Goal: Task Accomplishment & Management: Manage account settings

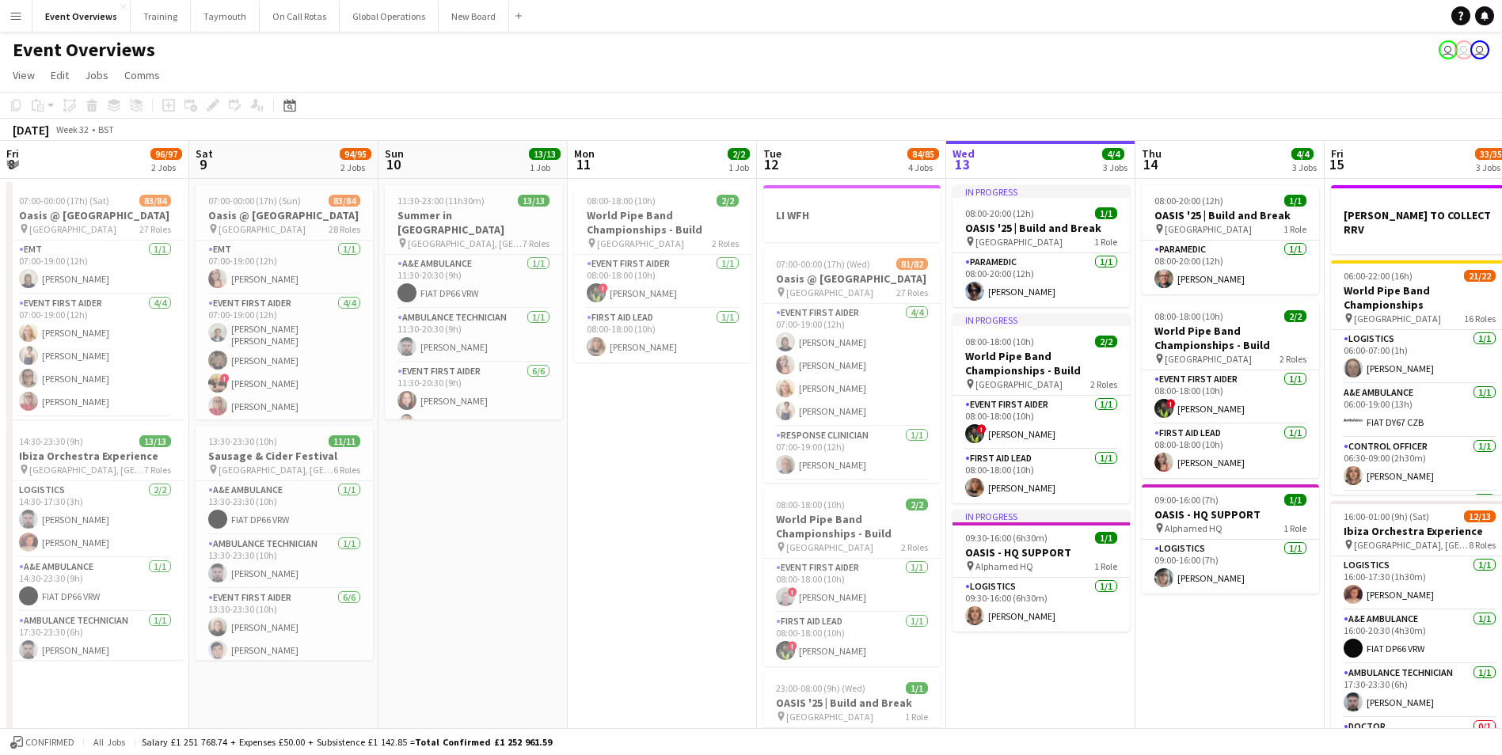
scroll to position [0, 371]
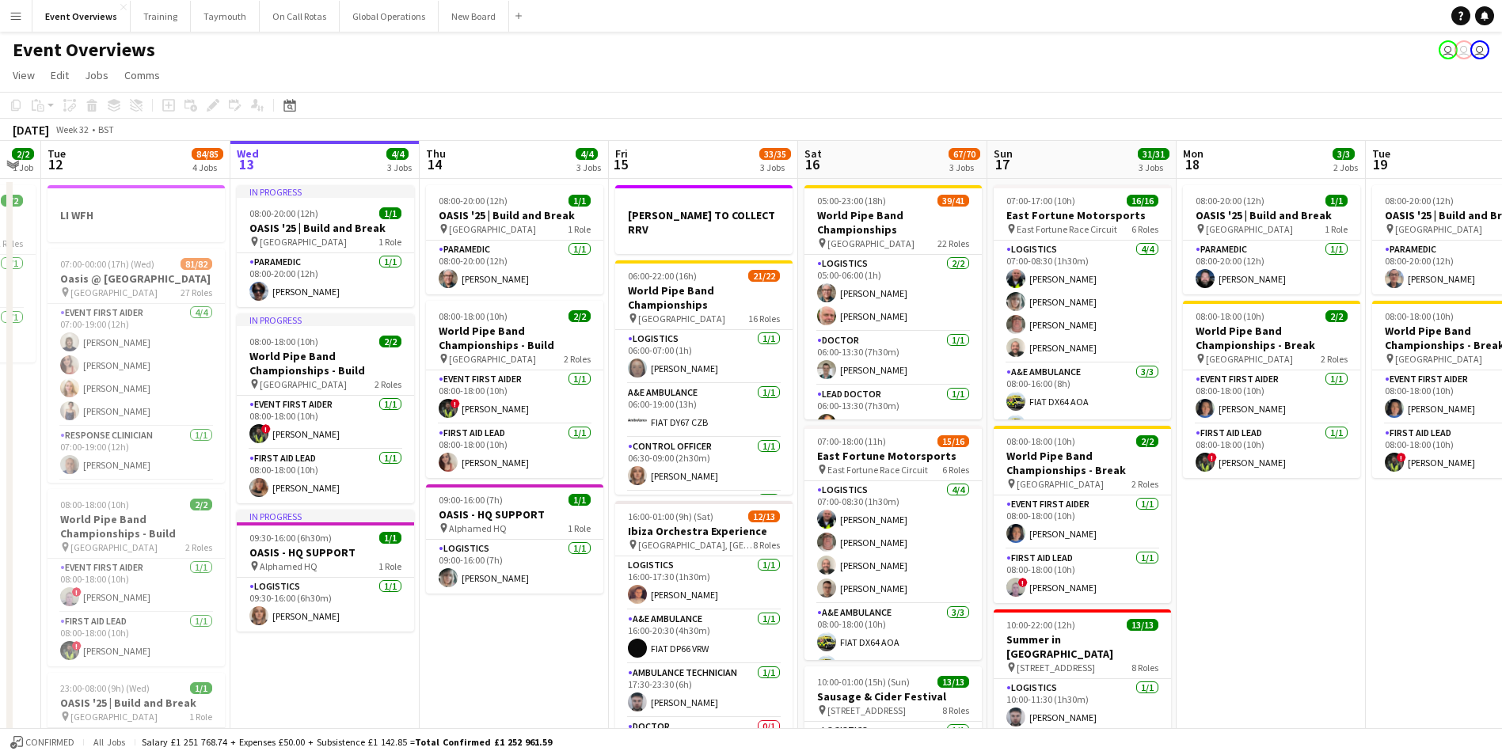
drag, startPoint x: 841, startPoint y: 673, endPoint x: 166, endPoint y: 724, distance: 676.6
click at [166, 724] on app-calendar-viewport "Sat 9 94/95 2 Jobs Sun 10 13/13 1 Job Mon 11 2/2 1 Job Tue 12 84/85 4 Jobs Wed …" at bounding box center [751, 678] width 1502 height 1075
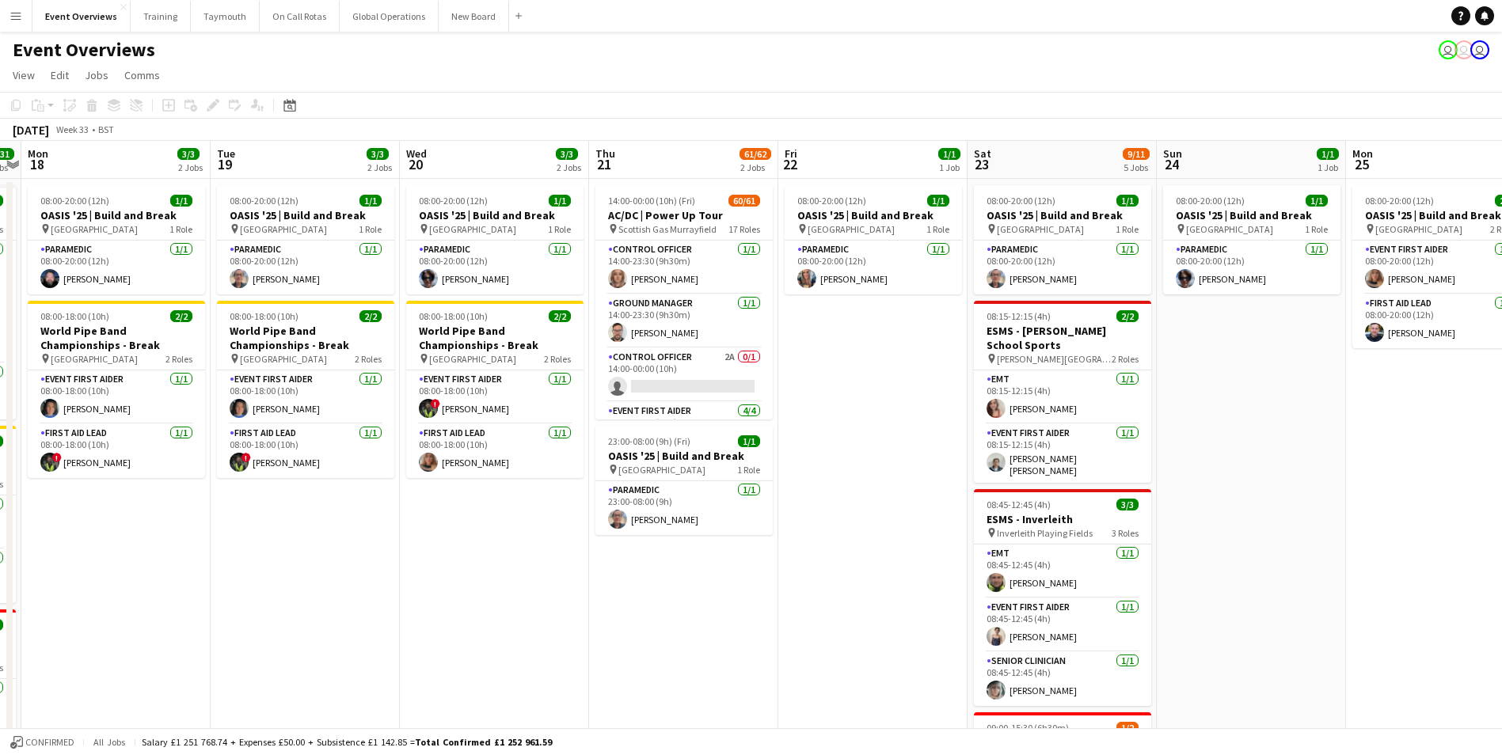
drag, startPoint x: 1031, startPoint y: 649, endPoint x: 271, endPoint y: 685, distance: 761.1
click at [271, 685] on app-calendar-viewport "Fri 15 33/35 3 Jobs Sat 16 67/70 3 Jobs Sun 17 31/31 3 Jobs Mon 18 3/3 2 Jobs T…" at bounding box center [751, 678] width 1502 height 1075
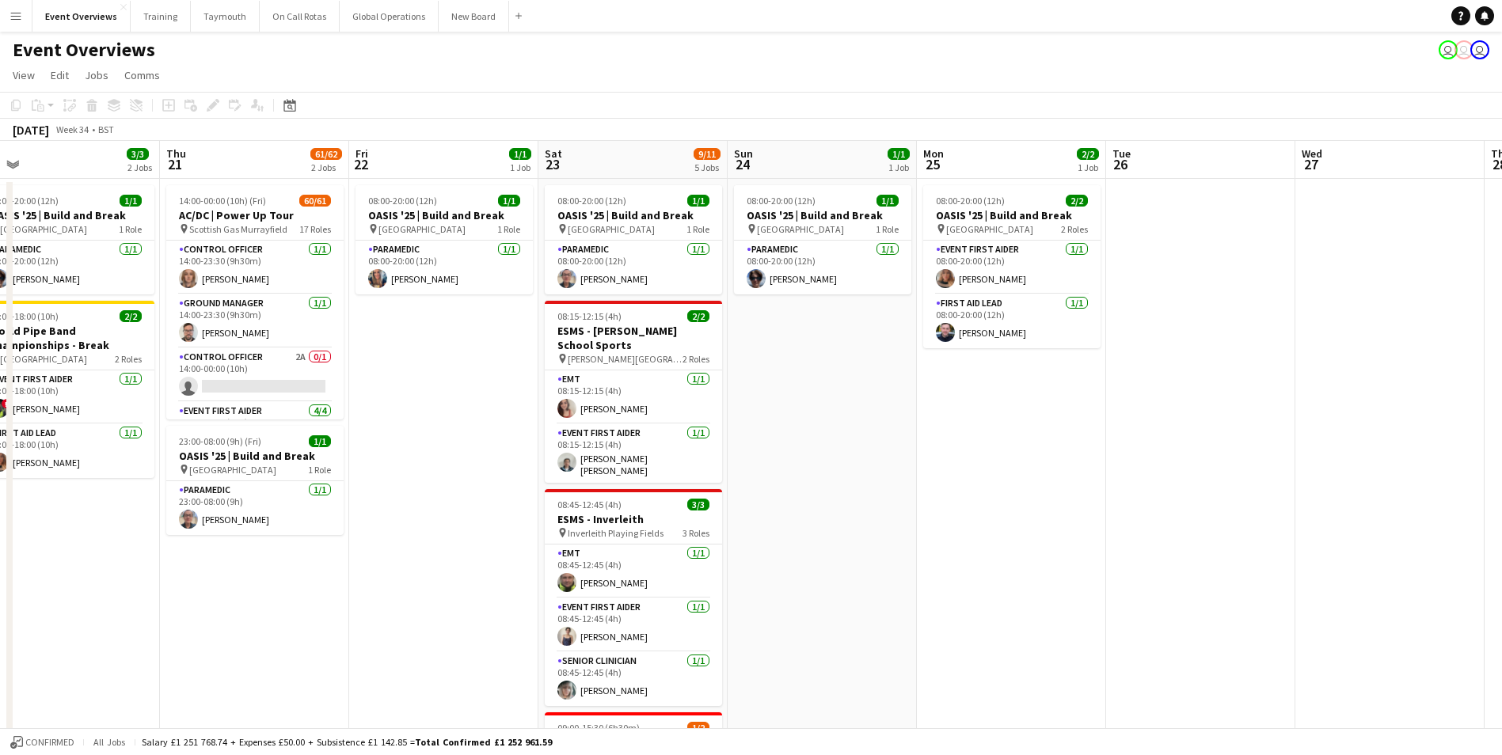
drag, startPoint x: 760, startPoint y: 637, endPoint x: 202, endPoint y: 672, distance: 559.4
click at [209, 672] on app-calendar-viewport "Sun 17 31/31 3 Jobs Mon 18 3/3 2 Jobs Tue 19 3/3 2 Jobs Wed 20 3/3 2 Jobs Thu 2…" at bounding box center [751, 678] width 1502 height 1075
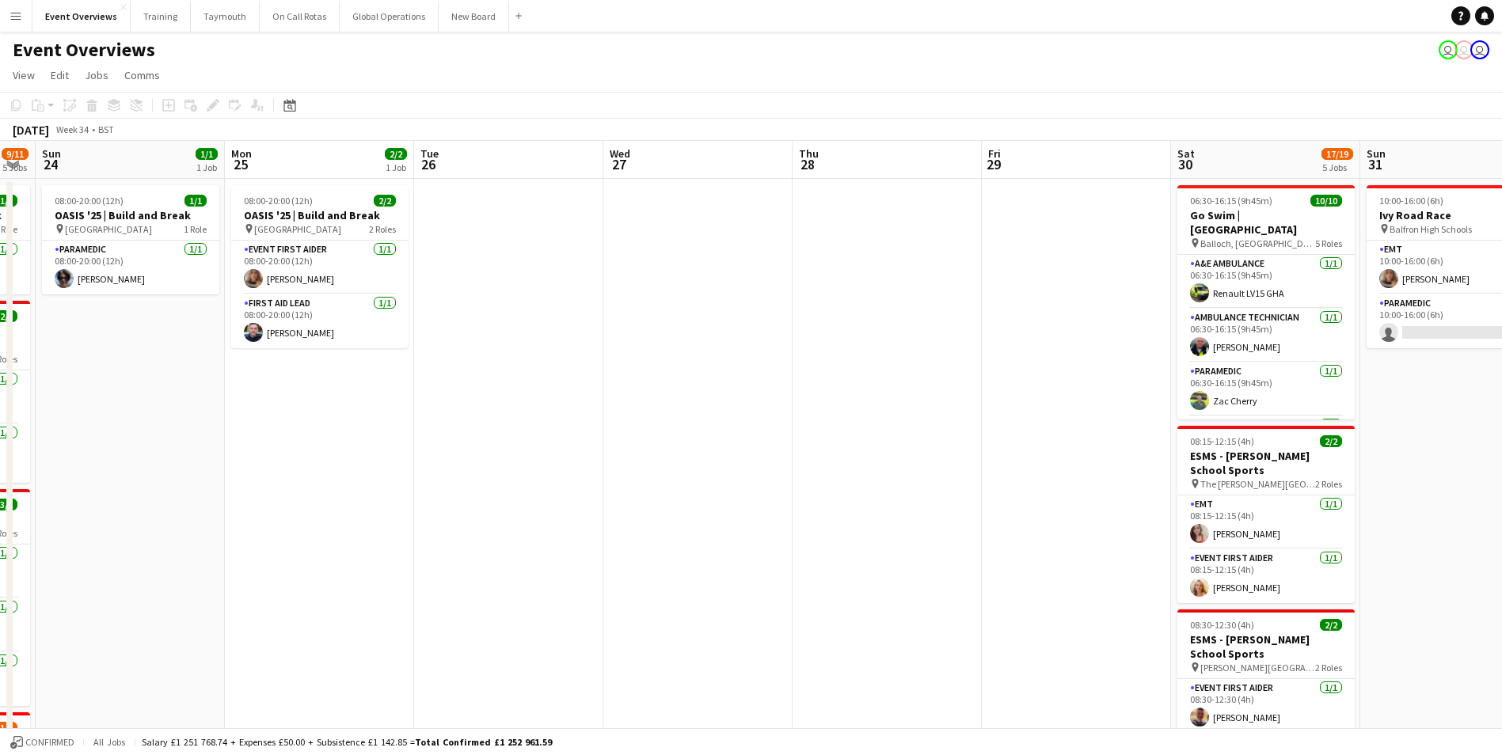
drag, startPoint x: 977, startPoint y: 594, endPoint x: 290, endPoint y: 649, distance: 689.6
click at [290, 649] on app-calendar-viewport "Thu 21 61/62 2 Jobs Fri 22 1/1 1 Job Sat 23 9/11 5 Jobs Sun 24 1/1 1 Job Mon 25…" at bounding box center [751, 678] width 1502 height 1075
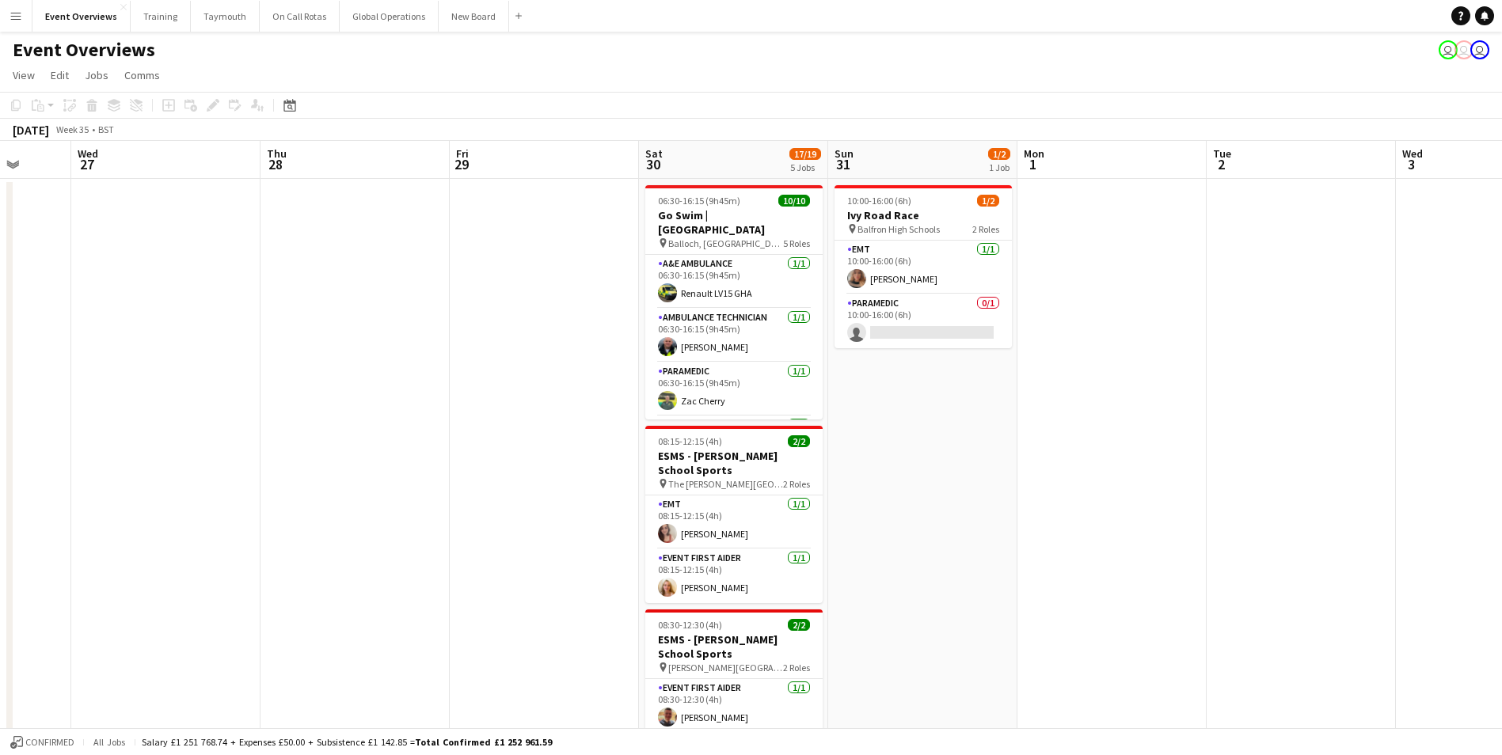
drag, startPoint x: 844, startPoint y: 583, endPoint x: 333, endPoint y: 621, distance: 513.0
click at [333, 621] on app-calendar-viewport "Sun 24 1/1 1 Job Mon 25 2/2 1 Job Tue 26 Wed 27 Thu 28 Fri 29 Sat 30 17/19 5 Jo…" at bounding box center [751, 678] width 1502 height 1075
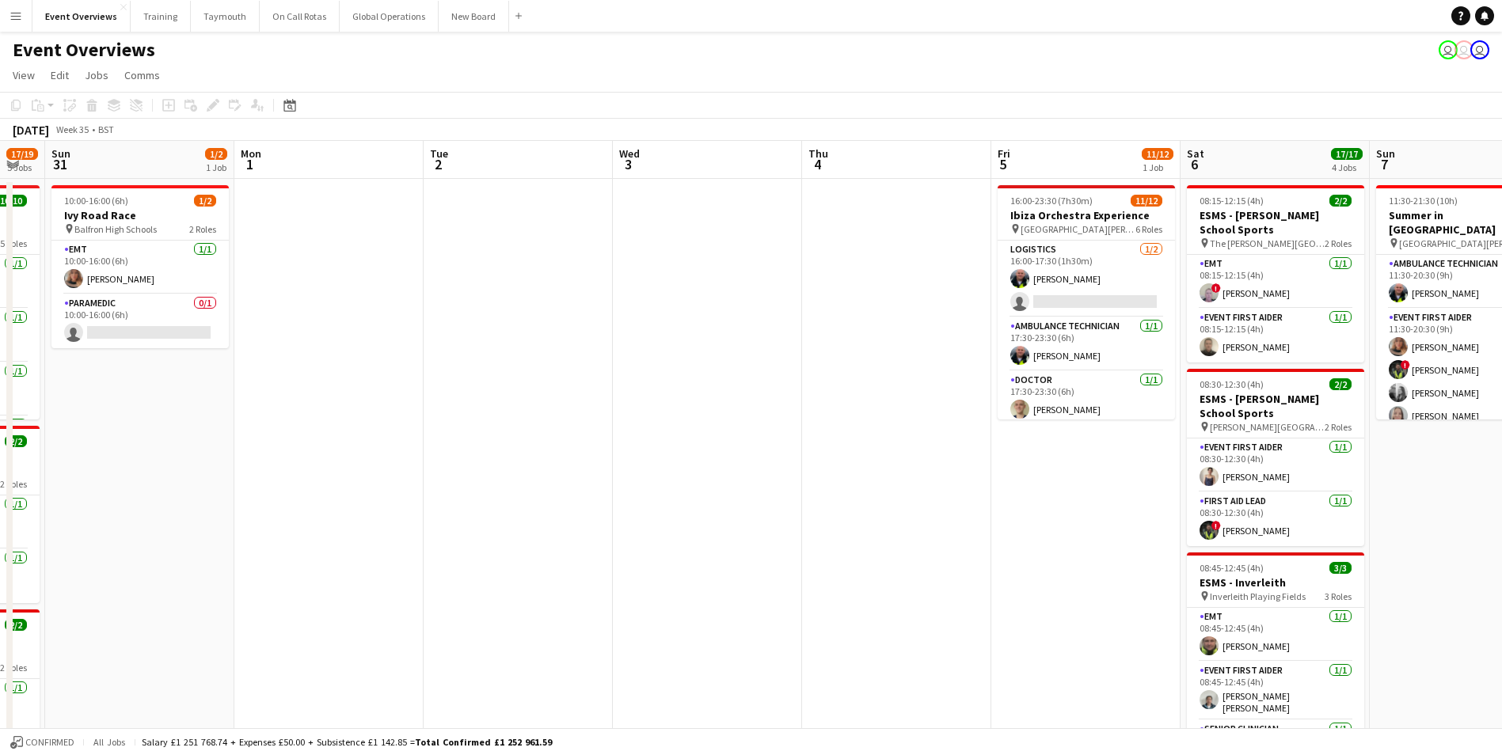
drag, startPoint x: 1015, startPoint y: 584, endPoint x: 330, endPoint y: 634, distance: 686.8
click at [278, 645] on app-calendar-viewport "Thu 28 Fri 29 Sat 30 17/19 5 Jobs Sun 31 1/2 1 Job Mon 1 Tue 2 Wed 3 Thu 4 Fri …" at bounding box center [751, 678] width 1502 height 1075
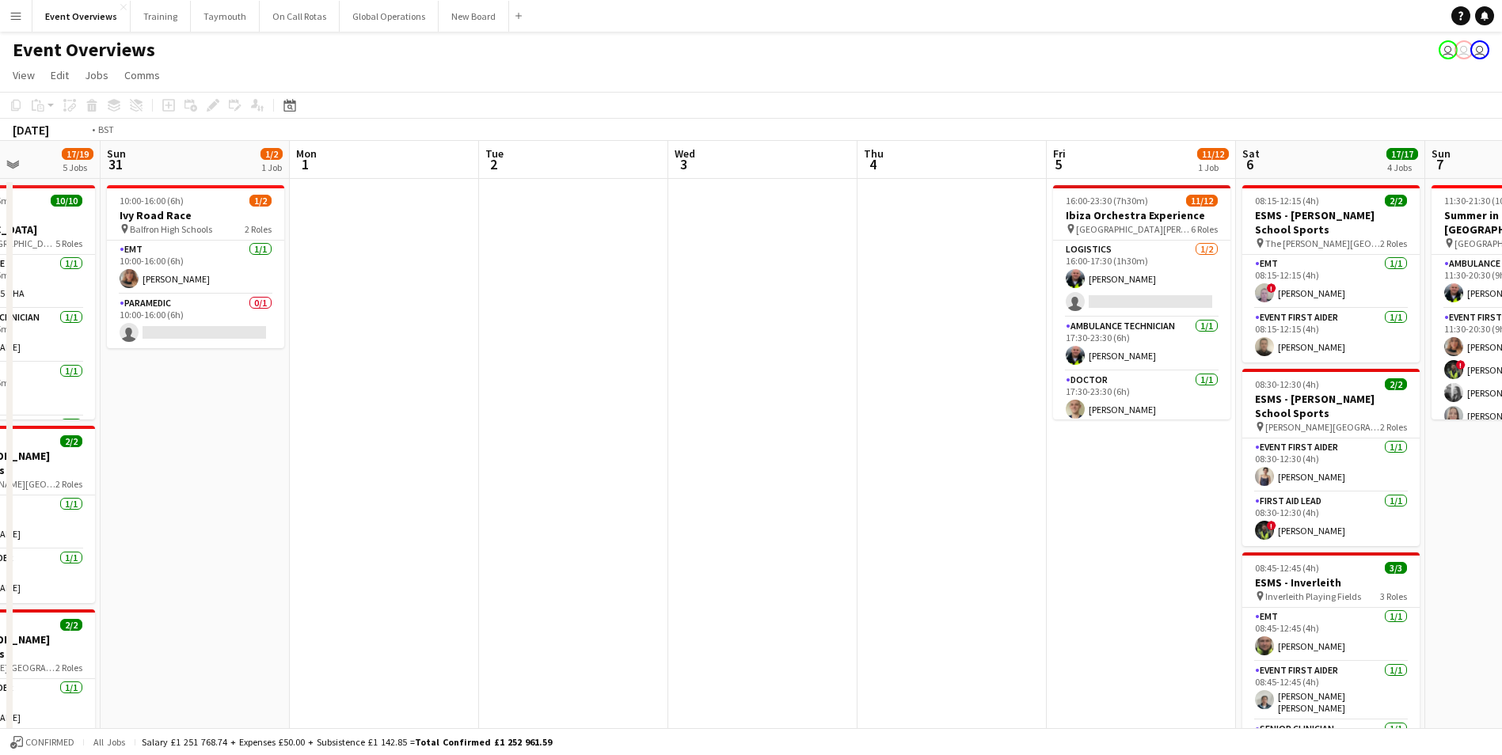
drag, startPoint x: 745, startPoint y: 596, endPoint x: -102, endPoint y: 646, distance: 848.8
click at [0, 646] on html "Menu Boards Boards Boards All jobs Status Workforce Workforce My Workforce Recr…" at bounding box center [751, 621] width 1502 height 1243
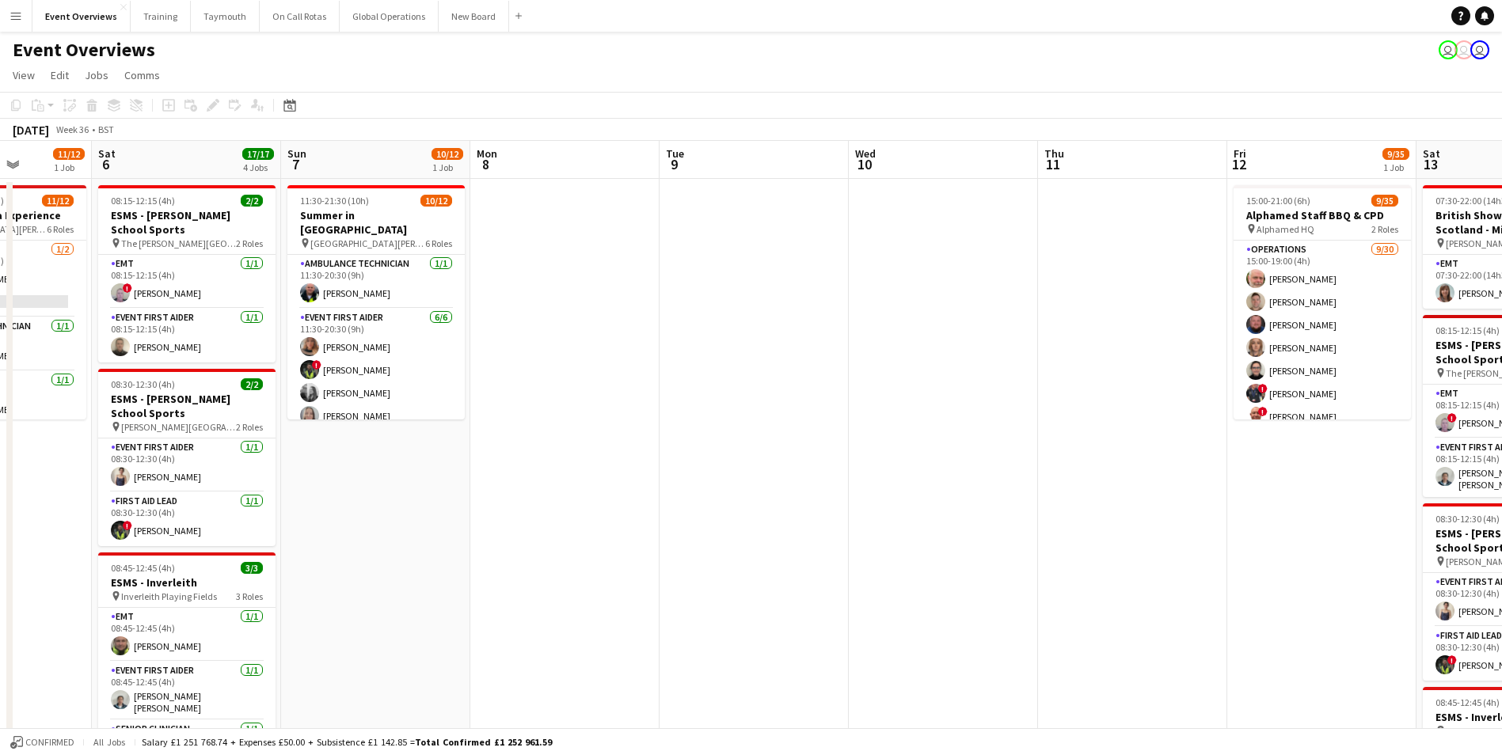
drag, startPoint x: 888, startPoint y: 548, endPoint x: 304, endPoint y: 584, distance: 584.8
click at [304, 584] on app-calendar-viewport "Wed 3 Thu 4 Fri 5 11/12 1 Job Sat 6 17/17 4 Jobs Sun 7 10/12 1 Job Mon 8 Tue 9 …" at bounding box center [751, 678] width 1502 height 1075
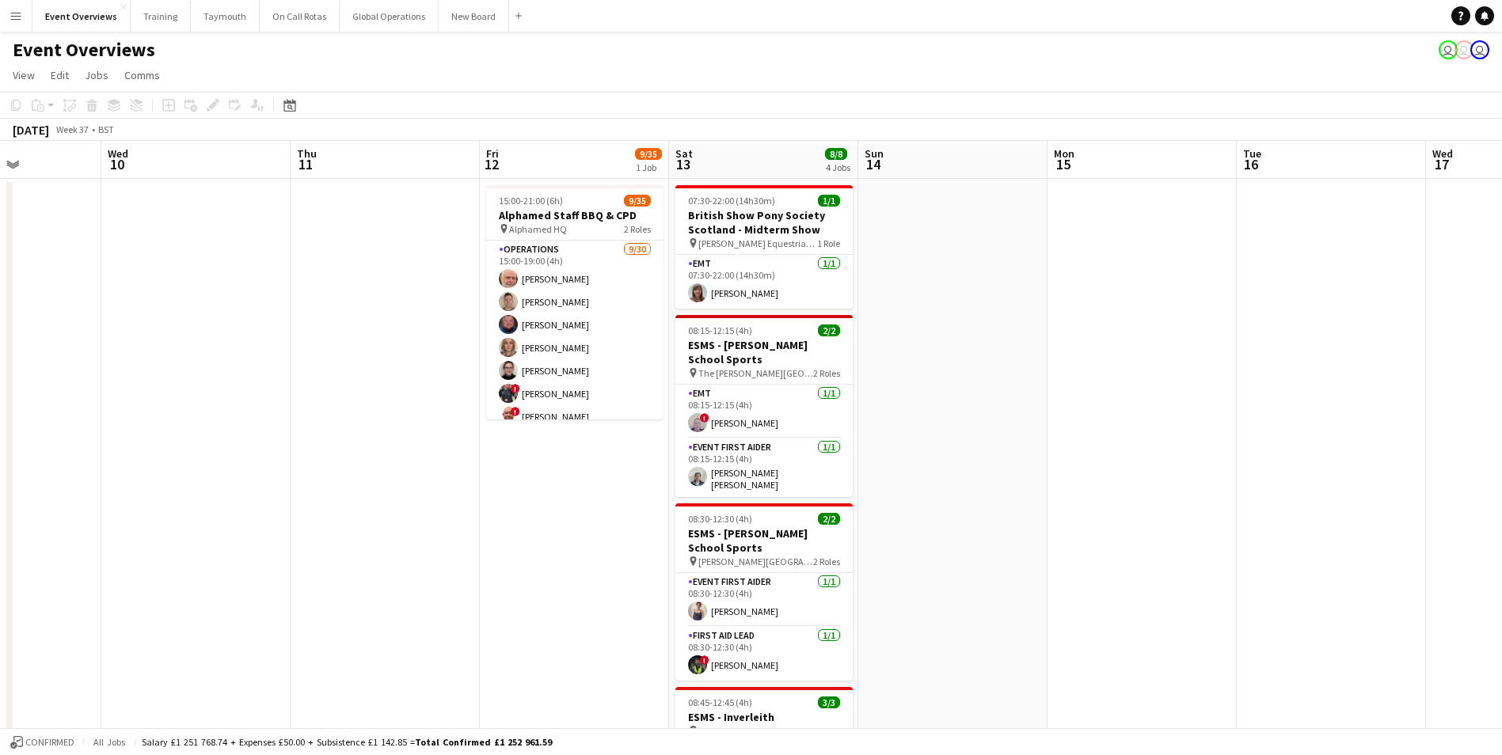
drag, startPoint x: 569, startPoint y: 519, endPoint x: -324, endPoint y: 553, distance: 893.9
click at [0, 553] on html "Menu Boards Boards Boards All jobs Status Workforce Workforce My Workforce Recr…" at bounding box center [751, 621] width 1502 height 1243
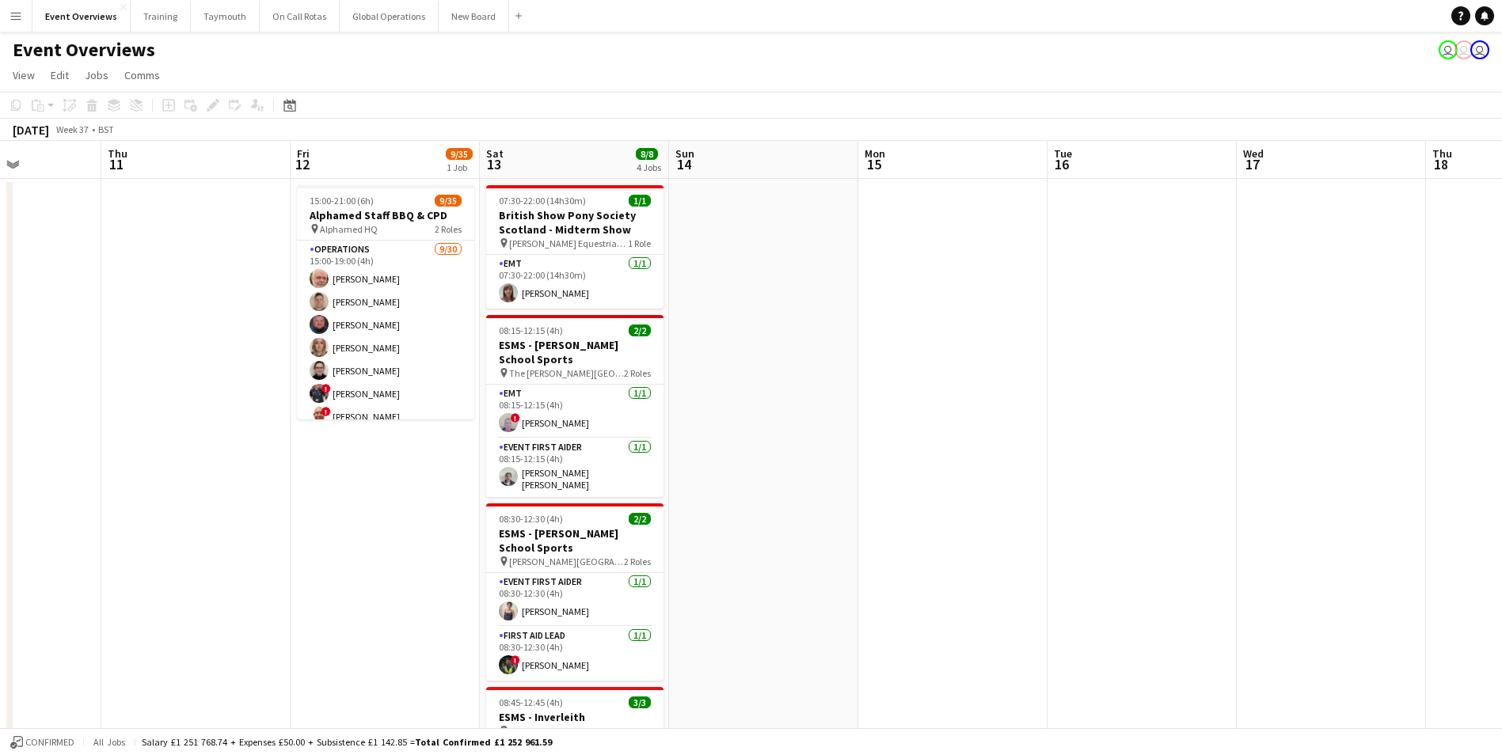
drag, startPoint x: 1094, startPoint y: 462, endPoint x: 302, endPoint y: 513, distance: 793.5
click at [302, 513] on app-calendar-viewport "Mon 8 Tue 9 Wed 10 Thu 11 Fri 12 9/35 1 Job Sat 13 8/8 4 Jobs Sun 14 Mon 15 Tue…" at bounding box center [751, 678] width 1502 height 1075
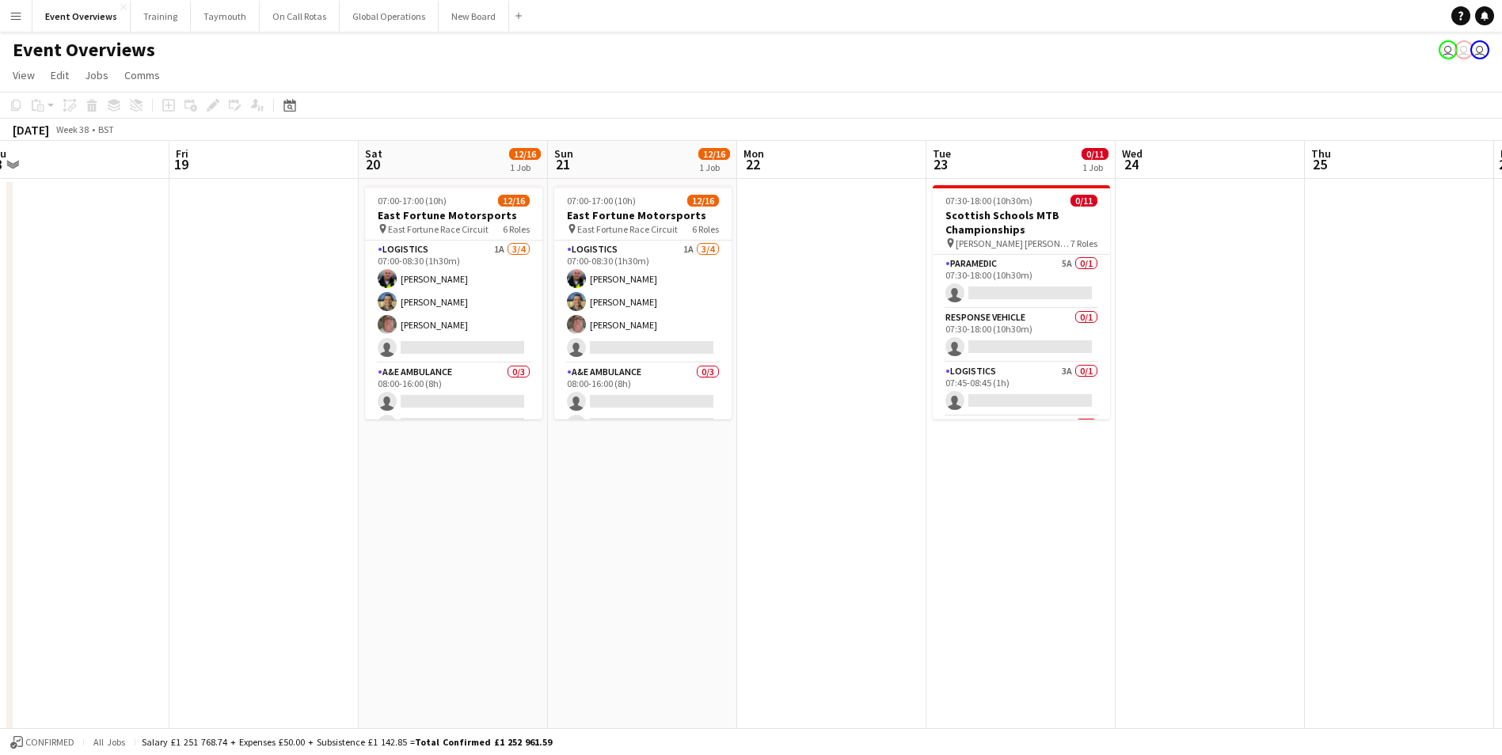
drag, startPoint x: 858, startPoint y: 503, endPoint x: 2, endPoint y: 554, distance: 856.7
click at [2, 554] on app-calendar-viewport "Mon 15 Tue 16 Wed 17 Thu 18 Fri 19 Sat 20 12/16 1 Job Sun 21 12/16 1 Job Mon 22…" at bounding box center [751, 678] width 1502 height 1075
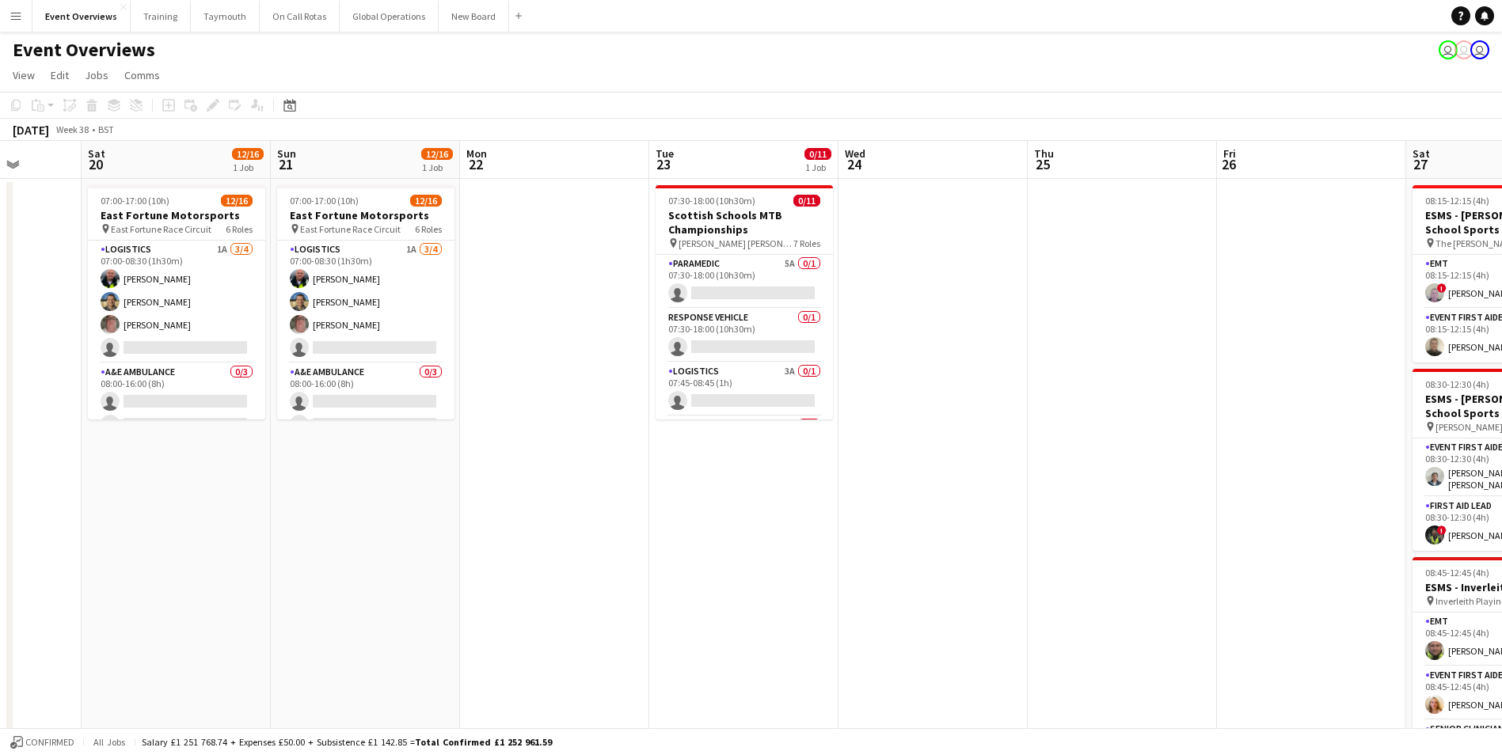
scroll to position [0, 500]
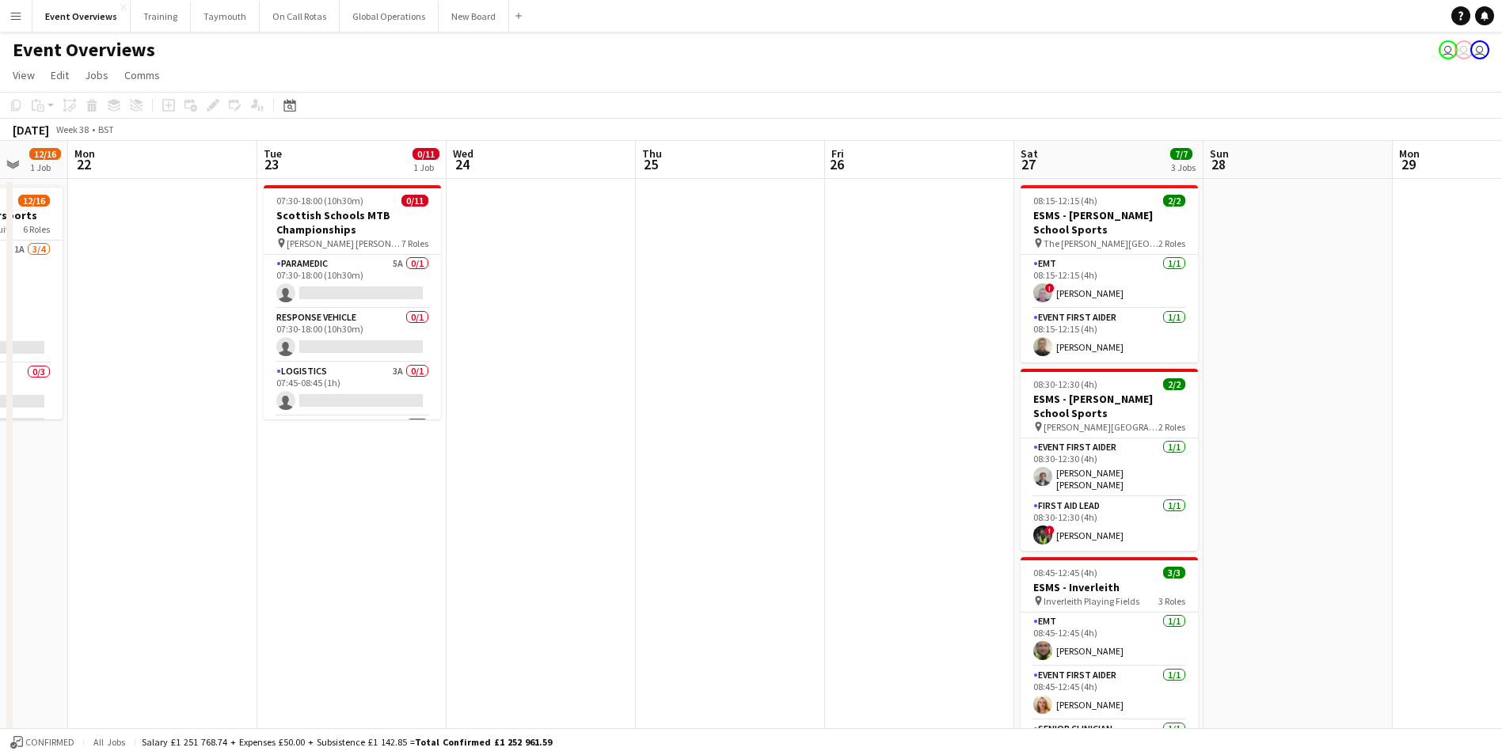
drag, startPoint x: 796, startPoint y: 533, endPoint x: 139, endPoint y: 565, distance: 658.1
click at [139, 565] on app-calendar-viewport "Fri 19 Sat 20 12/16 1 Job Sun 21 12/16 1 Job Mon 22 Tue 23 0/11 1 Job Wed 24 Th…" at bounding box center [751, 678] width 1502 height 1075
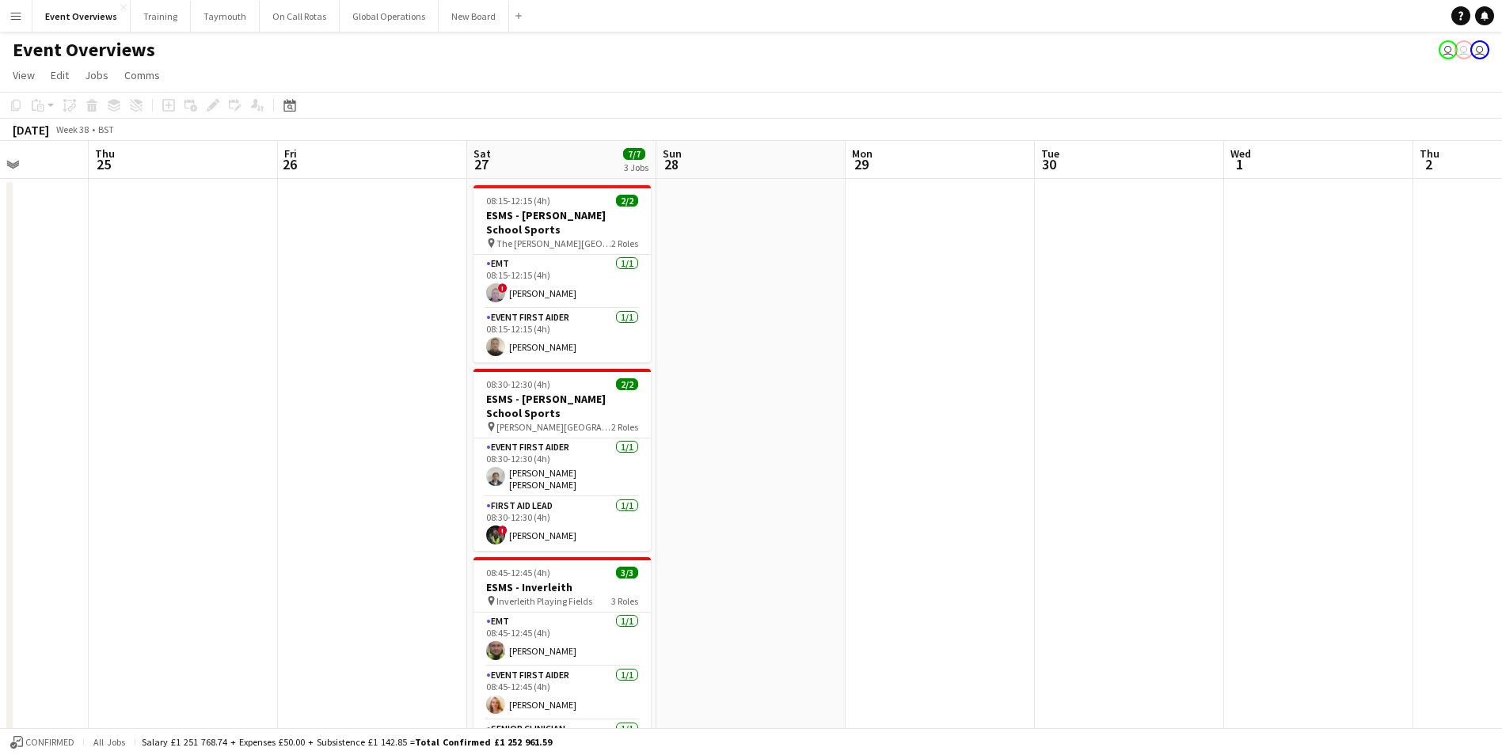
drag, startPoint x: 712, startPoint y: 556, endPoint x: 165, endPoint y: 587, distance: 548.1
click at [165, 587] on app-calendar-viewport "Mon 22 Tue 23 0/11 1 Job Wed 24 Thu 25 Fri 26 Sat 27 7/7 3 Jobs Sun 28 Mon 29 T…" at bounding box center [751, 678] width 1502 height 1075
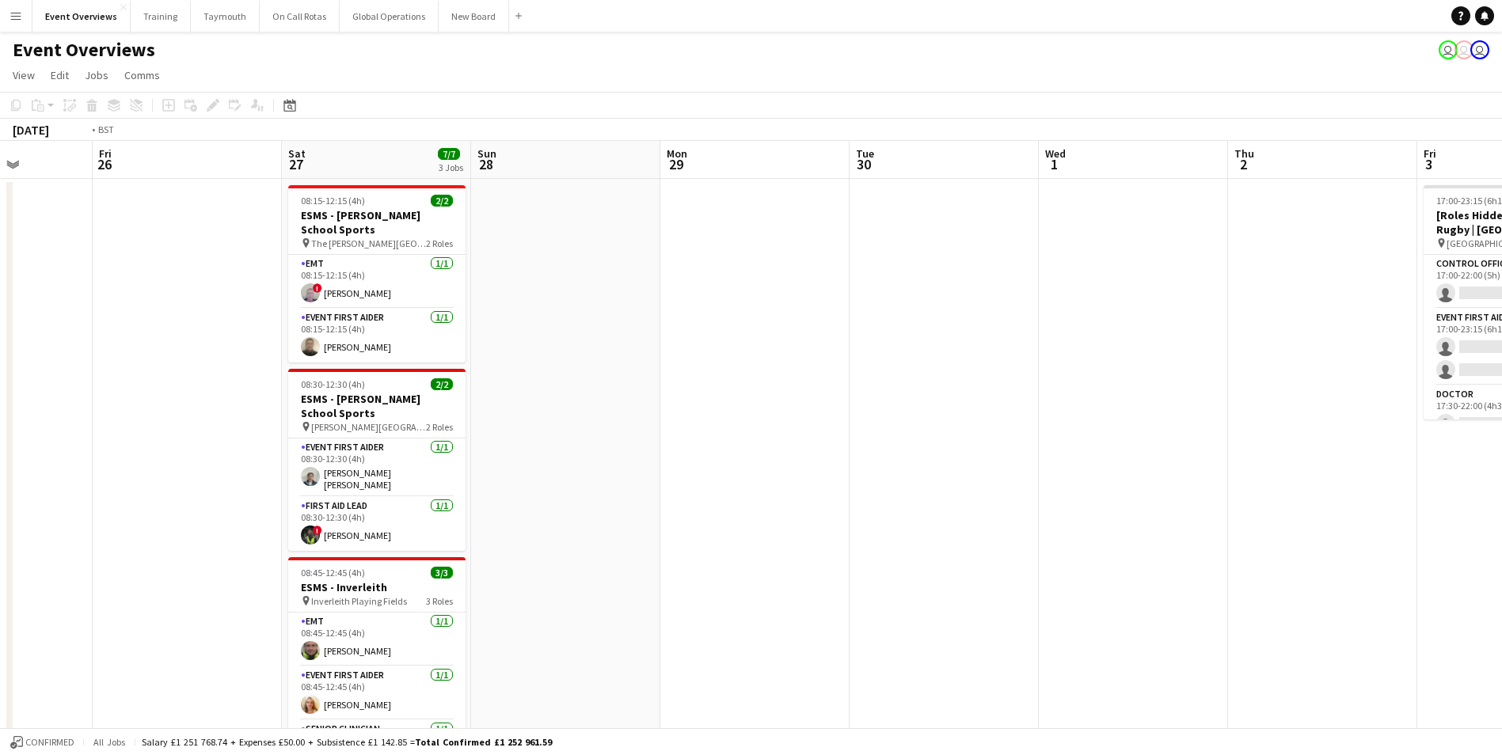
scroll to position [0, 625]
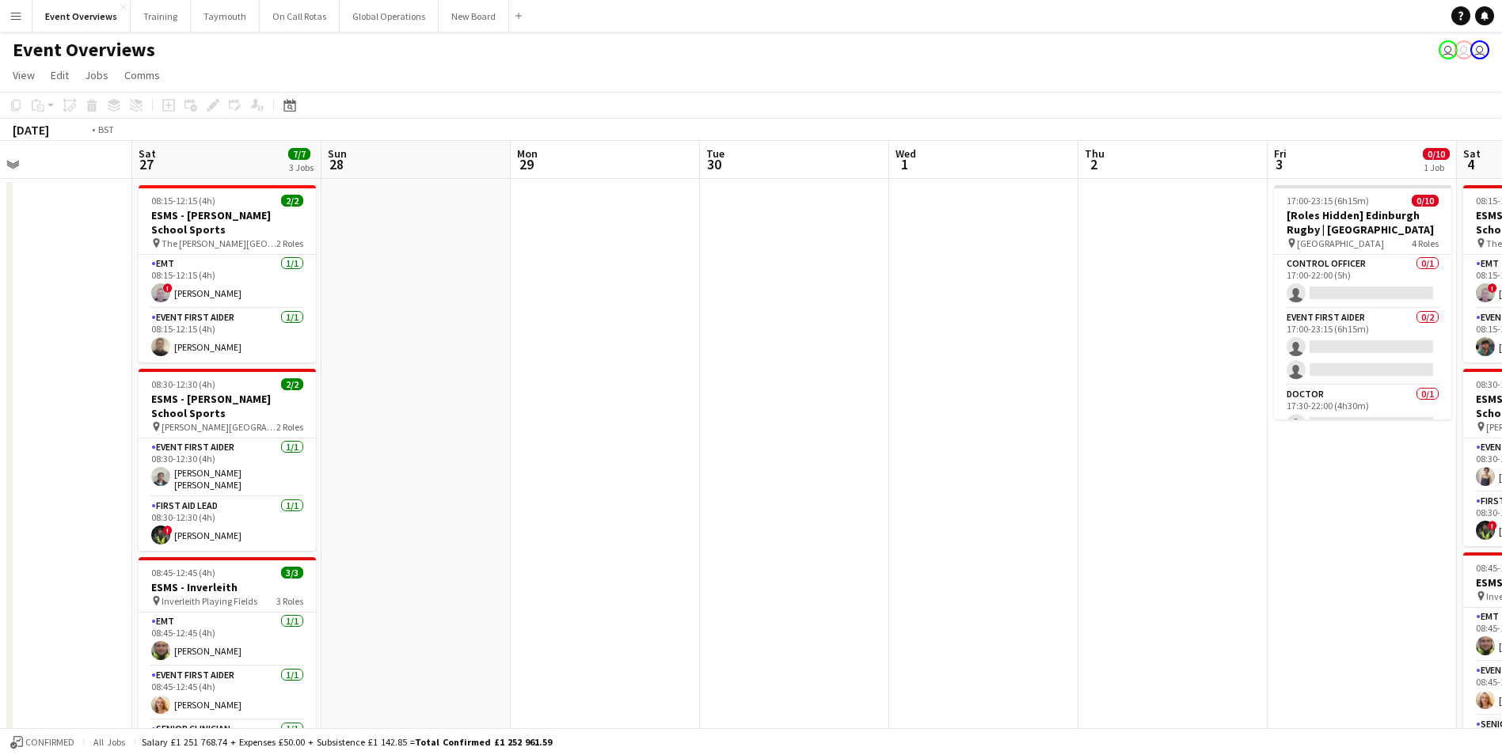
drag, startPoint x: 1021, startPoint y: 514, endPoint x: 118, endPoint y: 567, distance: 904.3
click at [118, 567] on app-calendar-viewport "Tue 23 0/11 1 Job Wed 24 Thu 25 Fri 26 Sat 27 7/7 3 Jobs Sun 28 Mon 29 Tue 30 W…" at bounding box center [751, 678] width 1502 height 1075
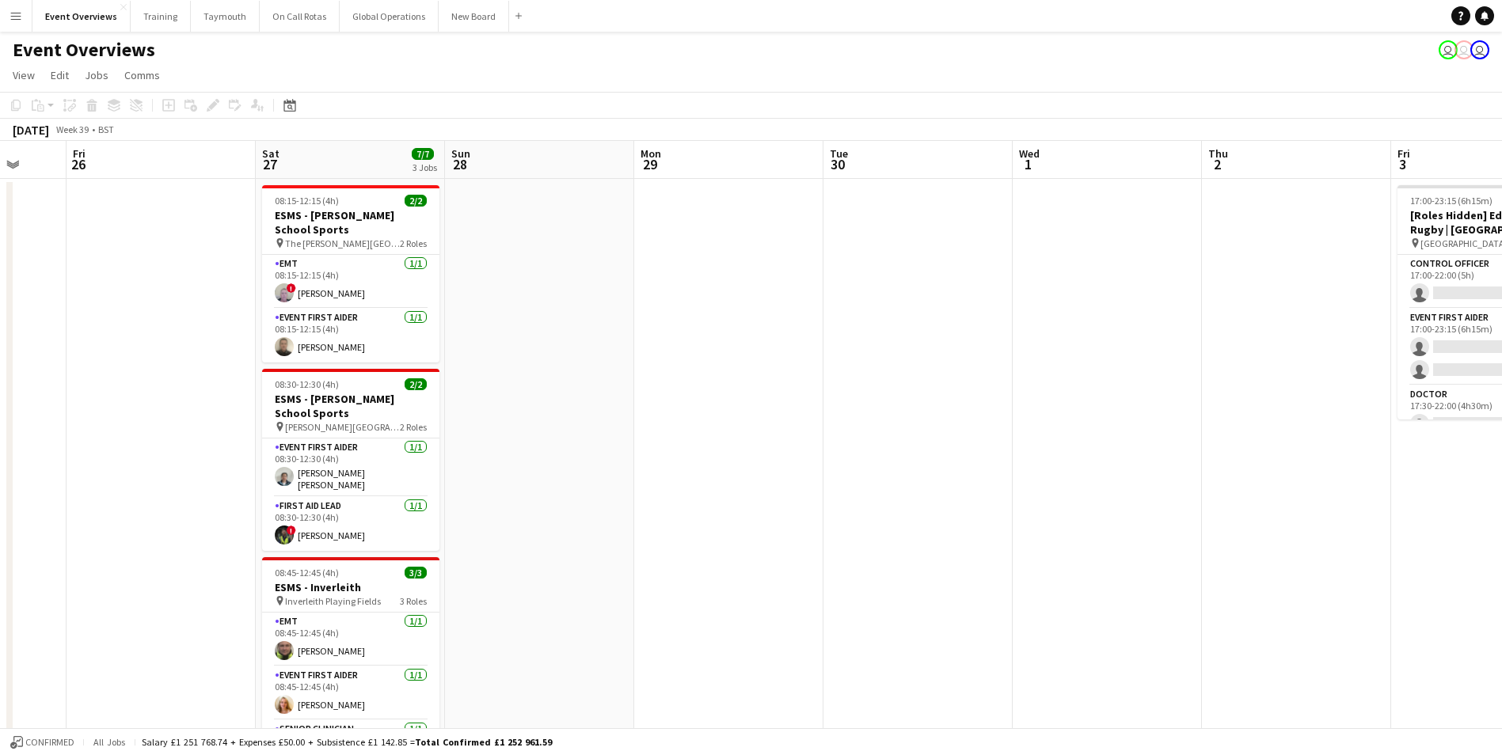
drag, startPoint x: 312, startPoint y: 572, endPoint x: 1273, endPoint y: 504, distance: 963.0
click at [1273, 504] on app-calendar-viewport "Tue 23 0/11 1 Job Wed 24 Thu 25 Fri 26 Sat 27 7/7 3 Jobs Sun 28 Mon 29 Tue 30 W…" at bounding box center [751, 678] width 1502 height 1075
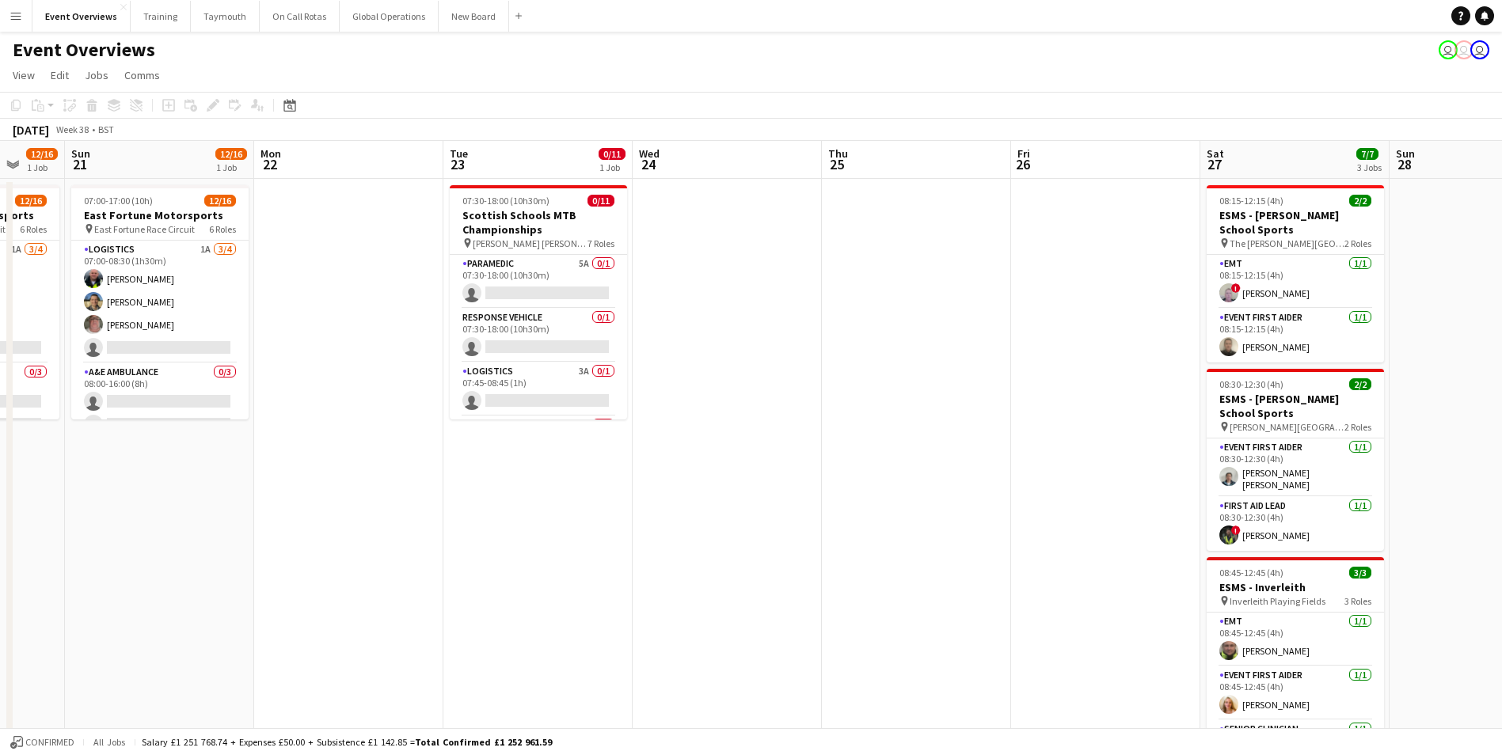
drag, startPoint x: 662, startPoint y: 512, endPoint x: 1074, endPoint y: 489, distance: 412.4
click at [1074, 489] on app-calendar-viewport "Thu 18 Fri 19 Sat 20 12/16 1 Job Sun 21 12/16 1 Job Mon 22 Tue 23 0/11 1 Job We…" at bounding box center [751, 678] width 1502 height 1075
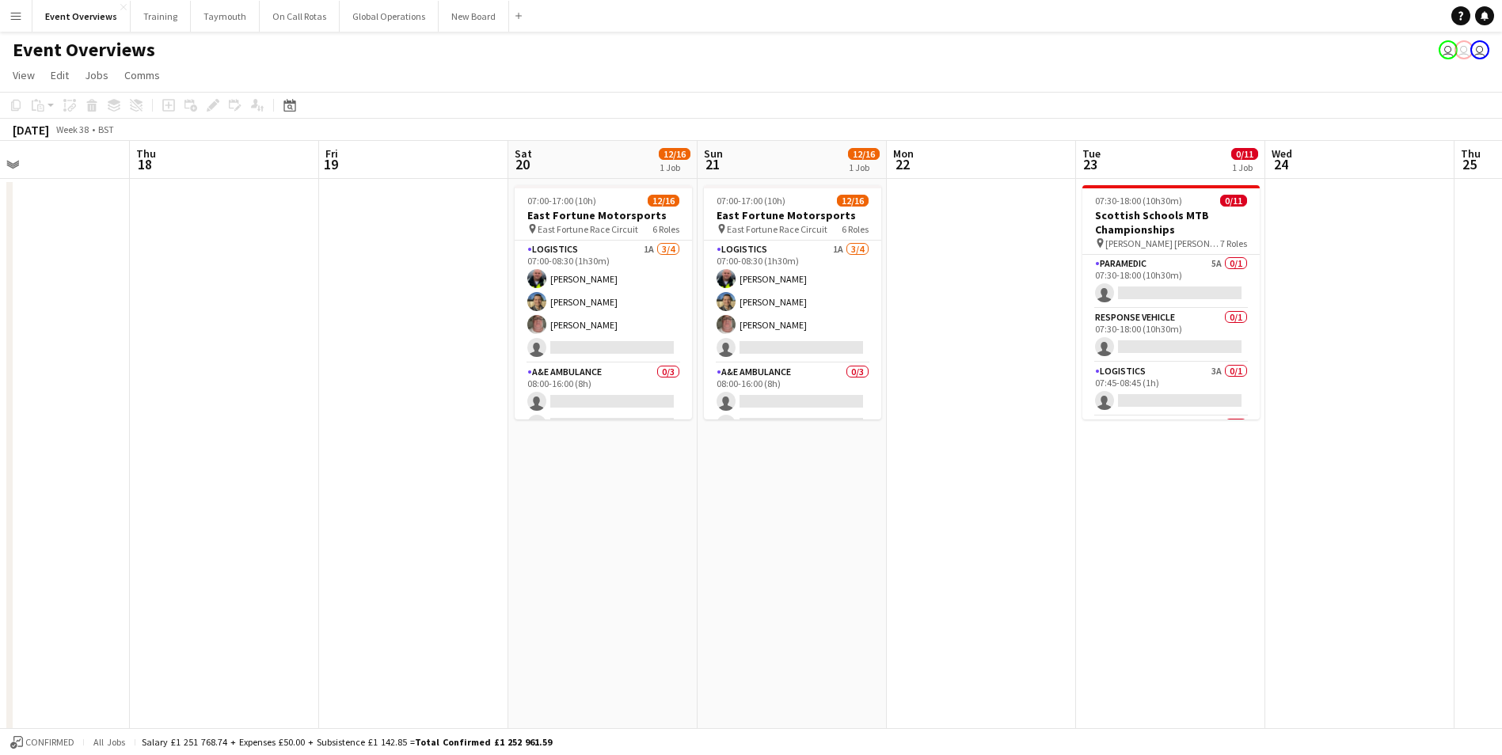
drag, startPoint x: 223, startPoint y: 576, endPoint x: 1043, endPoint y: 569, distance: 819.6
click at [1043, 569] on app-calendar-viewport "Mon 15 Tue 16 Wed 17 Thu 18 Fri 19 Sat 20 12/16 1 Job Sun 21 12/16 1 Job Mon 22…" at bounding box center [751, 678] width 1502 height 1075
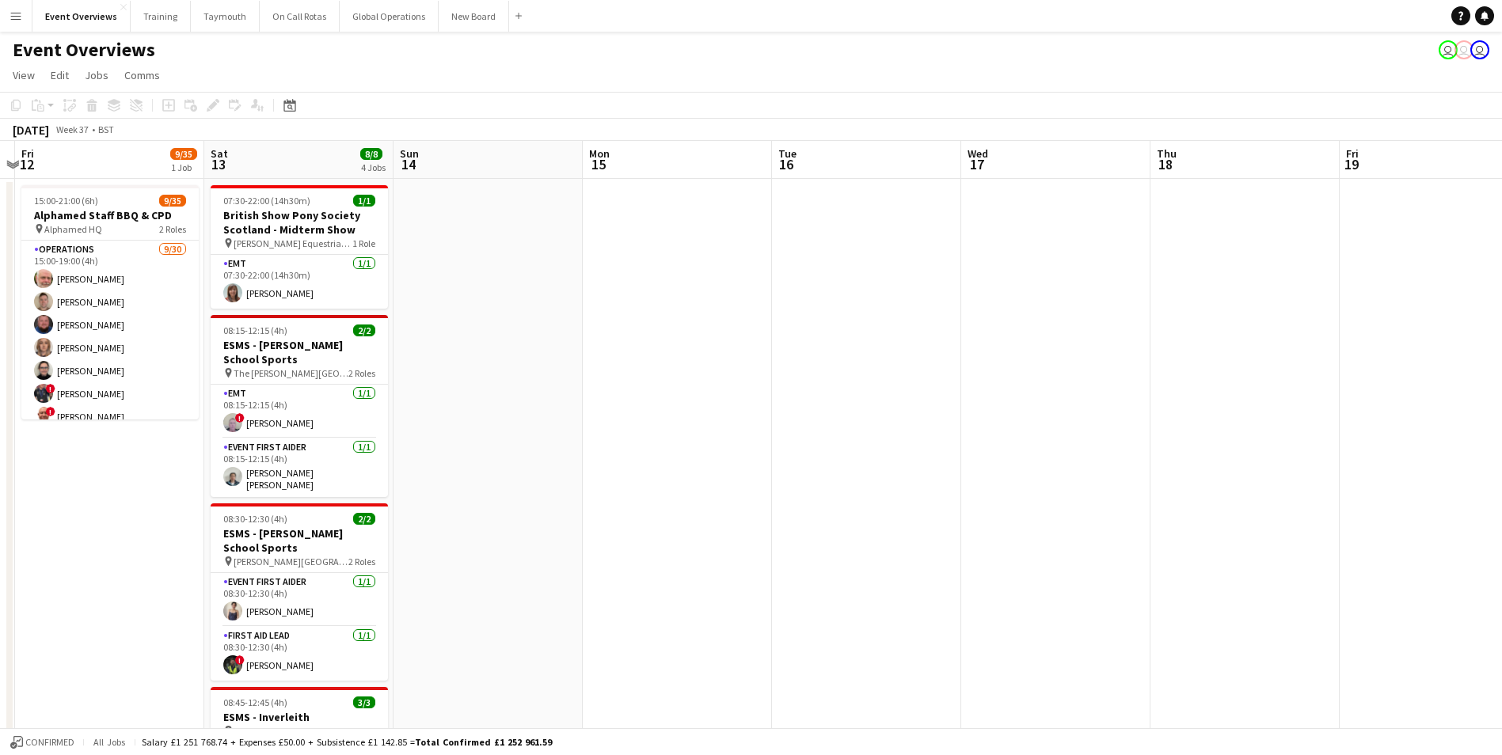
drag, startPoint x: 700, startPoint y: 574, endPoint x: 1070, endPoint y: 560, distance: 370.1
click at [1156, 556] on app-calendar-viewport "Wed 10 Thu 11 Fri 12 9/35 1 Job Sat 13 8/8 4 Jobs Sun 14 Mon 15 Tue 16 Wed 17 T…" at bounding box center [751, 678] width 1502 height 1075
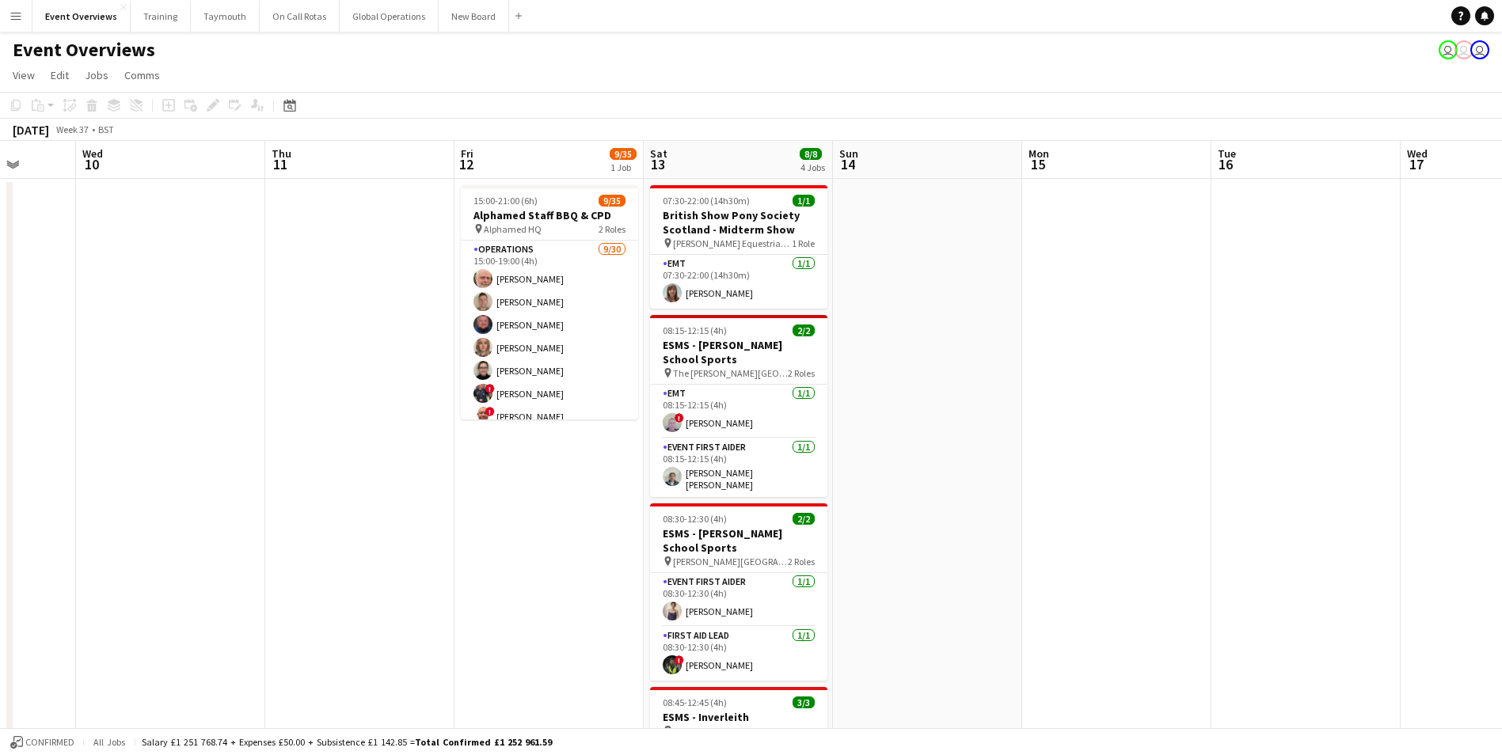
drag, startPoint x: 687, startPoint y: 576, endPoint x: 1280, endPoint y: 541, distance: 594.2
click at [1290, 542] on app-calendar-viewport "Mon 8 Tue 9 Wed 10 Thu 11 Fri 12 9/35 1 Job Sat 13 8/8 4 Jobs Sun 14 Mon 15 Tue…" at bounding box center [751, 678] width 1502 height 1075
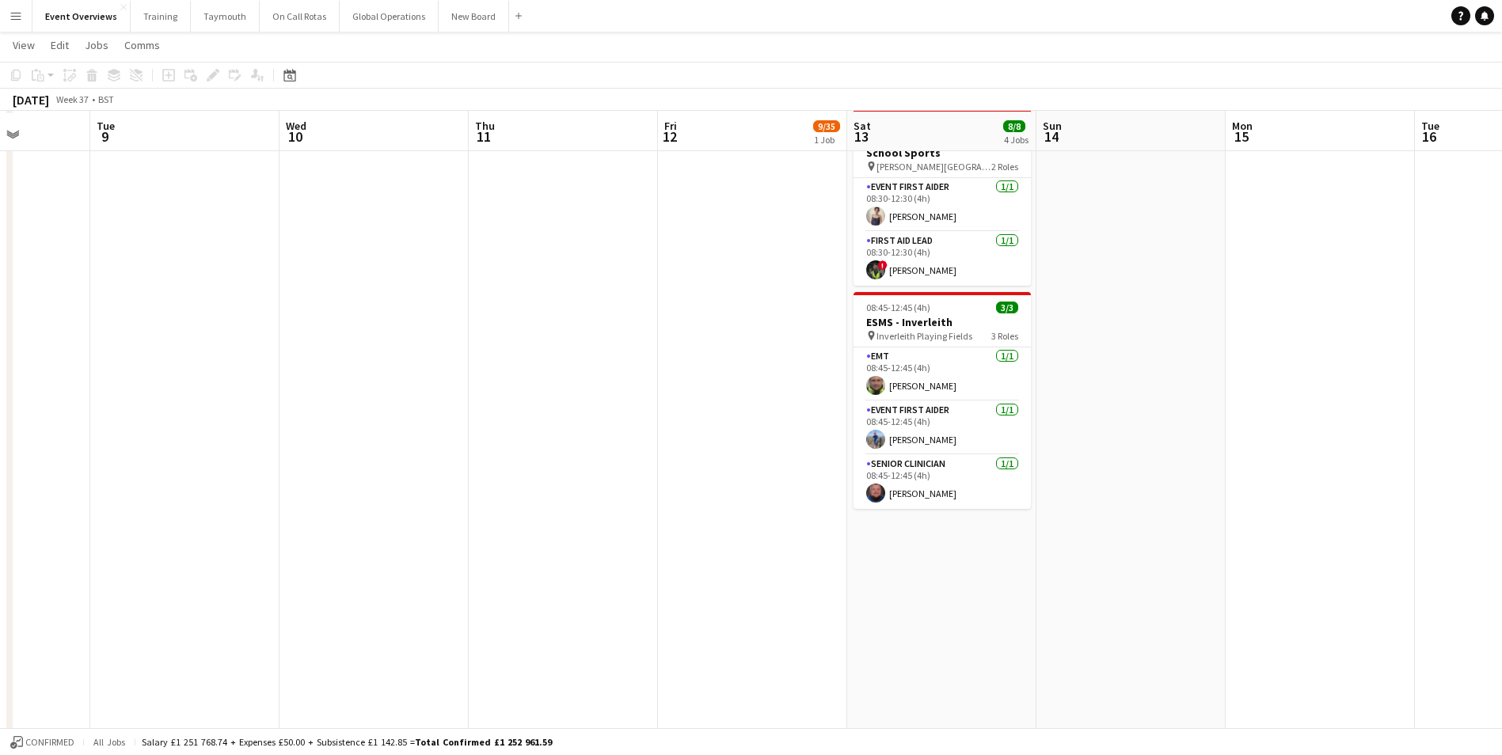
scroll to position [396, 0]
click at [292, 72] on icon at bounding box center [289, 75] width 12 height 13
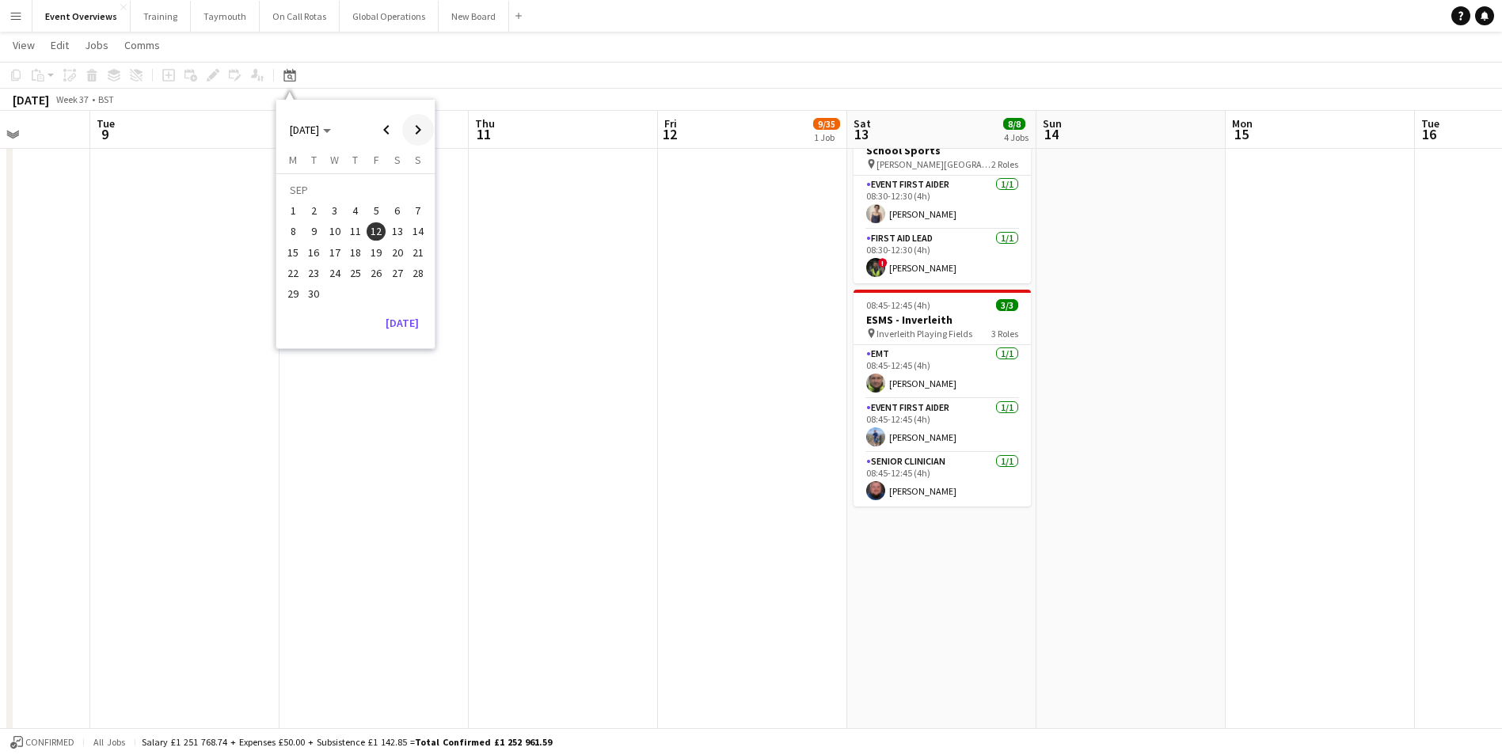
click at [420, 126] on span "Next month" at bounding box center [418, 130] width 32 height 32
click at [388, 128] on span "Previous month" at bounding box center [387, 130] width 32 height 32
click at [394, 185] on span "1" at bounding box center [397, 192] width 19 height 22
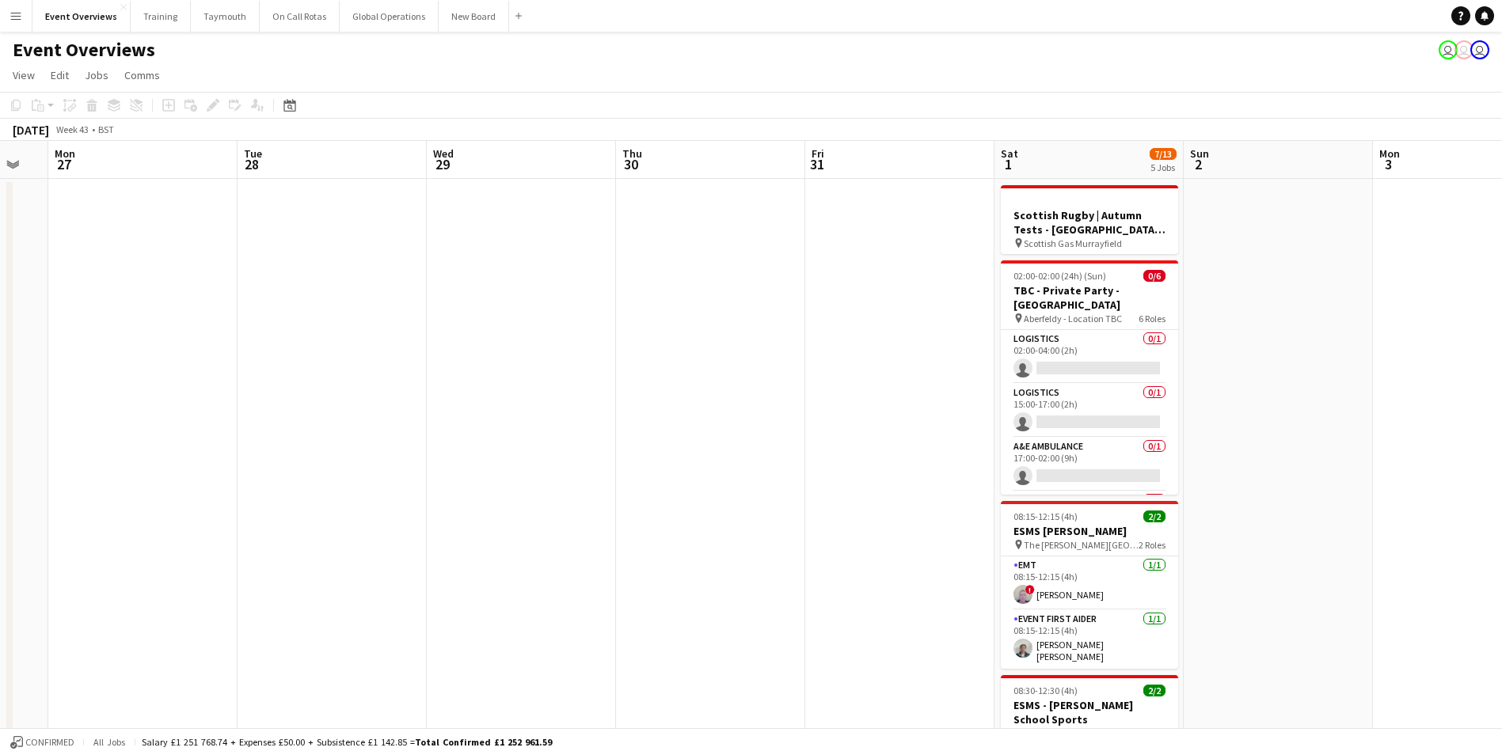
scroll to position [0, 492]
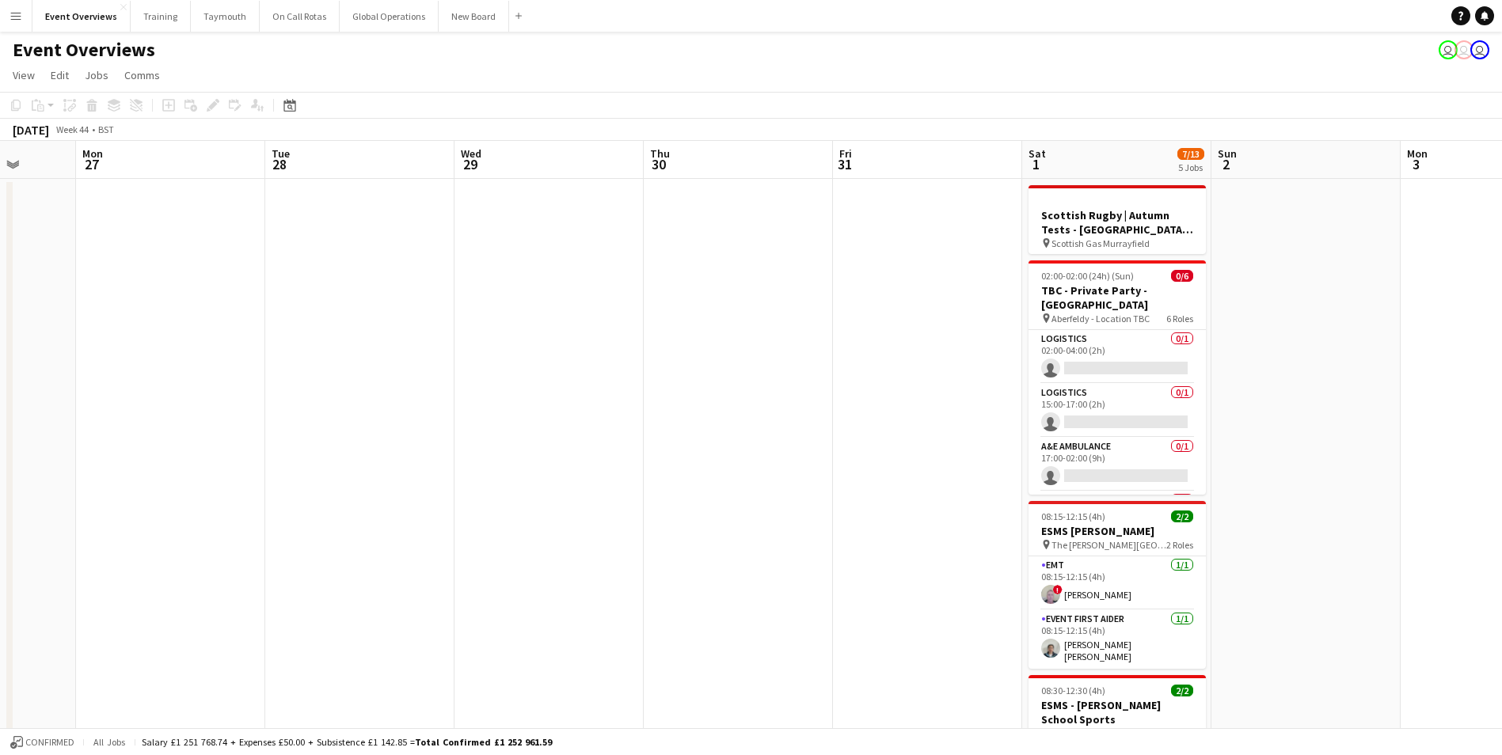
drag, startPoint x: 813, startPoint y: 463, endPoint x: 1318, endPoint y: 419, distance: 507.2
click at [1318, 419] on app-calendar-viewport "Fri 24 Sat 25 1/10 1 Job Sun 26 Mon 27 Tue 28 Wed 29 Thu 30 Fri 31 Sat 1 7/13 5…" at bounding box center [751, 678] width 1502 height 1075
click at [1100, 218] on h3 "Scottish Rugby | Autumn Tests - [GEOGRAPHIC_DATA] v [GEOGRAPHIC_DATA]" at bounding box center [1117, 222] width 177 height 29
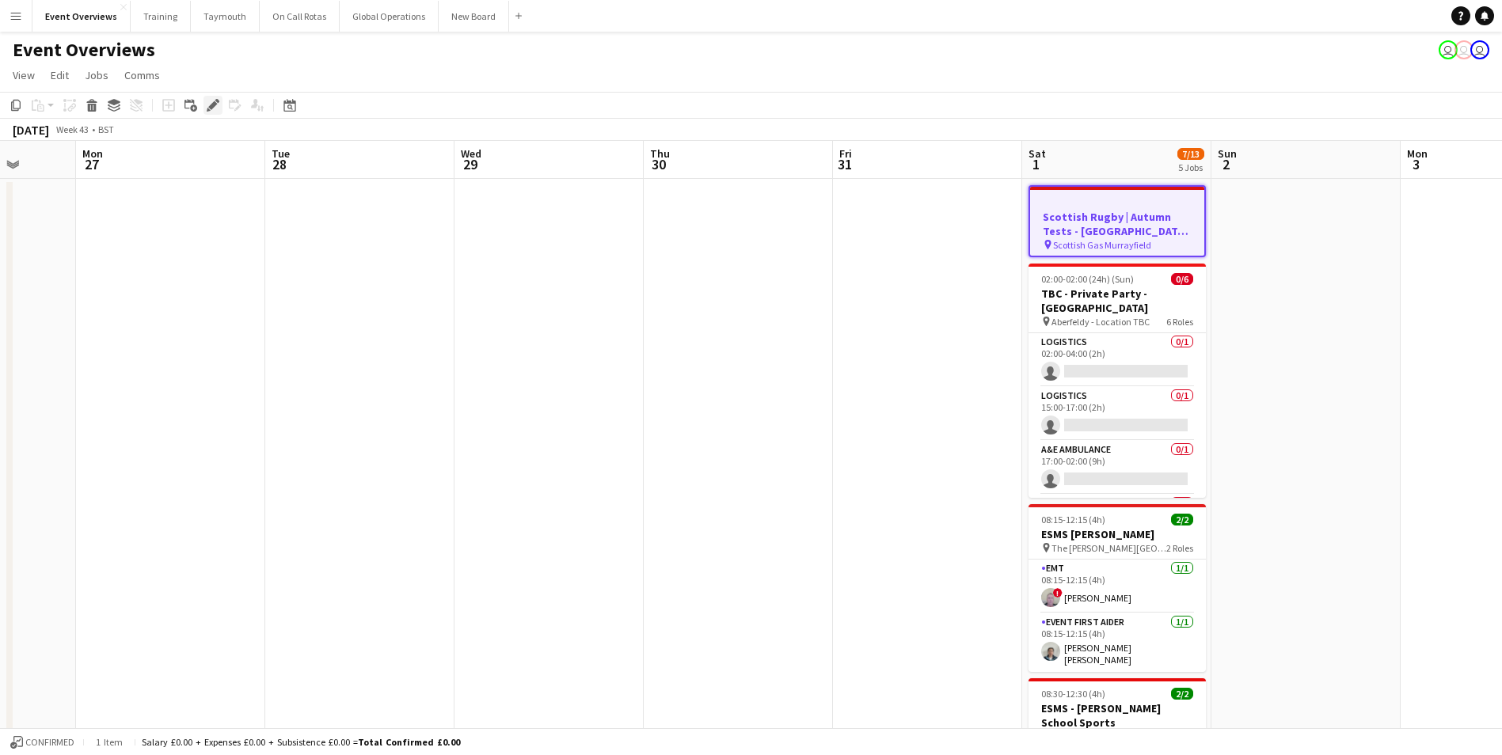
click at [209, 101] on icon "Edit" at bounding box center [213, 105] width 13 height 13
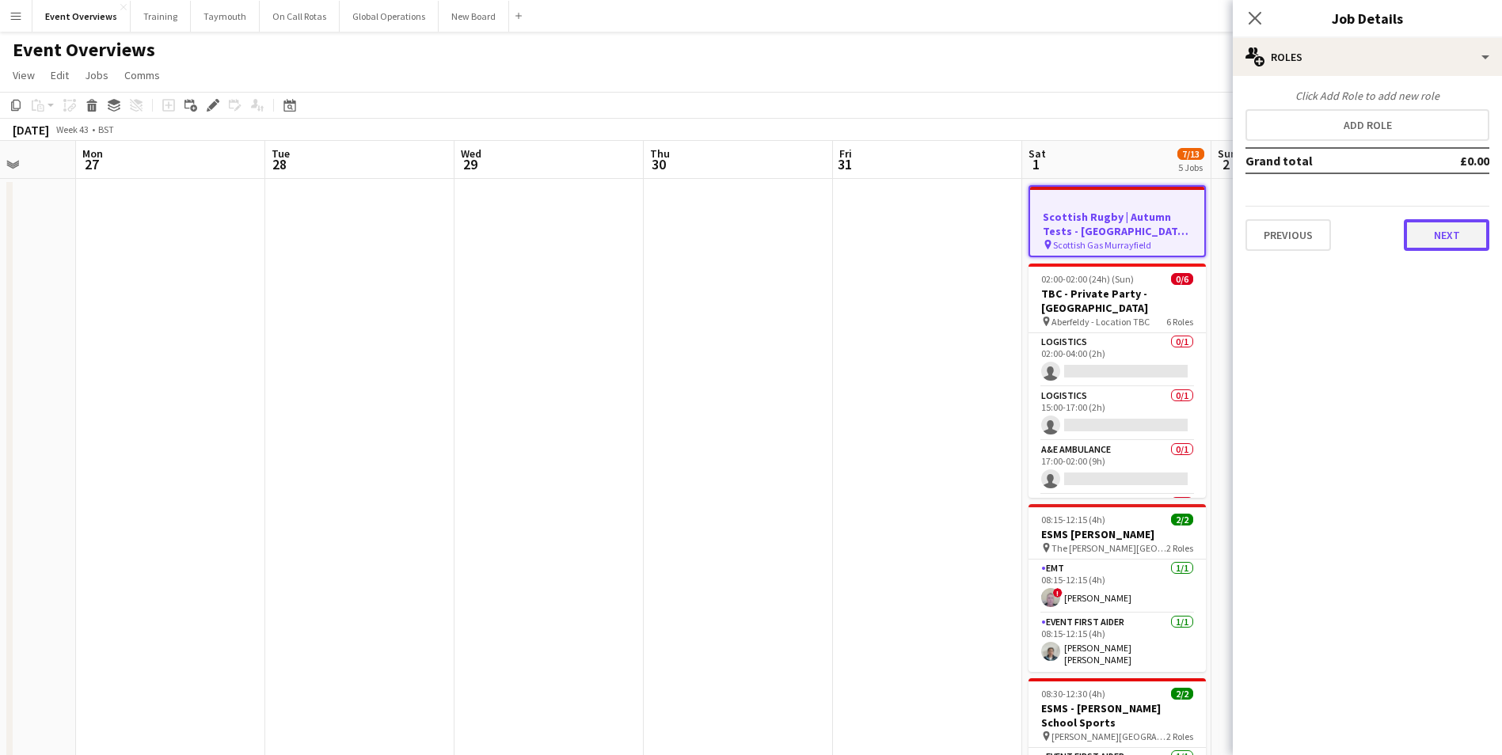
click at [1458, 242] on button "Next" at bounding box center [1447, 235] width 86 height 32
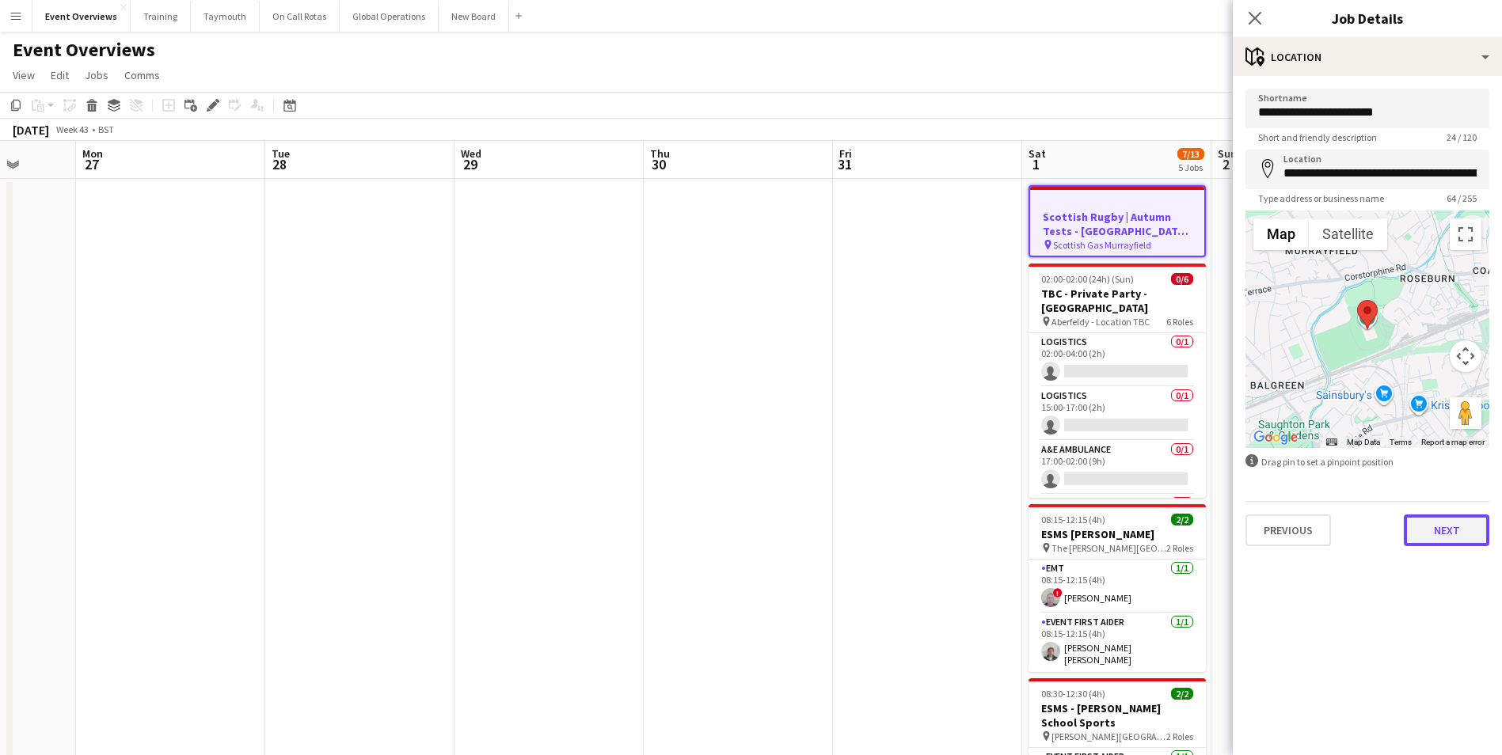
click at [1470, 539] on button "Next" at bounding box center [1447, 531] width 86 height 32
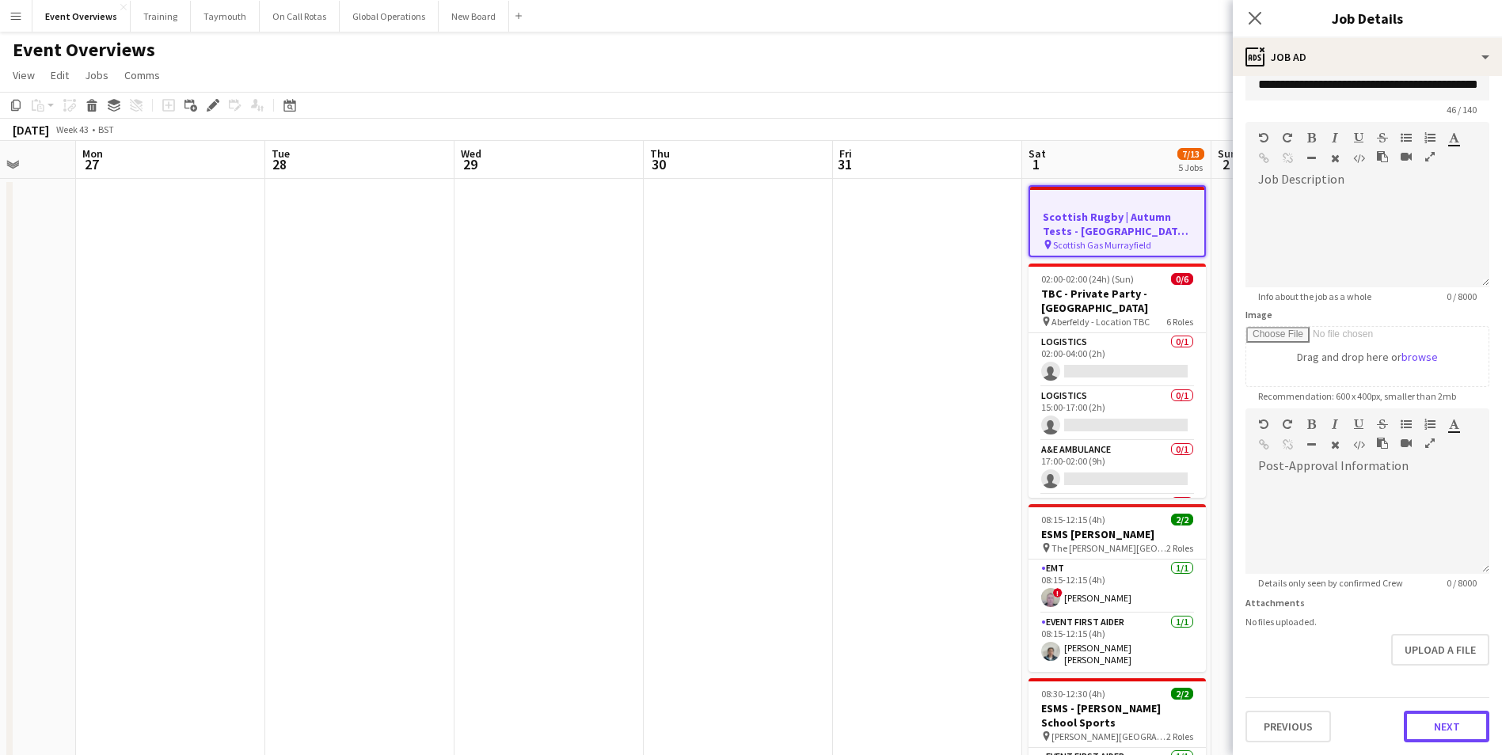
click at [1424, 681] on form "**********" at bounding box center [1367, 402] width 269 height 682
click at [1421, 736] on button "Next" at bounding box center [1447, 727] width 86 height 32
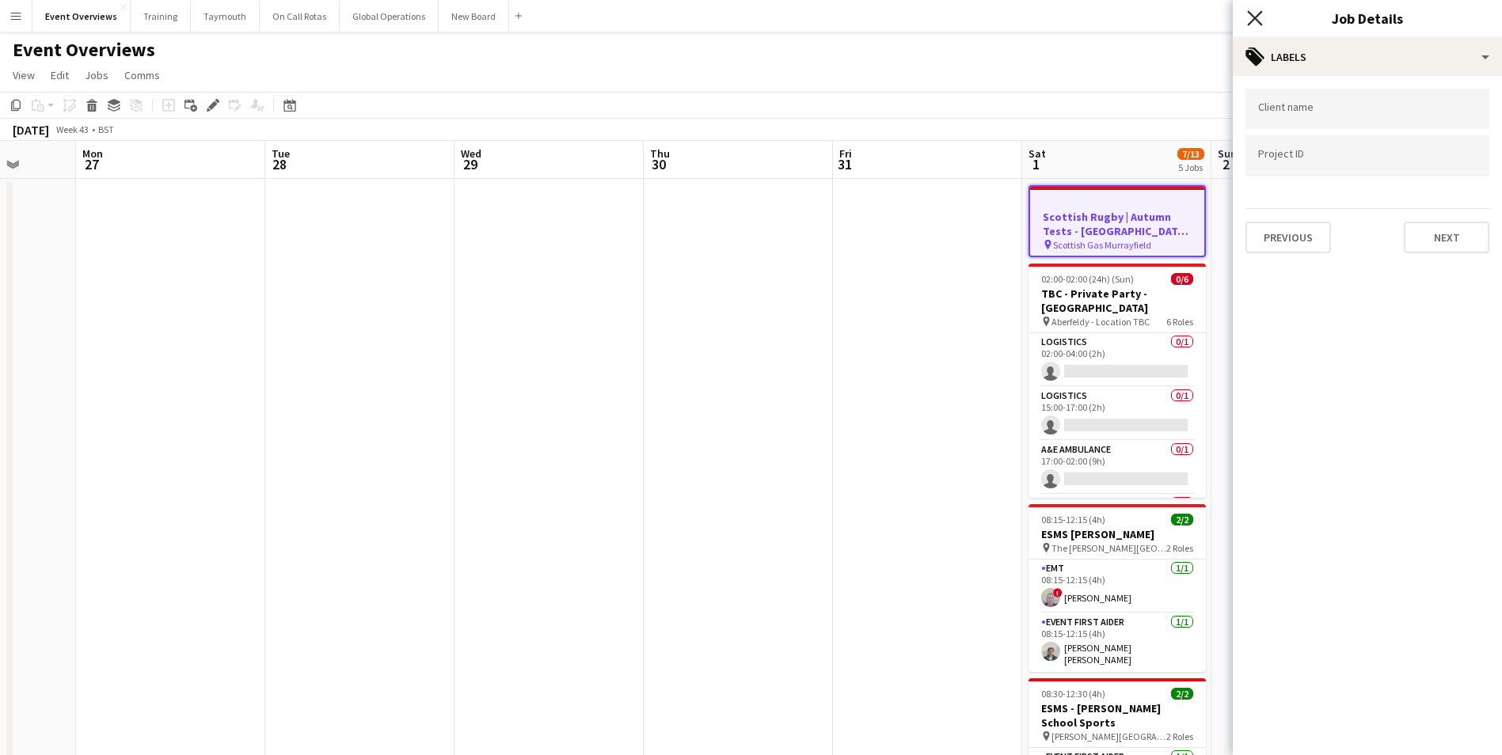
click at [1253, 15] on icon at bounding box center [1254, 17] width 15 height 15
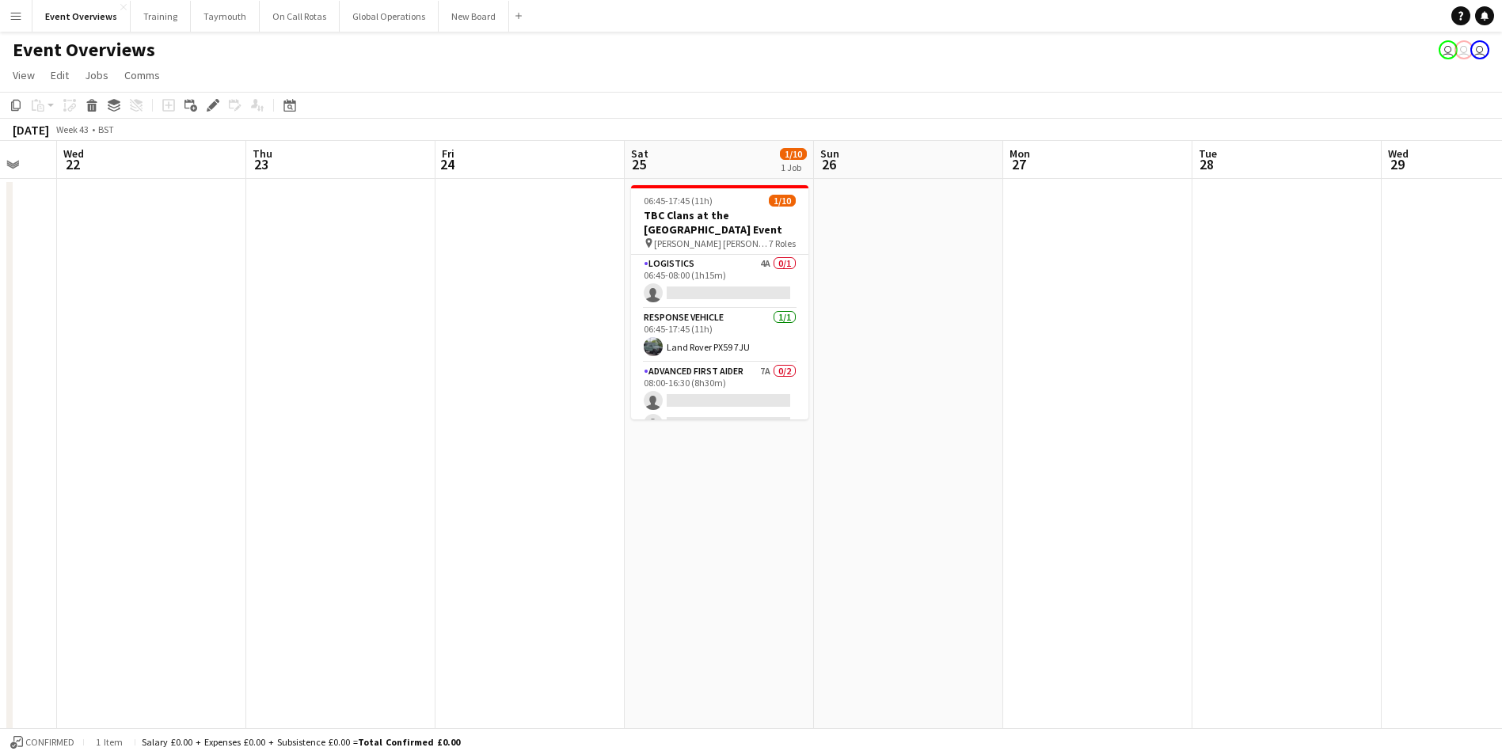
scroll to position [0, 488]
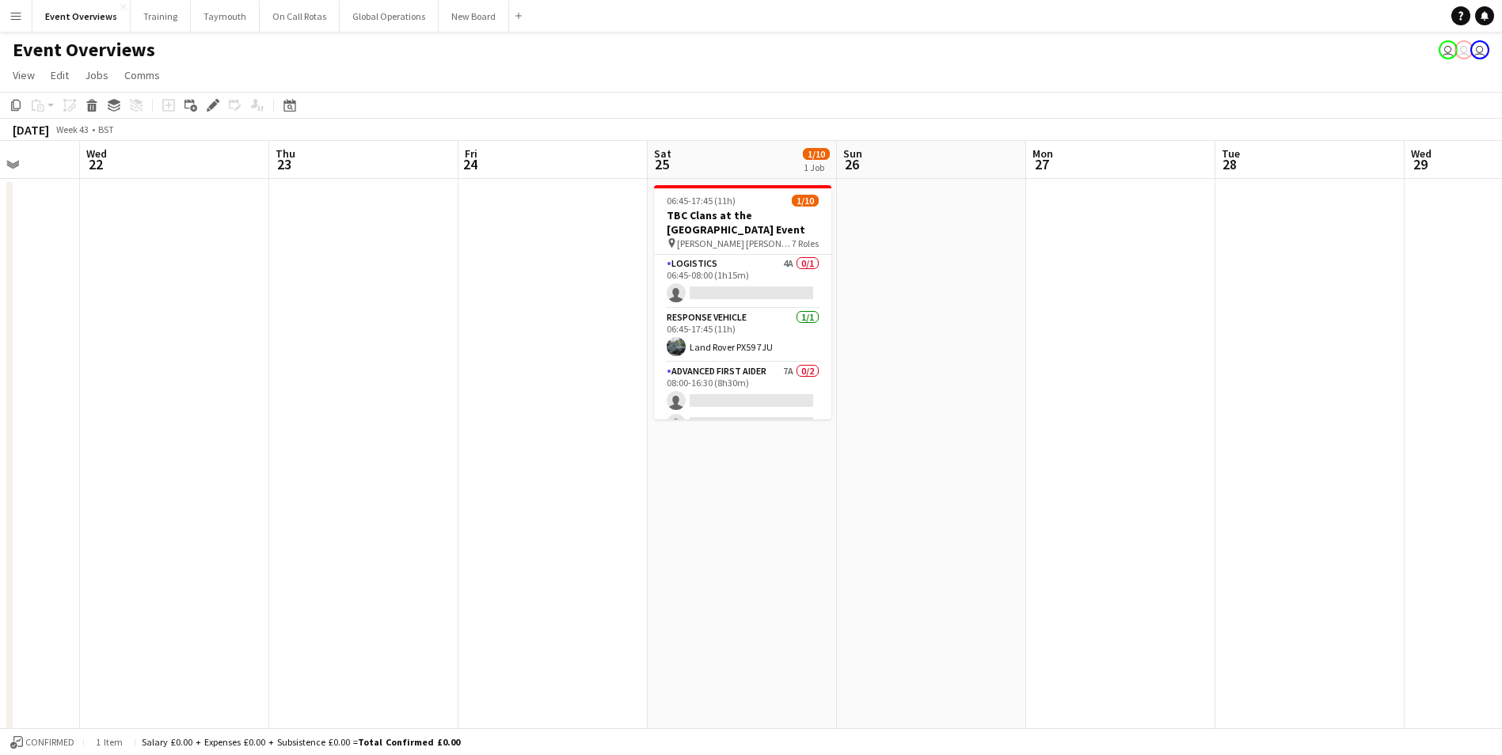
drag, startPoint x: 550, startPoint y: 440, endPoint x: 1568, endPoint y: 398, distance: 1019.3
click at [1501, 398] on html "Menu Boards Boards Boards All jobs Status Workforce Workforce My Workforce Recr…" at bounding box center [751, 621] width 1502 height 1243
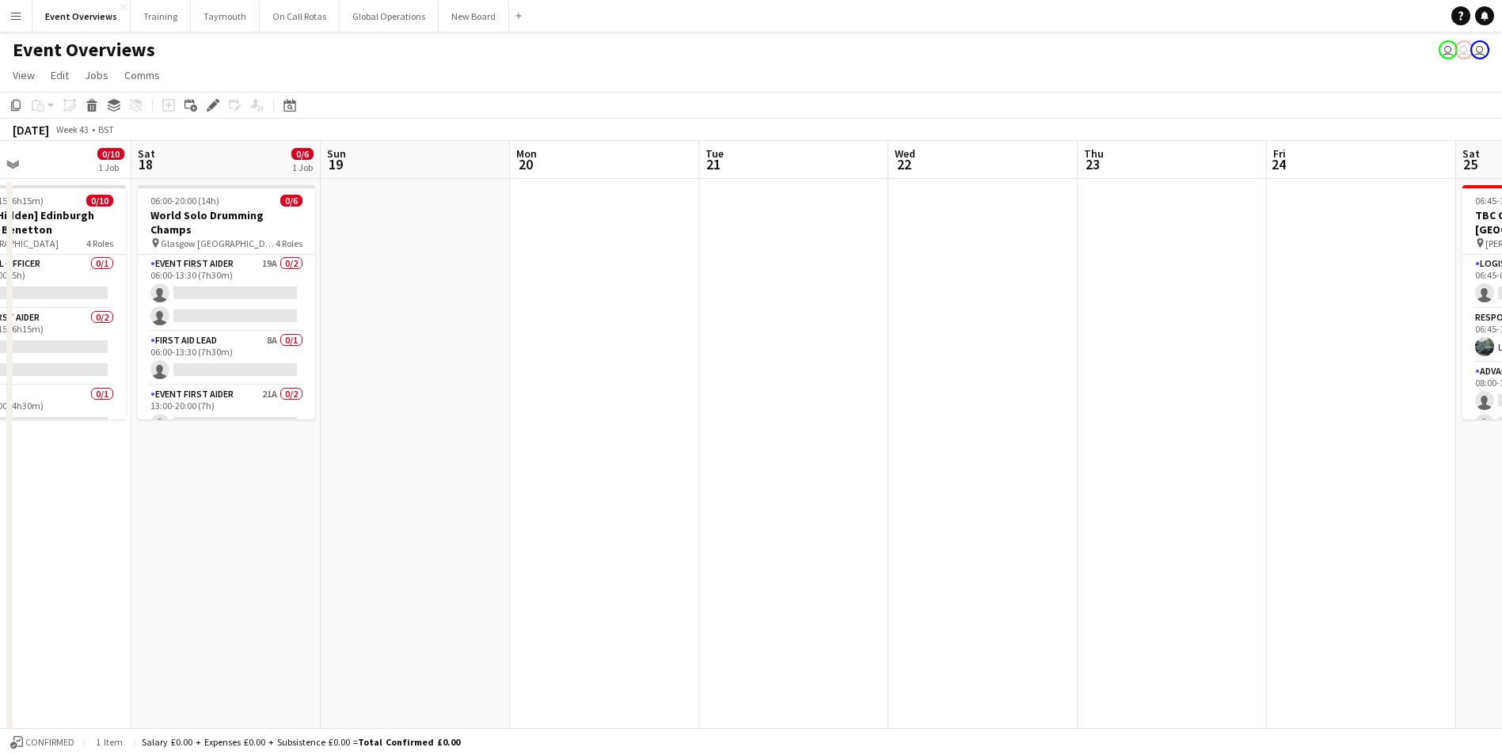
drag, startPoint x: 358, startPoint y: 487, endPoint x: 1170, endPoint y: 475, distance: 811.8
click at [1170, 475] on app-calendar-viewport "Wed 15 Thu 16 Fri 17 0/10 1 Job Sat 18 0/6 1 Job Sun 19 Mon 20 Tue 21 Wed 22 Th…" at bounding box center [751, 678] width 1502 height 1075
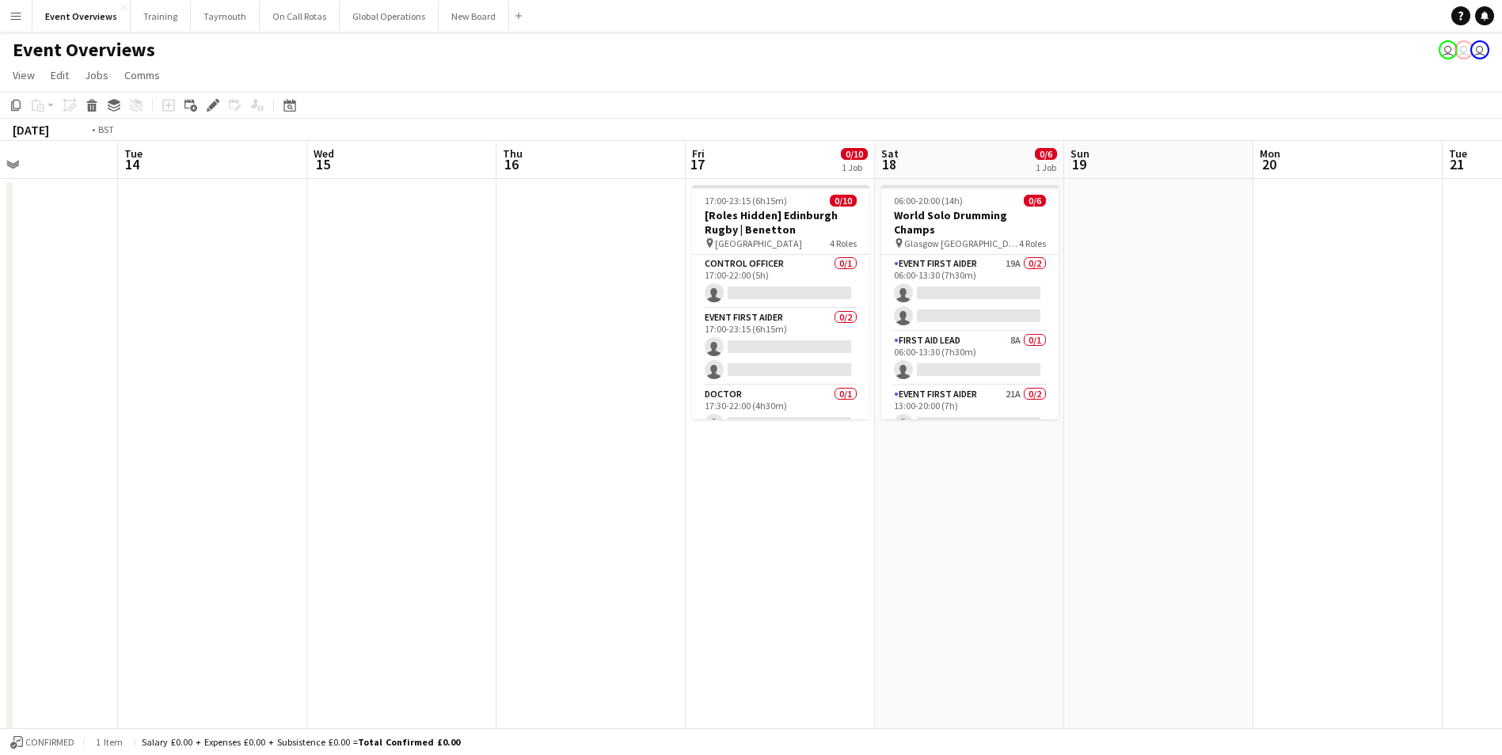
drag, startPoint x: 490, startPoint y: 517, endPoint x: 1216, endPoint y: 481, distance: 727.0
click at [1414, 467] on app-calendar-viewport "Sat 11 Sun 12 Mon 13 Tue 14 Wed 15 Thu 16 Fri 17 0/10 1 Job Sat 18 0/6 1 Job Su…" at bounding box center [751, 678] width 1502 height 1075
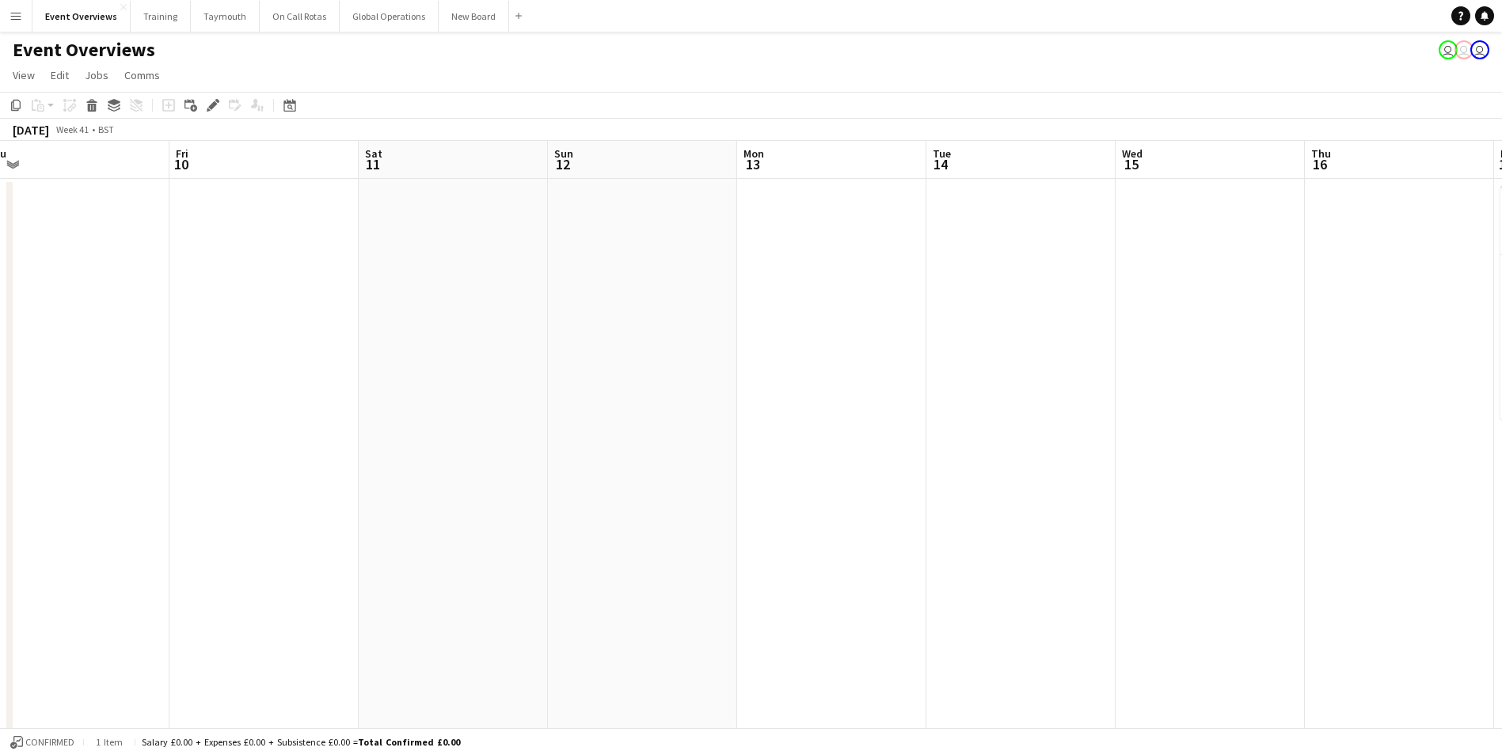
drag, startPoint x: 667, startPoint y: 504, endPoint x: 1395, endPoint y: 493, distance: 727.8
click at [1475, 492] on app-calendar-viewport "Tue 7 Wed 8 Thu 9 Fri 10 Sat 11 Sun 12 Mon 13 Tue 14 Wed 15 Thu 16 Fri 17 0/10 …" at bounding box center [751, 678] width 1502 height 1075
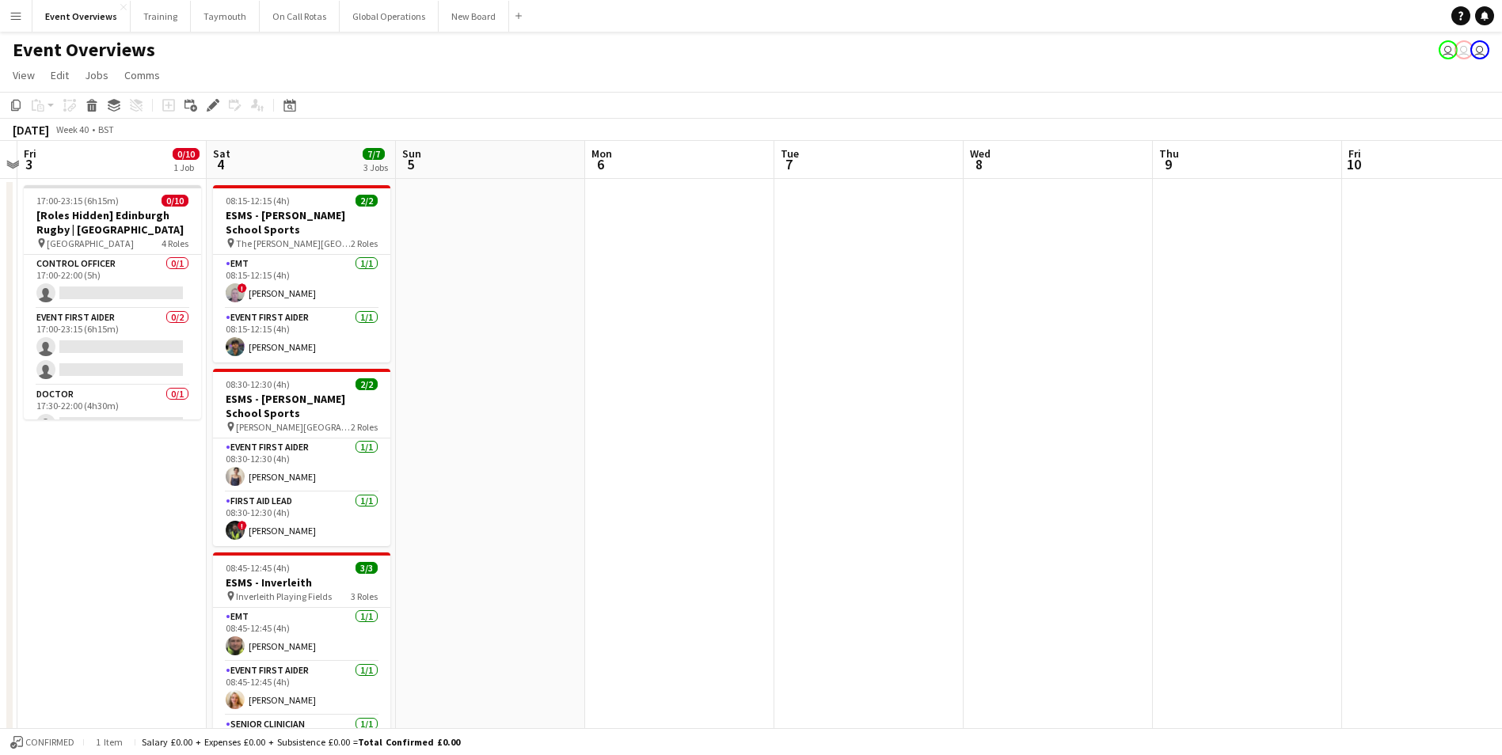
scroll to position [0, 407]
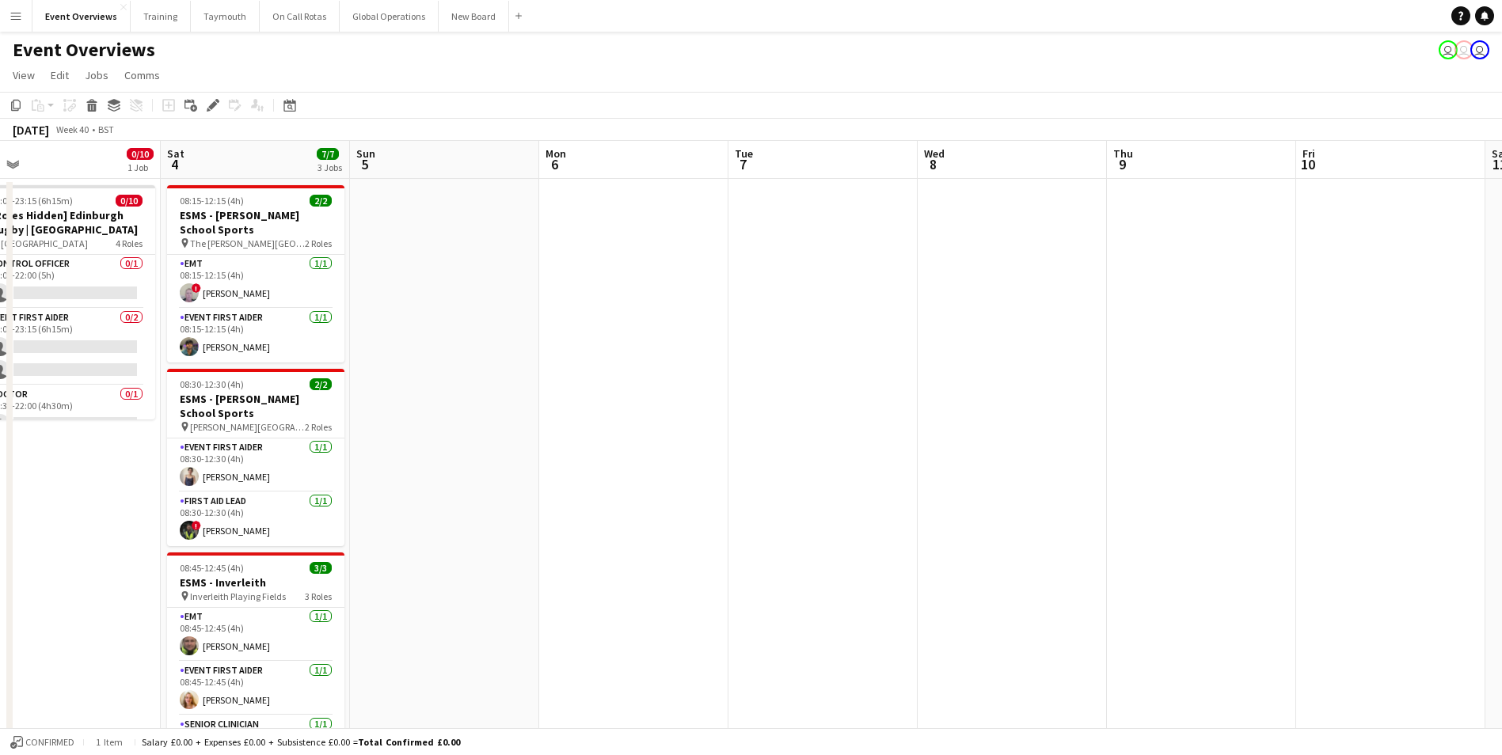
drag, startPoint x: 606, startPoint y: 514, endPoint x: 1505, endPoint y: 491, distance: 899.1
click at [1501, 492] on html "Menu Boards Boards Boards All jobs Status Workforce Workforce My Workforce Recr…" at bounding box center [751, 621] width 1502 height 1243
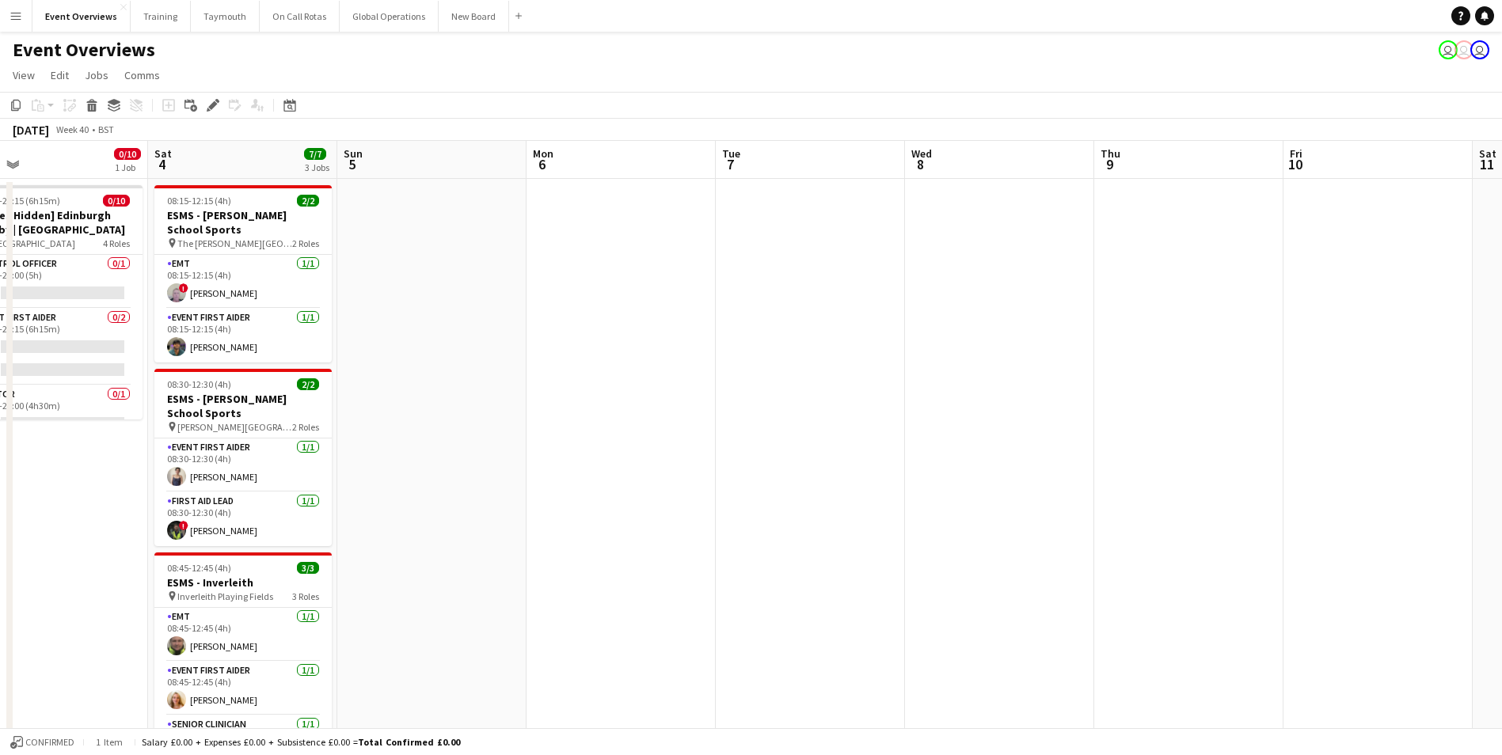
drag, startPoint x: 593, startPoint y: 531, endPoint x: 488, endPoint y: 507, distance: 108.0
click at [493, 510] on app-calendar-viewport "Tue 30 Wed 1 Thu 2 Fri 3 0/10 1 Job Sat 4 7/7 3 Jobs Sun 5 Mon 6 Tue 7 Wed 8 Th…" at bounding box center [751, 678] width 1502 height 1075
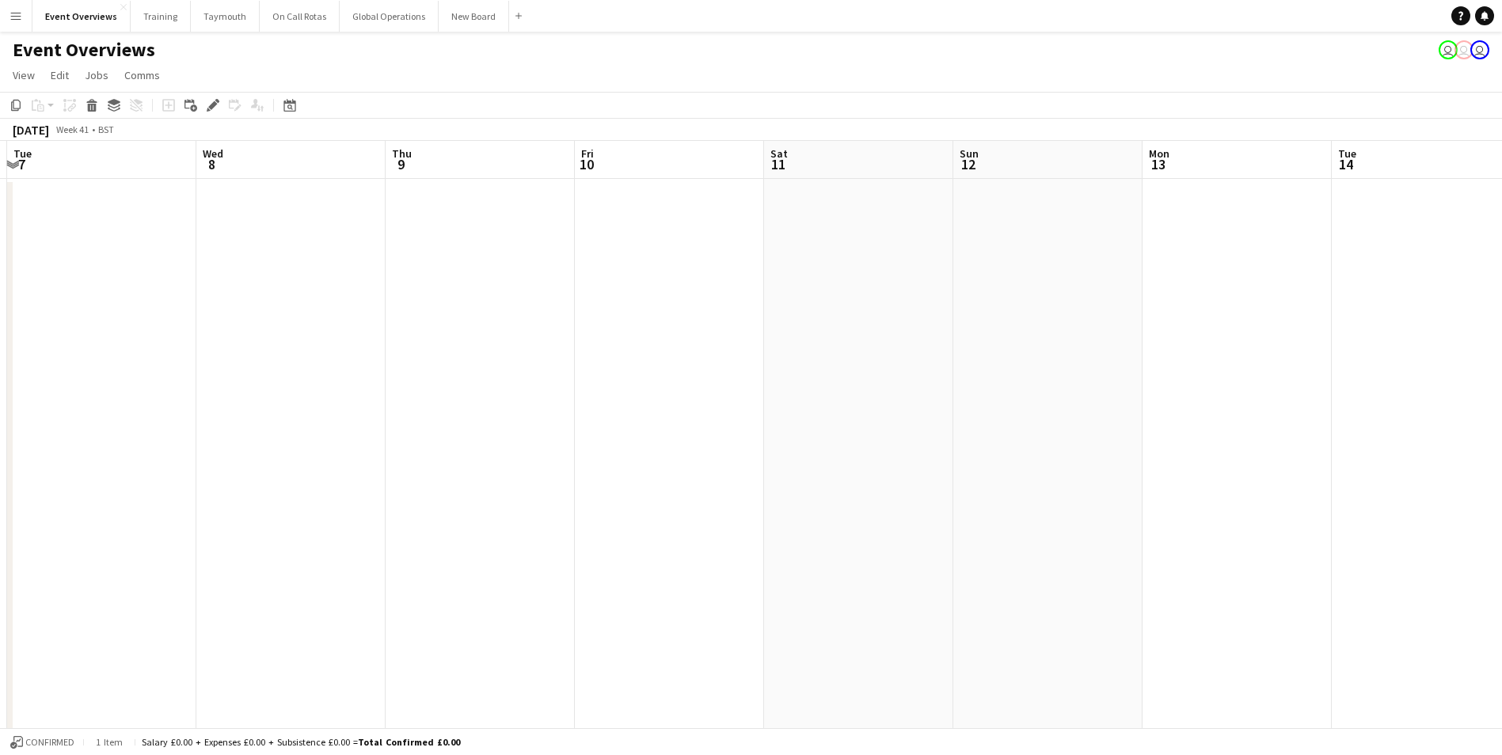
drag, startPoint x: 937, startPoint y: 377, endPoint x: 268, endPoint y: 400, distance: 669.5
click at [268, 400] on app-calendar-viewport "Sat 4 7/7 3 Jobs Sun 5 Mon 6 Tue 7 Wed 8 Thu 9 Fri 10 Sat 11 Sun 12 Mon 13 Tue …" at bounding box center [751, 678] width 1502 height 1075
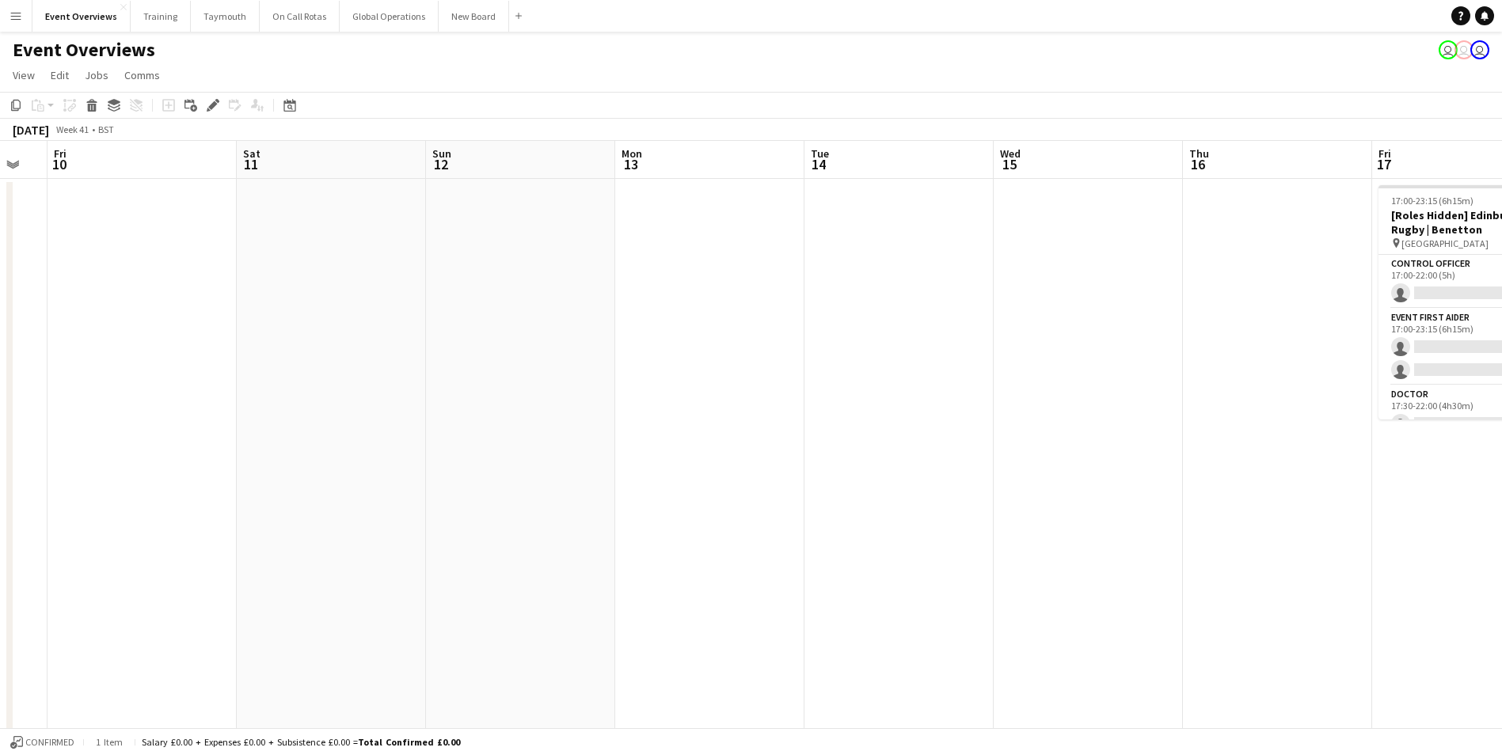
drag, startPoint x: 933, startPoint y: 382, endPoint x: 310, endPoint y: 412, distance: 623.9
click at [259, 420] on app-calendar-viewport "Tue 7 Wed 8 Thu 9 Fri 10 Sat 11 Sun 12 Mon 13 Tue 14 Wed 15 Thu 16 Fri 17 0/10 …" at bounding box center [751, 678] width 1502 height 1075
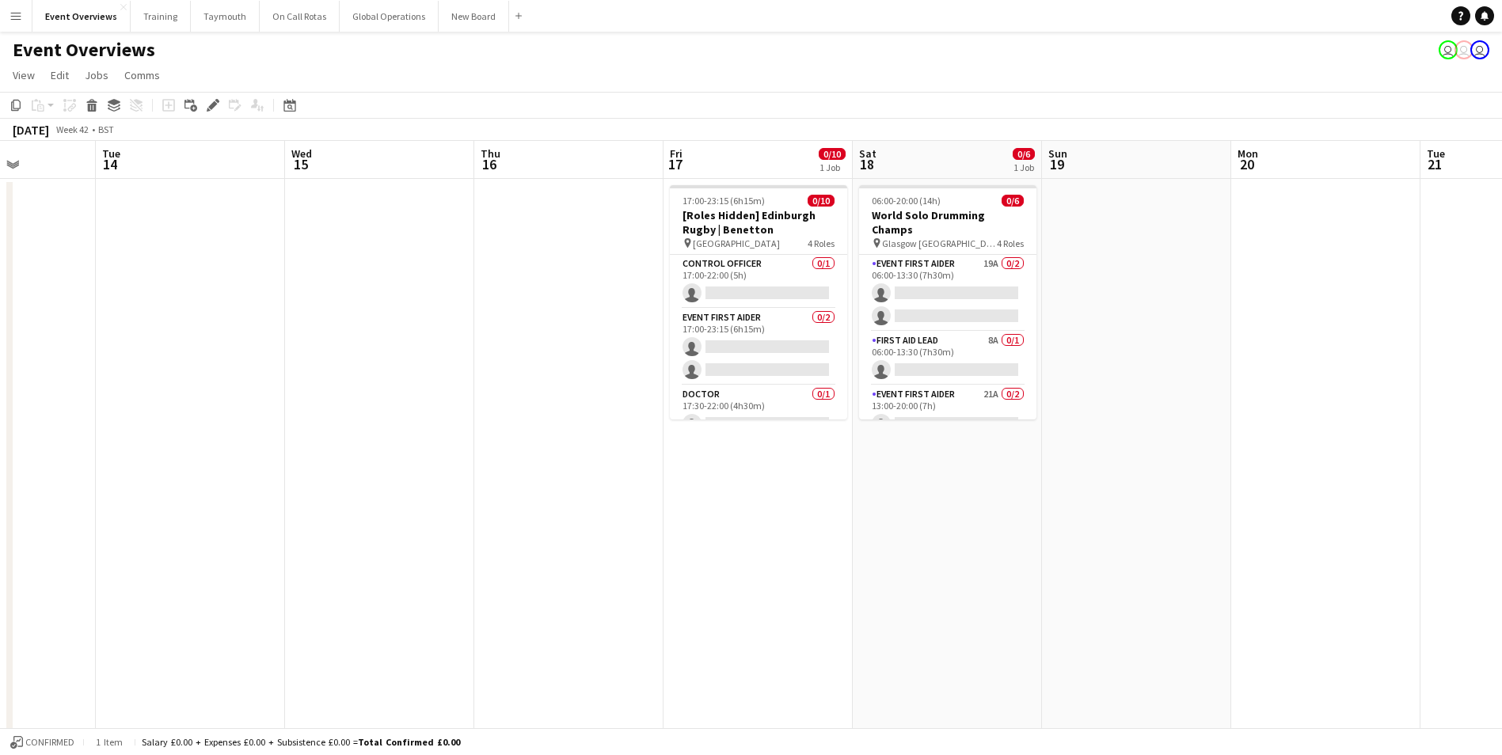
drag, startPoint x: 853, startPoint y: 387, endPoint x: 462, endPoint y: 409, distance: 391.8
click at [155, 428] on app-calendar-viewport "Sat 11 Sun 12 Mon 13 Tue 14 Wed 15 Thu 16 Fri 17 0/10 1 Job Sat 18 0/6 1 Job Su…" at bounding box center [751, 678] width 1502 height 1075
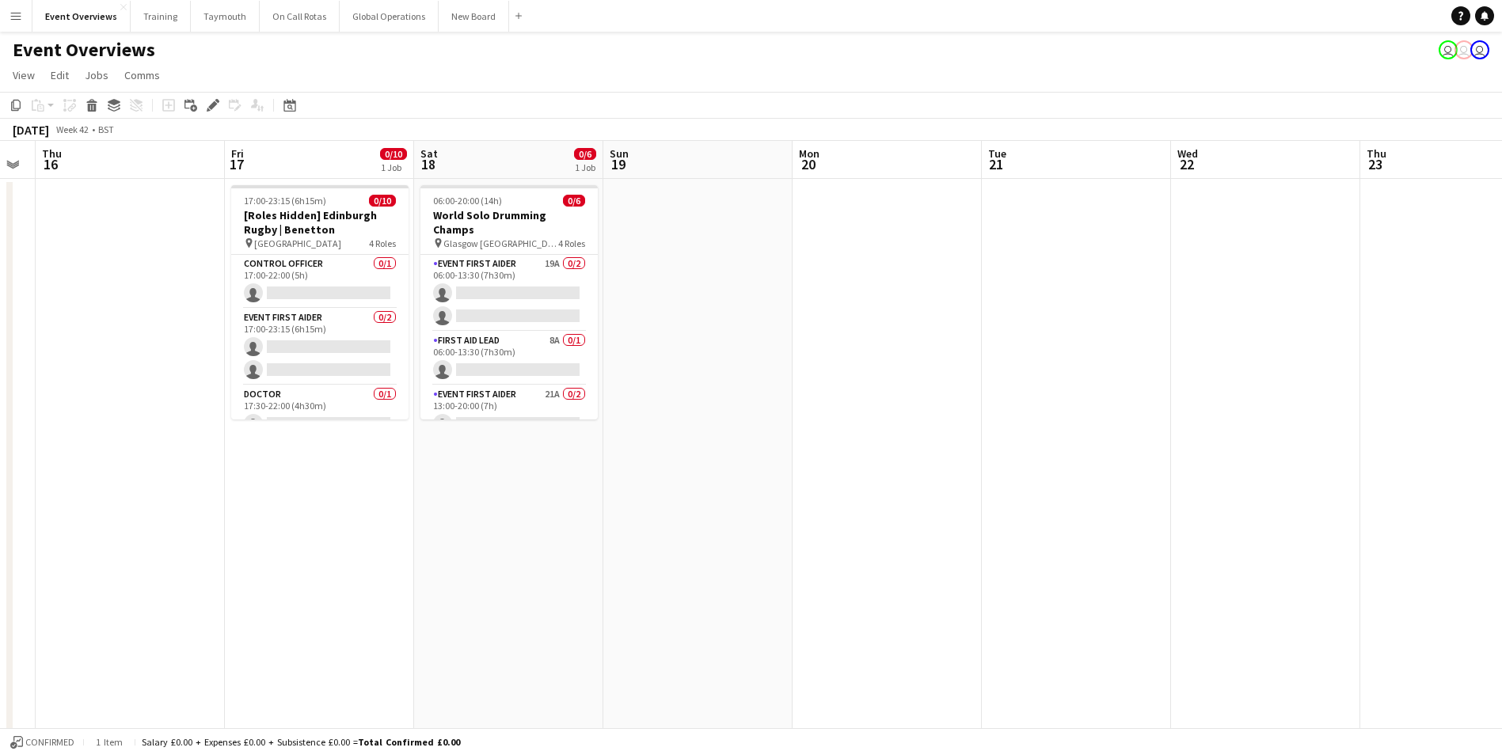
drag, startPoint x: 1109, startPoint y: 352, endPoint x: 353, endPoint y: 400, distance: 757.7
click at [367, 400] on app-calendar-viewport "Mon 13 Tue 14 Wed 15 Thu 16 Fri 17 0/10 1 Job Sat 18 0/6 1 Job Sun 19 Mon 20 Tu…" at bounding box center [751, 678] width 1502 height 1075
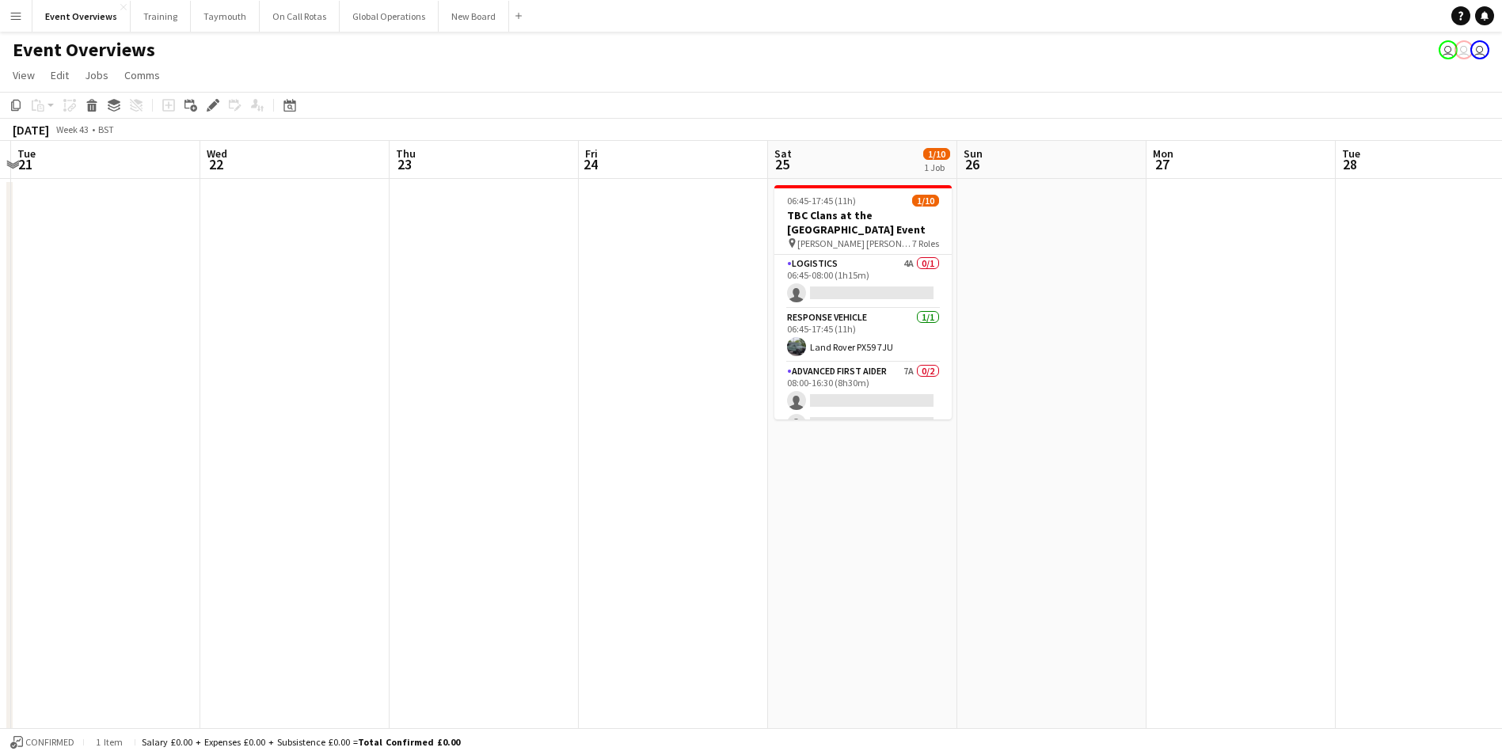
drag, startPoint x: 854, startPoint y: 370, endPoint x: 202, endPoint y: 414, distance: 653.2
click at [210, 413] on app-calendar-viewport "Sat 18 0/6 1 Job Sun 19 Mon 20 Tue 21 Wed 22 Thu 23 Fri 24 Sat 25 1/10 1 Job Su…" at bounding box center [751, 678] width 1502 height 1075
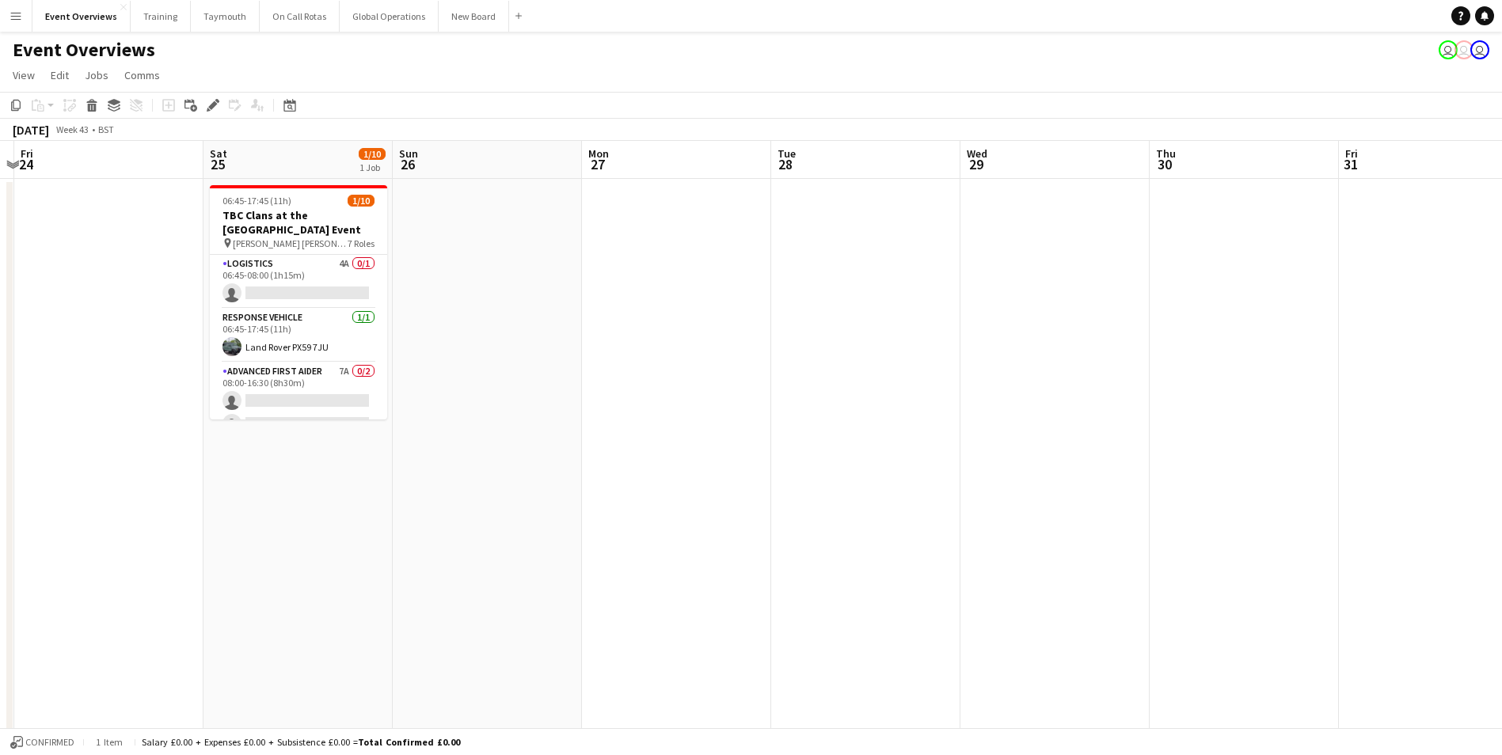
drag, startPoint x: 1126, startPoint y: 352, endPoint x: 255, endPoint y: 398, distance: 872.2
click at [288, 397] on app-calendar-viewport "Tue 21 Wed 22 Thu 23 Fri 24 Sat 25 1/10 1 Job Sun 26 Mon 27 Tue 28 Wed 29 Thu 3…" at bounding box center [751, 678] width 1502 height 1075
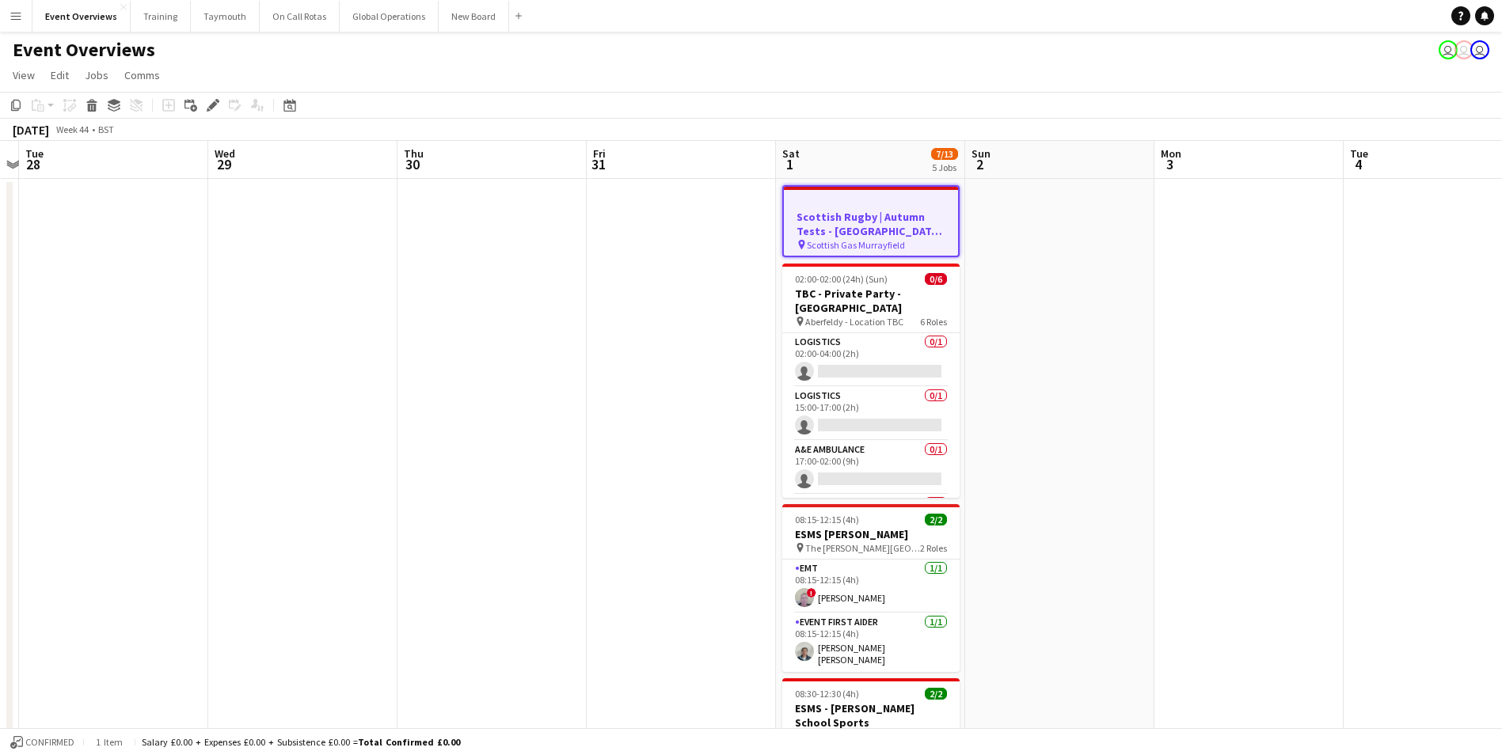
drag, startPoint x: 721, startPoint y: 371, endPoint x: 135, endPoint y: 415, distance: 587.6
click at [135, 415] on app-calendar-viewport "Sat 25 1/10 1 Job Sun 26 Mon 27 Tue 28 Wed 29 Thu 30 Fri 31 Sat 1 7/13 5 Jobs S…" at bounding box center [751, 678] width 1502 height 1075
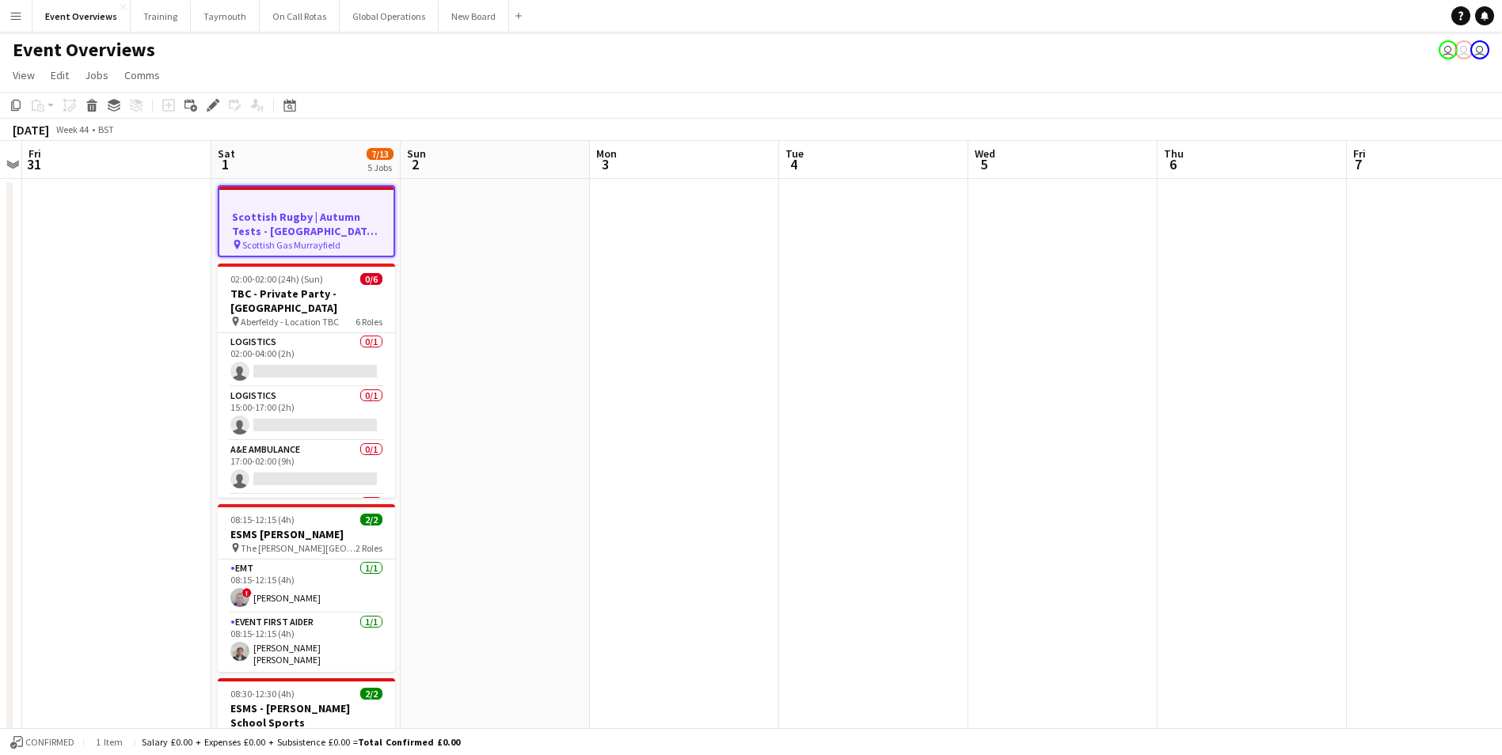
scroll to position [0, 627]
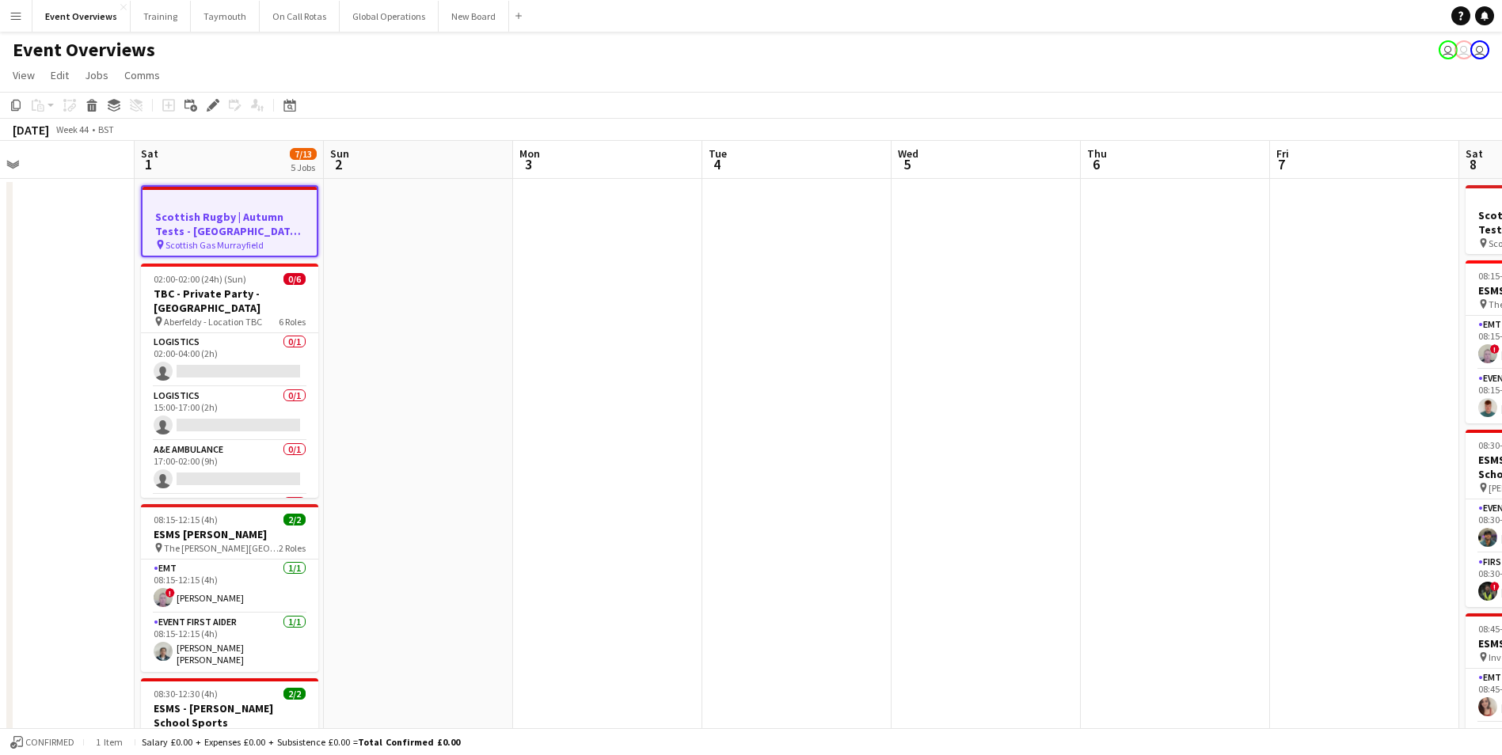
drag, startPoint x: 1050, startPoint y: 341, endPoint x: 489, endPoint y: 376, distance: 561.7
click at [493, 375] on app-calendar-viewport "Tue 28 Wed 29 Thu 30 Fri 31 Sat 1 7/13 5 Jobs Sun 2 Mon 3 Tue 4 Wed 5 Thu 6 Fri…" at bounding box center [751, 678] width 1502 height 1075
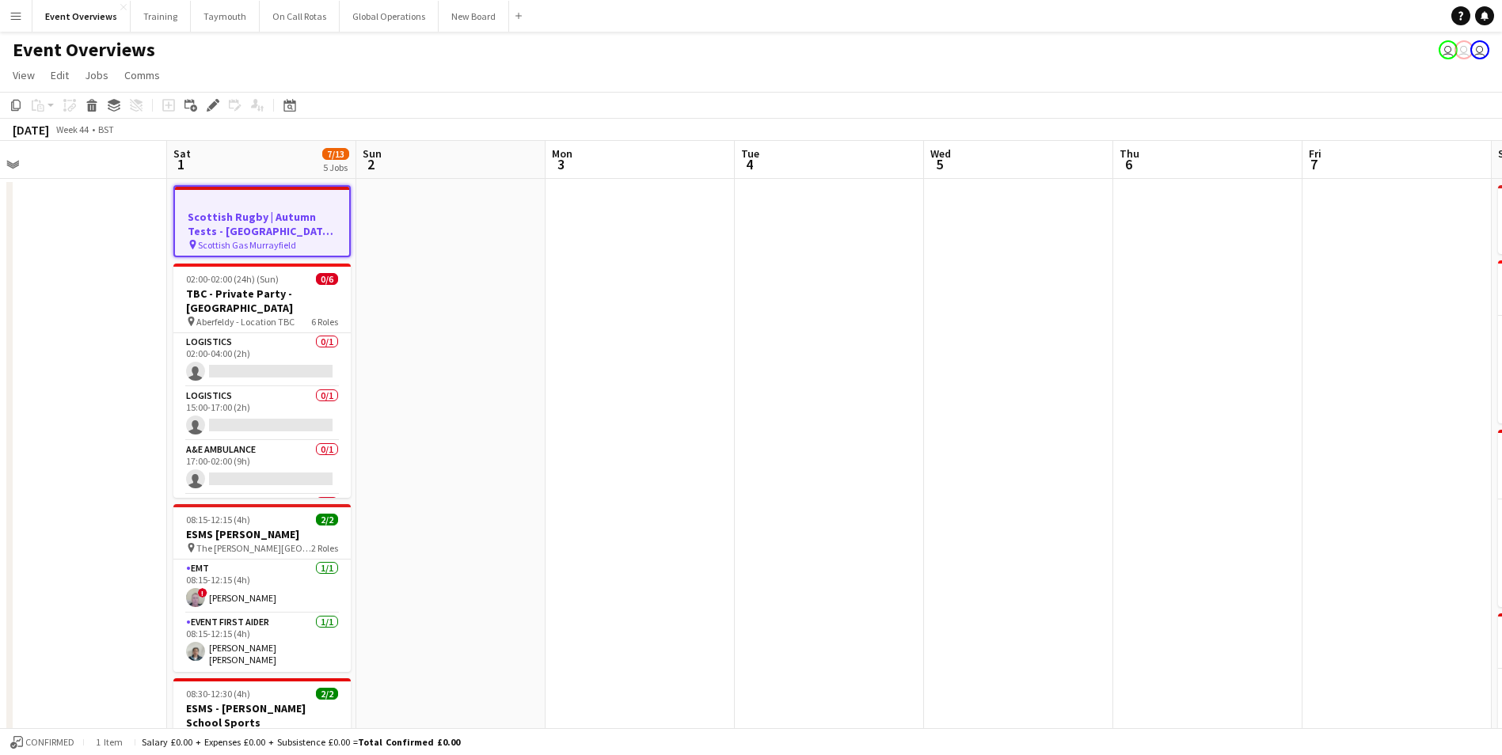
scroll to position [0, 385]
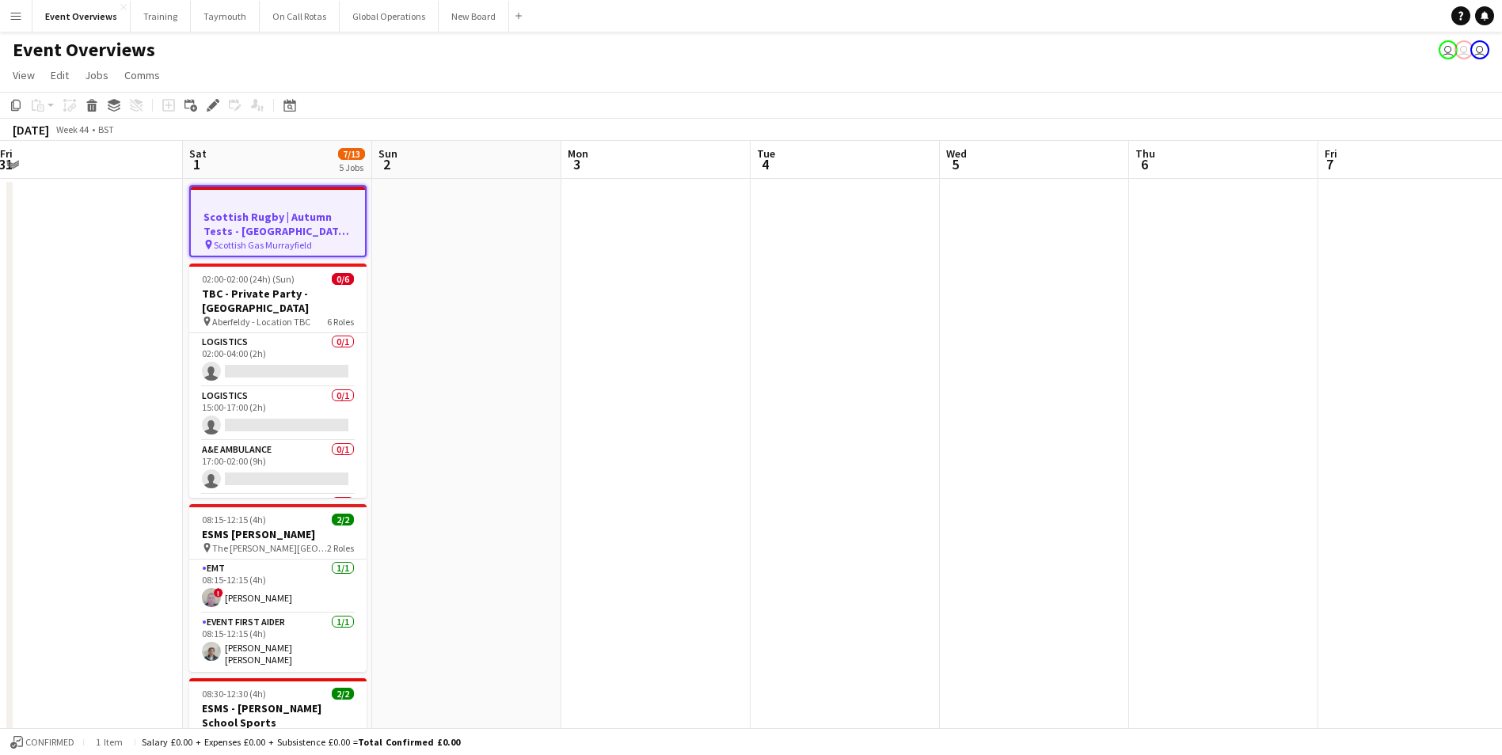
drag, startPoint x: 641, startPoint y: 366, endPoint x: 884, endPoint y: 365, distance: 242.3
click at [884, 365] on app-calendar-viewport "Wed 29 Thu 30 Fri 31 Sat 1 7/13 5 Jobs Sun 2 Mon 3 Tue 4 Wed 5 Thu 6 Fri 7 Sat …" at bounding box center [751, 678] width 1502 height 1075
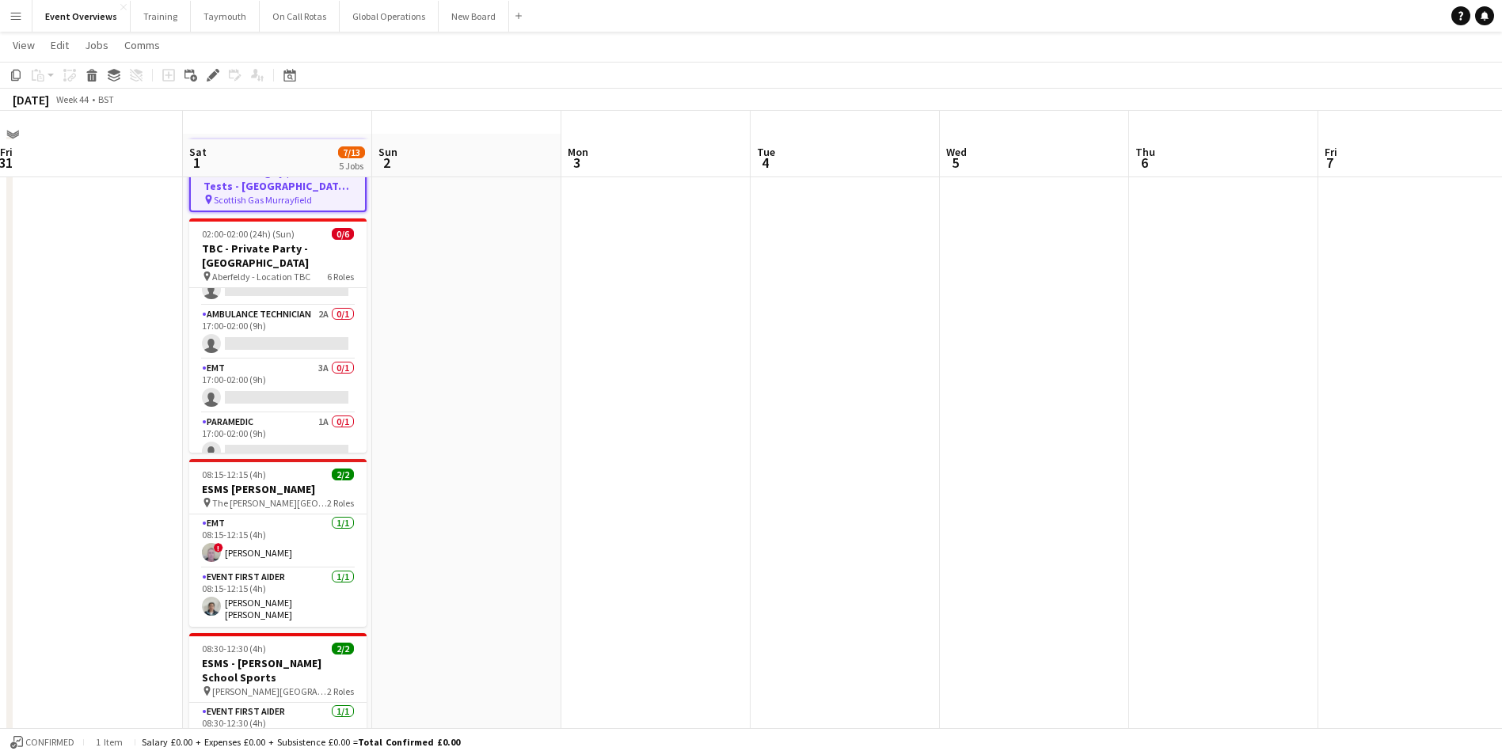
scroll to position [0, 0]
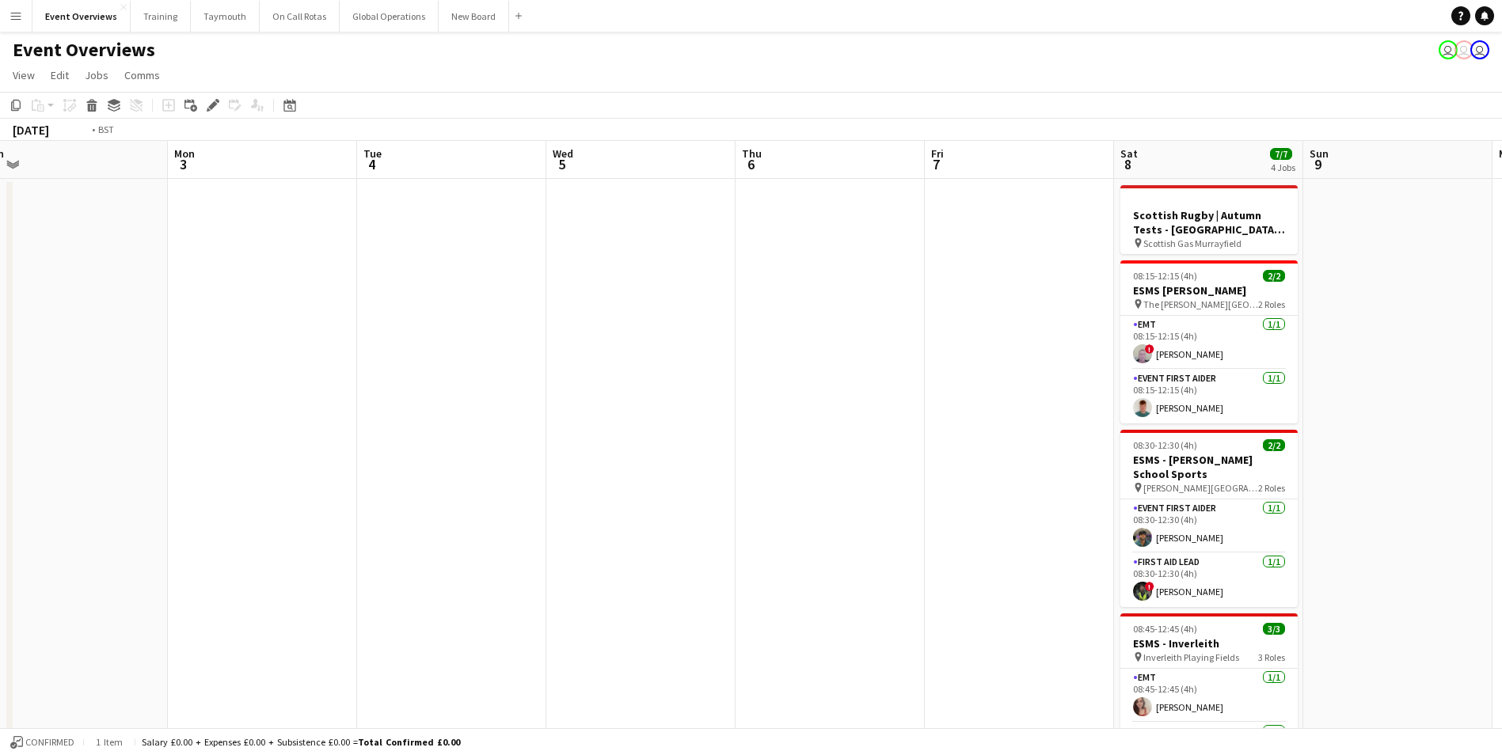
drag, startPoint x: 1081, startPoint y: 408, endPoint x: 457, endPoint y: 443, distance: 625.0
click at [457, 443] on app-calendar-viewport "Thu 30 Fri 31 Sat 1 7/13 5 Jobs Sun 2 Mon 3 Tue 4 Wed 5 Thu 6 Fri 7 Sat 8 7/7 4…" at bounding box center [751, 678] width 1502 height 1075
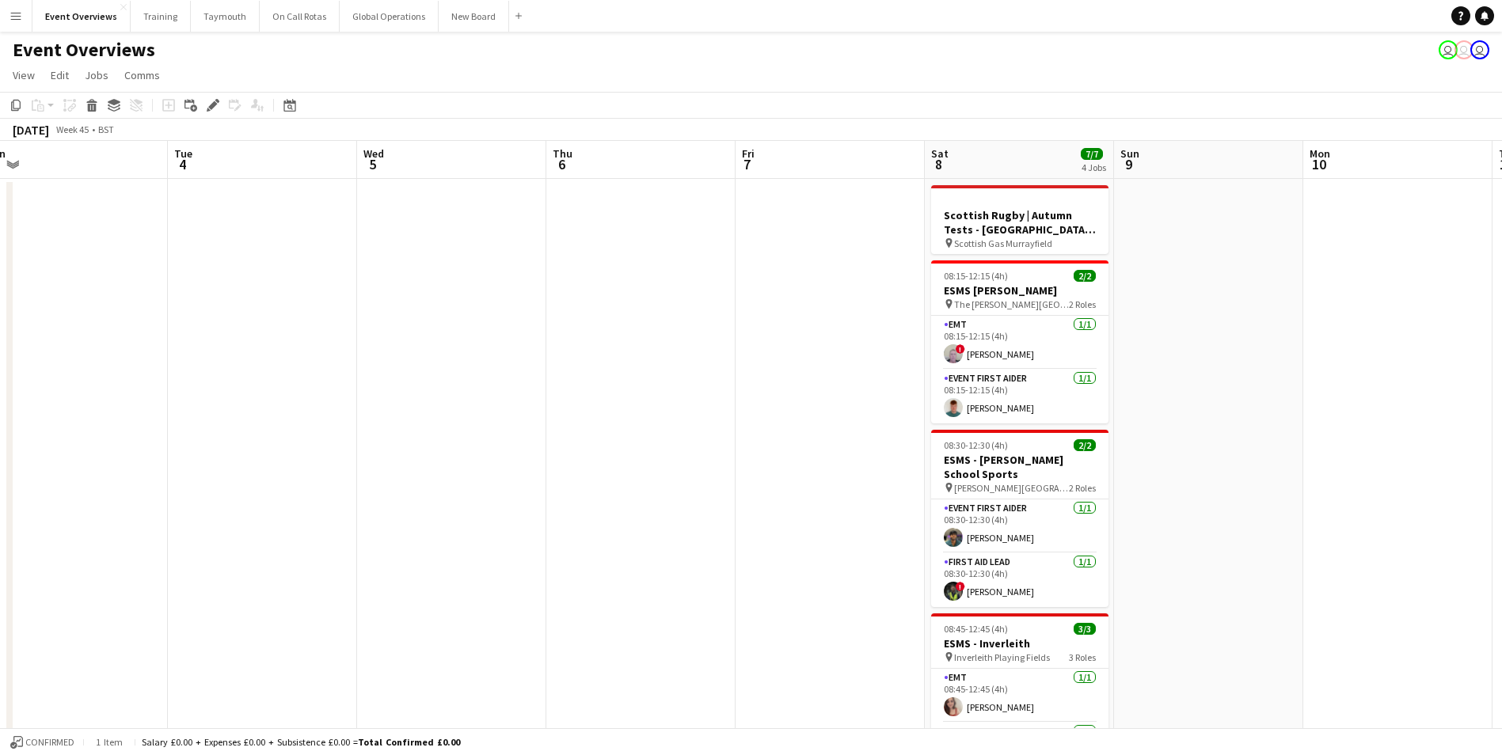
scroll to position [0, 630]
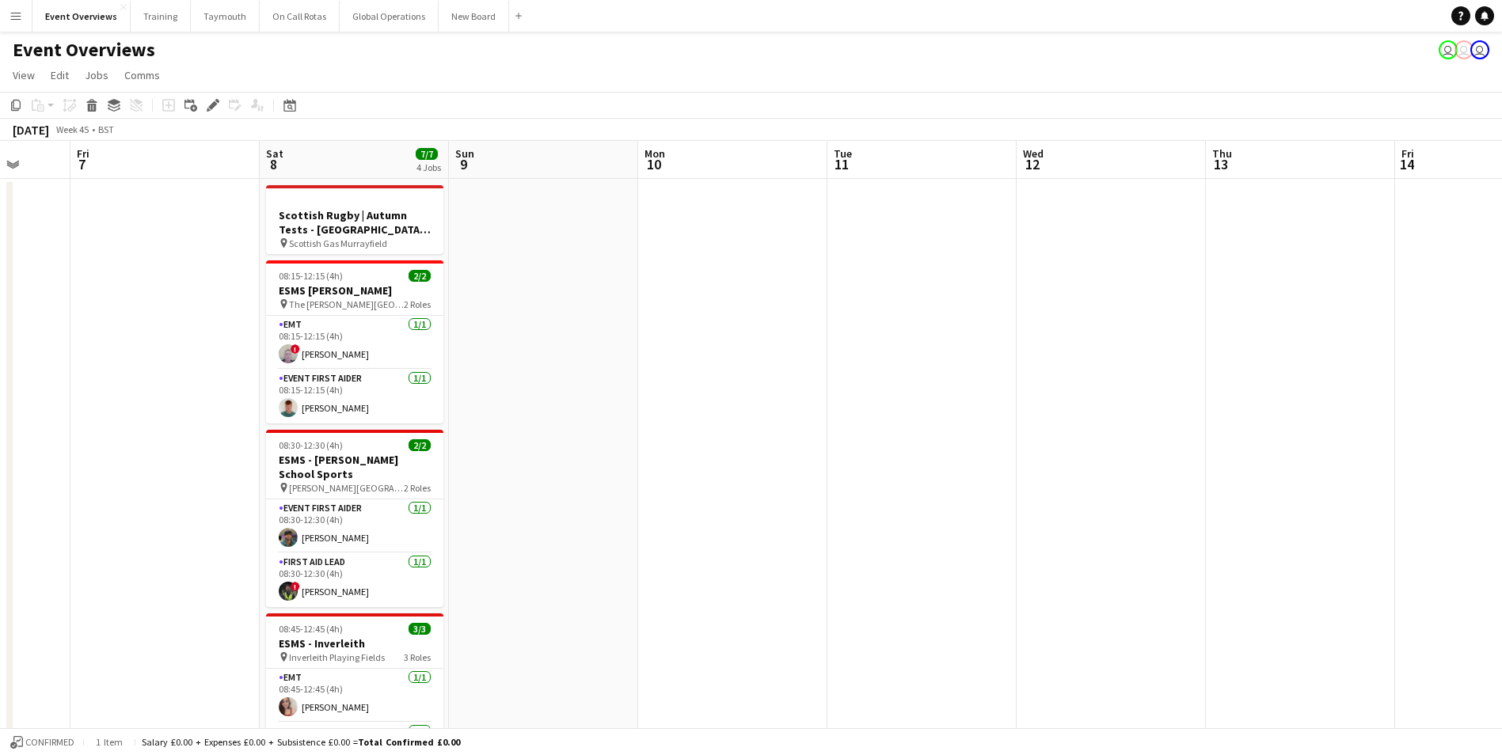
drag, startPoint x: 1219, startPoint y: 366, endPoint x: 569, endPoint y: 404, distance: 651.2
click at [581, 398] on app-calendar-viewport "Tue 4 Wed 5 Thu 6 Fri 7 Sat 8 7/7 4 Jobs Sun 9 Mon 10 Tue 11 Wed 12 Thu 13 Fri …" at bounding box center [751, 678] width 1502 height 1075
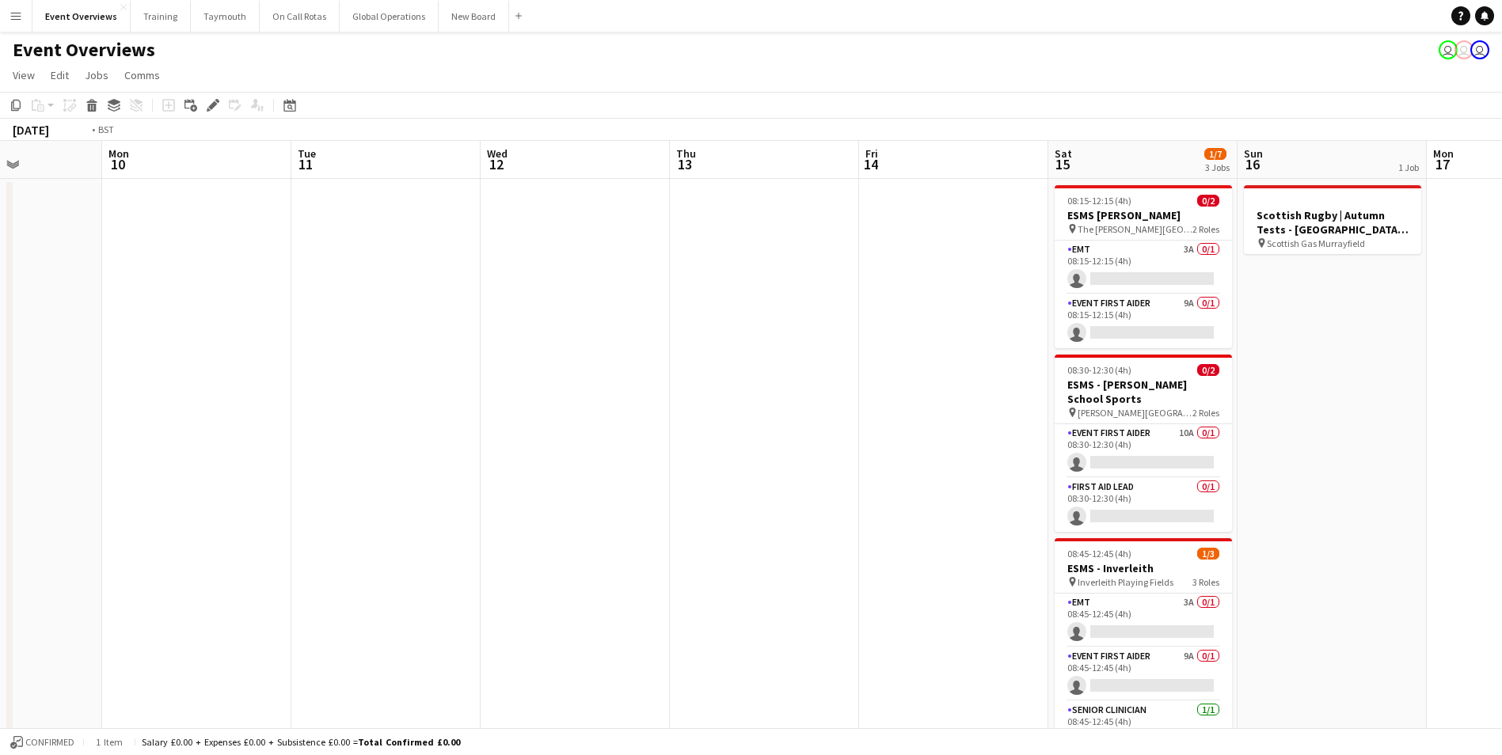
scroll to position [0, 478]
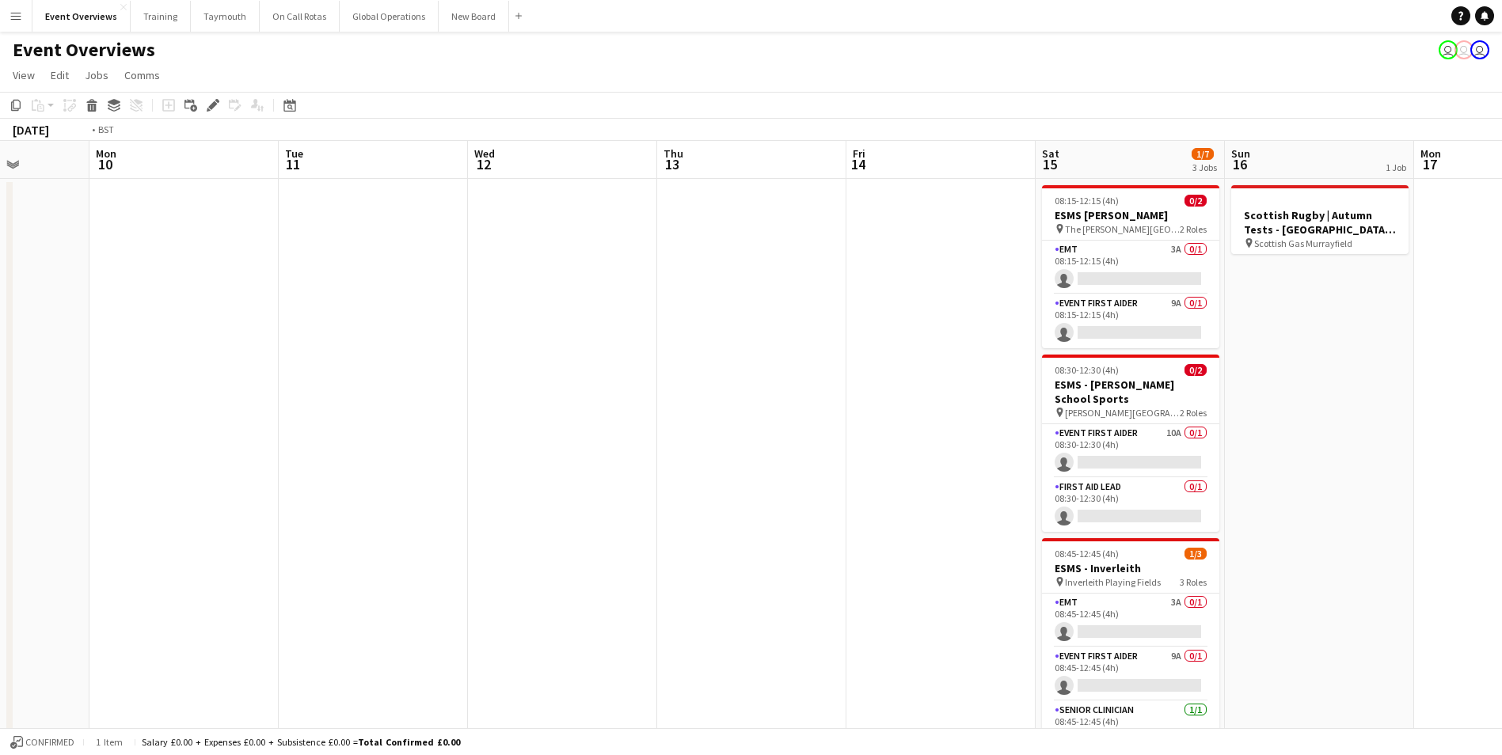
drag, startPoint x: 977, startPoint y: 371, endPoint x: 218, endPoint y: 397, distance: 759.8
click at [64, 412] on app-calendar-viewport "Fri 7 Sat 8 7/7 4 Jobs Sun 9 Mon 10 Tue 11 Wed 12 Thu 13 Fri 14 Sat 15 1/7 3 Jo…" at bounding box center [751, 678] width 1502 height 1075
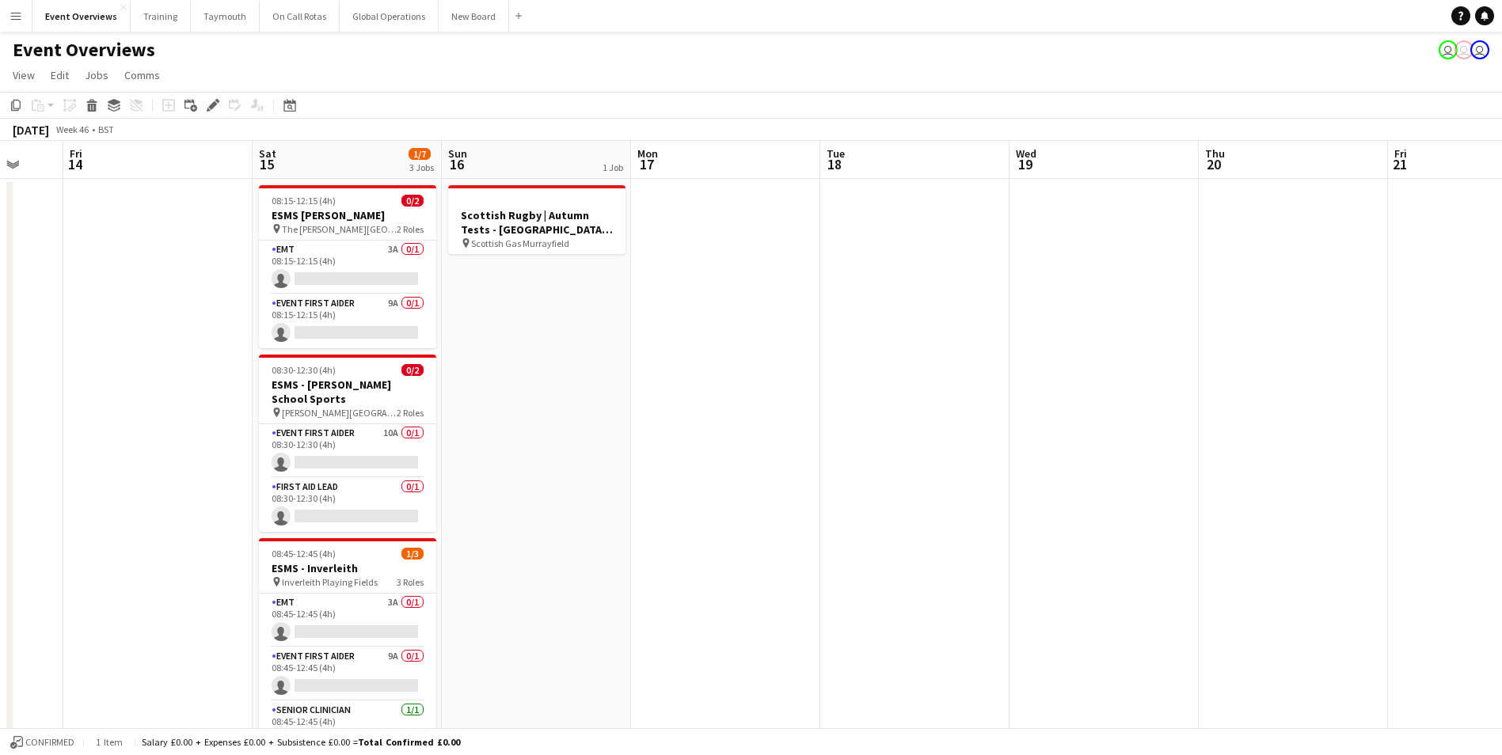
drag, startPoint x: 1182, startPoint y: 384, endPoint x: 523, endPoint y: 411, distance: 660.2
click at [526, 411] on app-calendar-viewport "Tue 11 Wed 12 Thu 13 Fri 14 Sat 15 1/7 3 Jobs Sun 16 1 Job Mon 17 Tue 18 Wed 19…" at bounding box center [751, 678] width 1502 height 1075
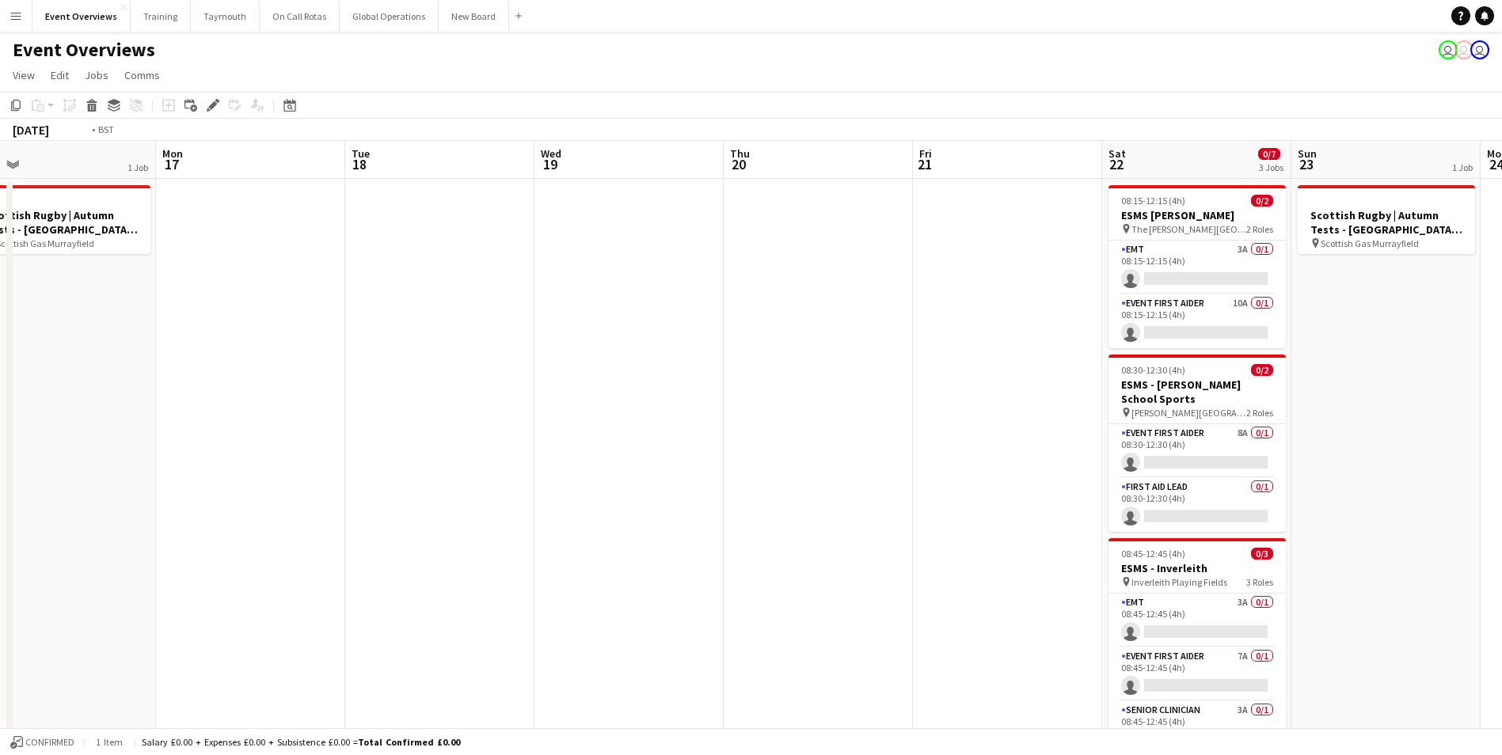
drag, startPoint x: 900, startPoint y: 380, endPoint x: 278, endPoint y: 408, distance: 622.2
click at [283, 408] on app-calendar-viewport "Thu 13 Fri 14 Sat 15 1/7 3 Jobs Sun 16 1 Job Mon 17 Tue 18 Wed 19 Thu 20 Fri 21…" at bounding box center [751, 678] width 1502 height 1075
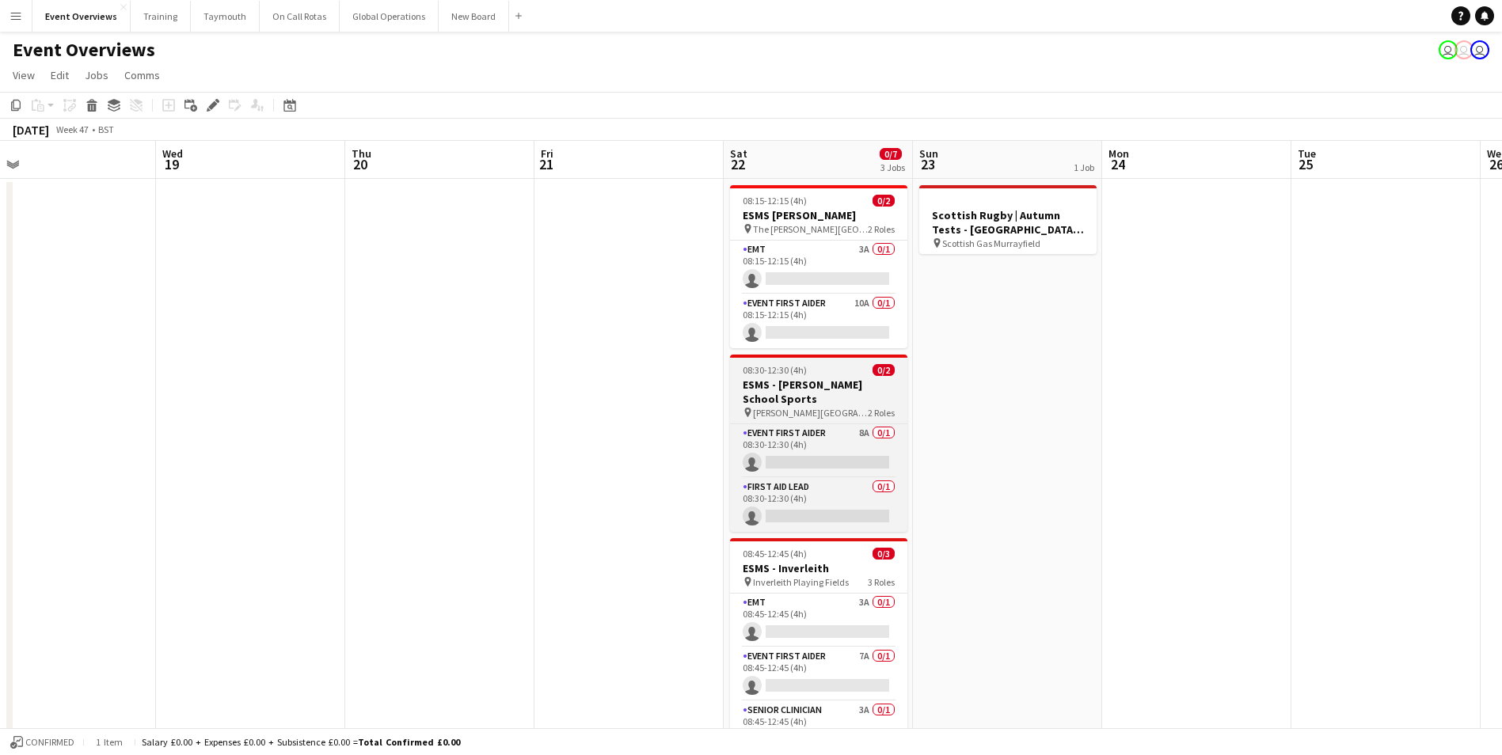
scroll to position [0, 615]
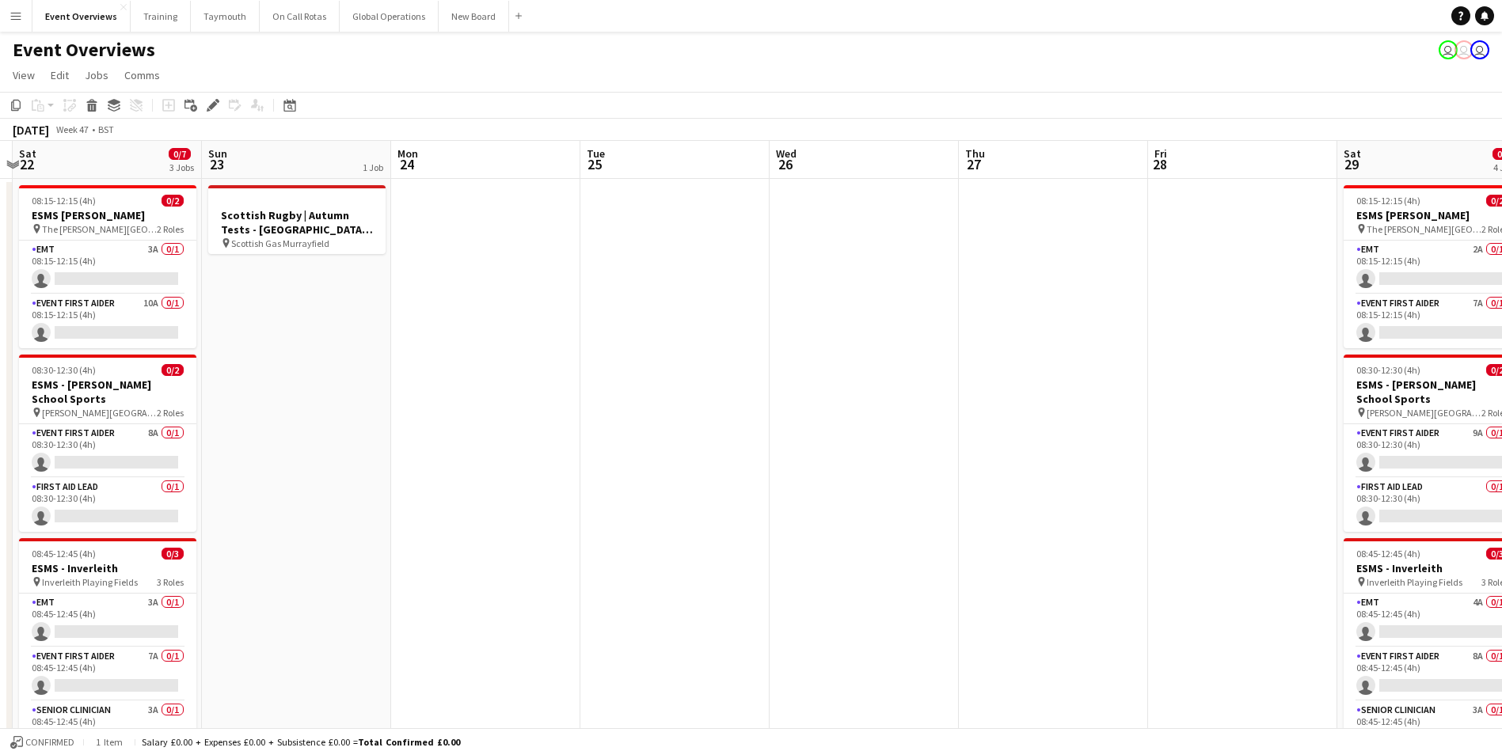
drag, startPoint x: 1200, startPoint y: 357, endPoint x: 499, endPoint y: 406, distance: 702.5
click at [499, 406] on app-calendar-viewport "Wed 19 Thu 20 Fri 21 Sat 22 0/7 3 Jobs Sun 23 1 Job Mon 24 Tue 25 Wed 26 Thu 27…" at bounding box center [751, 678] width 1502 height 1075
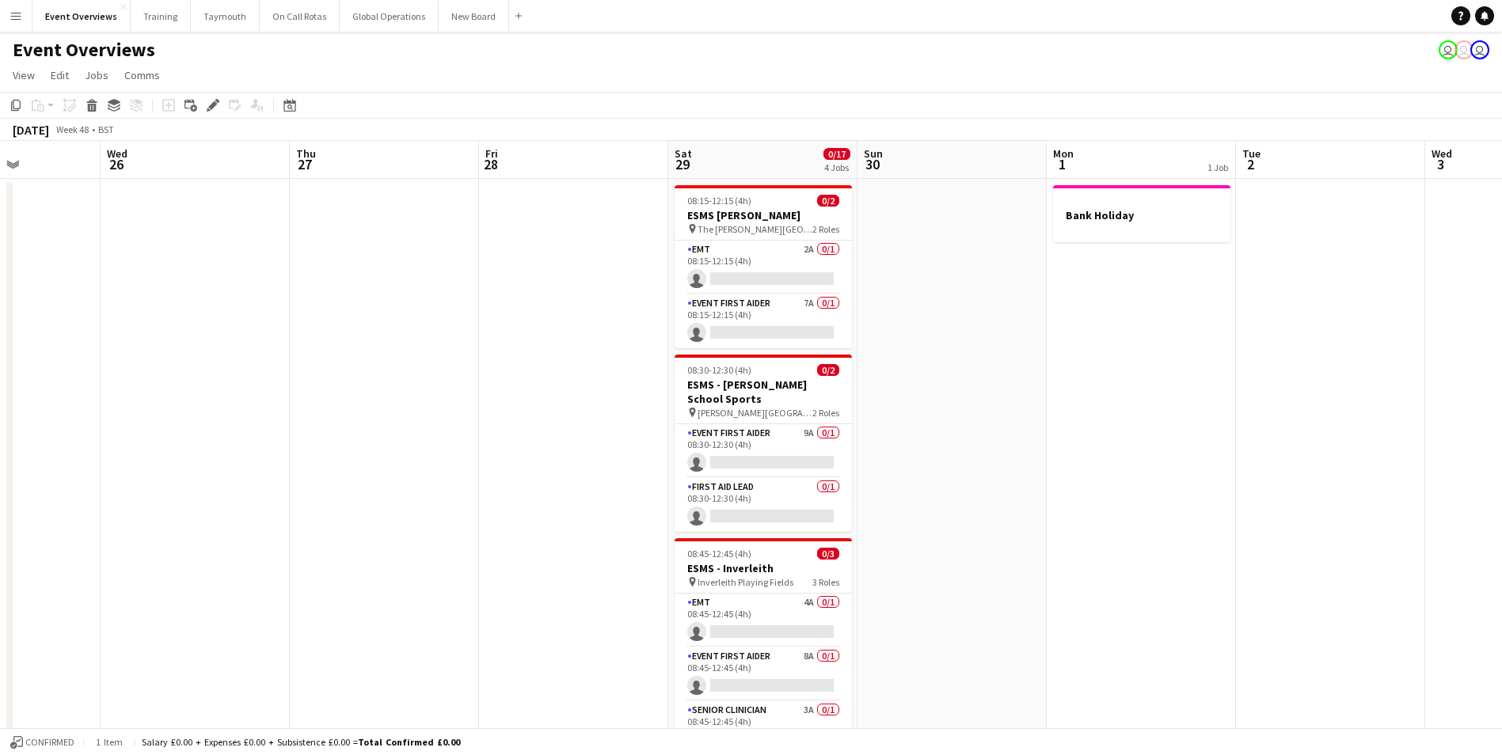
drag, startPoint x: 968, startPoint y: 372, endPoint x: 376, endPoint y: 390, distance: 592.6
click at [308, 401] on app-calendar-viewport "Sat 22 0/7 3 Jobs Sun 23 1 Job Mon 24 Tue 25 Wed 26 Thu 27 Fri 28 Sat 29 0/17 4…" at bounding box center [751, 678] width 1502 height 1075
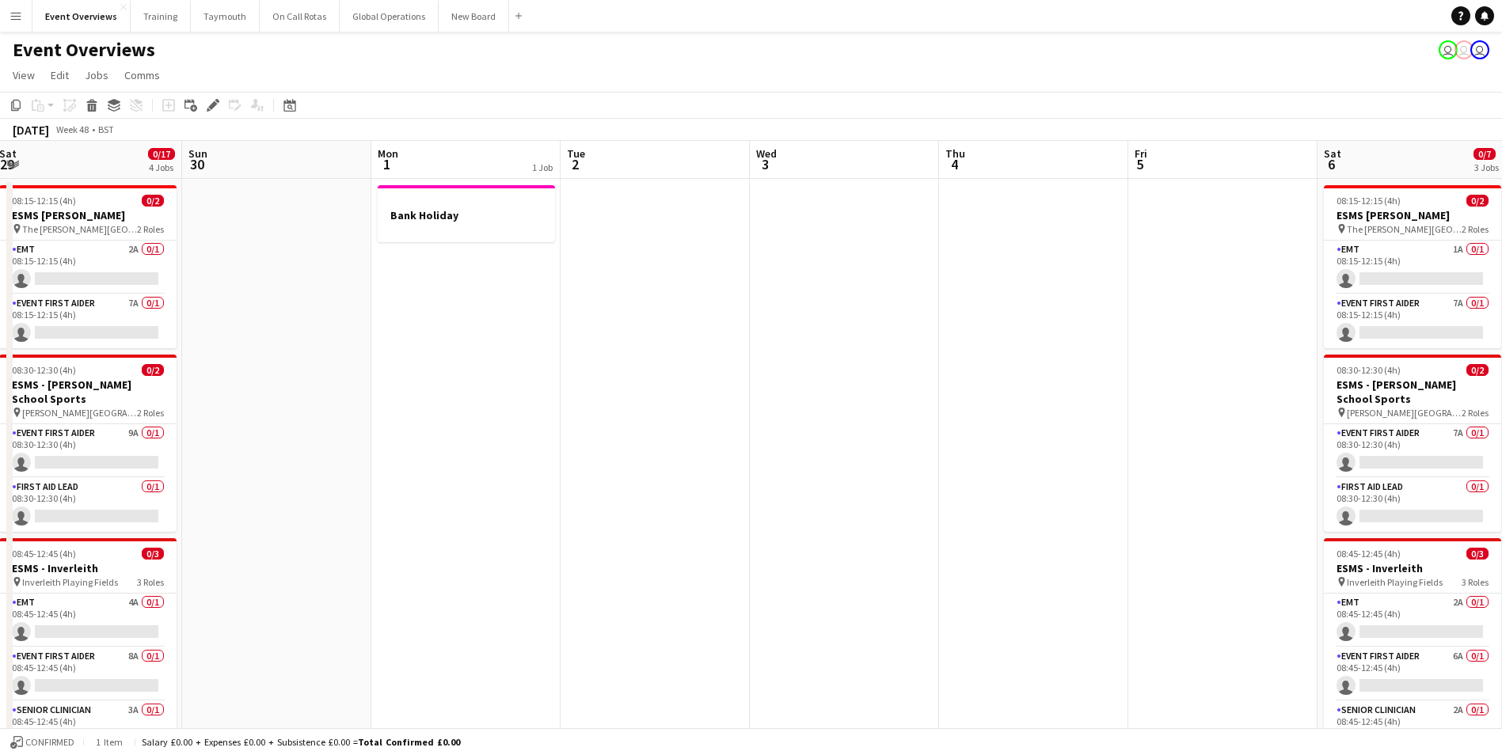
drag, startPoint x: 1121, startPoint y: 360, endPoint x: 440, endPoint y: 394, distance: 681.0
click at [440, 394] on app-calendar-viewport "Wed 26 Thu 27 Fri 28 Sat 29 0/17 4 Jobs Sun 30 Mon 1 1 Job Tue 2 Wed 3 Thu 4 Fr…" at bounding box center [751, 678] width 1502 height 1075
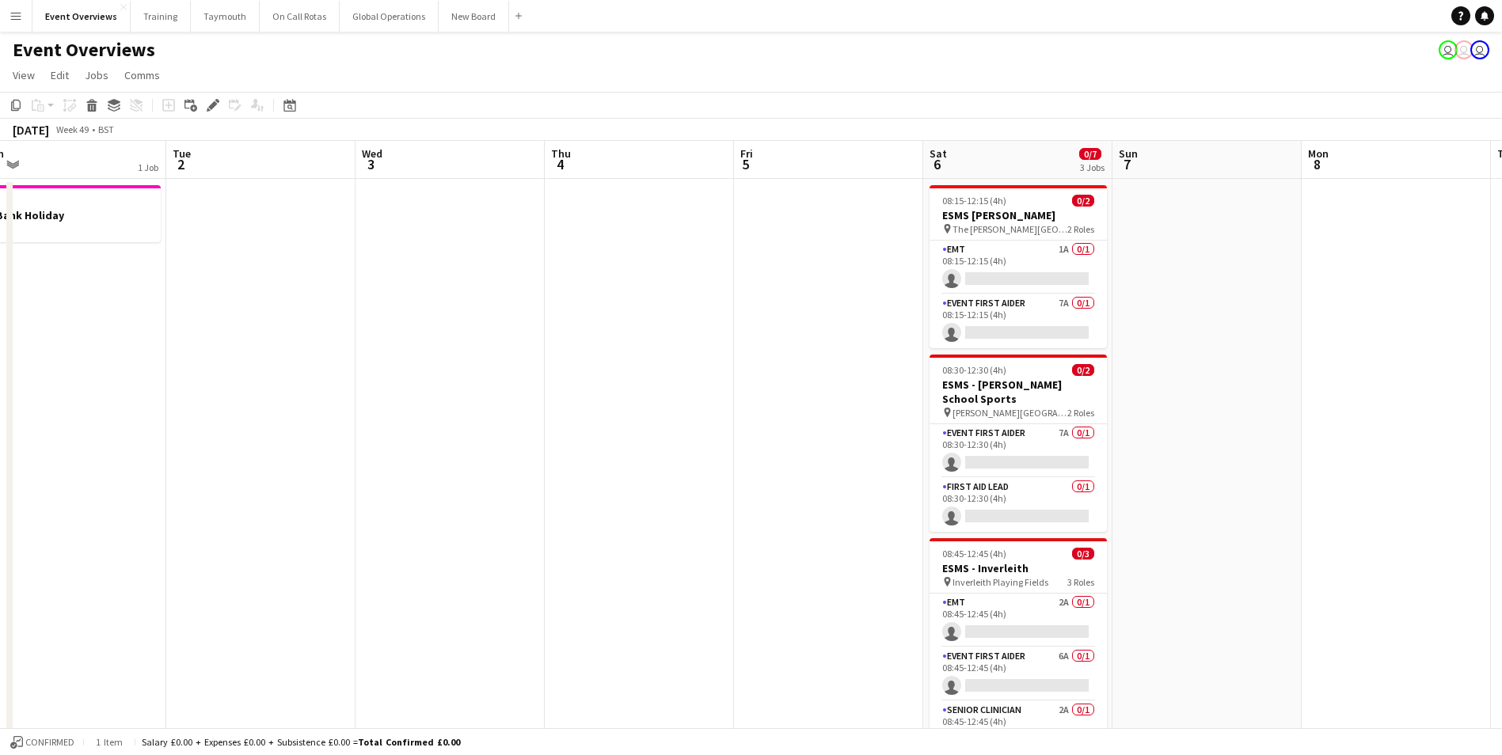
scroll to position [0, 474]
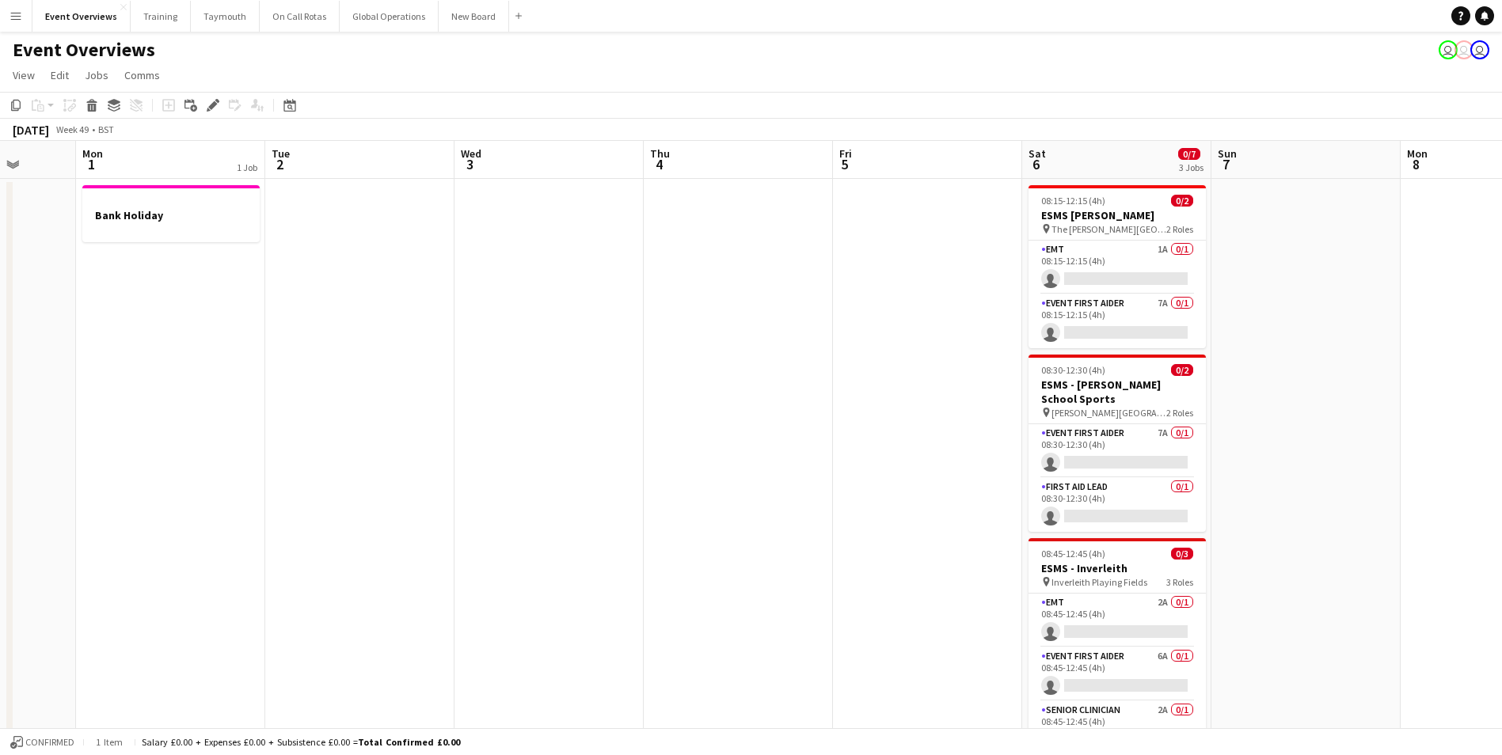
drag, startPoint x: 932, startPoint y: 359, endPoint x: 261, endPoint y: 384, distance: 671.2
click at [276, 386] on app-calendar-viewport "Fri 28 Sat 29 0/17 4 Jobs Sun 30 Mon 1 1 Job Tue 2 Wed 3 Thu 4 Fri 5 Sat 6 0/7 …" at bounding box center [751, 678] width 1502 height 1075
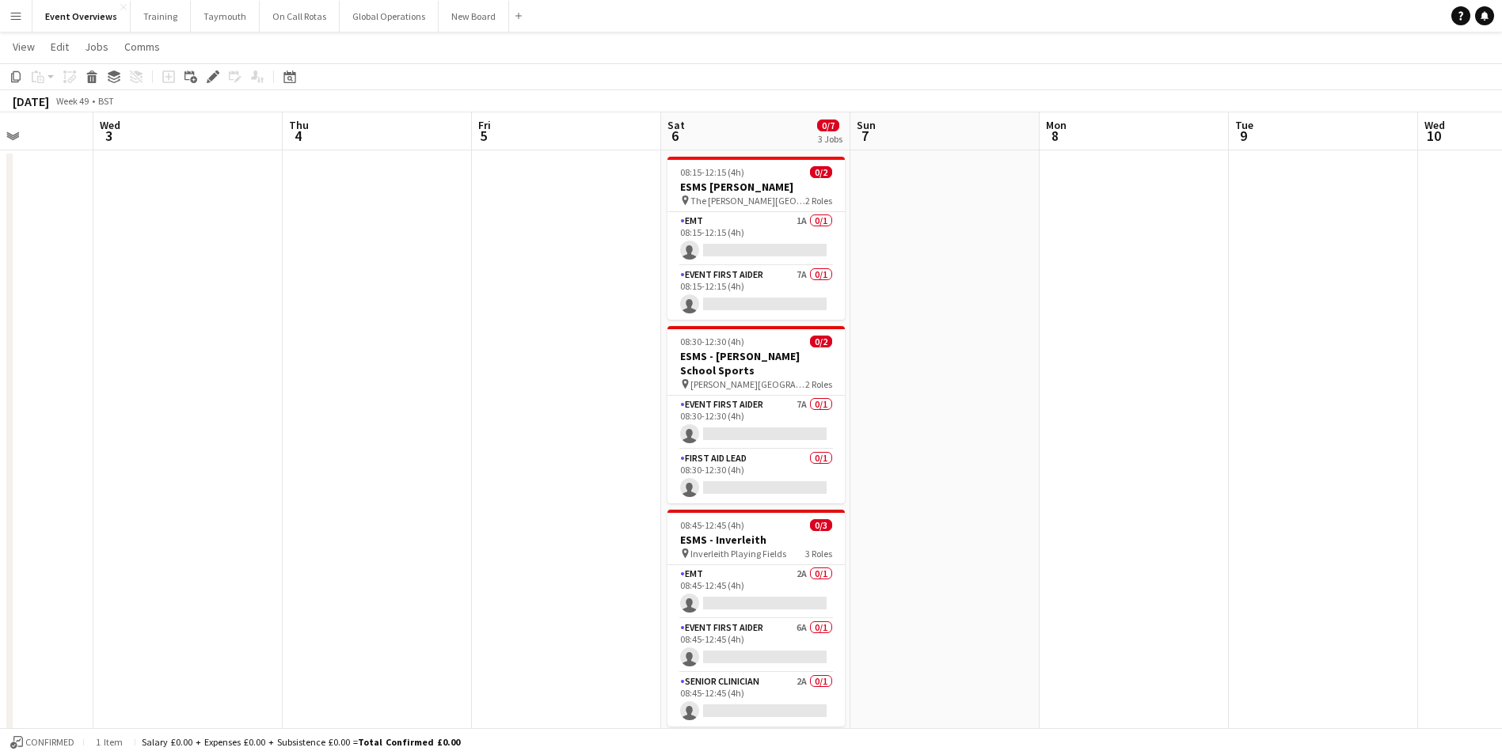
scroll to position [0, 0]
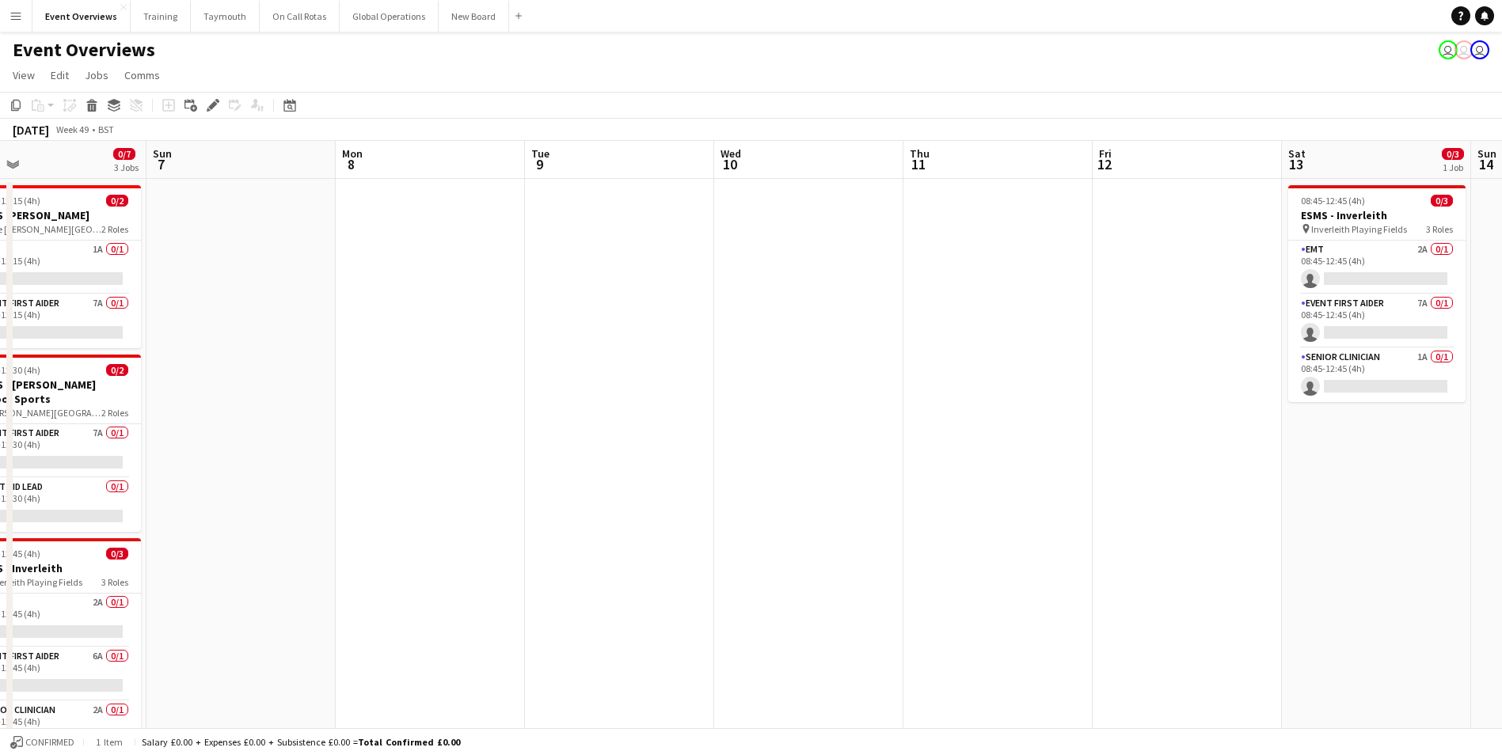
drag, startPoint x: 1083, startPoint y: 339, endPoint x: 590, endPoint y: 354, distance: 493.6
click at [420, 371] on app-calendar-viewport "Wed 3 Thu 4 Fri 5 Sat 6 0/7 3 Jobs Sun 7 Mon 8 Tue 9 Wed 10 Thu 11 Fri 12 Sat 1…" at bounding box center [751, 678] width 1502 height 1075
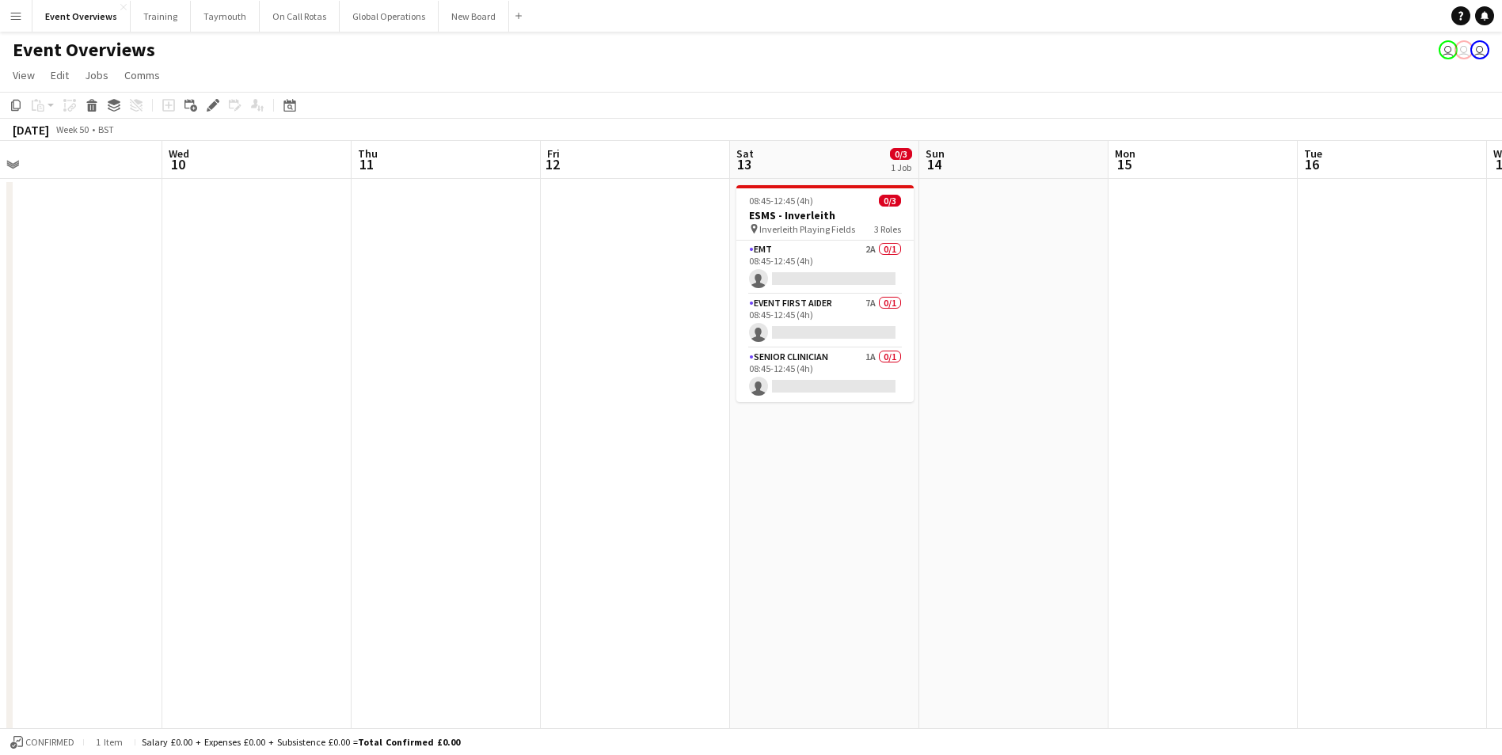
drag, startPoint x: 819, startPoint y: 347, endPoint x: 325, endPoint y: 366, distance: 493.7
click at [341, 366] on app-calendar-viewport "Sat 6 0/7 3 Jobs Sun 7 Mon 8 Tue 9 Wed 10 Thu 11 Fri 12 Sat 13 0/3 1 Job Sun 14…" at bounding box center [751, 678] width 1502 height 1075
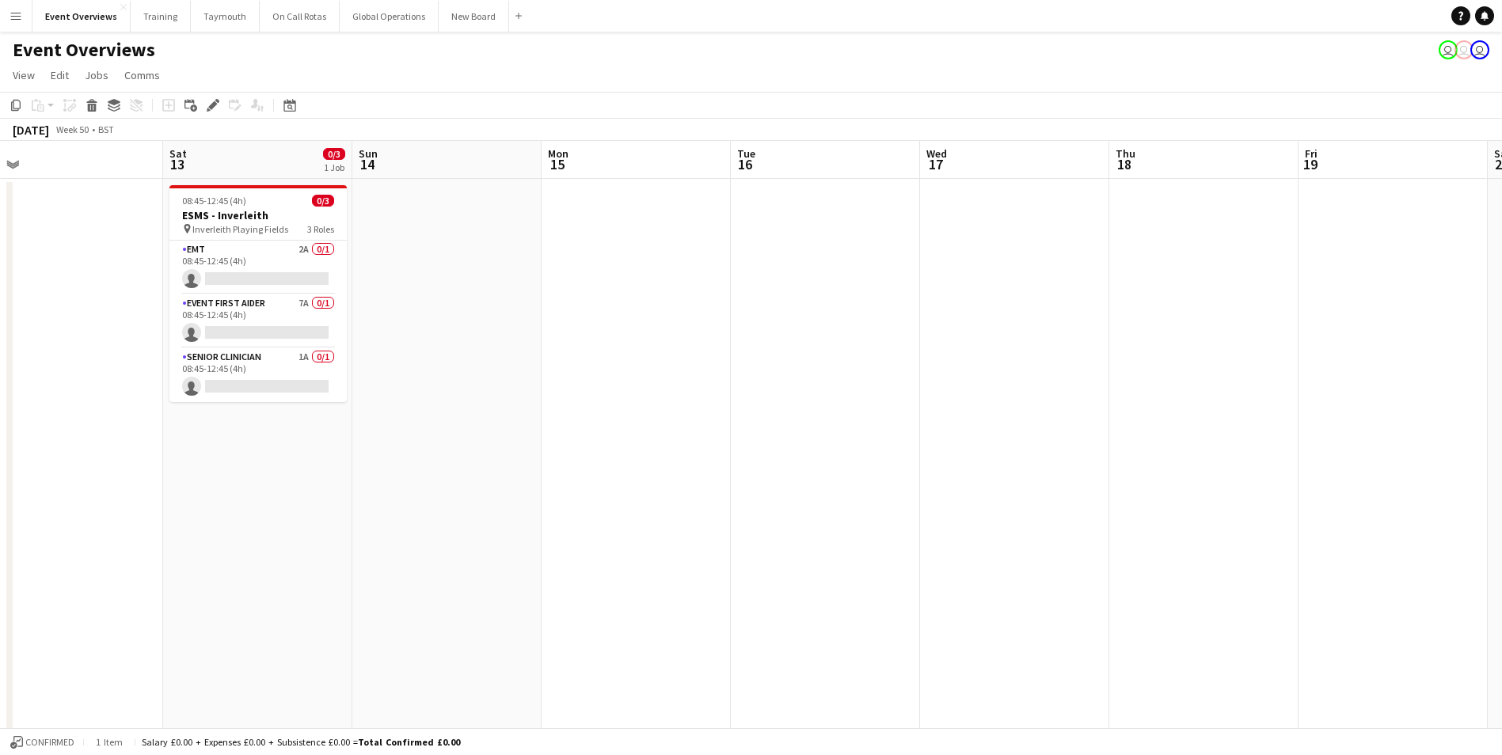
drag, startPoint x: 1165, startPoint y: 315, endPoint x: 230, endPoint y: 372, distance: 936.9
click at [230, 372] on app-calendar-viewport "Tue 9 Wed 10 Thu 11 Fri 12 Sat 13 0/3 1 Job Sun 14 Mon 15 Tue 16 Wed 17 Thu 18 …" at bounding box center [751, 678] width 1502 height 1075
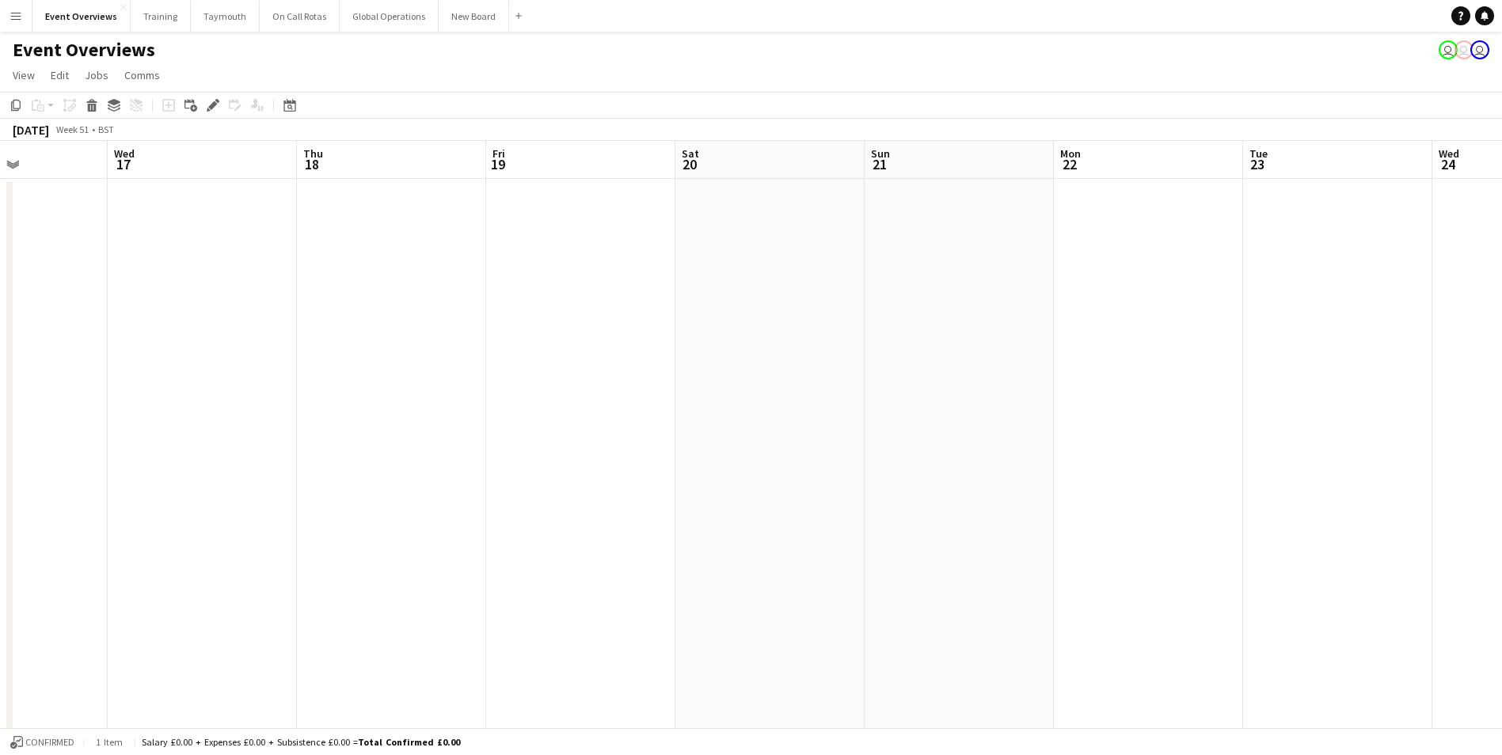
drag, startPoint x: 794, startPoint y: 347, endPoint x: 143, endPoint y: 386, distance: 652.1
click at [143, 386] on app-calendar-viewport "Sun 14 Mon 15 Tue 16 Wed 17 Thu 18 Fri 19 Sat 20 Sun 21 Mon 22 Tue 23 Wed 24 Th…" at bounding box center [751, 678] width 1502 height 1075
drag, startPoint x: 519, startPoint y: 367, endPoint x: 1345, endPoint y: 316, distance: 827.5
click at [1343, 316] on app-calendar-viewport "Mon 15 Tue 16 Wed 17 Thu 18 Fri 19 Sat 20 Sun 21 Mon 22 Tue 23 Wed 24 Thu 25 1 …" at bounding box center [751, 678] width 1502 height 1075
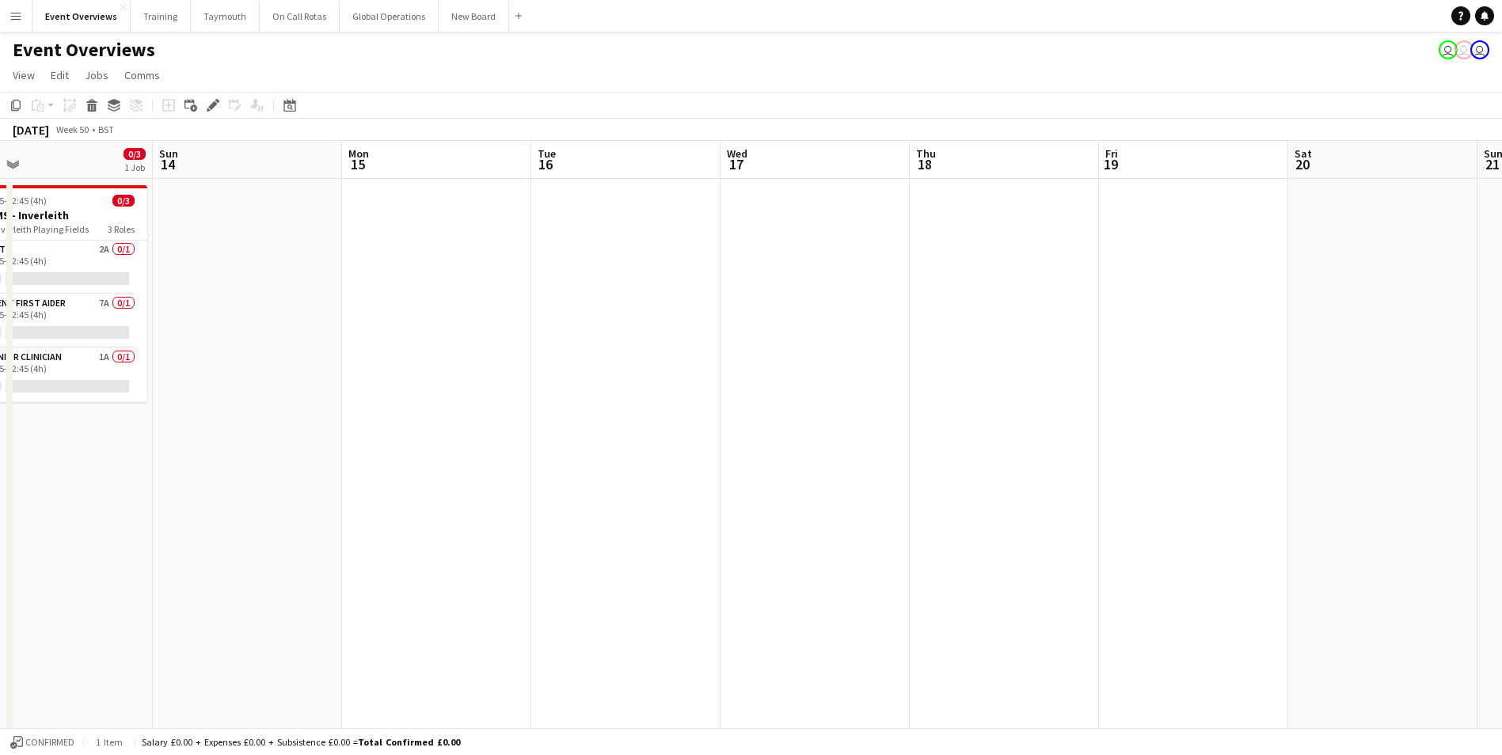
scroll to position [0, 367]
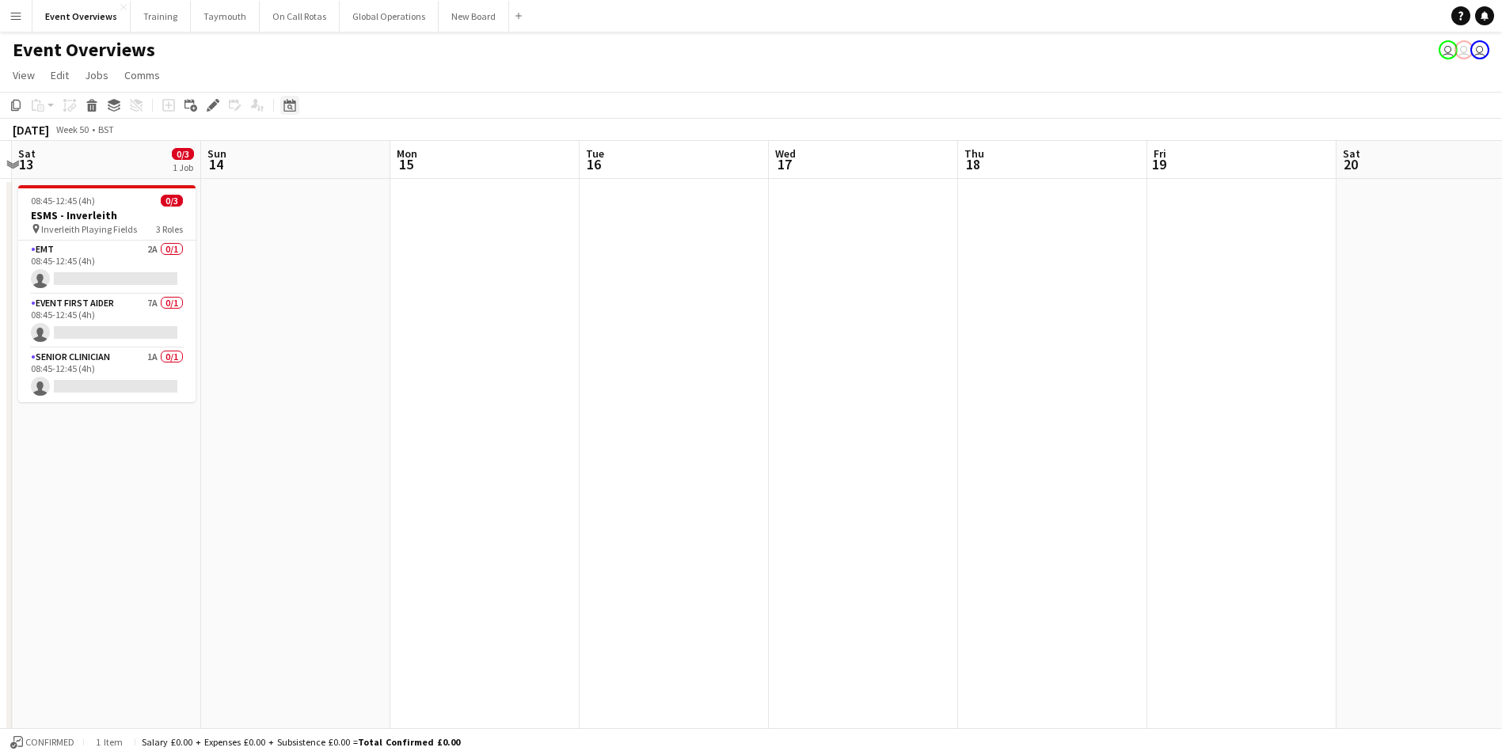
click at [293, 105] on icon "Date picker" at bounding box center [289, 105] width 13 height 13
click at [412, 337] on button "[DATE]" at bounding box center [402, 336] width 46 height 25
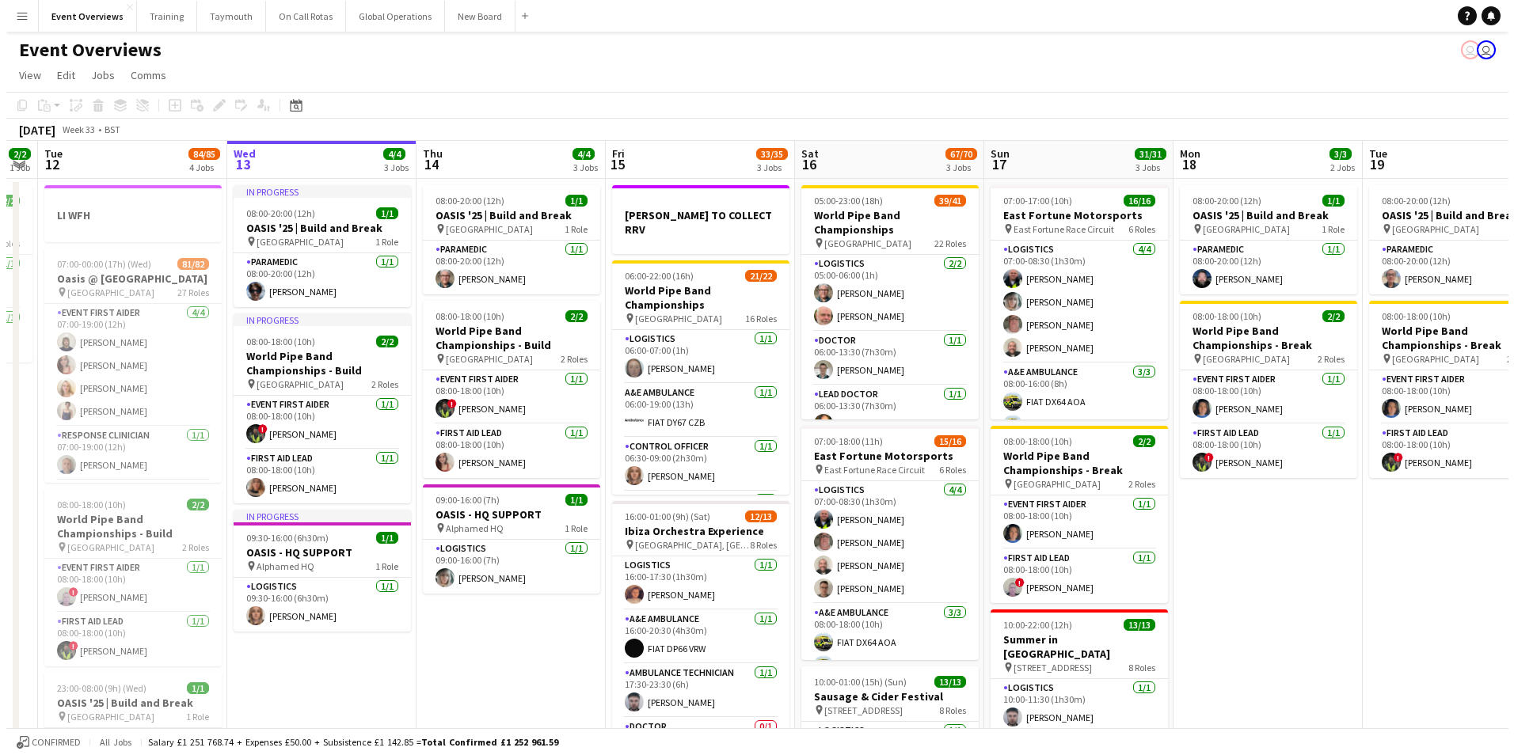
scroll to position [0, 559]
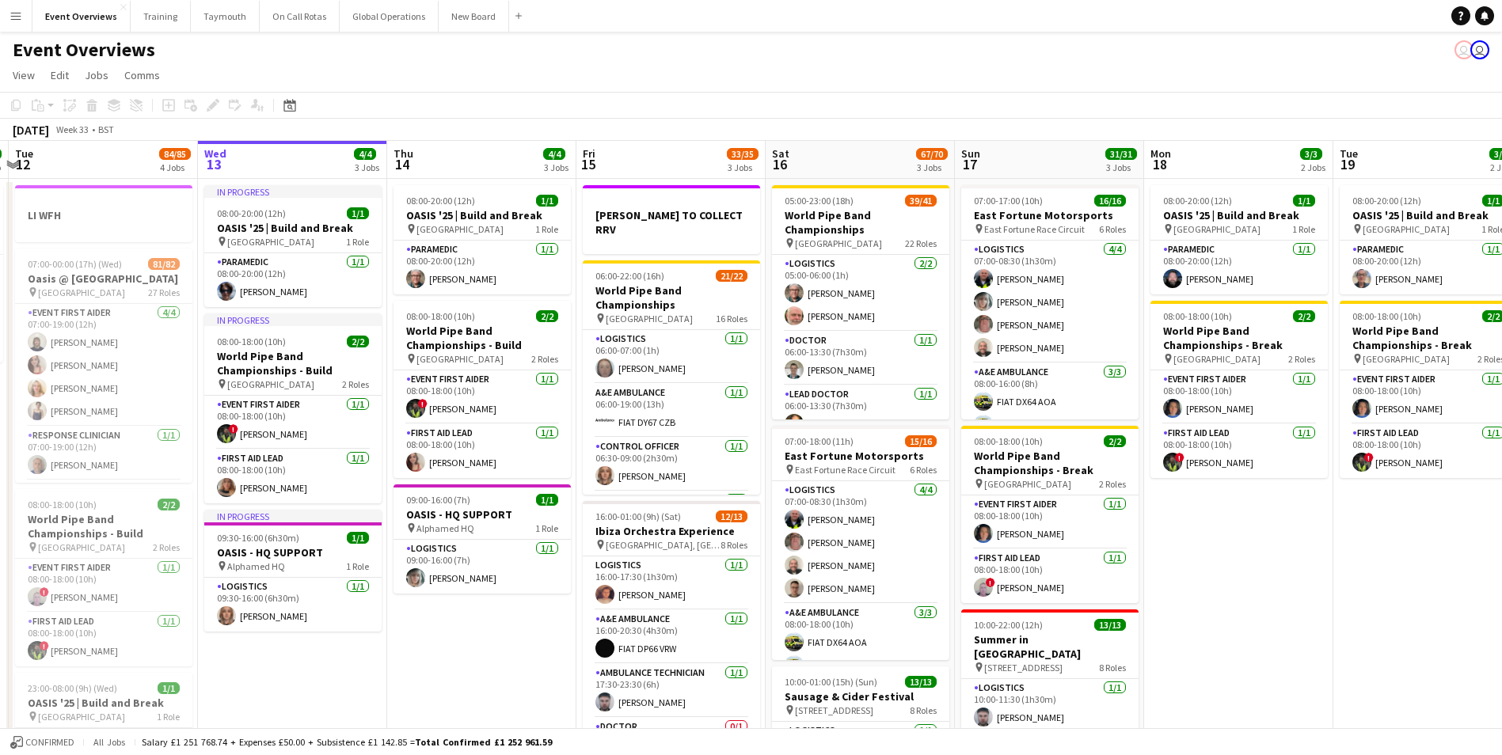
drag, startPoint x: 679, startPoint y: 672, endPoint x: 476, endPoint y: 678, distance: 203.6
click at [476, 678] on app-calendar-viewport "Sat 9 94/95 2 Jobs Sun 10 13/13 1 Job Mon 11 2/2 1 Job Tue 12 84/85 4 Jobs Wed …" at bounding box center [751, 678] width 1502 height 1075
click at [19, 13] on app-icon "Menu" at bounding box center [16, 16] width 13 height 13
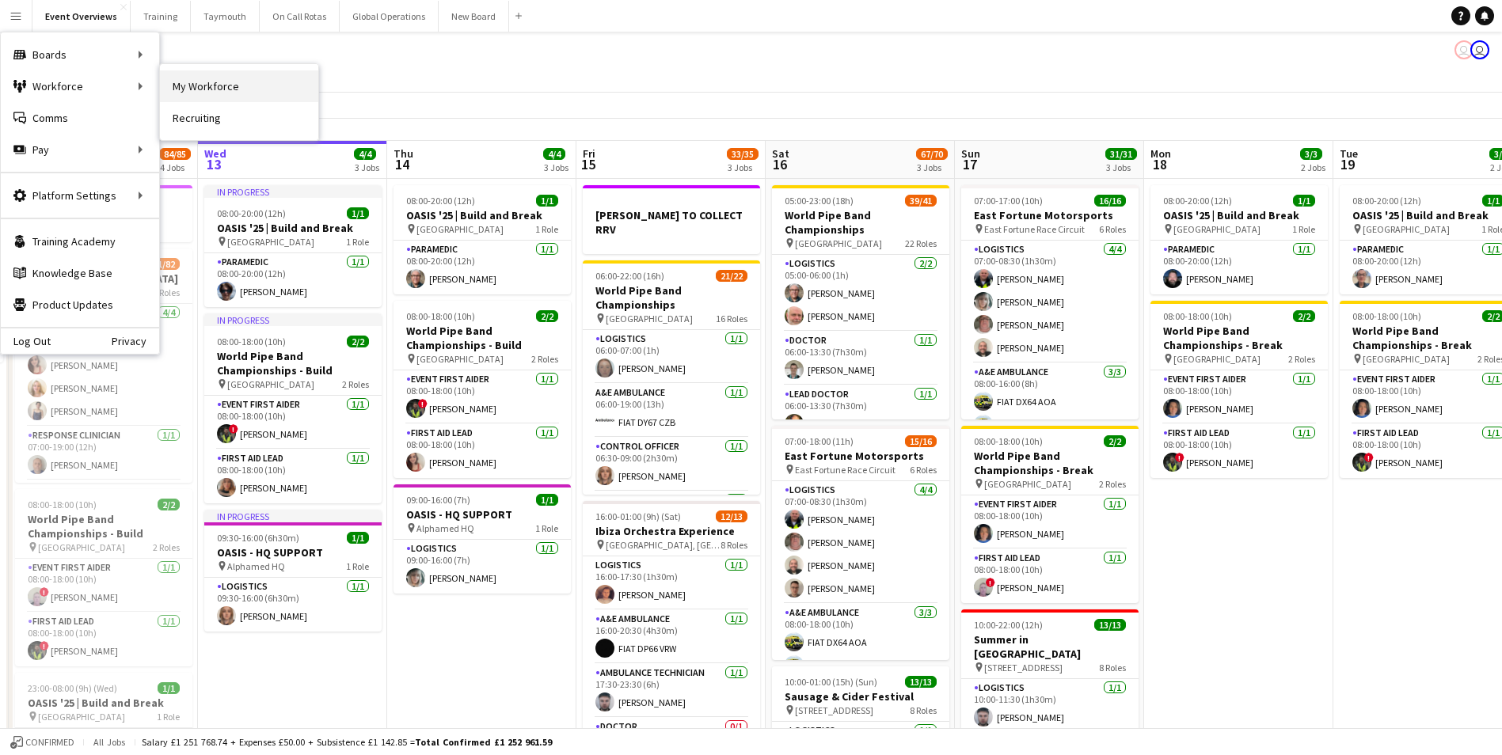
click at [225, 79] on link "My Workforce" at bounding box center [239, 86] width 158 height 32
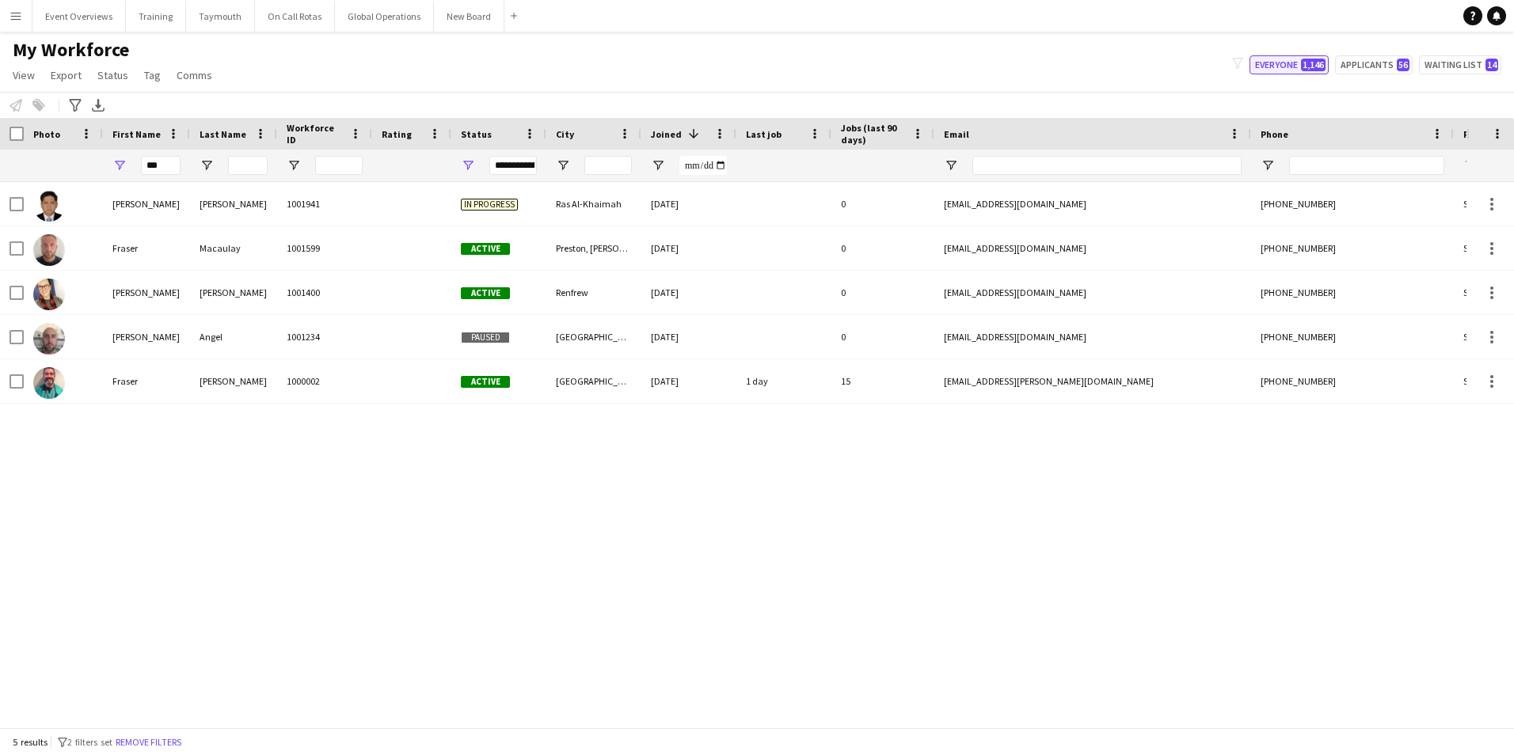
click at [1274, 62] on button "Everyone 1,146" at bounding box center [1289, 64] width 79 height 19
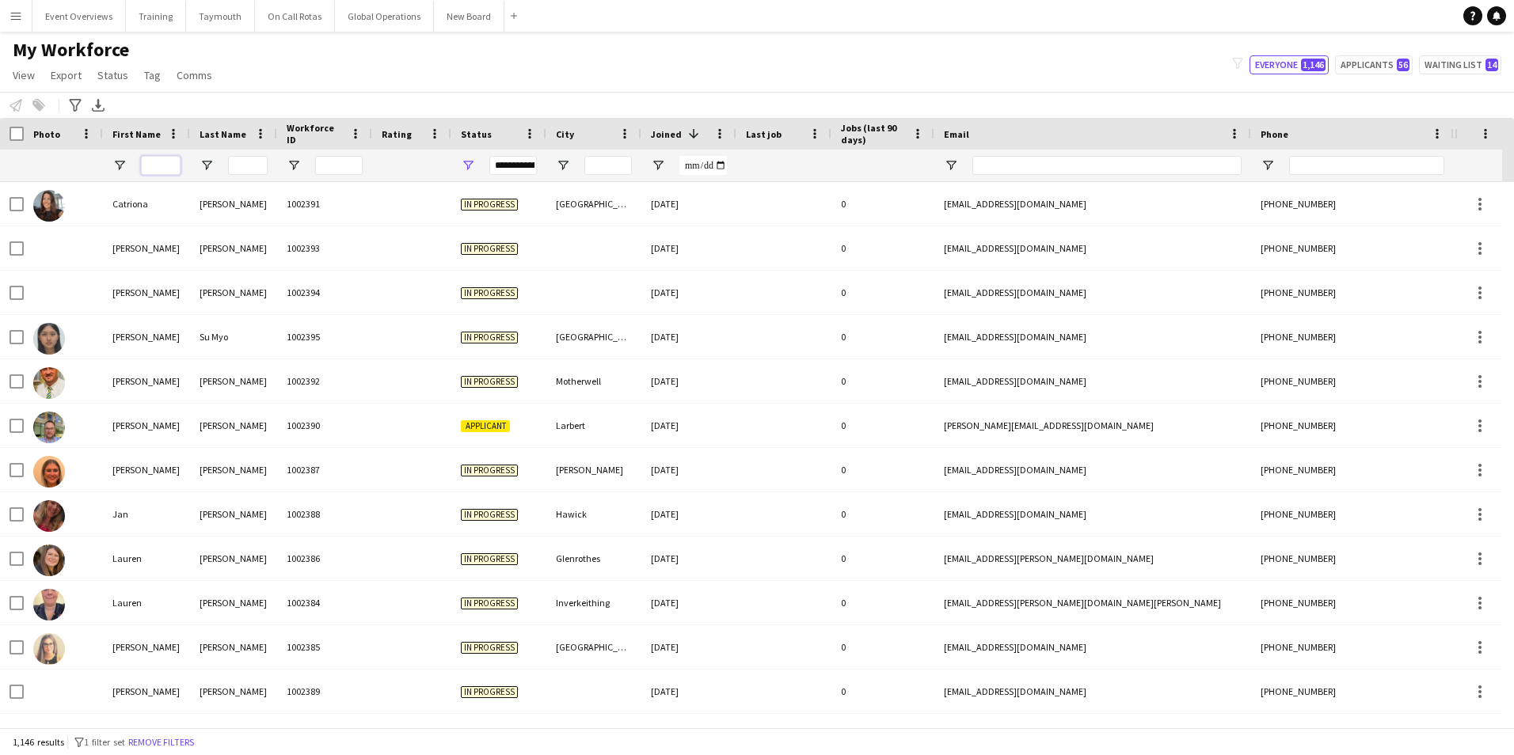
click at [168, 160] on input "First Name Filter Input" at bounding box center [161, 165] width 40 height 19
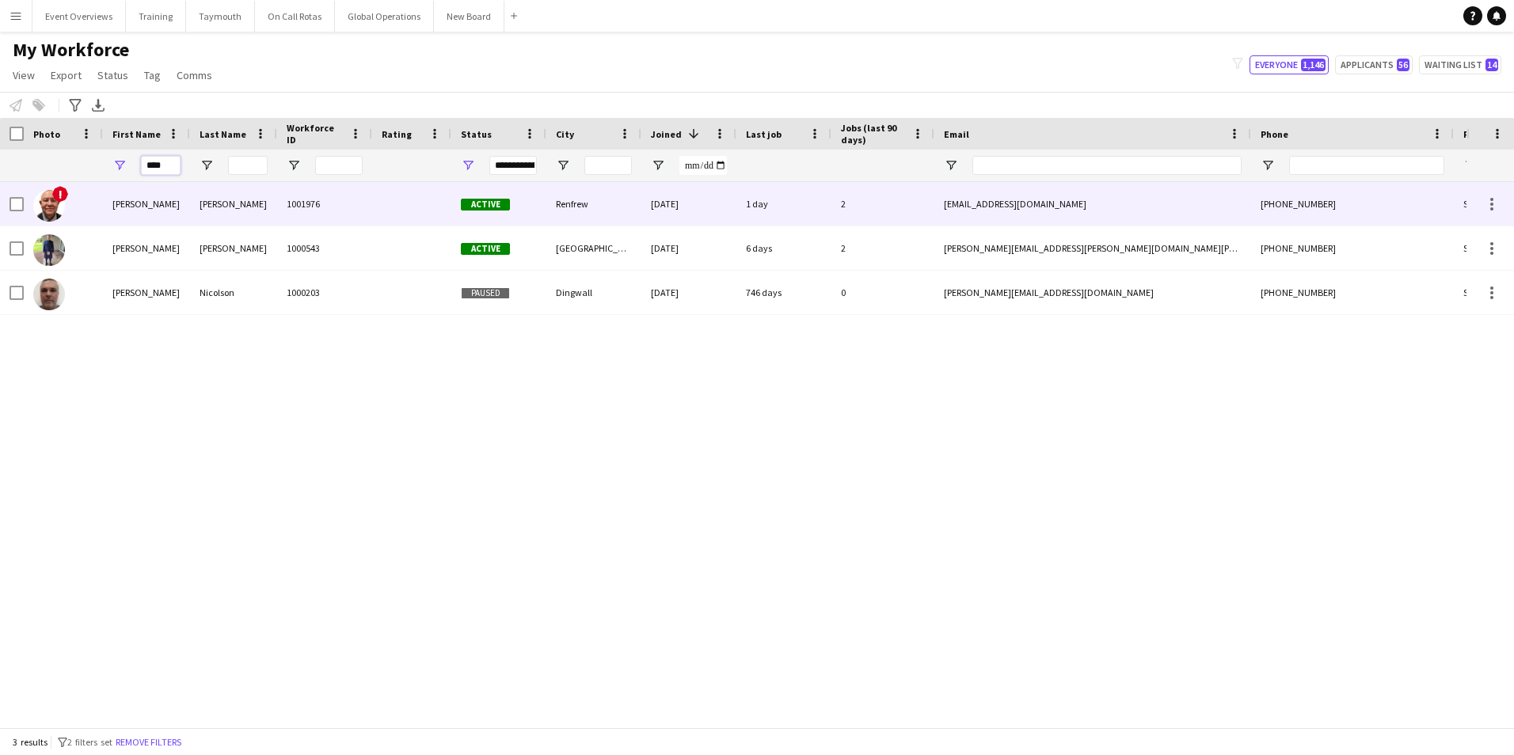
type input "****"
click at [126, 200] on div "[PERSON_NAME]" at bounding box center [146, 204] width 87 height 44
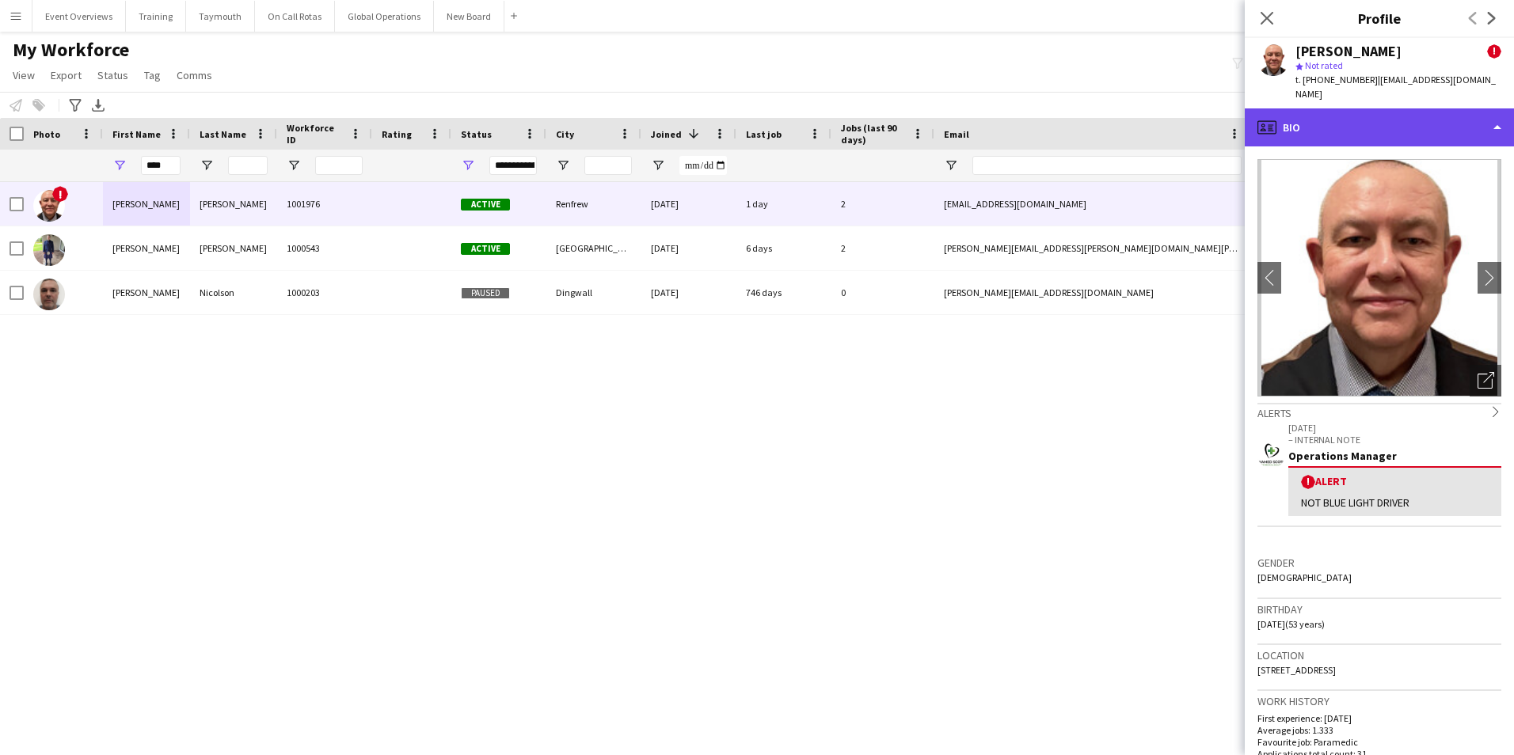
click at [1318, 116] on div "profile Bio" at bounding box center [1379, 127] width 269 height 38
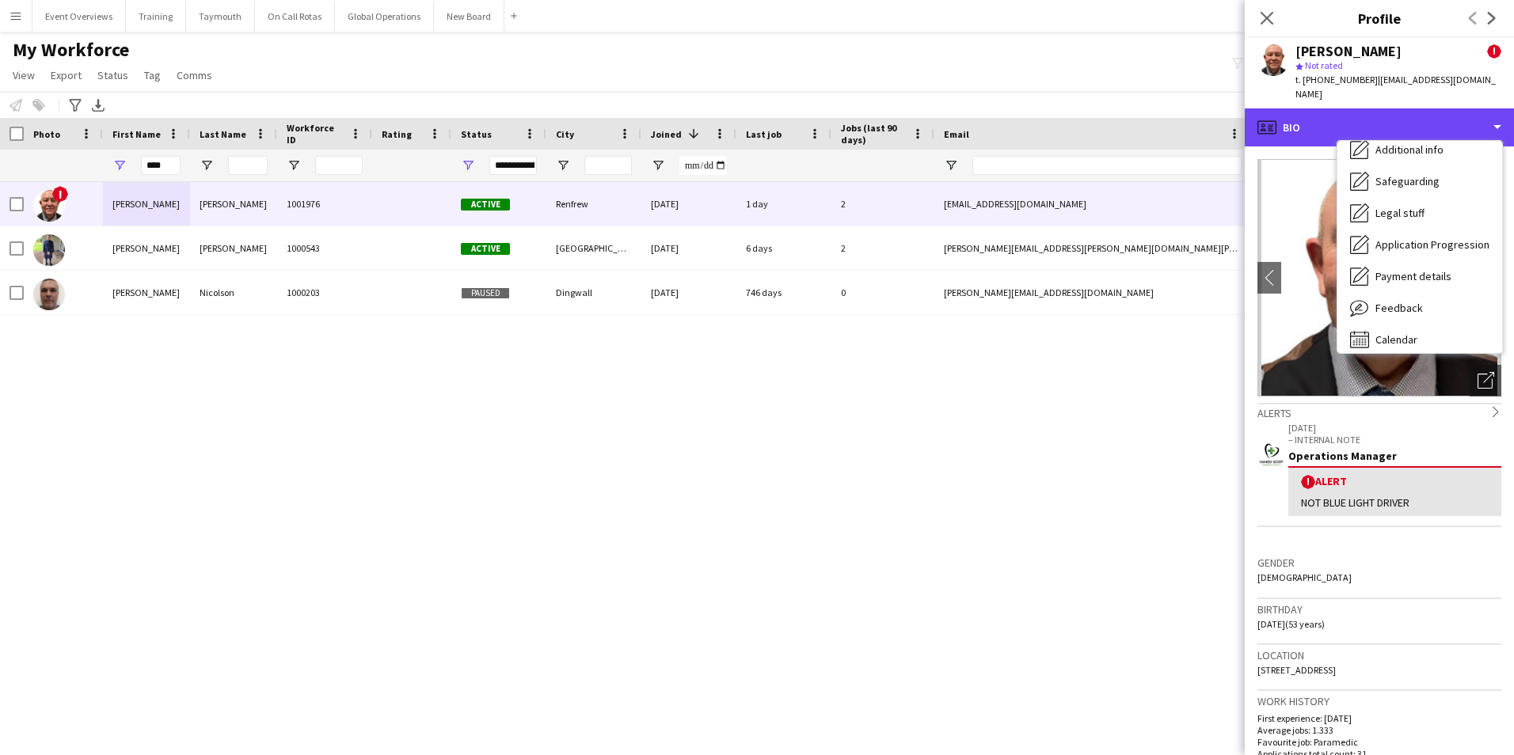
scroll to position [276, 0]
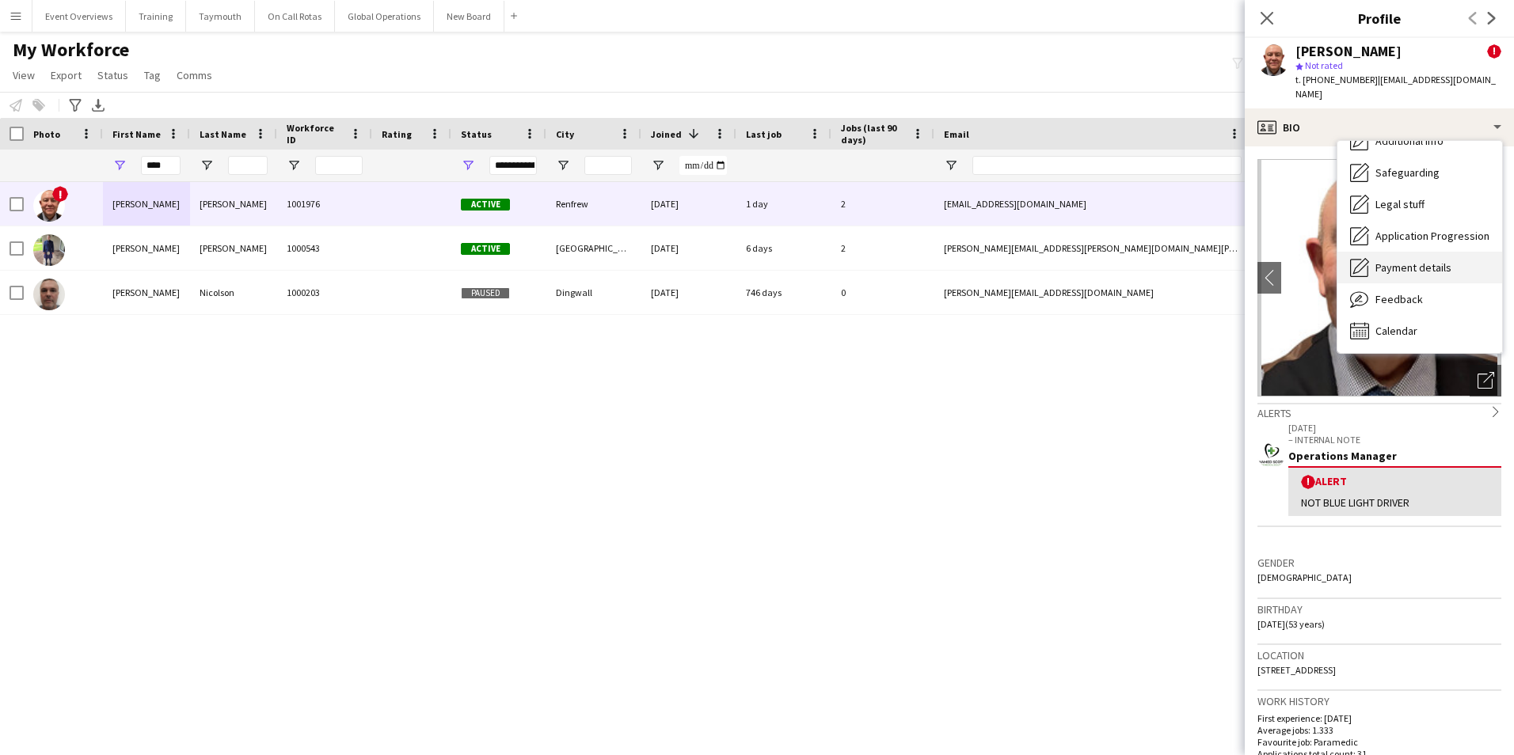
click at [1389, 261] on span "Payment details" at bounding box center [1414, 268] width 76 height 14
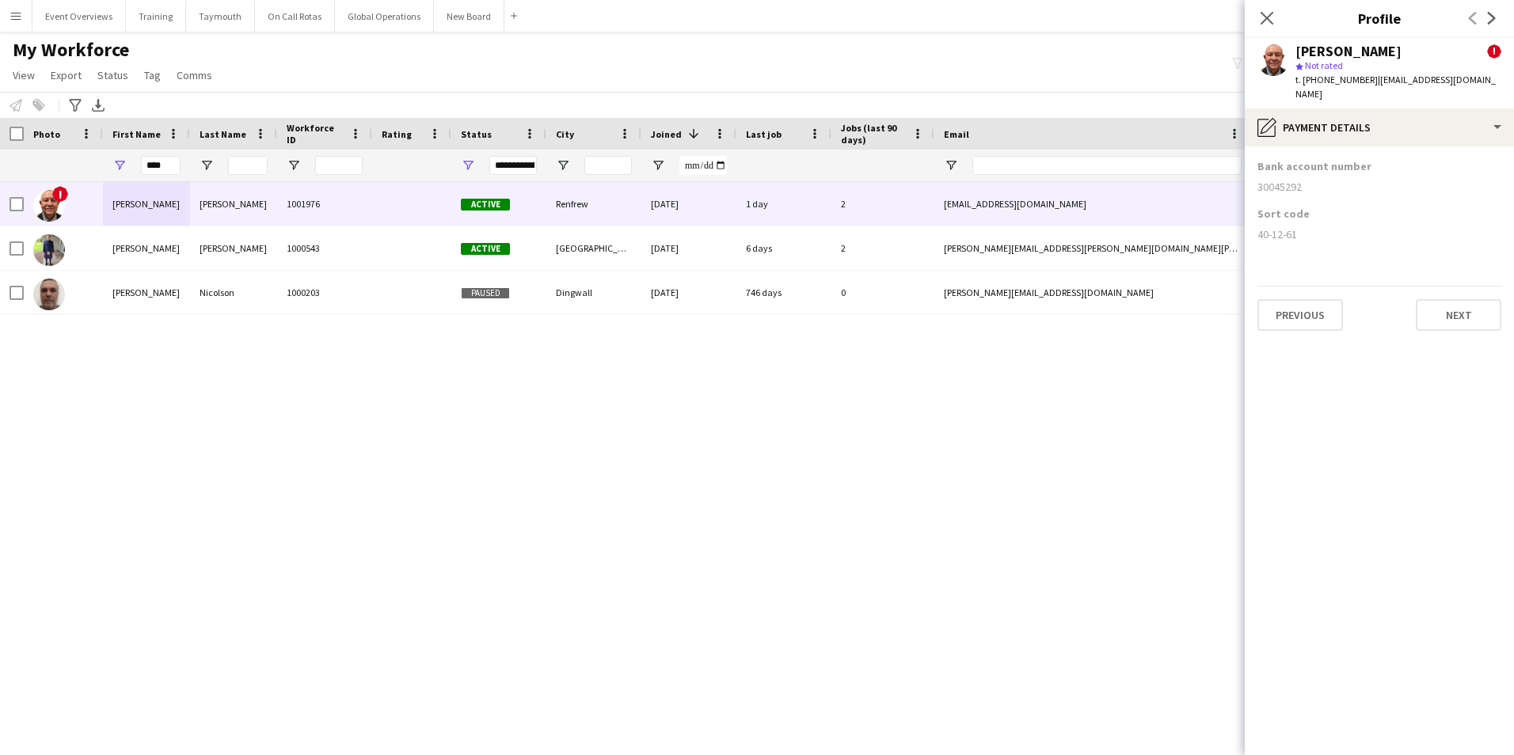
click at [10, 13] on app-icon "Menu" at bounding box center [16, 16] width 13 height 13
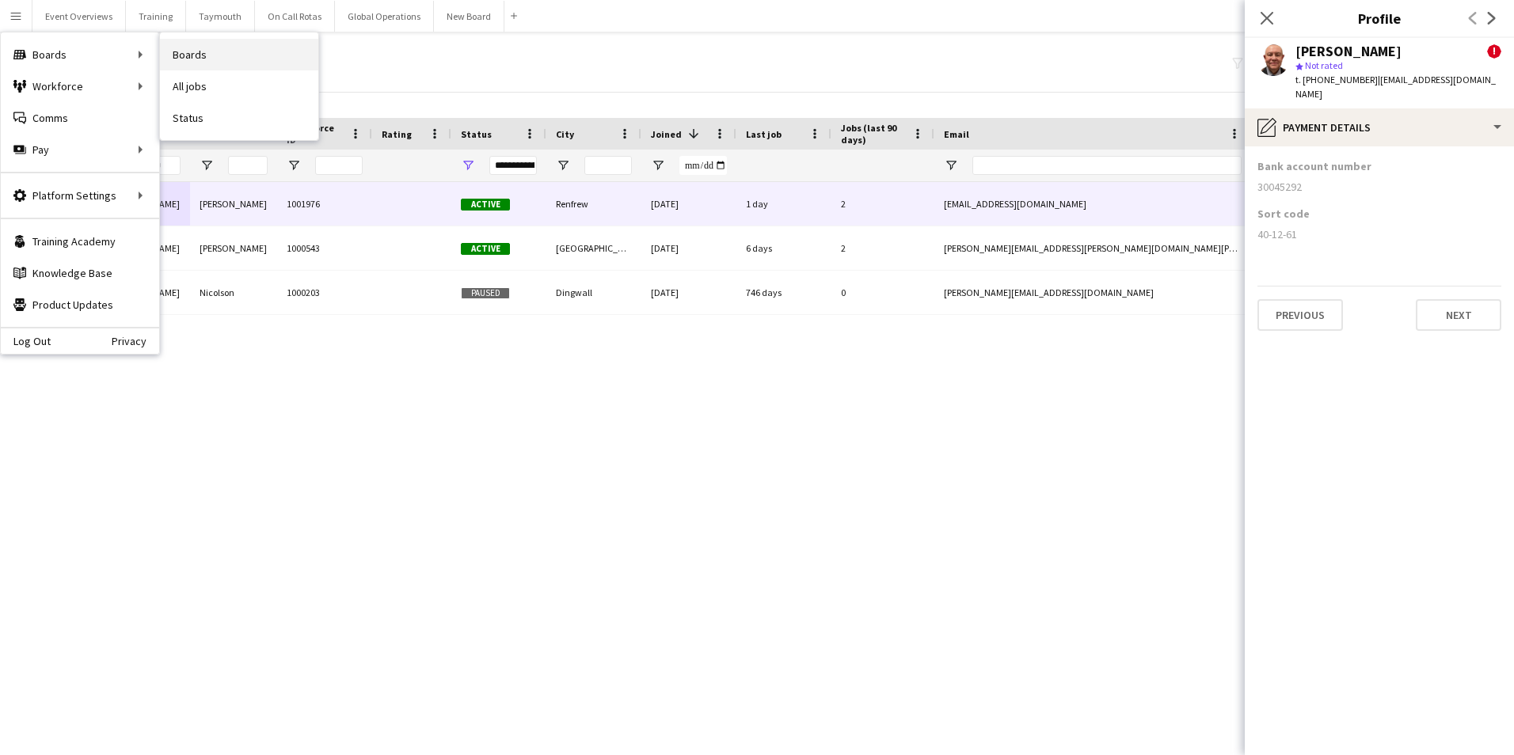
click at [195, 54] on link "Boards" at bounding box center [239, 55] width 158 height 32
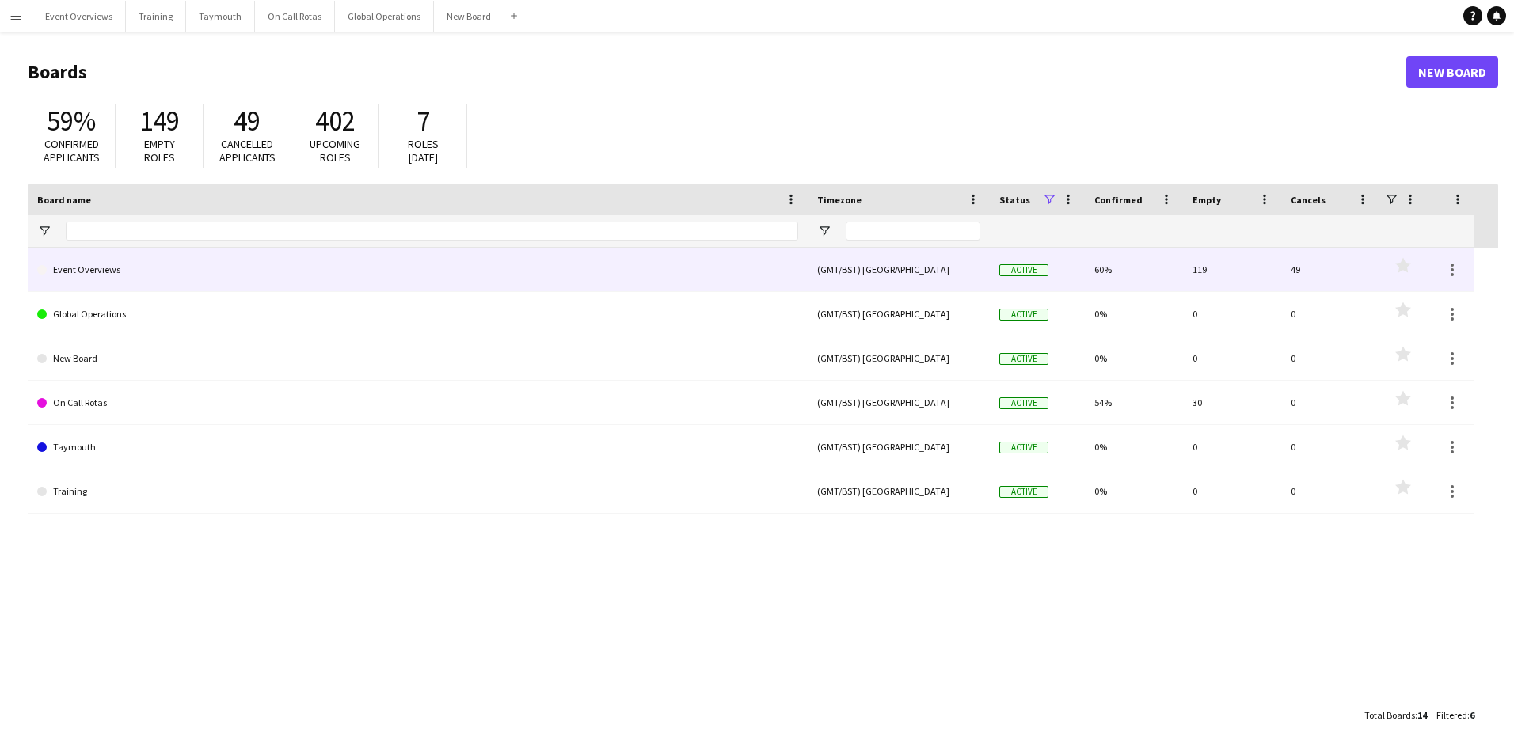
click at [118, 270] on link "Event Overviews" at bounding box center [417, 270] width 761 height 44
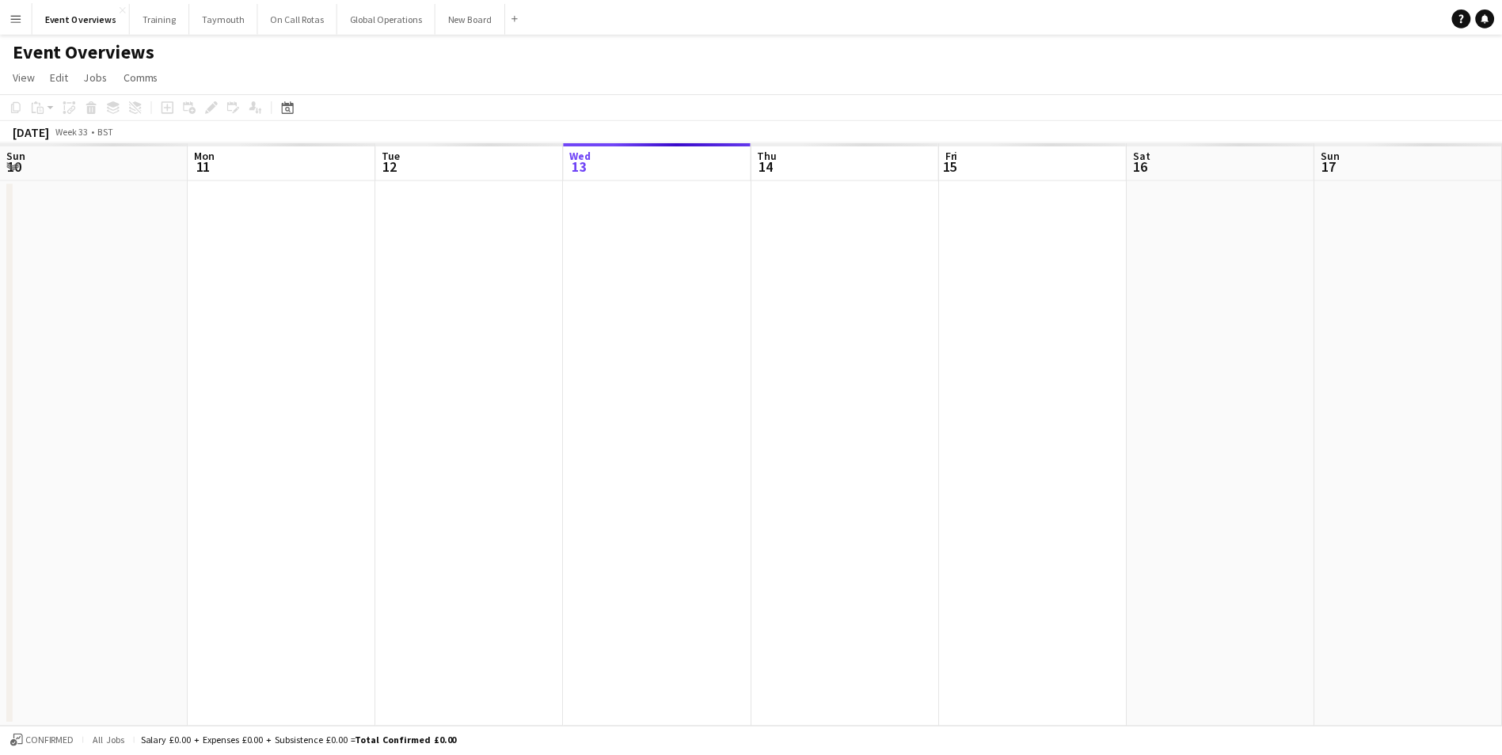
scroll to position [0, 379]
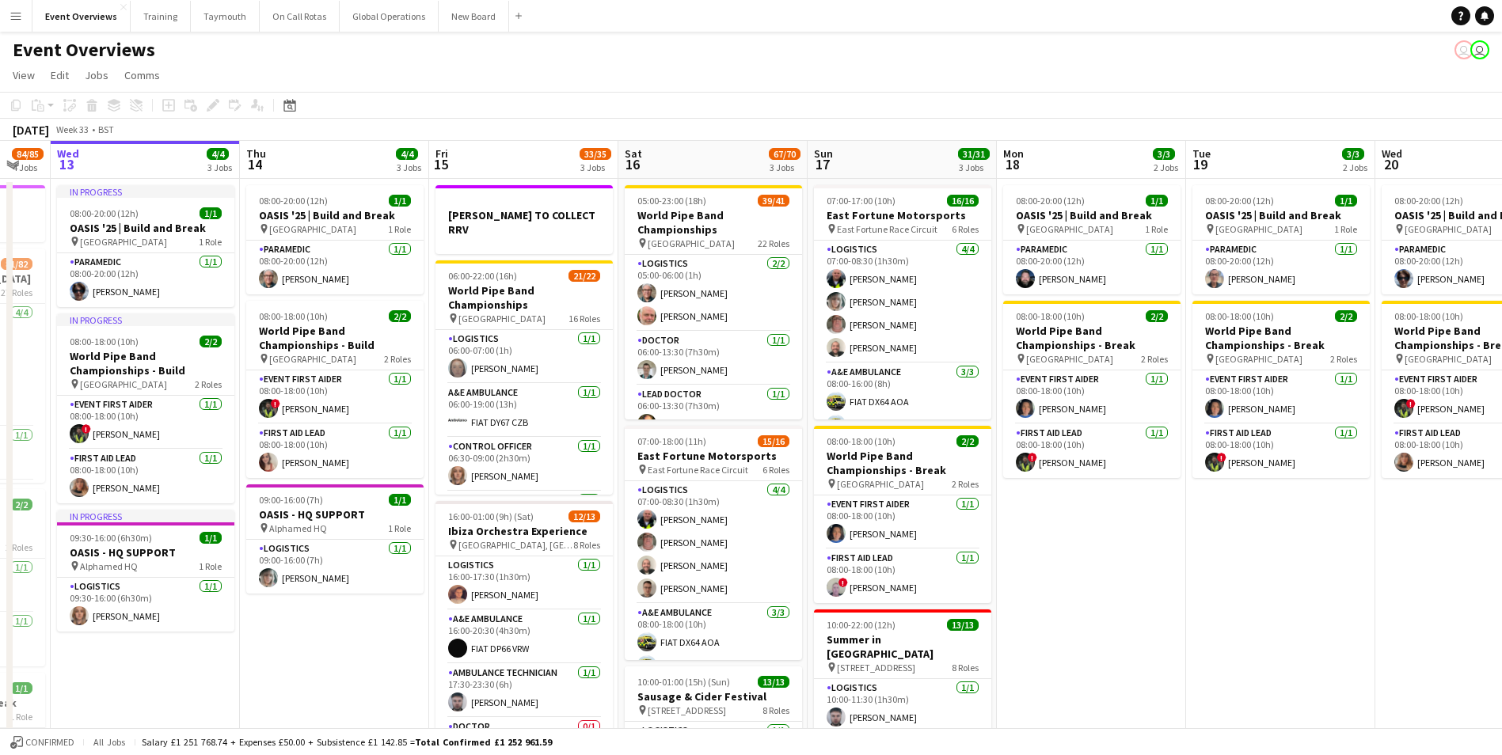
drag, startPoint x: 1286, startPoint y: 573, endPoint x: 769, endPoint y: 612, distance: 518.6
click at [769, 617] on app-calendar-viewport "Sun 10 13/13 1 Job Mon 11 2/2 1 Job Tue 12 84/85 4 Jobs Wed 13 4/4 3 Jobs Thu 1…" at bounding box center [751, 537] width 1502 height 792
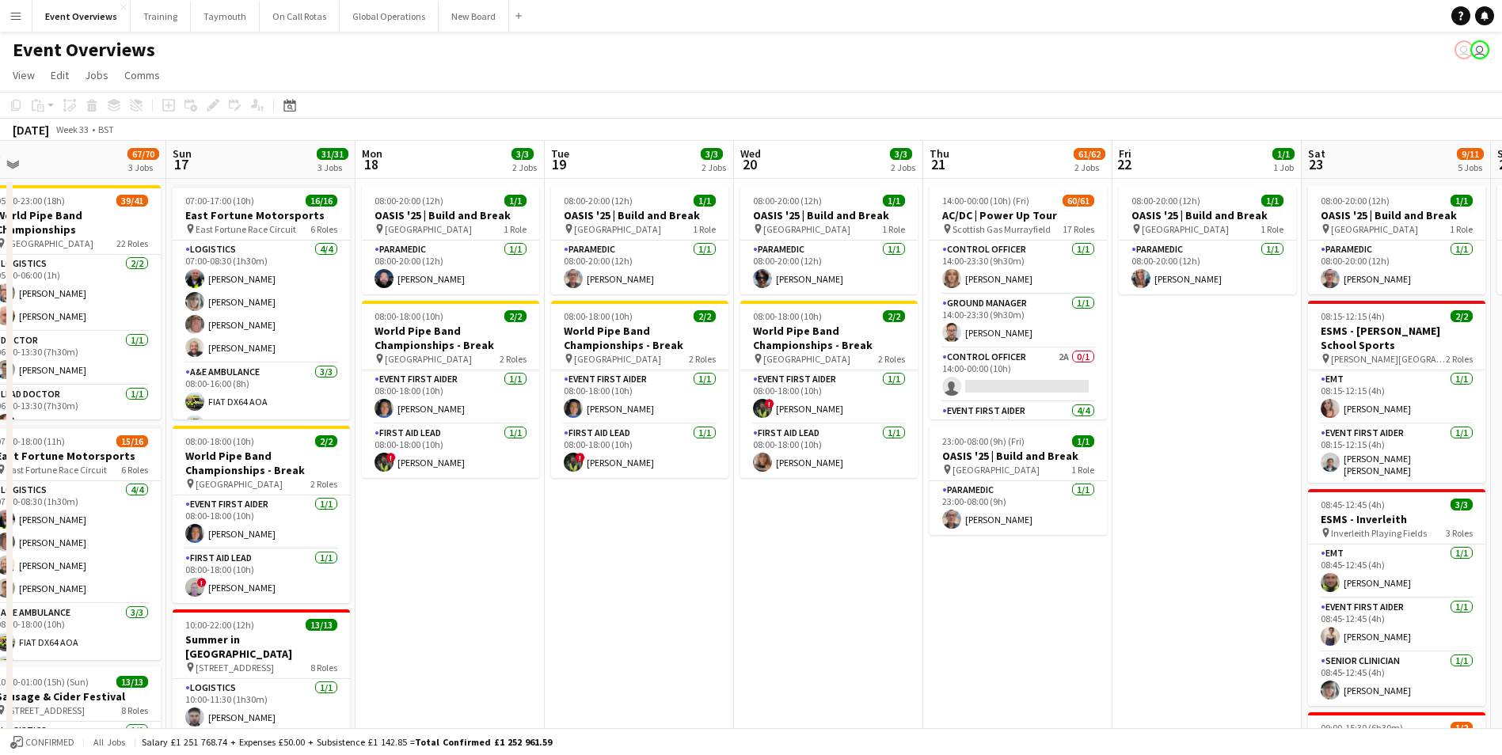
drag, startPoint x: 1016, startPoint y: 601, endPoint x: 716, endPoint y: 618, distance: 300.6
click at [691, 622] on app-calendar-viewport "Wed 13 4/4 3 Jobs Thu 14 4/4 3 Jobs Fri 15 33/35 3 Jobs Sat 16 67/70 3 Jobs Sun…" at bounding box center [751, 642] width 1502 height 1003
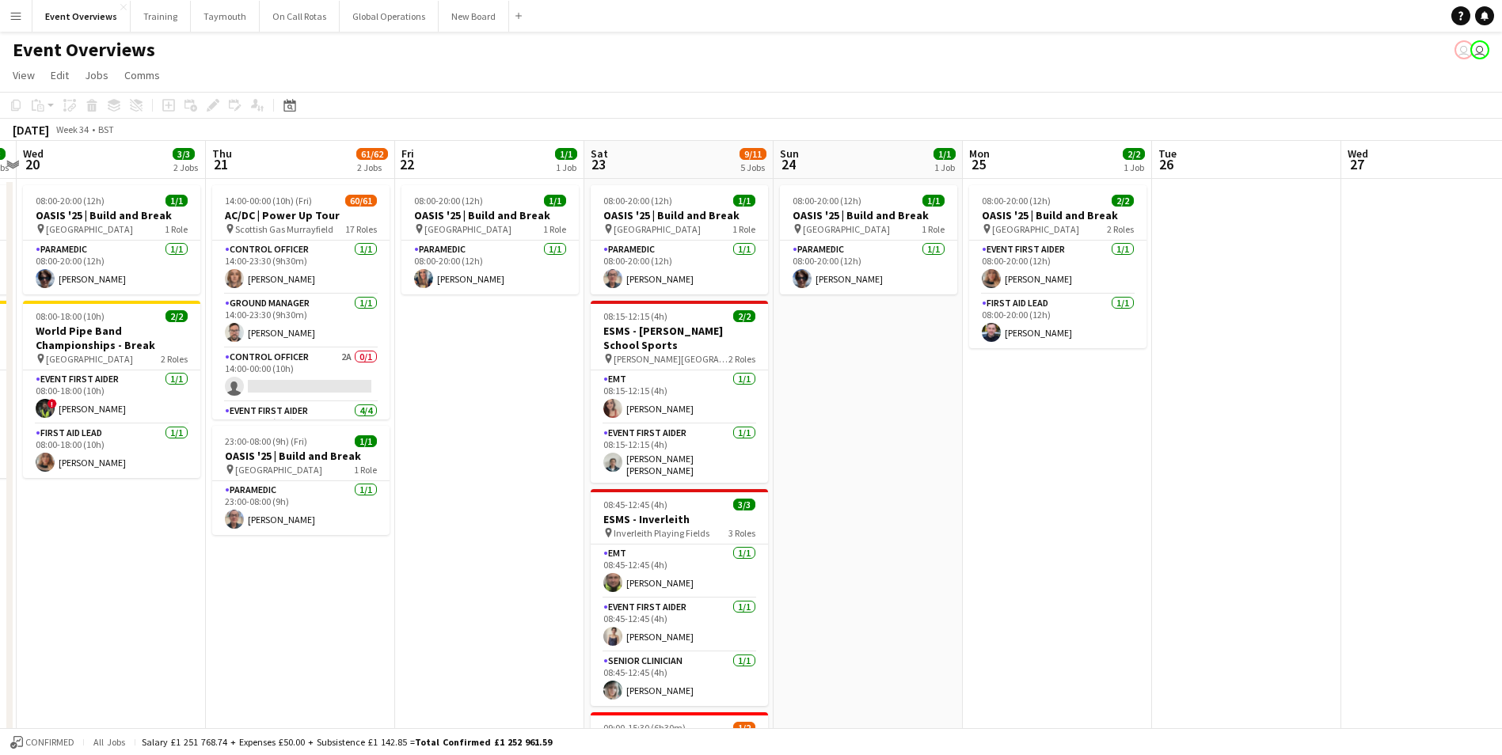
drag, startPoint x: 938, startPoint y: 585, endPoint x: 408, endPoint y: 613, distance: 530.5
click at [400, 615] on app-calendar-viewport "Sun 17 31/31 3 Jobs Mon 18 3/3 2 Jobs Tue 19 3/3 2 Jobs Wed 20 3/3 2 Jobs Thu 2…" at bounding box center [751, 642] width 1502 height 1003
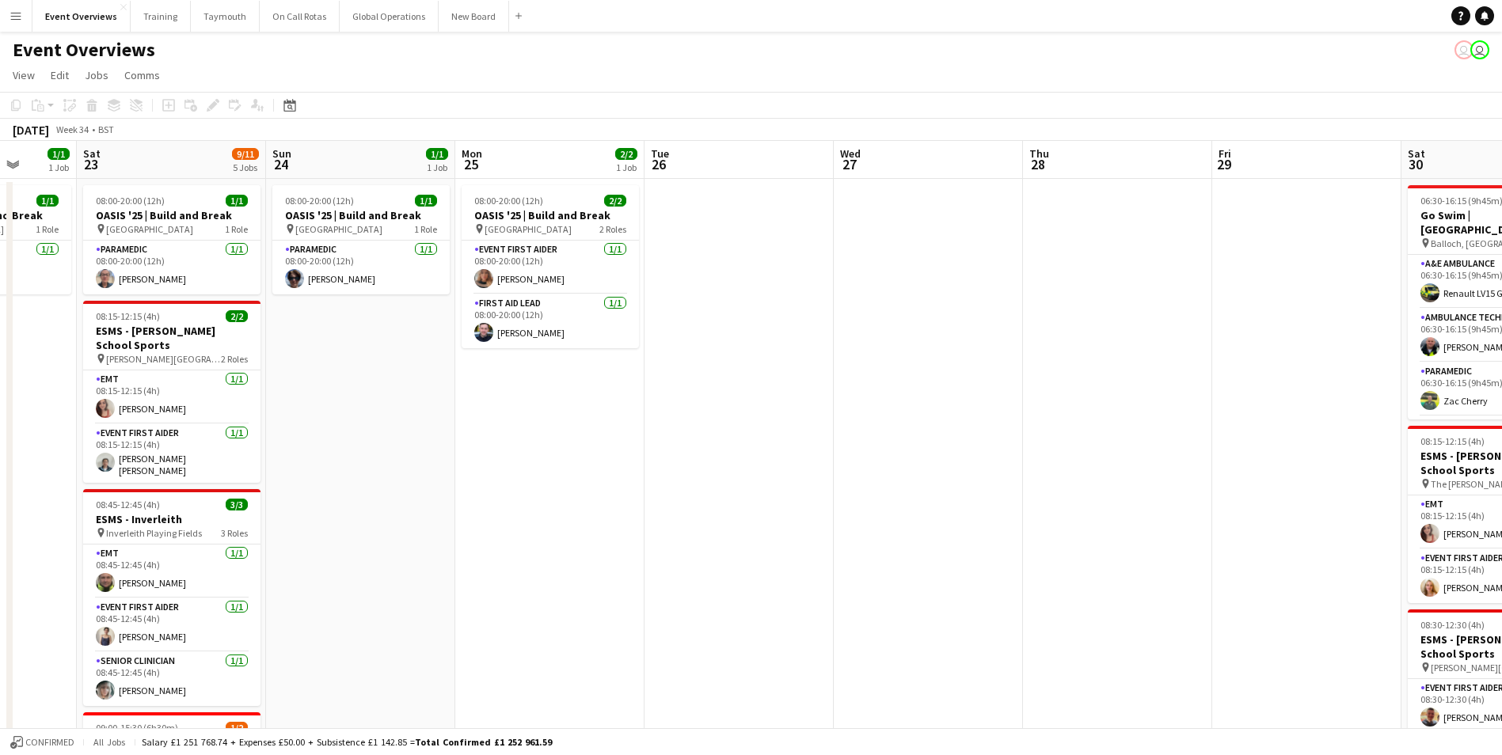
drag, startPoint x: 1021, startPoint y: 547, endPoint x: 454, endPoint y: 581, distance: 568.0
click at [454, 581] on app-calendar-viewport "Wed 20 3/3 2 Jobs Thu 21 61/62 2 Jobs Fri 22 1/1 1 Job Sat 23 9/11 5 Jobs Sun 2…" at bounding box center [751, 678] width 1502 height 1075
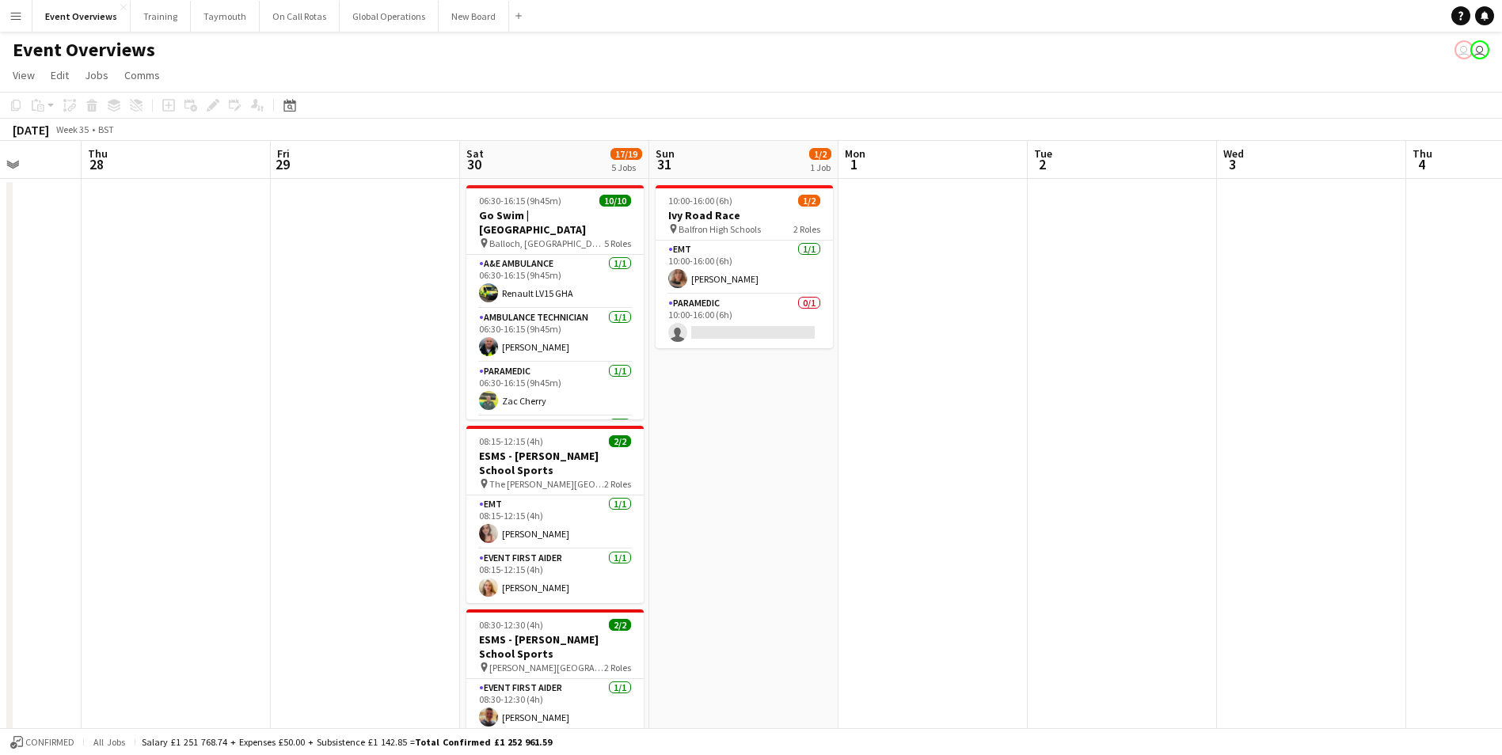
drag, startPoint x: 923, startPoint y: 512, endPoint x: 409, endPoint y: 540, distance: 515.5
click at [55, 549] on app-calendar-viewport "Mon 25 2/2 1 Job Tue 26 Wed 27 Thu 28 Fri 29 Sat 30 17/19 5 Jobs Sun 31 1/2 1 J…" at bounding box center [751, 678] width 1502 height 1075
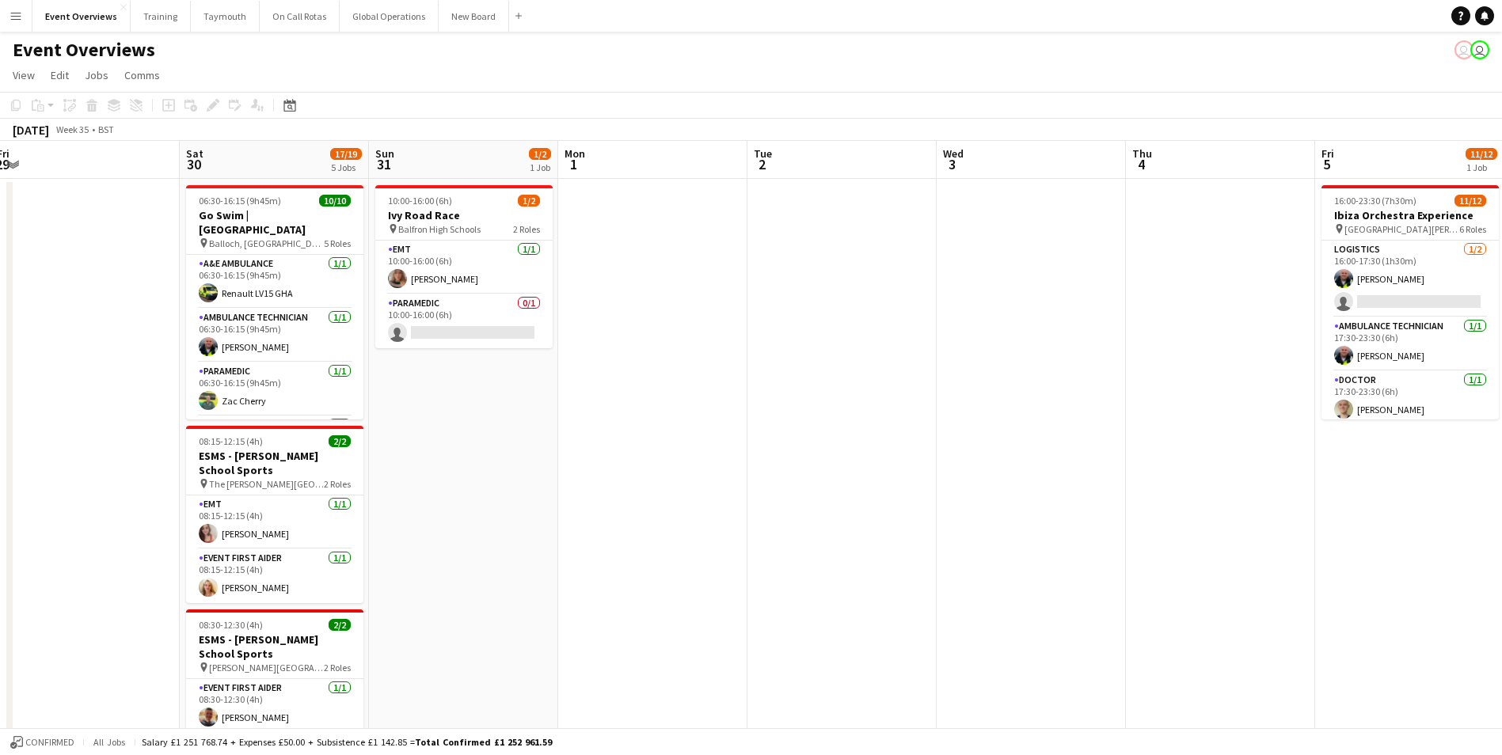
drag, startPoint x: 1079, startPoint y: 471, endPoint x: 426, endPoint y: 510, distance: 653.7
click at [426, 510] on app-calendar-viewport "Tue 26 Wed 27 Thu 28 Fri 29 Sat 30 17/19 5 Jobs Sun 31 1/2 1 Job Mon 1 Tue 2 We…" at bounding box center [751, 678] width 1502 height 1075
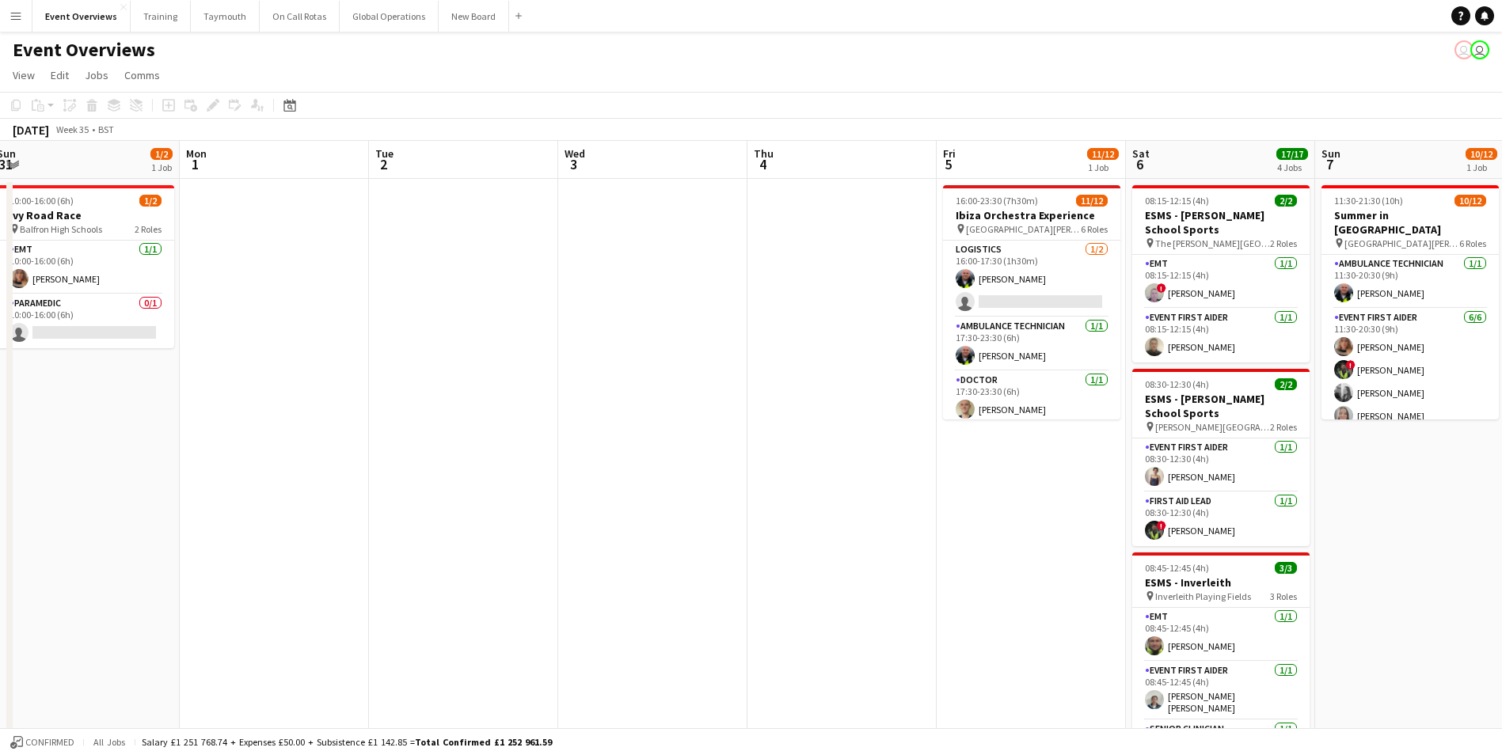
scroll to position [0, 578]
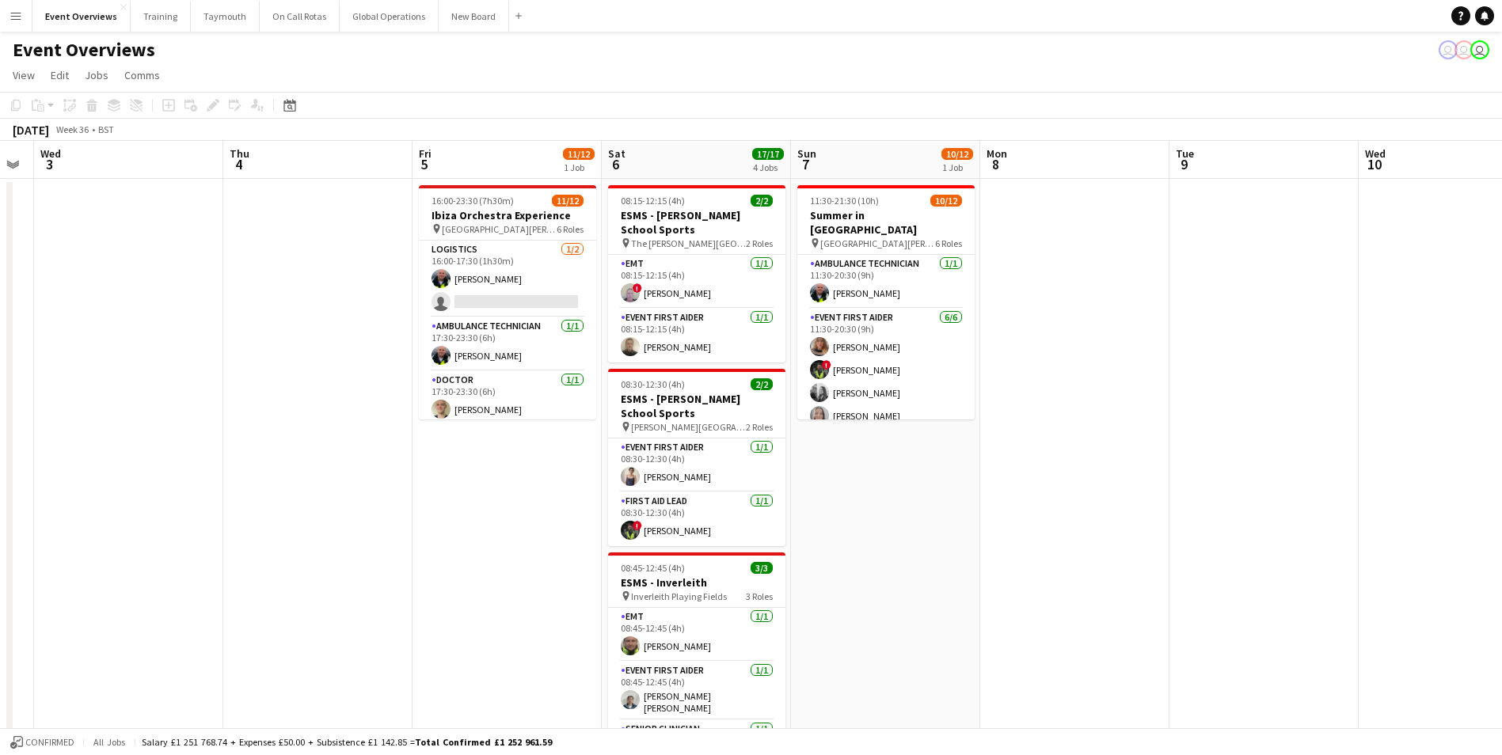
drag, startPoint x: 660, startPoint y: 561, endPoint x: 75, endPoint y: 566, distance: 584.4
click at [75, 566] on app-calendar-viewport "Sun 31 1/2 1 Job Mon 1 Tue 2 Wed 3 Thu 4 Fri 5 11/12 1 Job Sat 6 17/17 4 Jobs S…" at bounding box center [751, 678] width 1502 height 1075
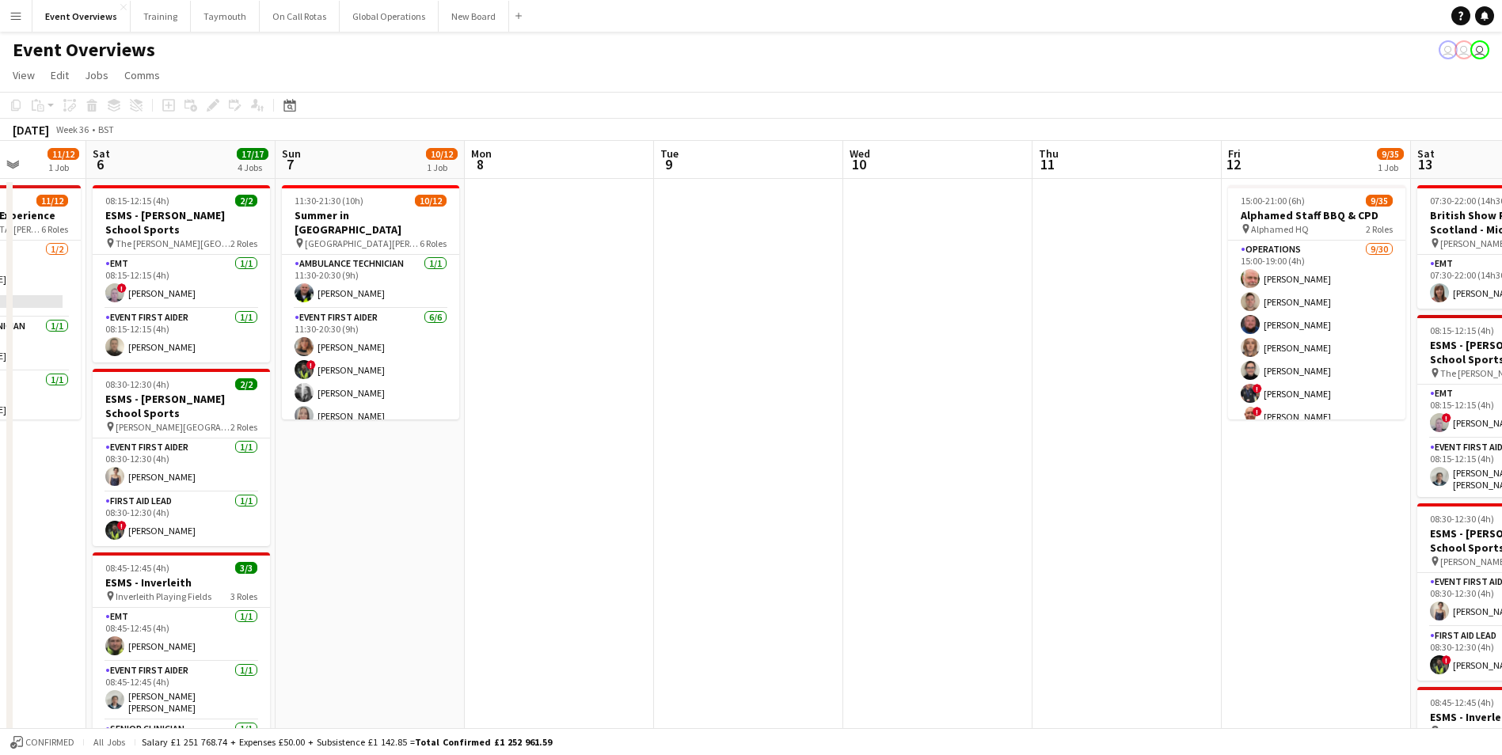
drag, startPoint x: 1067, startPoint y: 500, endPoint x: 433, endPoint y: 522, distance: 634.7
click at [433, 523] on app-calendar-viewport "Wed 3 Thu 4 Fri 5 11/12 1 Job Sat 6 17/17 4 Jobs Sun 7 10/12 1 Job Mon 8 Tue 9 …" at bounding box center [751, 678] width 1502 height 1075
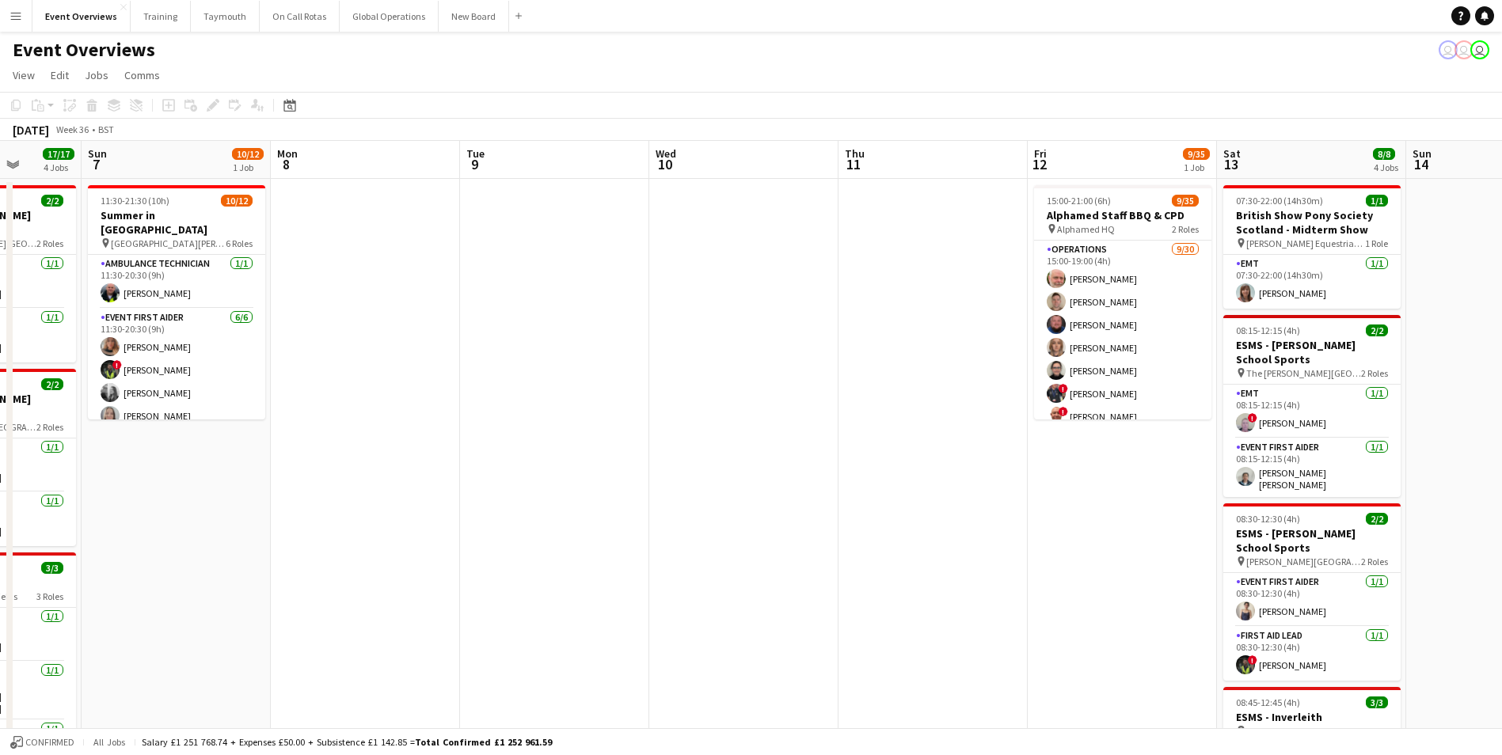
click at [676, 158] on span "10" at bounding box center [664, 164] width 23 height 18
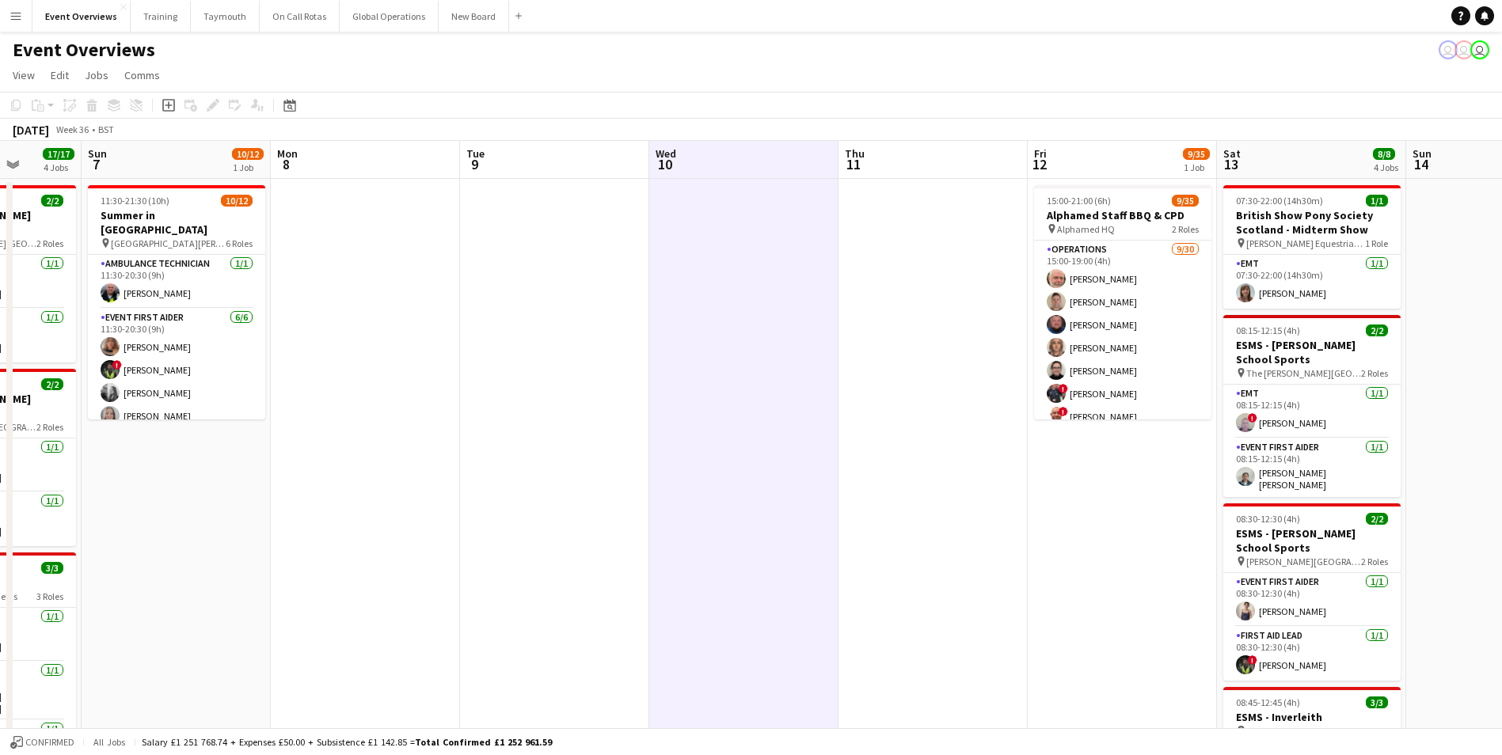
click at [687, 219] on app-date-cell at bounding box center [743, 697] width 189 height 1037
click at [169, 107] on icon "Add job" at bounding box center [168, 105] width 13 height 13
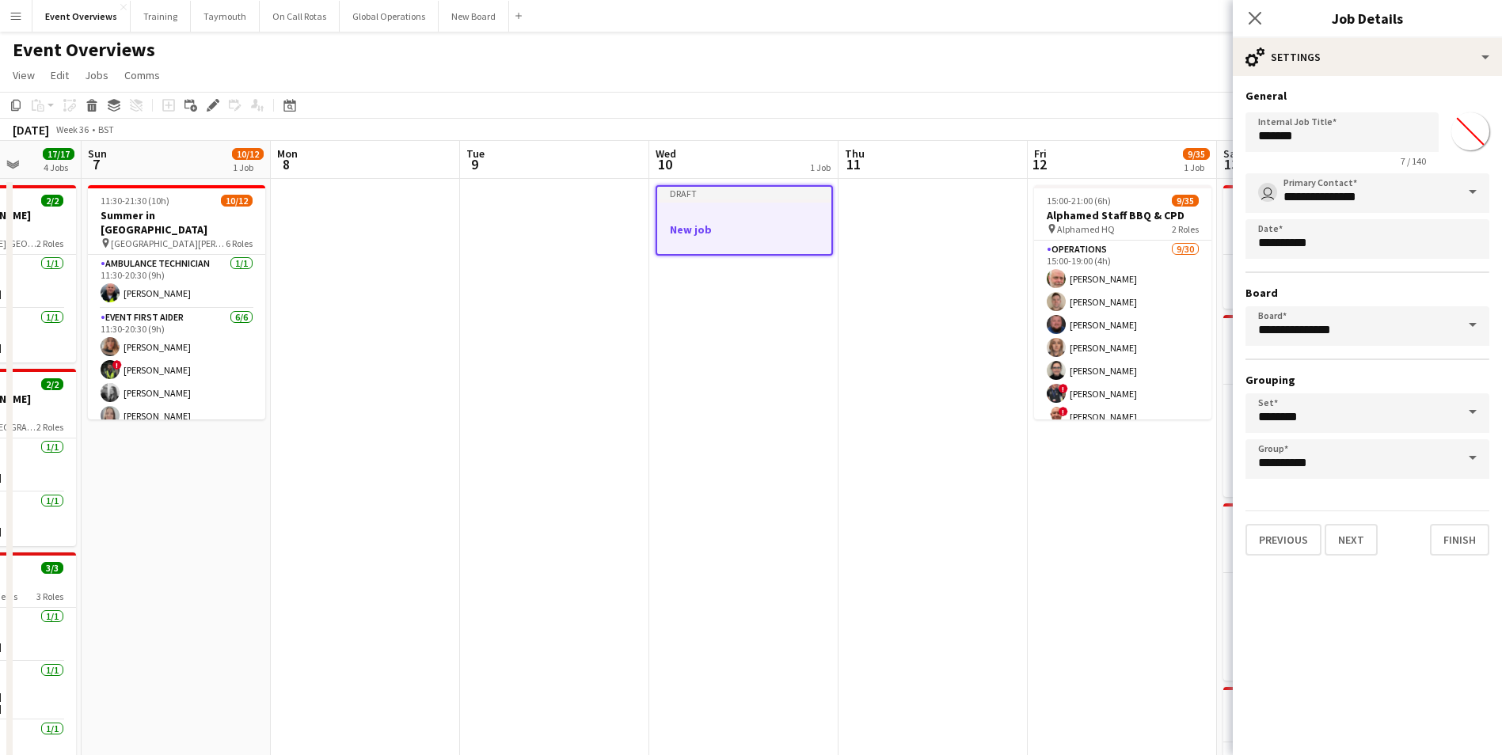
click at [711, 223] on h3 "New job" at bounding box center [744, 230] width 174 height 14
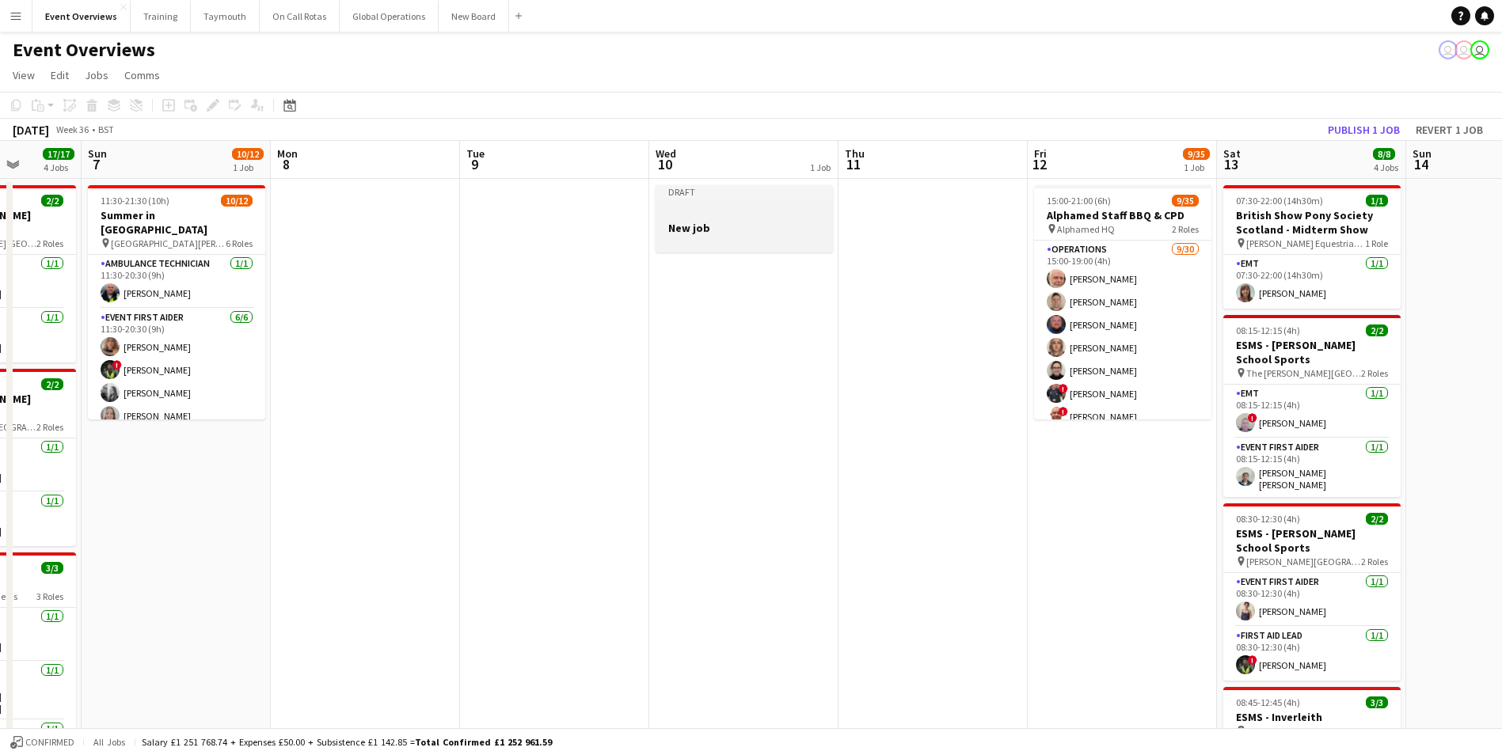
click at [711, 223] on h3 "New job" at bounding box center [744, 228] width 177 height 14
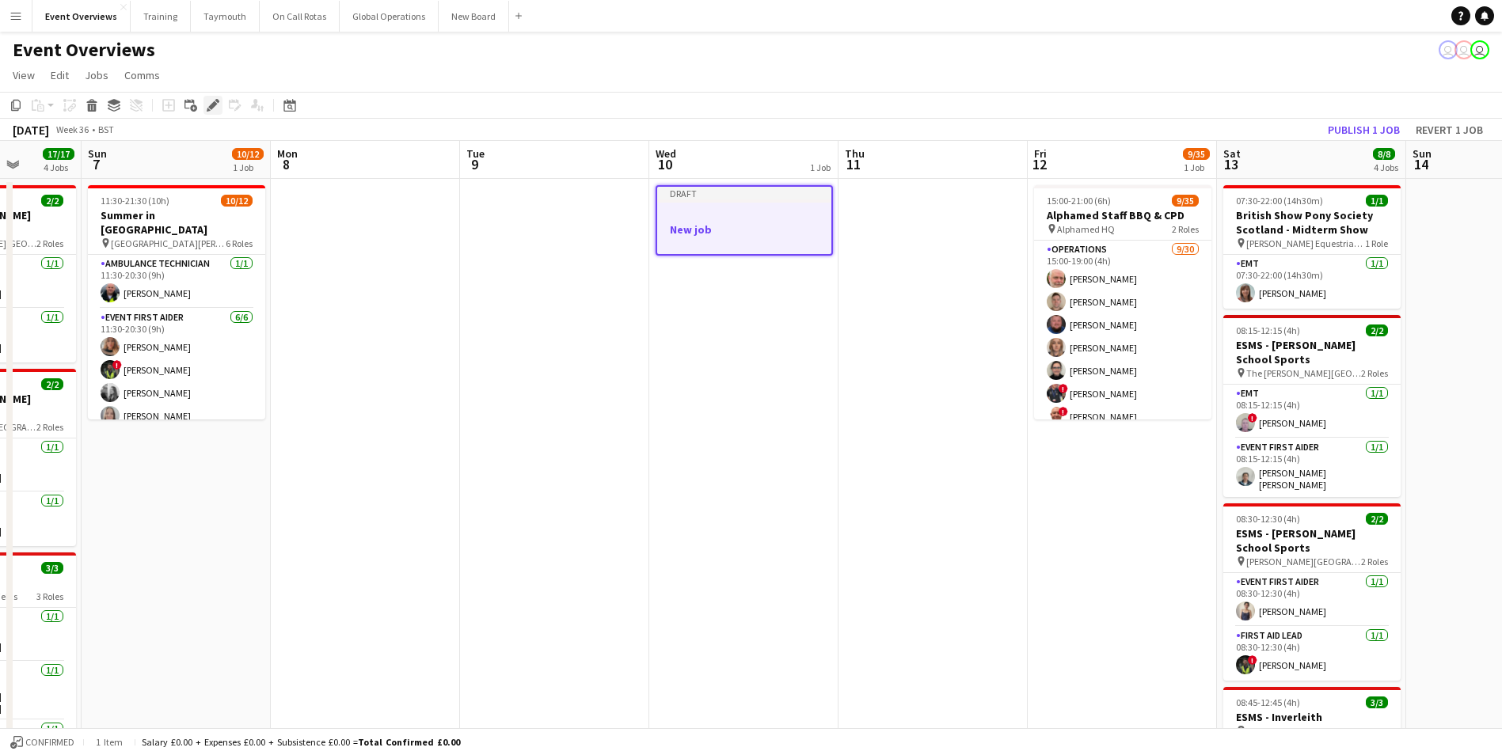
click at [215, 111] on icon "Edit" at bounding box center [213, 105] width 13 height 13
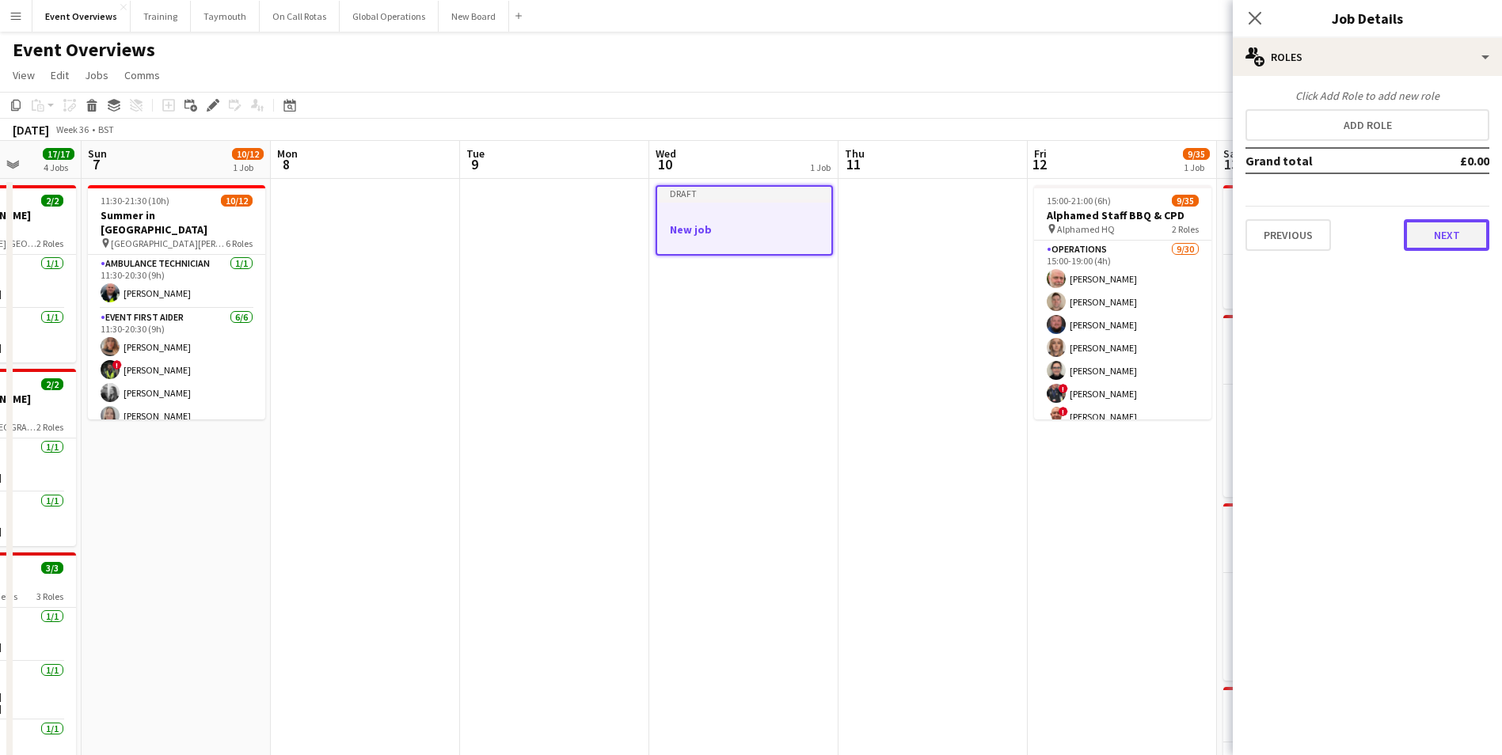
click at [1425, 234] on button "Next" at bounding box center [1447, 235] width 86 height 32
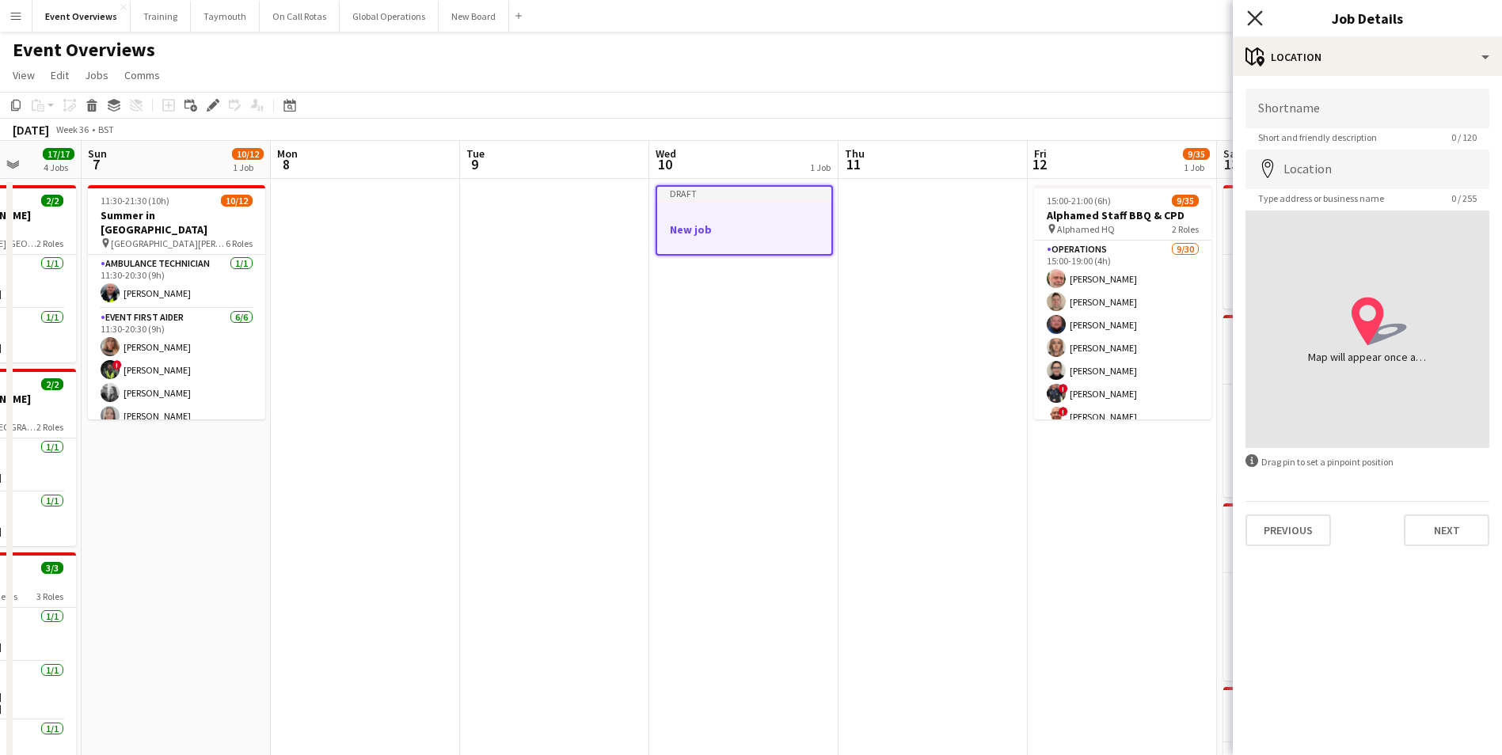
click at [1252, 15] on icon at bounding box center [1254, 17] width 15 height 15
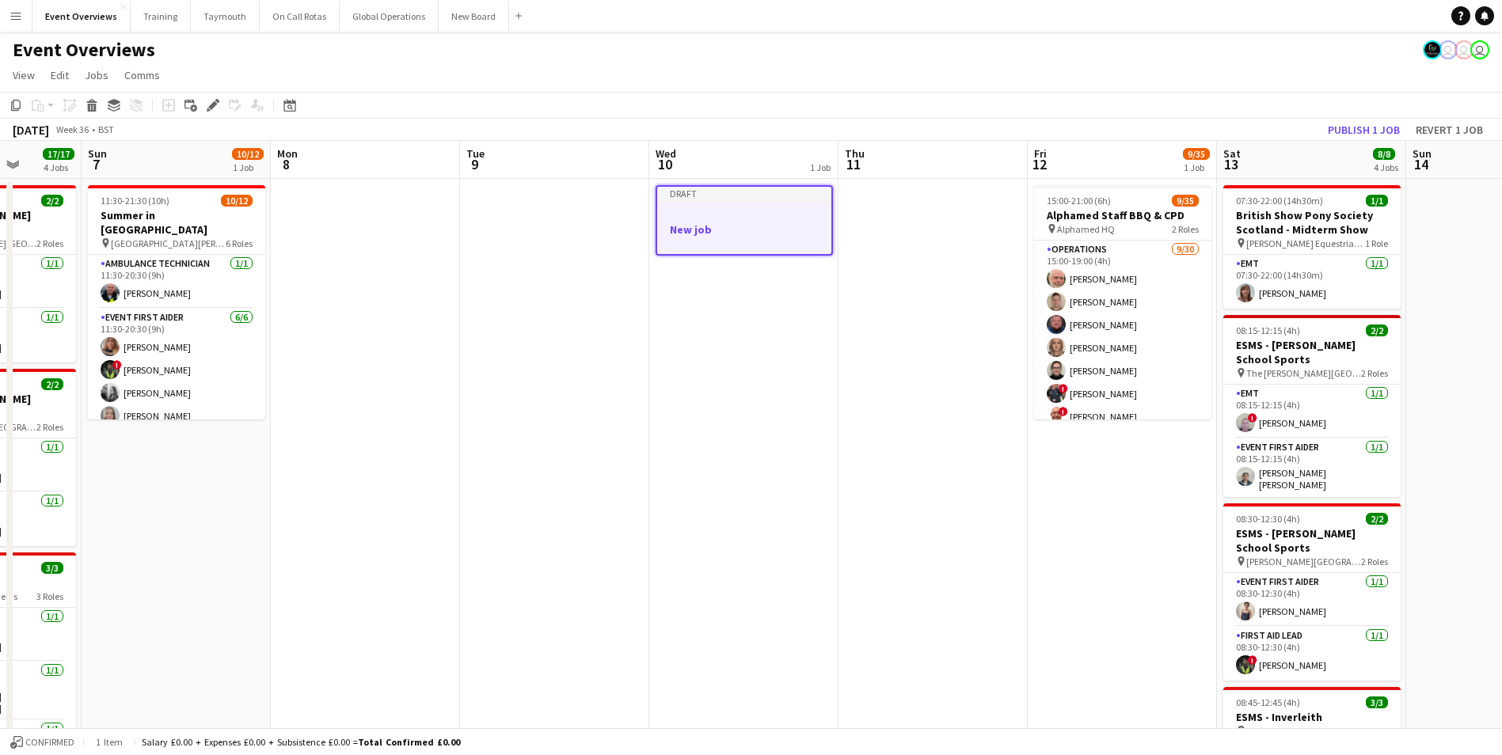
click at [716, 230] on h3 "New job" at bounding box center [744, 230] width 174 height 14
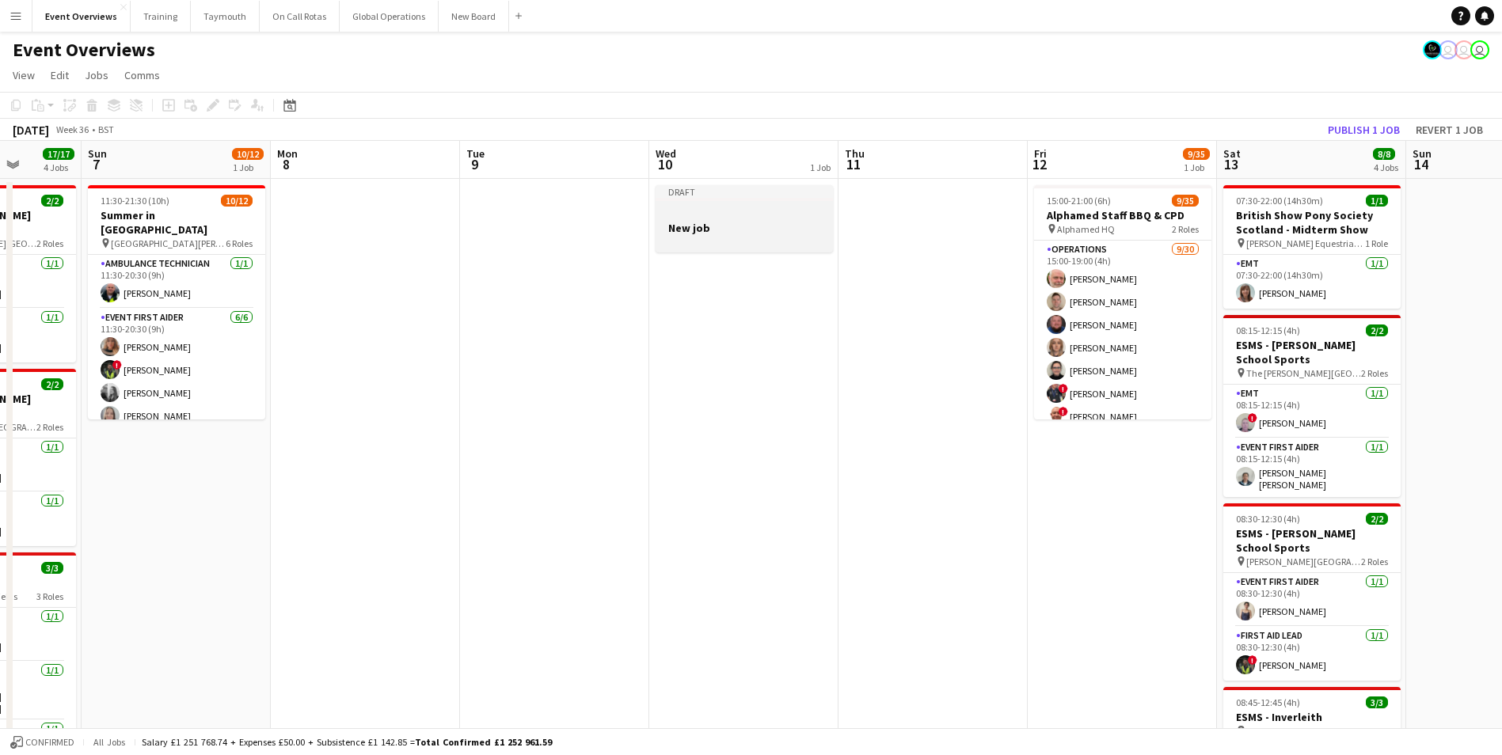
click at [750, 201] on app-job-card "Draft New job" at bounding box center [744, 218] width 177 height 67
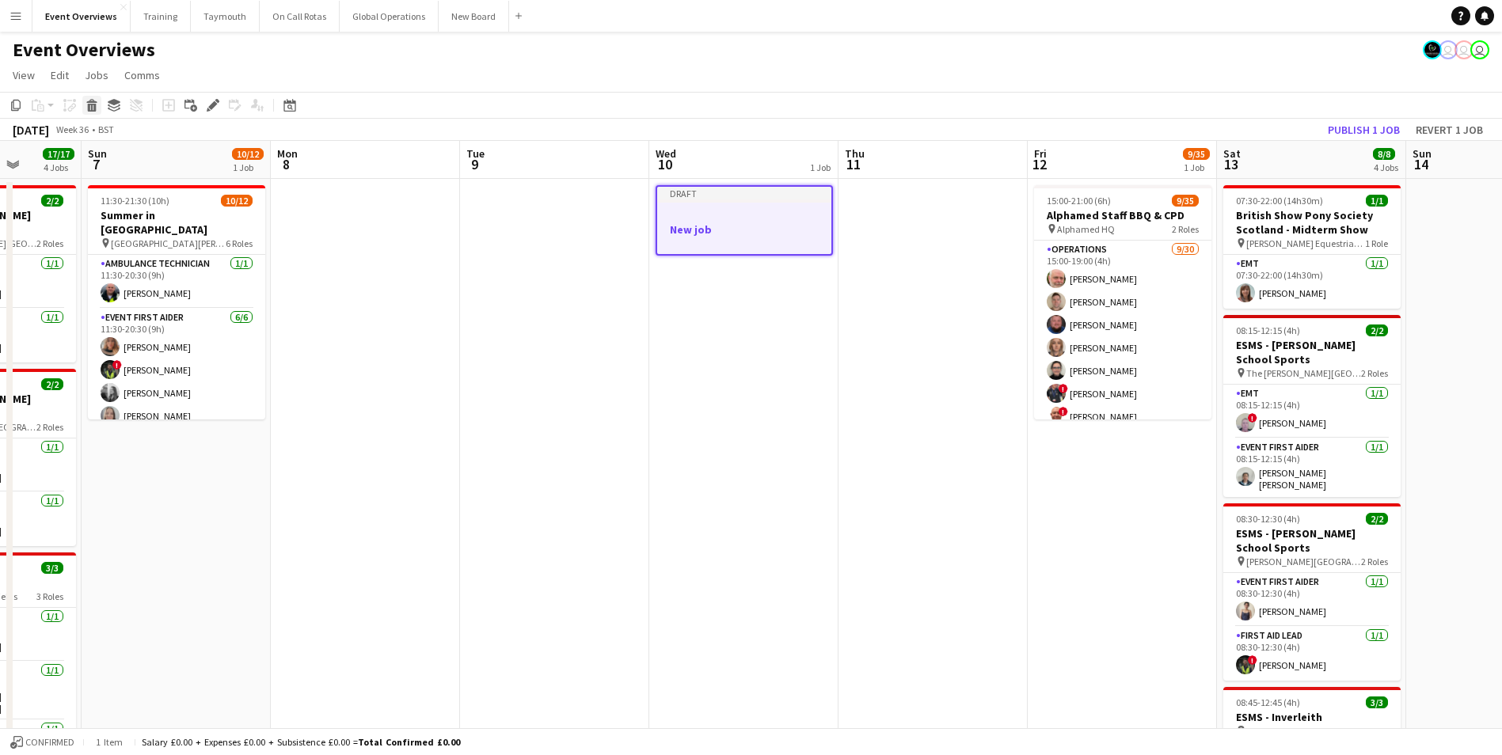
click at [93, 105] on icon at bounding box center [92, 108] width 9 height 8
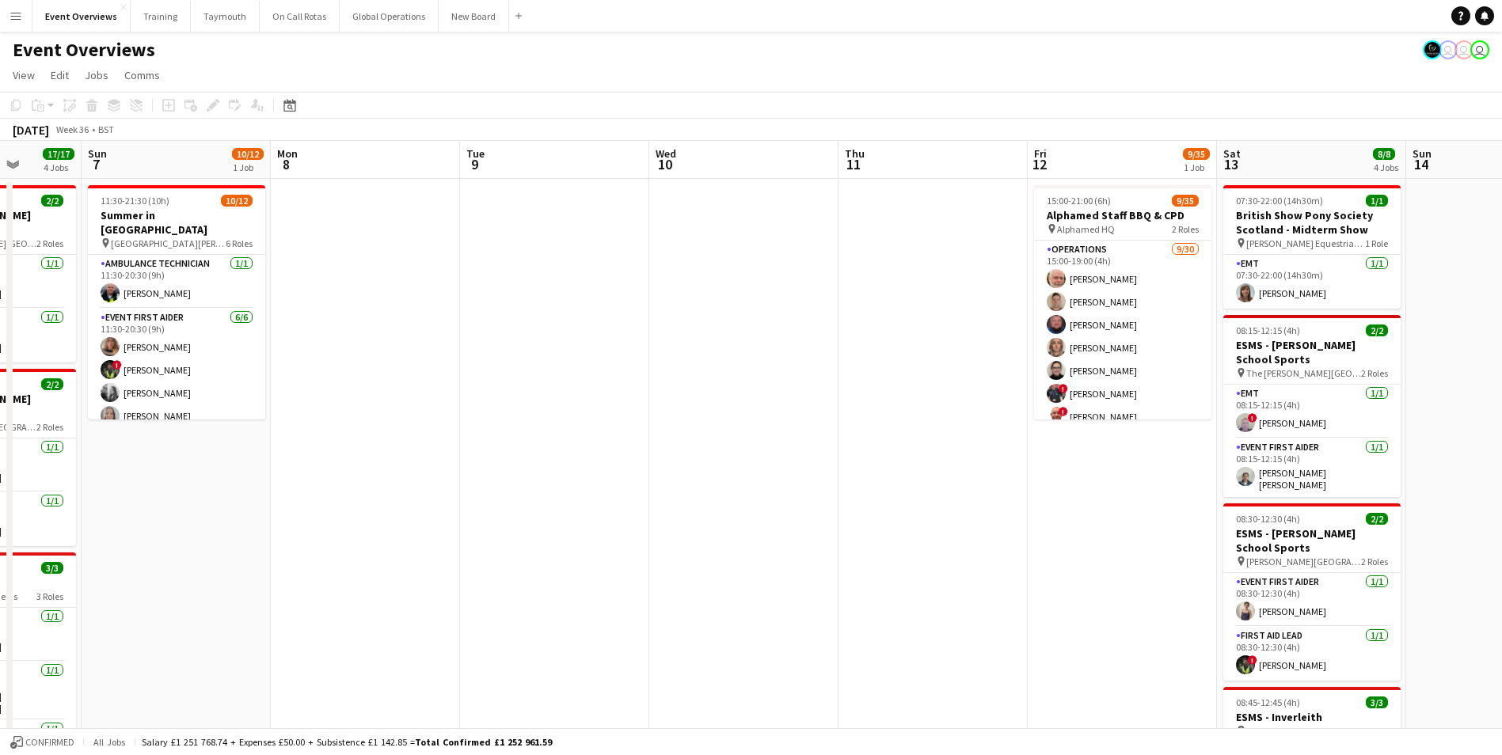
click at [753, 210] on app-date-cell at bounding box center [743, 697] width 189 height 1037
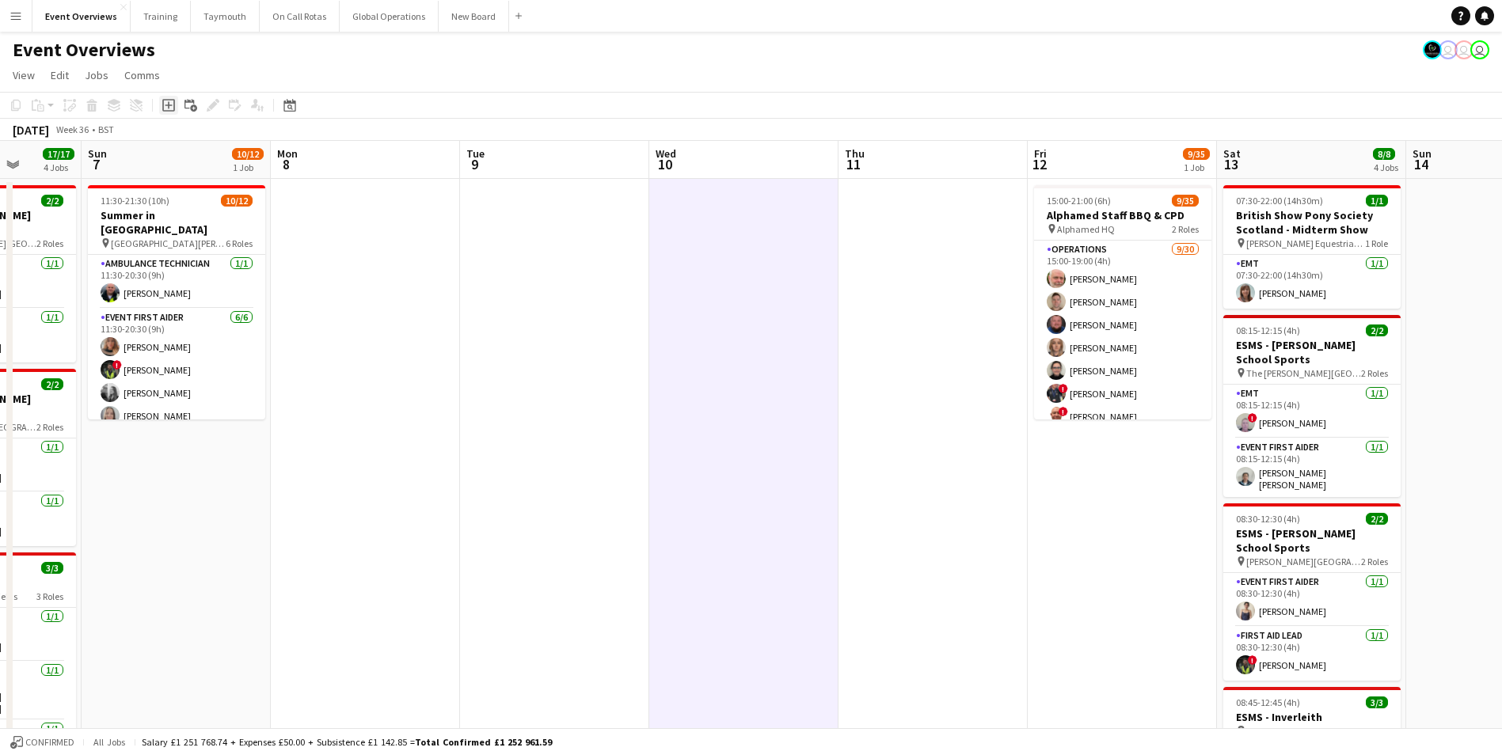
click at [169, 101] on icon "Add job" at bounding box center [168, 105] width 13 height 13
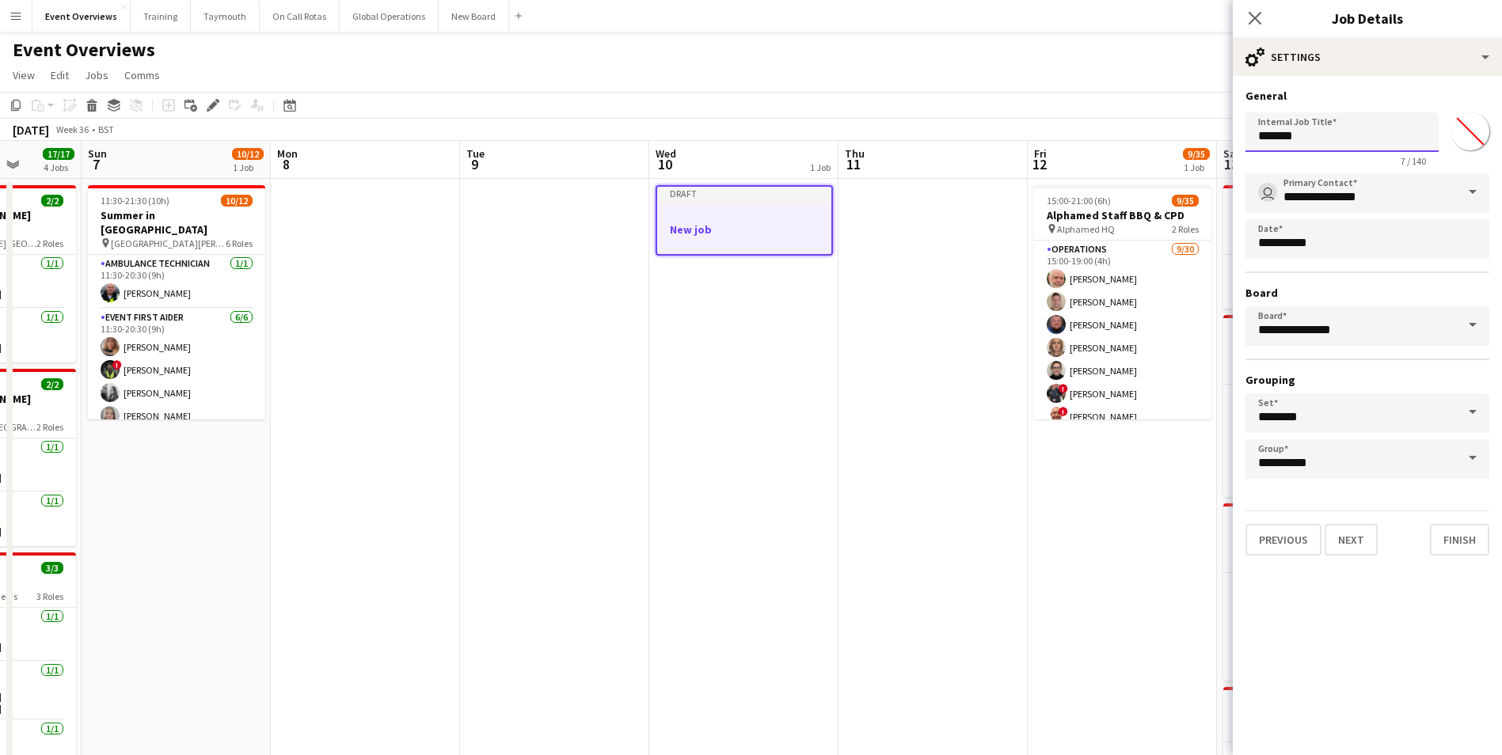
click at [1325, 135] on input "*******" at bounding box center [1342, 132] width 193 height 40
type input "*"
click at [1258, 9] on div "Close pop-in" at bounding box center [1255, 18] width 44 height 36
click at [744, 219] on div at bounding box center [744, 215] width 174 height 12
click at [665, 445] on app-date-cell "Draft New job" at bounding box center [743, 697] width 189 height 1037
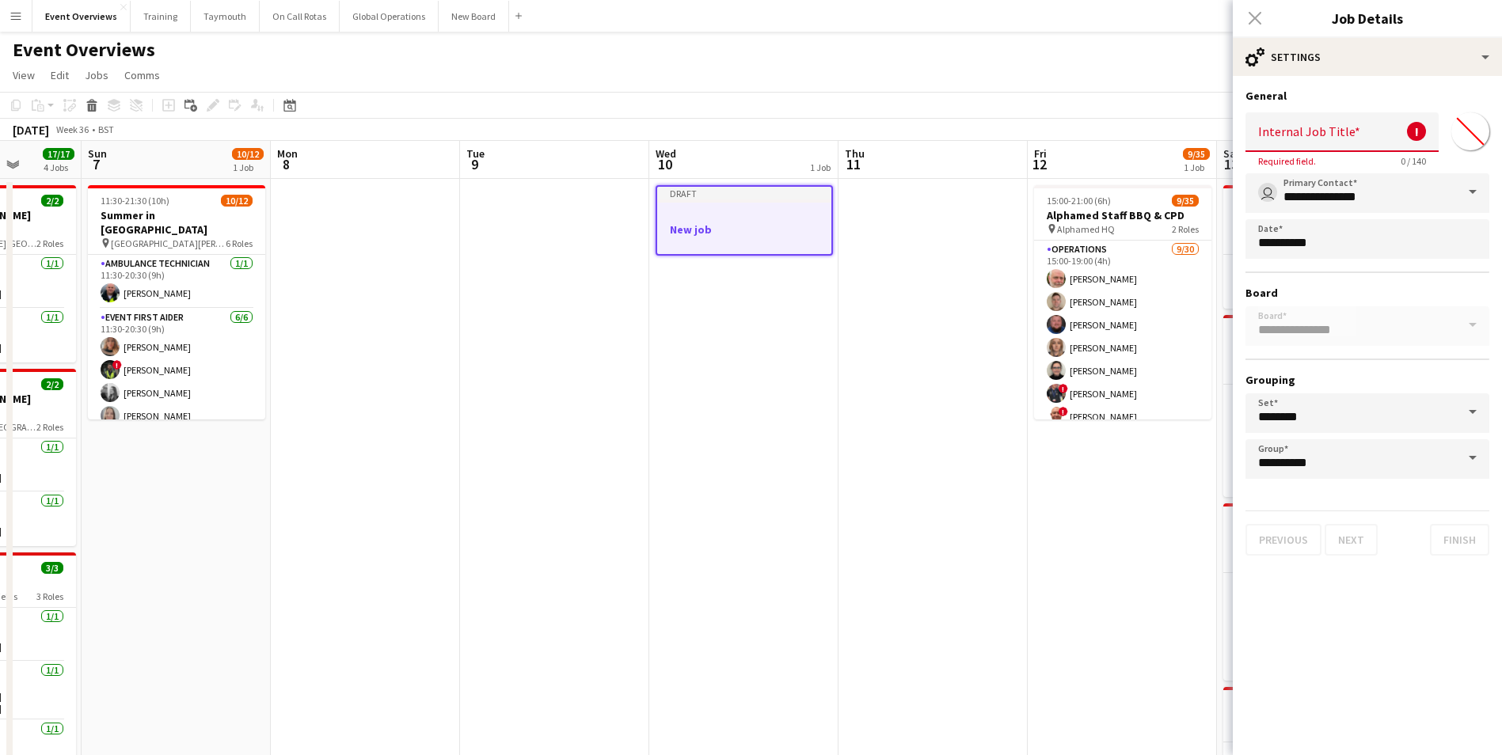
drag, startPoint x: 743, startPoint y: 359, endPoint x: 774, endPoint y: 329, distance: 43.1
click at [747, 359] on app-date-cell "Draft New job" at bounding box center [743, 697] width 189 height 1037
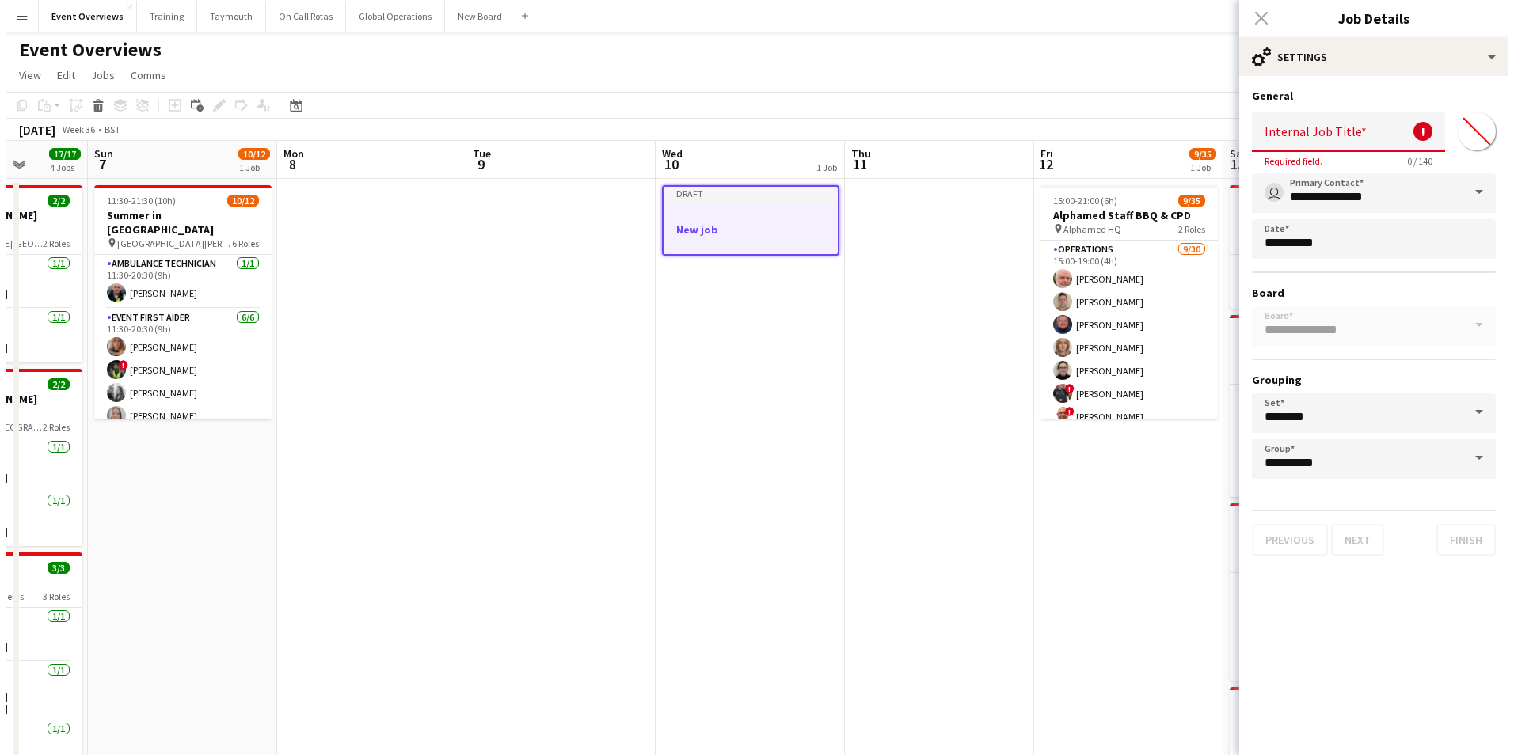
scroll to position [0, 482]
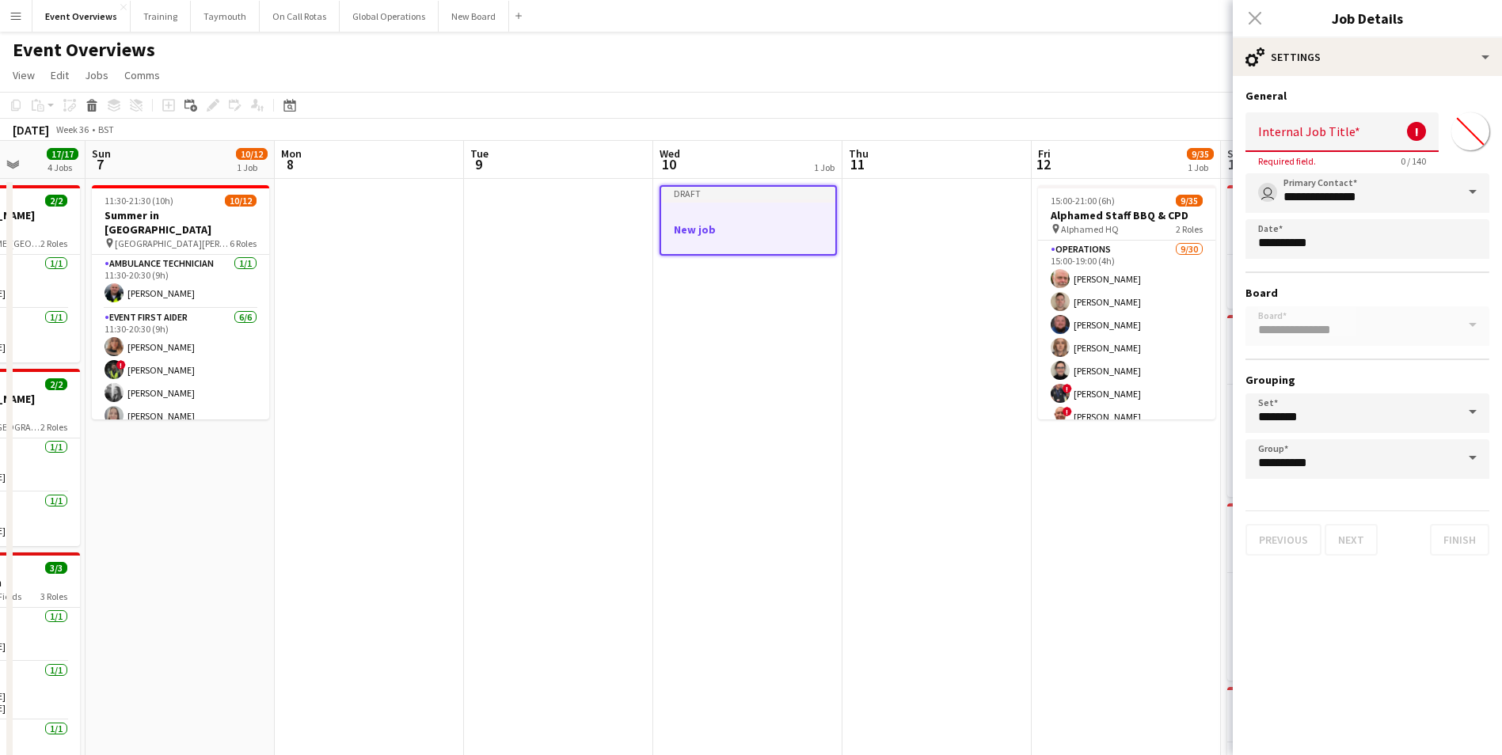
click at [1258, 12] on div "Close pop-in" at bounding box center [1255, 18] width 44 height 36
click at [1261, 17] on div "Close pop-in" at bounding box center [1255, 18] width 44 height 36
click at [694, 217] on div at bounding box center [748, 215] width 174 height 12
click at [726, 437] on app-date-cell "Draft New job" at bounding box center [747, 697] width 189 height 1037
click at [1261, 10] on div "Close pop-in" at bounding box center [1255, 18] width 44 height 36
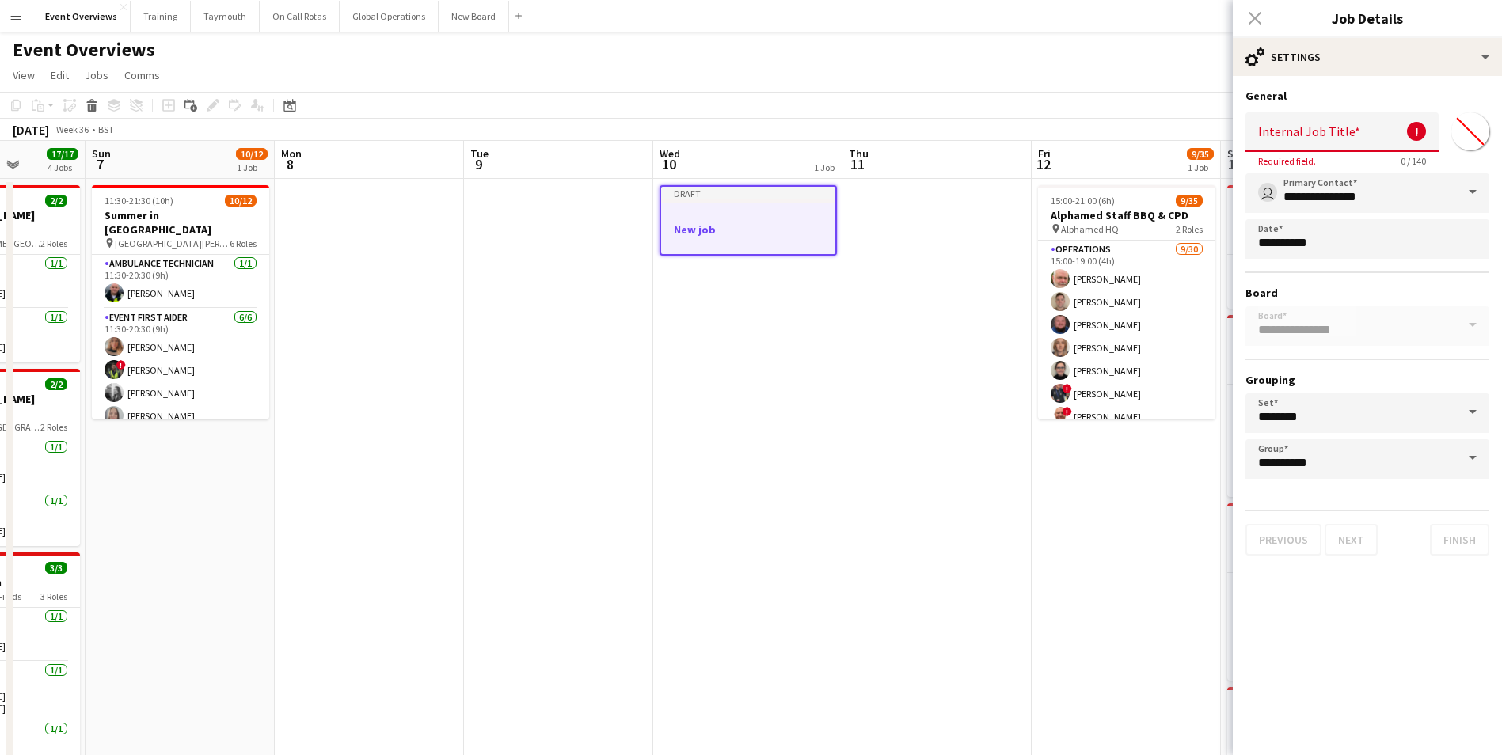
click at [1066, 51] on div "Event Overviews user user user" at bounding box center [751, 47] width 1502 height 30
click at [1353, 139] on input "Internal Job Title" at bounding box center [1342, 132] width 193 height 40
click at [1254, 16] on div "Close pop-in" at bounding box center [1255, 18] width 44 height 36
click at [775, 238] on div at bounding box center [748, 243] width 174 height 13
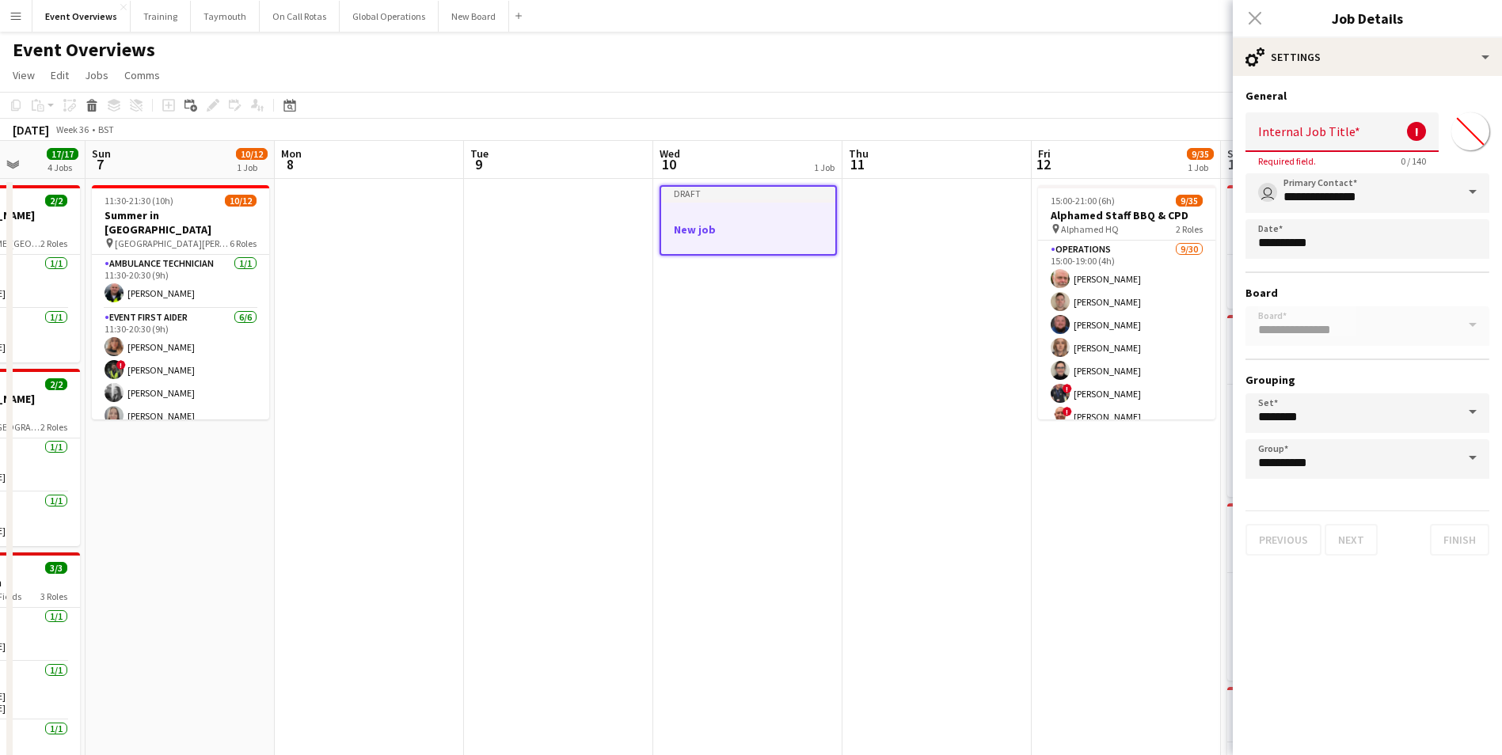
click at [773, 385] on app-date-cell "Draft New job" at bounding box center [747, 697] width 189 height 1037
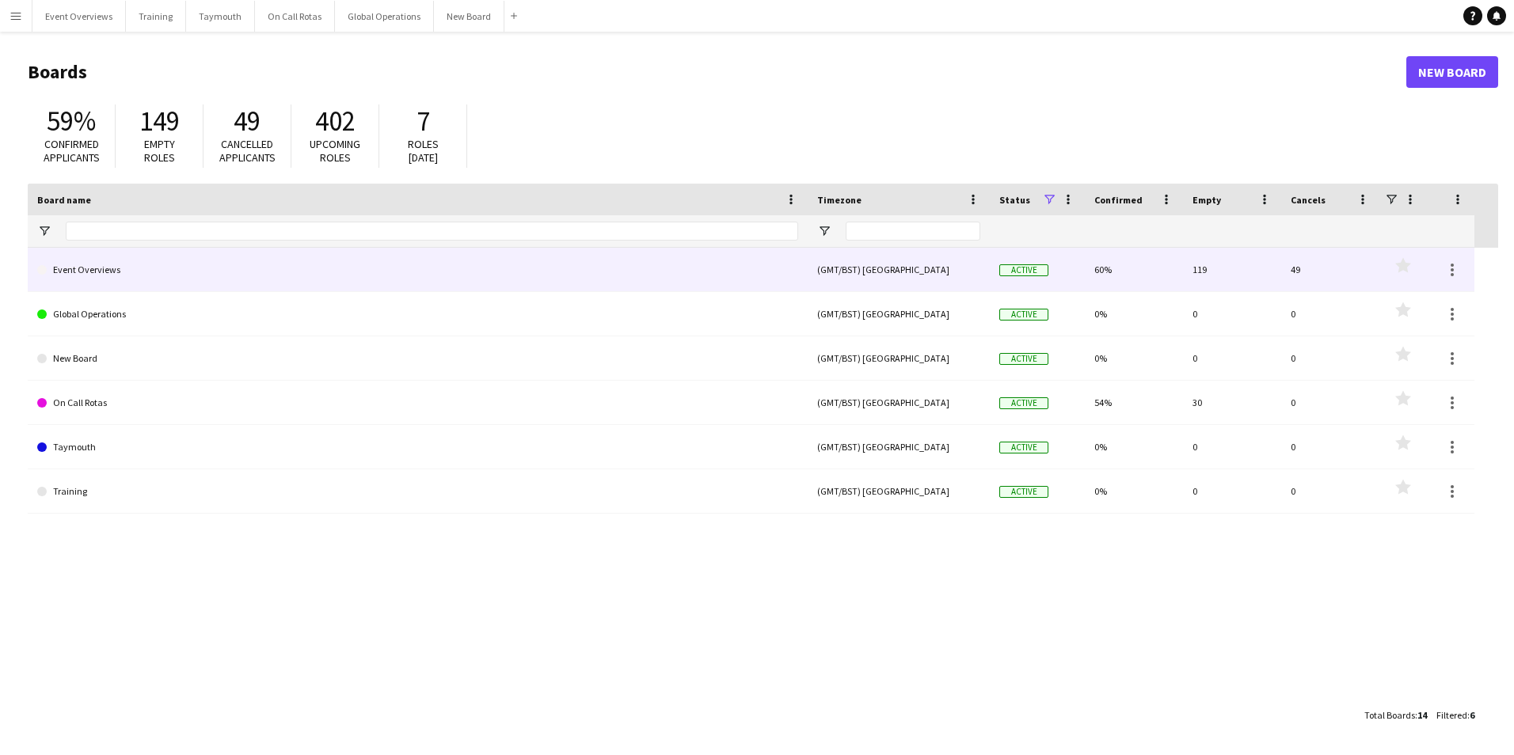
click at [63, 268] on link "Event Overviews" at bounding box center [417, 270] width 761 height 44
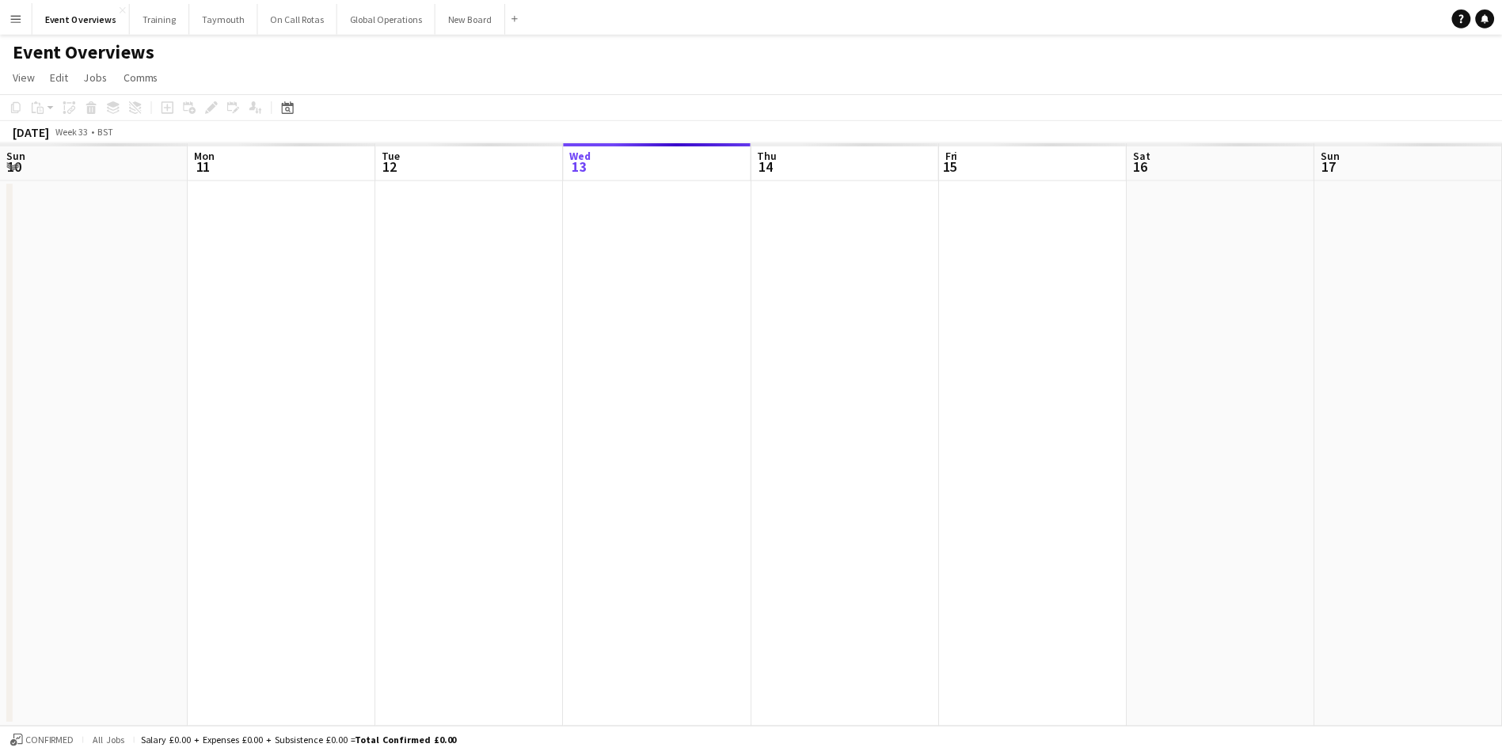
scroll to position [0, 379]
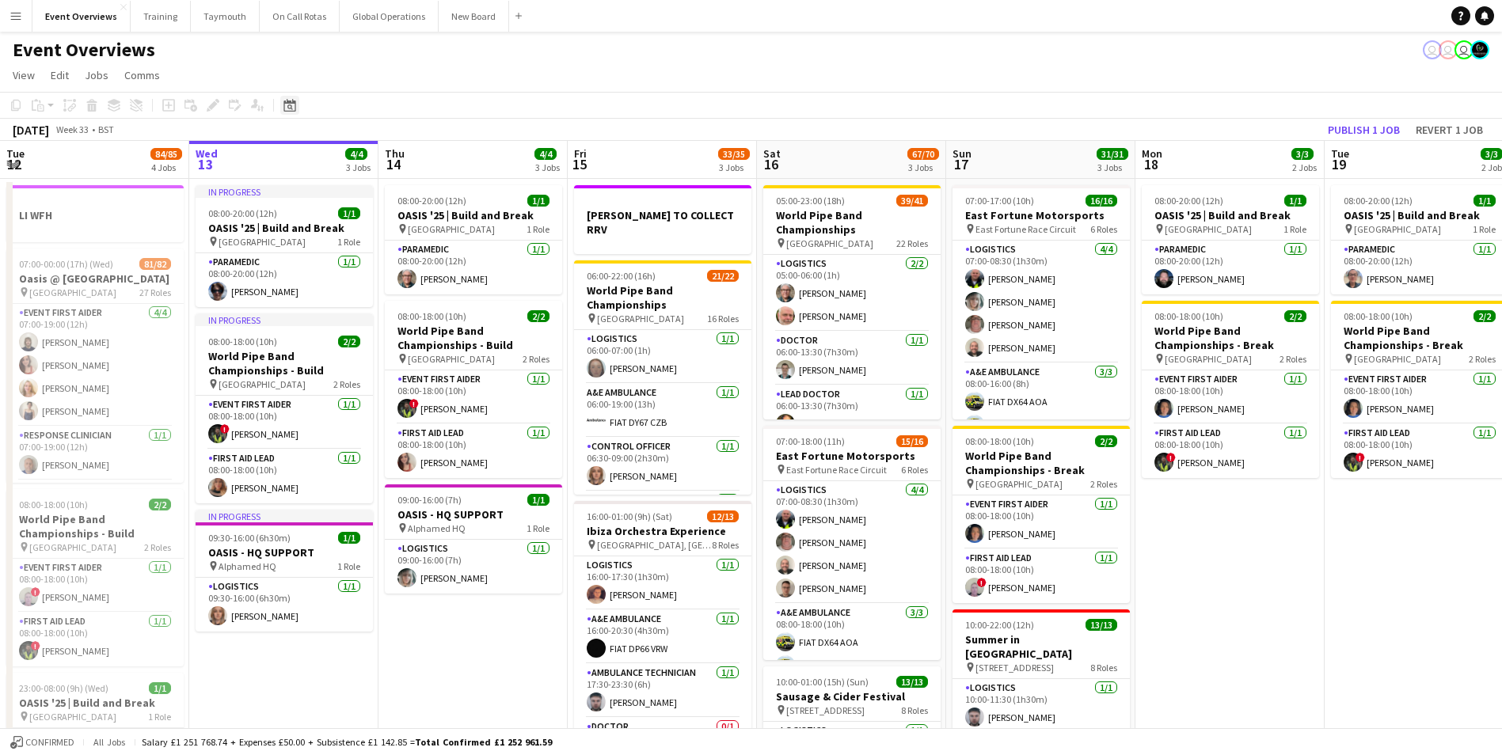
click at [287, 104] on icon at bounding box center [289, 105] width 12 height 13
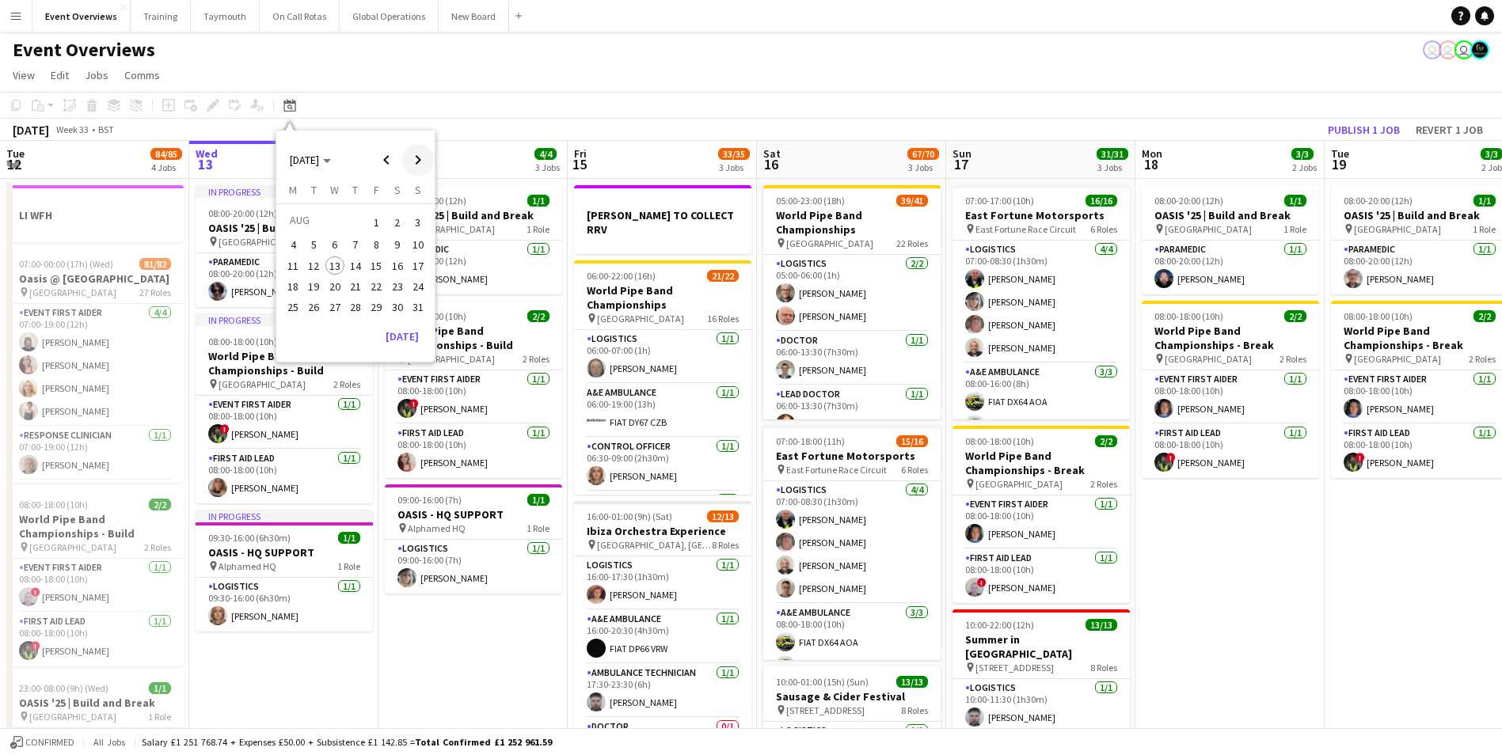
click at [412, 162] on span "Next month" at bounding box center [418, 160] width 32 height 32
click at [335, 259] on span "10" at bounding box center [334, 262] width 19 height 19
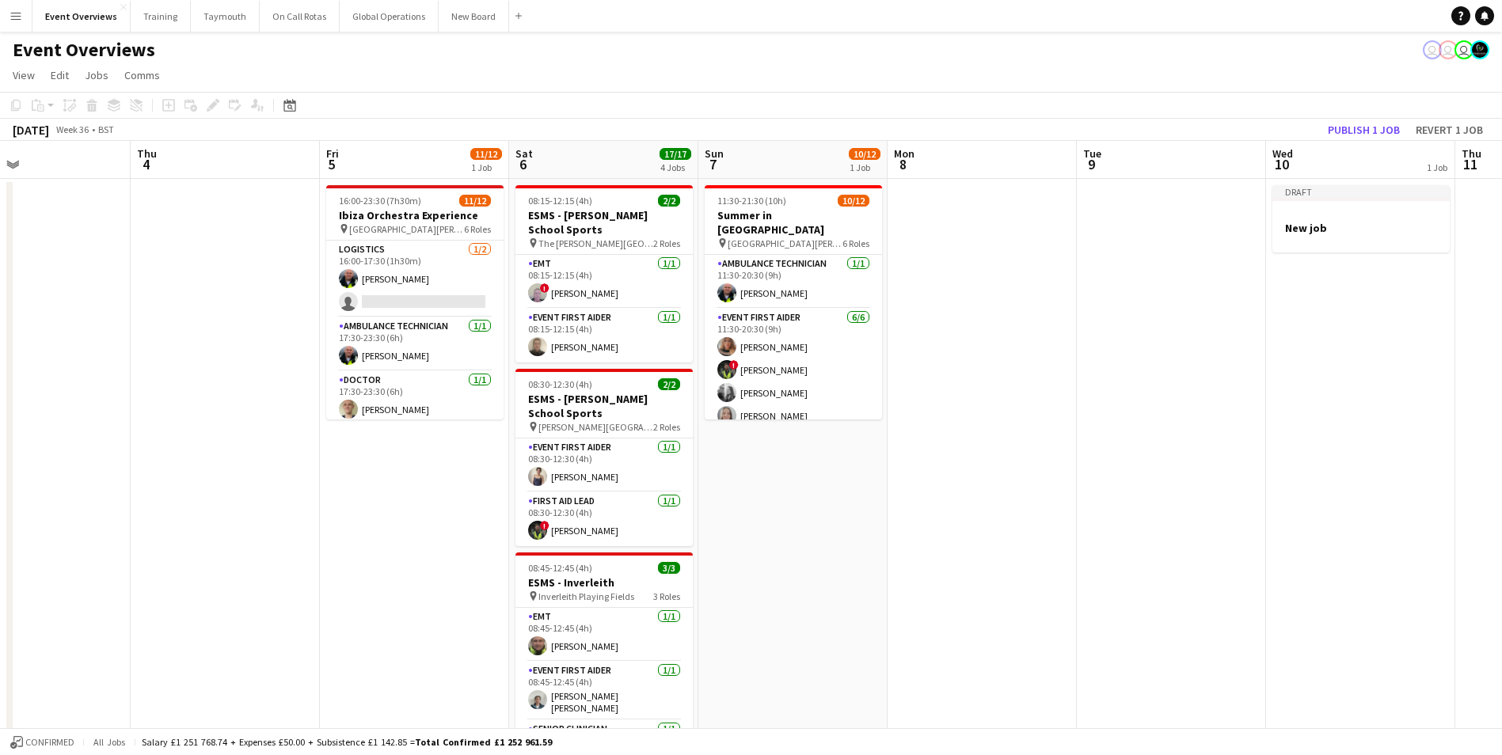
scroll to position [0, 412]
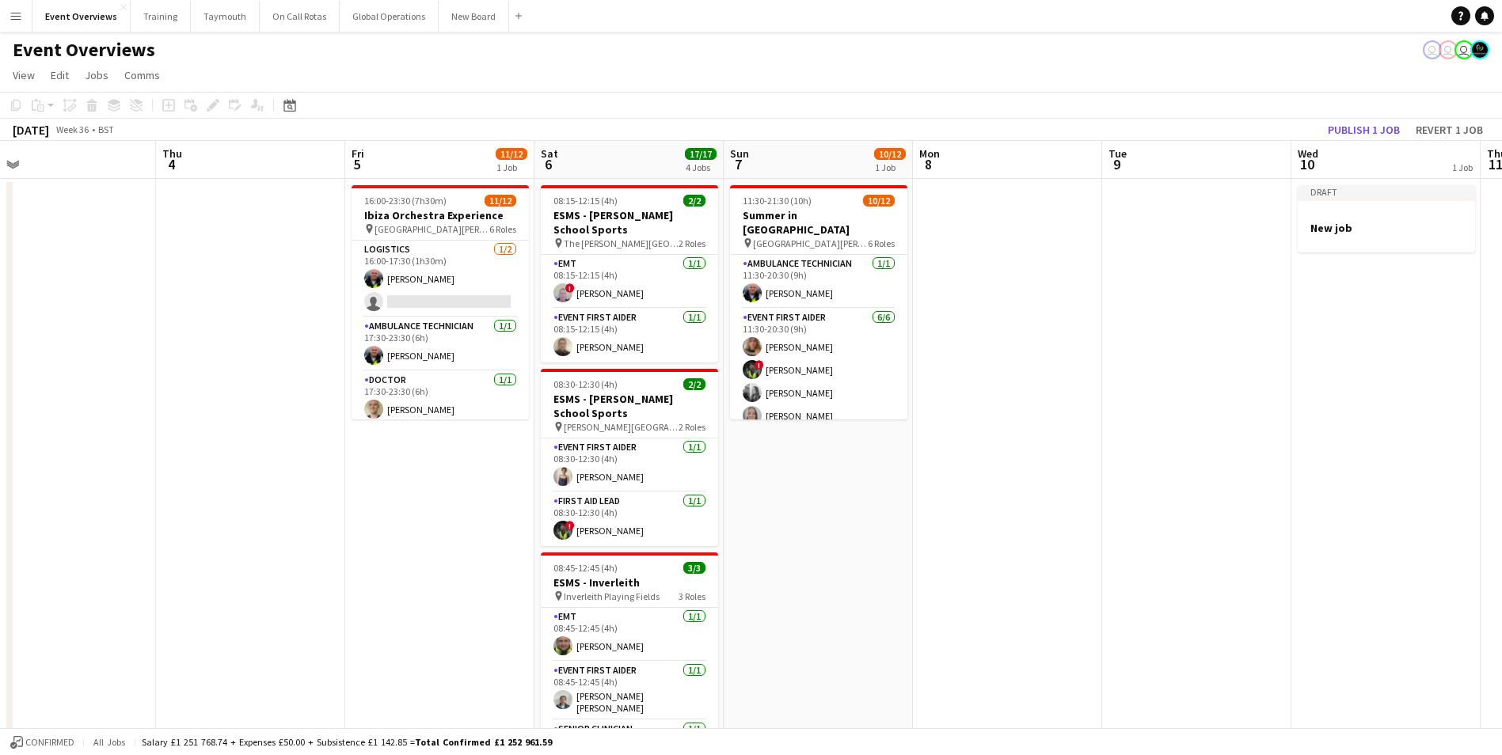
drag, startPoint x: 432, startPoint y: 597, endPoint x: 1322, endPoint y: 514, distance: 894.0
click at [1322, 514] on app-calendar-viewport "Mon 1 Tue 2 Wed 3 Thu 4 Fri 5 11/12 1 Job Sat 6 17/17 4 Jobs Sun 7 10/12 1 Job …" at bounding box center [751, 593] width 1502 height 905
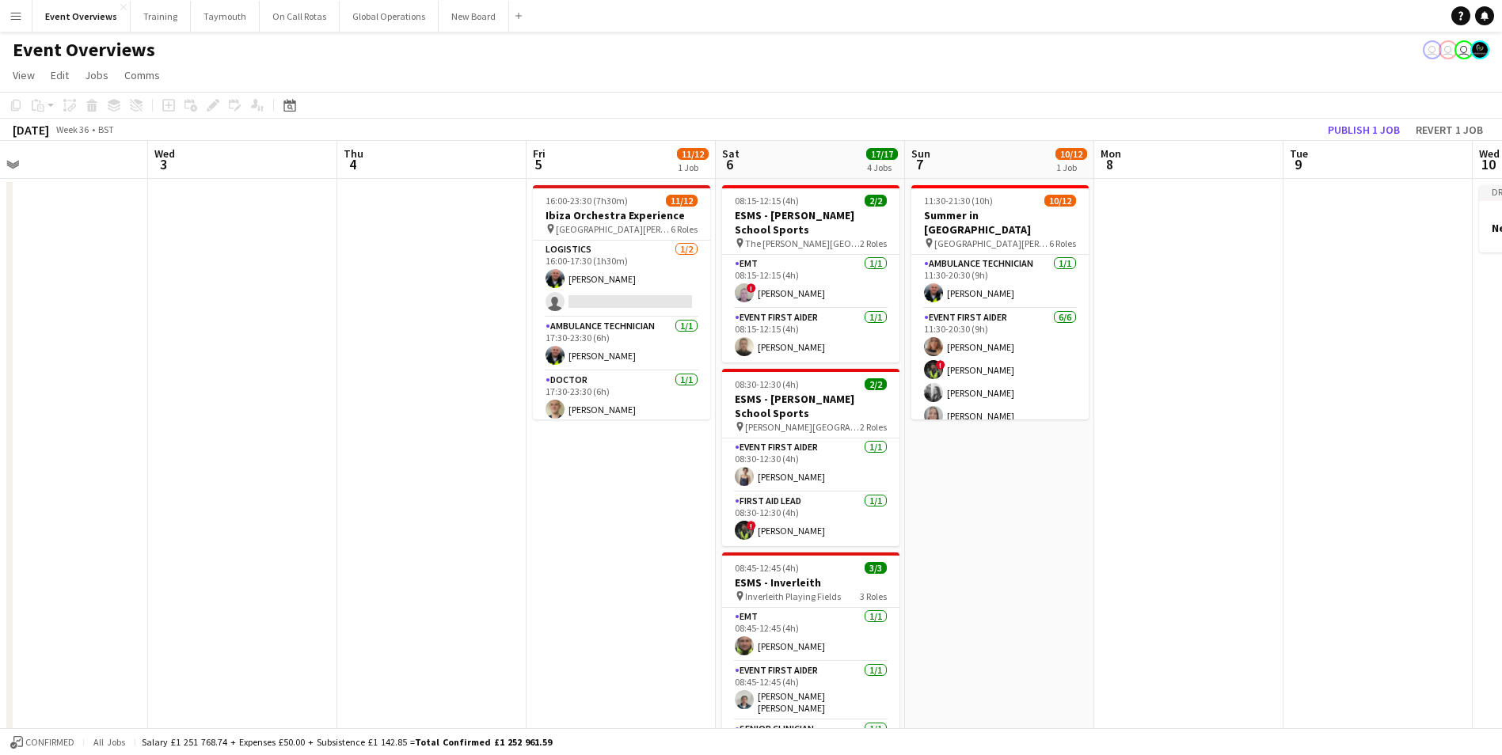
scroll to position [0, 388]
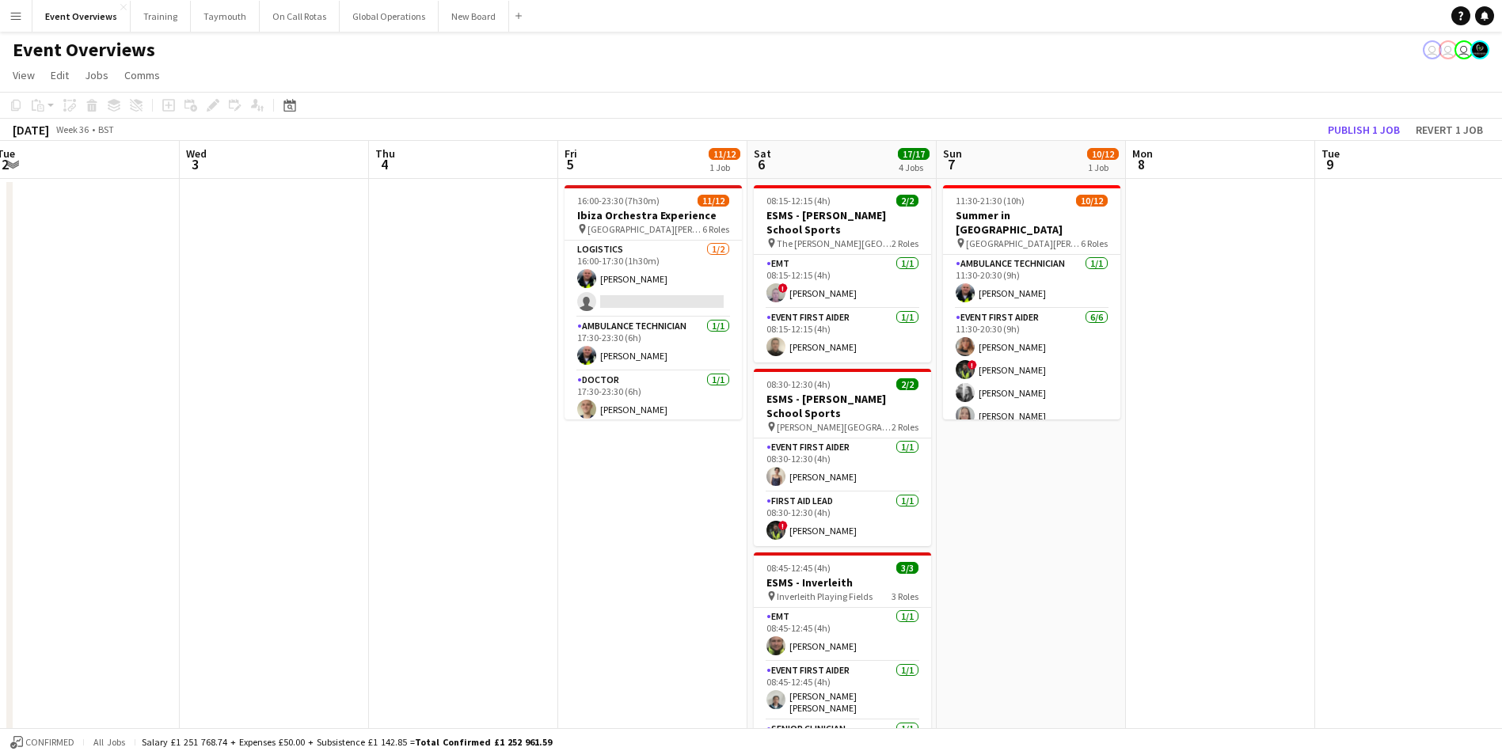
drag, startPoint x: 841, startPoint y: 574, endPoint x: 1054, endPoint y: 529, distance: 217.7
click at [1054, 529] on app-calendar-viewport "Sun 31 1/2 1 Job Mon 1 Tue 2 Wed 3 Thu 4 Fri 5 11/12 1 Job Sat 6 17/17 4 Jobs S…" at bounding box center [751, 593] width 1502 height 905
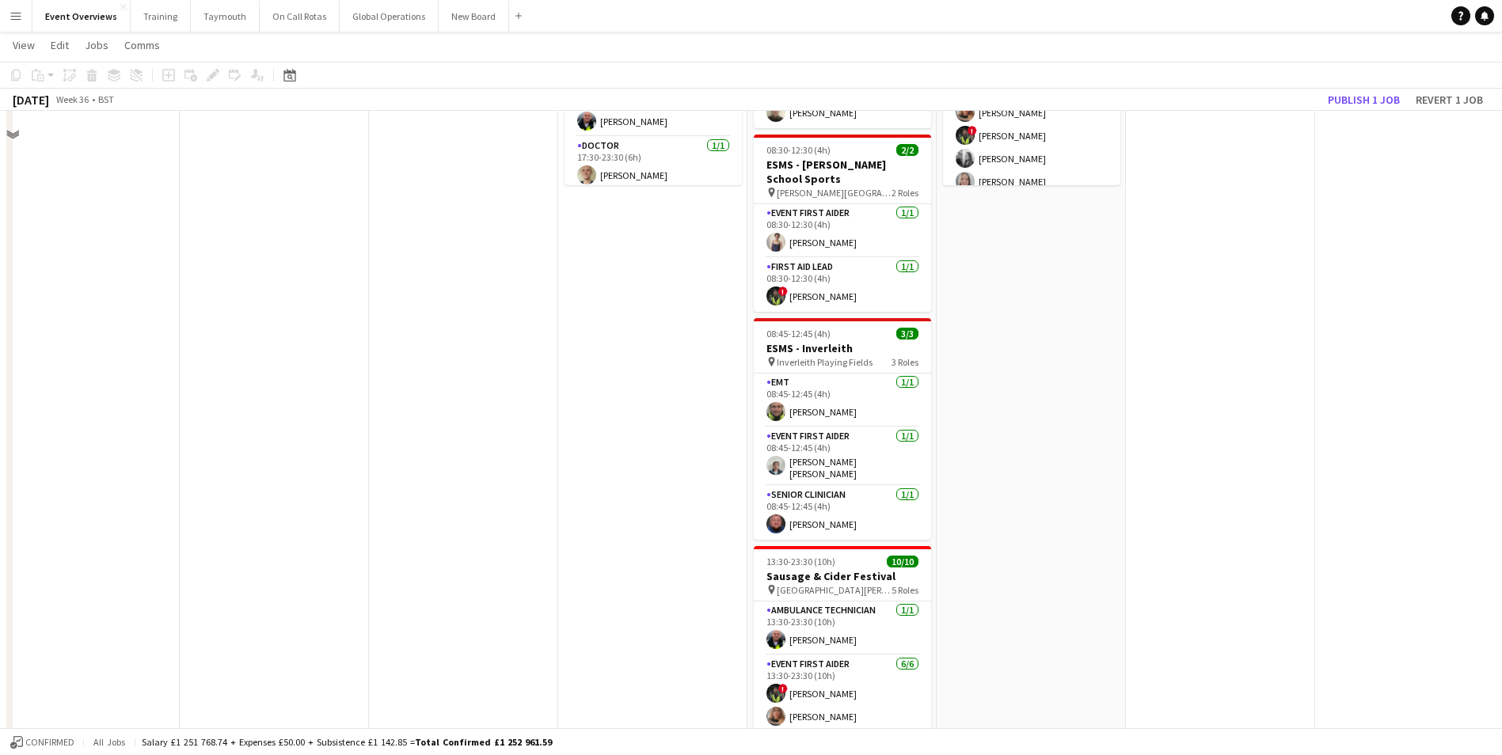
scroll to position [0, 0]
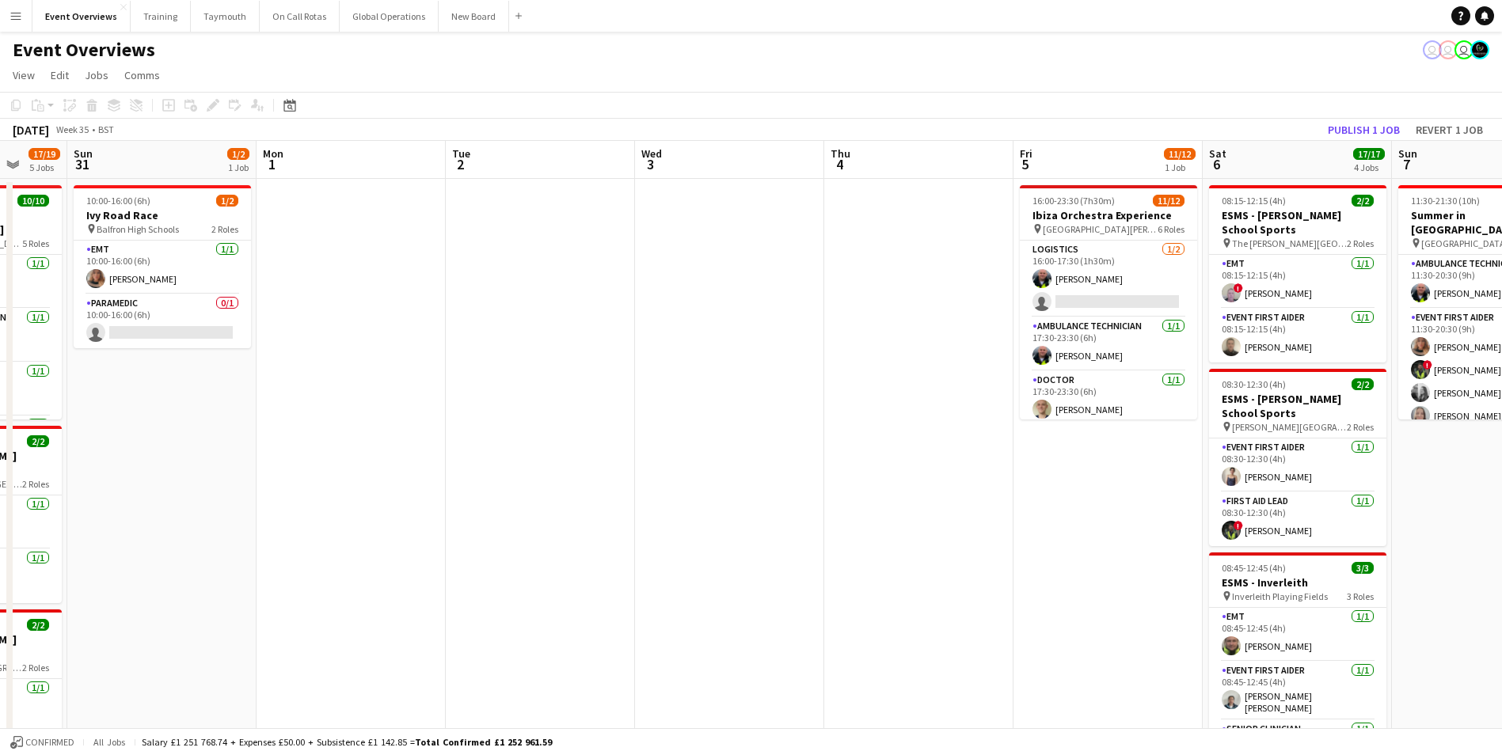
drag, startPoint x: 475, startPoint y: 574, endPoint x: 1137, endPoint y: 504, distance: 665.7
click at [1137, 504] on app-calendar-viewport "Thu 28 Fri 29 Sat 30 17/19 5 Jobs Sun 31 1/2 1 Job Mon 1 Tue 2 Wed 3 Thu 4 Fri …" at bounding box center [751, 678] width 1502 height 1075
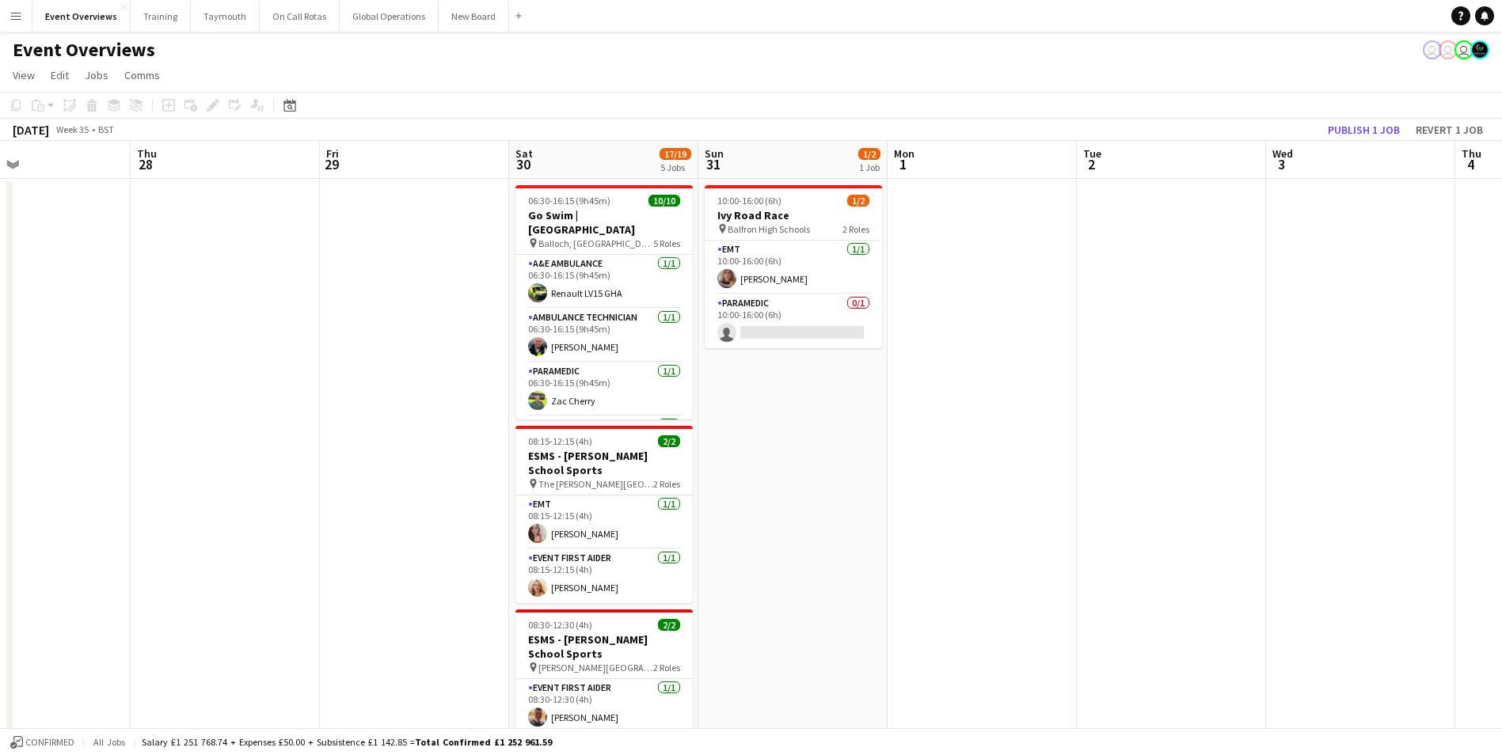
drag, startPoint x: 535, startPoint y: 542, endPoint x: 934, endPoint y: 502, distance: 401.9
click at [934, 502] on app-calendar-viewport "Mon 25 Tue 26 Wed 27 Thu 28 Fri 29 Sat 30 17/19 5 Jobs Sun 31 1/2 1 Job Mon 1 T…" at bounding box center [751, 678] width 1502 height 1075
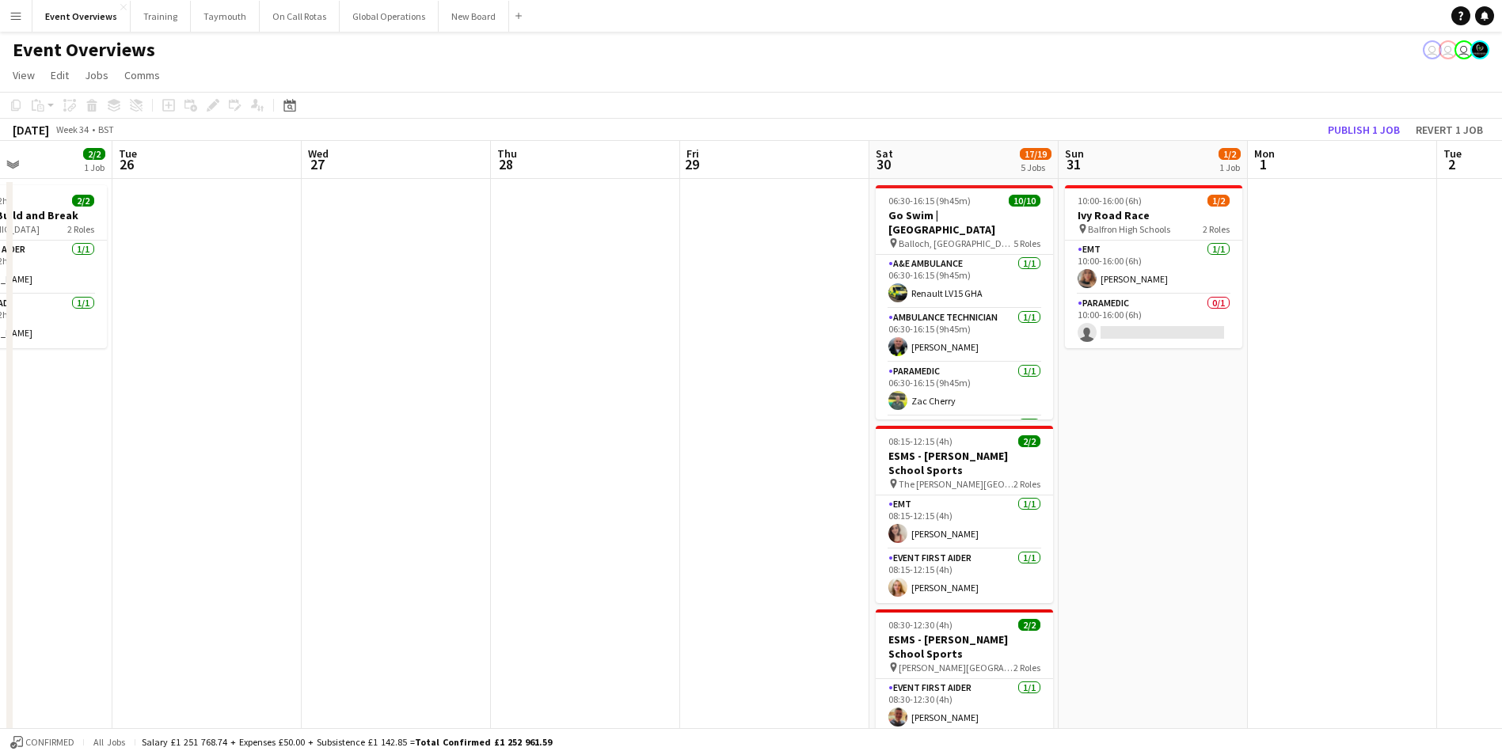
scroll to position [0, 409]
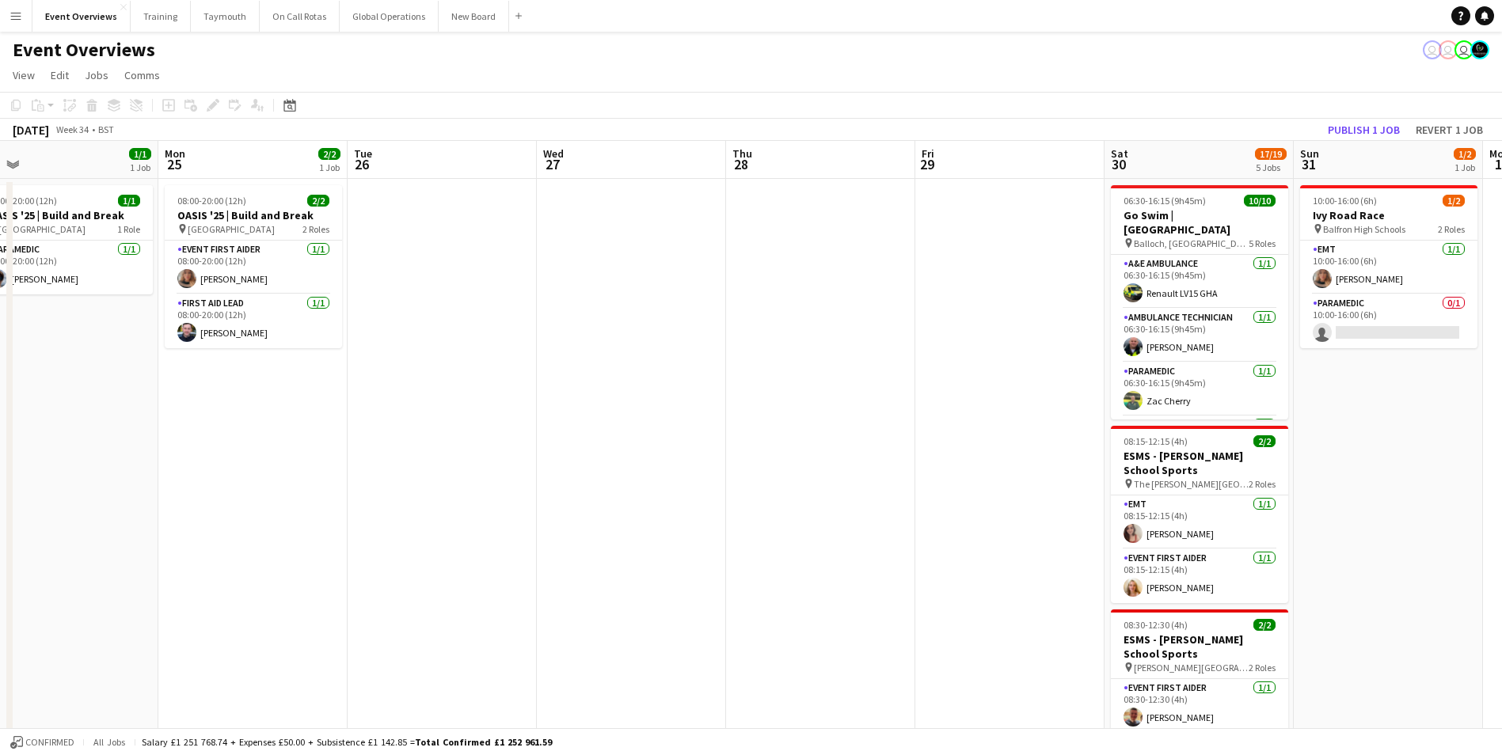
drag, startPoint x: 311, startPoint y: 534, endPoint x: 907, endPoint y: 479, distance: 598.0
click at [907, 479] on app-calendar-viewport "Fri 22 1/1 1 Job Sat 23 9/11 5 Jobs Sun 24 1/1 1 Job Mon 25 2/2 1 Job Tue 26 We…" at bounding box center [751, 678] width 1502 height 1075
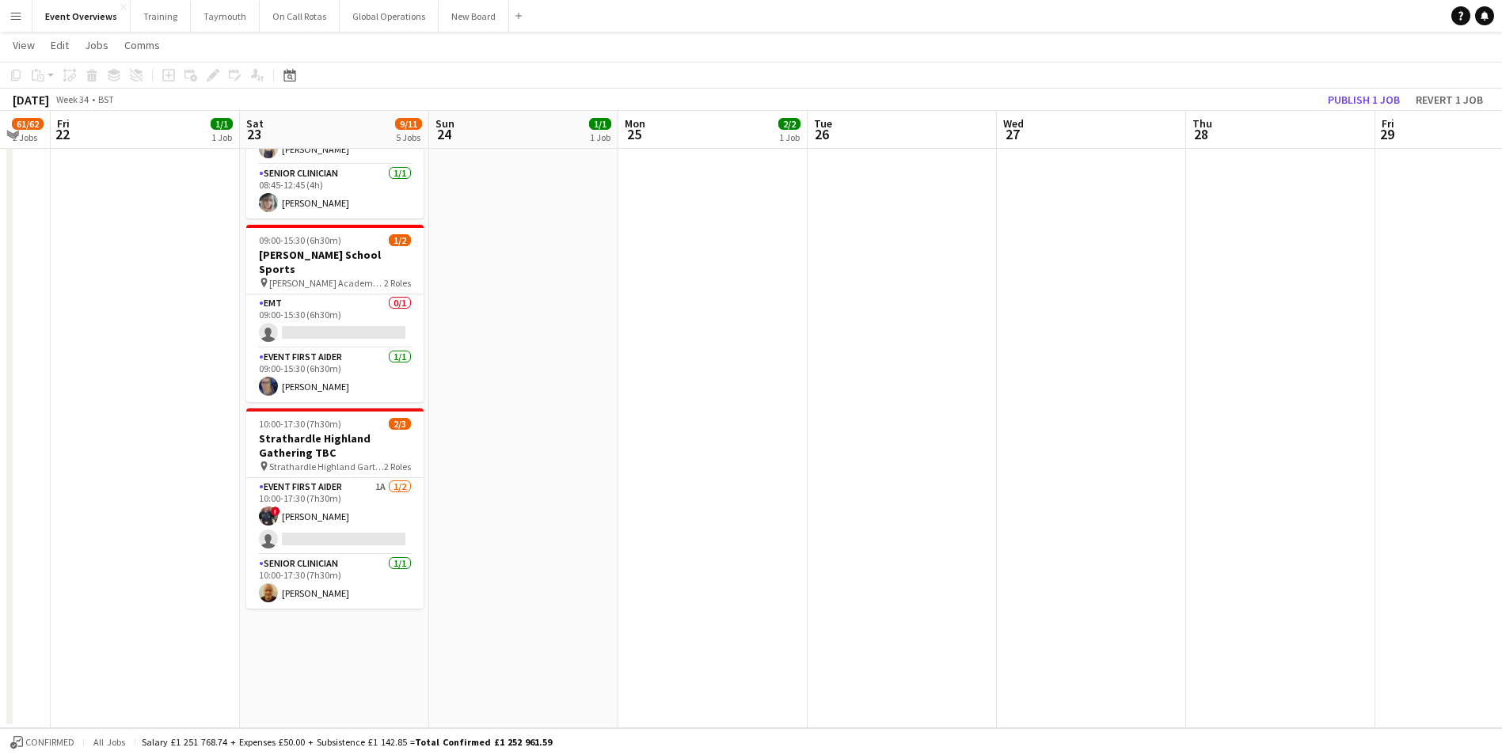
scroll to position [0, 424]
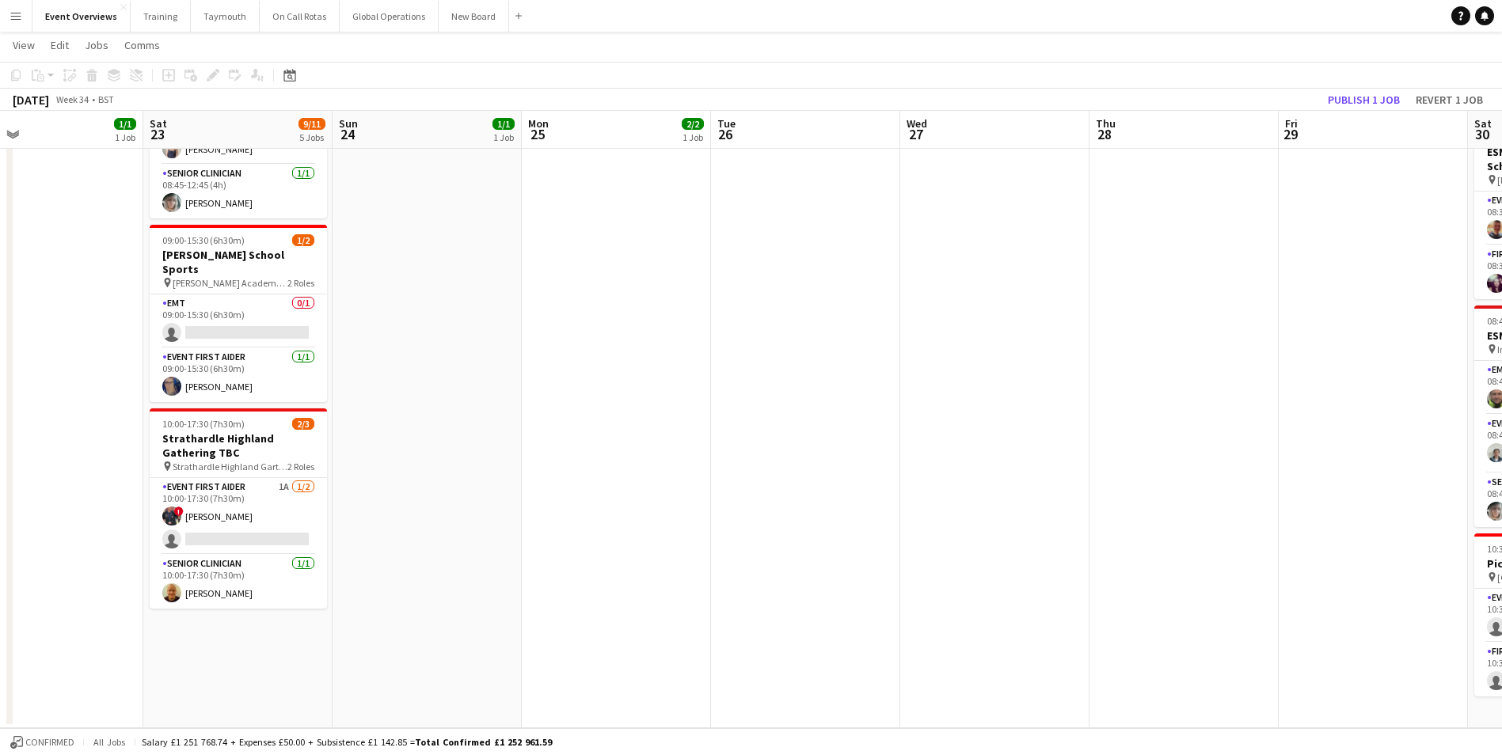
drag, startPoint x: 484, startPoint y: 514, endPoint x: 1226, endPoint y: 472, distance: 743.2
click at [1226, 472] on app-calendar-viewport "Wed 20 3/3 2 Jobs Thu 21 61/62 2 Jobs Fri 22 1/1 1 Job Sat 23 9/11 5 Jobs Sun 2…" at bounding box center [751, 152] width 1502 height 1153
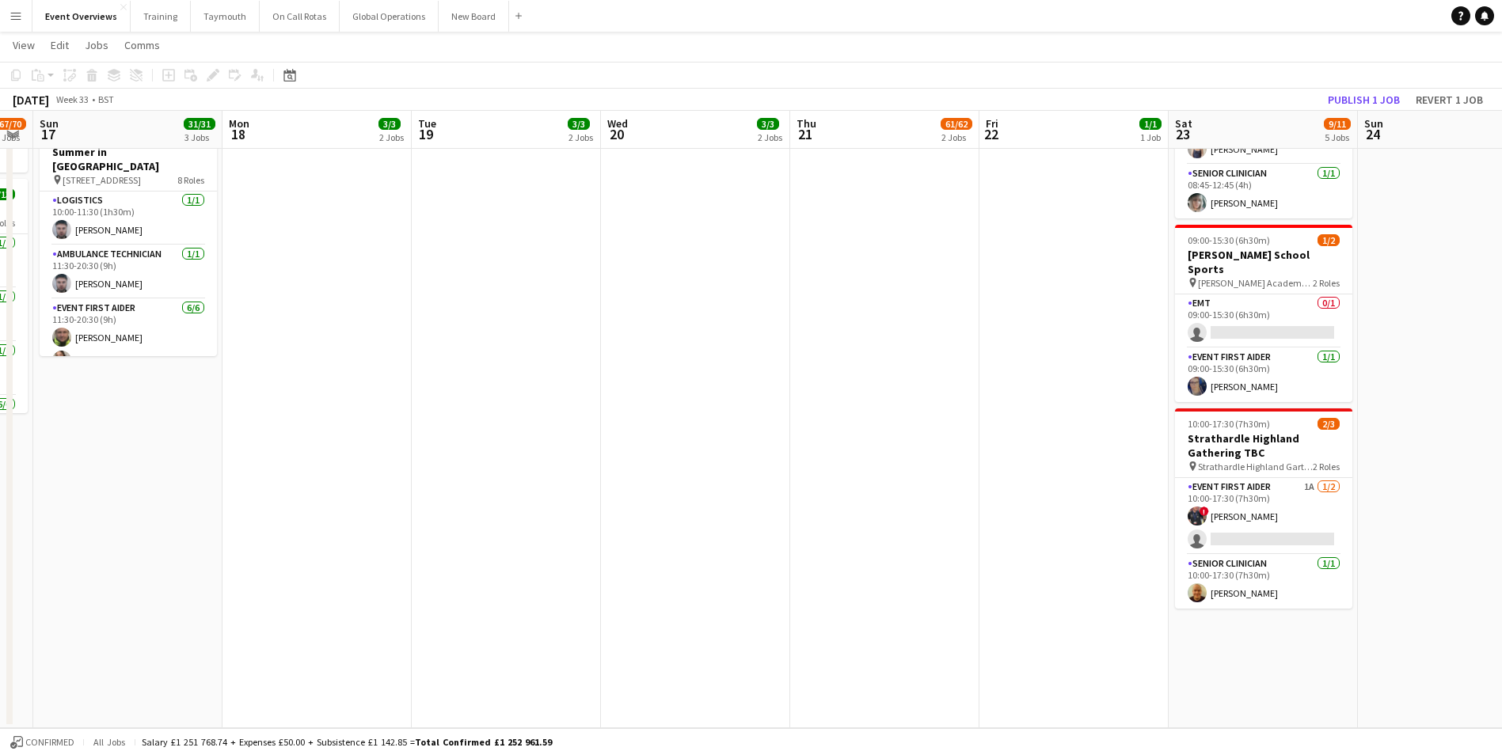
scroll to position [0, 500]
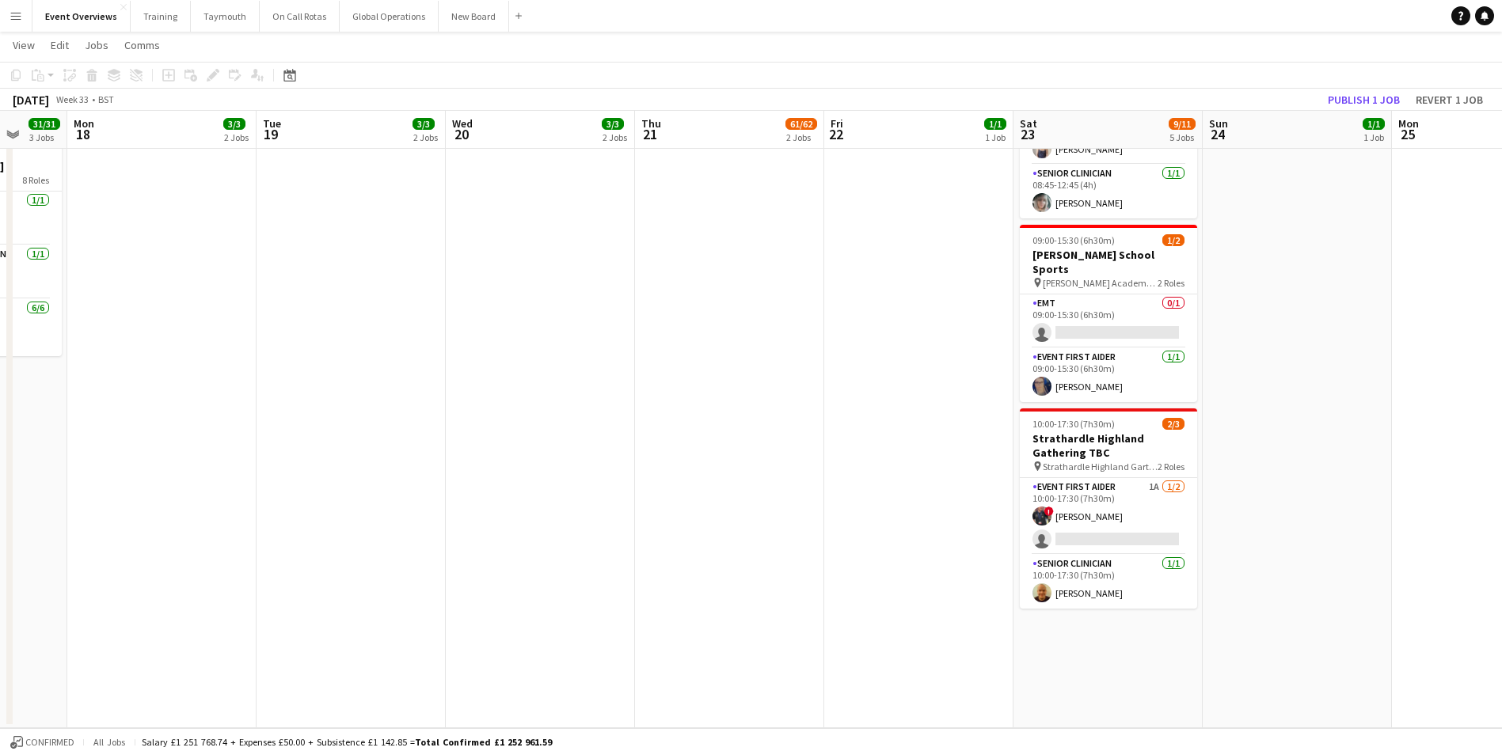
drag, startPoint x: 174, startPoint y: 583, endPoint x: 666, endPoint y: 557, distance: 492.4
click at [666, 557] on app-calendar-viewport "Fri 15 33/35 3 Jobs Sat 16 67/70 3 Jobs Sun 17 31/31 3 Jobs Mon 18 3/3 2 Jobs T…" at bounding box center [751, 152] width 1502 height 1153
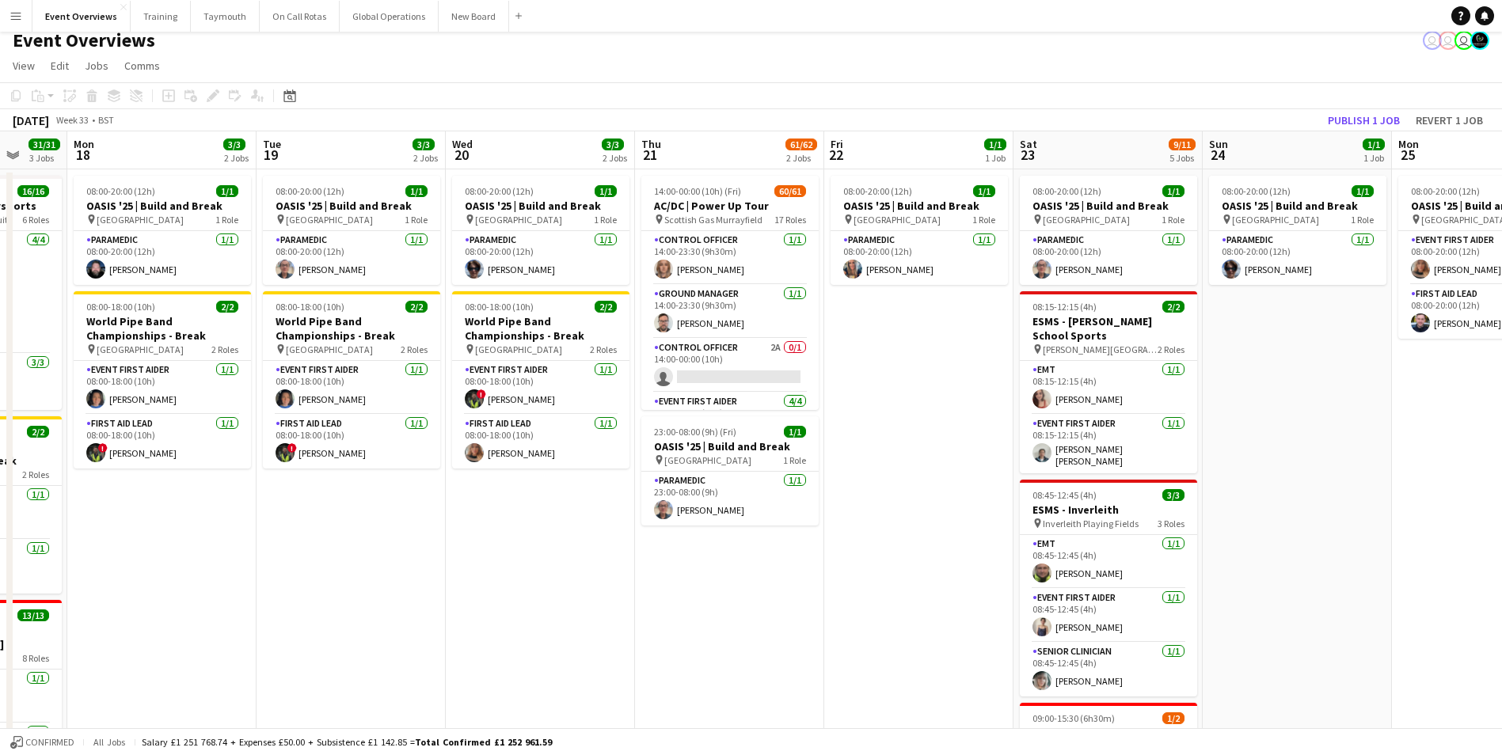
scroll to position [0, 0]
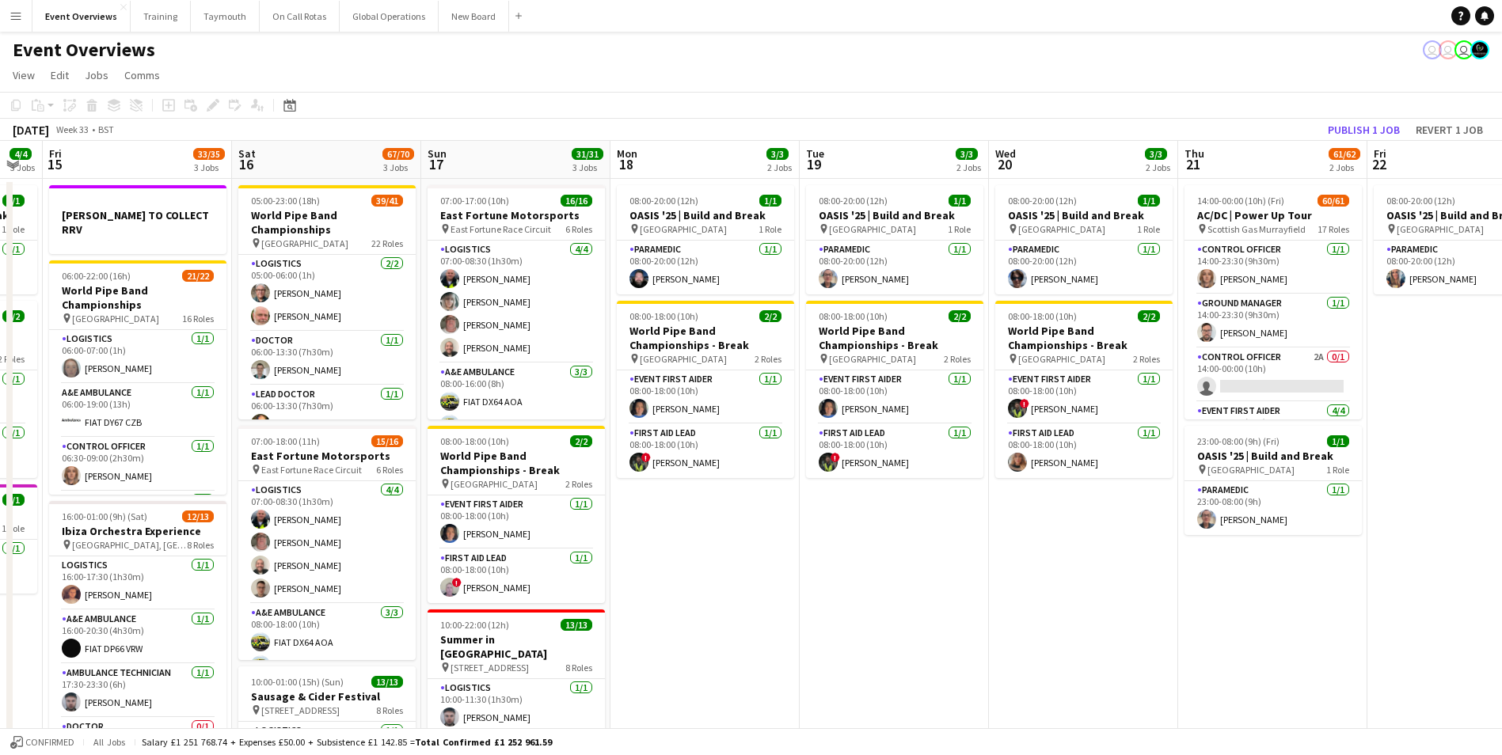
drag, startPoint x: 329, startPoint y: 603, endPoint x: 1088, endPoint y: 561, distance: 759.8
click at [1088, 561] on app-calendar-viewport "Wed 13 4/4 3 Jobs Thu 14 4/4 3 Jobs Fri 15 33/35 3 Jobs Sat 16 67/70 3 Jobs Sun…" at bounding box center [751, 678] width 1502 height 1075
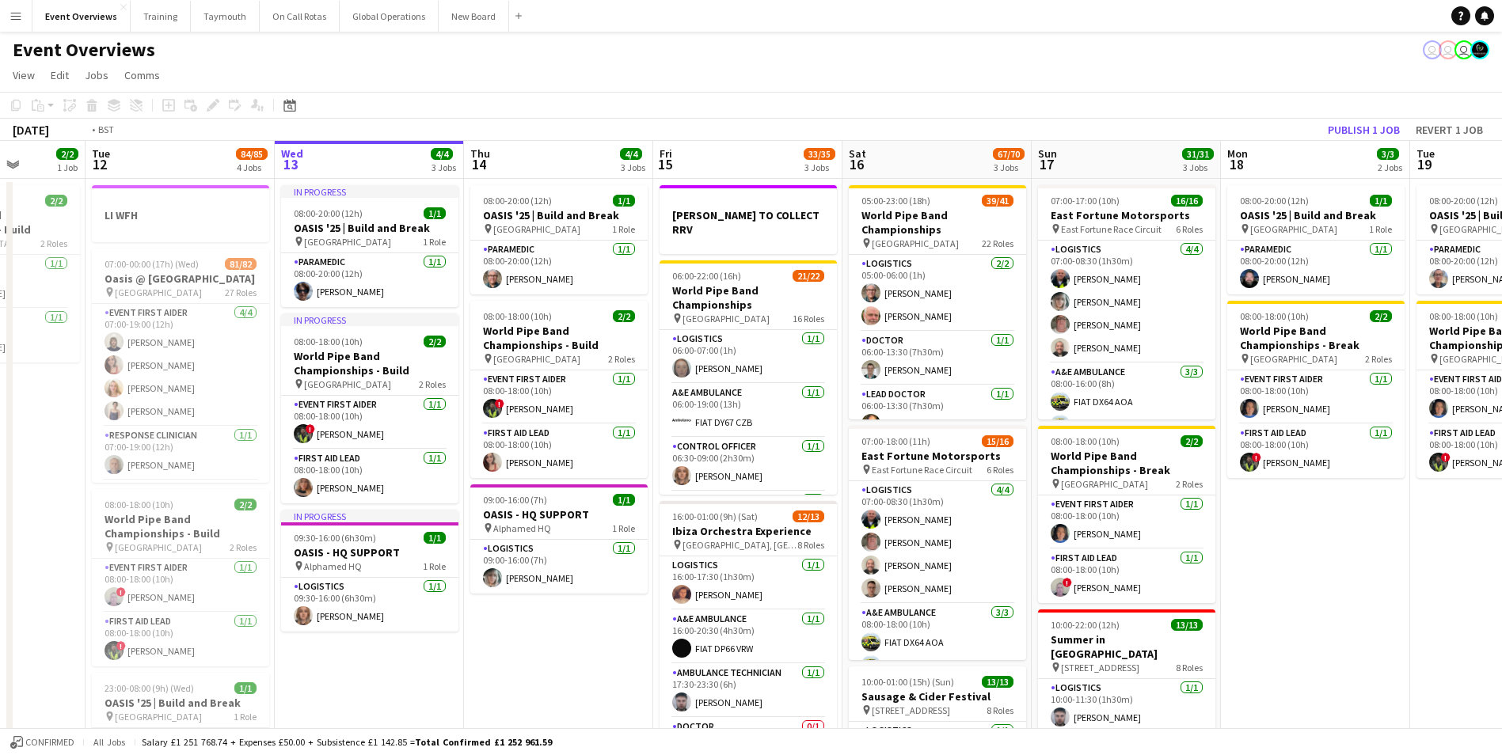
drag, startPoint x: 79, startPoint y: 643, endPoint x: 786, endPoint y: 602, distance: 707.6
click at [786, 602] on app-calendar-viewport "Sat 9 Sun 10 13/13 1 Job Mon 11 2/2 1 Job Tue 12 84/85 4 Jobs Wed 13 4/4 3 Jobs…" at bounding box center [751, 678] width 1502 height 1075
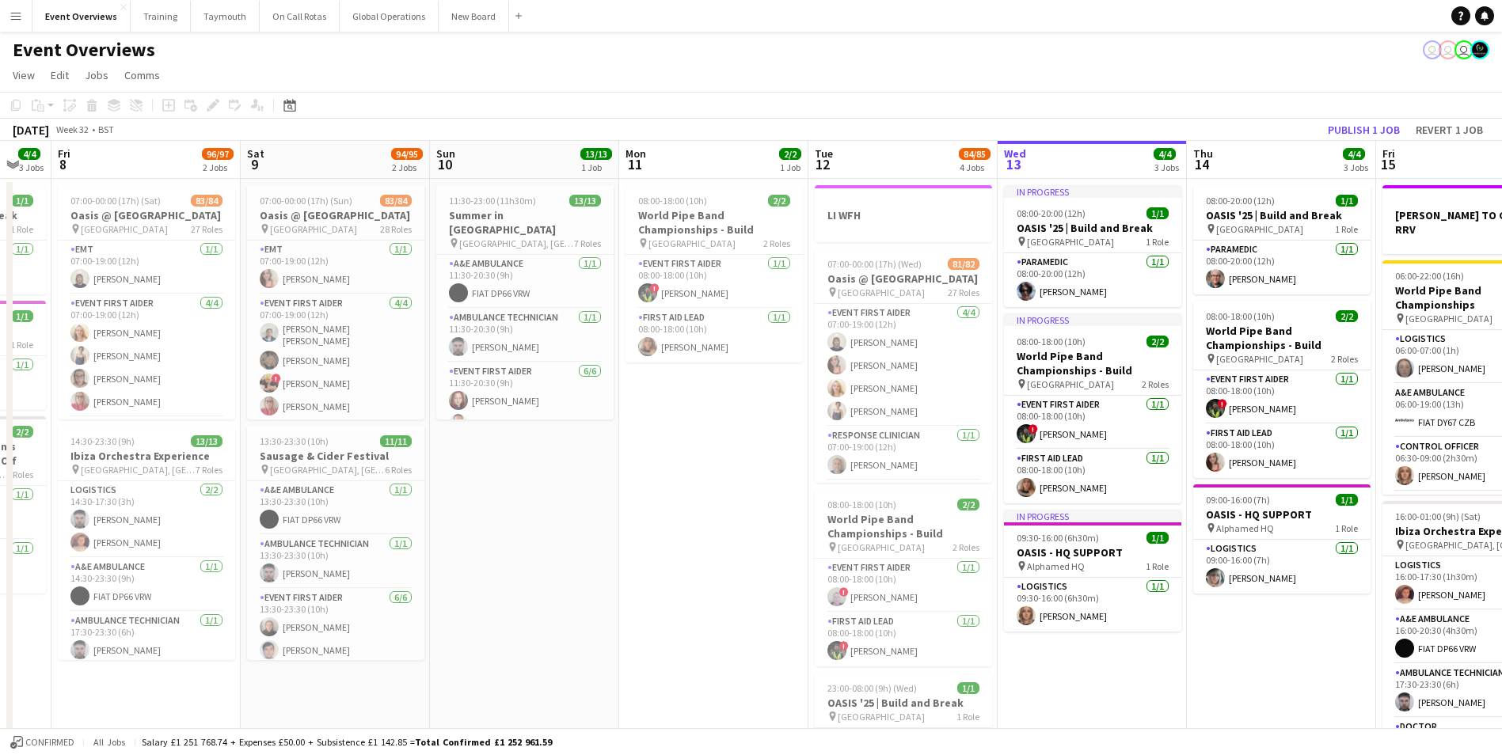
drag, startPoint x: 267, startPoint y: 594, endPoint x: 659, endPoint y: 581, distance: 392.2
click at [711, 577] on app-calendar-viewport "Wed 6 2/2 2 Jobs Thu 7 4/4 3 Jobs Fri 8 96/97 2 Jobs Sat 9 94/95 2 Jobs Sun 10 …" at bounding box center [751, 678] width 1502 height 1075
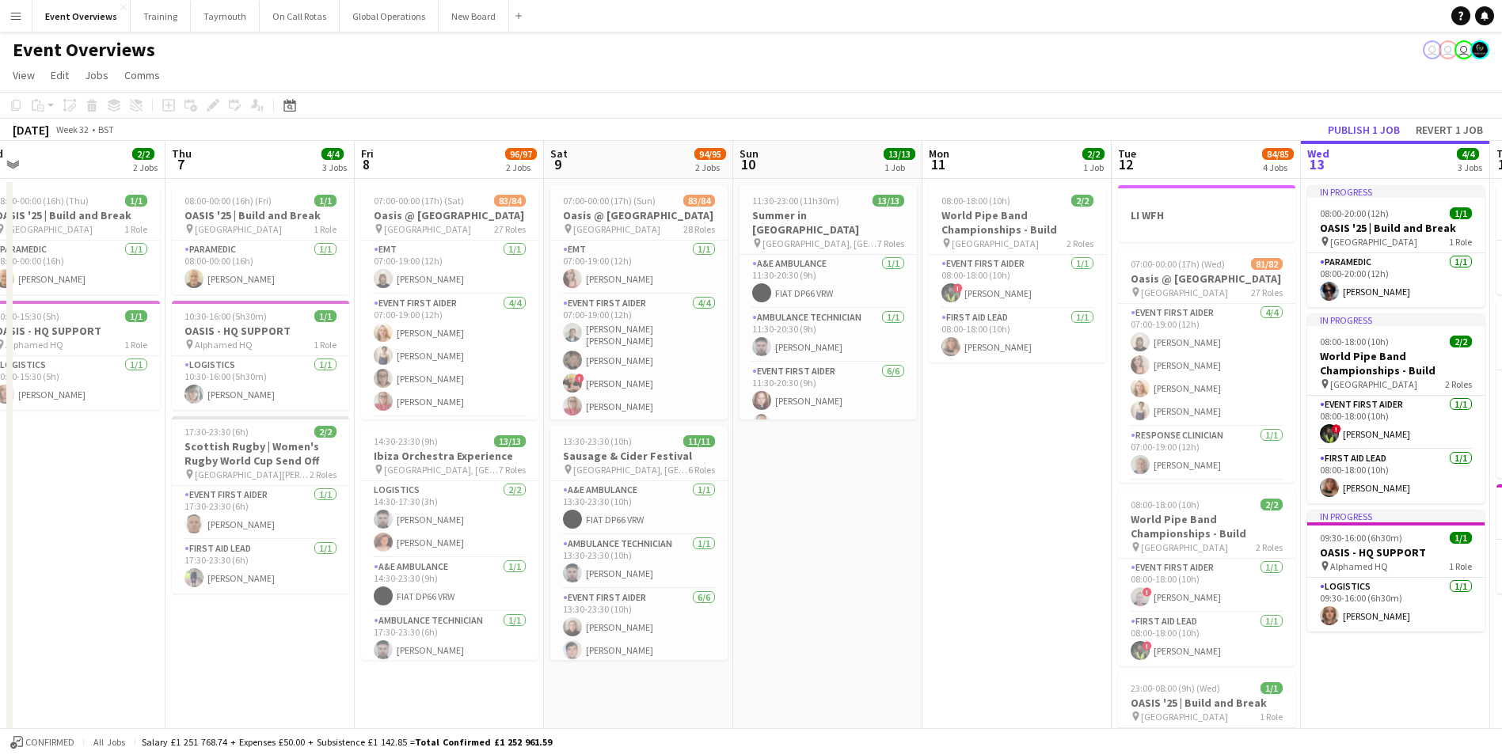
drag, startPoint x: 511, startPoint y: 593, endPoint x: 990, endPoint y: 558, distance: 480.4
click at [990, 558] on app-calendar-viewport "Mon 4 Tue 5 2/2 2 Jobs Wed 6 2/2 2 Jobs Thu 7 4/4 3 Jobs Fri 8 96/97 2 Jobs Sat…" at bounding box center [751, 678] width 1502 height 1075
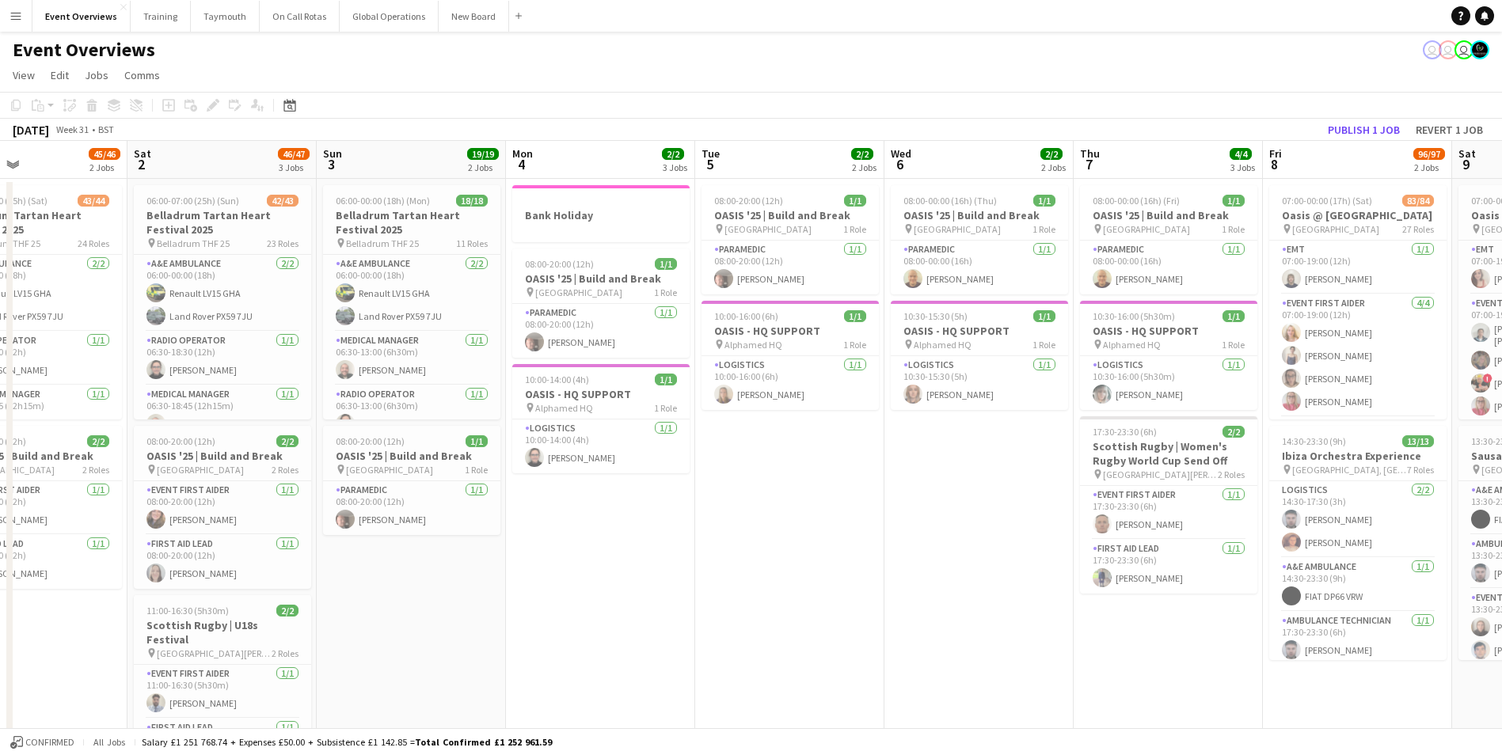
drag, startPoint x: 173, startPoint y: 626, endPoint x: 891, endPoint y: 644, distance: 717.7
click at [891, 644] on app-calendar-viewport "Wed 30 Thu 31 Fri 1 45/46 2 Jobs Sat 2 46/47 3 Jobs Sun 3 19/19 2 Jobs Mon 4 2/…" at bounding box center [751, 678] width 1502 height 1075
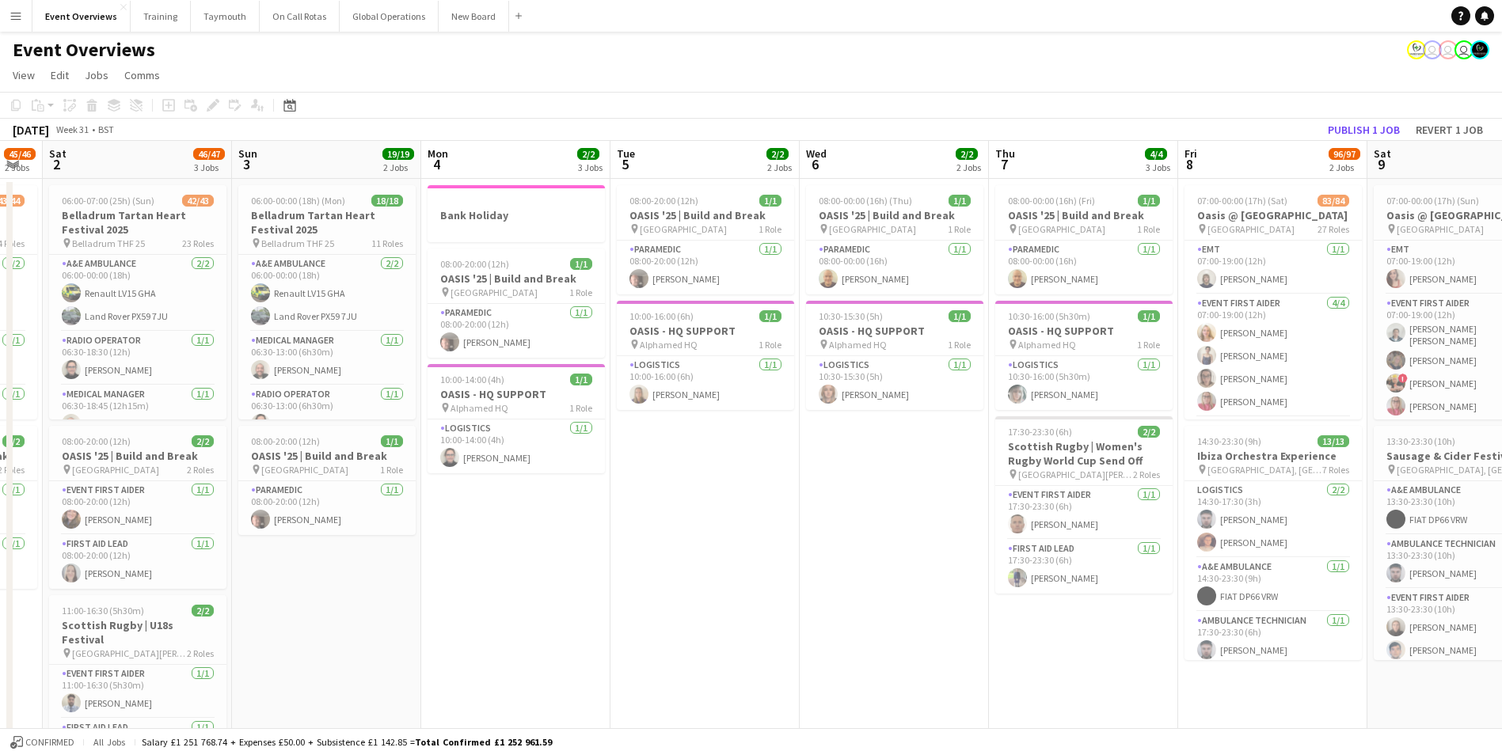
drag, startPoint x: 857, startPoint y: 577, endPoint x: 535, endPoint y: 595, distance: 322.8
click at [535, 595] on app-calendar-viewport "Wed 30 4/4 1 Job Thu 31 48/48 2 Jobs Fri 1 45/46 2 Jobs Sat 2 46/47 3 Jobs Sun …" at bounding box center [751, 678] width 1502 height 1075
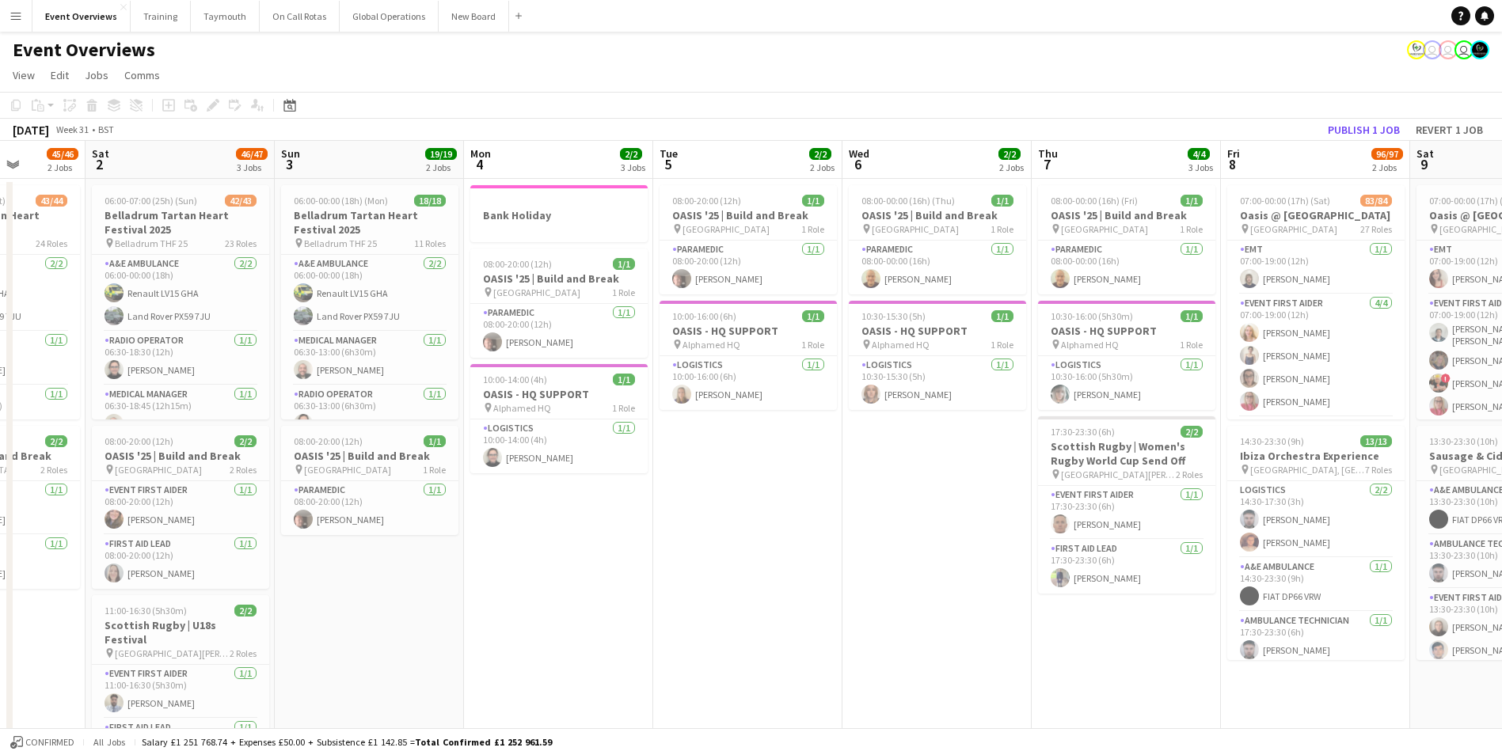
drag, startPoint x: 527, startPoint y: 604, endPoint x: 993, endPoint y: 626, distance: 466.2
click at [995, 628] on app-calendar-viewport "Wed 30 4/4 1 Job Thu 31 48/48 2 Jobs Fri 1 45/46 2 Jobs Sat 2 46/47 3 Jobs Sun …" at bounding box center [751, 678] width 1502 height 1075
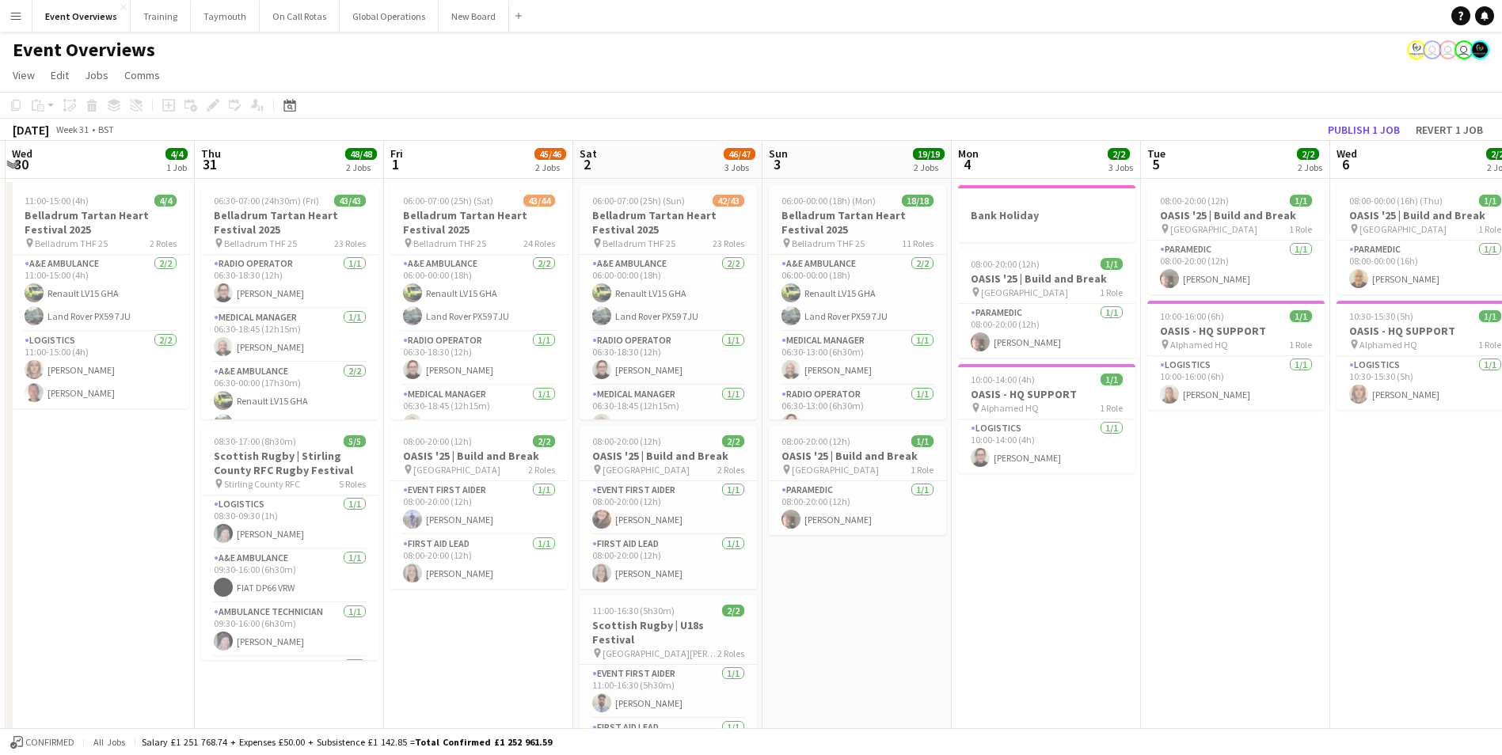
scroll to position [0, 344]
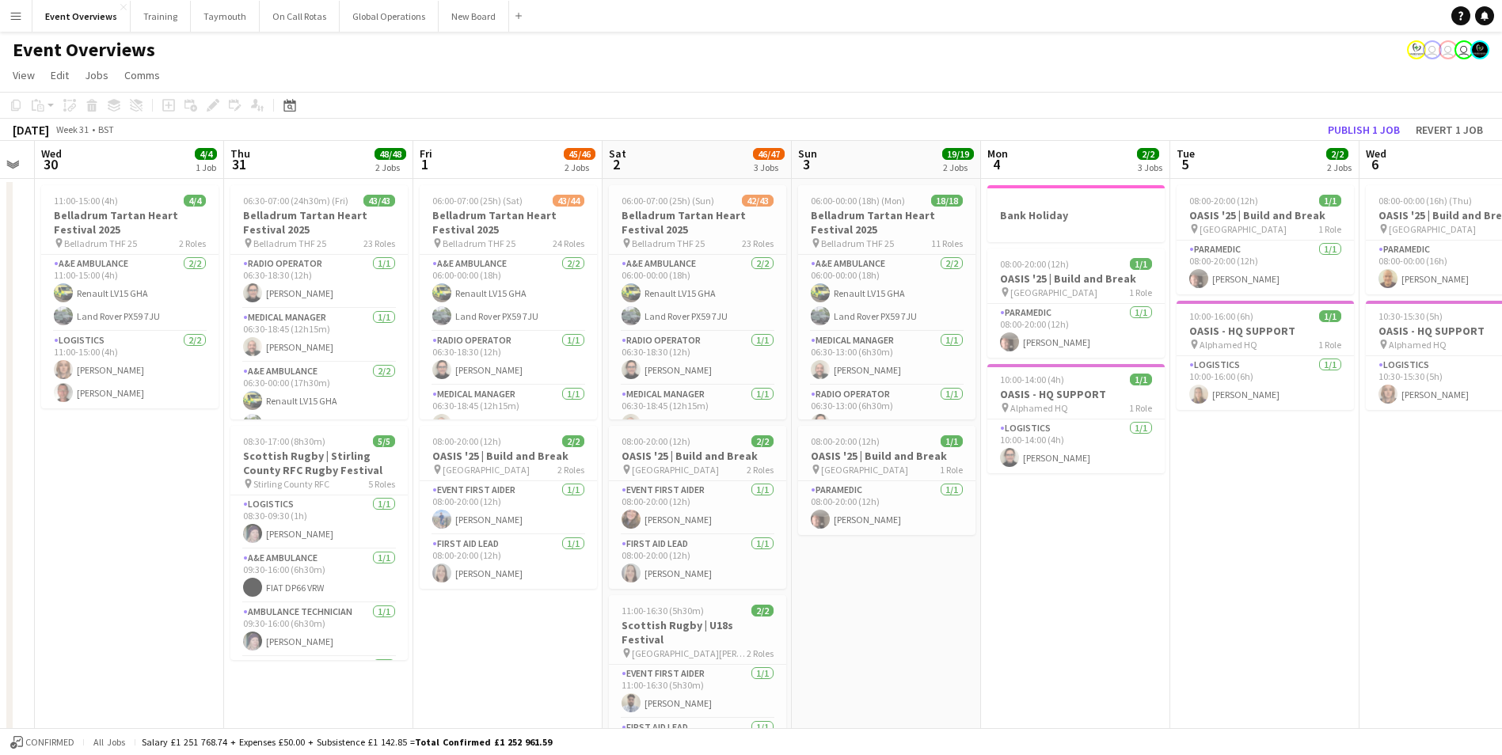
drag, startPoint x: 880, startPoint y: 624, endPoint x: 1190, endPoint y: 615, distance: 310.6
click at [1190, 615] on app-calendar-viewport "Mon 28 1/1 1 Job Tue 29 Wed 30 4/4 1 Job Thu 31 48/48 2 Jobs Fri 1 45/46 2 Jobs…" at bounding box center [751, 678] width 1502 height 1075
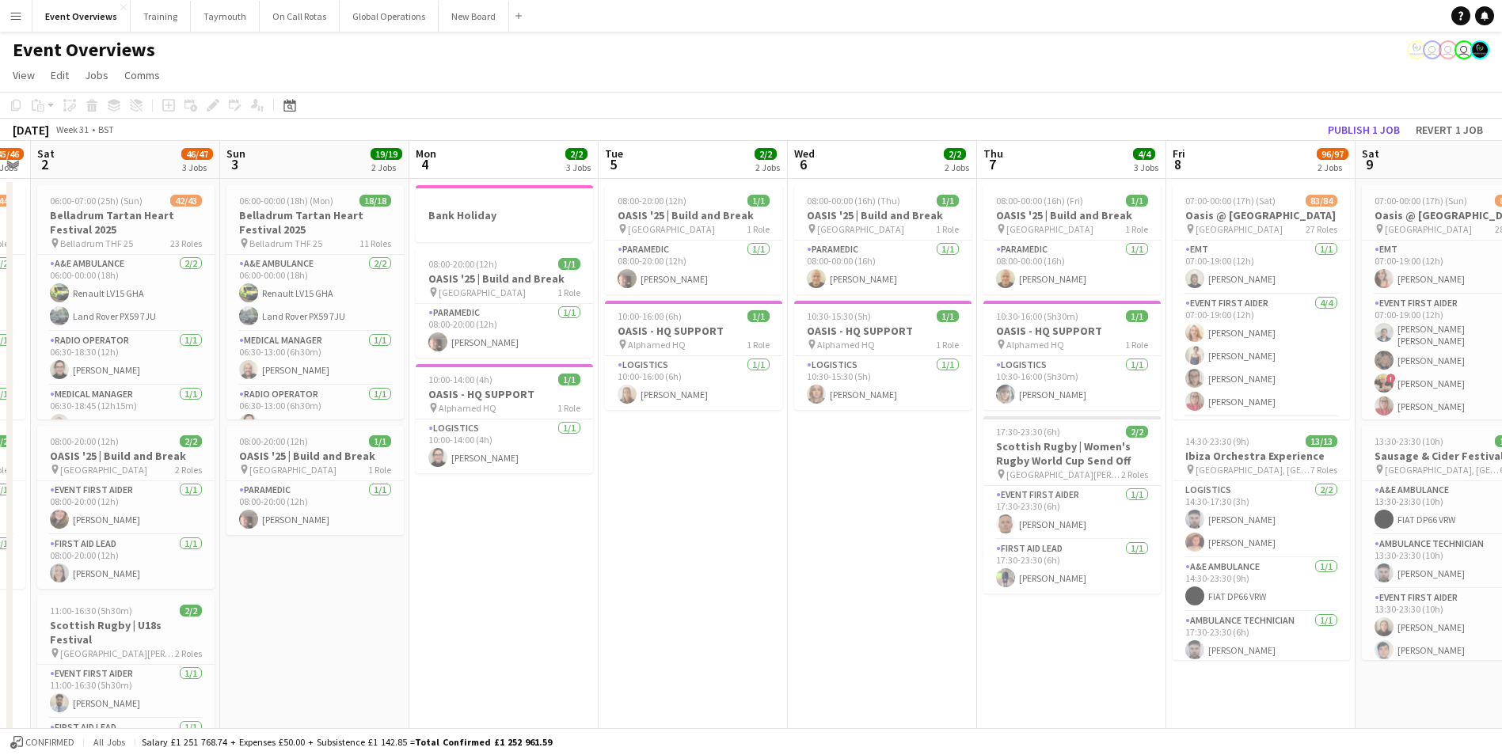
drag, startPoint x: 1190, startPoint y: 615, endPoint x: 611, endPoint y: 621, distance: 578.9
click at [611, 621] on app-calendar-viewport "Wed 30 4/4 1 Job Thu 31 48/48 2 Jobs Fri 1 45/46 2 Jobs Sat 2 46/47 3 Jobs Sun …" at bounding box center [751, 678] width 1502 height 1075
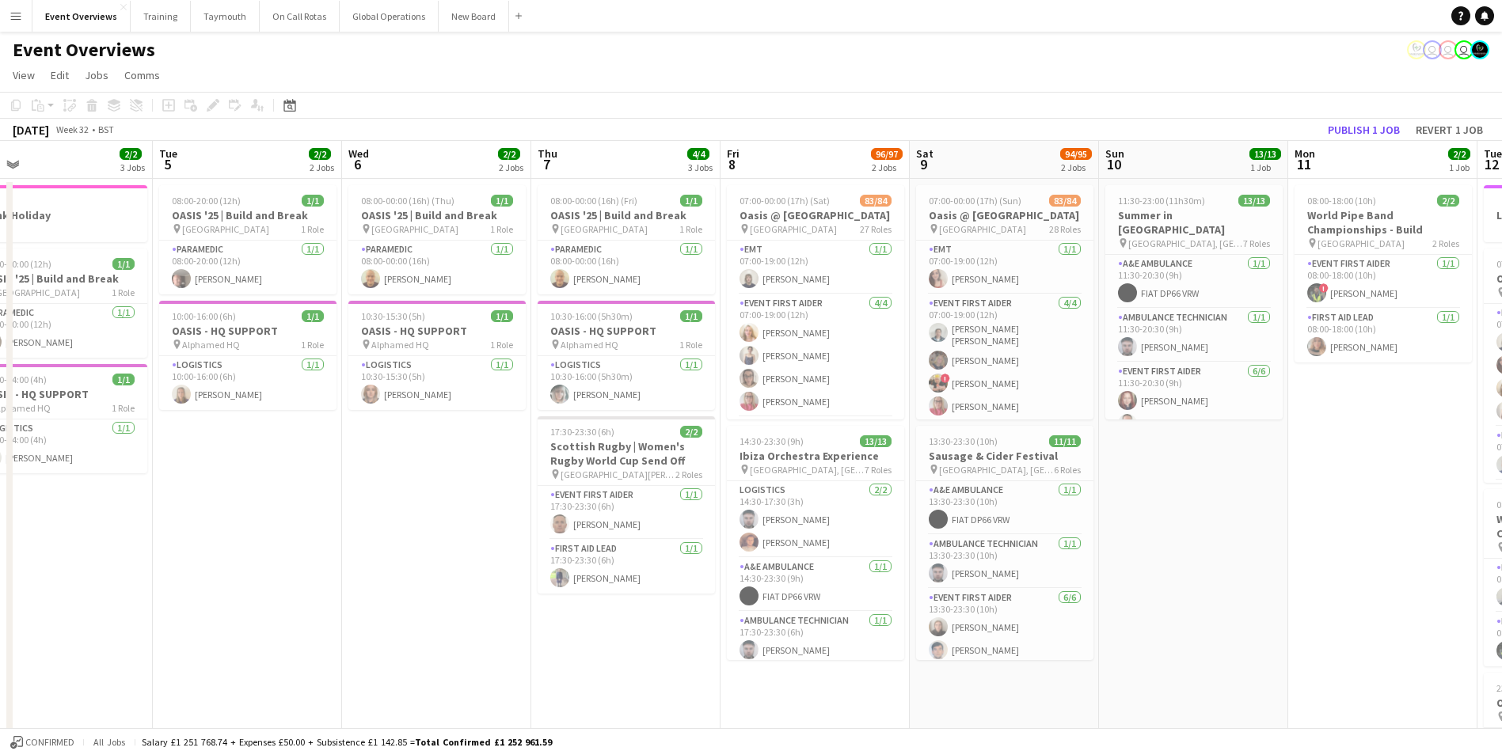
scroll to position [0, 605]
drag, startPoint x: 815, startPoint y: 604, endPoint x: 375, endPoint y: 642, distance: 441.1
click at [375, 642] on app-calendar-viewport "Fri 1 45/46 2 Jobs Sat 2 46/47 3 Jobs Sun 3 19/19 2 Jobs Mon 4 2/2 3 Jobs Tue 5…" at bounding box center [751, 678] width 1502 height 1075
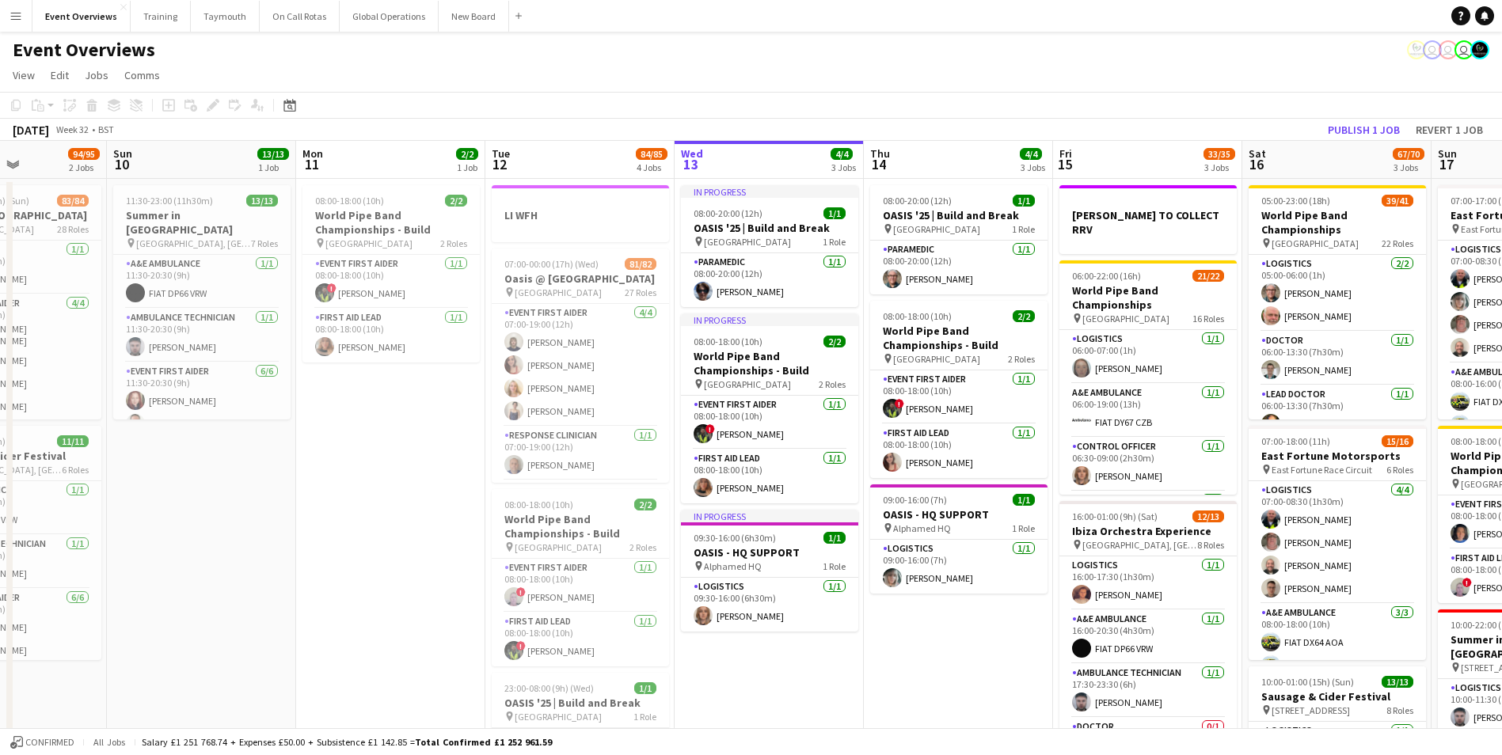
scroll to position [0, 473]
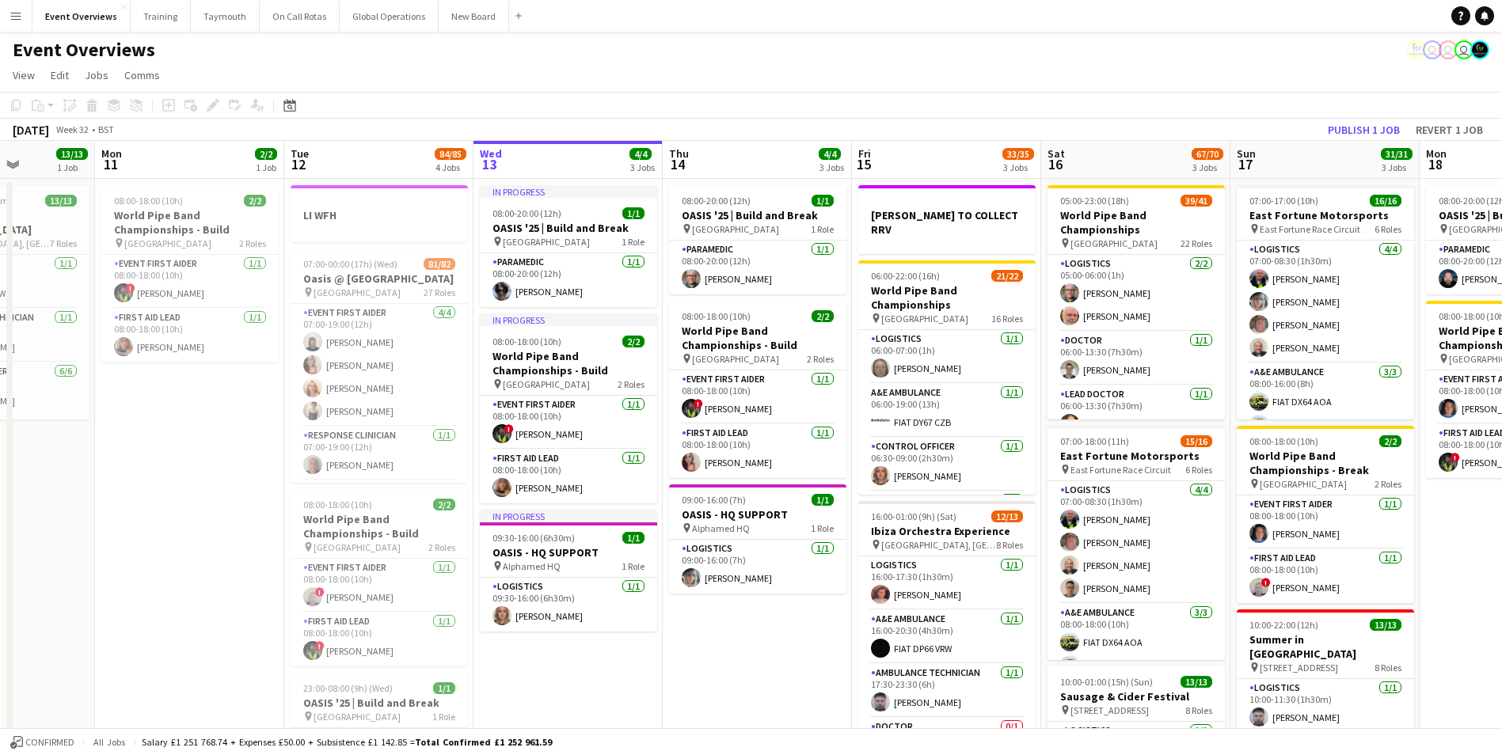
drag, startPoint x: 1221, startPoint y: 561, endPoint x: -53, endPoint y: 637, distance: 1276.4
click at [0, 637] on html "Menu Boards Boards Boards All jobs Status Workforce Workforce My Workforce Recr…" at bounding box center [751, 621] width 1502 height 1243
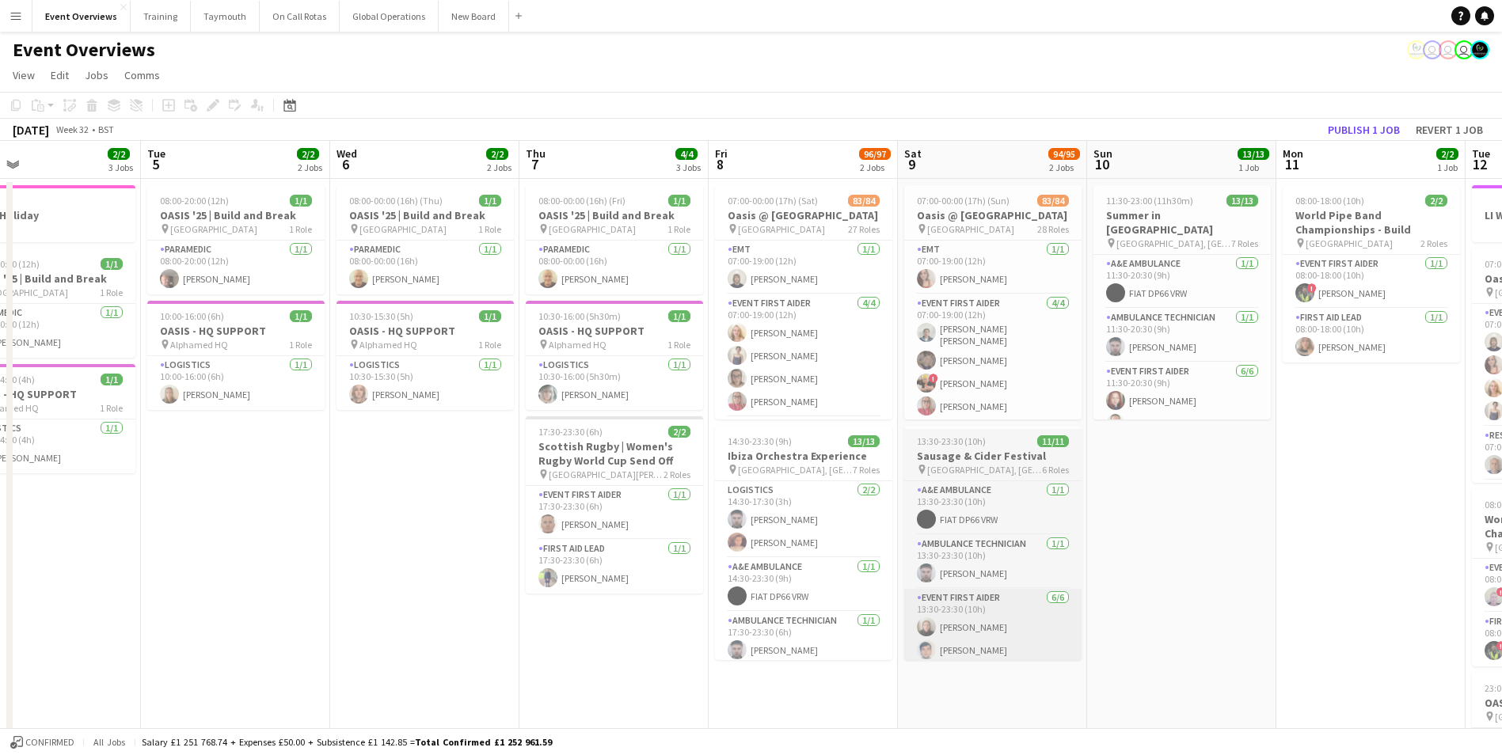
drag, startPoint x: 159, startPoint y: 641, endPoint x: 904, endPoint y: 647, distance: 744.4
click at [1341, 633] on app-calendar-viewport "Sat 2 46/47 3 Jobs Sun 3 19/19 2 Jobs Mon 4 2/2 3 Jobs Tue 5 2/2 2 Jobs Wed 6 2…" at bounding box center [751, 678] width 1502 height 1075
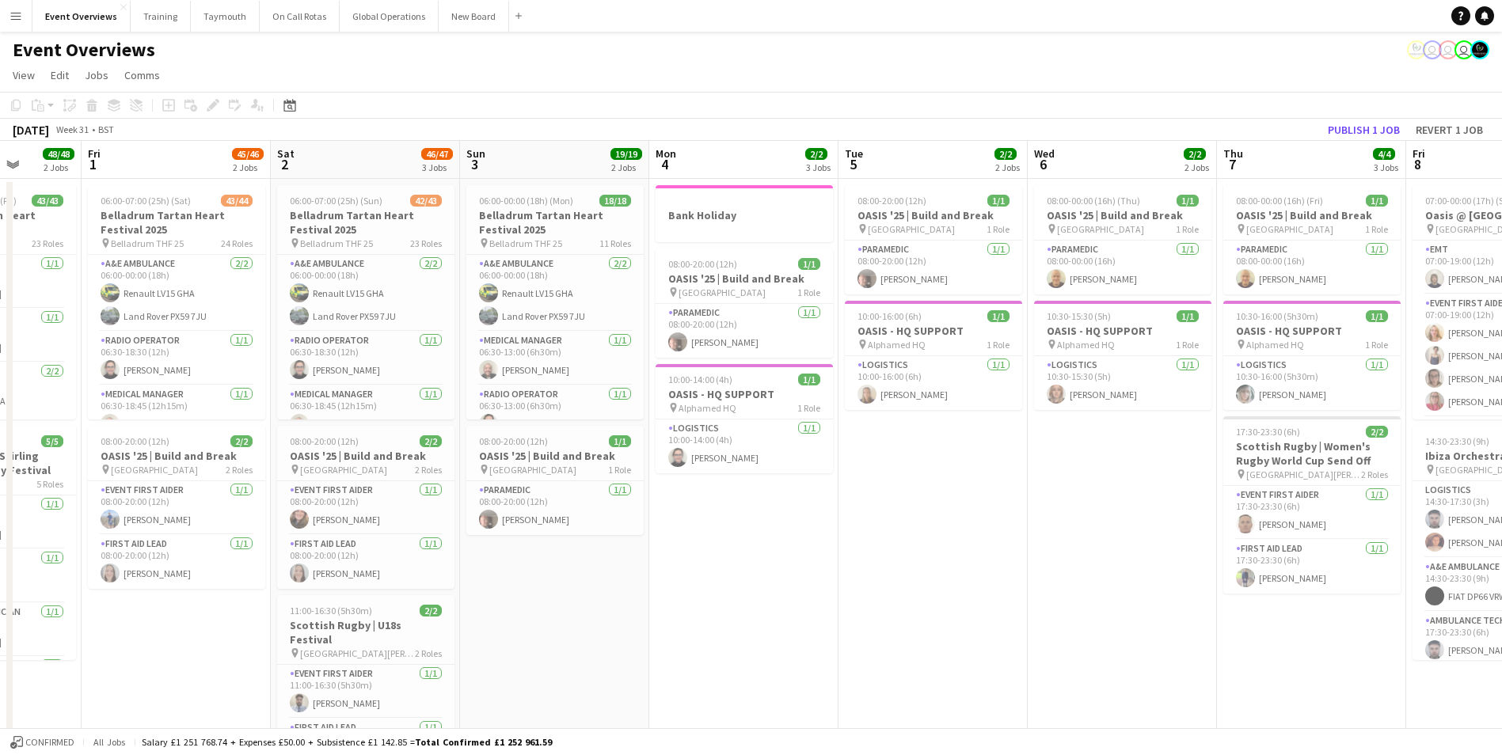
scroll to position [0, 462]
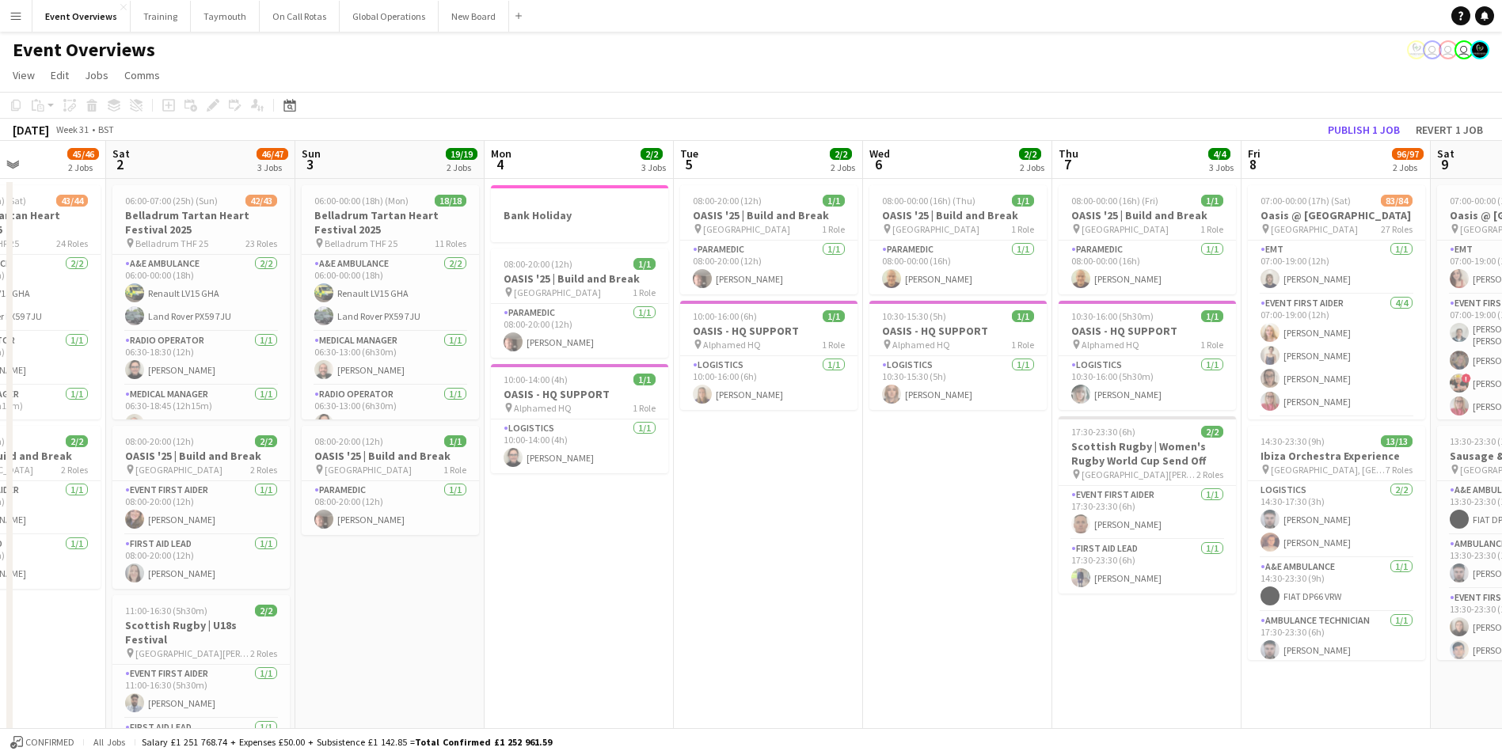
drag, startPoint x: 312, startPoint y: 631, endPoint x: 1223, endPoint y: 613, distance: 911.6
click at [1223, 613] on app-calendar-viewport "Wed 30 4/4 1 Job Thu 31 48/48 2 Jobs Fri 1 45/46 2 Jobs Sat 2 46/47 3 Jobs Sun …" at bounding box center [751, 678] width 1502 height 1075
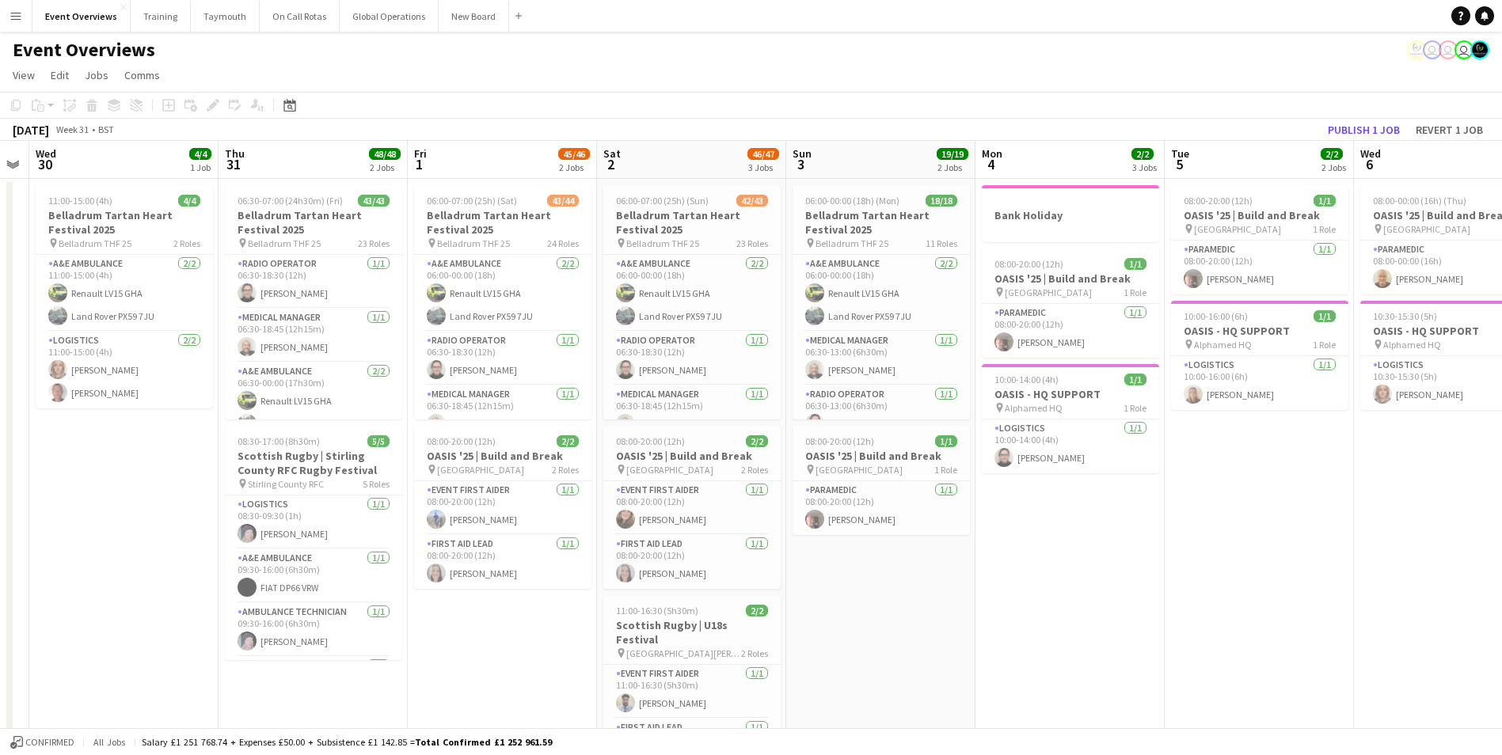
scroll to position [0, 616]
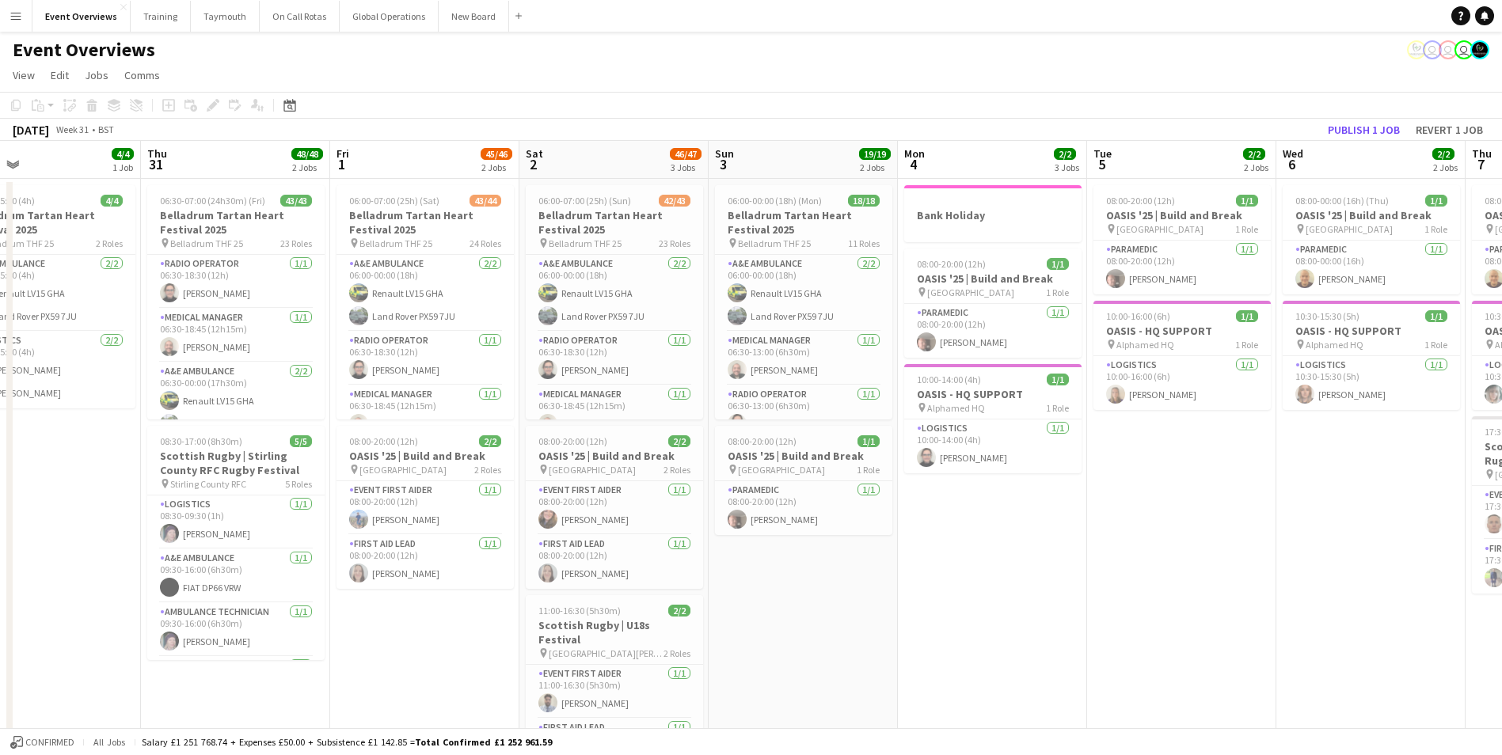
drag, startPoint x: 33, startPoint y: 618, endPoint x: 2, endPoint y: 637, distance: 37.4
click at [0, 632] on html "Menu Boards Boards Boards All jobs Status Workforce Workforce My Workforce Recr…" at bounding box center [751, 621] width 1502 height 1243
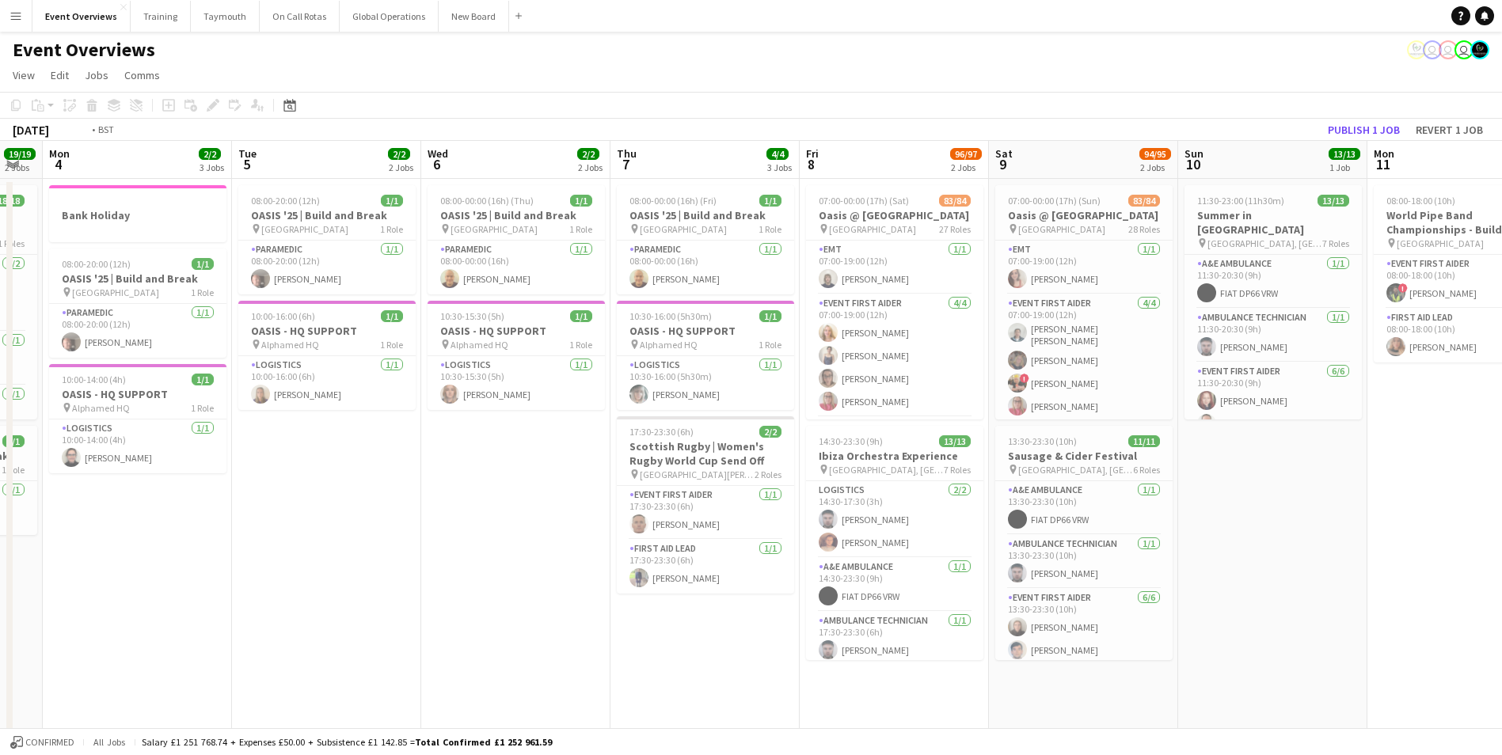
scroll to position [0, 513]
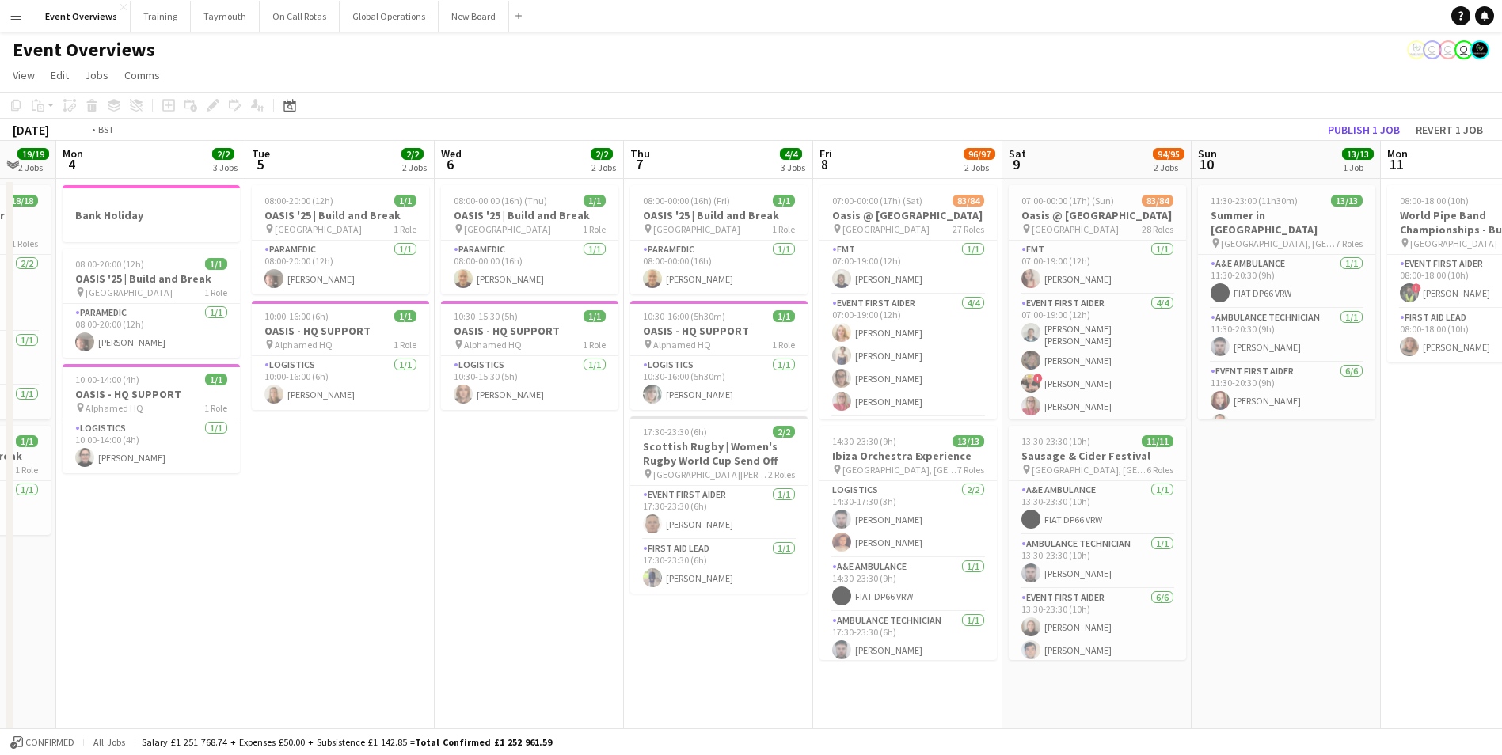
drag, startPoint x: 1207, startPoint y: 621, endPoint x: 140, endPoint y: 569, distance: 1067.9
click at [174, 614] on app-calendar-viewport "Fri 1 45/46 2 Jobs Sat 2 46/47 3 Jobs Sun 3 19/19 2 Jobs Mon 4 2/2 3 Jobs Tue 5…" at bounding box center [751, 678] width 1502 height 1075
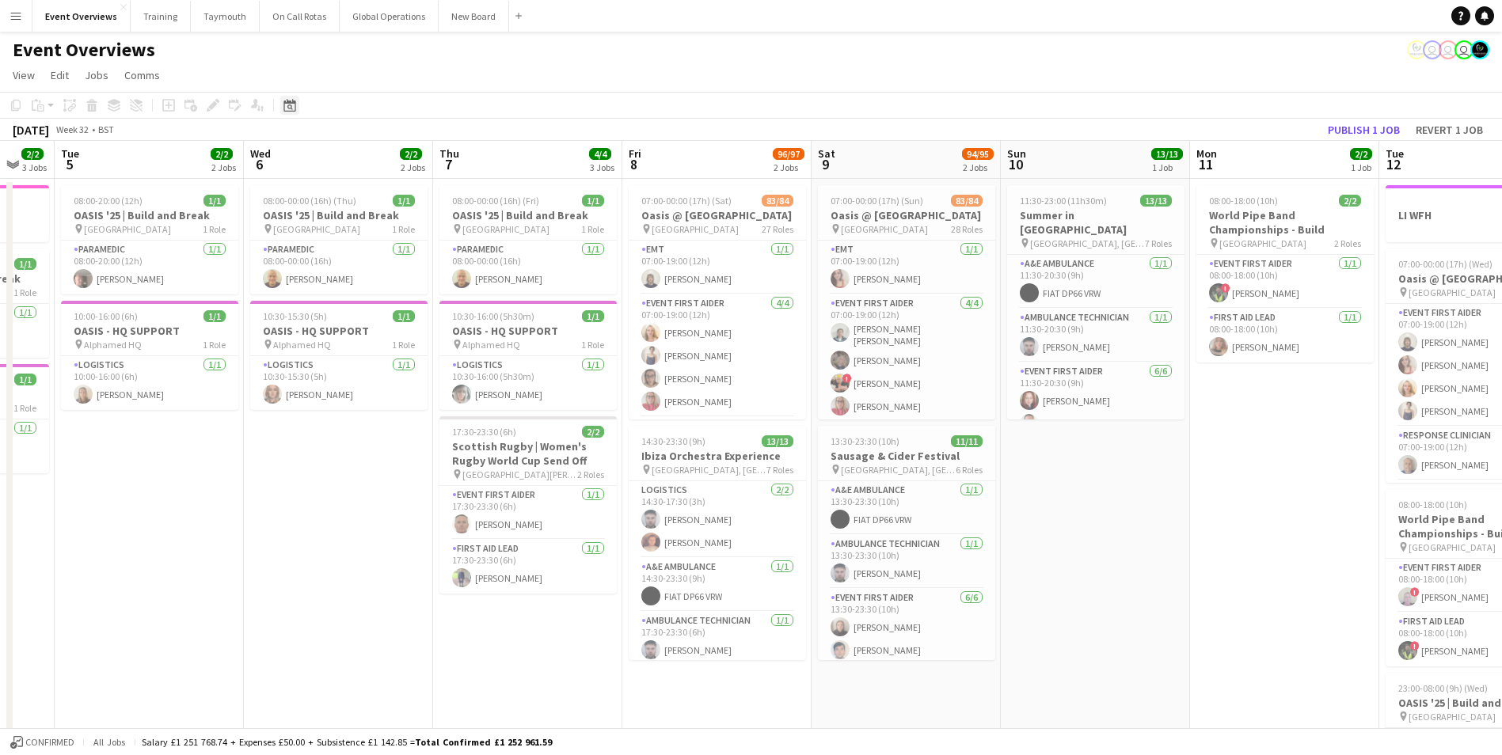
click at [291, 104] on icon at bounding box center [289, 105] width 12 height 13
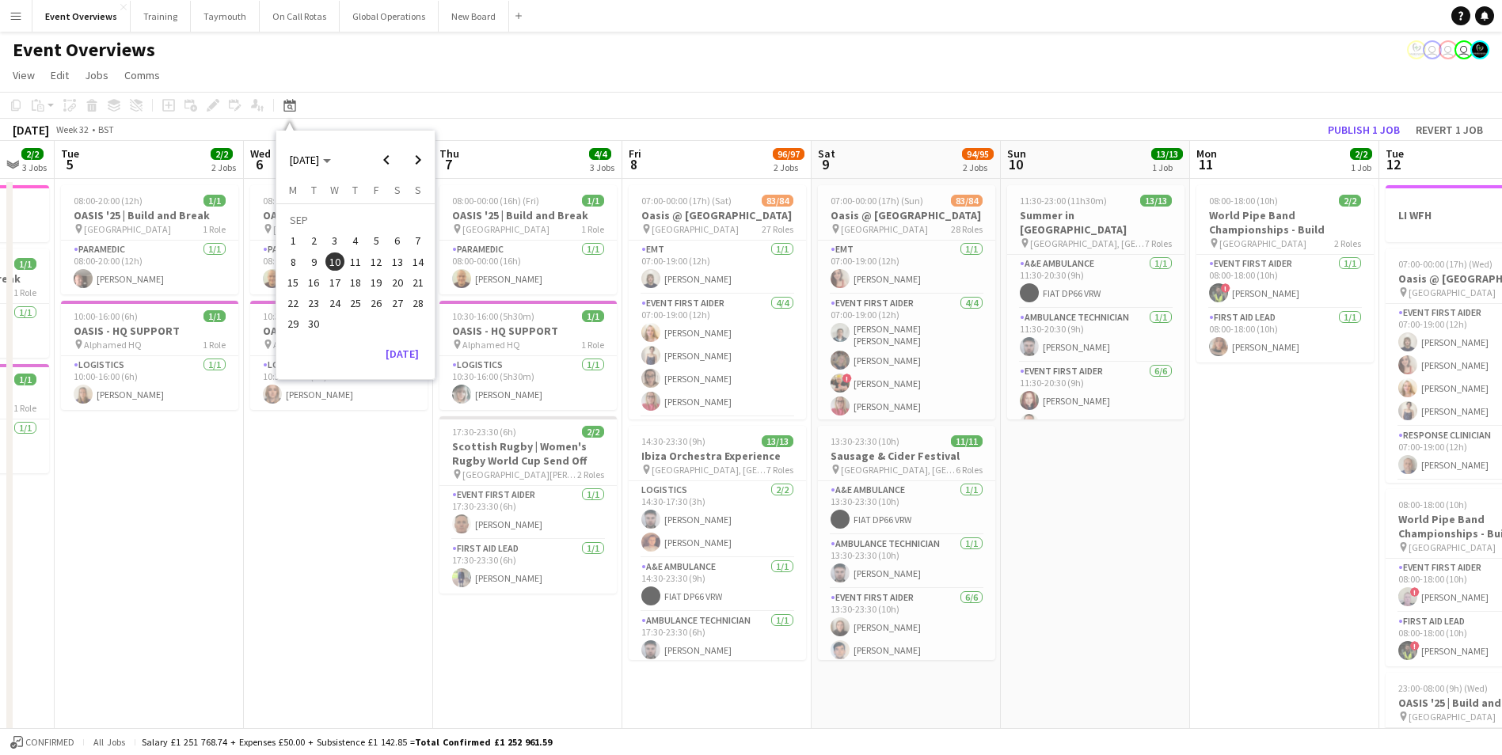
click at [337, 257] on span "10" at bounding box center [334, 262] width 19 height 19
click at [329, 259] on span "10" at bounding box center [334, 262] width 19 height 19
click at [1206, 579] on app-date-cell "08:00-18:00 (10h) 2/2 World Pipe Band Championships - Build pin Glasgow Green 2…" at bounding box center [1284, 697] width 189 height 1037
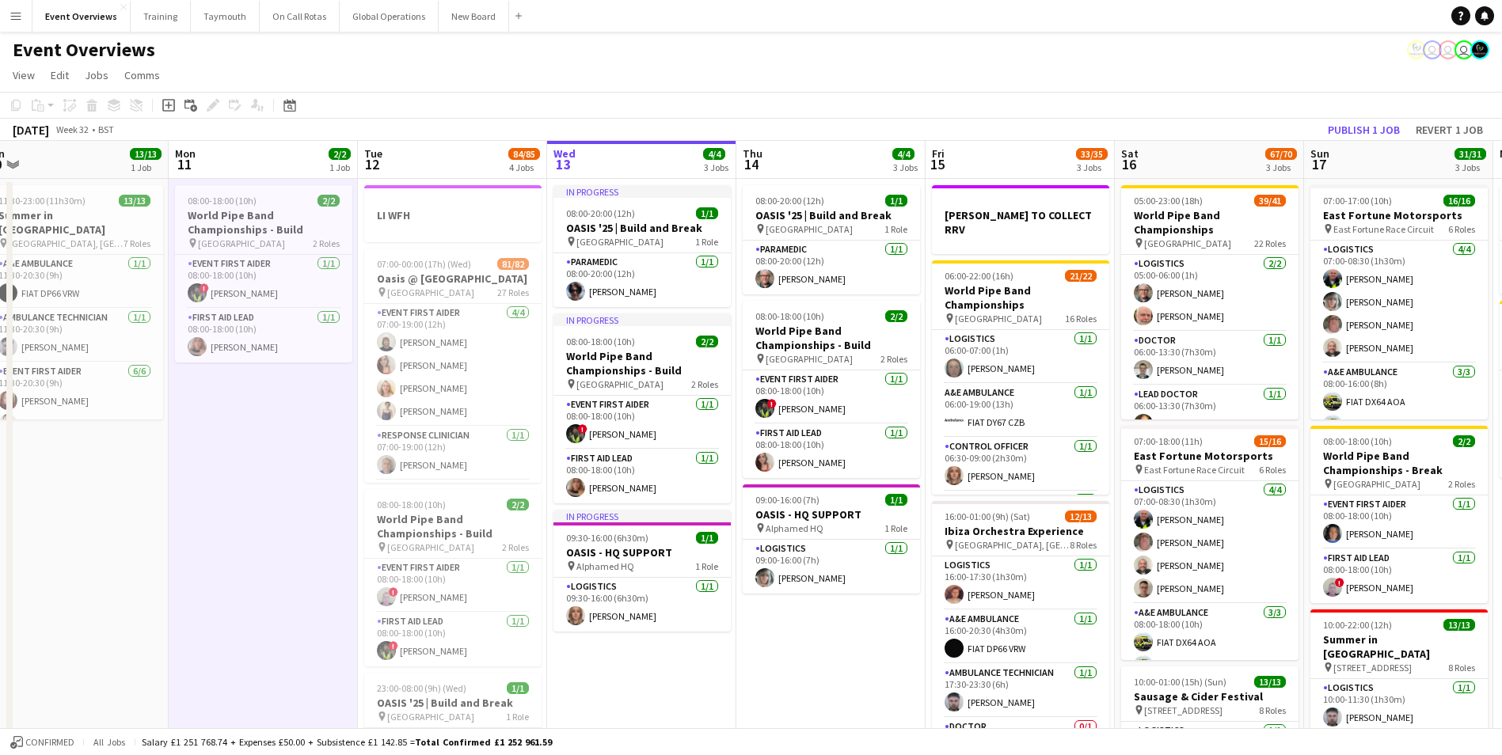
drag, startPoint x: 1206, startPoint y: 579, endPoint x: 111, endPoint y: 656, distance: 1097.9
click at [111, 656] on app-calendar-viewport "Thu 7 4/4 3 Jobs Fri 8 96/97 2 Jobs Sat 9 94/95 2 Jobs Sun 10 13/13 1 Job Mon 1…" at bounding box center [751, 678] width 1502 height 1075
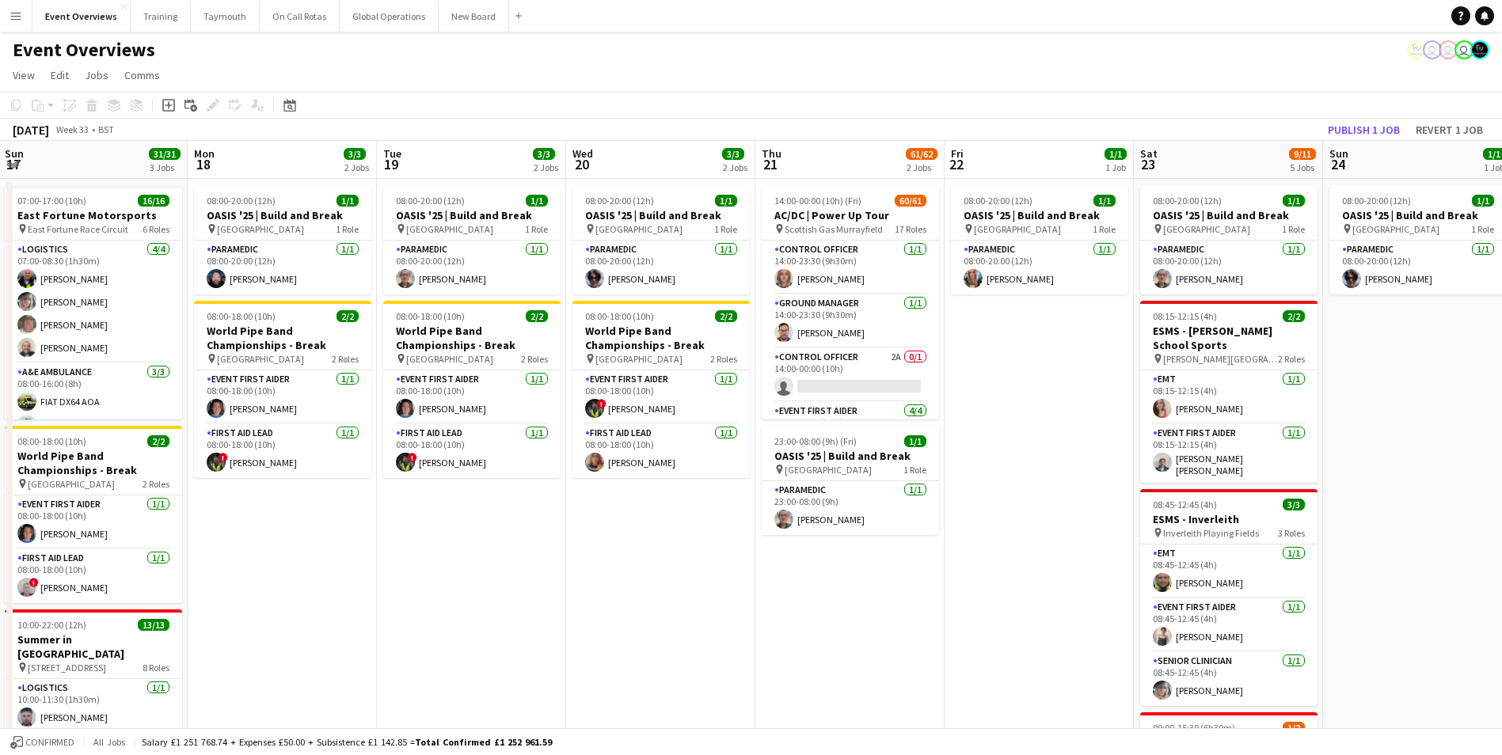
drag, startPoint x: 1469, startPoint y: 577, endPoint x: 237, endPoint y: 618, distance: 1232.8
click at [237, 618] on app-calendar-viewport "Thu 14 4/4 3 Jobs Fri 15 33/35 3 Jobs Sat 16 67/70 3 Jobs Sun 17 31/31 3 Jobs M…" at bounding box center [751, 678] width 1502 height 1075
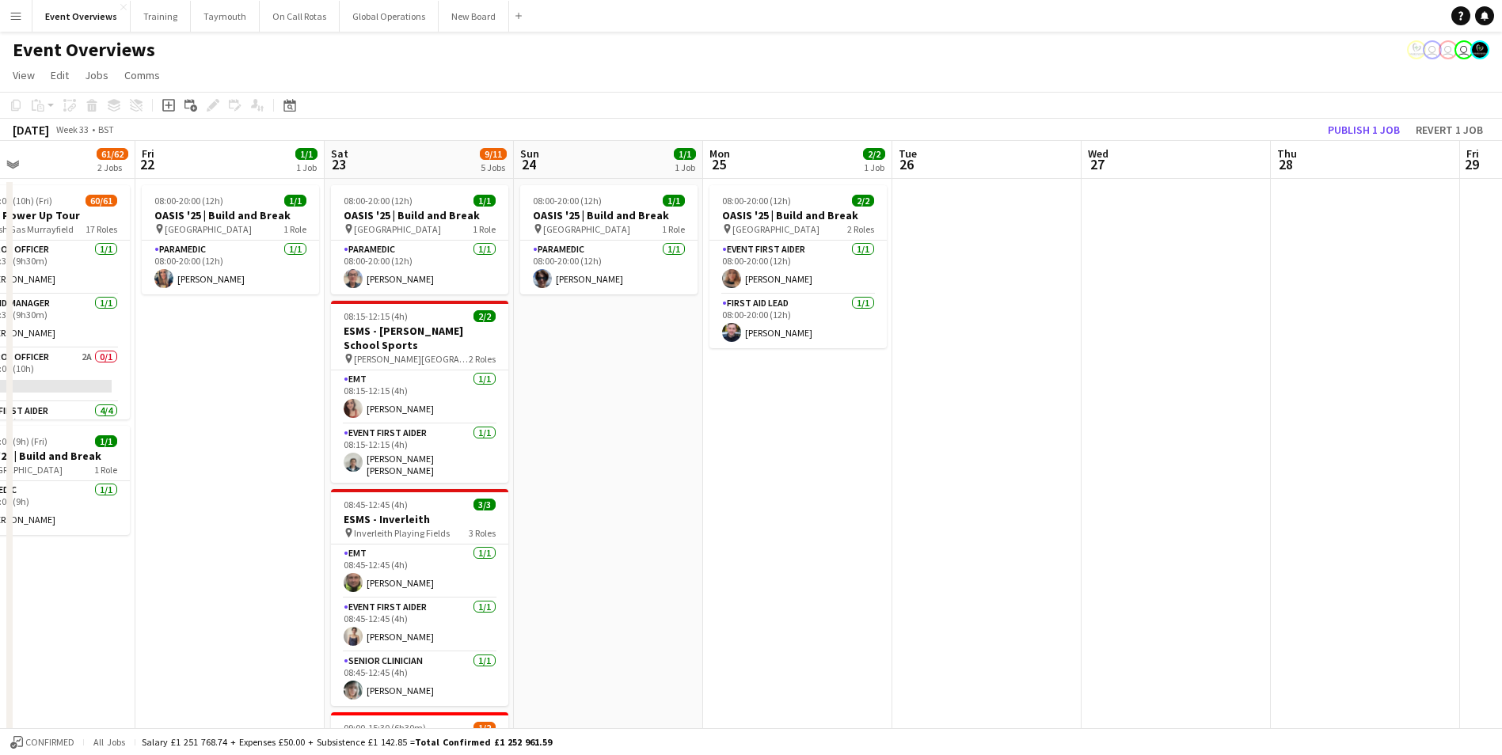
drag, startPoint x: 870, startPoint y: 660, endPoint x: 261, endPoint y: 627, distance: 610.6
click at [79, 633] on app-calendar-viewport "Mon 18 3/3 2 Jobs Tue 19 3/3 2 Jobs Wed 20 3/3 2 Jobs Thu 21 61/62 2 Jobs Fri 2…" at bounding box center [751, 678] width 1502 height 1075
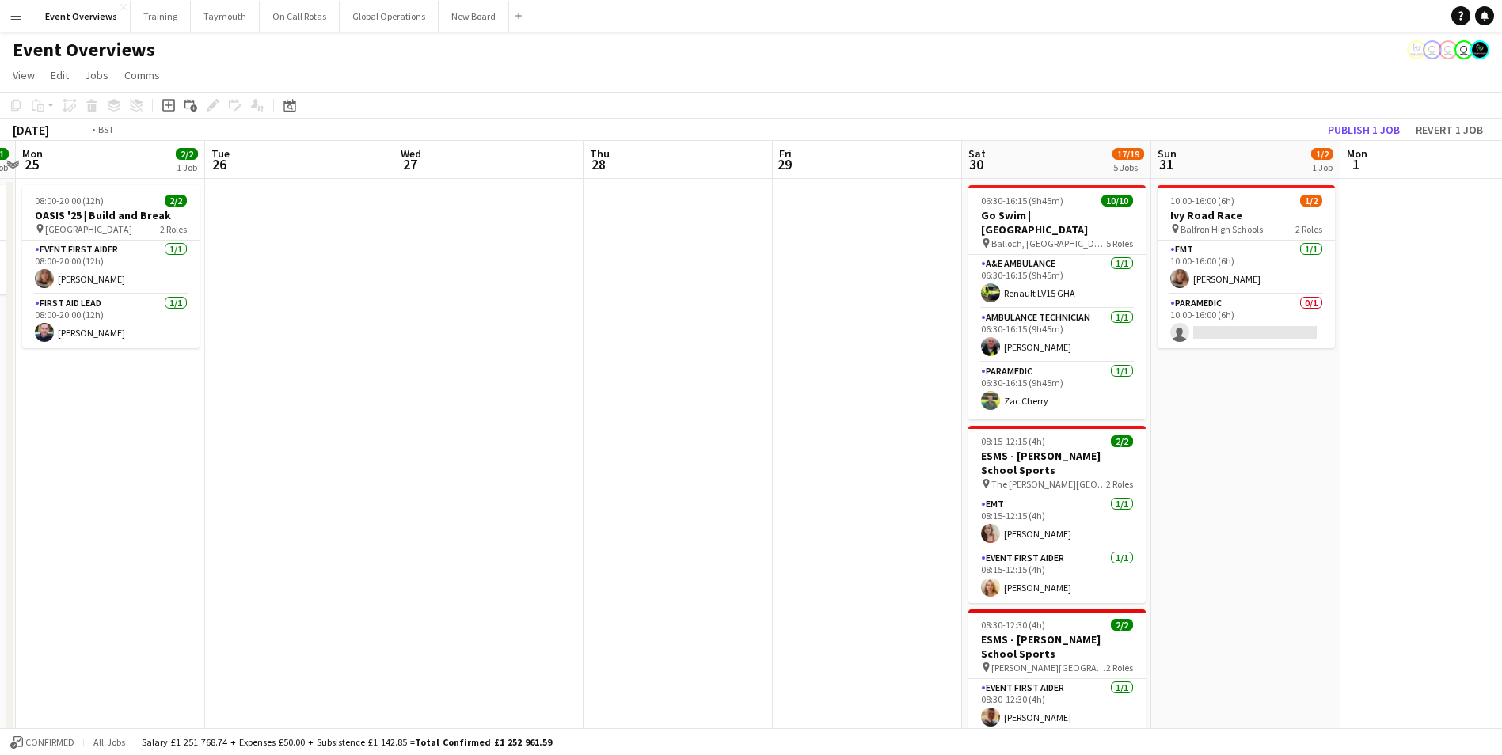
drag, startPoint x: 857, startPoint y: 622, endPoint x: 71, endPoint y: 607, distance: 785.7
click at [0, 618] on html "Menu Boards Boards Boards All jobs Status Workforce Workforce My Workforce Recr…" at bounding box center [751, 621] width 1502 height 1243
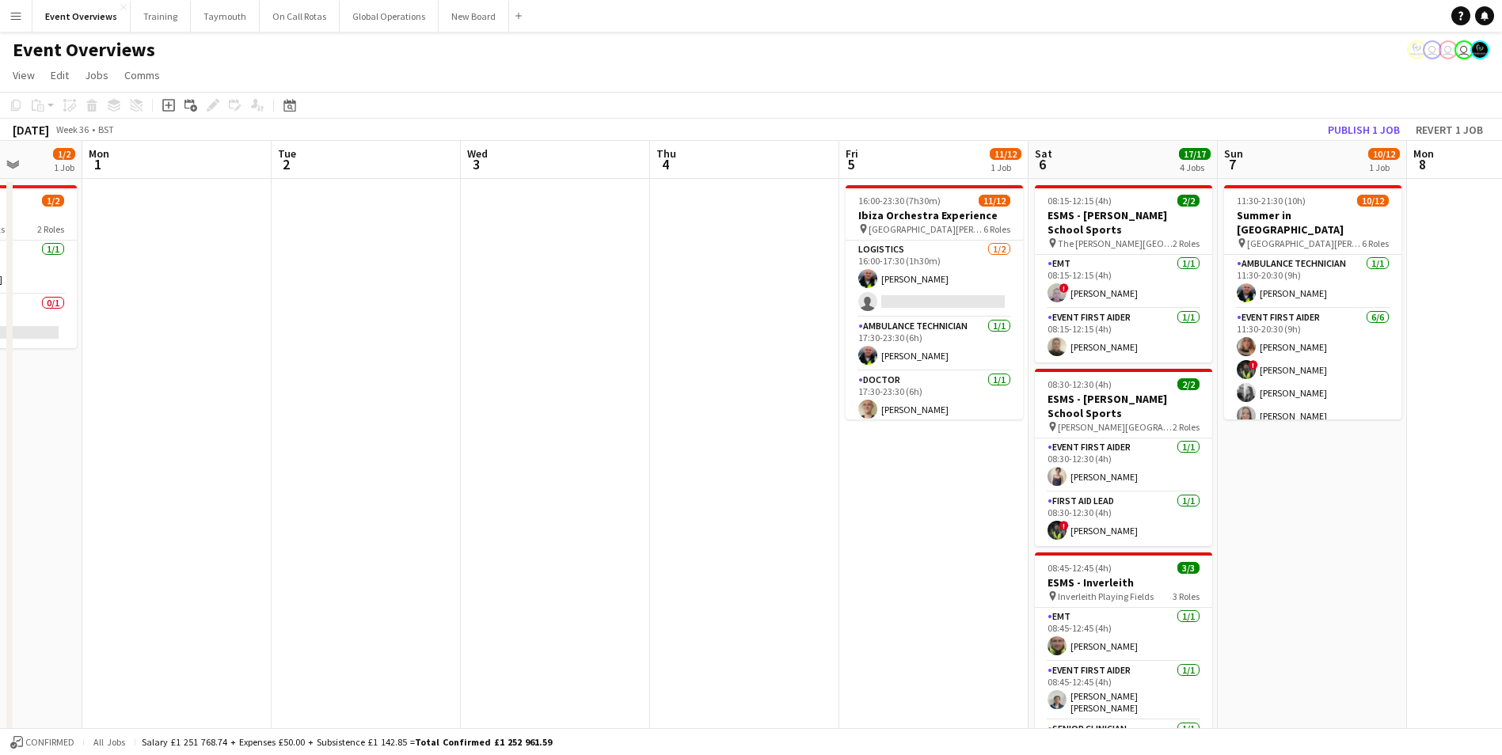
drag, startPoint x: 1181, startPoint y: 617, endPoint x: 42, endPoint y: 611, distance: 1139.5
click at [0, 615] on html "Menu Boards Boards Boards All jobs Status Workforce Workforce My Workforce Recr…" at bounding box center [751, 621] width 1502 height 1243
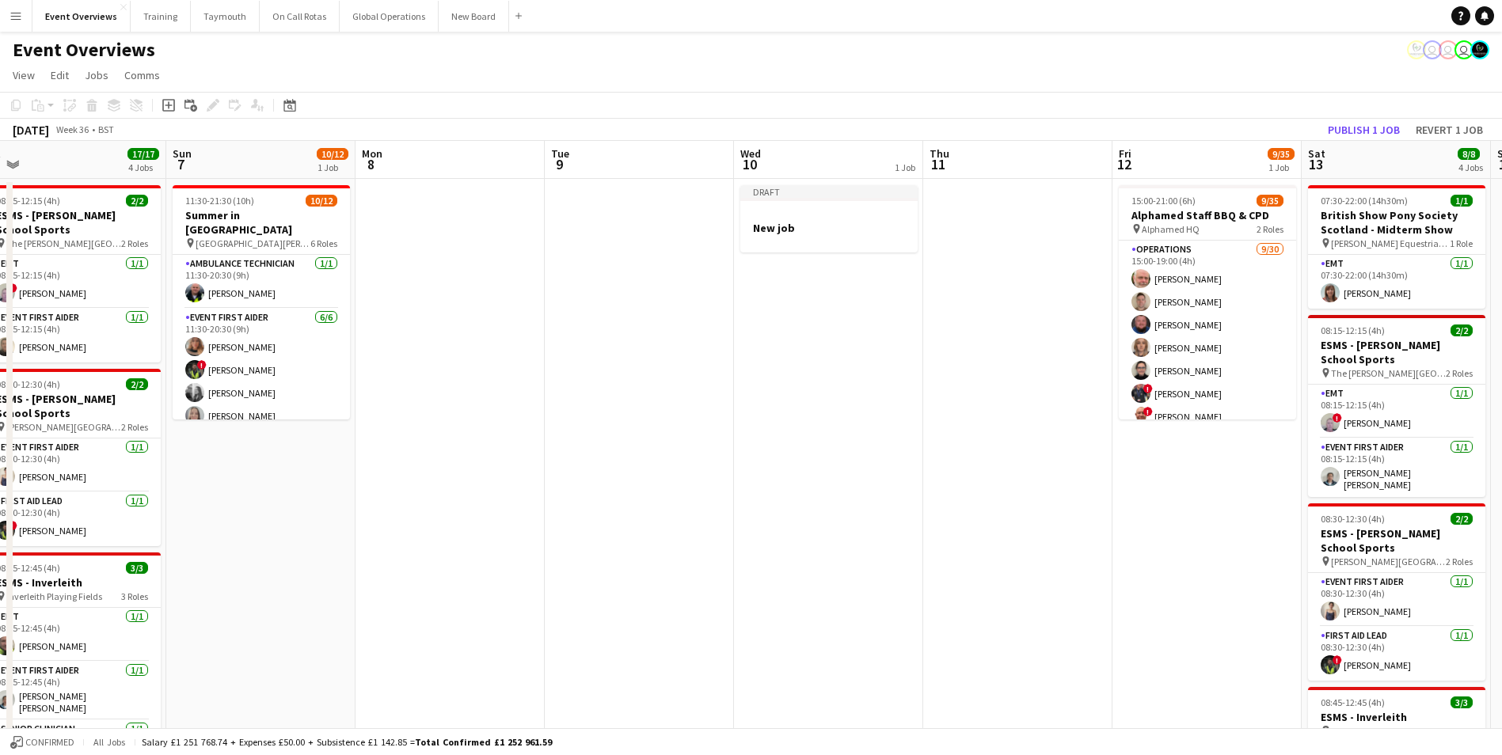
drag, startPoint x: 1193, startPoint y: 618, endPoint x: 238, endPoint y: 588, distance: 955.5
click at [238, 588] on app-calendar-viewport "Thu 4 Fri 5 11/12 1 Job Sat 6 17/17 4 Jobs Sun 7 10/12 1 Job Mon 8 Tue 9 Wed 10…" at bounding box center [751, 678] width 1502 height 1075
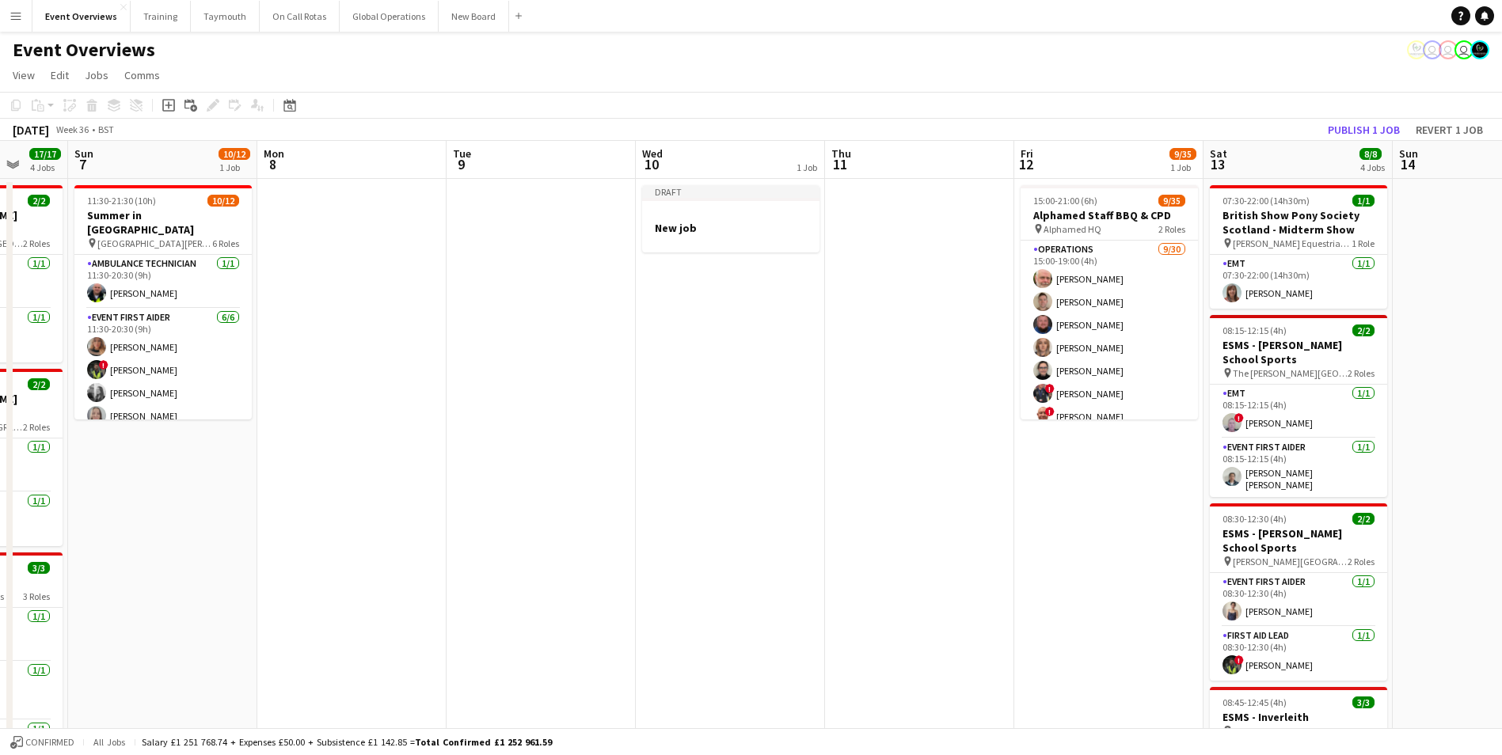
drag, startPoint x: 892, startPoint y: 557, endPoint x: 870, endPoint y: 538, distance: 29.2
click at [893, 557] on app-date-cell at bounding box center [919, 697] width 189 height 1037
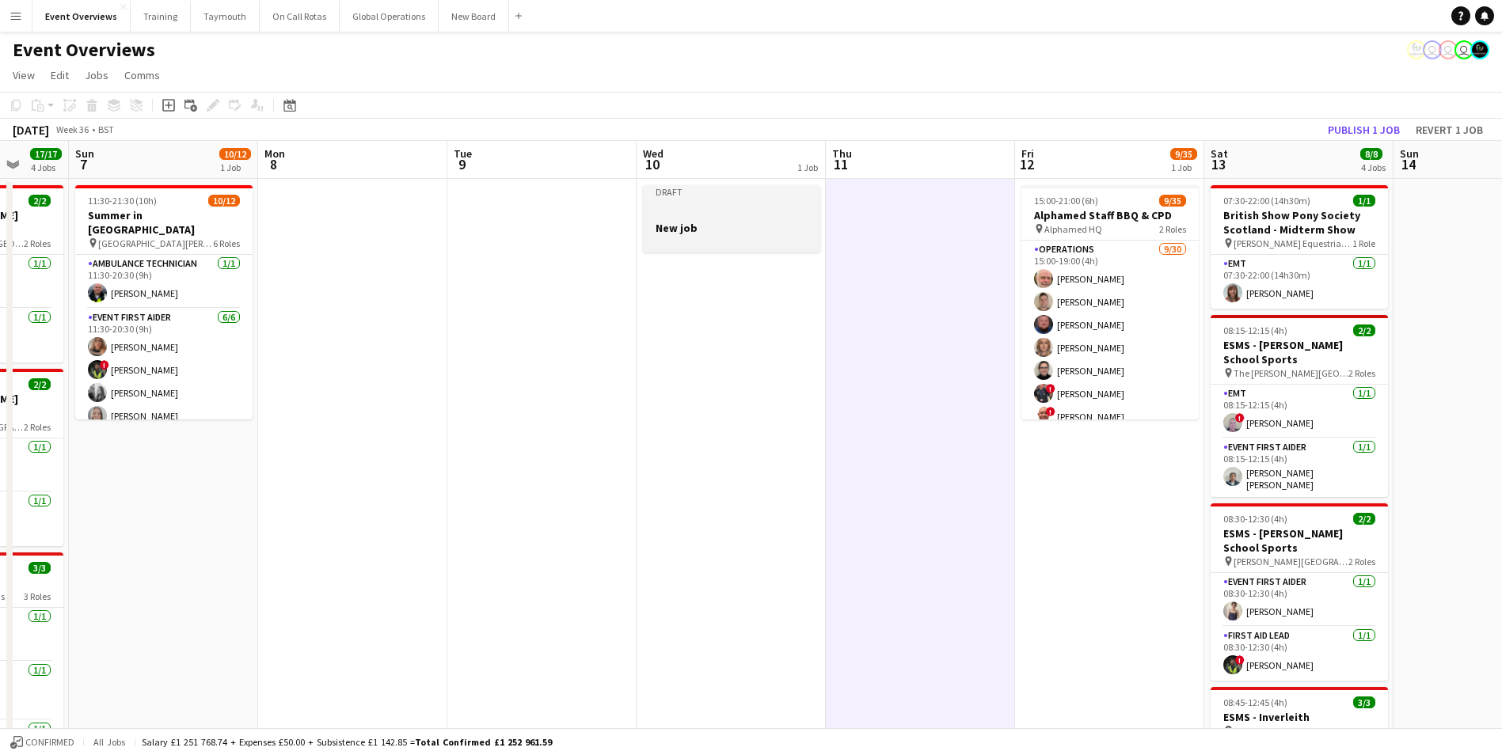
click at [715, 224] on h3 "New job" at bounding box center [731, 228] width 177 height 14
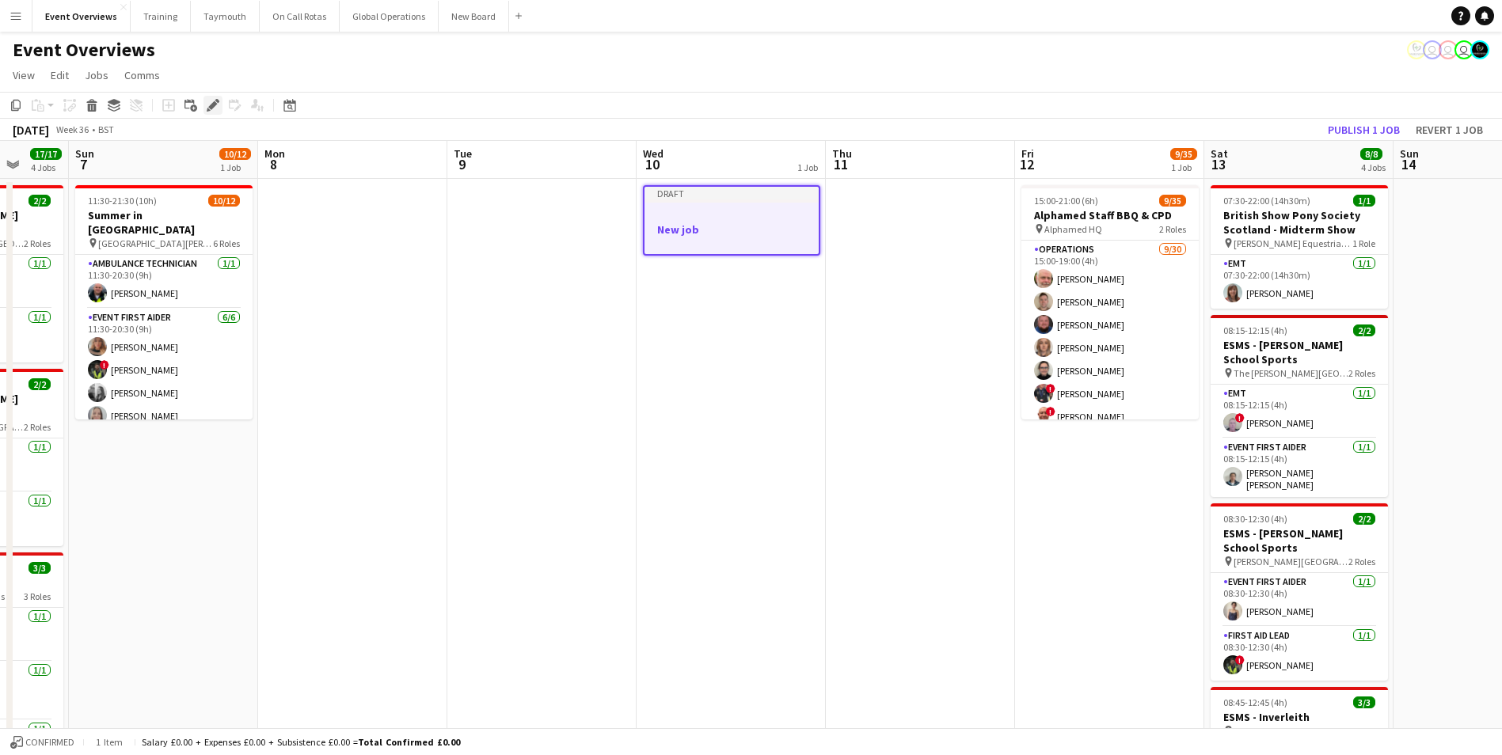
click at [211, 100] on icon "Edit" at bounding box center [213, 105] width 13 height 13
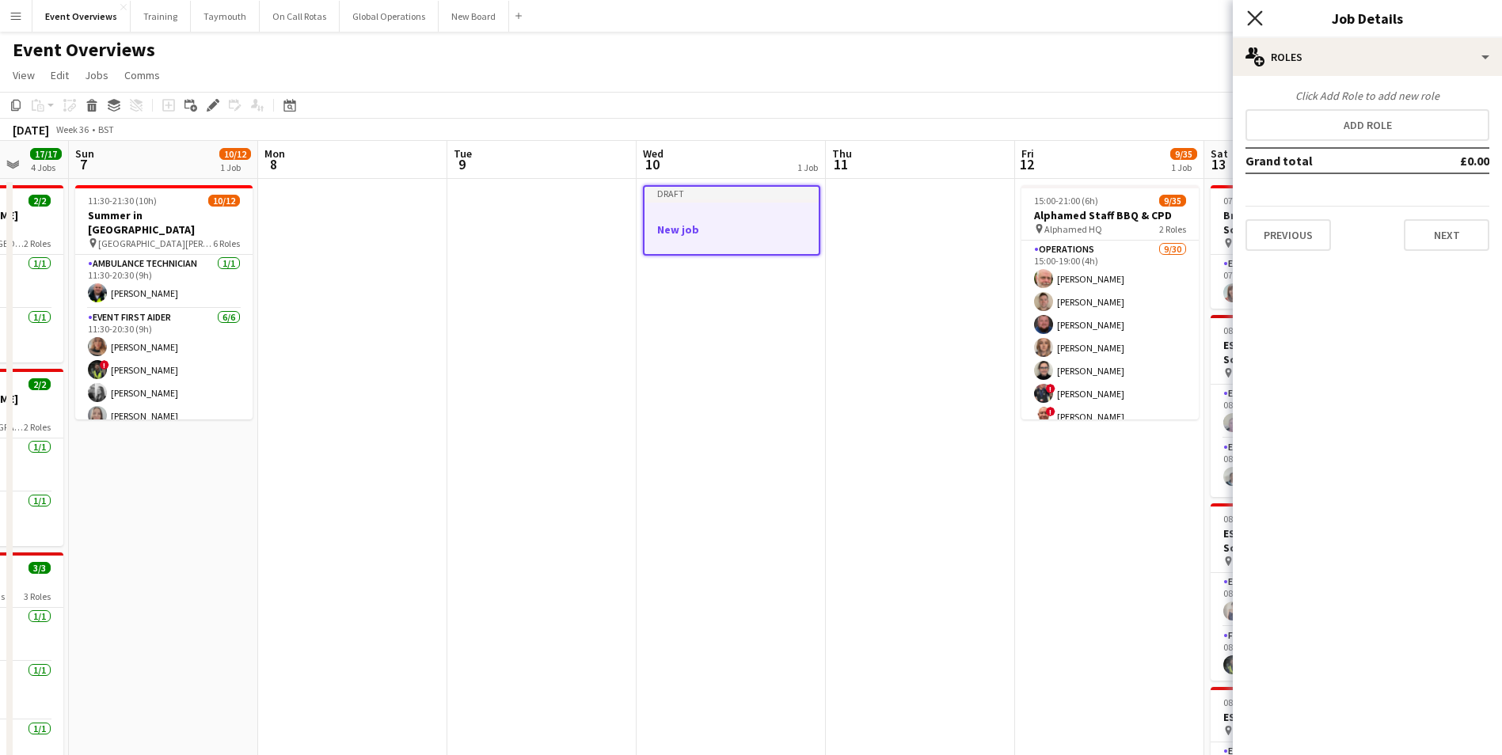
click at [1256, 21] on icon "Close pop-in" at bounding box center [1254, 17] width 15 height 15
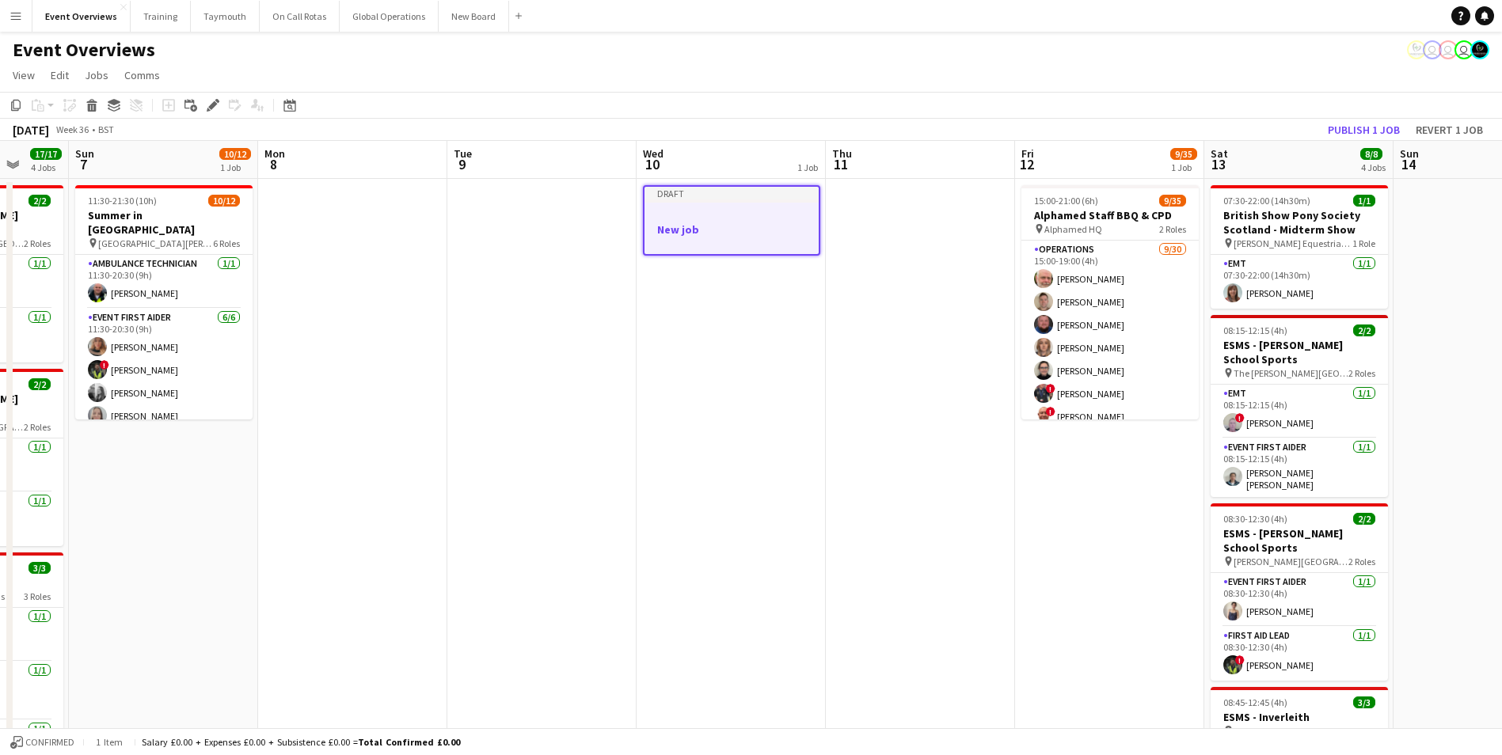
click at [732, 217] on div at bounding box center [732, 215] width 174 height 12
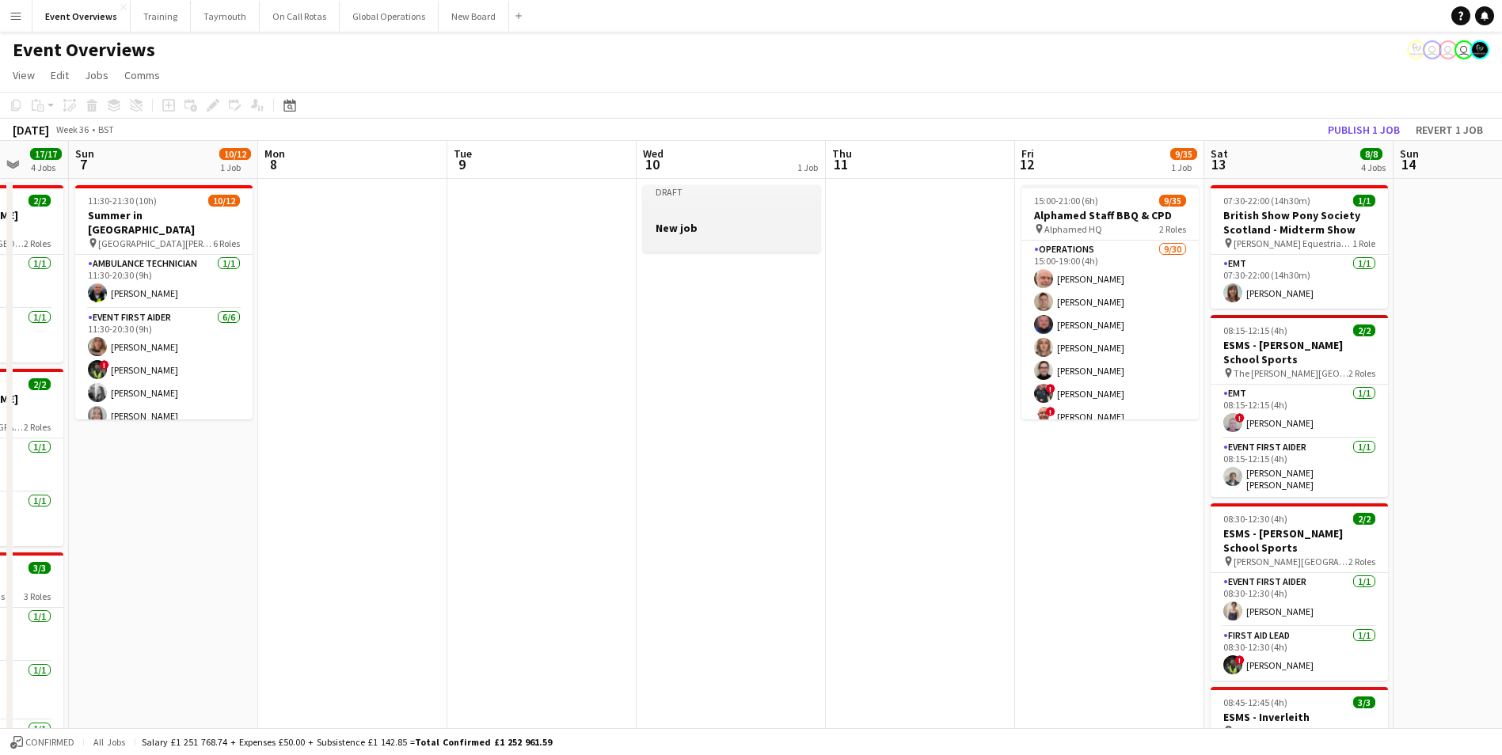
click at [721, 214] on div at bounding box center [731, 213] width 177 height 12
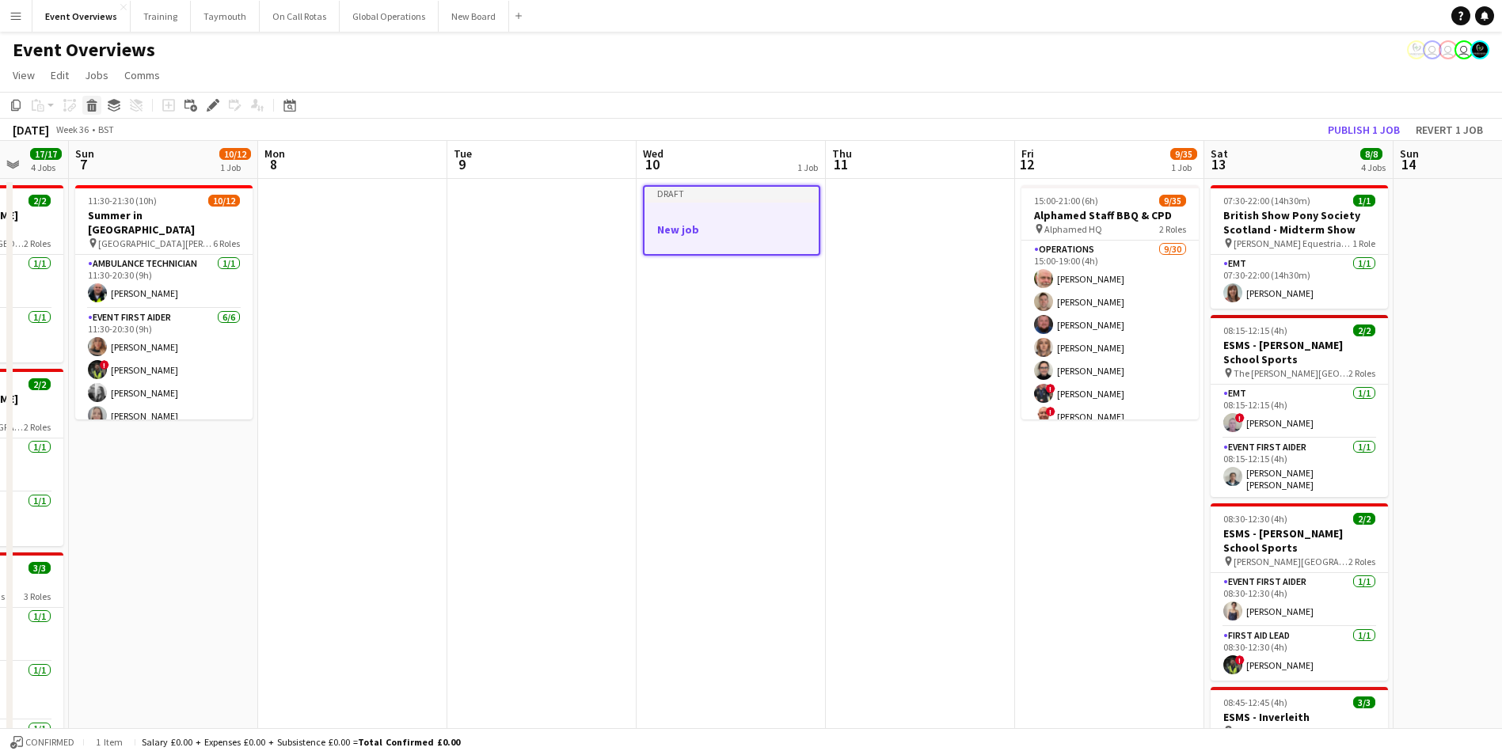
click at [90, 106] on icon "Delete" at bounding box center [92, 105] width 13 height 13
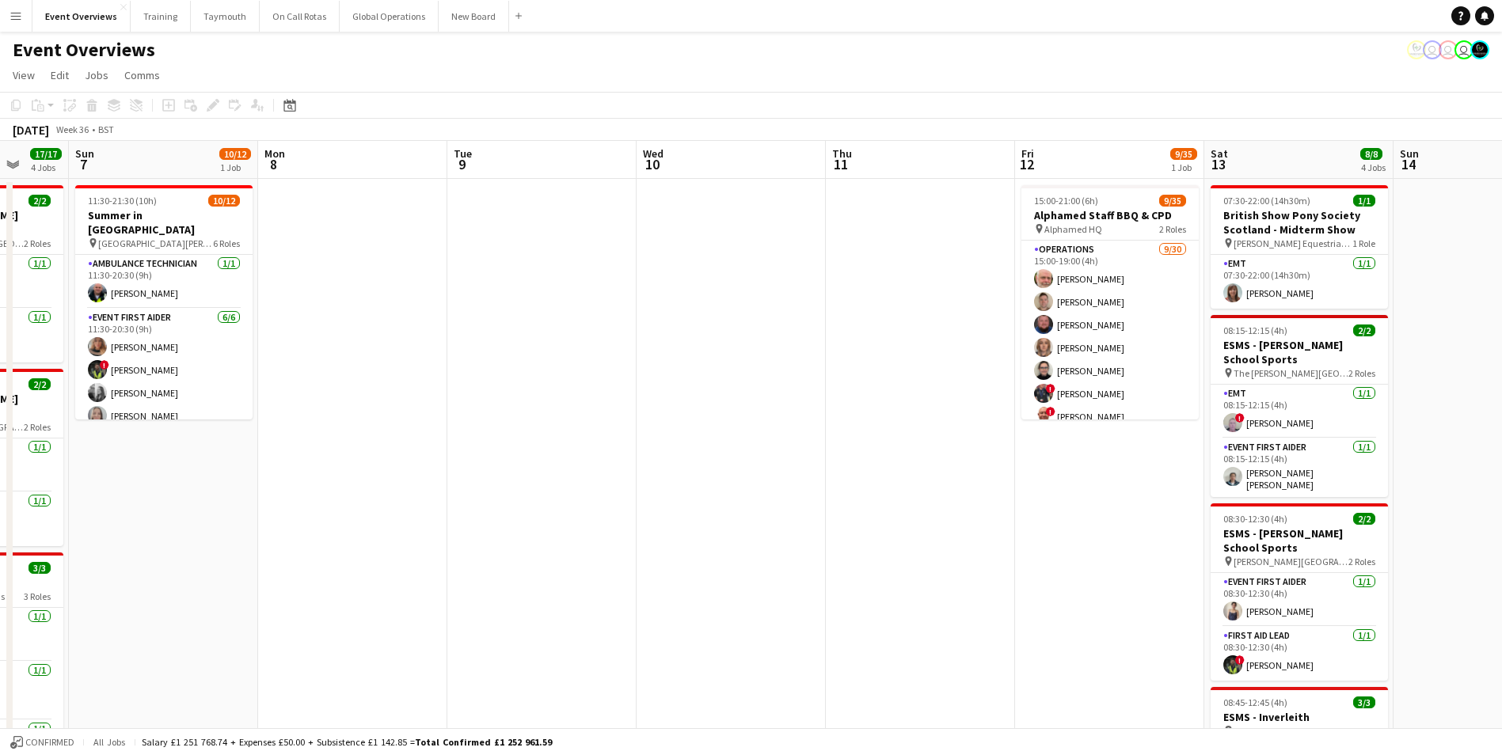
click at [707, 197] on app-date-cell at bounding box center [731, 697] width 189 height 1037
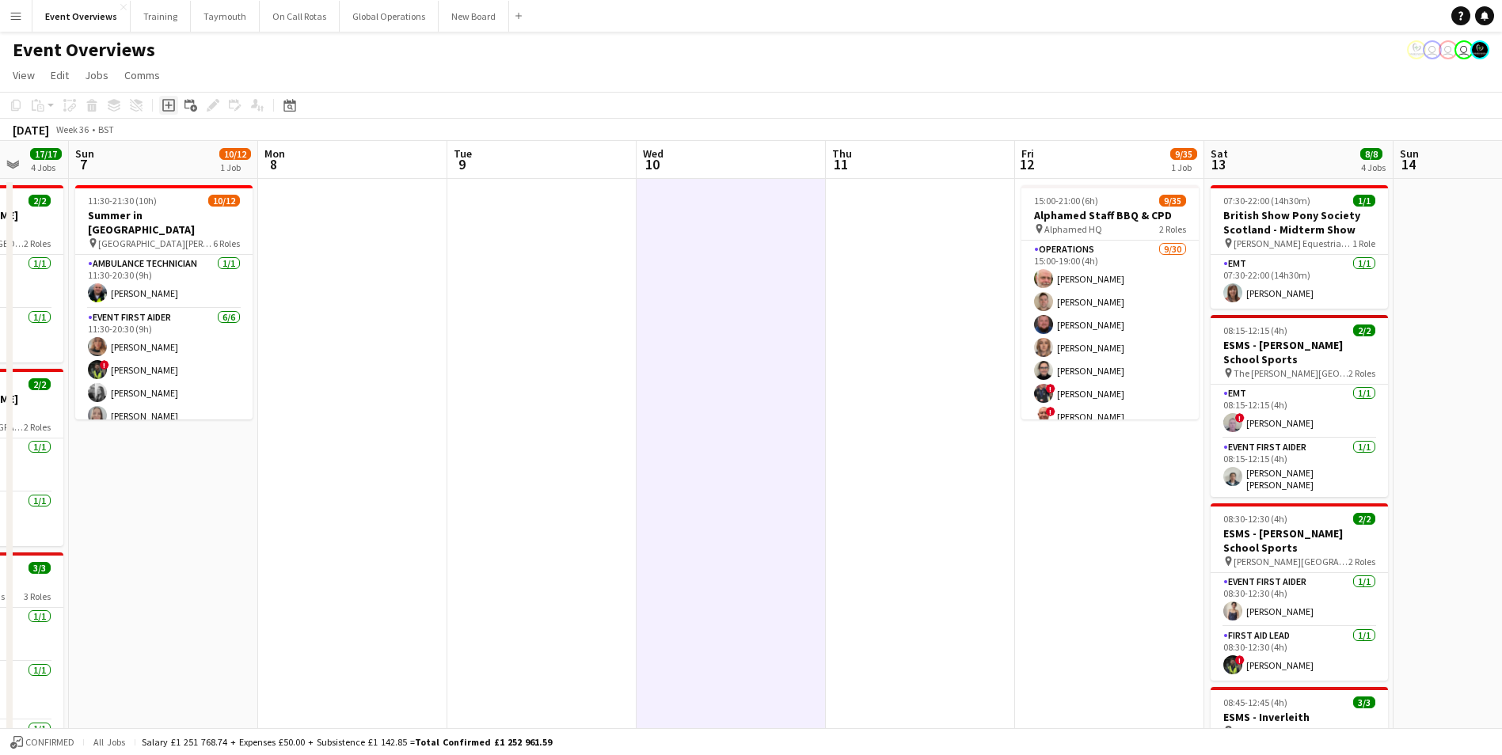
click at [165, 104] on icon "Add job" at bounding box center [168, 105] width 13 height 13
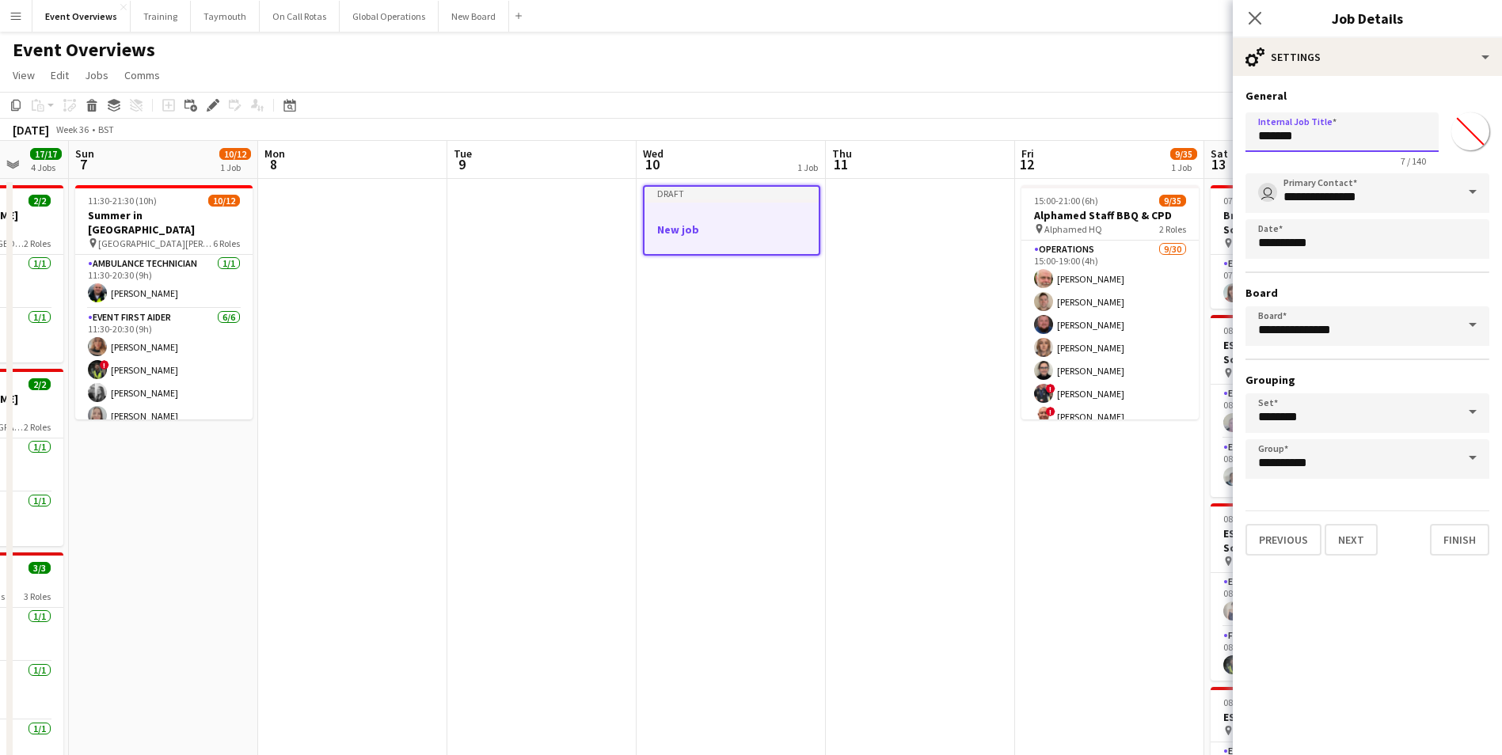
click at [1276, 129] on input "*******" at bounding box center [1342, 132] width 193 height 40
type input "*"
type input "**********"
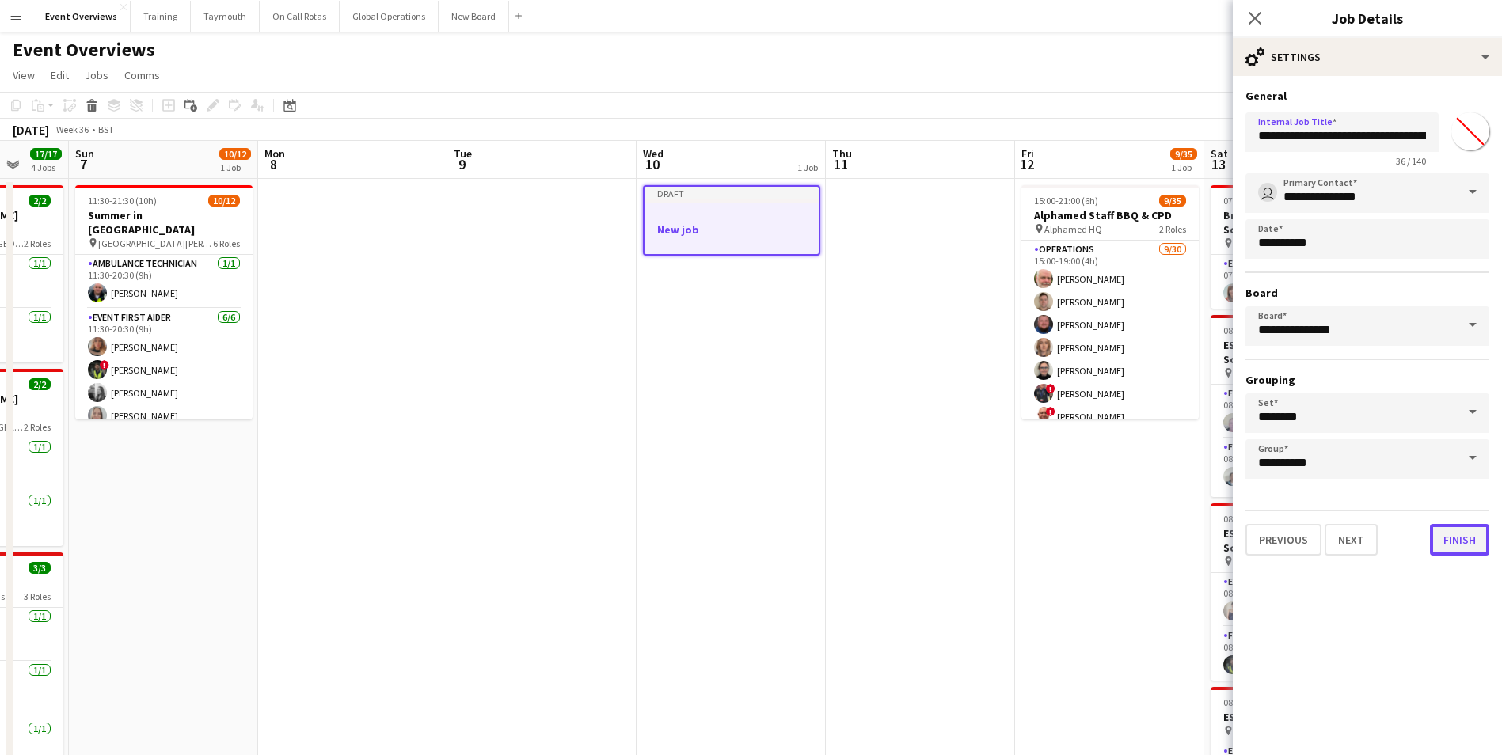
click at [1440, 537] on button "Finish" at bounding box center [1459, 540] width 59 height 32
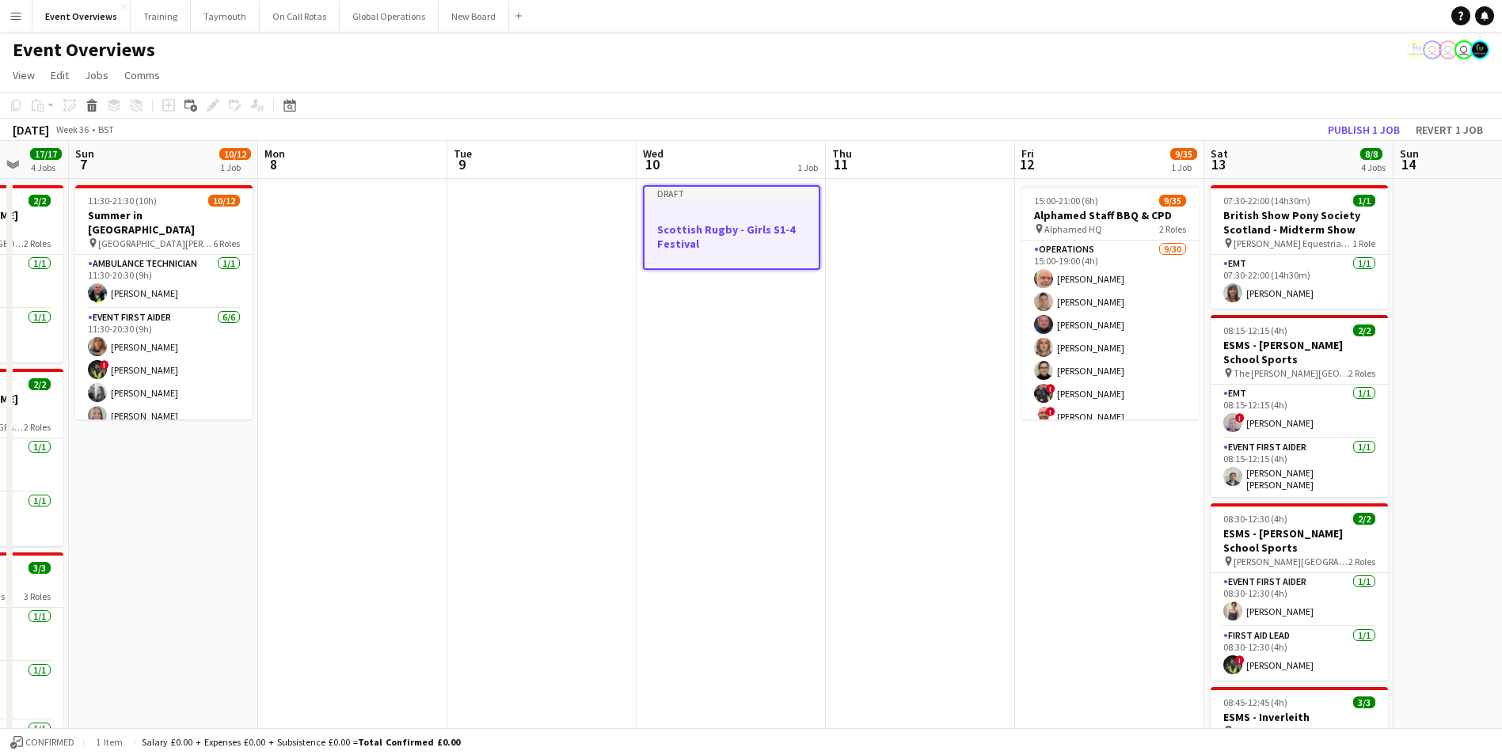
click at [720, 220] on div at bounding box center [732, 215] width 174 height 12
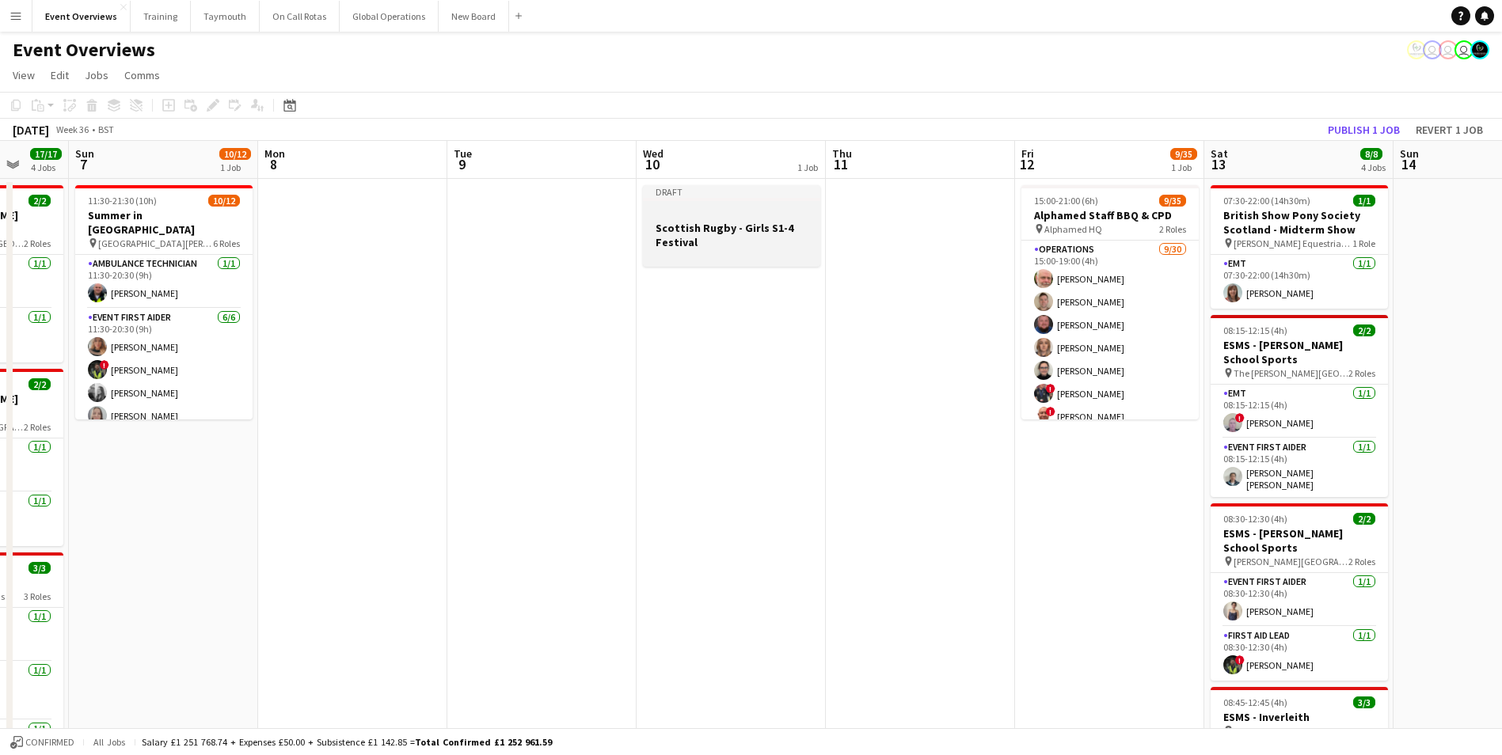
click at [720, 220] on app-job-card "Draft Scottish Rugby - Girls S1-4 Festival" at bounding box center [731, 226] width 177 height 82
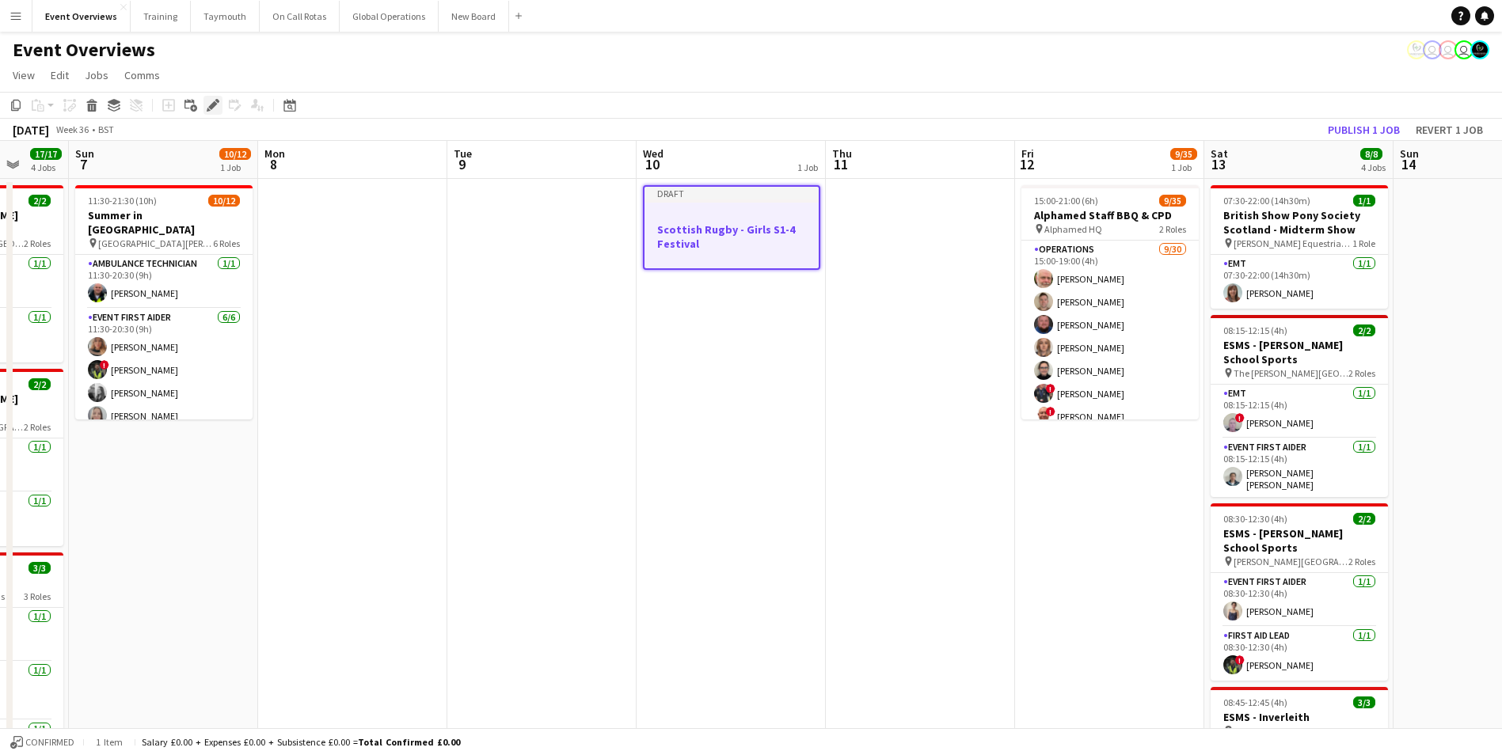
click at [211, 105] on icon at bounding box center [212, 105] width 9 height 9
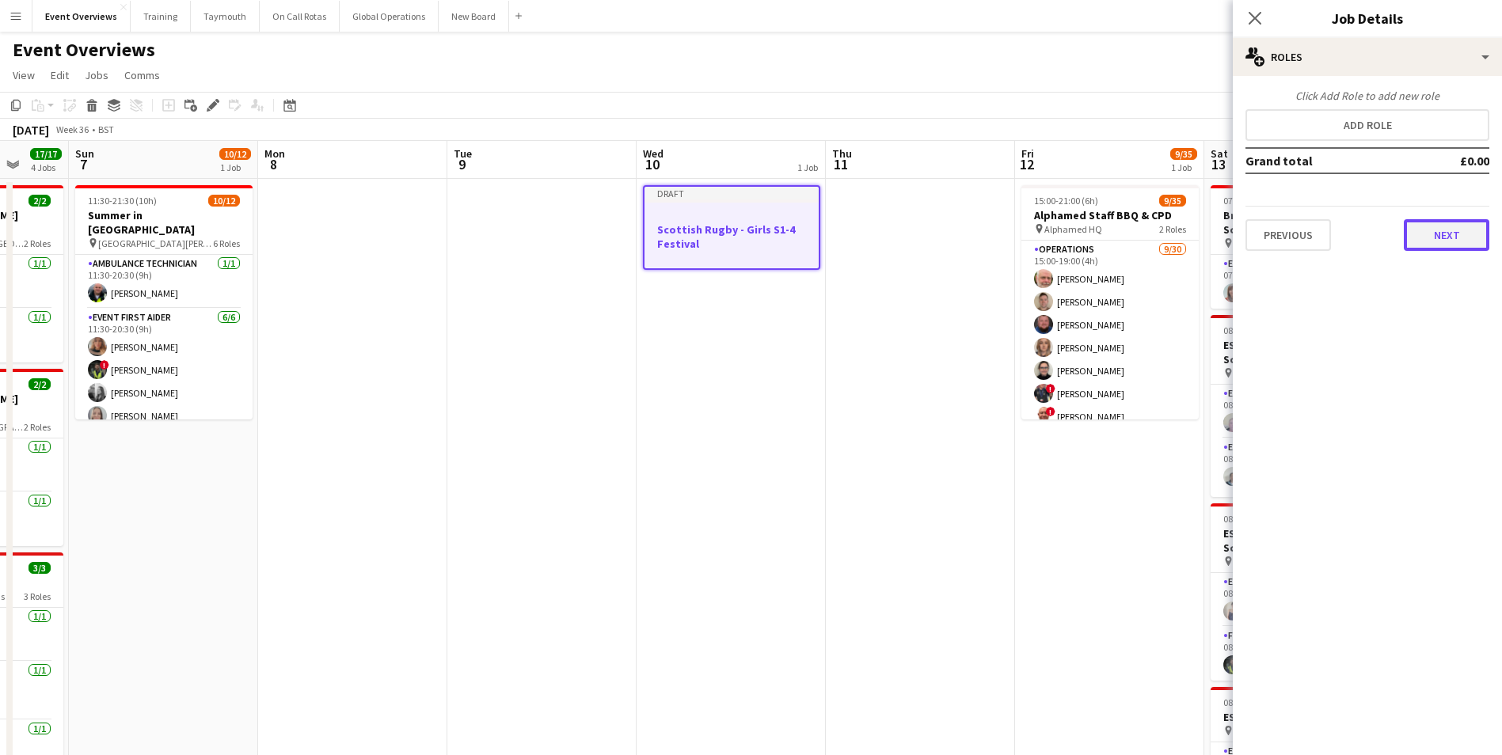
click at [1450, 241] on button "Next" at bounding box center [1447, 235] width 86 height 32
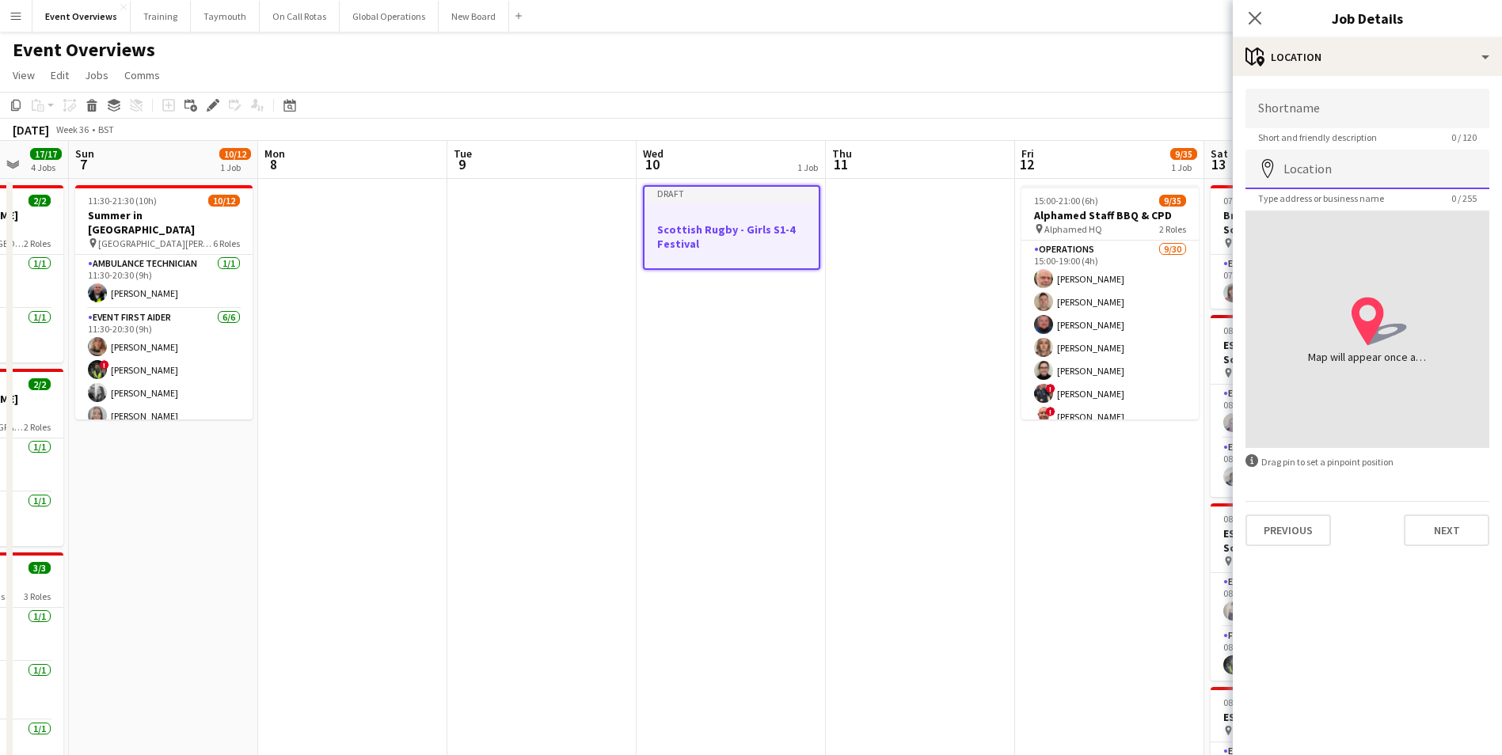
click at [1346, 165] on input "Location" at bounding box center [1368, 170] width 244 height 40
click at [1333, 170] on input "Location" at bounding box center [1368, 170] width 244 height 40
type input "**********"
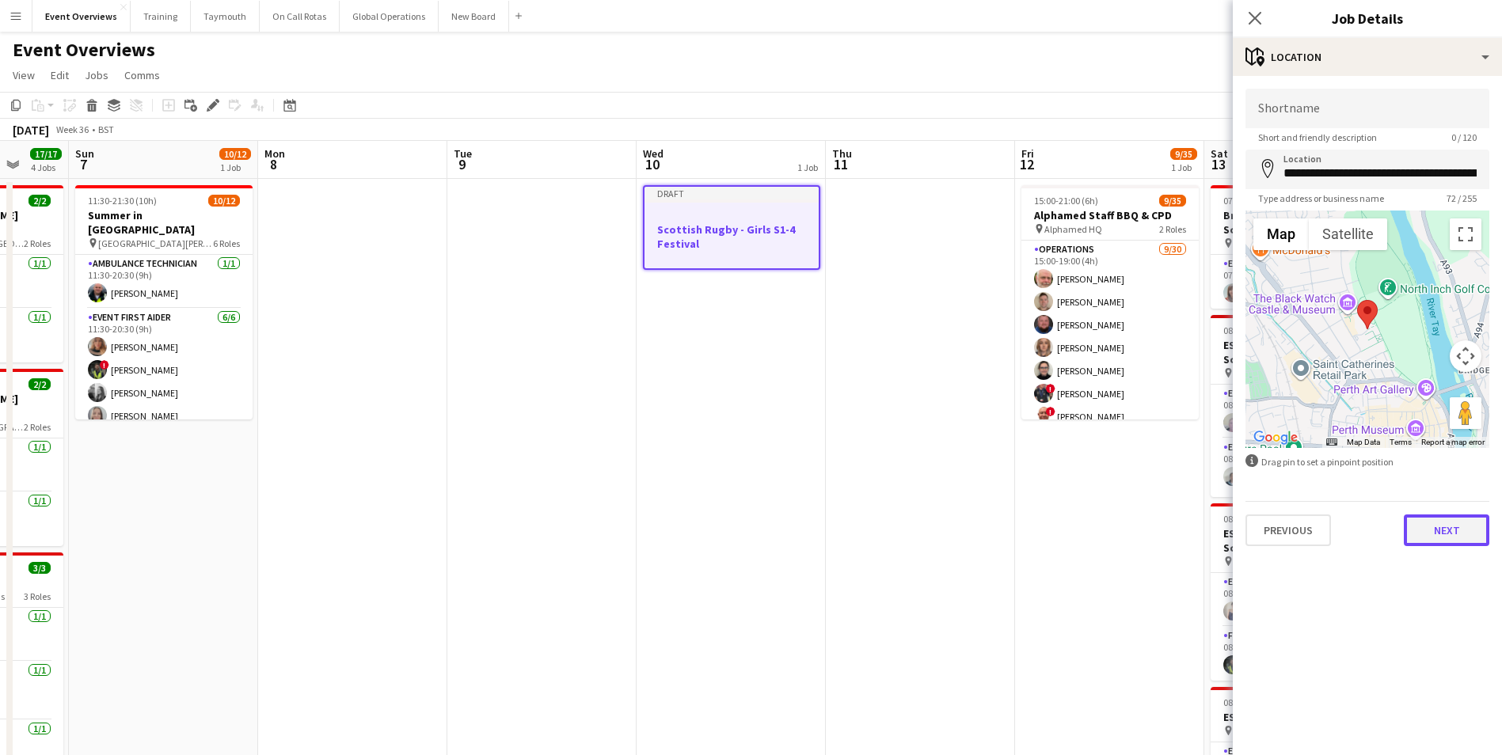
click at [1451, 535] on button "Next" at bounding box center [1447, 531] width 86 height 32
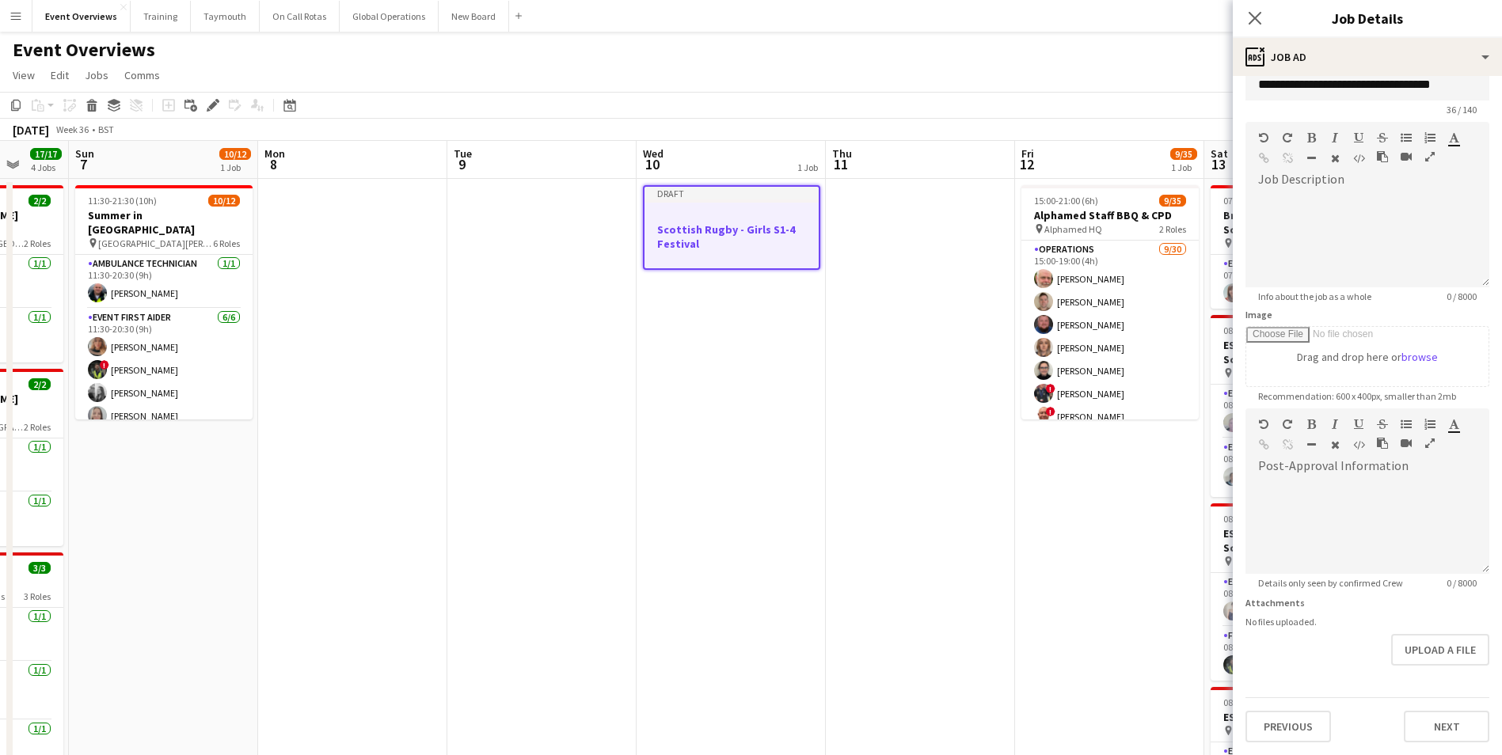
scroll to position [78, 0]
click at [1421, 682] on form "**********" at bounding box center [1367, 402] width 269 height 682
click at [1280, 732] on button "Previous" at bounding box center [1289, 727] width 86 height 32
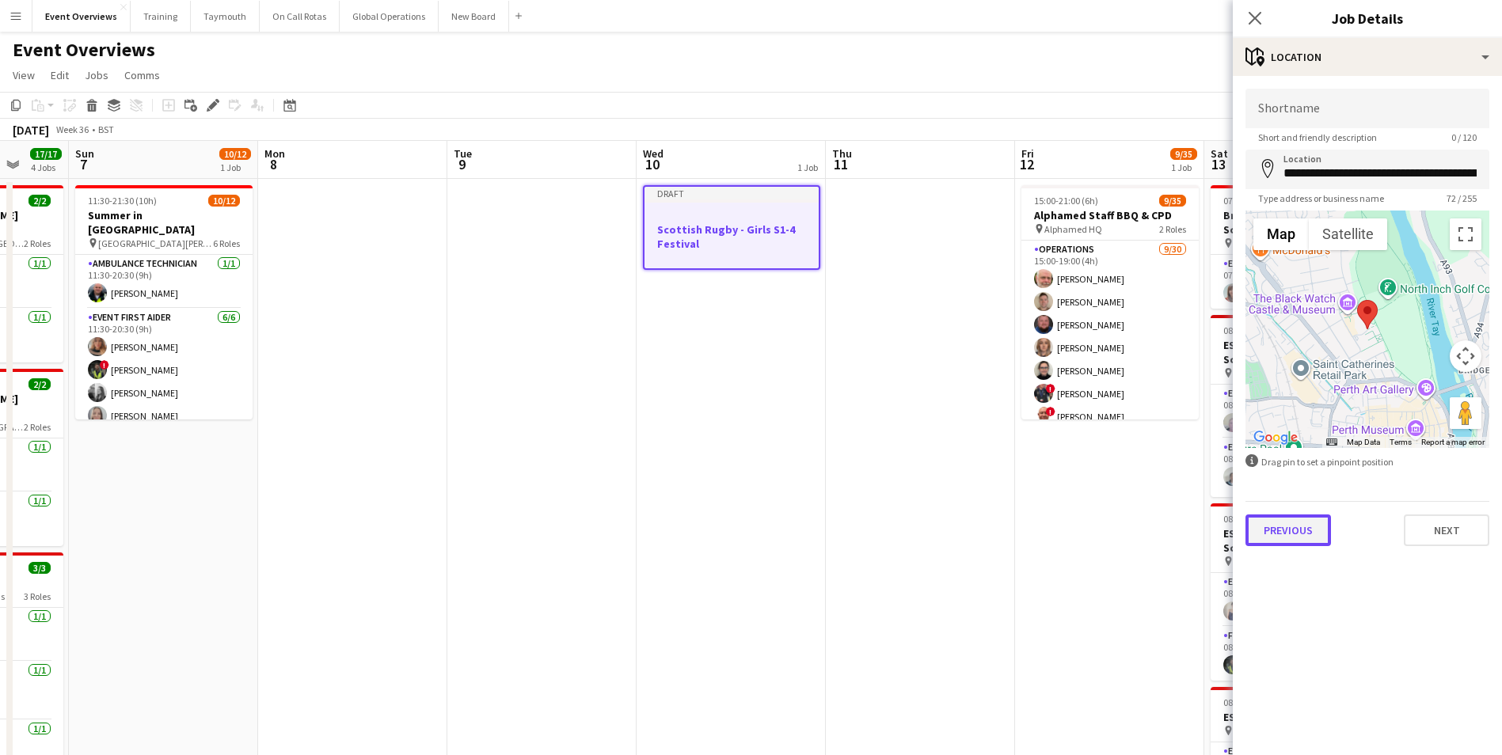
click at [1297, 531] on button "Previous" at bounding box center [1289, 531] width 86 height 32
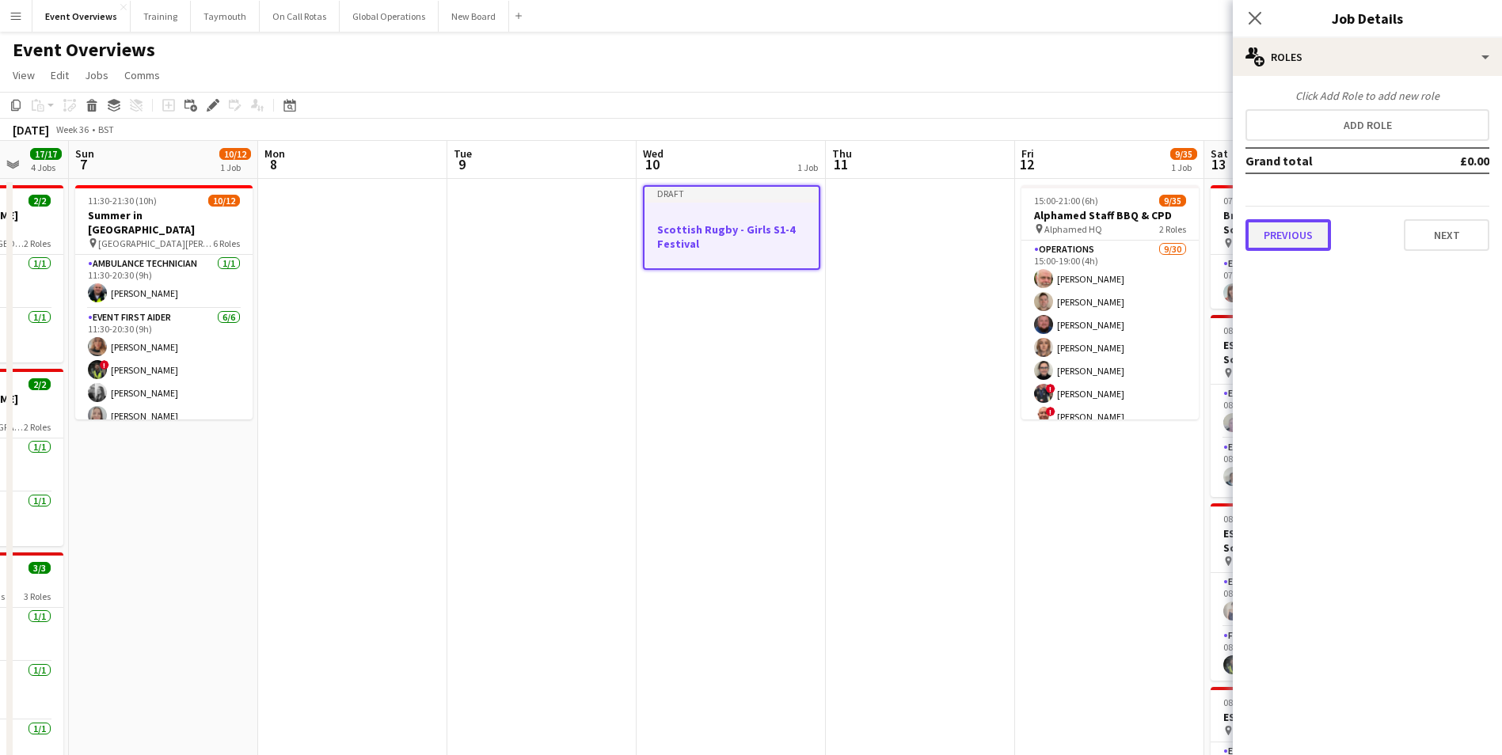
click at [1277, 235] on button "Previous" at bounding box center [1289, 235] width 86 height 32
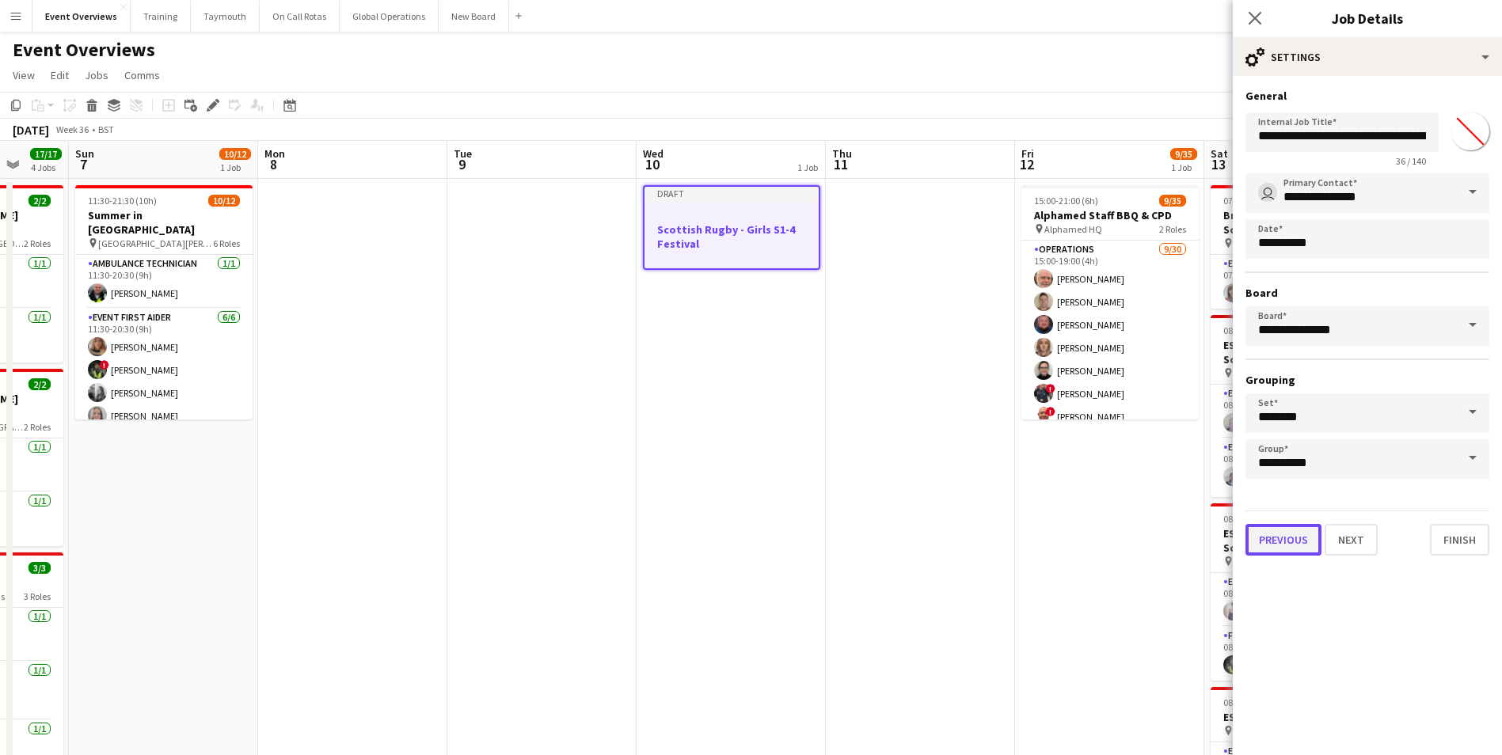
click at [1277, 549] on button "Previous" at bounding box center [1284, 540] width 76 height 32
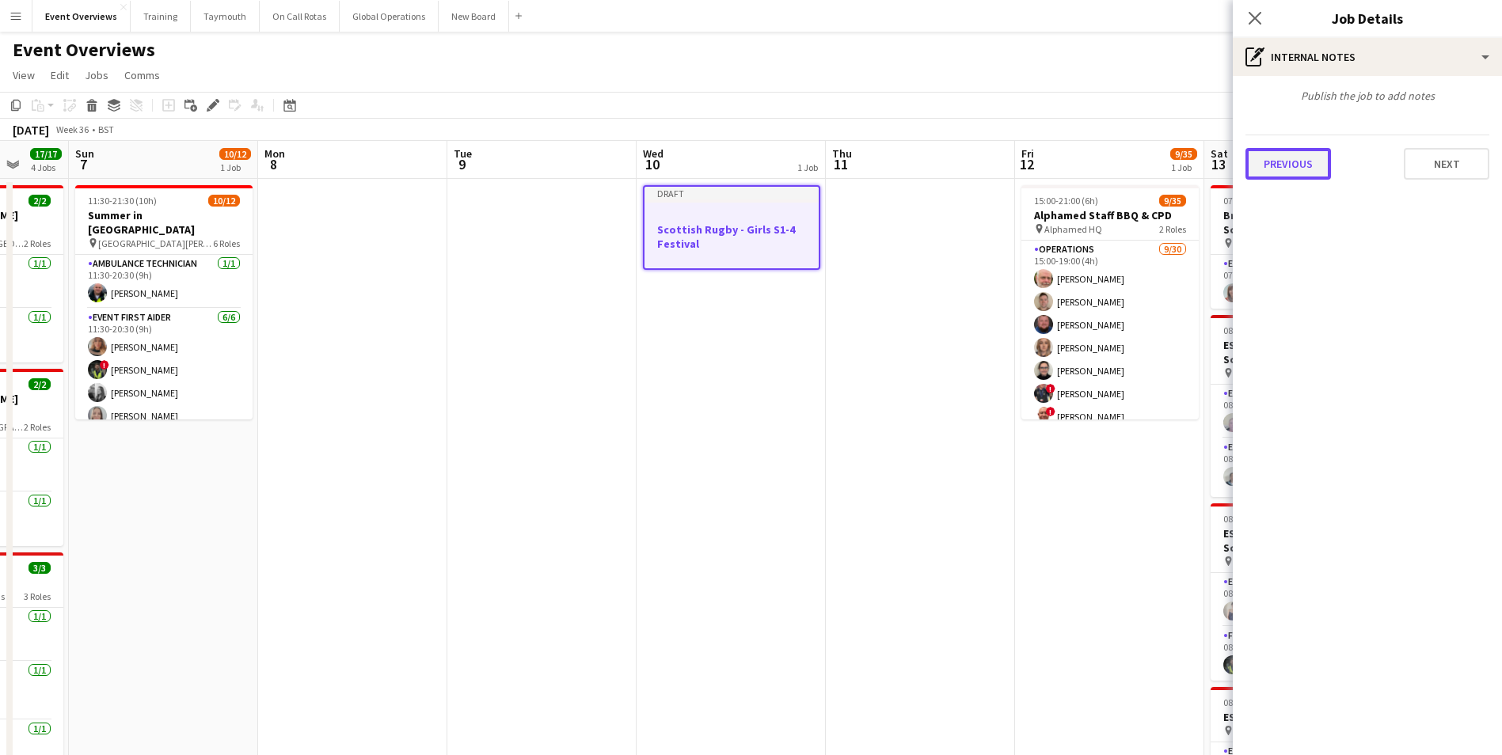
click at [1284, 174] on button "Previous" at bounding box center [1289, 164] width 86 height 32
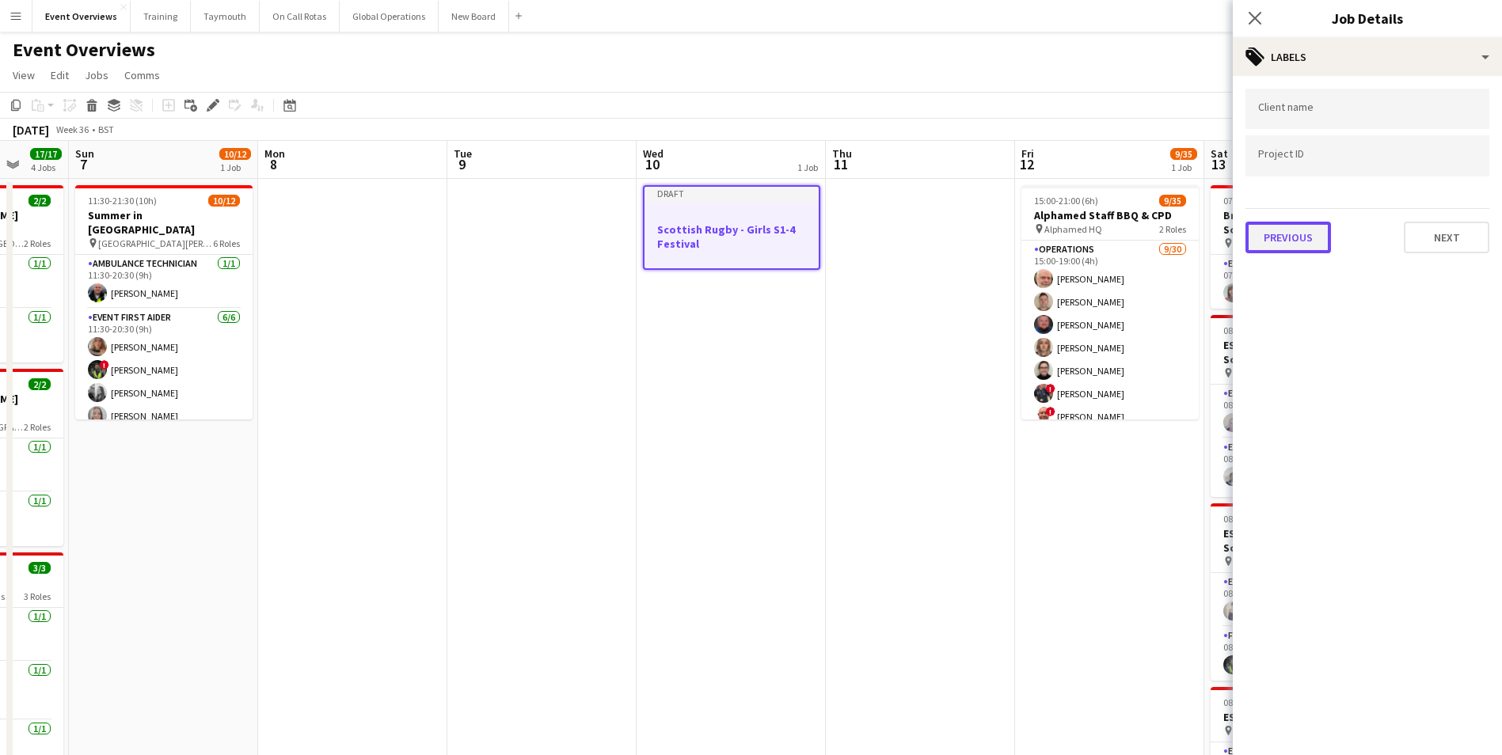
click at [1277, 243] on button "Previous" at bounding box center [1289, 238] width 86 height 32
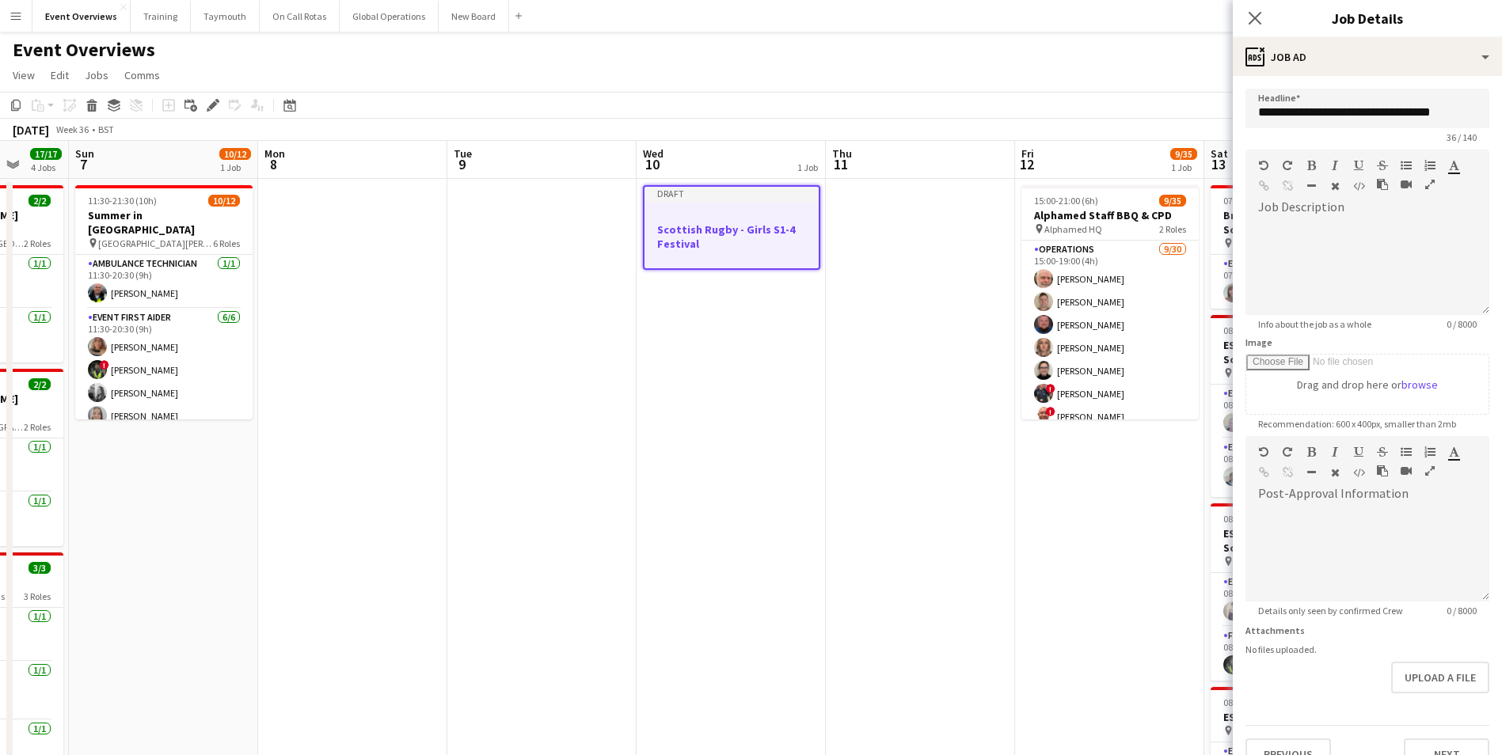
click at [710, 218] on div at bounding box center [732, 215] width 174 height 12
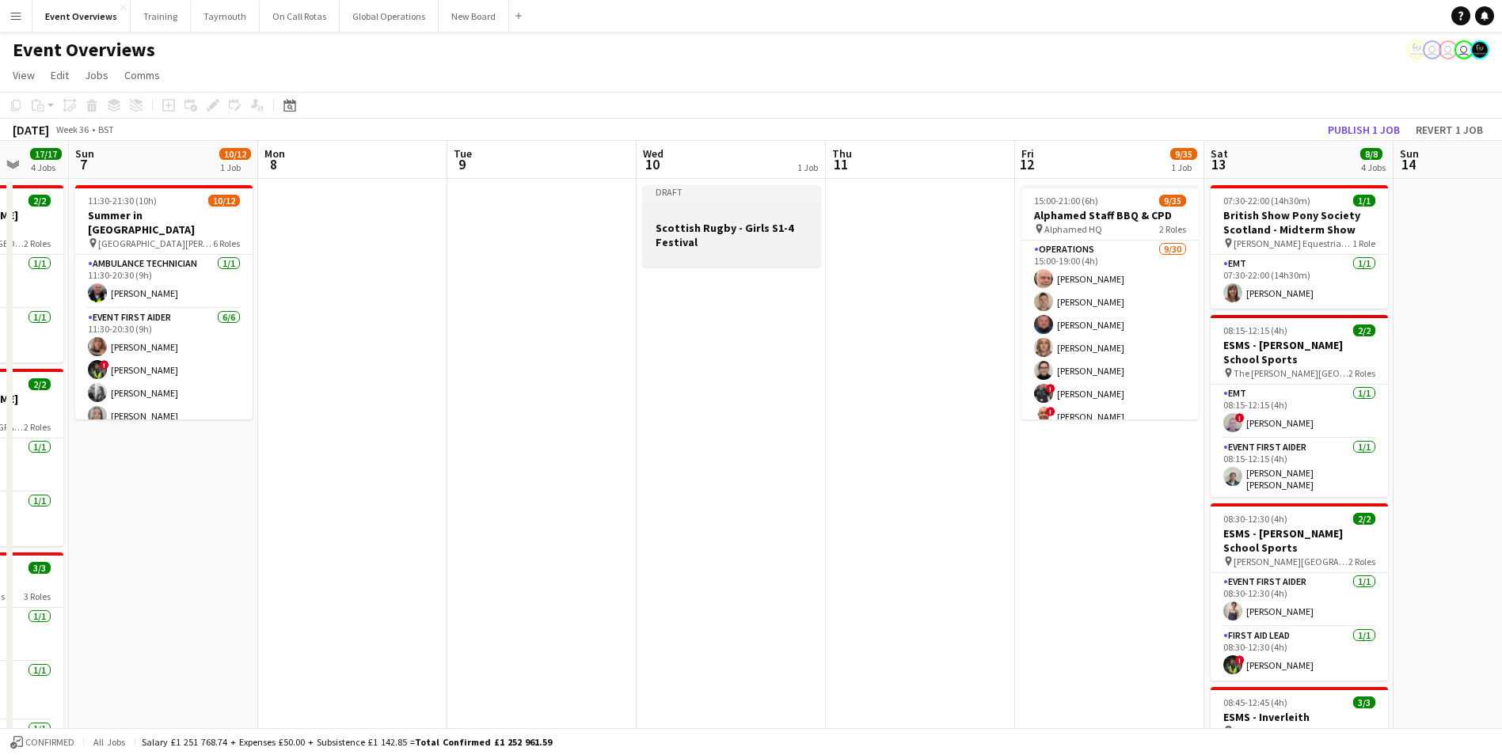
click at [694, 218] on div at bounding box center [731, 213] width 177 height 12
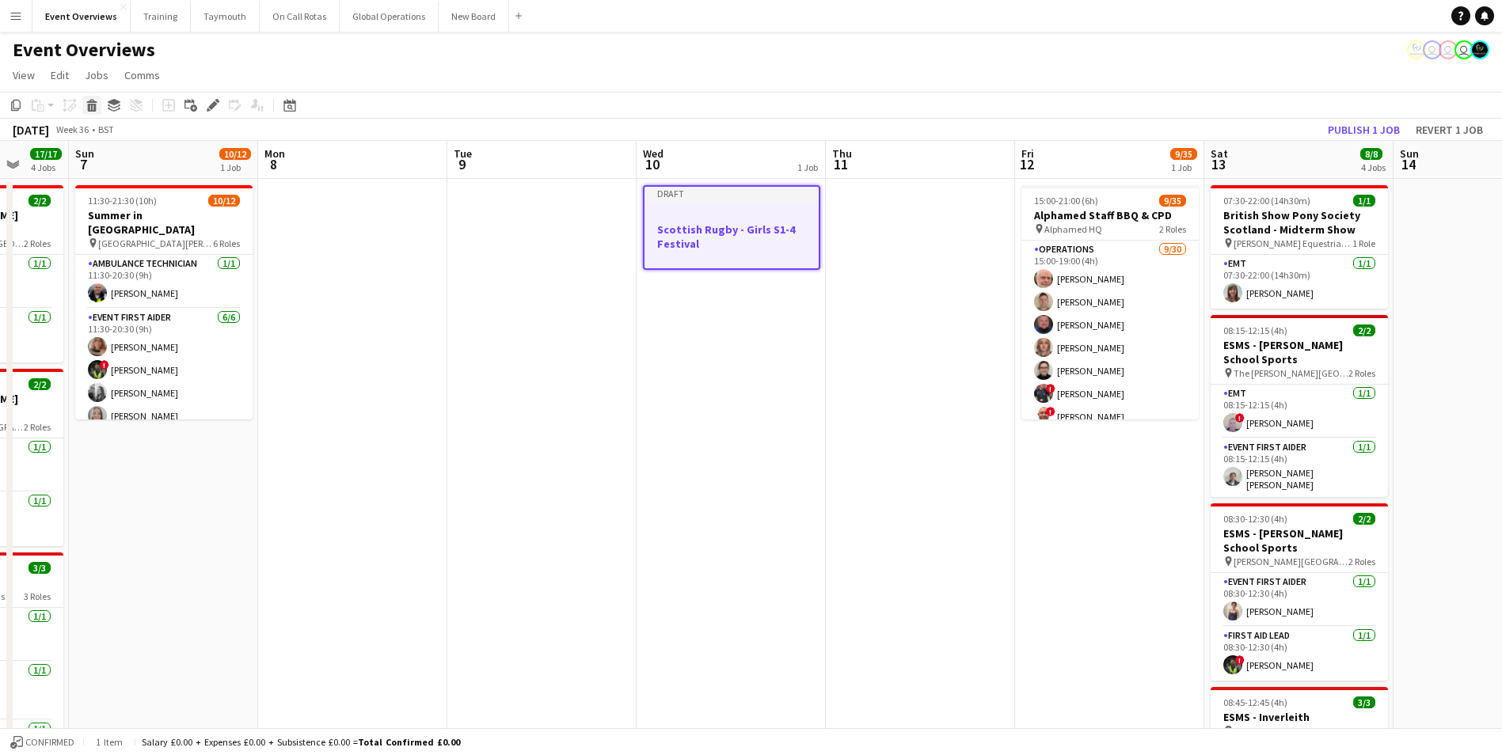
click at [90, 105] on icon "Delete" at bounding box center [92, 105] width 13 height 13
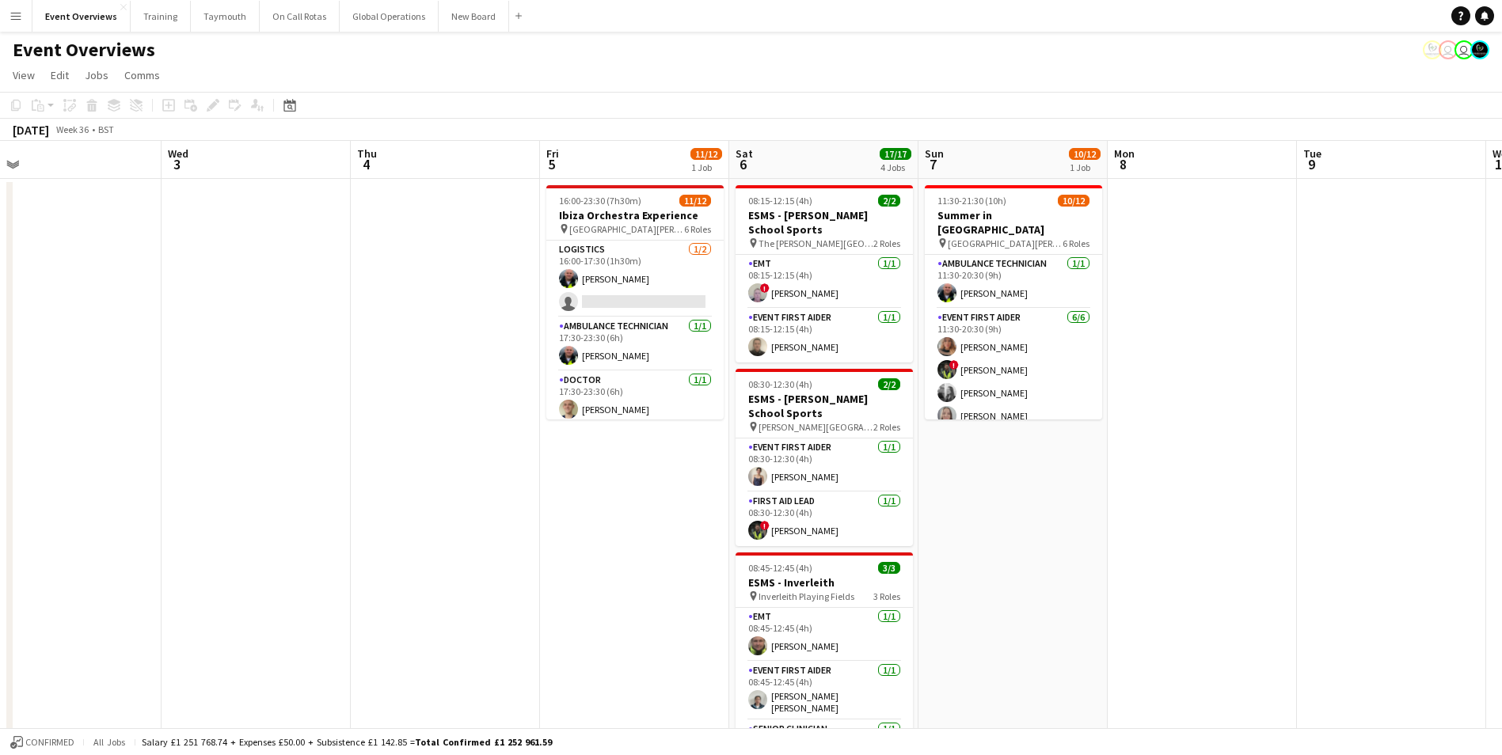
drag, startPoint x: 306, startPoint y: 540, endPoint x: 1149, endPoint y: 514, distance: 843.0
click at [1156, 514] on app-calendar-viewport "Sun 31 1/2 1 Job Mon 1 Tue 2 Wed 3 Thu 4 Fri 5 11/12 1 Job Sat 6 17/17 4 Jobs S…" at bounding box center [751, 678] width 1502 height 1075
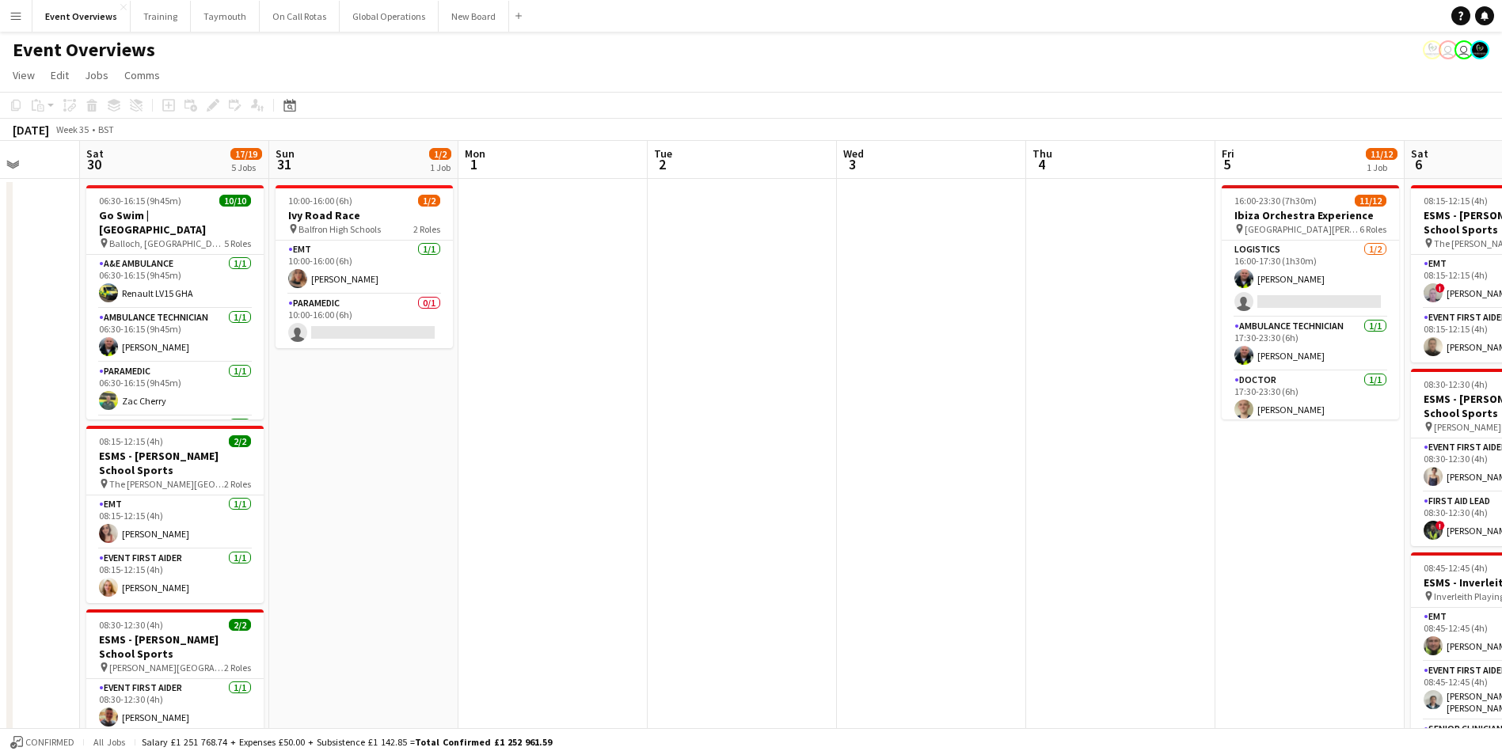
drag, startPoint x: 243, startPoint y: 531, endPoint x: 935, endPoint y: 512, distance: 692.4
click at [935, 512] on app-calendar-viewport "Wed 27 Thu 28 Fri 29 Sat 30 17/19 5 Jobs Sun 31 1/2 1 Job Mon 1 Tue 2 Wed 3 Thu…" at bounding box center [751, 678] width 1502 height 1075
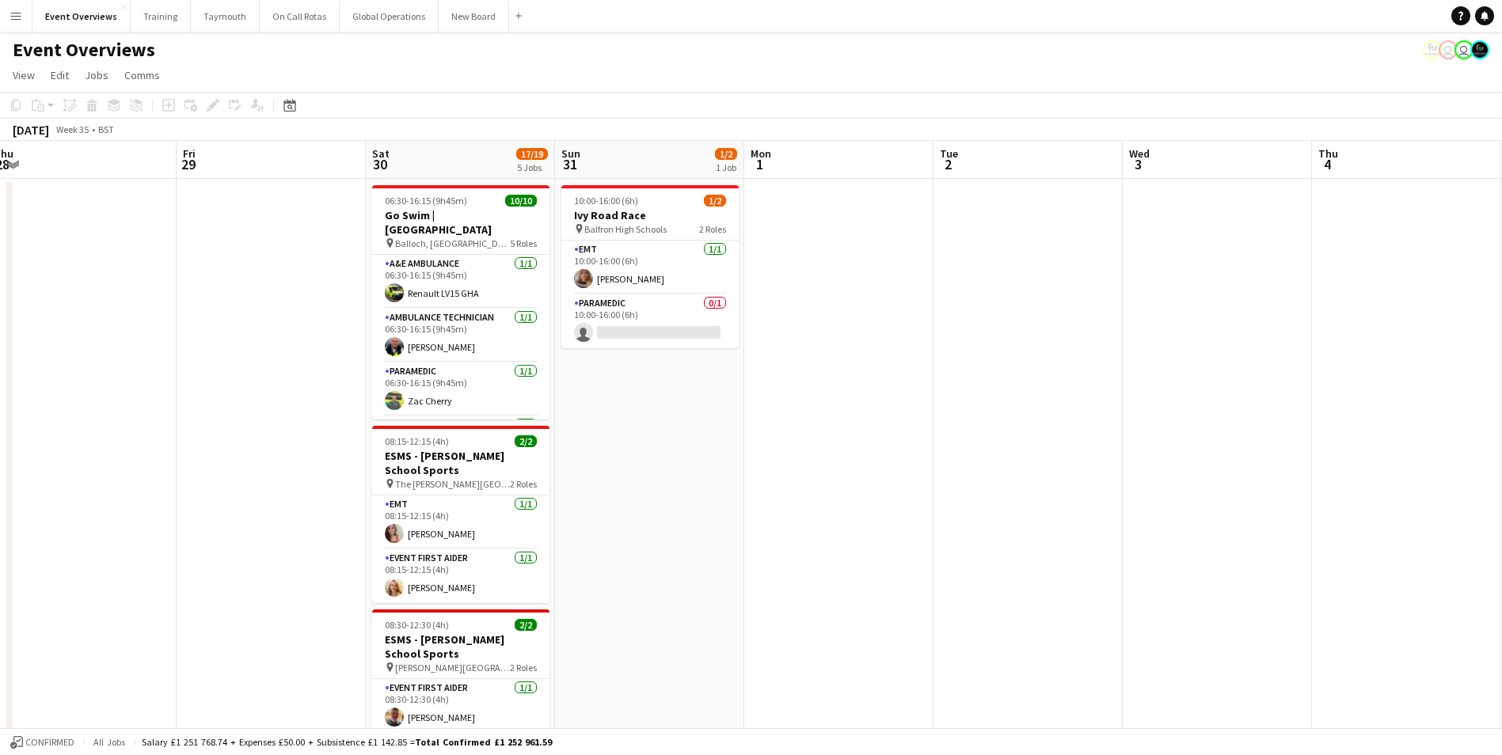
scroll to position [0, 496]
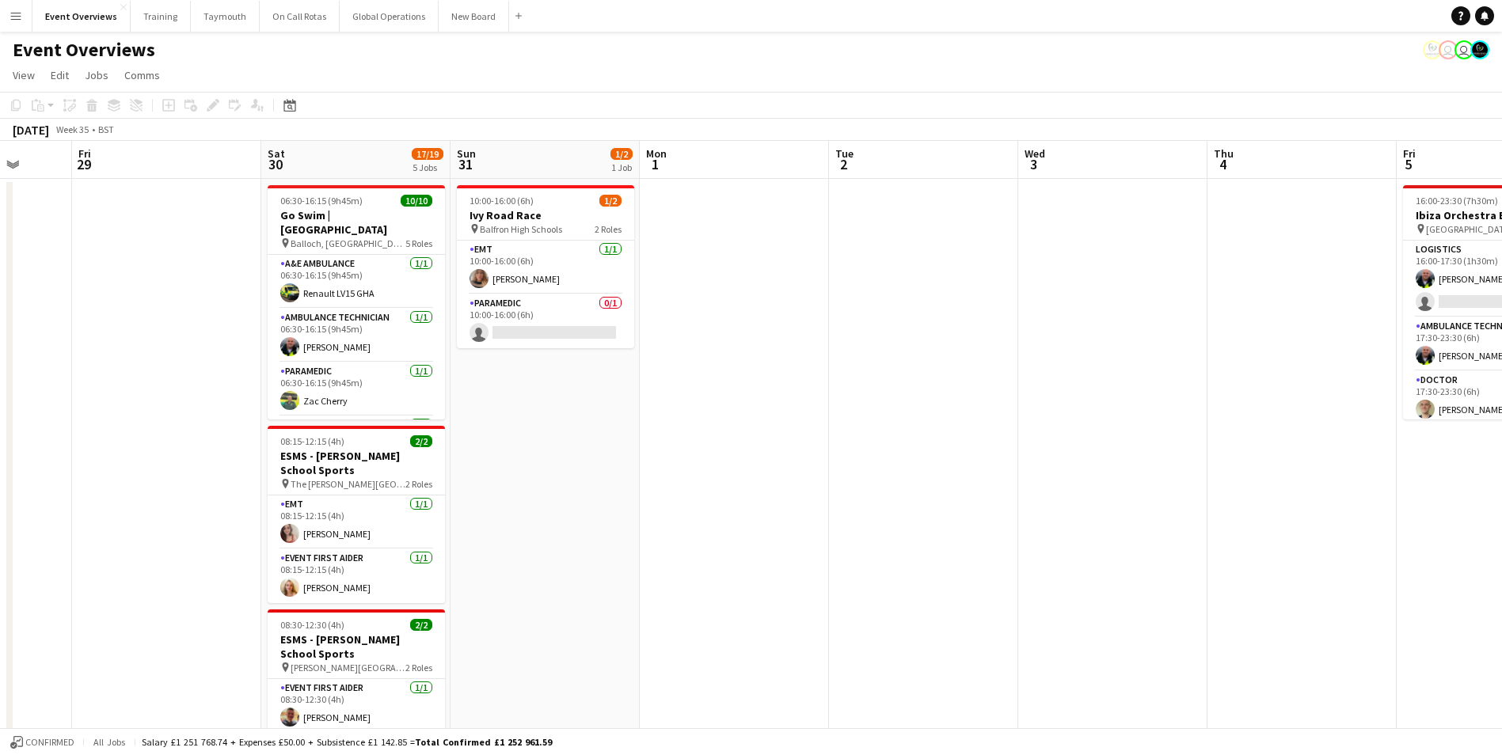
drag, startPoint x: 432, startPoint y: 525, endPoint x: 976, endPoint y: 514, distance: 543.3
click at [976, 514] on app-calendar-viewport "Tue 26 Wed 27 Thu 28 Fri 29 Sat 30 17/19 5 Jobs Sun 31 1/2 1 Job Mon 1 Tue 2 We…" at bounding box center [751, 678] width 1502 height 1075
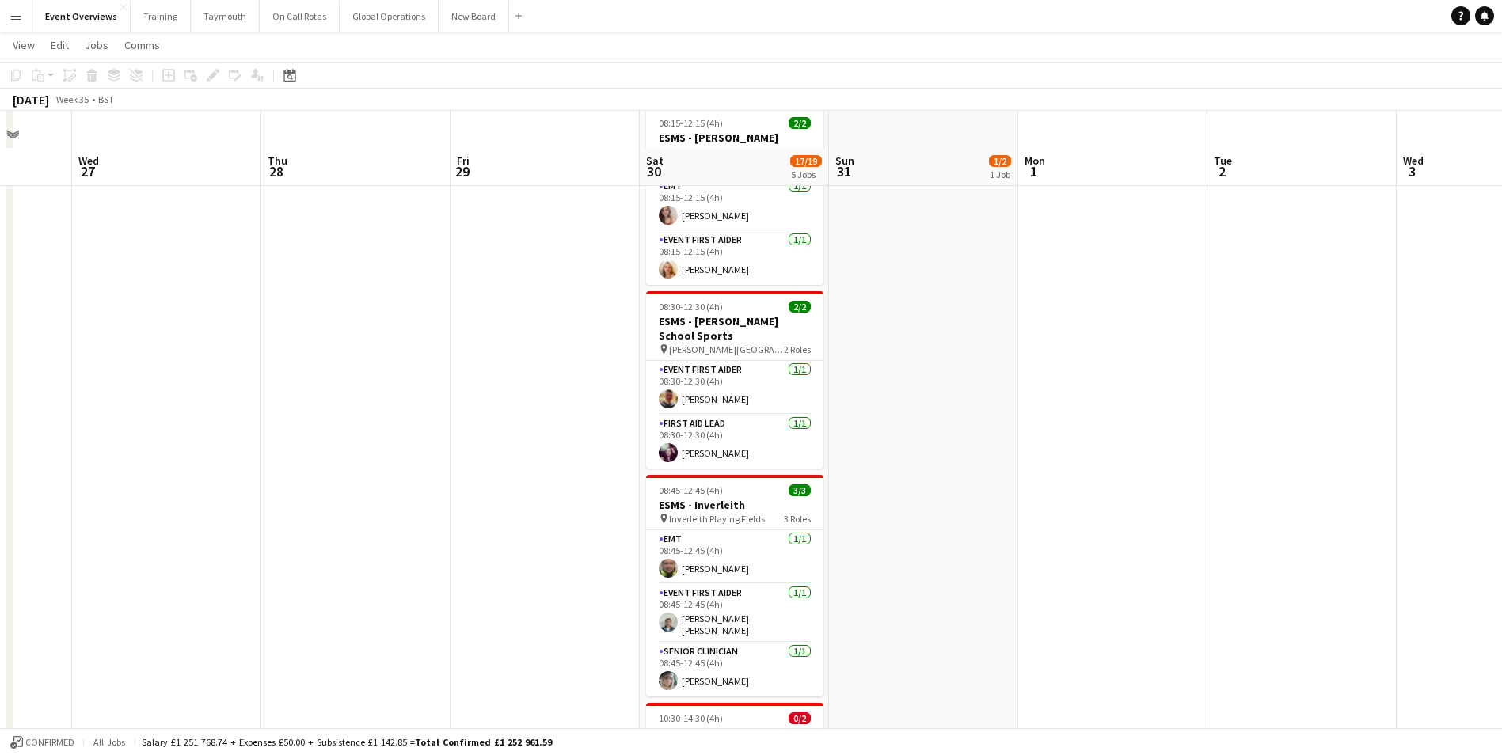
scroll to position [486, 0]
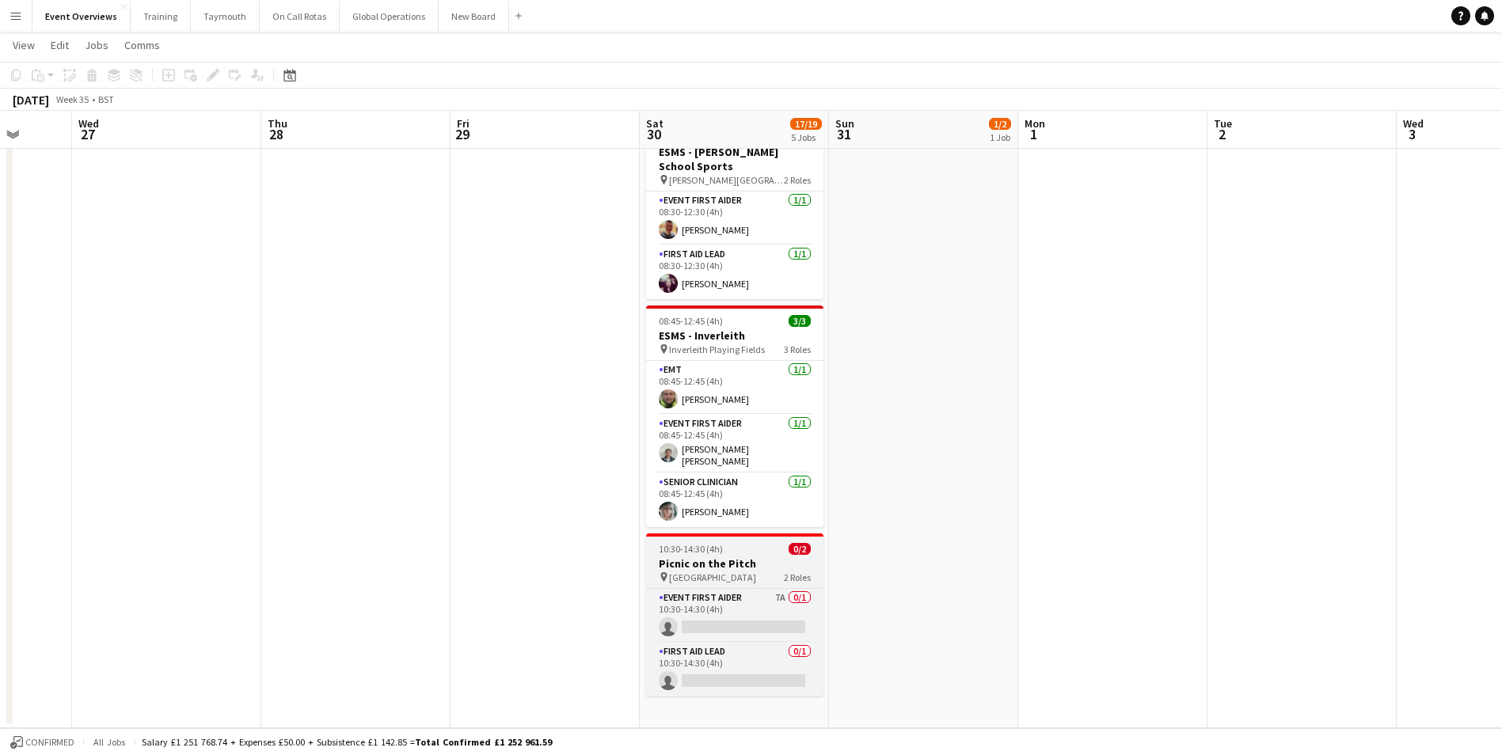
click at [732, 557] on h3 "Picnic on the Pitch" at bounding box center [734, 564] width 177 height 14
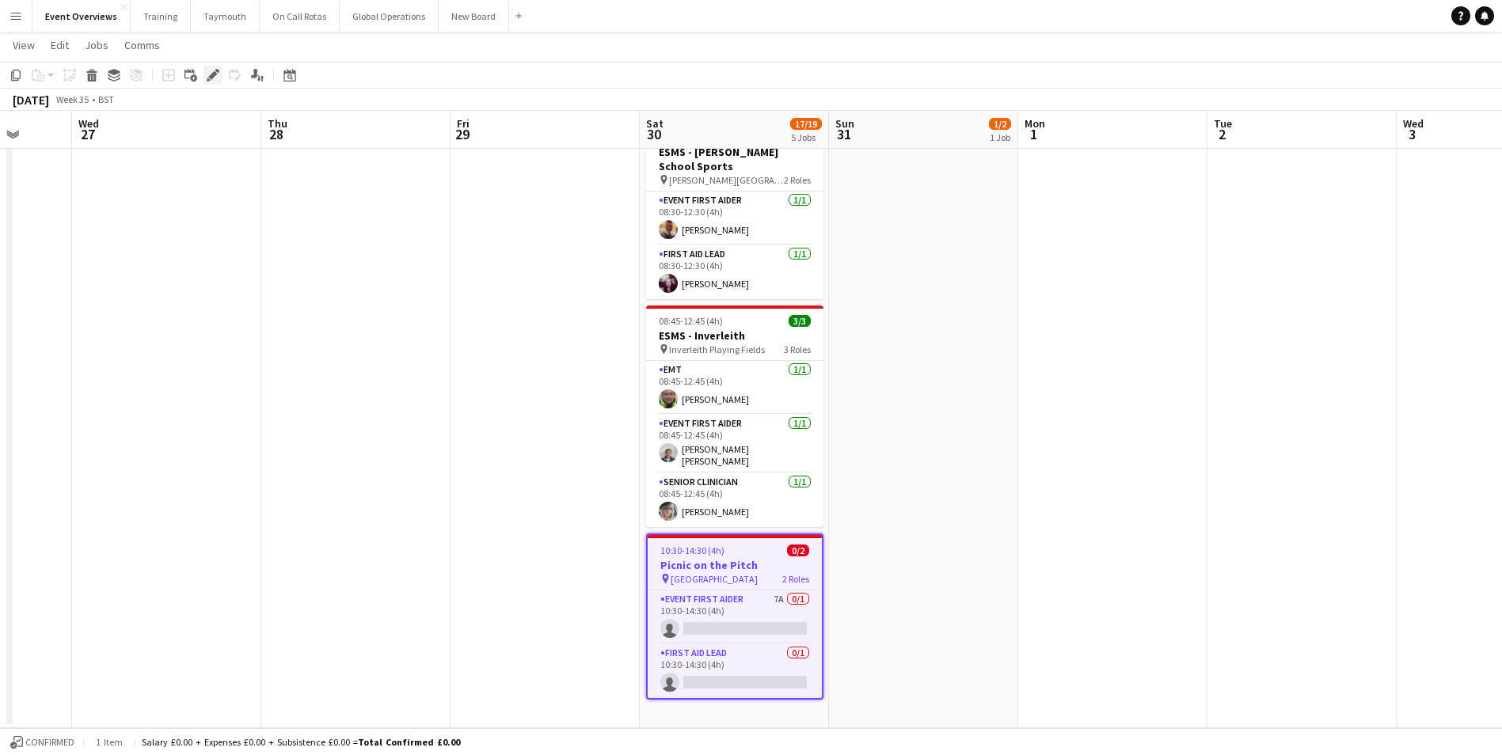
click at [207, 73] on icon "Edit" at bounding box center [213, 75] width 13 height 13
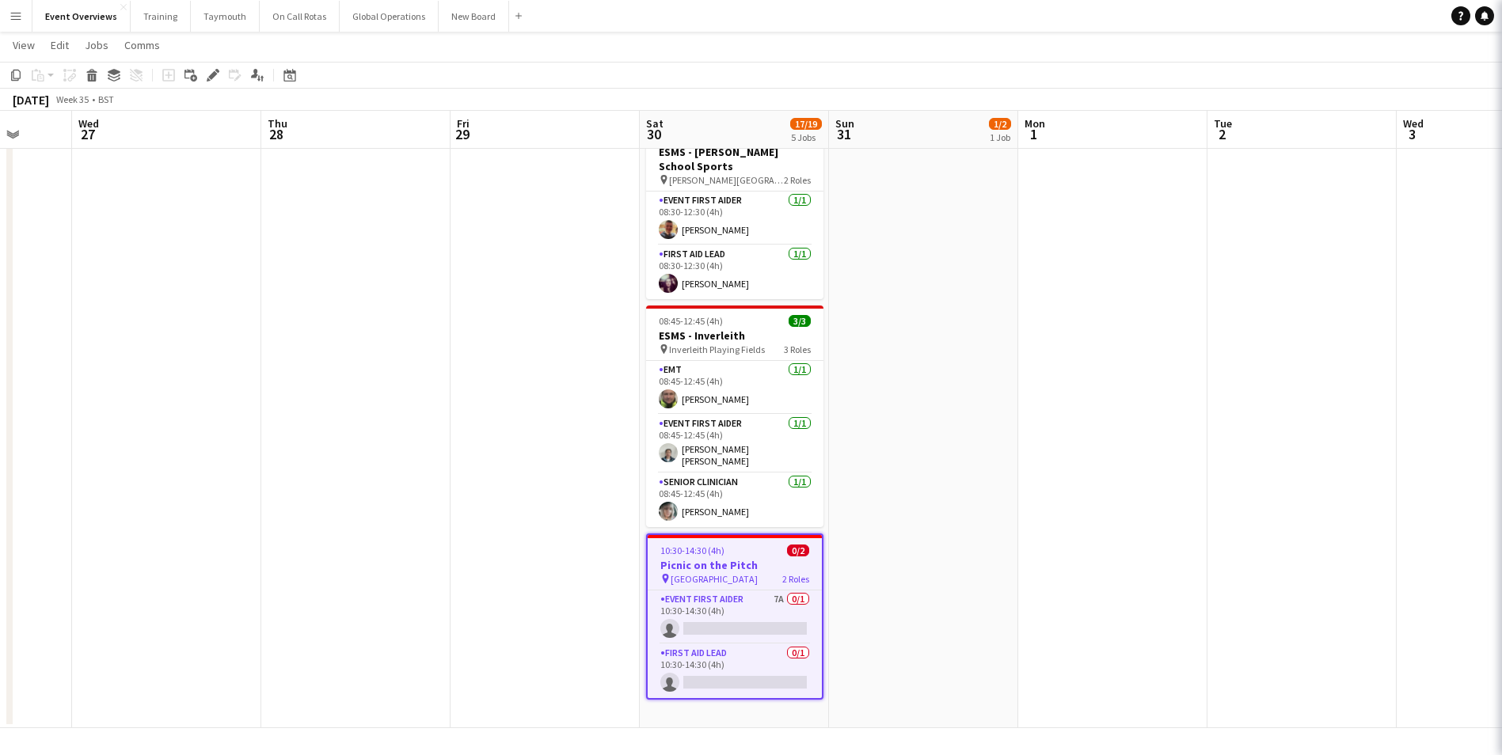
type input "**********"
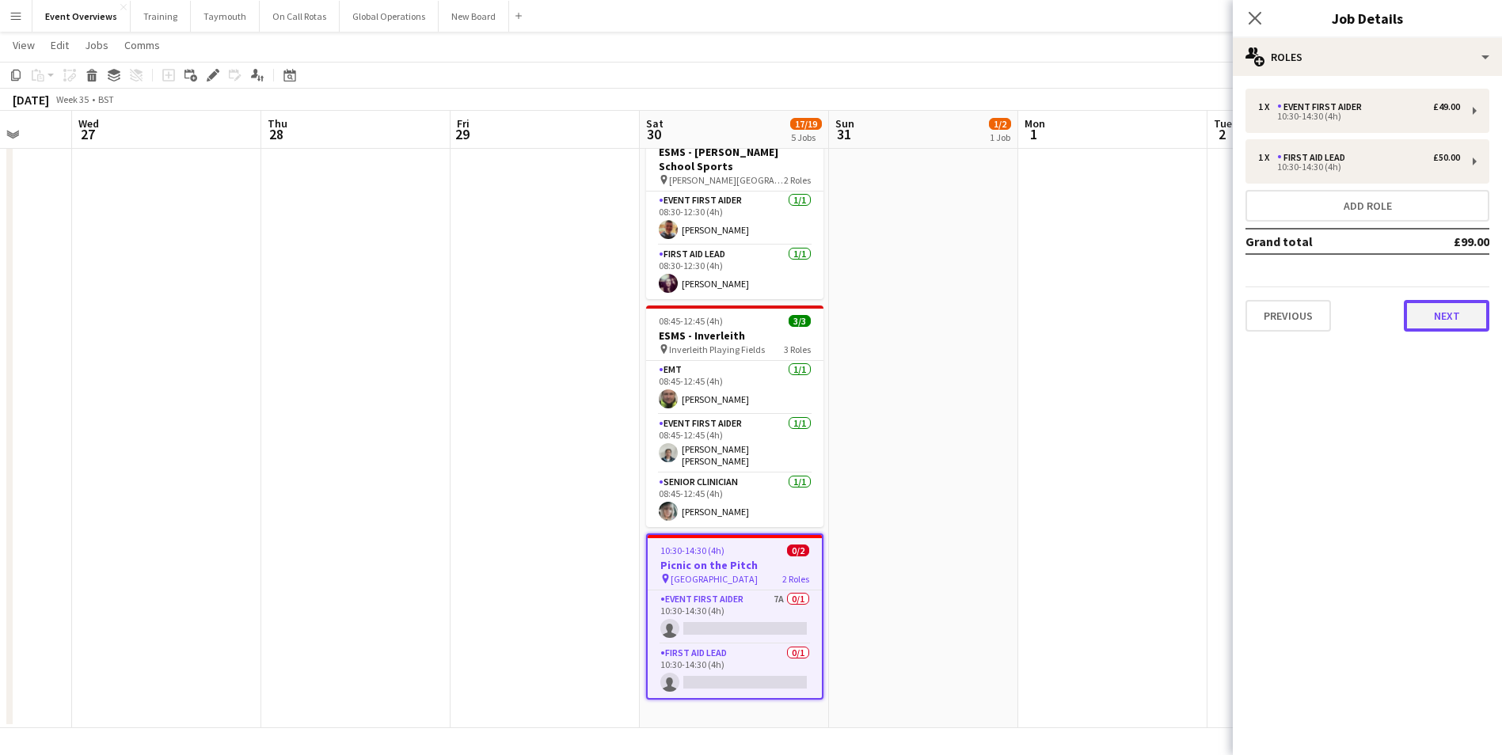
click at [1447, 316] on button "Next" at bounding box center [1447, 316] width 86 height 32
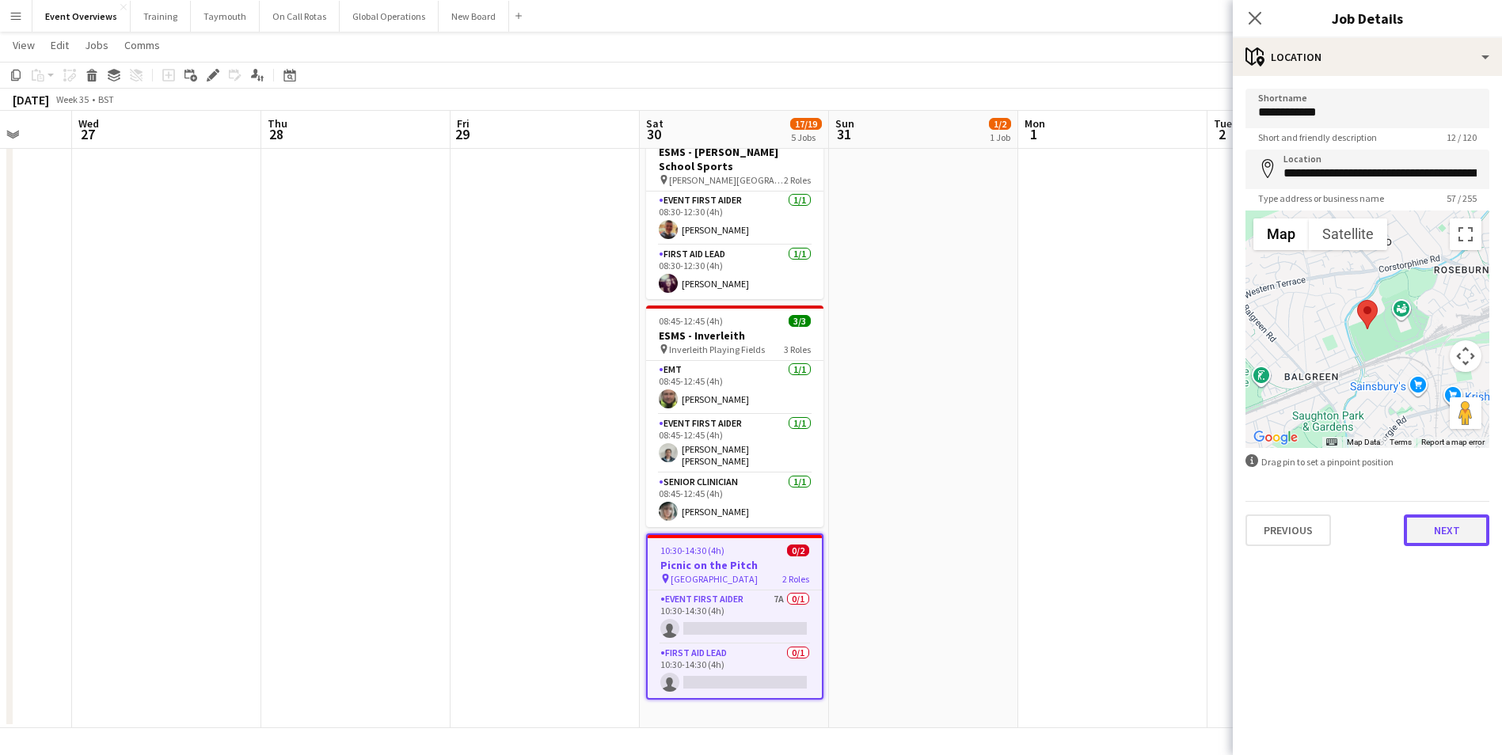
click at [1444, 535] on button "Next" at bounding box center [1447, 531] width 86 height 32
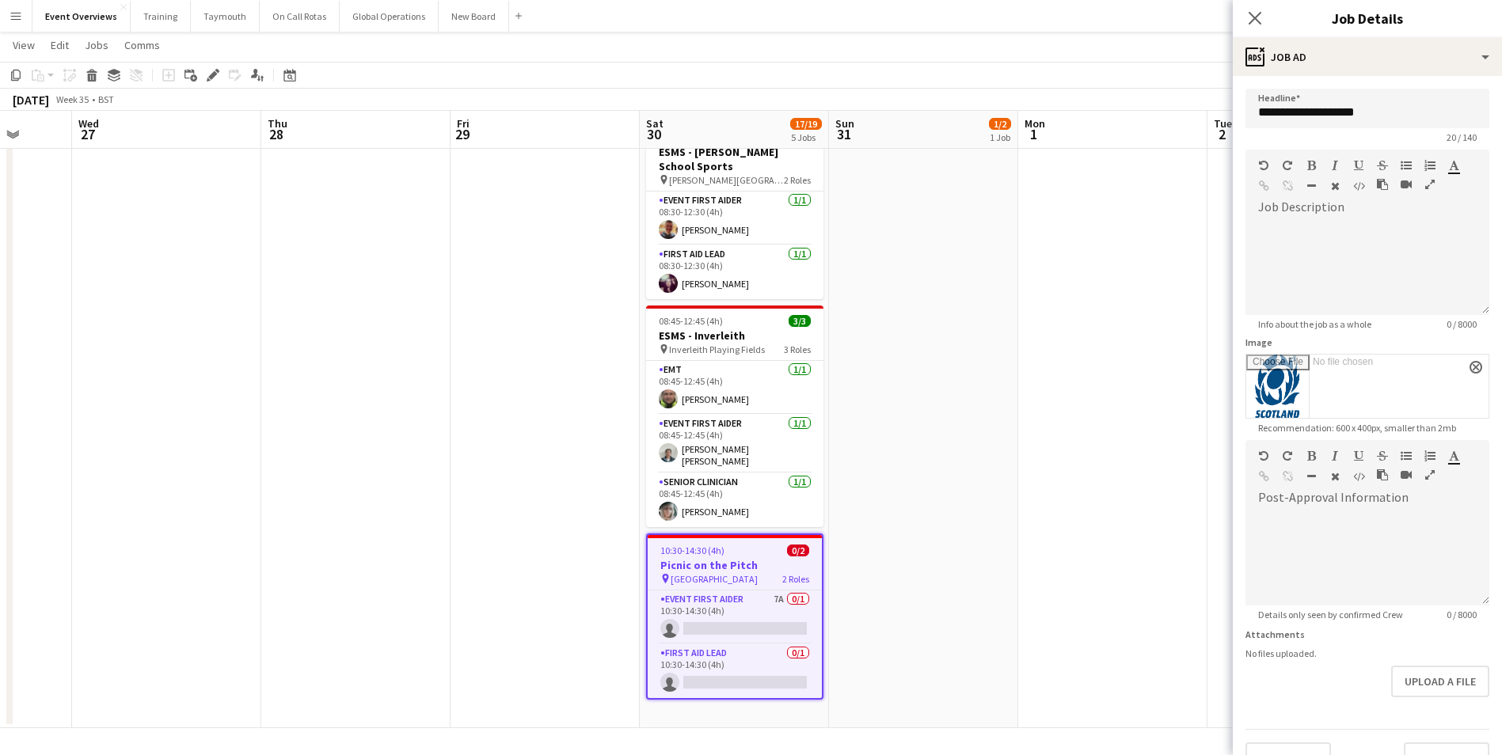
click at [1094, 555] on app-date-cell at bounding box center [1112, 209] width 189 height 1037
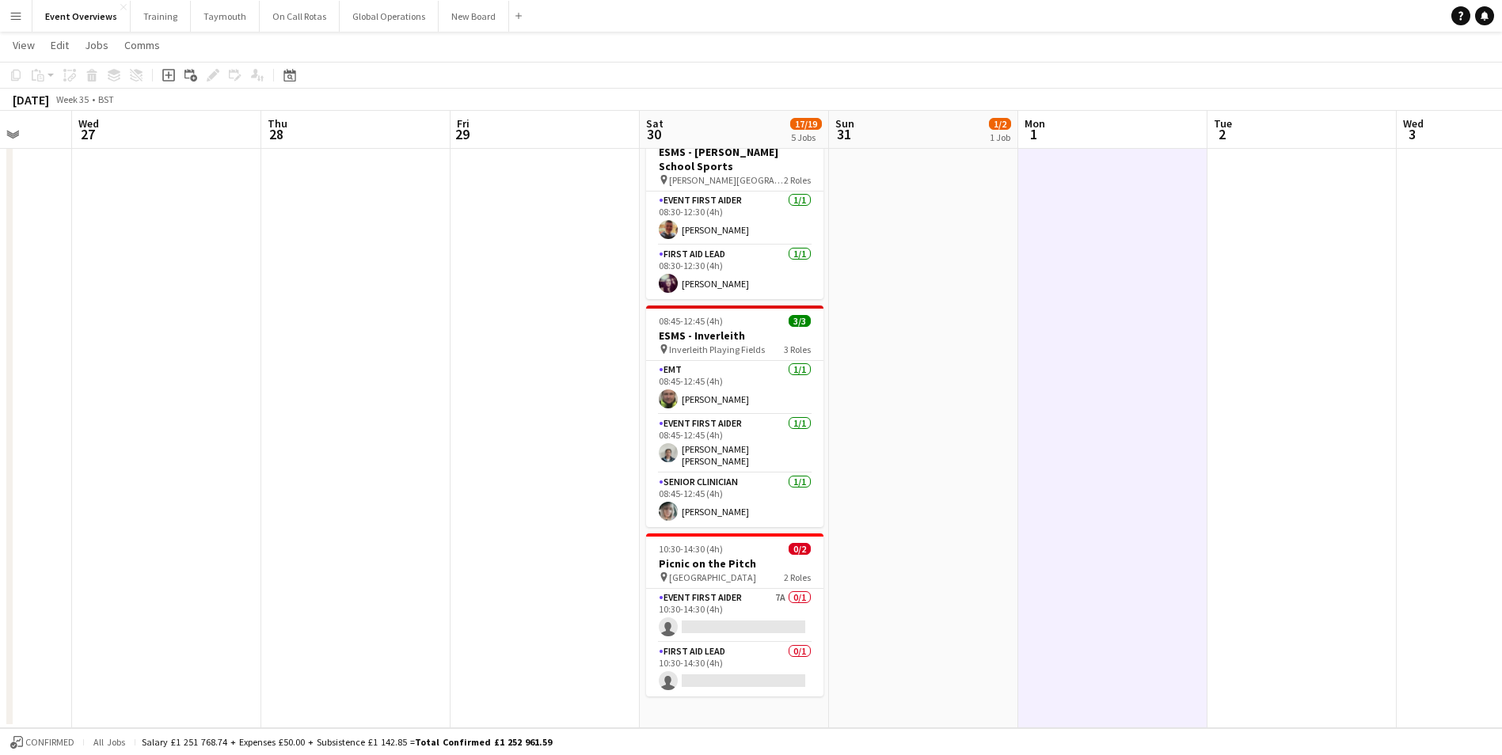
click at [970, 569] on app-date-cell "10:00-16:00 (6h) 1/[GEOGRAPHIC_DATA] pin Balfron High Schools 2 Roles EMT [DATE…" at bounding box center [923, 209] width 189 height 1037
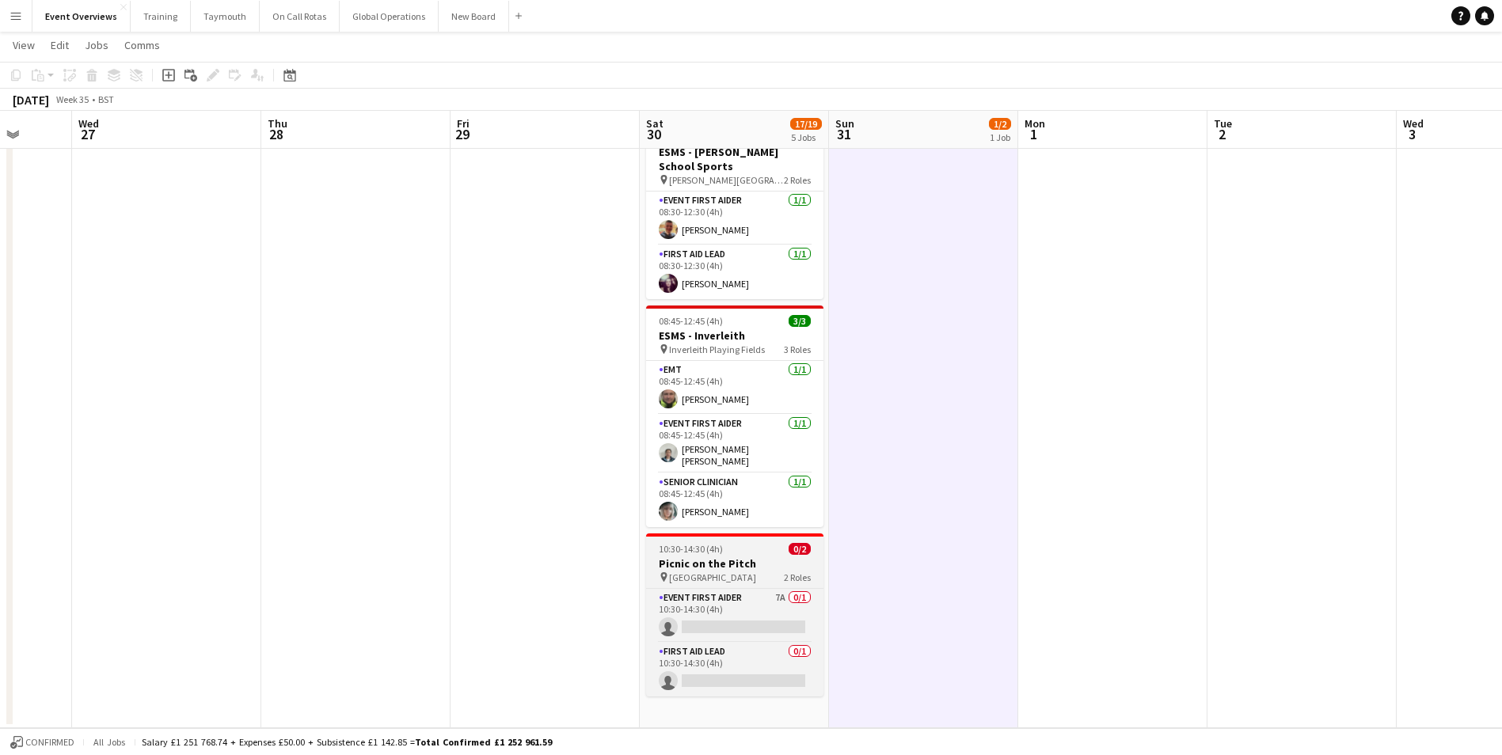
click at [694, 557] on h3 "Picnic on the Pitch" at bounding box center [734, 564] width 177 height 14
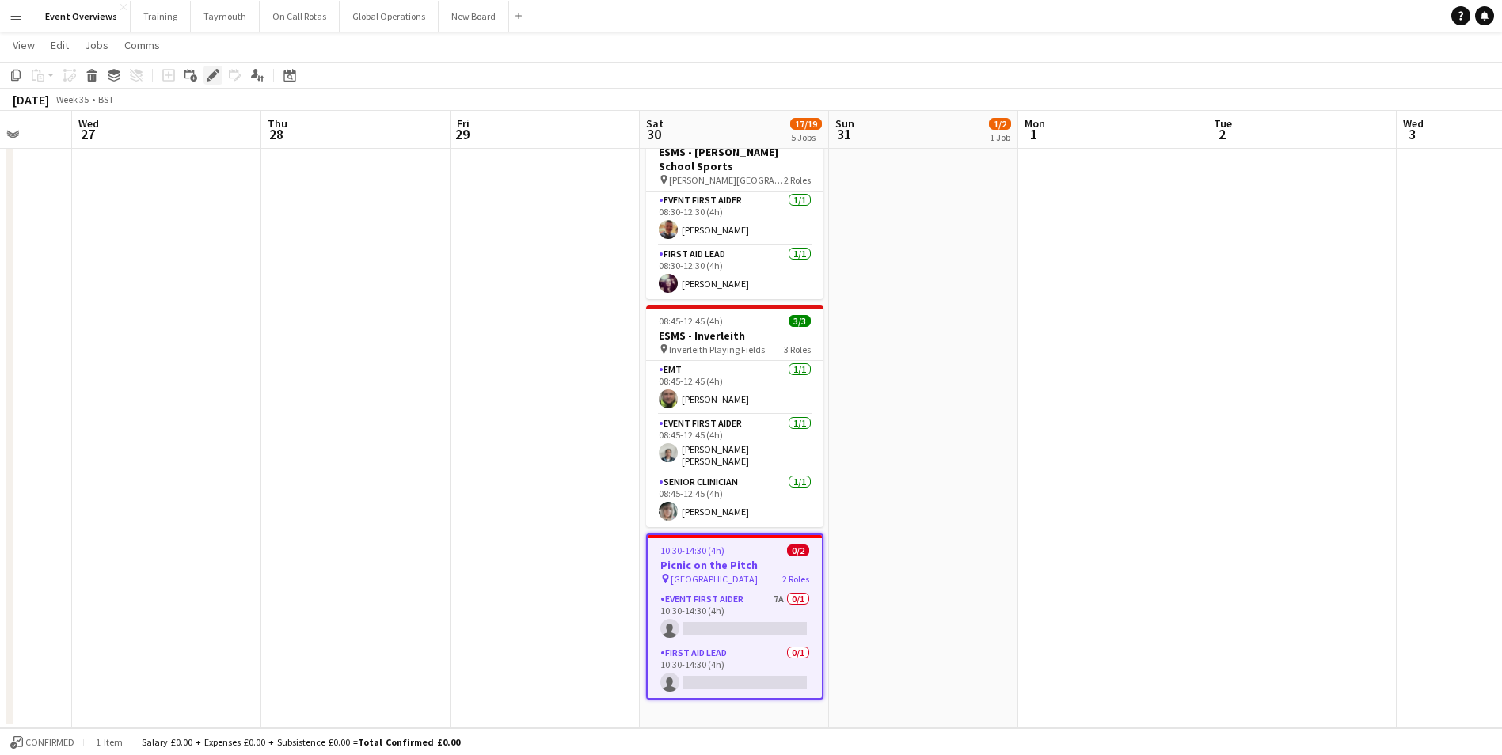
click at [215, 77] on icon "Edit" at bounding box center [213, 75] width 13 height 13
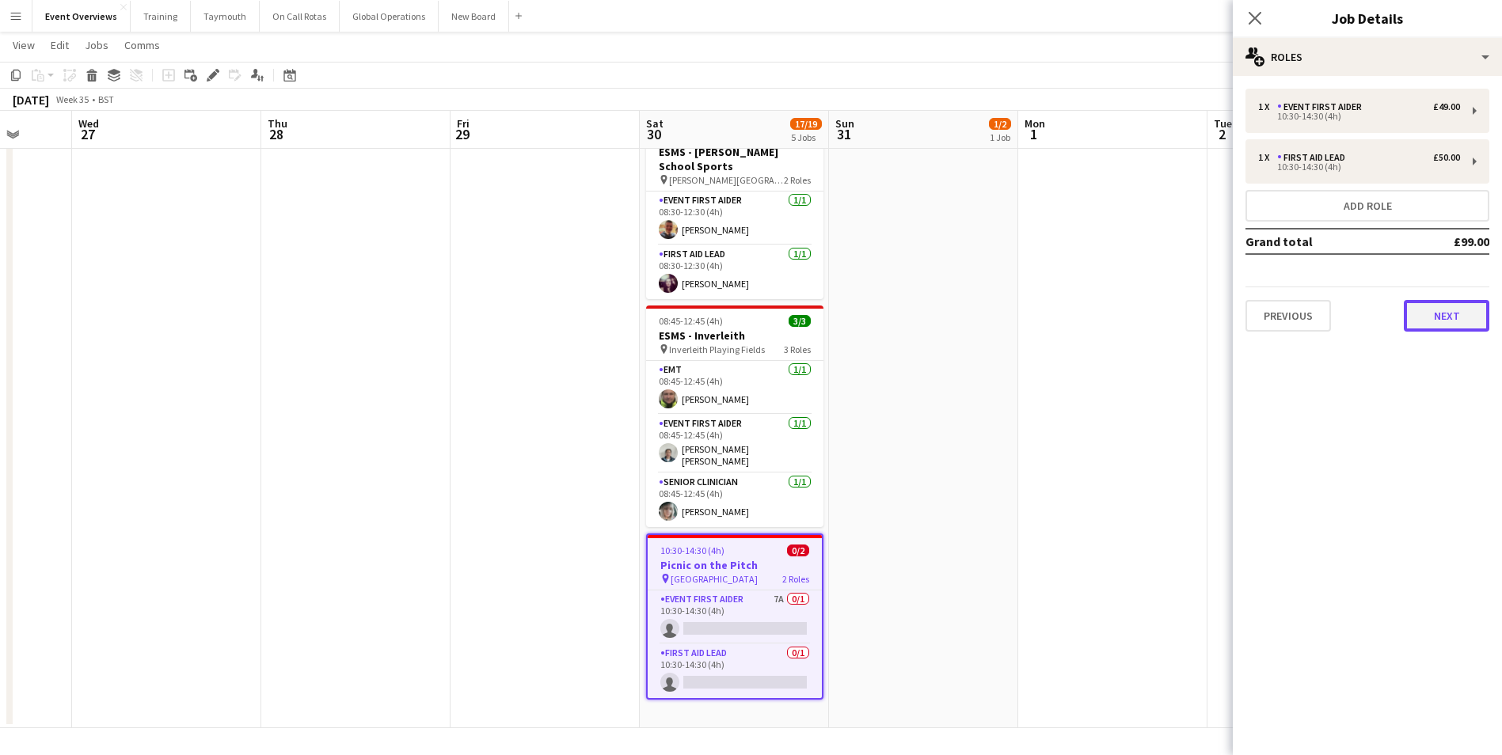
click at [1450, 322] on button "Next" at bounding box center [1447, 316] width 86 height 32
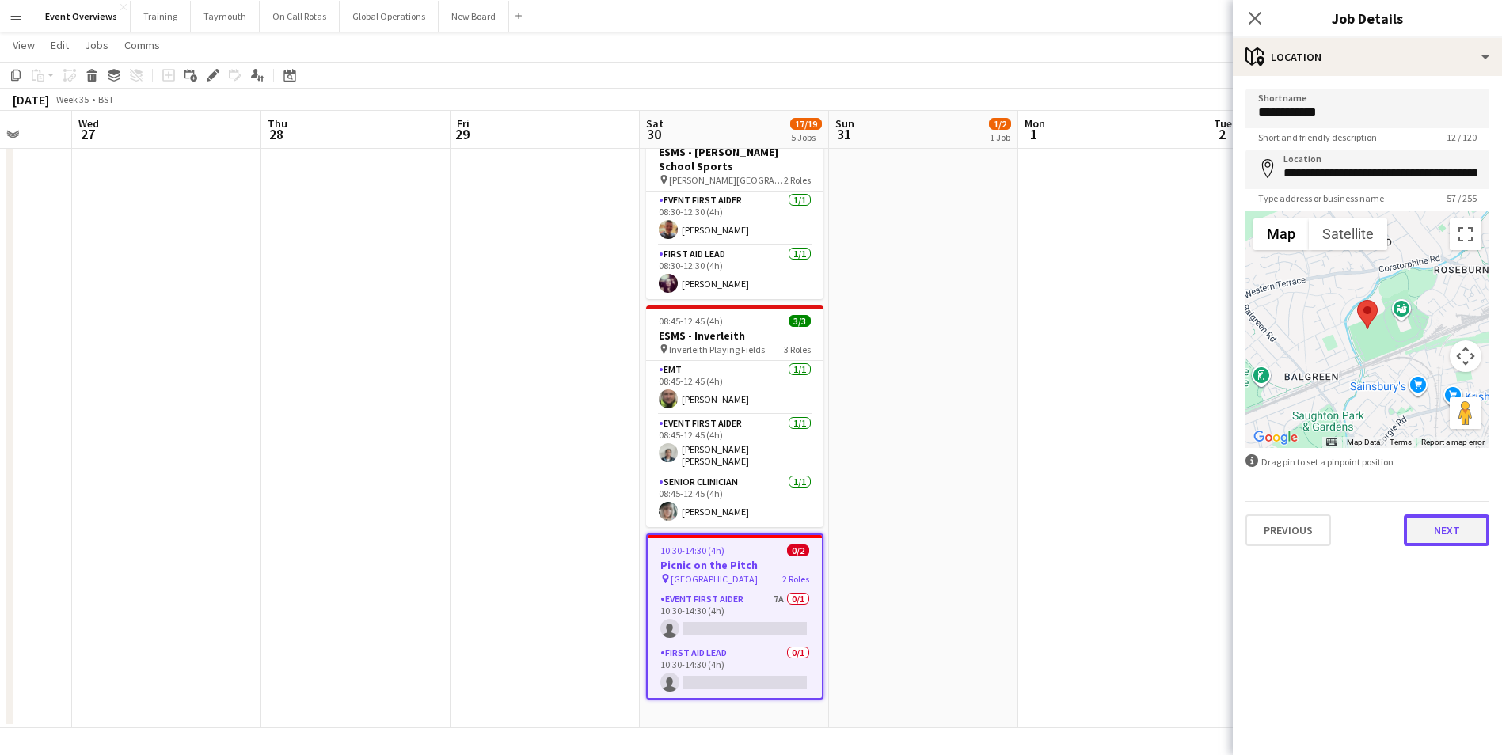
click at [1453, 537] on button "Next" at bounding box center [1447, 531] width 86 height 32
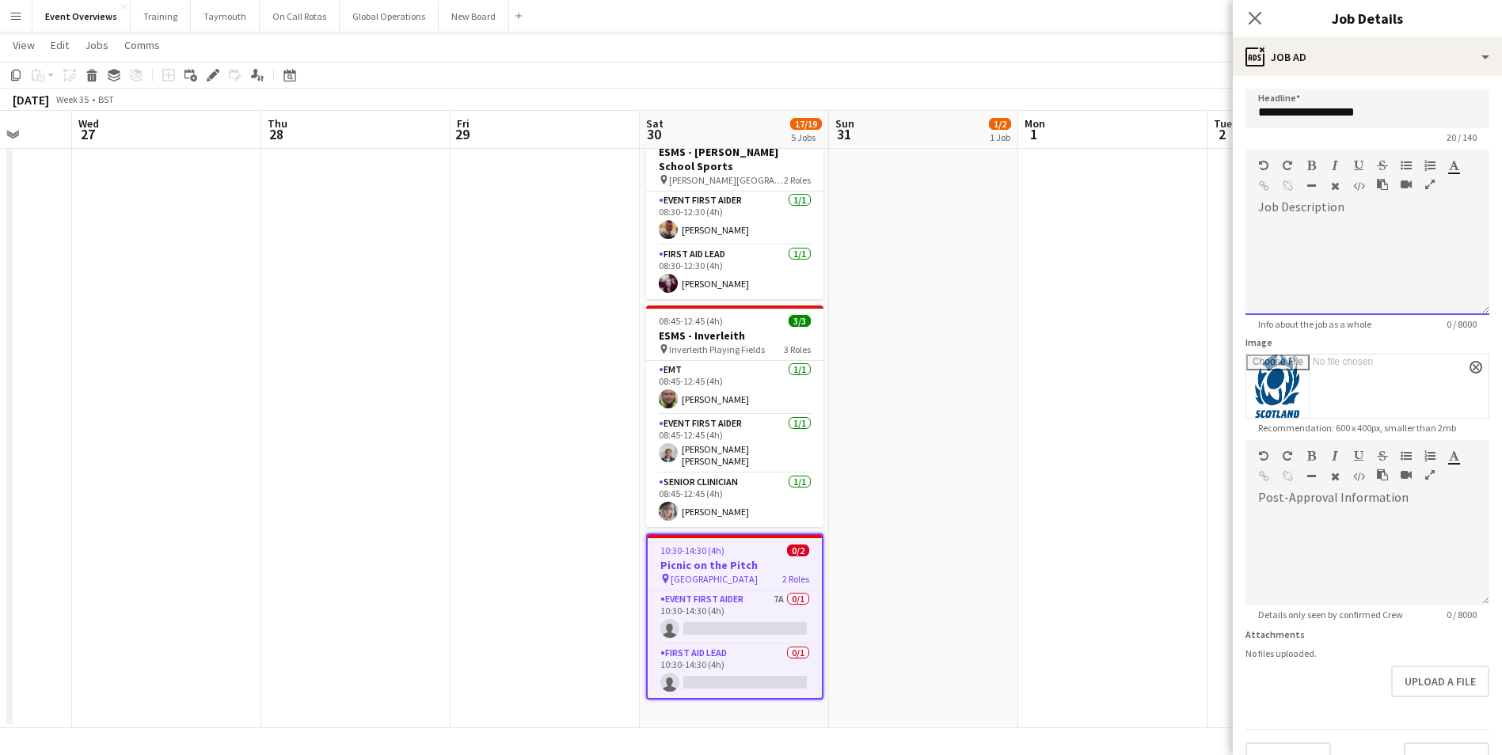
click at [1291, 242] on div at bounding box center [1368, 267] width 244 height 95
paste div
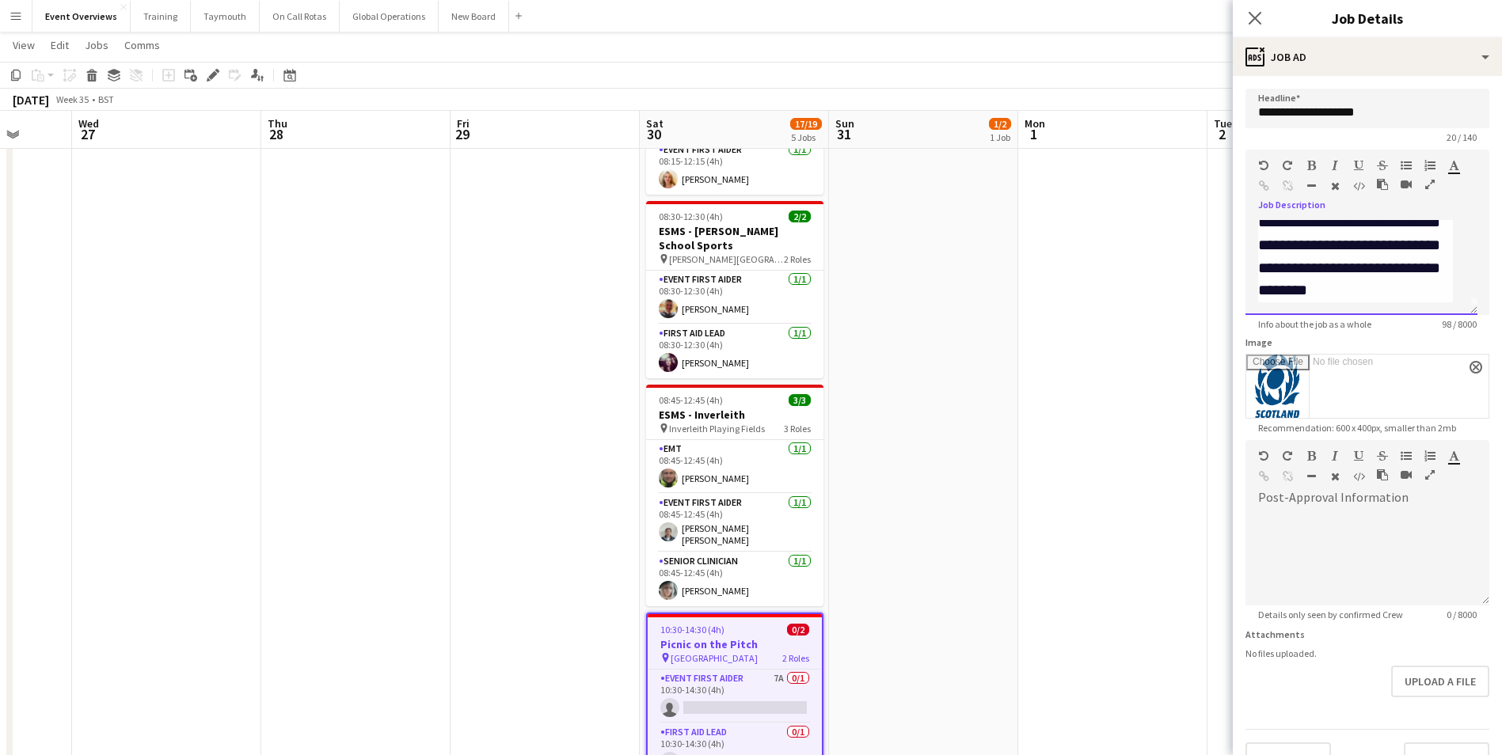
scroll to position [0, 0]
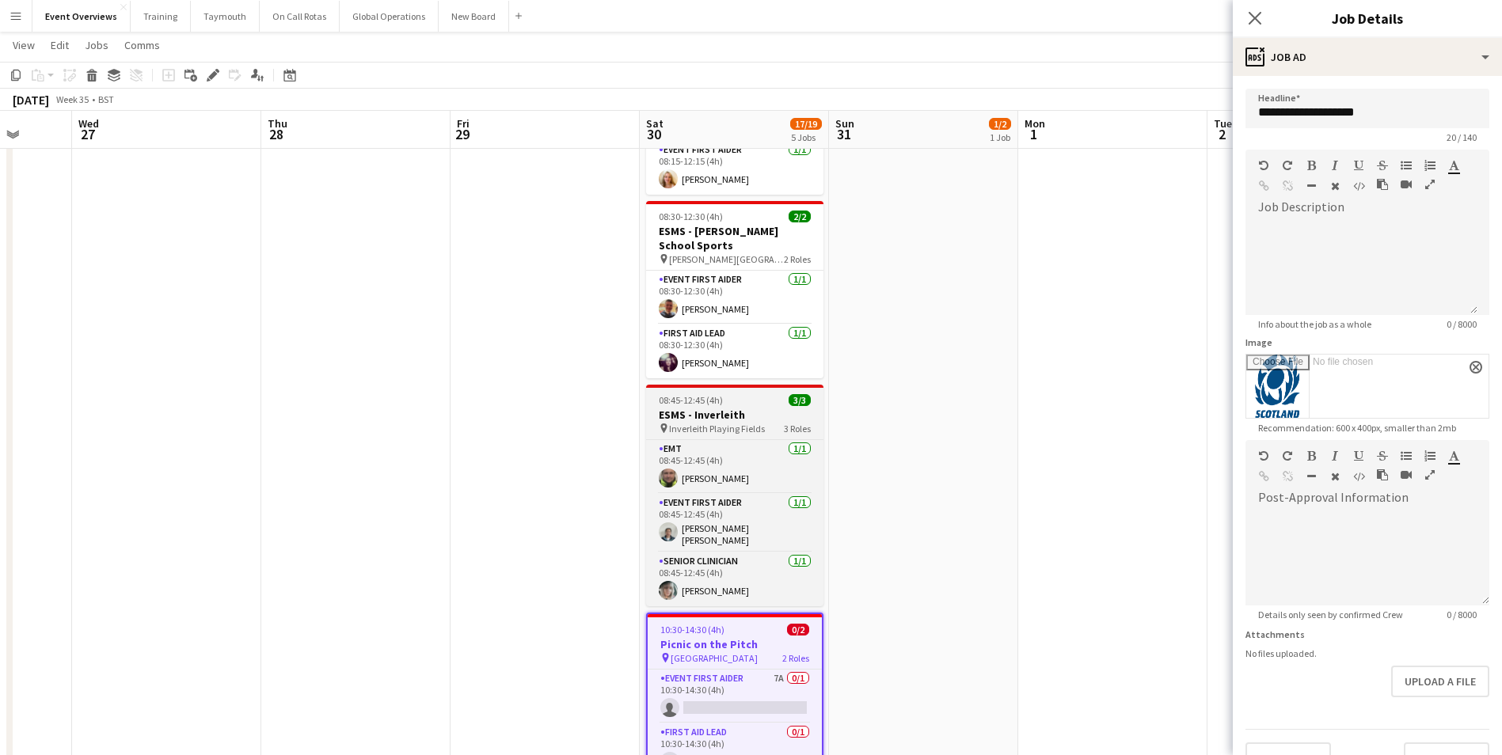
click at [759, 405] on div "08:45-12:45 (4h) 3/3" at bounding box center [734, 400] width 177 height 12
type input "**********"
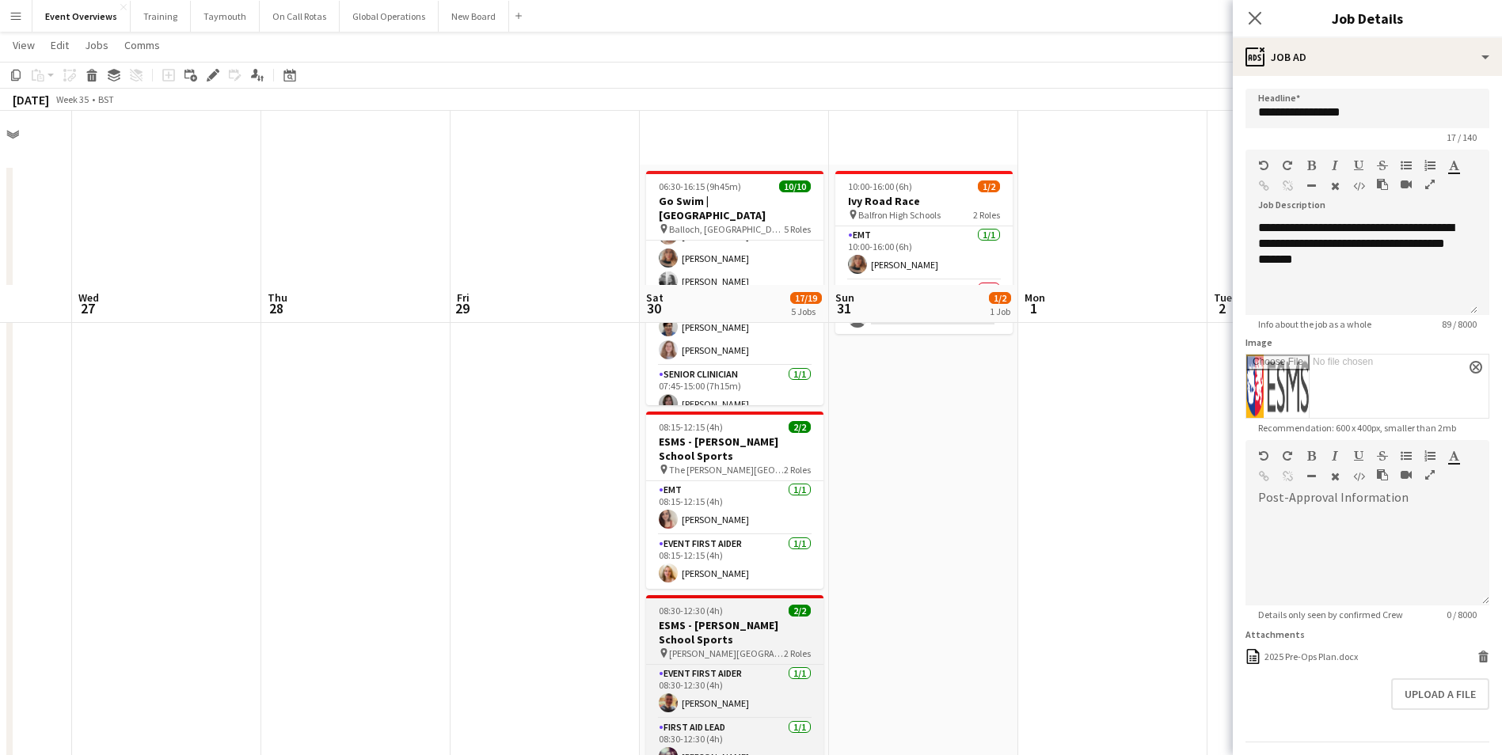
scroll to position [11, 0]
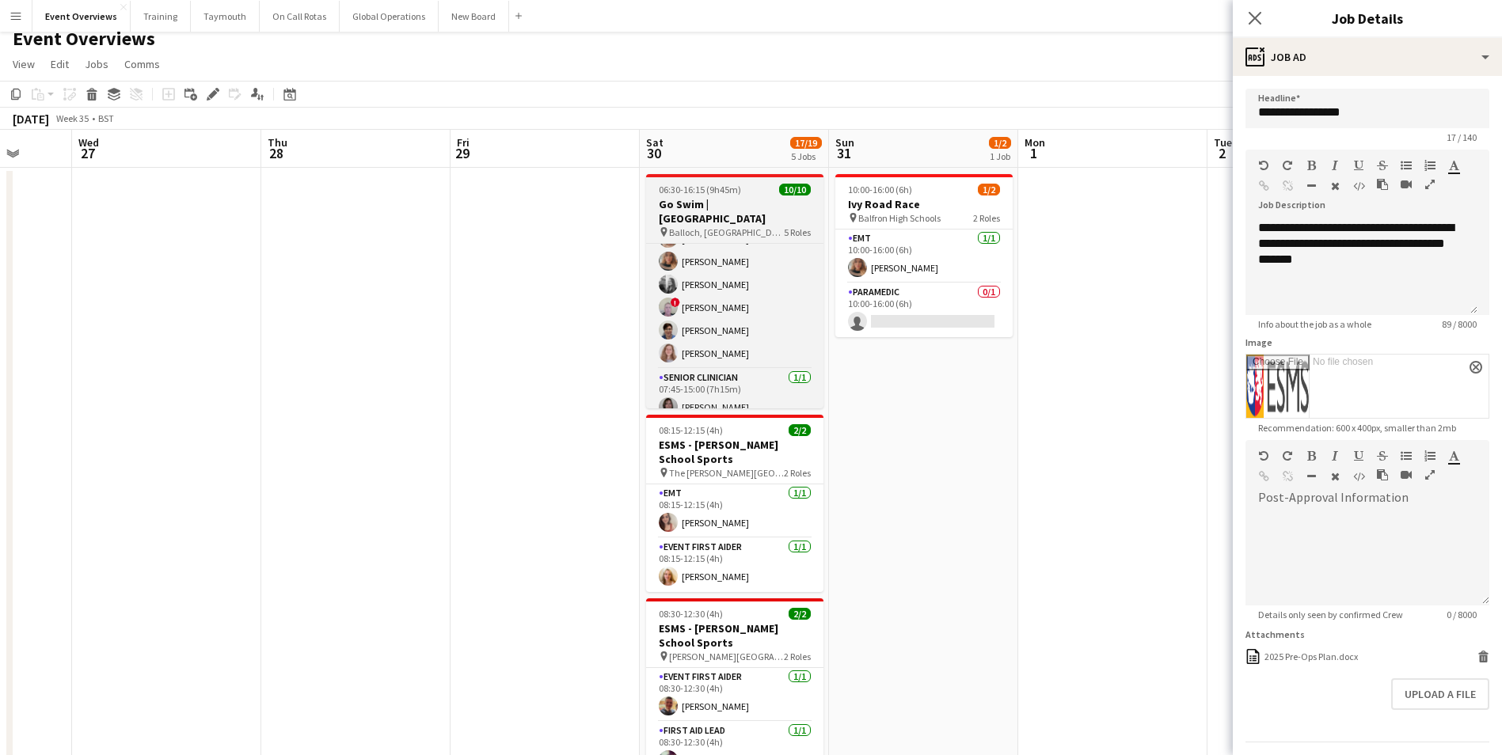
click at [718, 205] on h3 "Go Swim | [GEOGRAPHIC_DATA]" at bounding box center [734, 211] width 177 height 29
type input "**********"
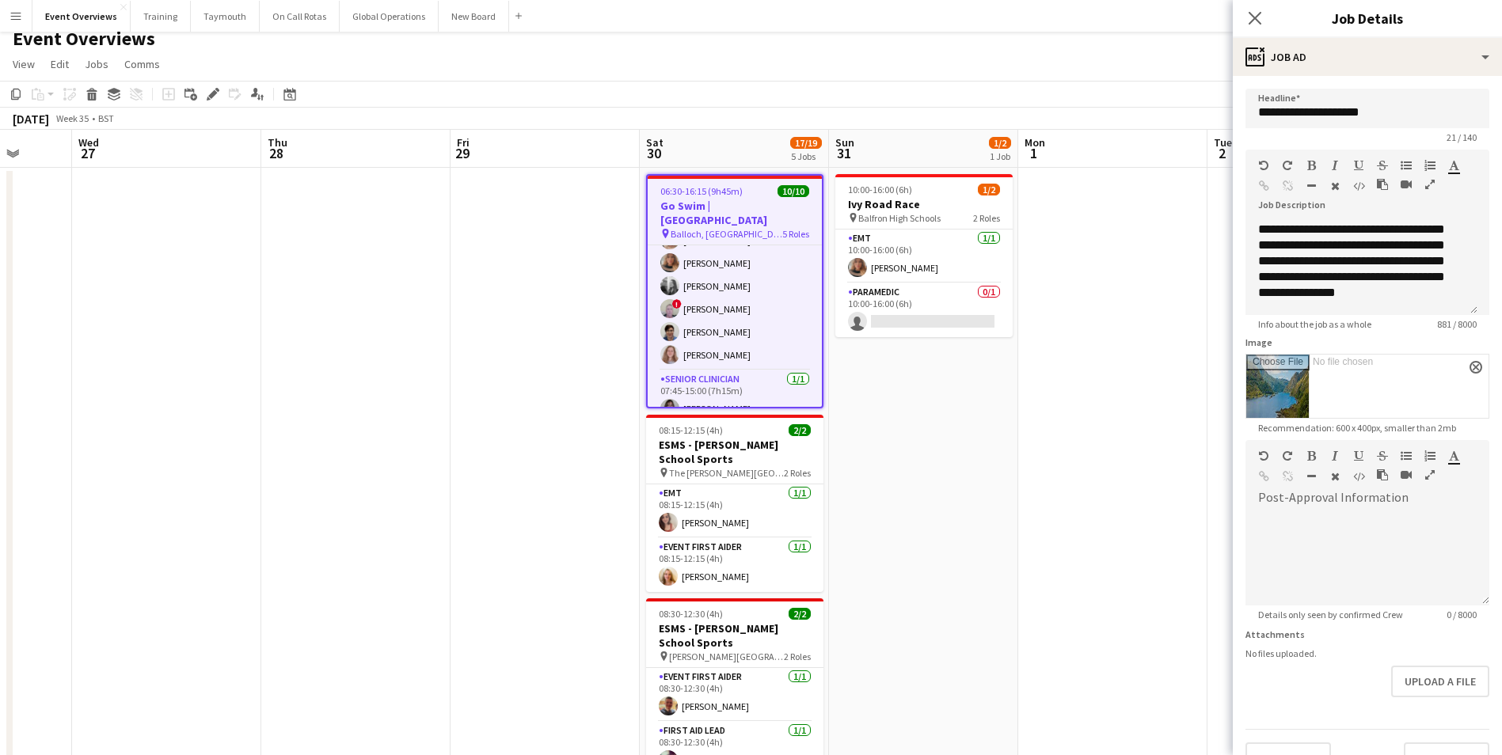
scroll to position [238, 0]
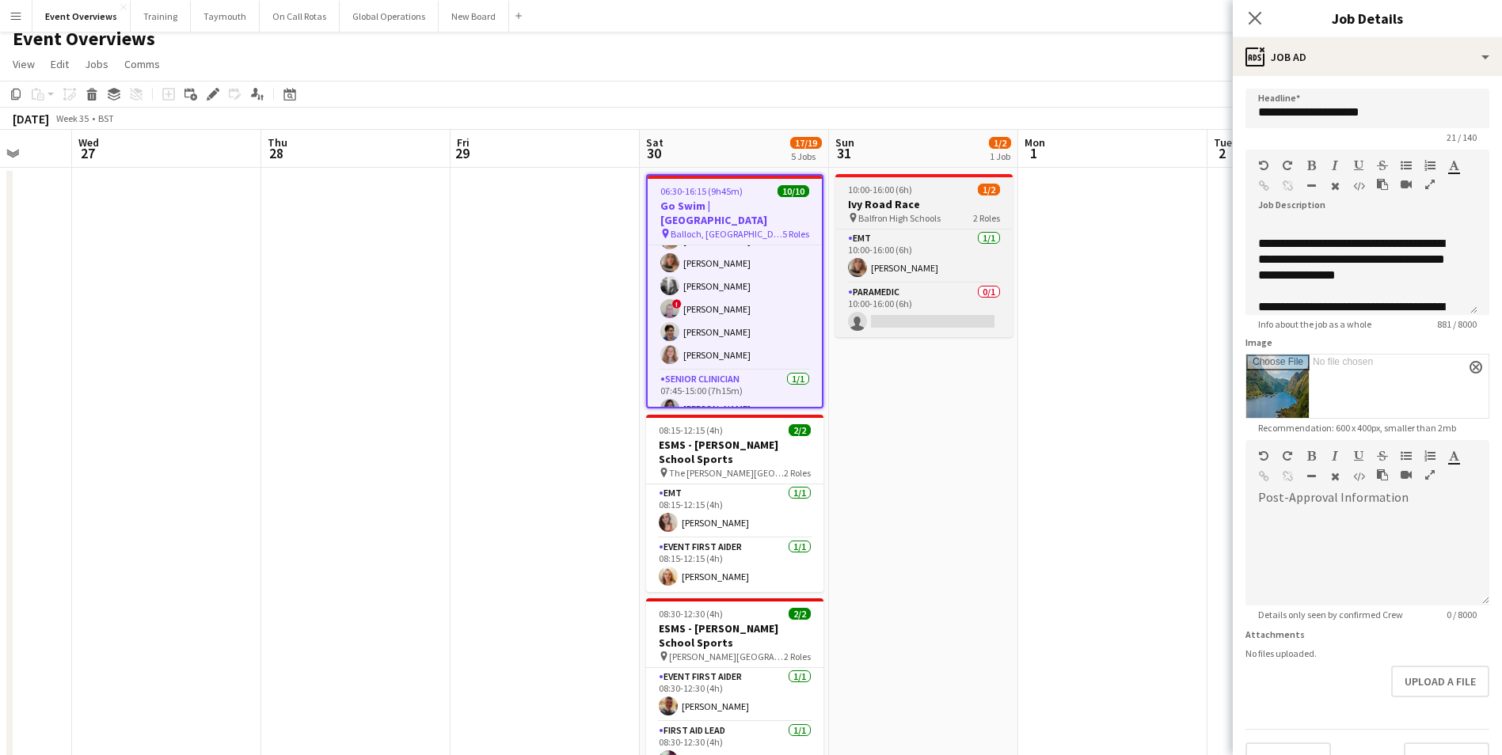
click at [926, 204] on h3 "Ivy Road Race" at bounding box center [923, 204] width 177 height 14
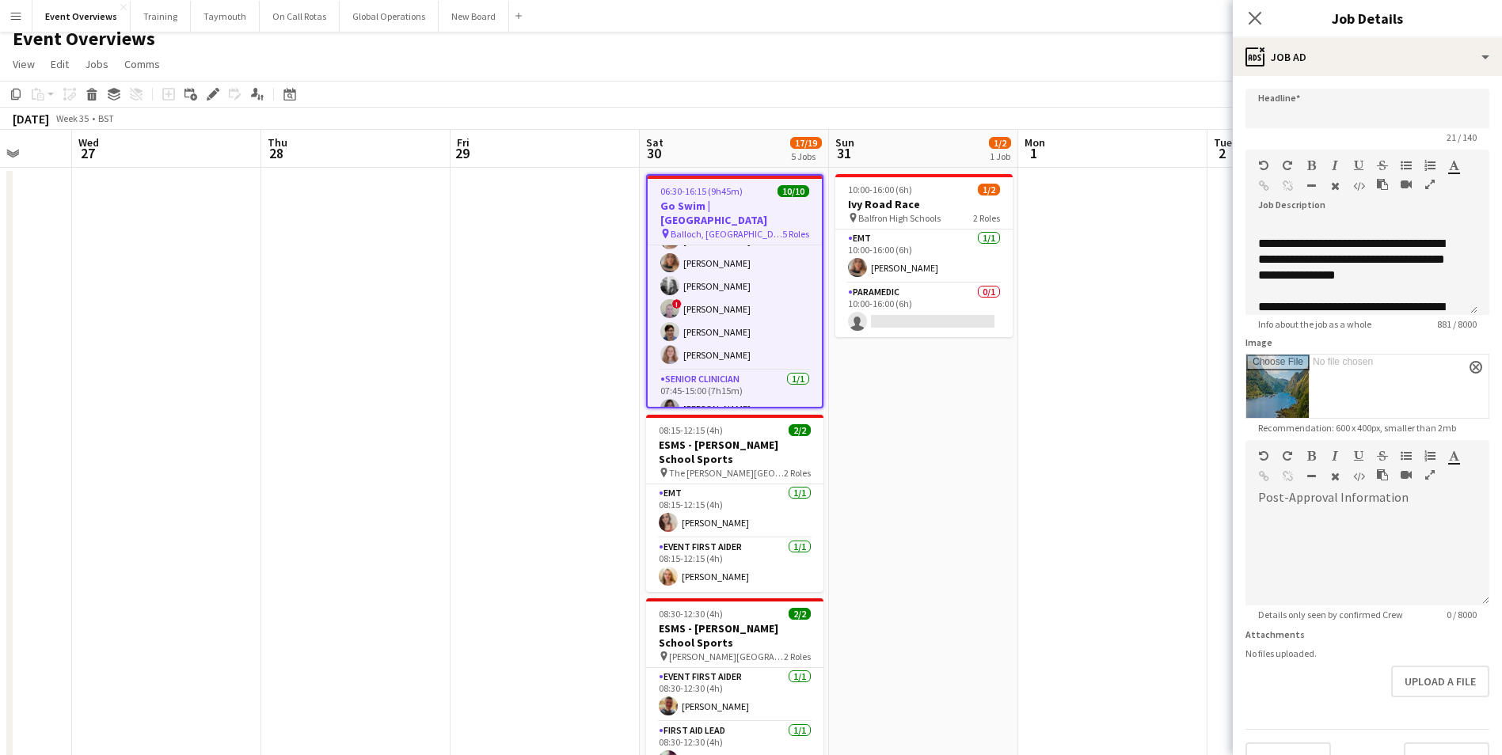
type input "**********"
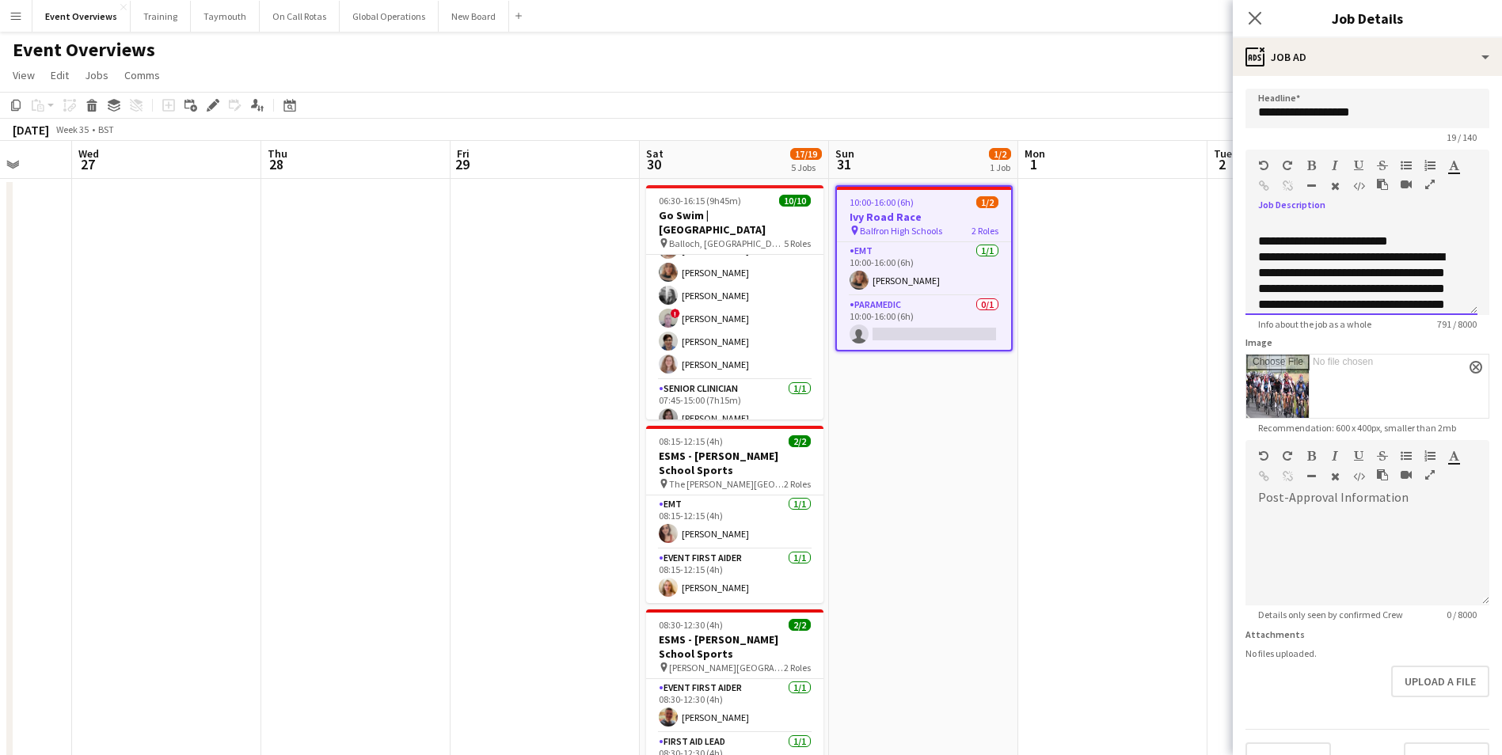
scroll to position [345, 0]
drag, startPoint x: 1258, startPoint y: 261, endPoint x: 1392, endPoint y: 283, distance: 135.8
click at [1439, 303] on div "**********" at bounding box center [1362, 267] width 232 height 95
copy div "**********"
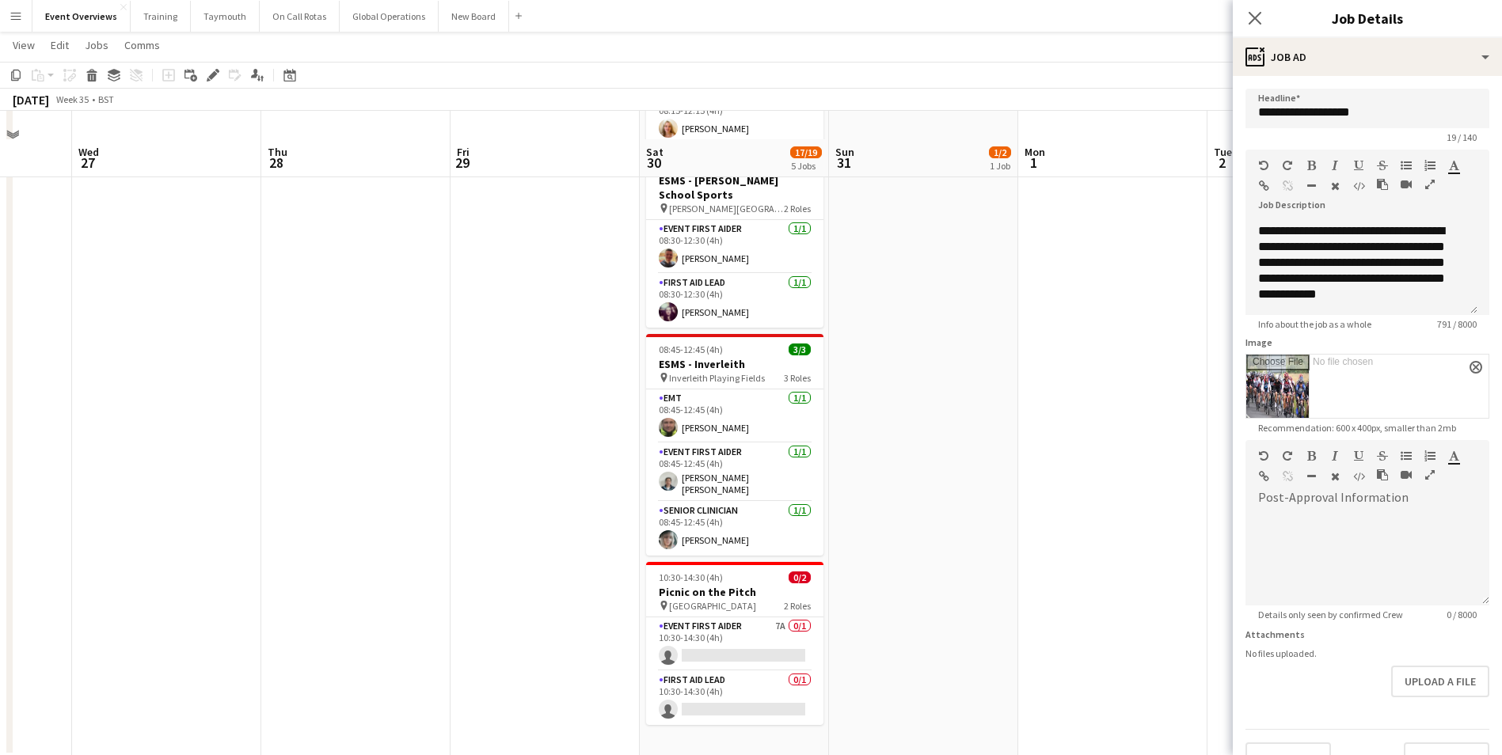
scroll to position [486, 0]
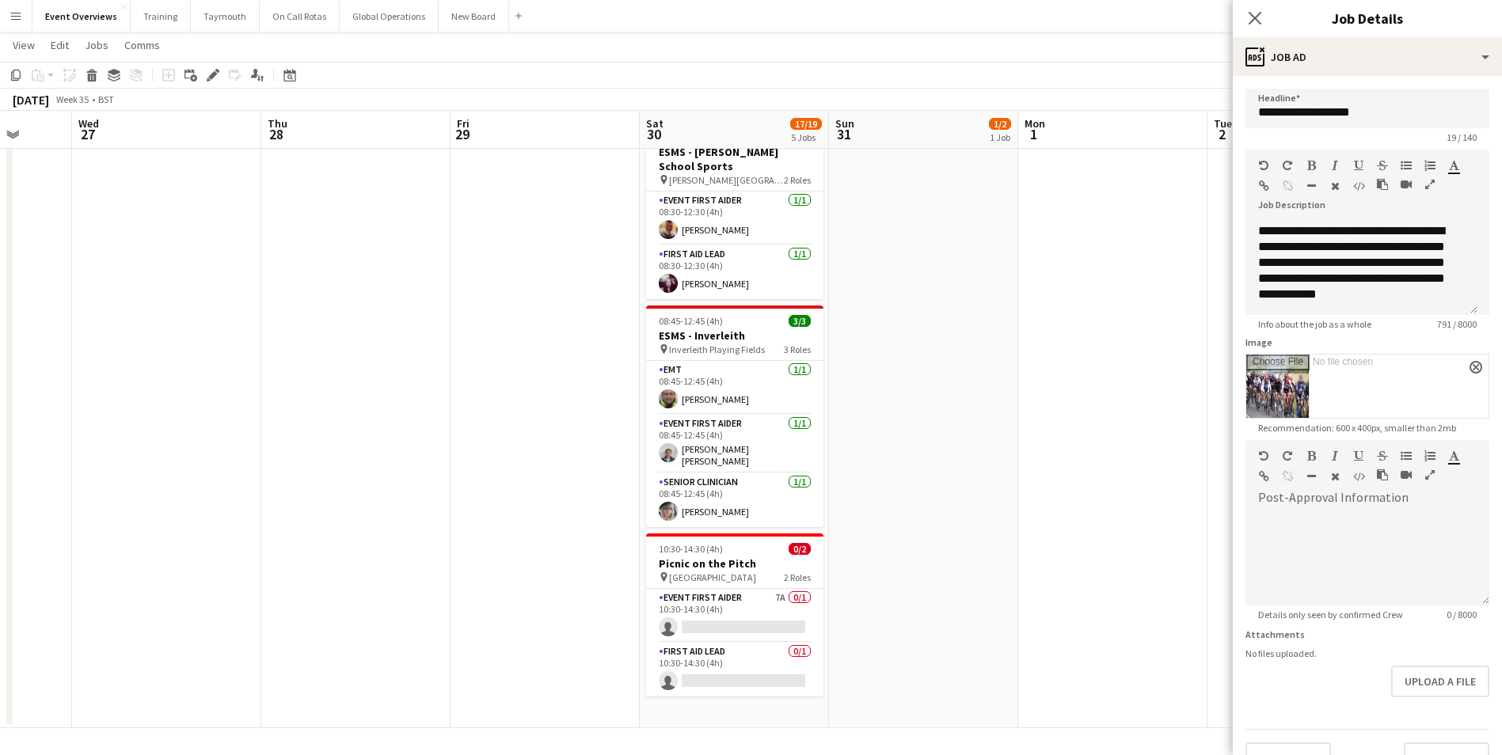
click at [1109, 462] on app-date-cell at bounding box center [1112, 209] width 189 height 1037
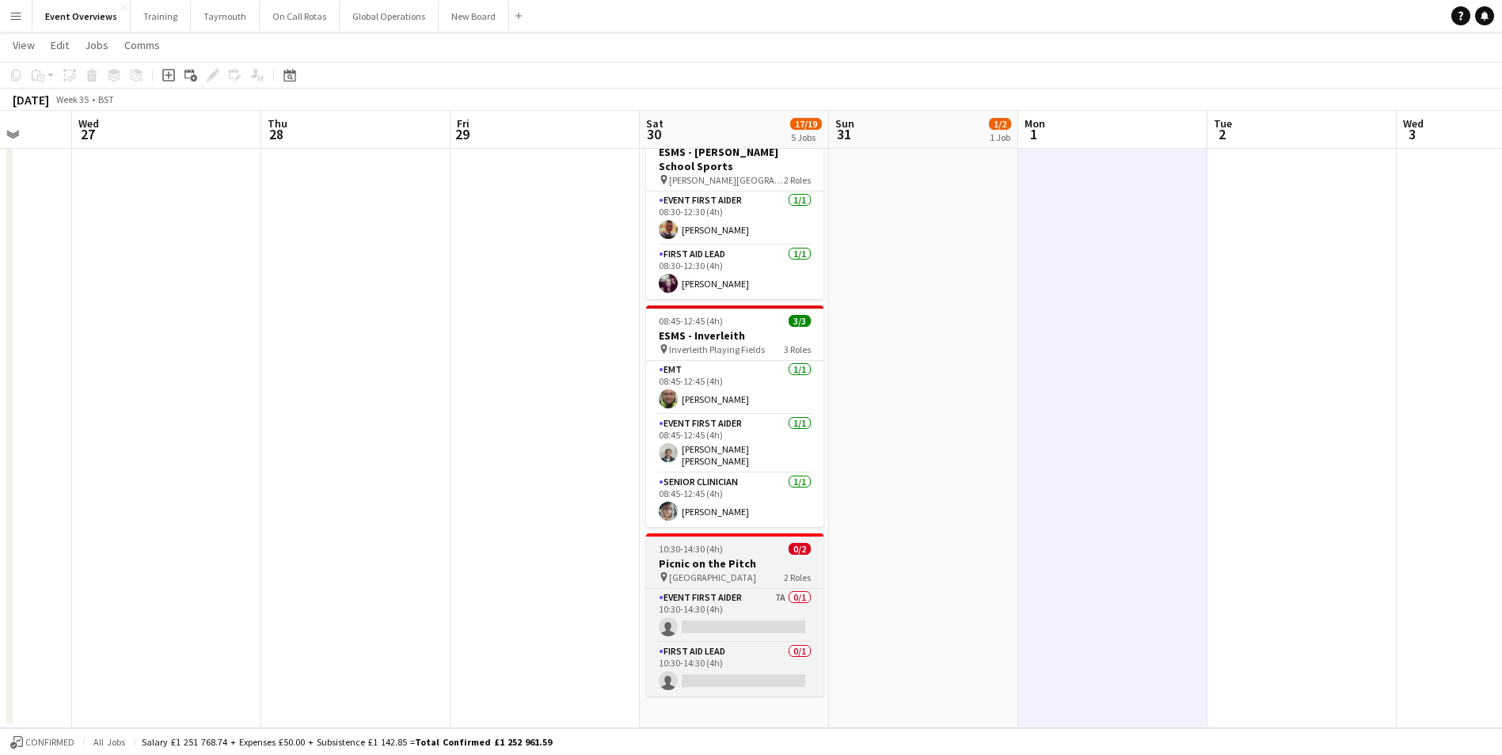
click at [682, 572] on span "[GEOGRAPHIC_DATA]" at bounding box center [712, 578] width 87 height 12
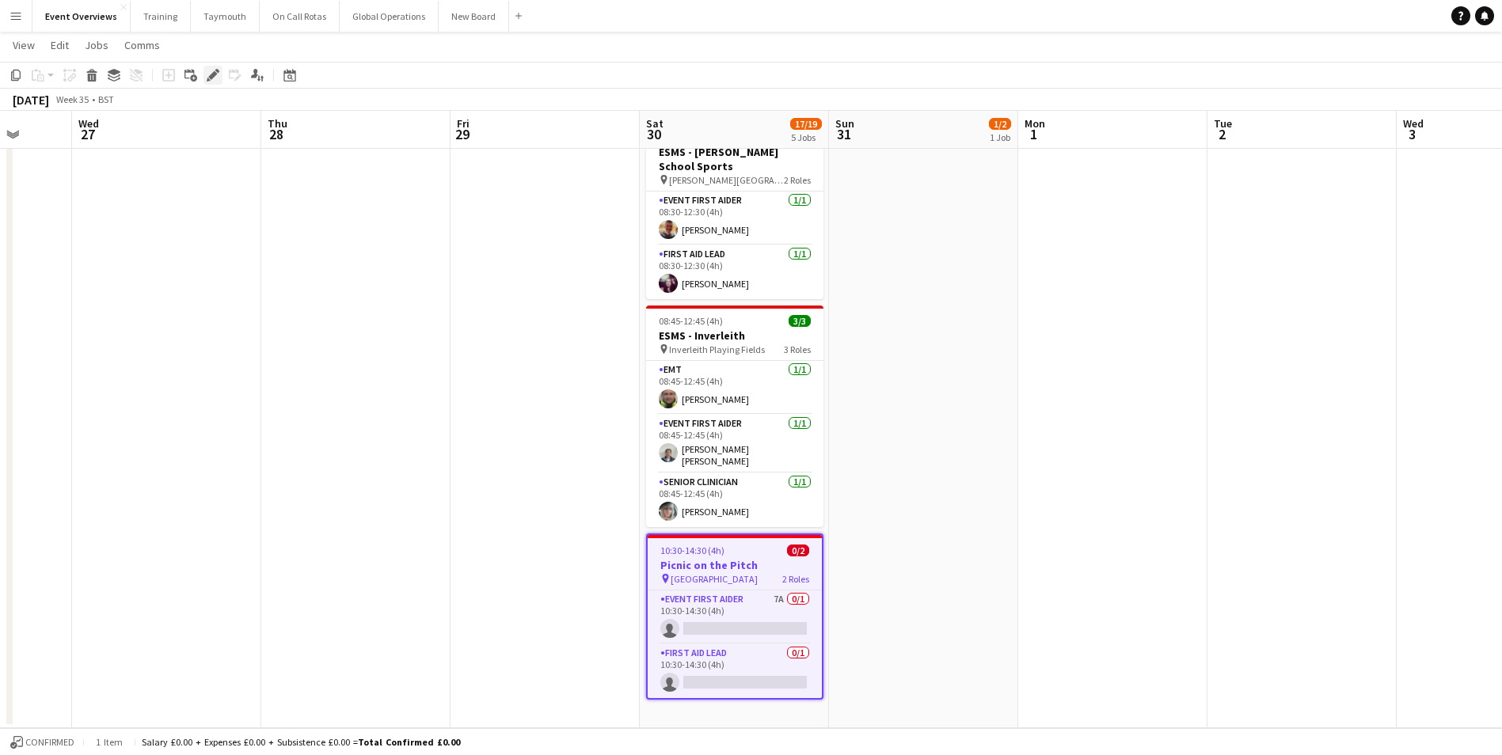
click at [211, 74] on icon at bounding box center [212, 75] width 9 height 9
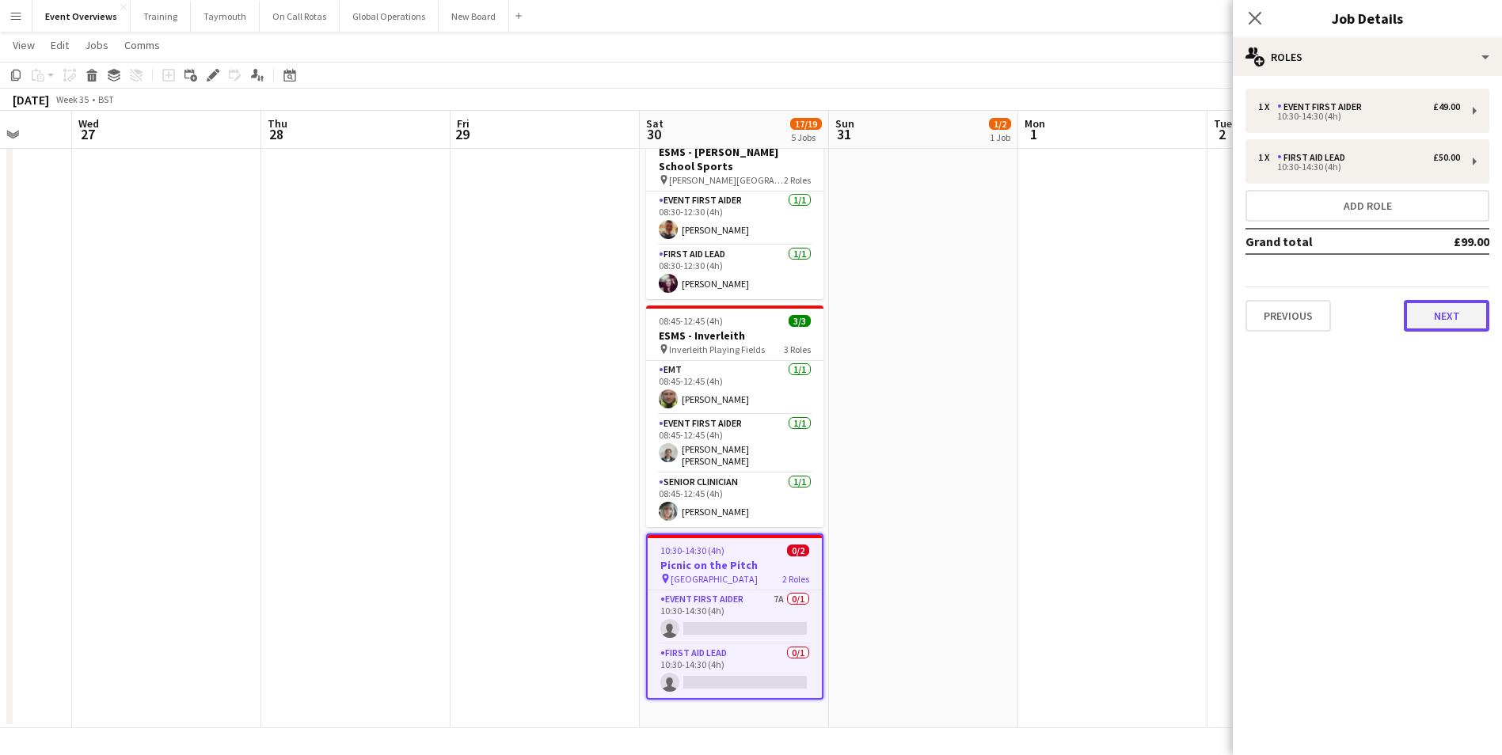
click at [1464, 314] on button "Next" at bounding box center [1447, 316] width 86 height 32
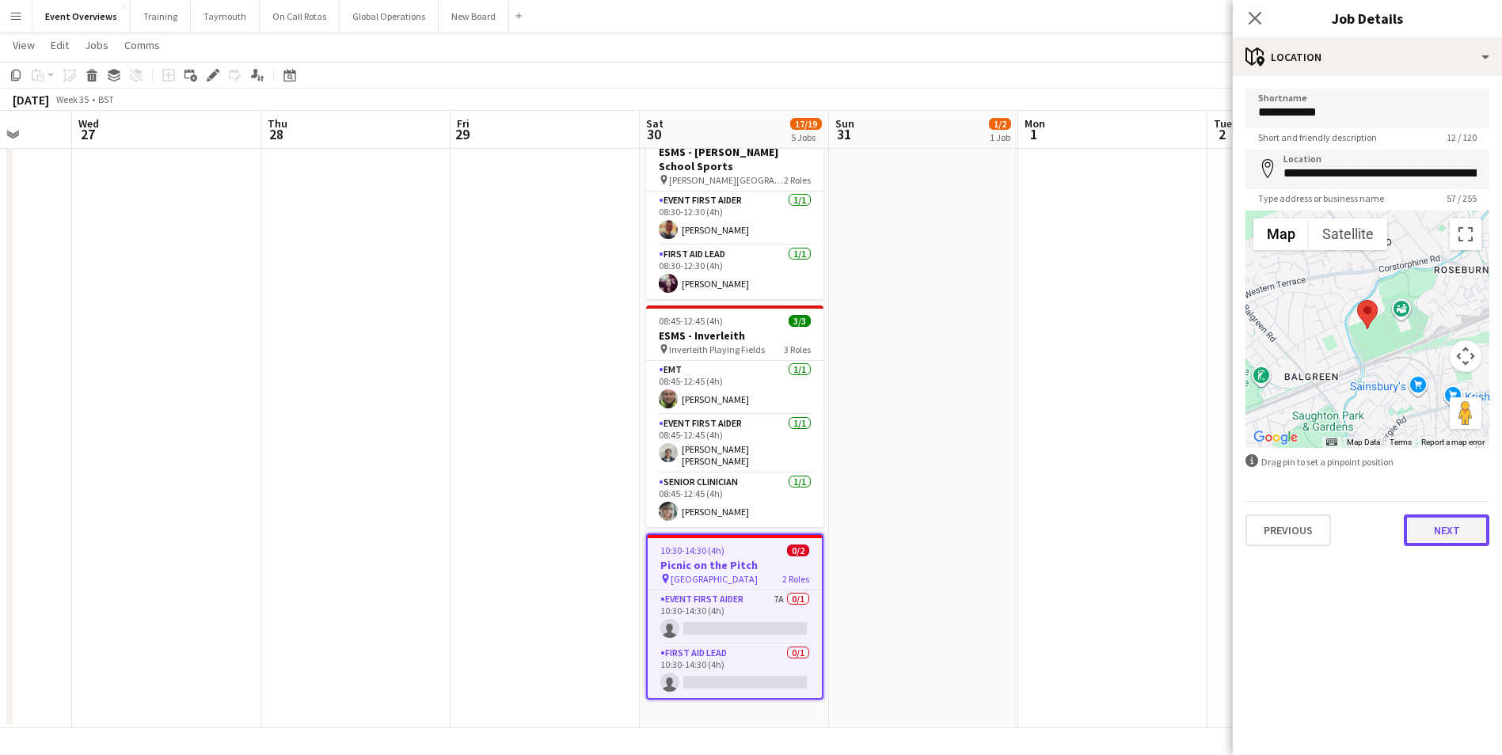
click at [1428, 535] on button "Next" at bounding box center [1447, 531] width 86 height 32
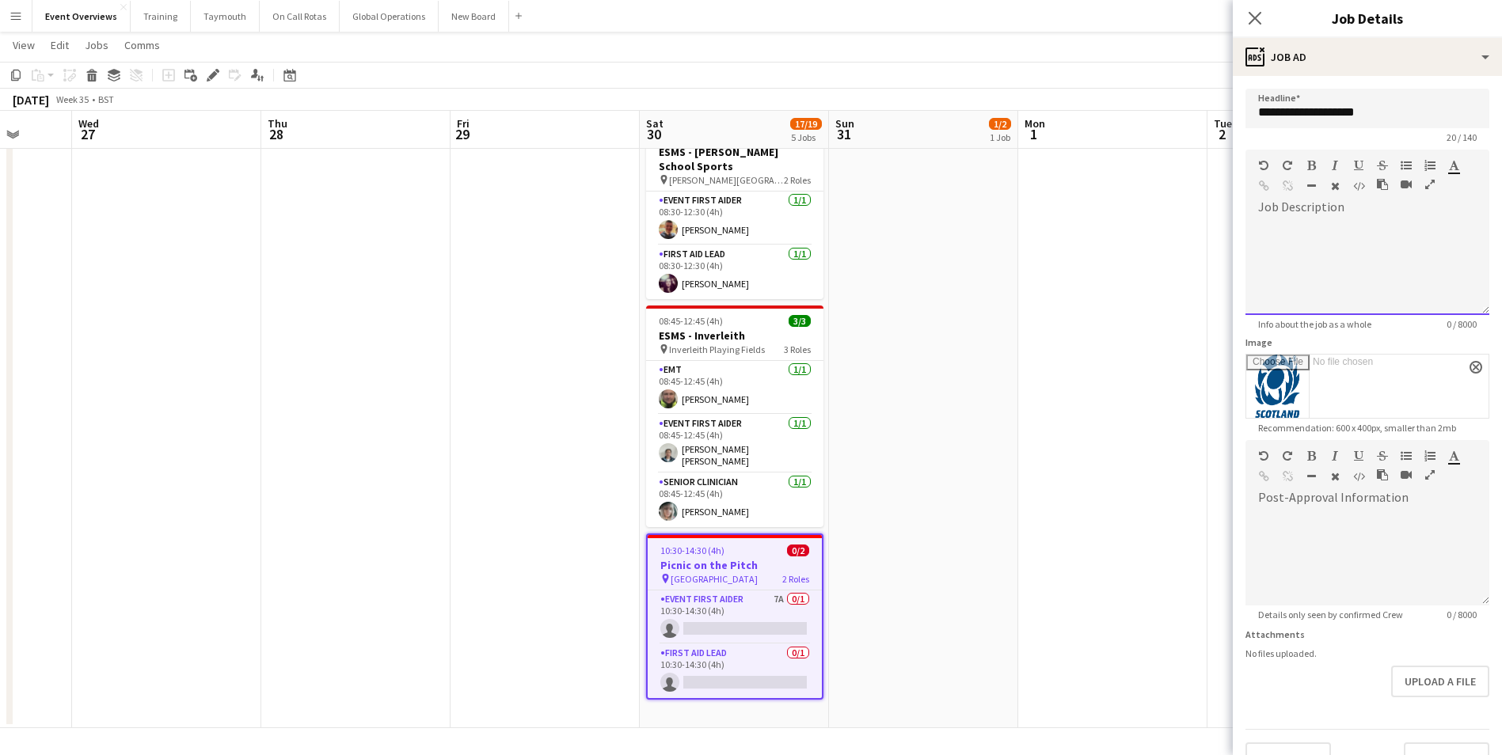
click at [1276, 222] on div at bounding box center [1368, 267] width 244 height 95
paste div
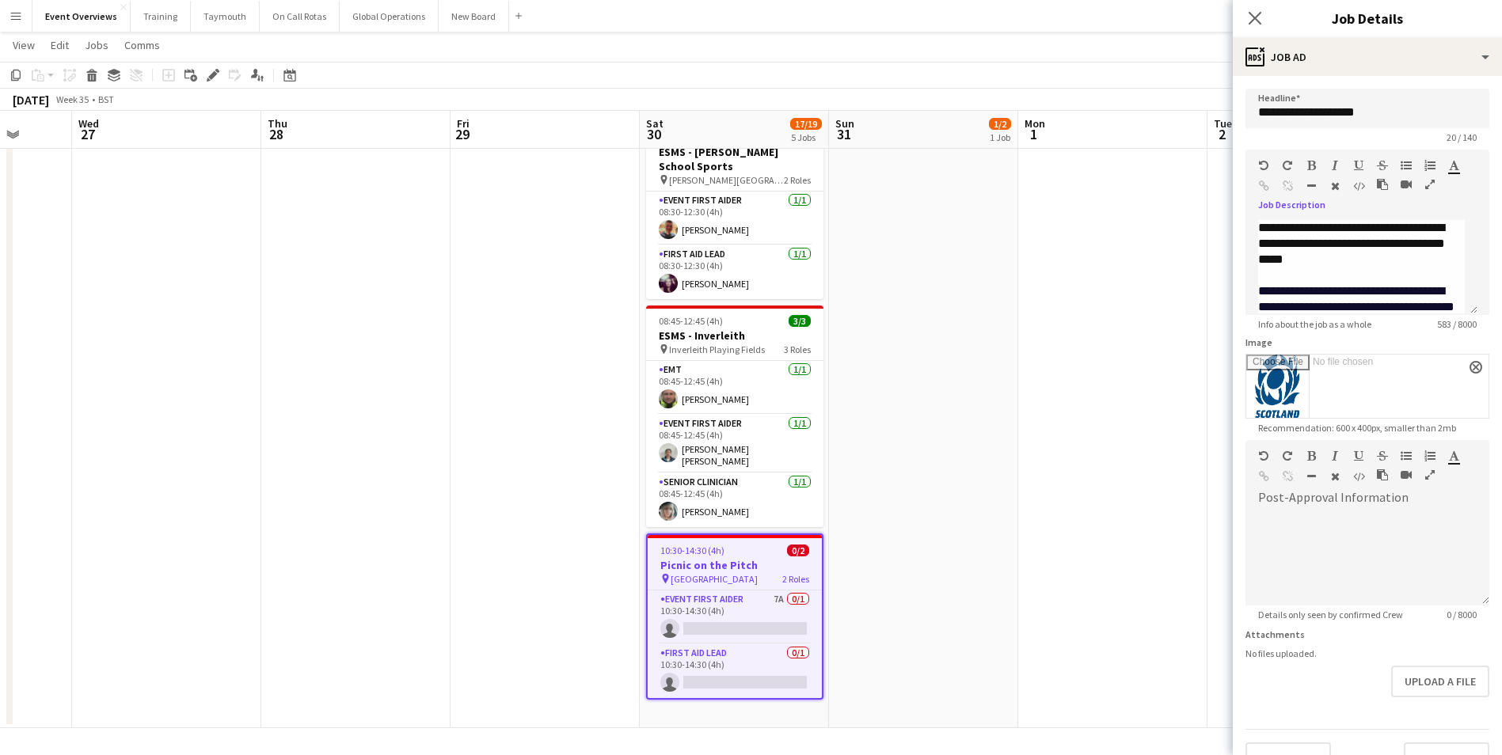
click at [919, 470] on app-date-cell "10:00-16:00 (6h) 1/[GEOGRAPHIC_DATA] pin Balfron High Schools 2 Roles EMT [DATE…" at bounding box center [923, 209] width 189 height 1037
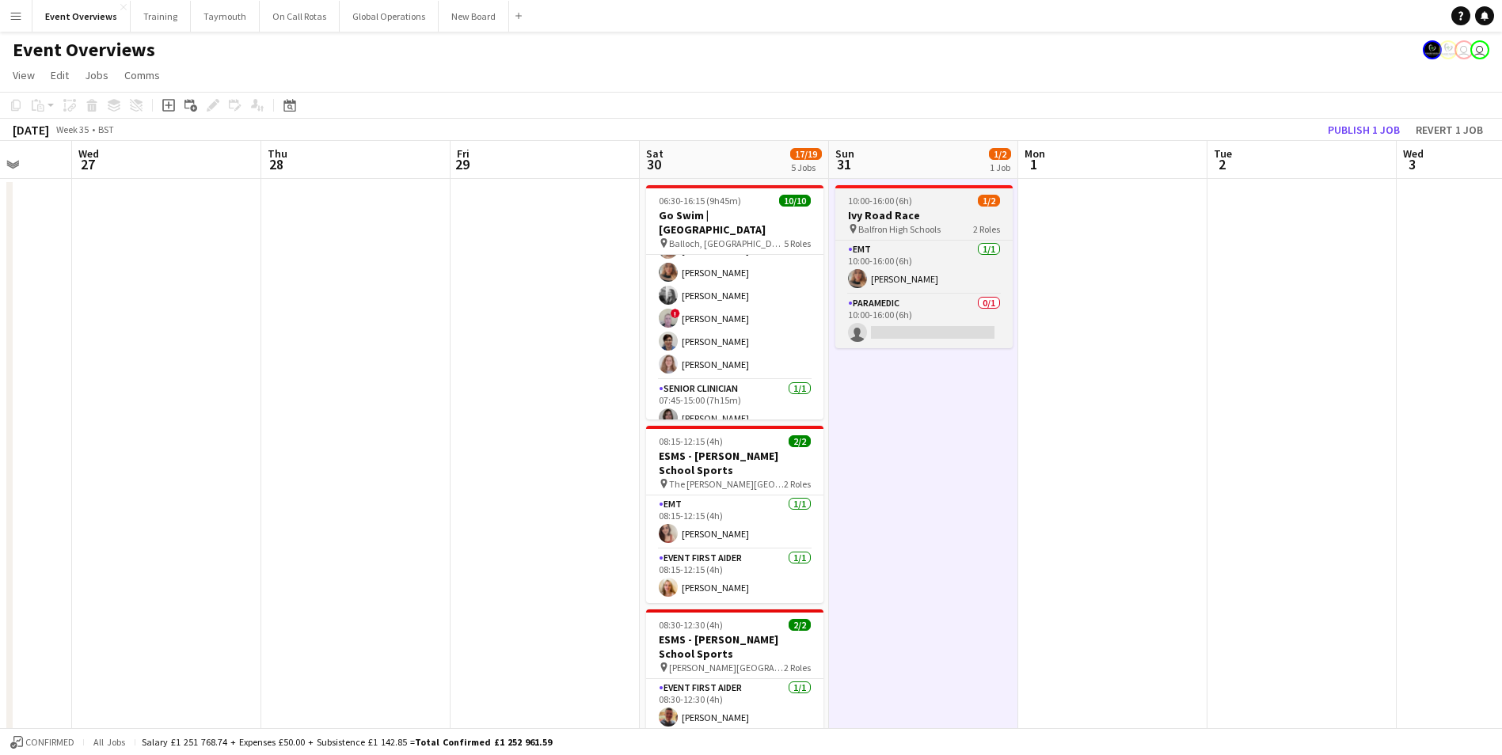
click at [916, 222] on h3 "Ivy Road Race" at bounding box center [923, 215] width 177 height 14
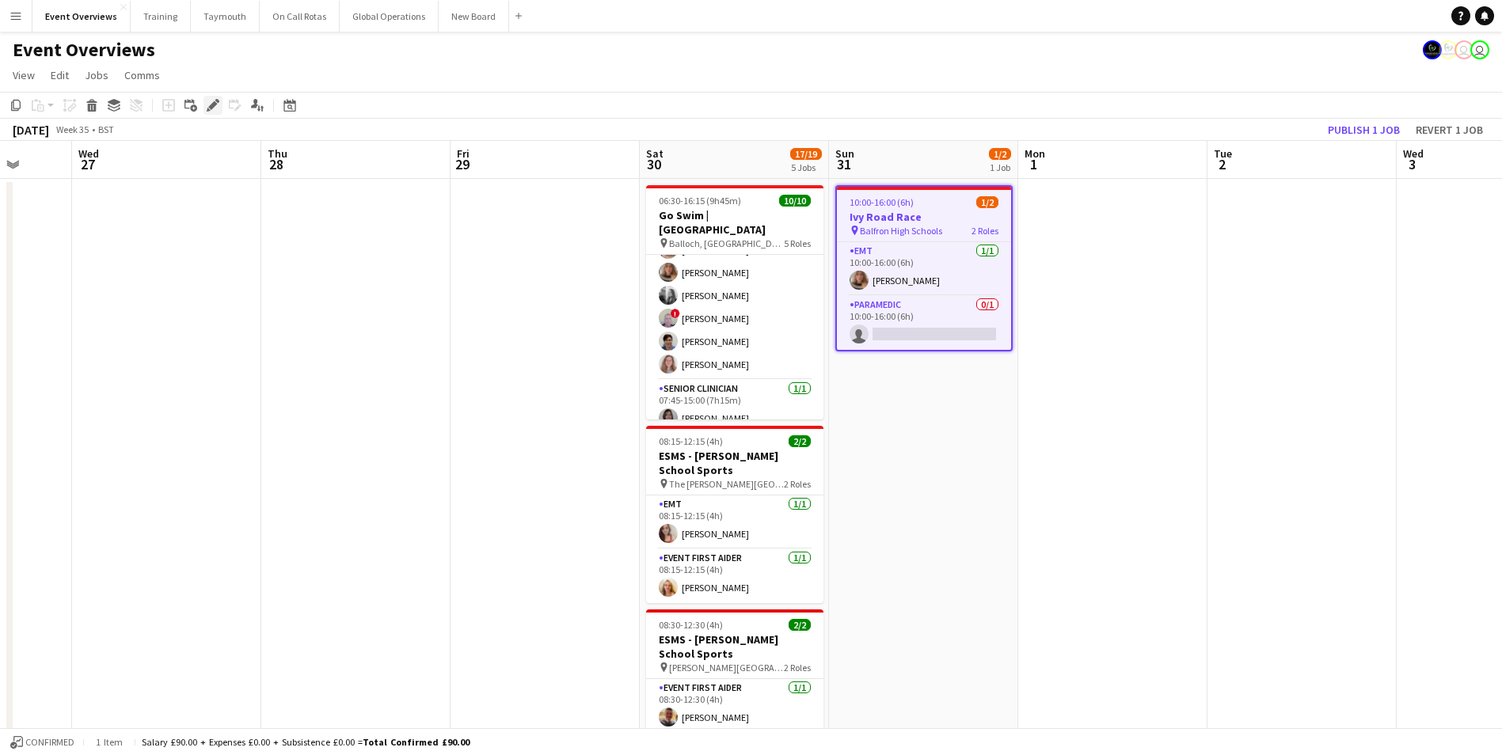
click at [208, 112] on icon "Edit" at bounding box center [213, 105] width 13 height 13
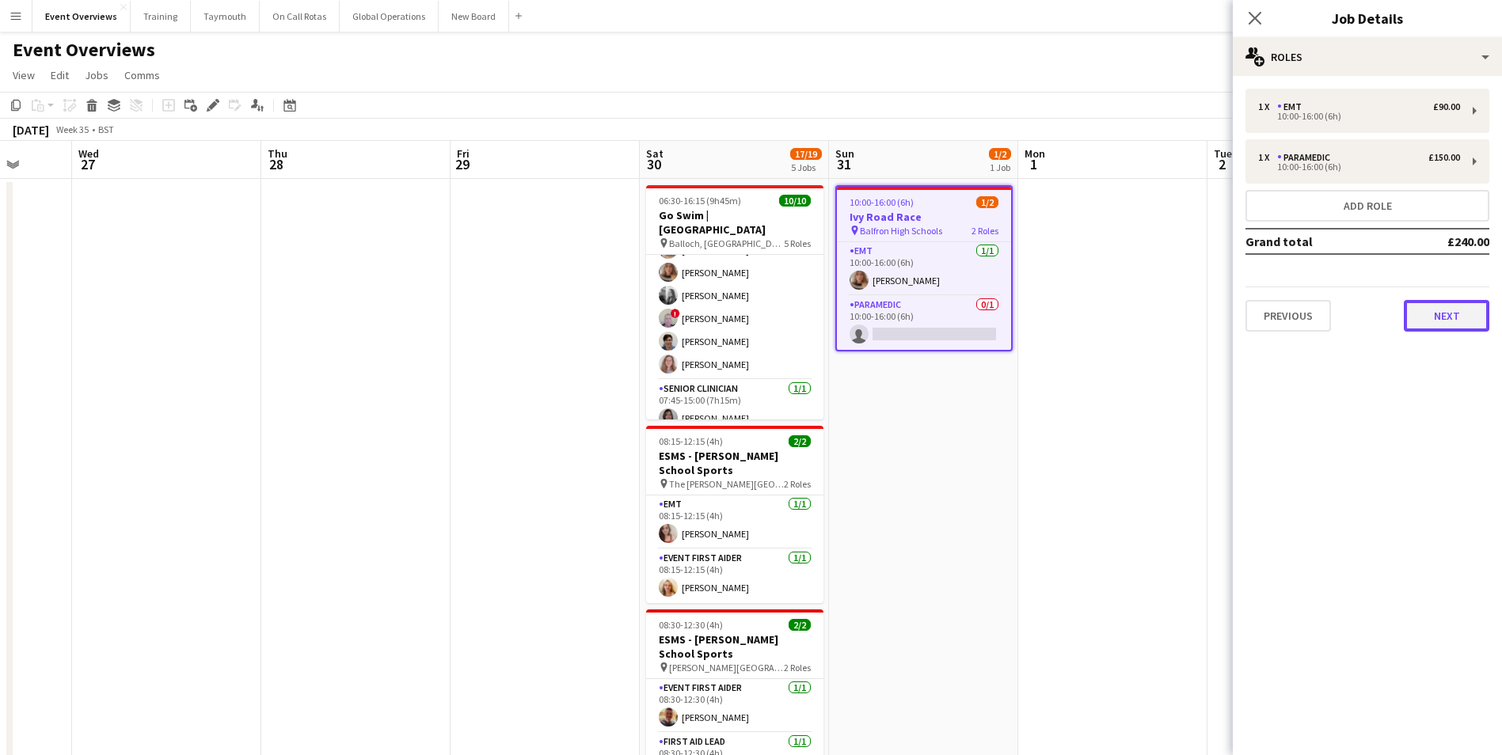
click at [1439, 314] on button "Next" at bounding box center [1447, 316] width 86 height 32
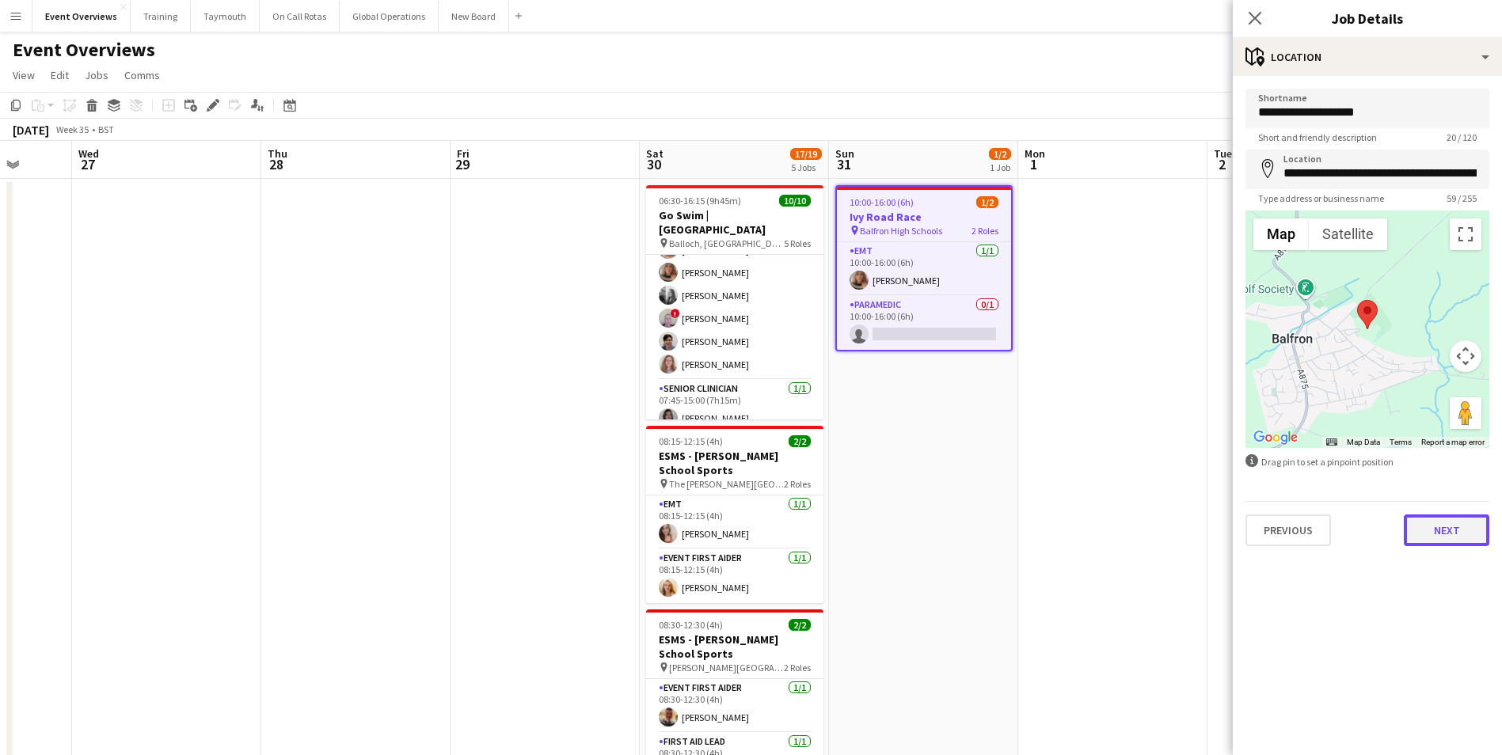
click at [1449, 535] on button "Next" at bounding box center [1447, 531] width 86 height 32
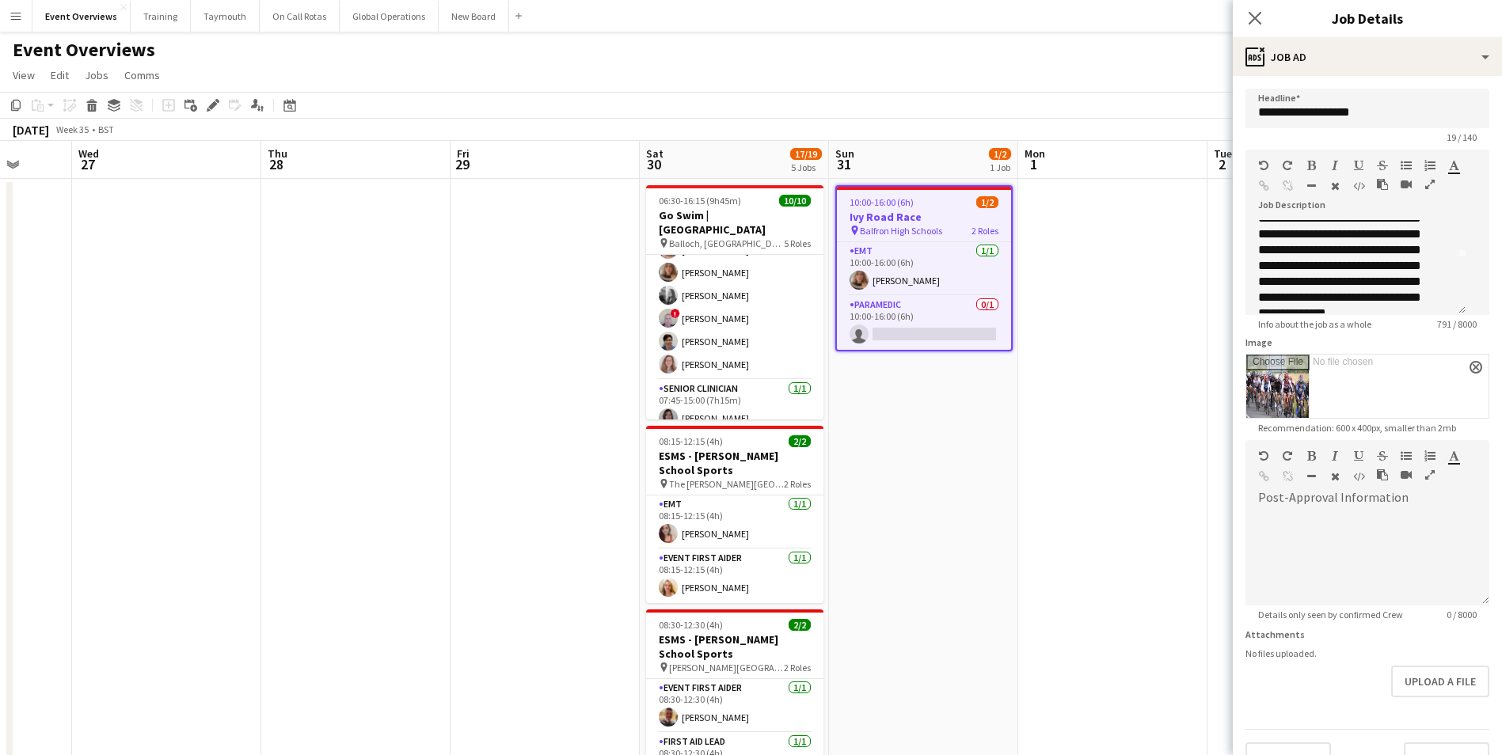
scroll to position [79, 0]
click at [525, 584] on app-date-cell at bounding box center [545, 697] width 189 height 1037
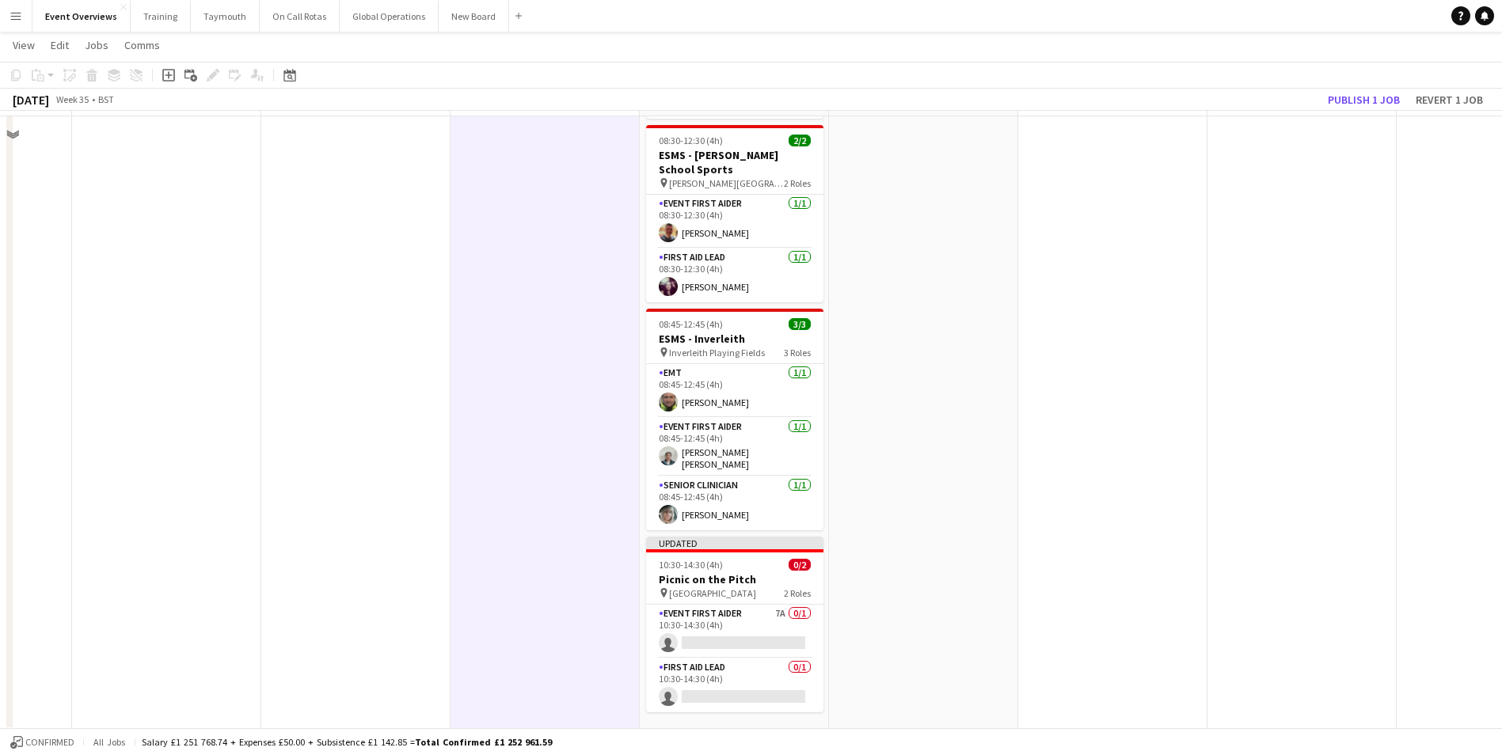
scroll to position [486, 0]
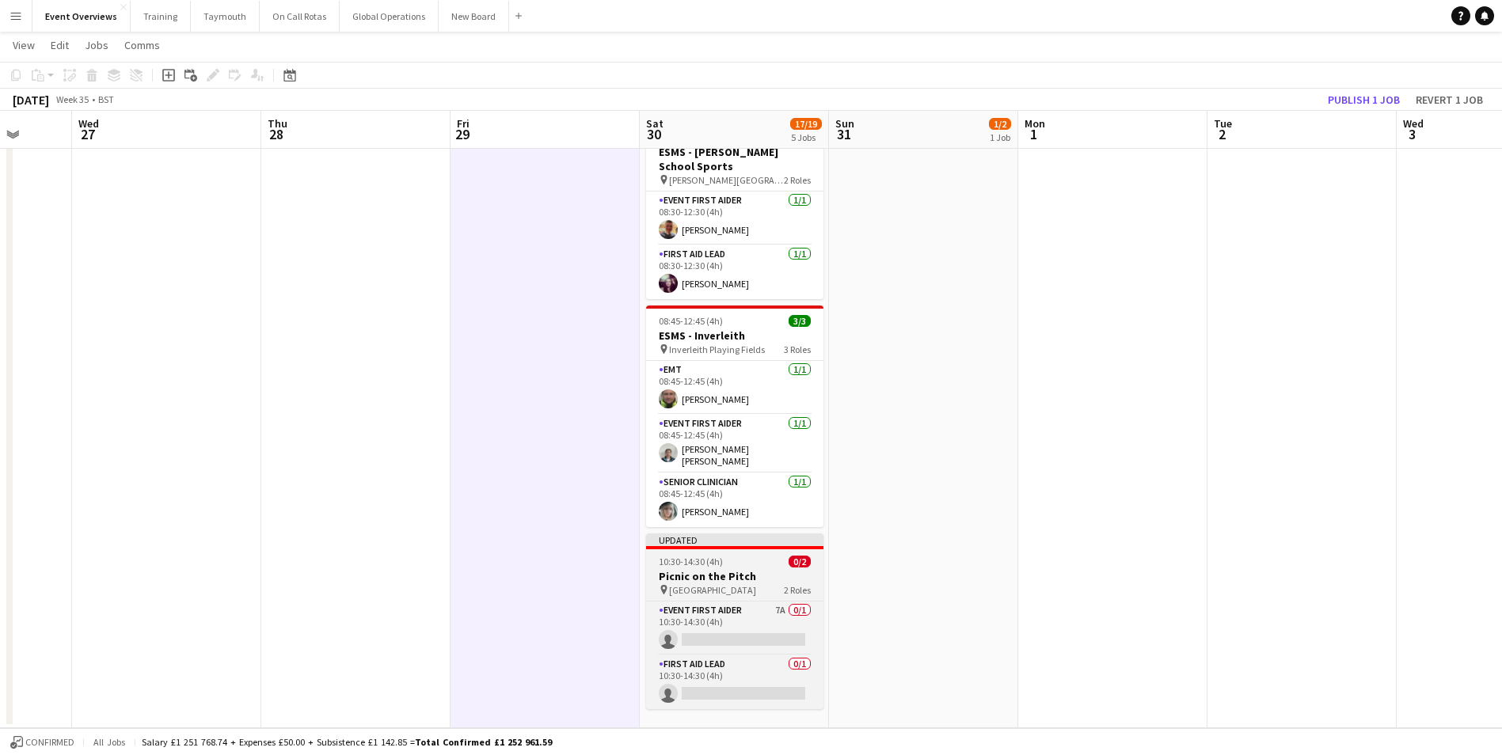
click at [736, 569] on h3 "Picnic on the Pitch" at bounding box center [734, 576] width 177 height 14
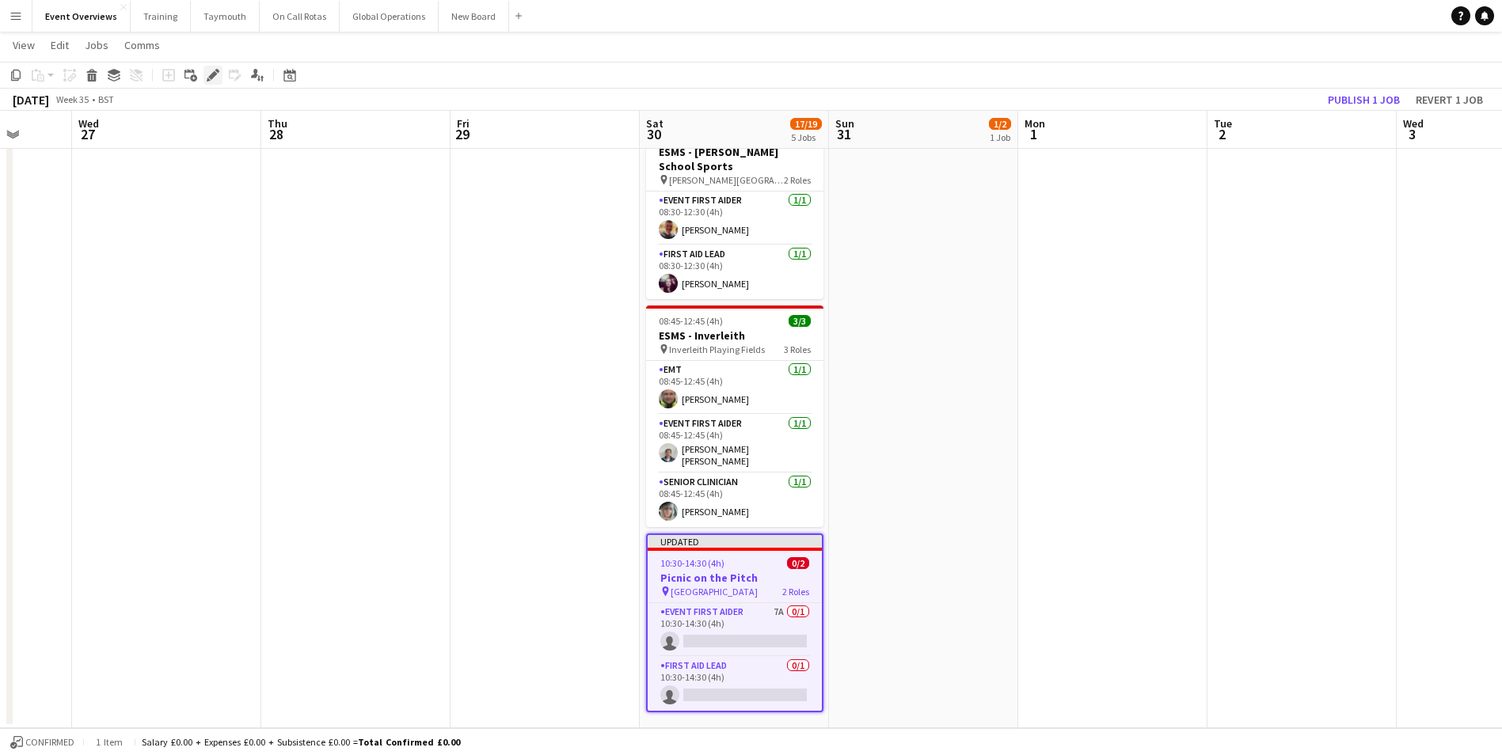
click at [213, 70] on icon "Edit" at bounding box center [213, 75] width 13 height 13
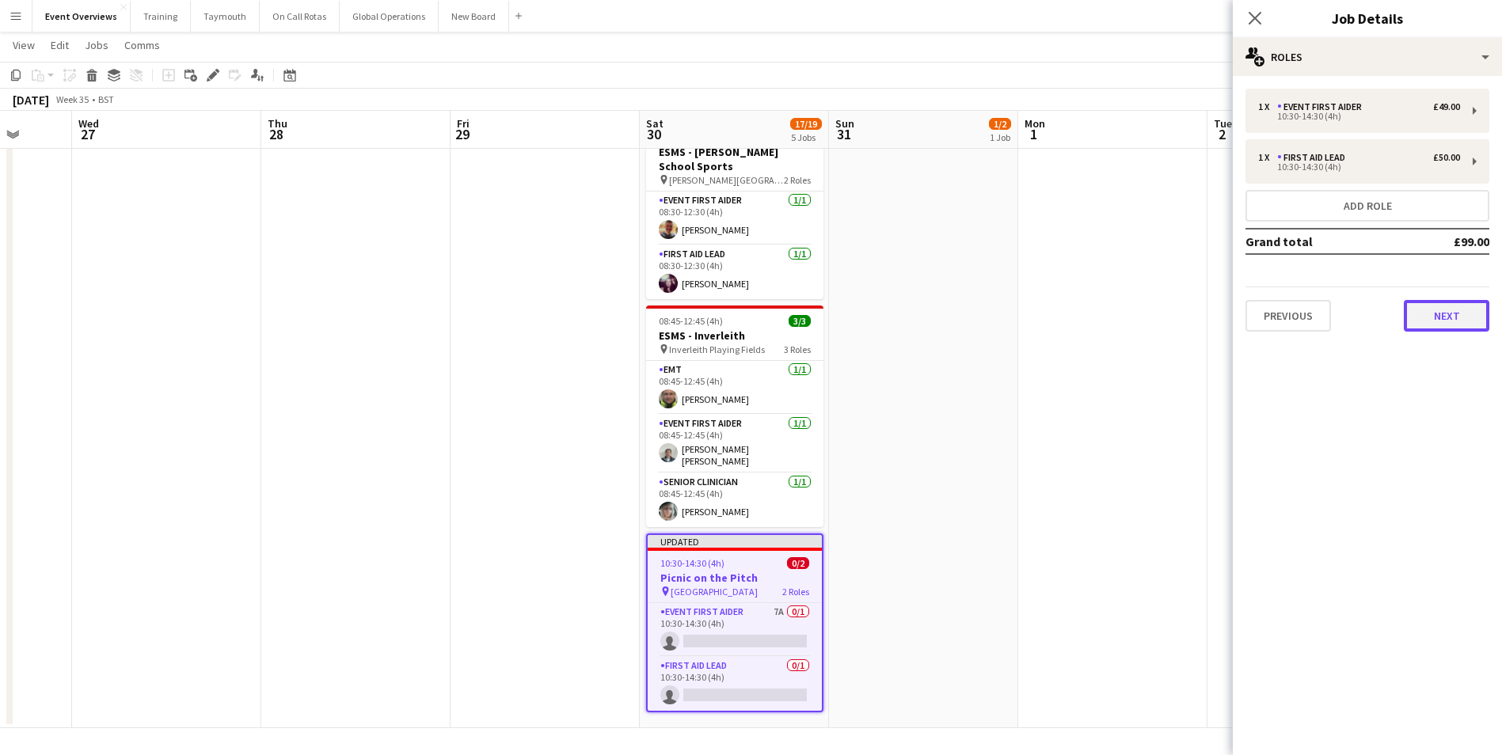
click at [1433, 318] on button "Next" at bounding box center [1447, 316] width 86 height 32
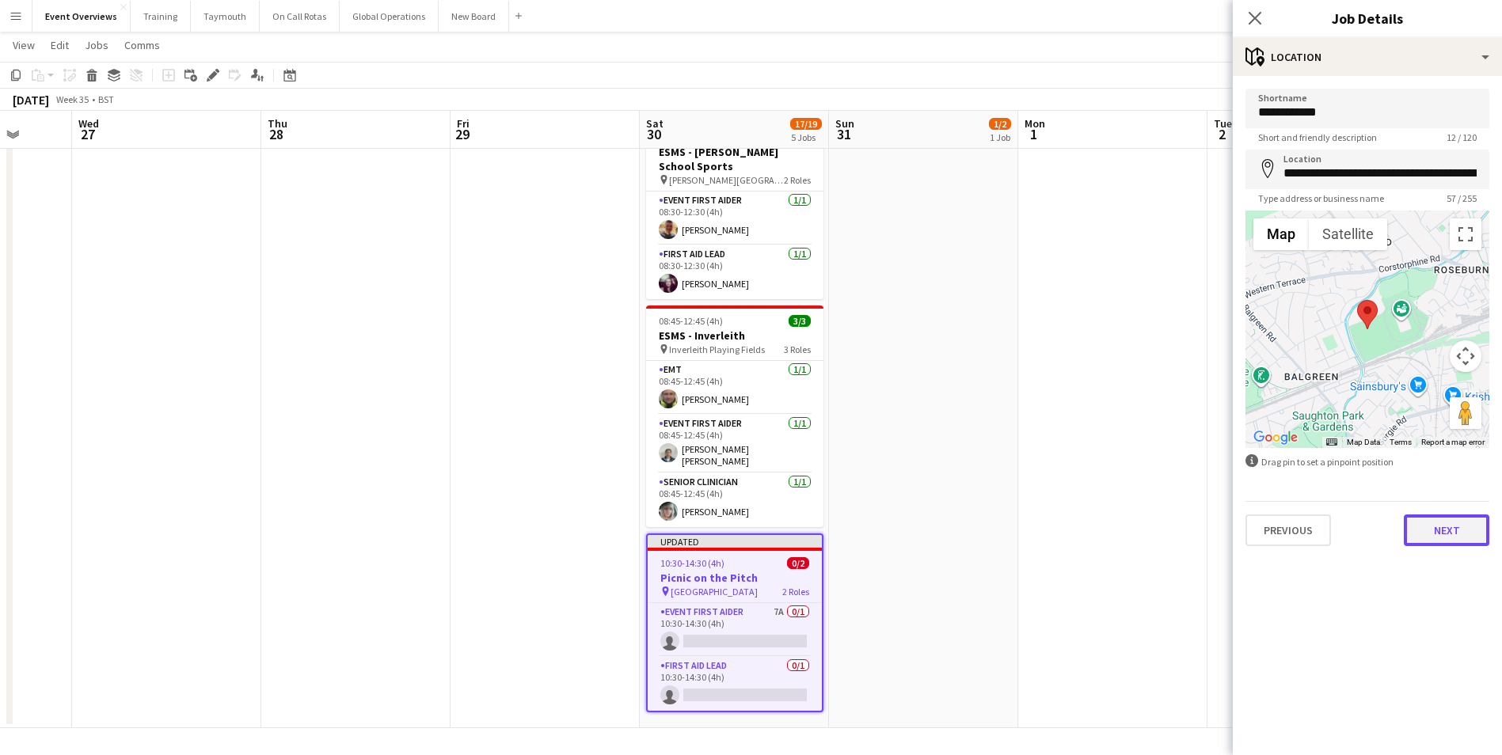
click at [1436, 539] on button "Next" at bounding box center [1447, 531] width 86 height 32
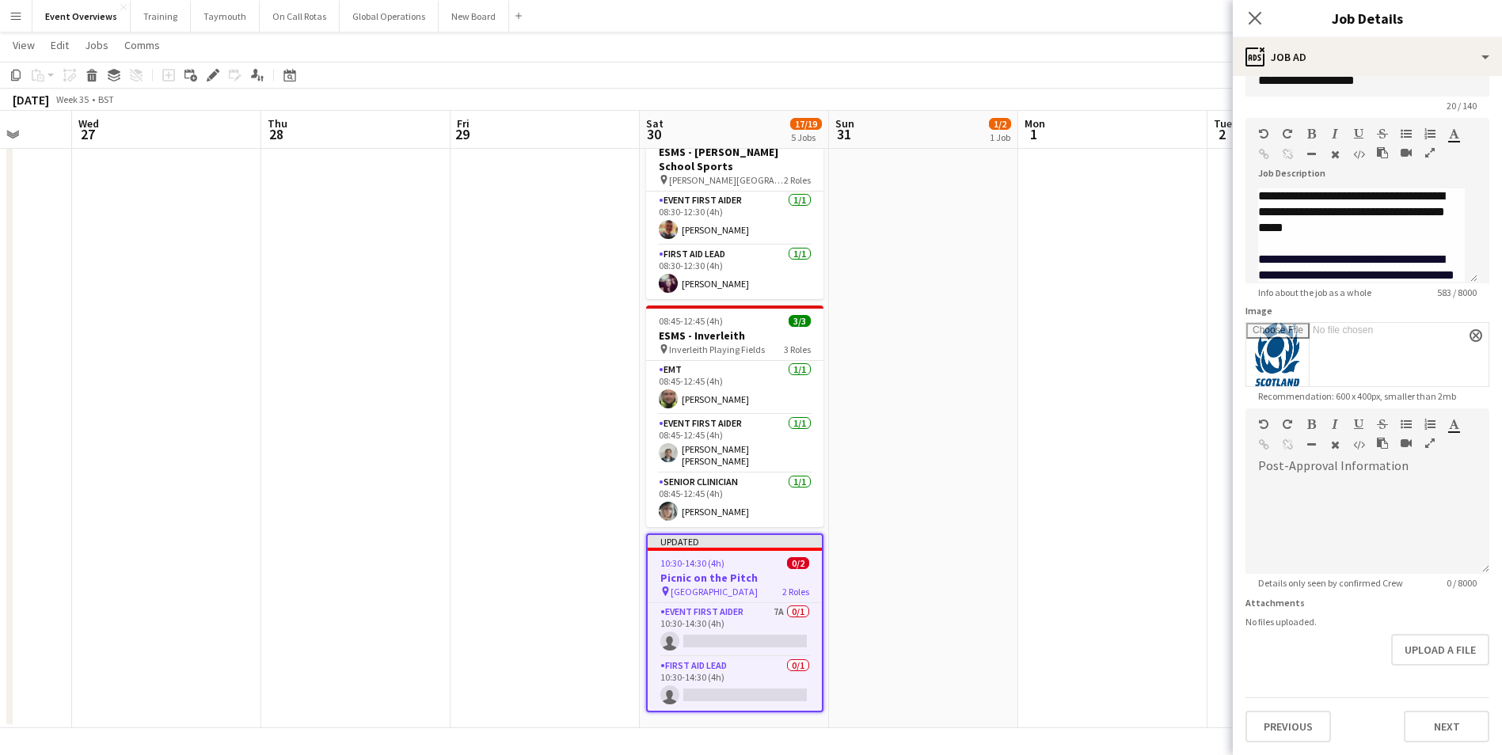
scroll to position [82, 0]
click at [1286, 679] on form "**********" at bounding box center [1367, 400] width 269 height 686
click at [1274, 724] on button "Previous" at bounding box center [1289, 727] width 86 height 32
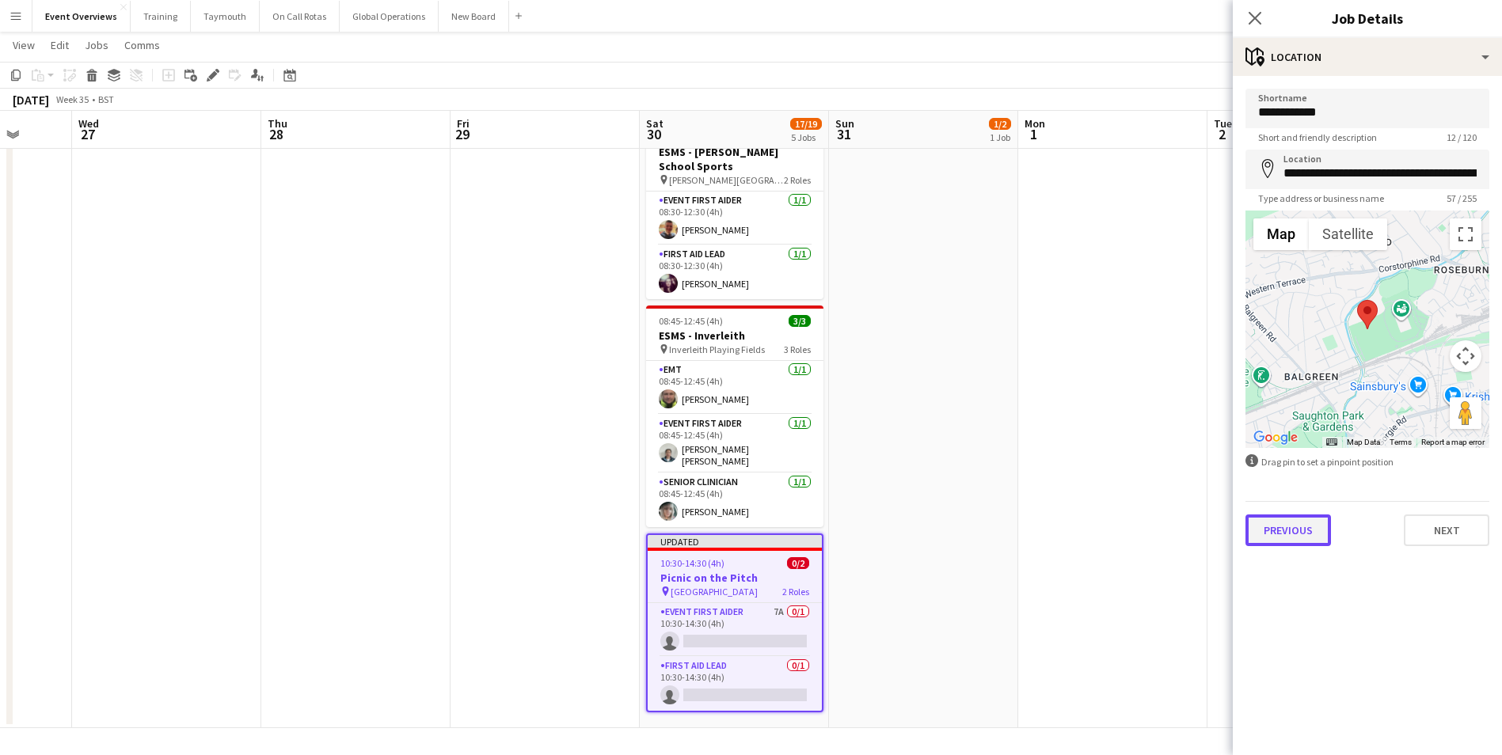
click at [1305, 535] on button "Previous" at bounding box center [1289, 531] width 86 height 32
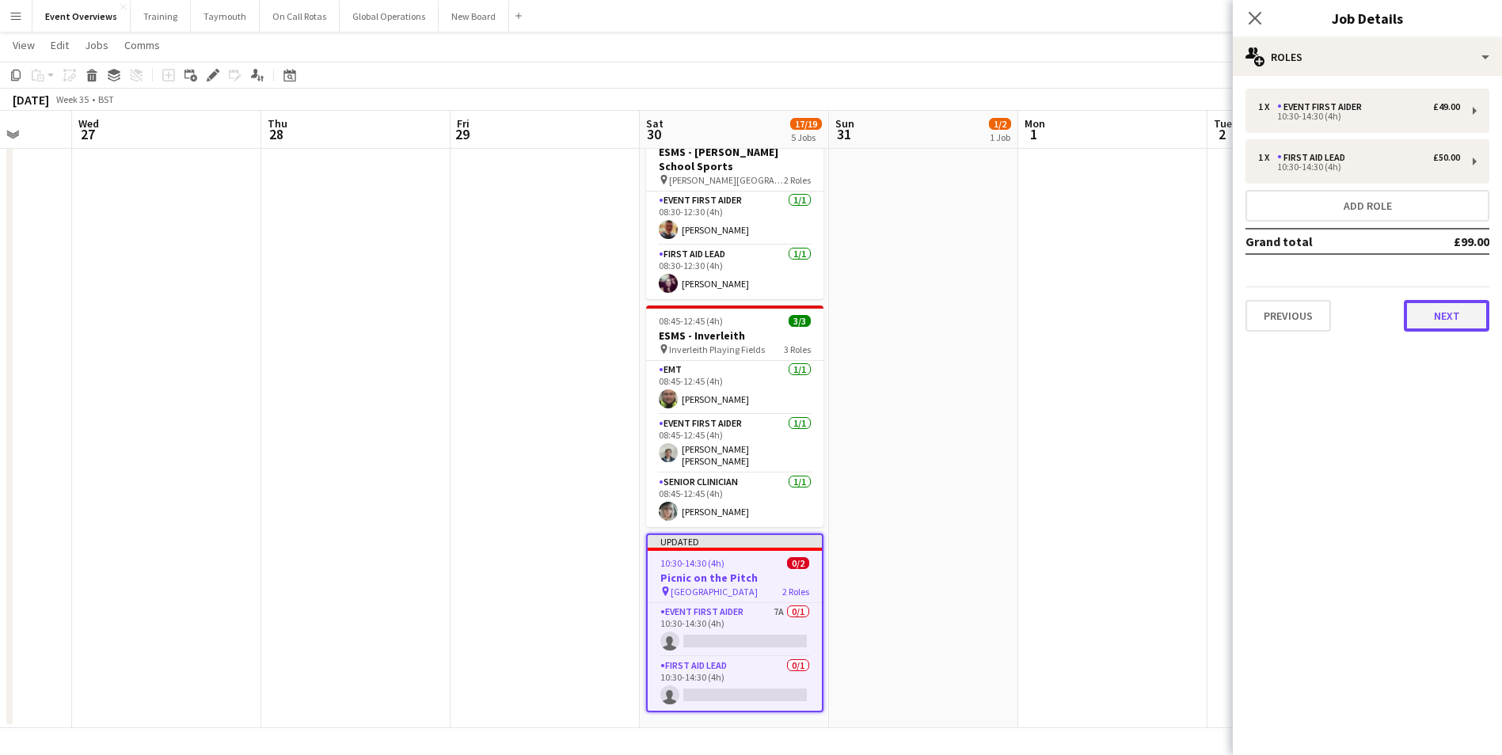
click at [1454, 312] on button "Next" at bounding box center [1447, 316] width 86 height 32
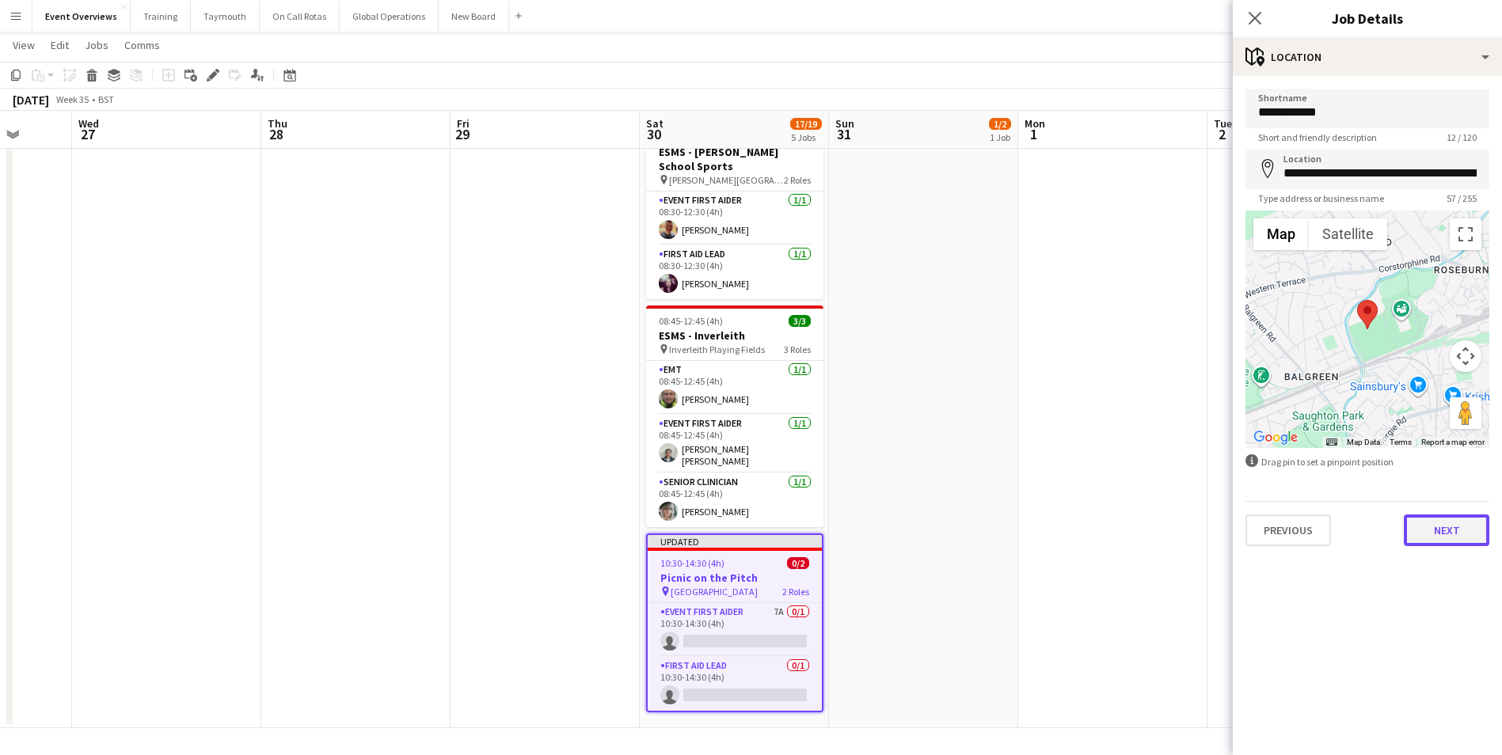
click at [1420, 532] on button "Next" at bounding box center [1447, 531] width 86 height 32
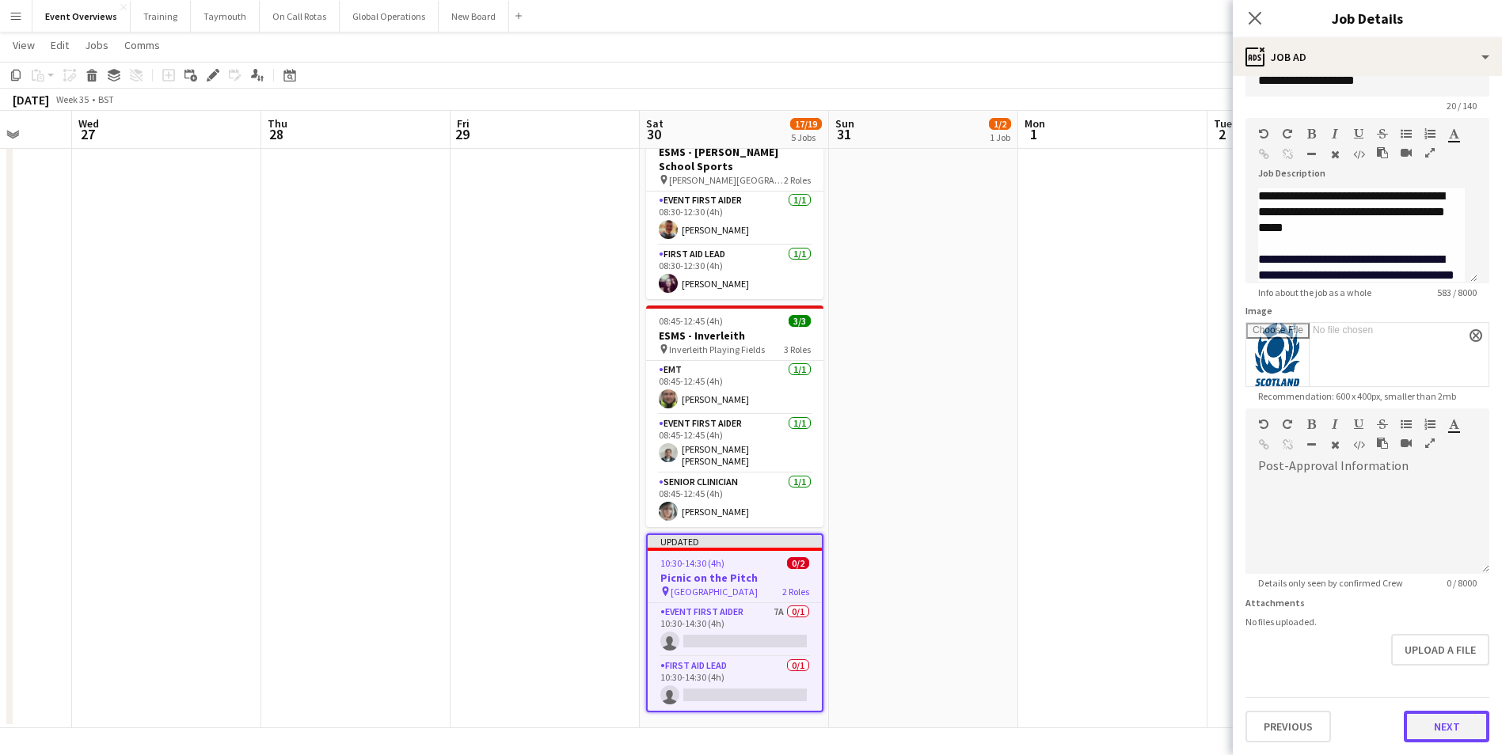
scroll to position [32, 0]
click at [1401, 678] on form "**********" at bounding box center [1367, 400] width 269 height 686
click at [1417, 726] on button "Next" at bounding box center [1447, 727] width 86 height 32
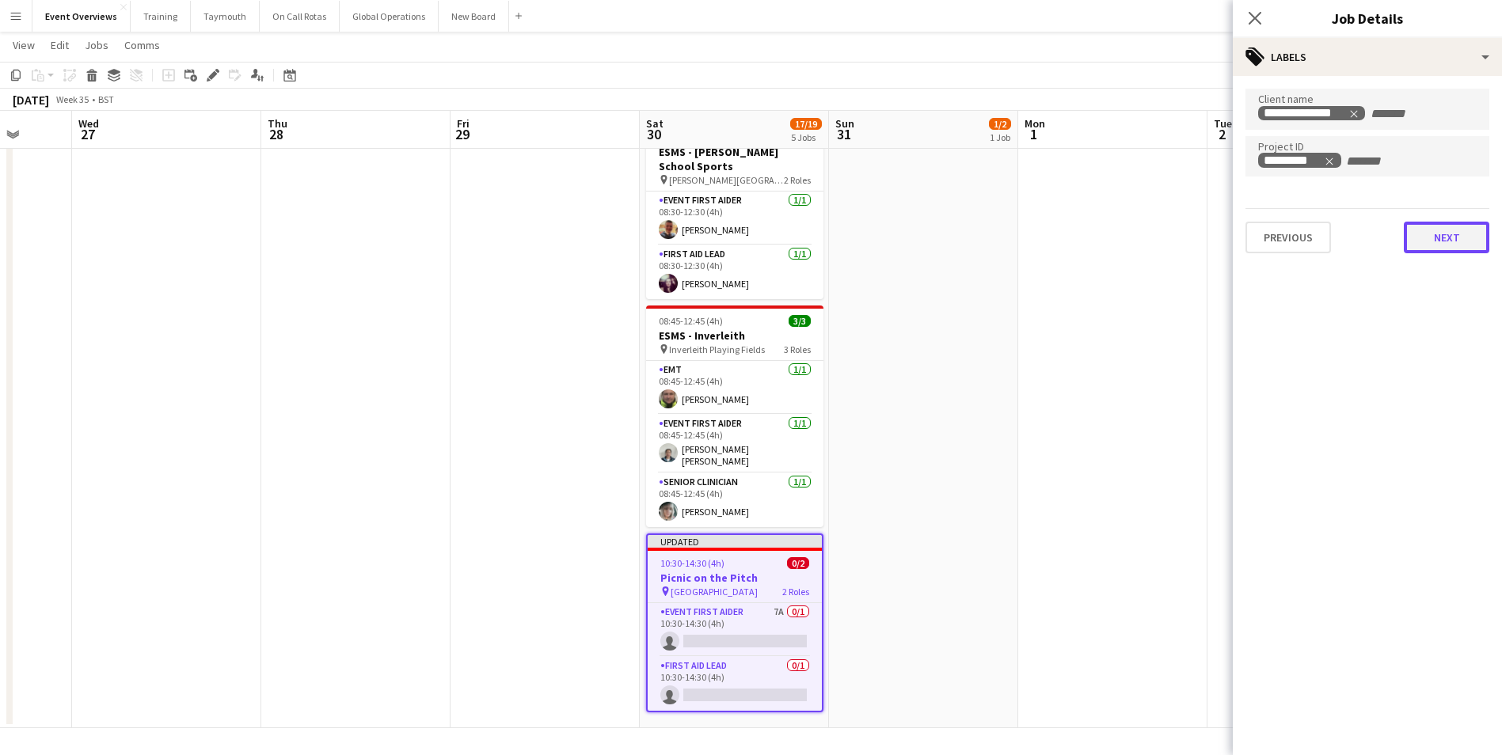
click at [1436, 242] on button "Next" at bounding box center [1447, 238] width 86 height 32
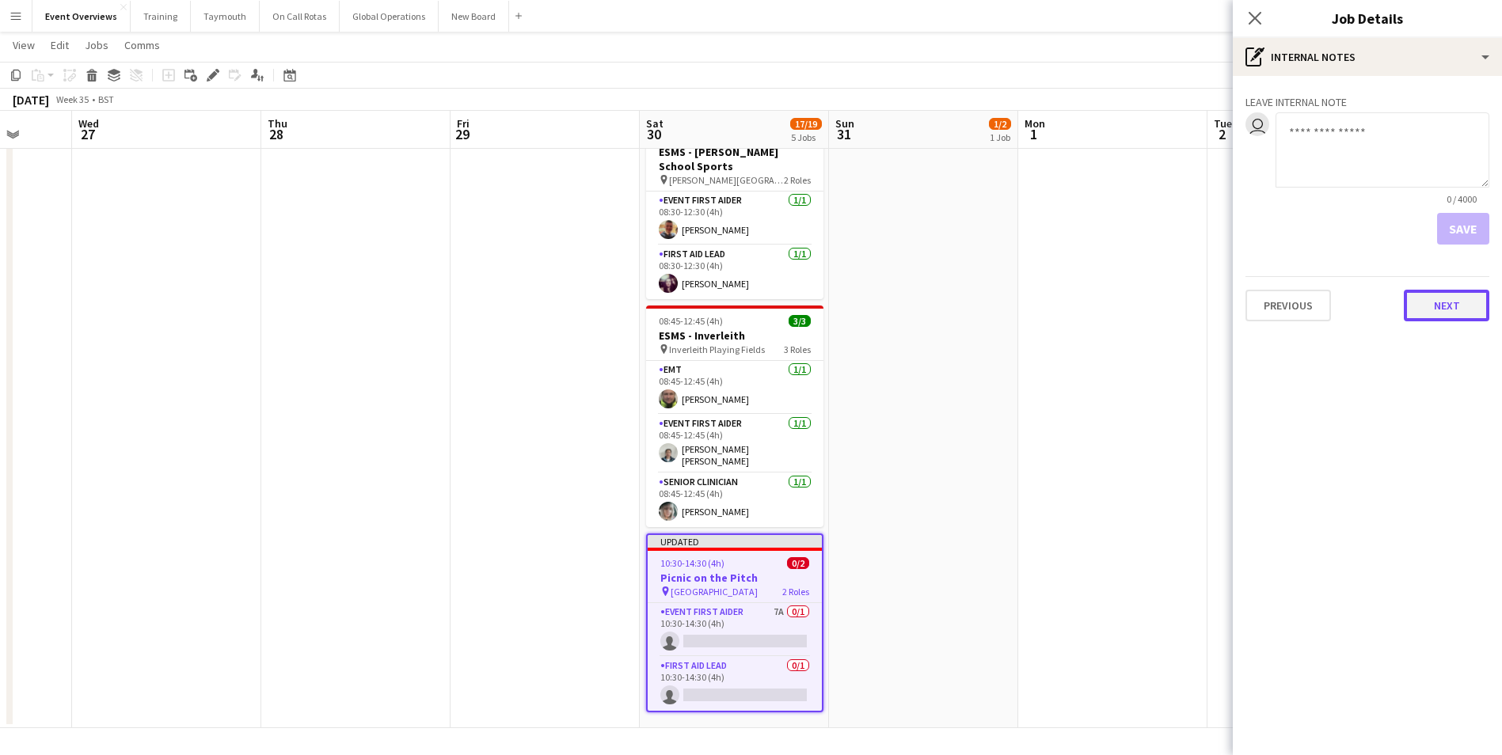
click at [1431, 314] on button "Next" at bounding box center [1447, 306] width 86 height 32
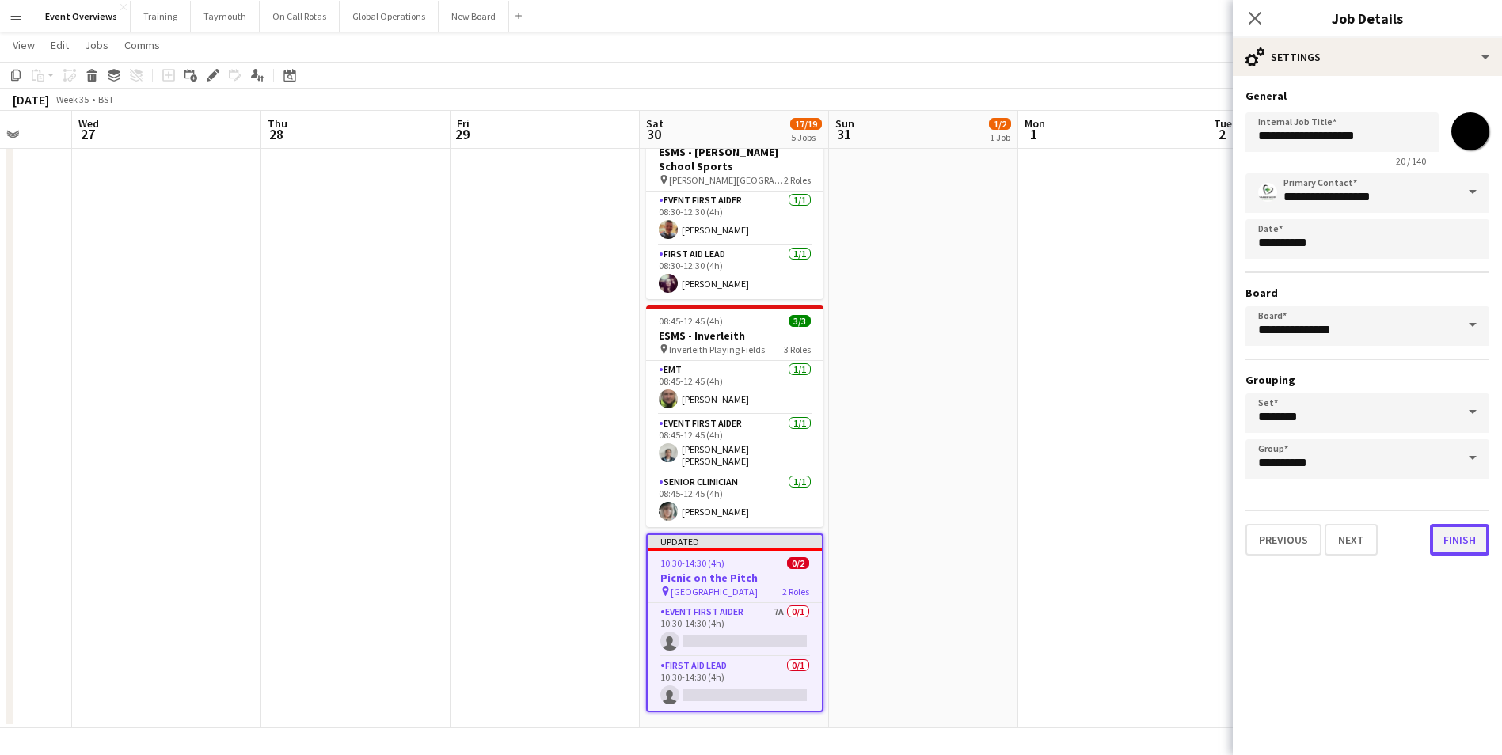
click at [1449, 545] on button "Finish" at bounding box center [1459, 540] width 59 height 32
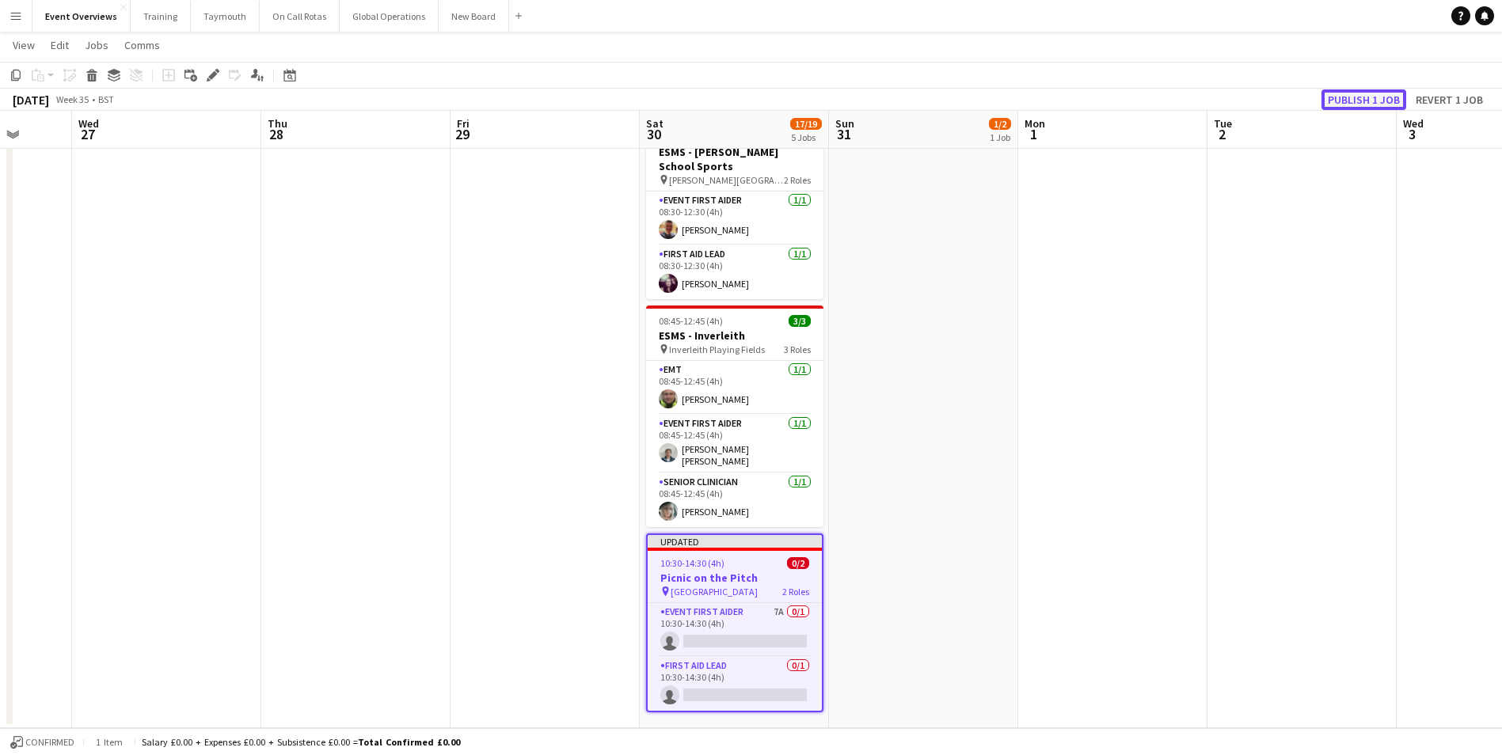
click at [1350, 97] on button "Publish 1 job" at bounding box center [1364, 99] width 85 height 21
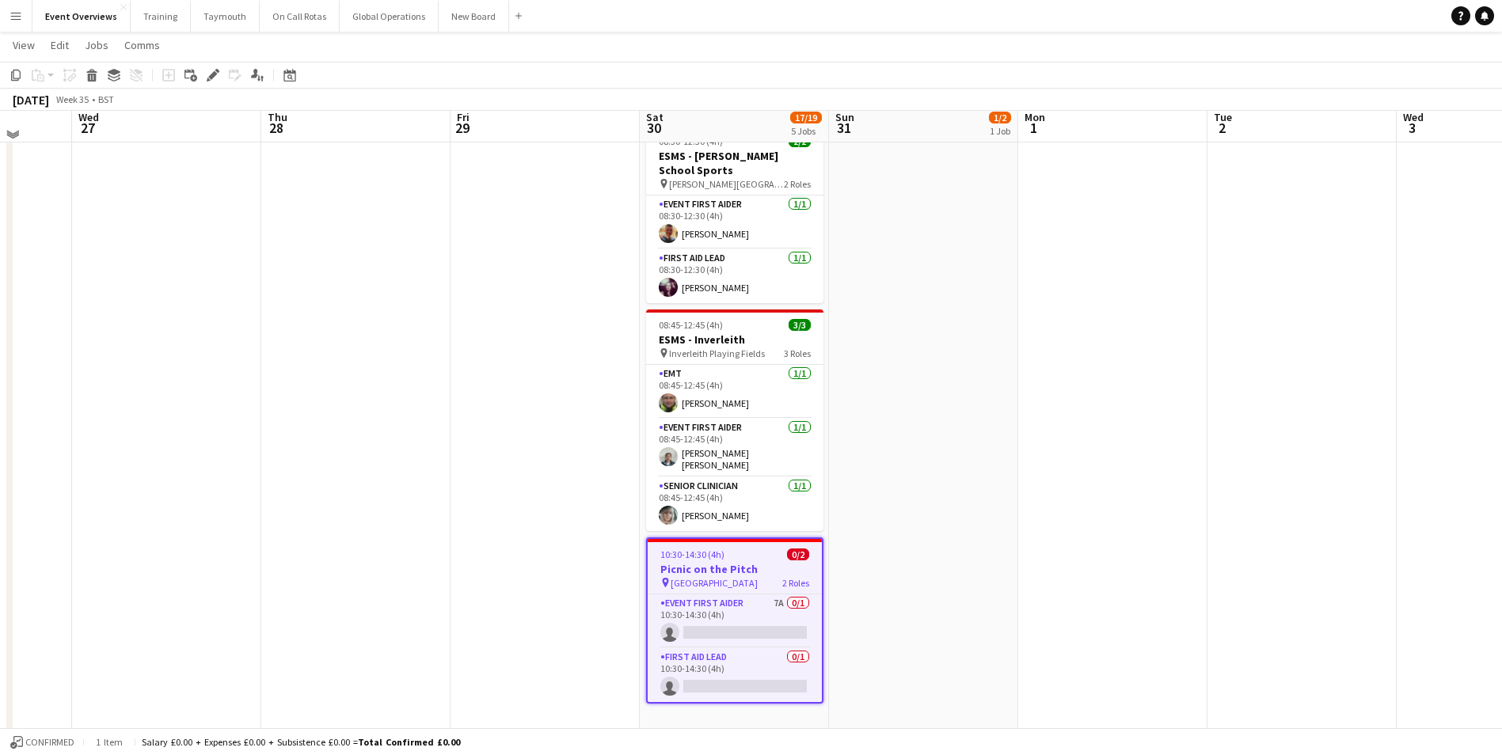
scroll to position [486, 0]
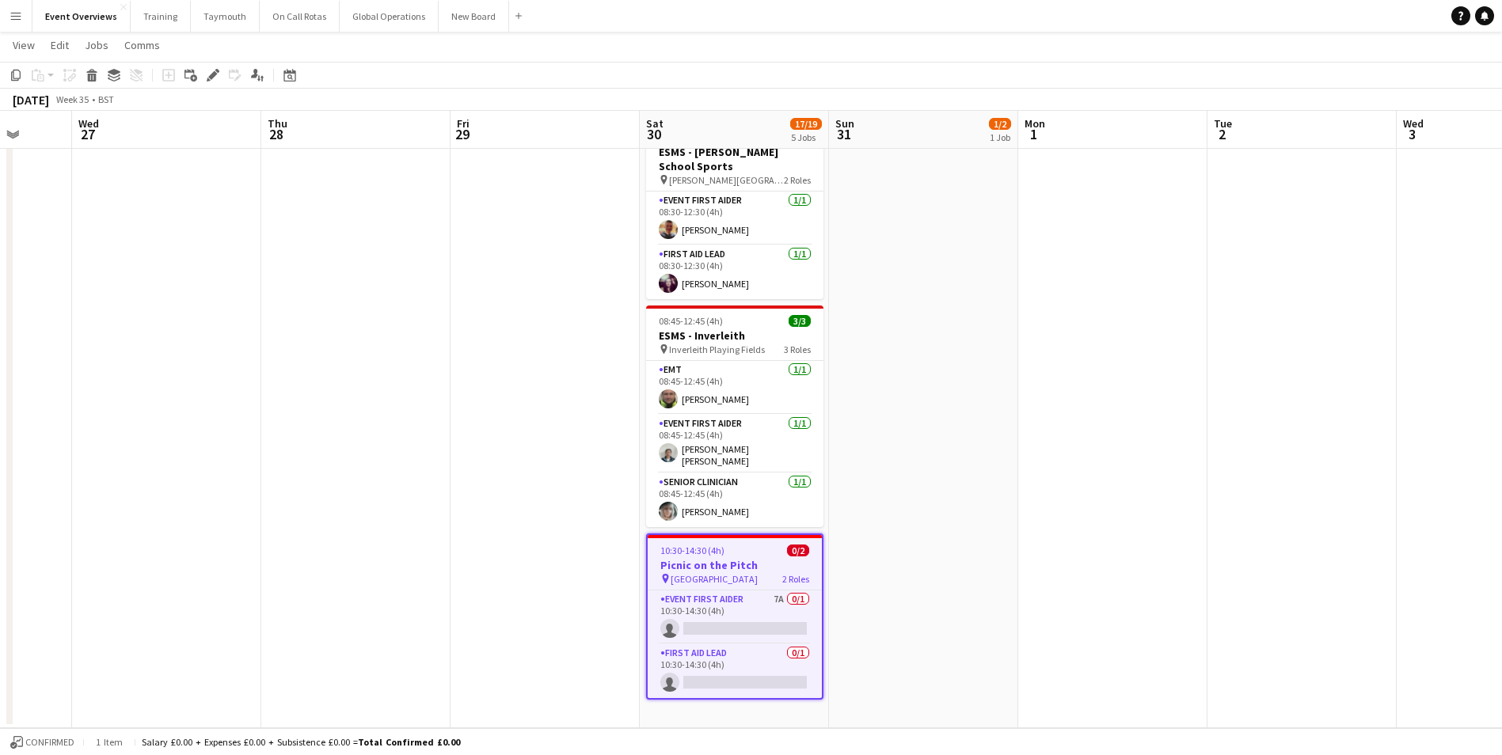
click at [930, 425] on app-date-cell "10:00-16:00 (6h) 1/[GEOGRAPHIC_DATA] pin Balfron High Schools 2 Roles EMT [DATE…" at bounding box center [923, 209] width 189 height 1037
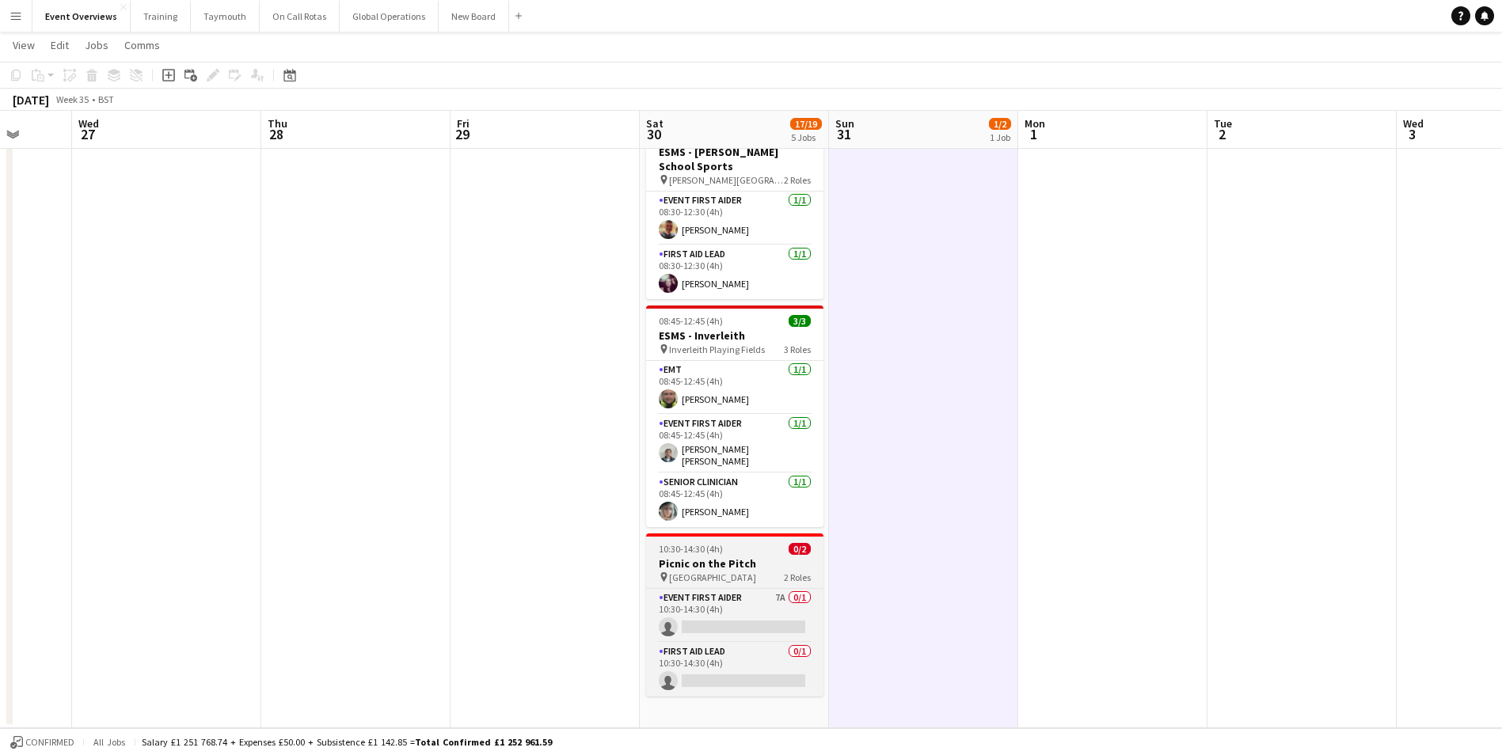
click at [709, 551] on app-job-card "10:30-14:30 (4h) 0/2 Picnic on the Pitch pin Hive Stadium 2 Roles Event First A…" at bounding box center [734, 615] width 177 height 163
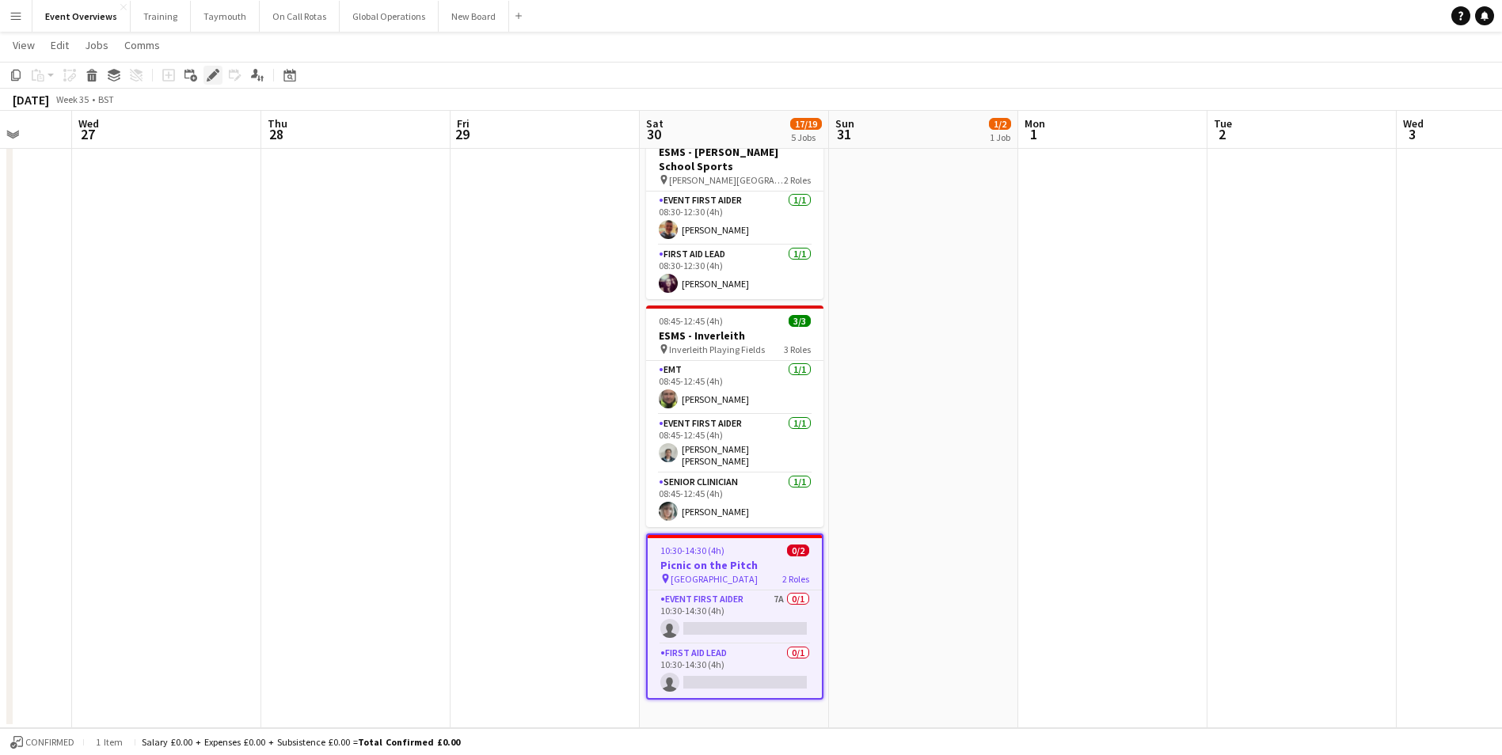
click at [207, 76] on icon "Edit" at bounding box center [213, 75] width 13 height 13
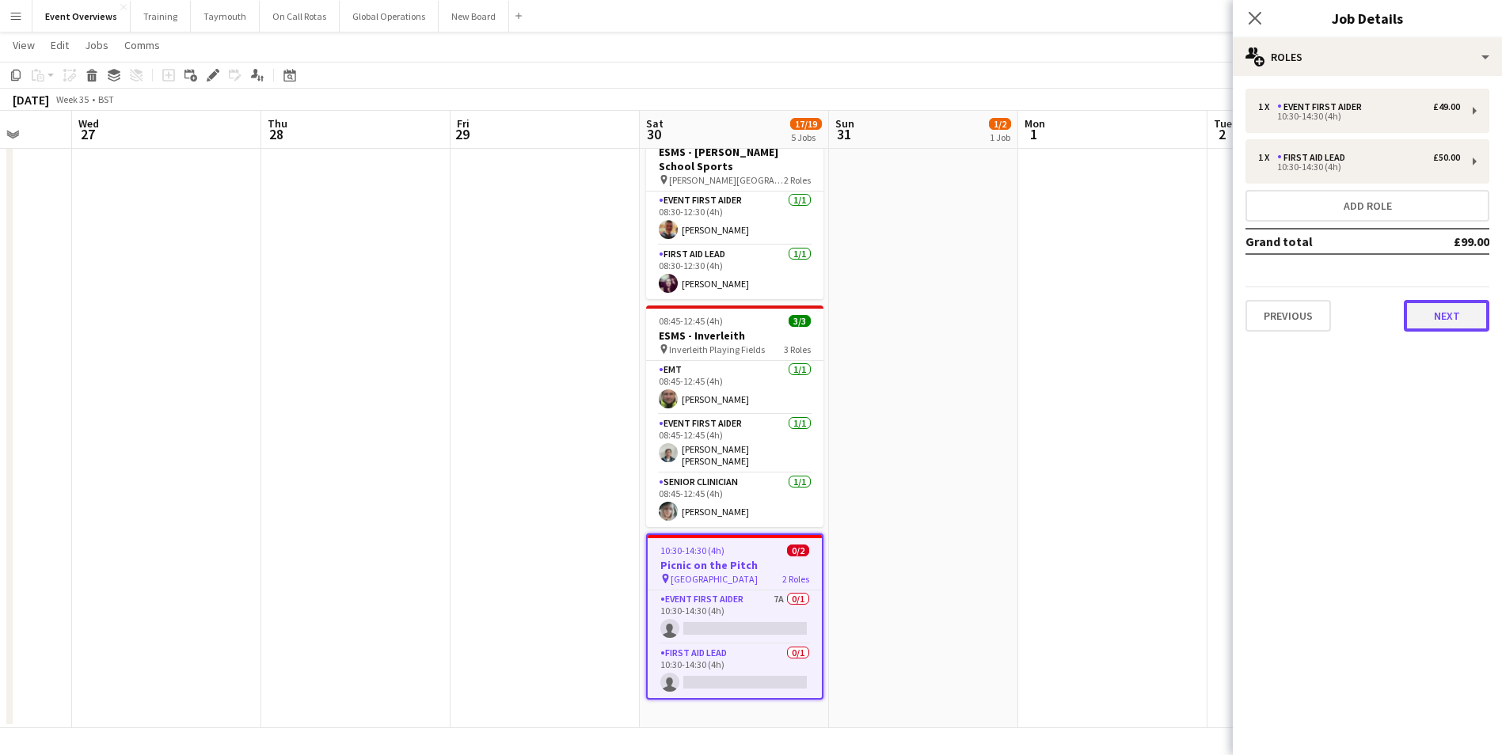
click at [1440, 310] on button "Next" at bounding box center [1447, 316] width 86 height 32
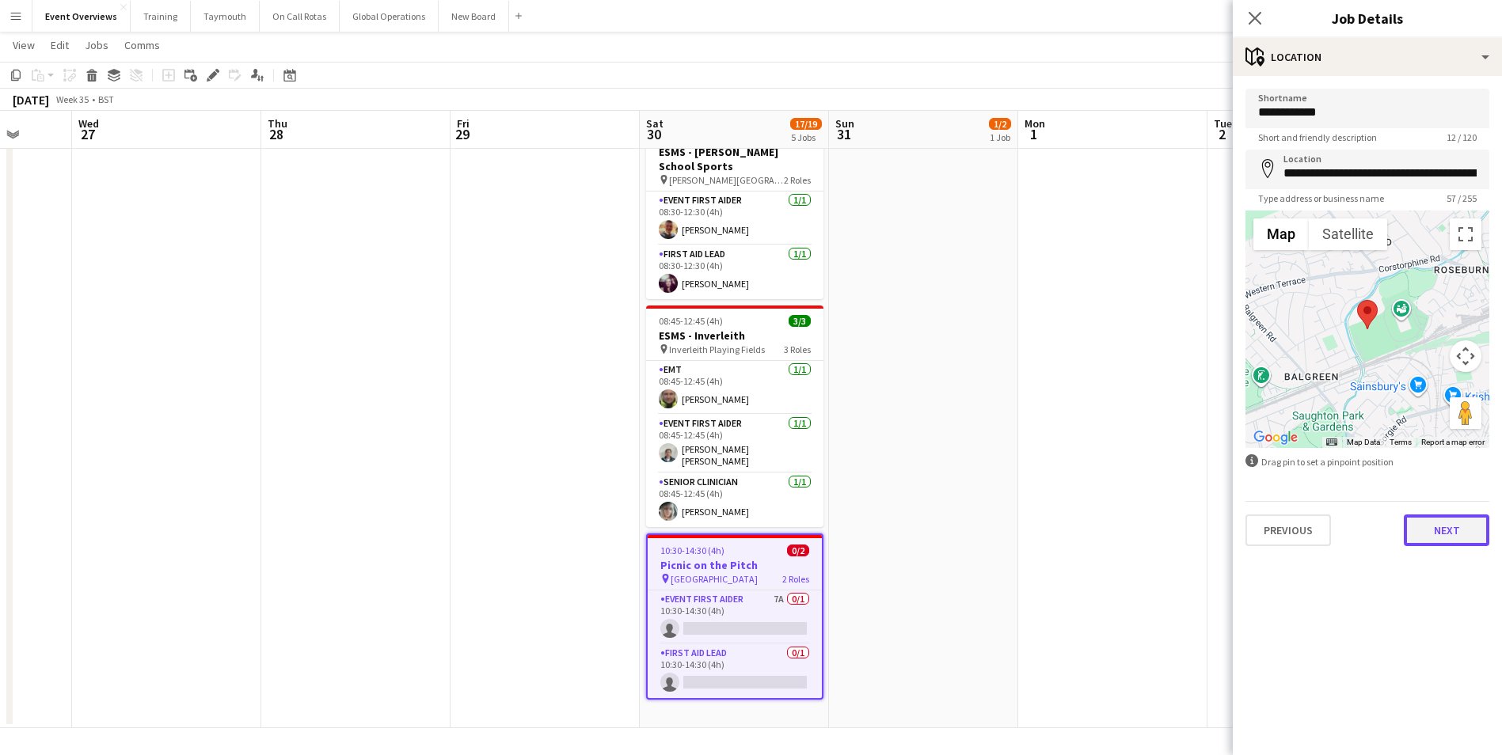
click at [1451, 533] on button "Next" at bounding box center [1447, 531] width 86 height 32
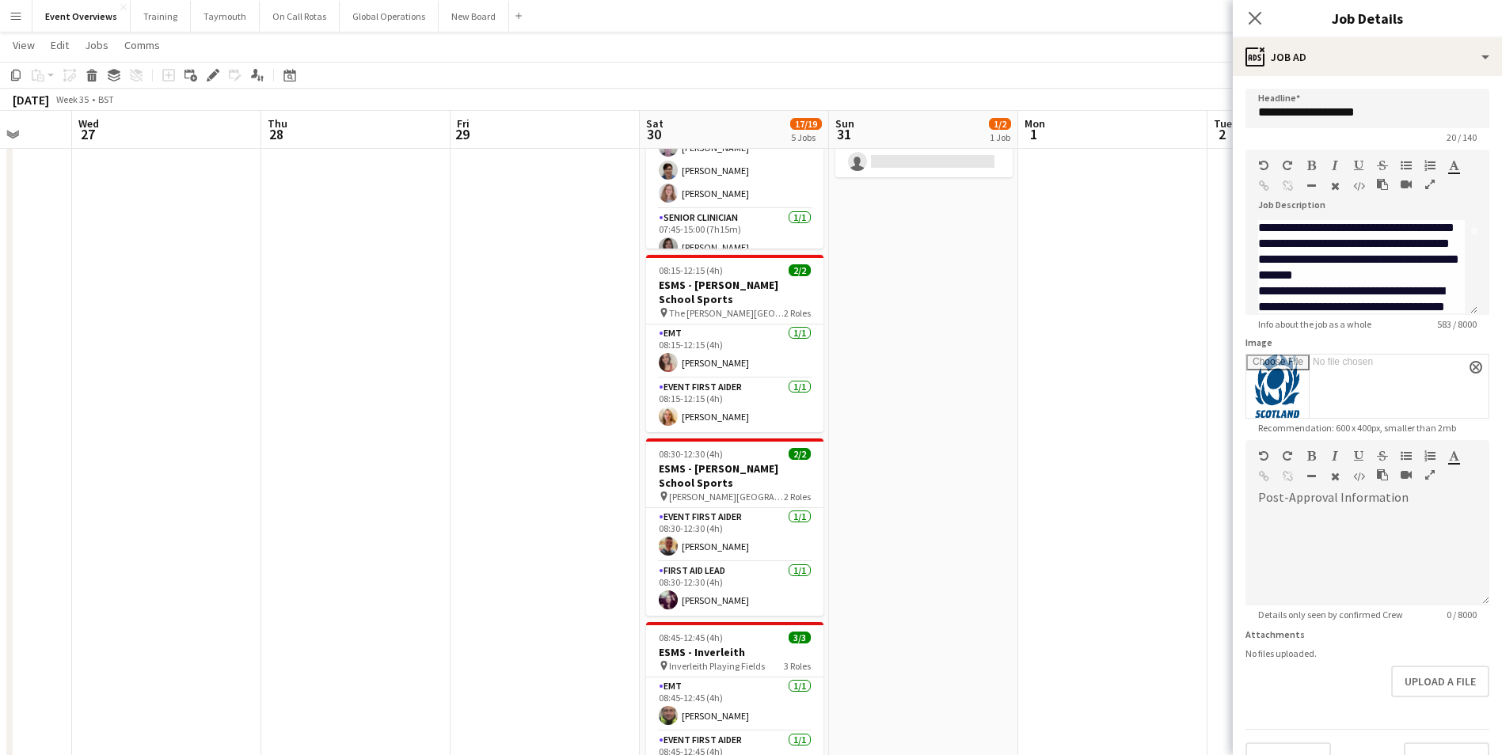
scroll to position [158, 0]
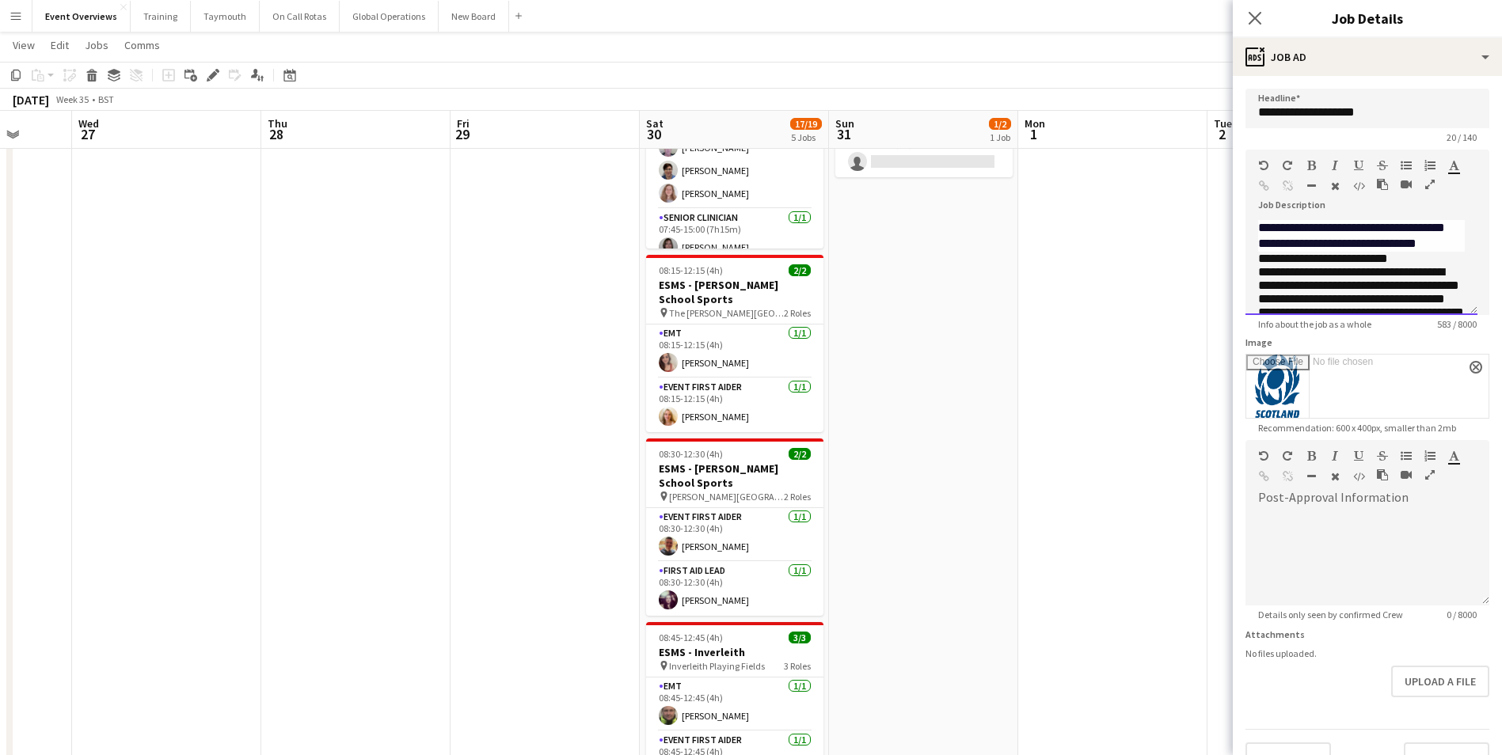
click at [1330, 252] on p "**********" at bounding box center [1361, 228] width 207 height 48
click at [1254, 15] on icon "Close pop-in" at bounding box center [1254, 17] width 15 height 15
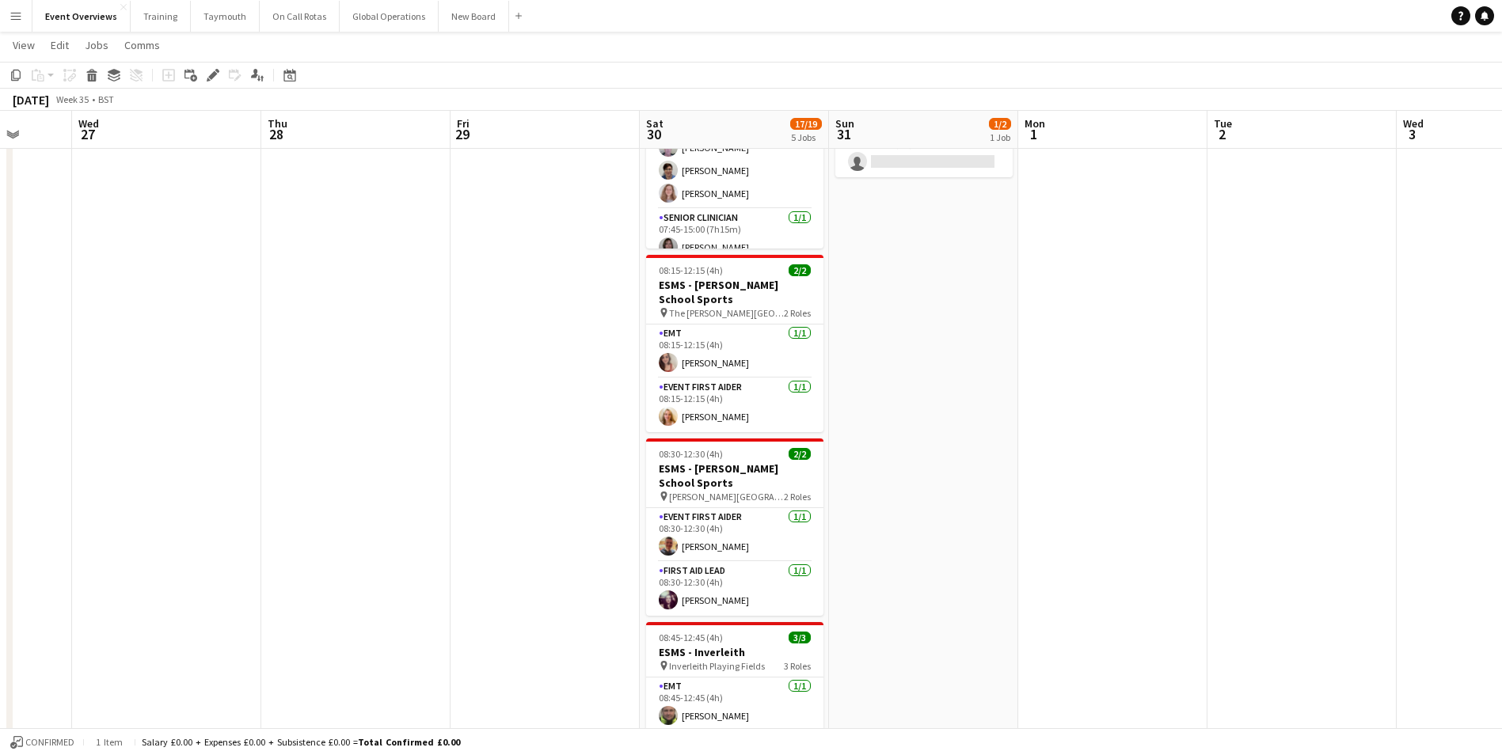
click at [481, 444] on app-date-cell at bounding box center [545, 526] width 189 height 1037
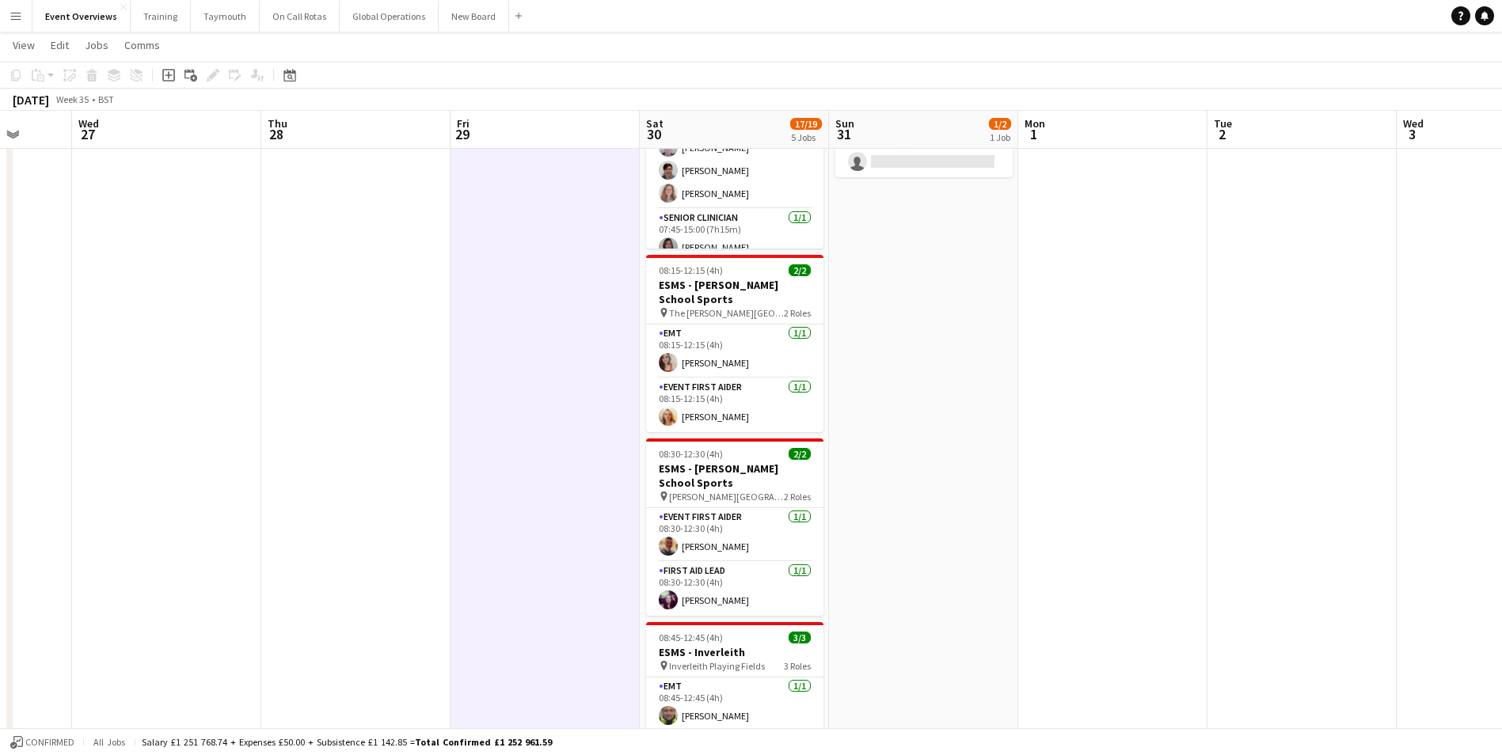
click at [927, 437] on app-date-cell "10:00-16:00 (6h) 1/[GEOGRAPHIC_DATA] pin Balfron High Schools 2 Roles EMT [DATE…" at bounding box center [923, 526] width 189 height 1037
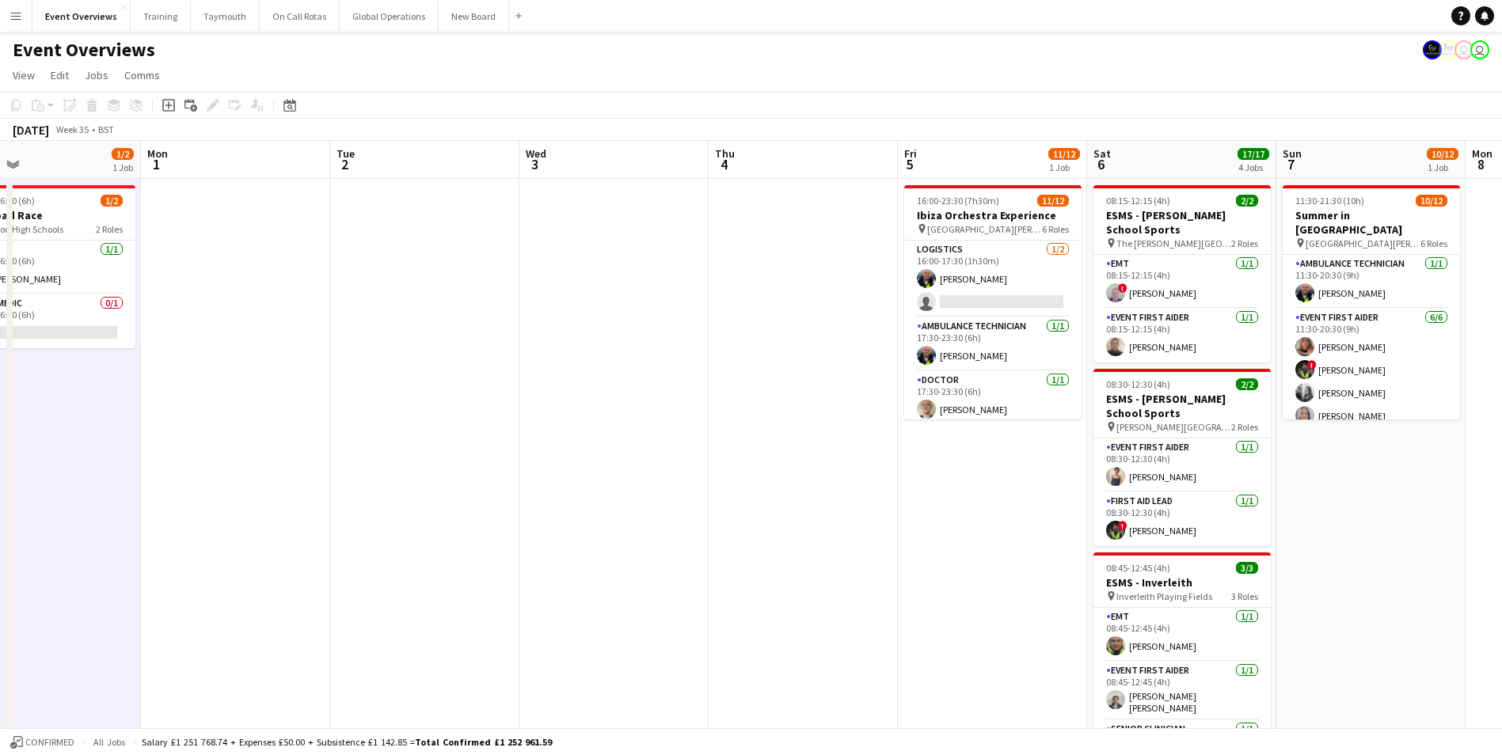
scroll to position [0, 489]
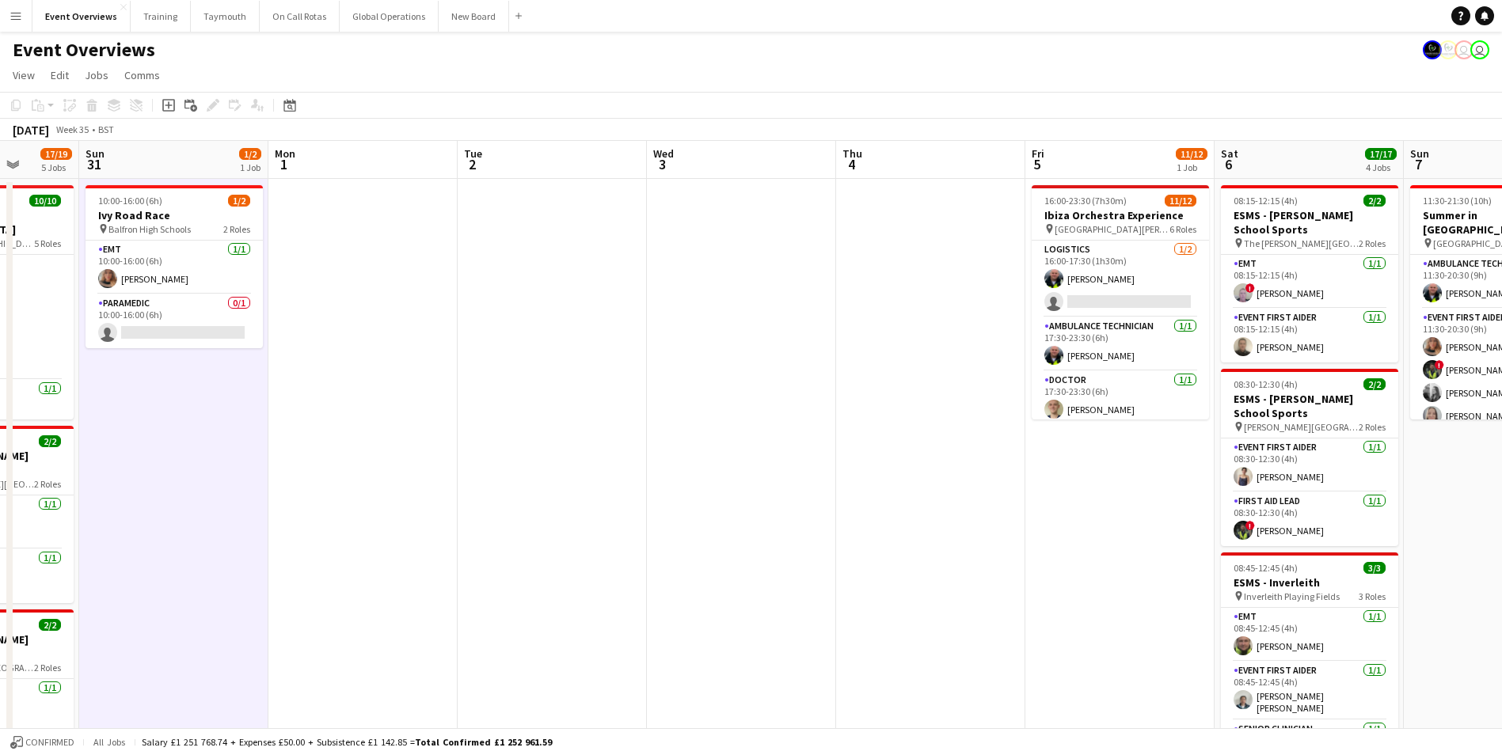
drag, startPoint x: 956, startPoint y: 522, endPoint x: -80, endPoint y: 596, distance: 1038.5
click at [0, 596] on html "Menu Boards Boards Boards All jobs Status Workforce Workforce My Workforce Recr…" at bounding box center [751, 621] width 1502 height 1243
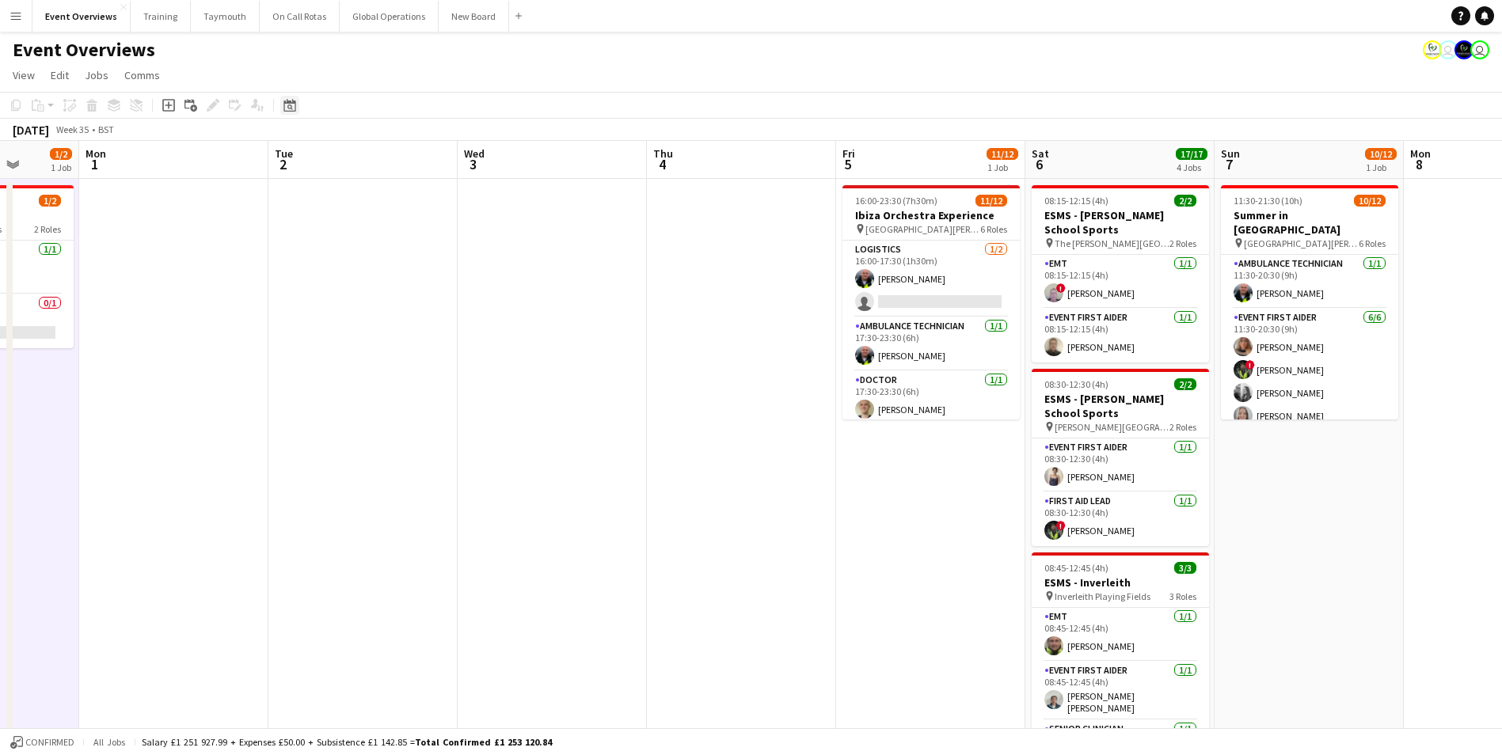
click at [287, 106] on icon "Date picker" at bounding box center [289, 105] width 13 height 13
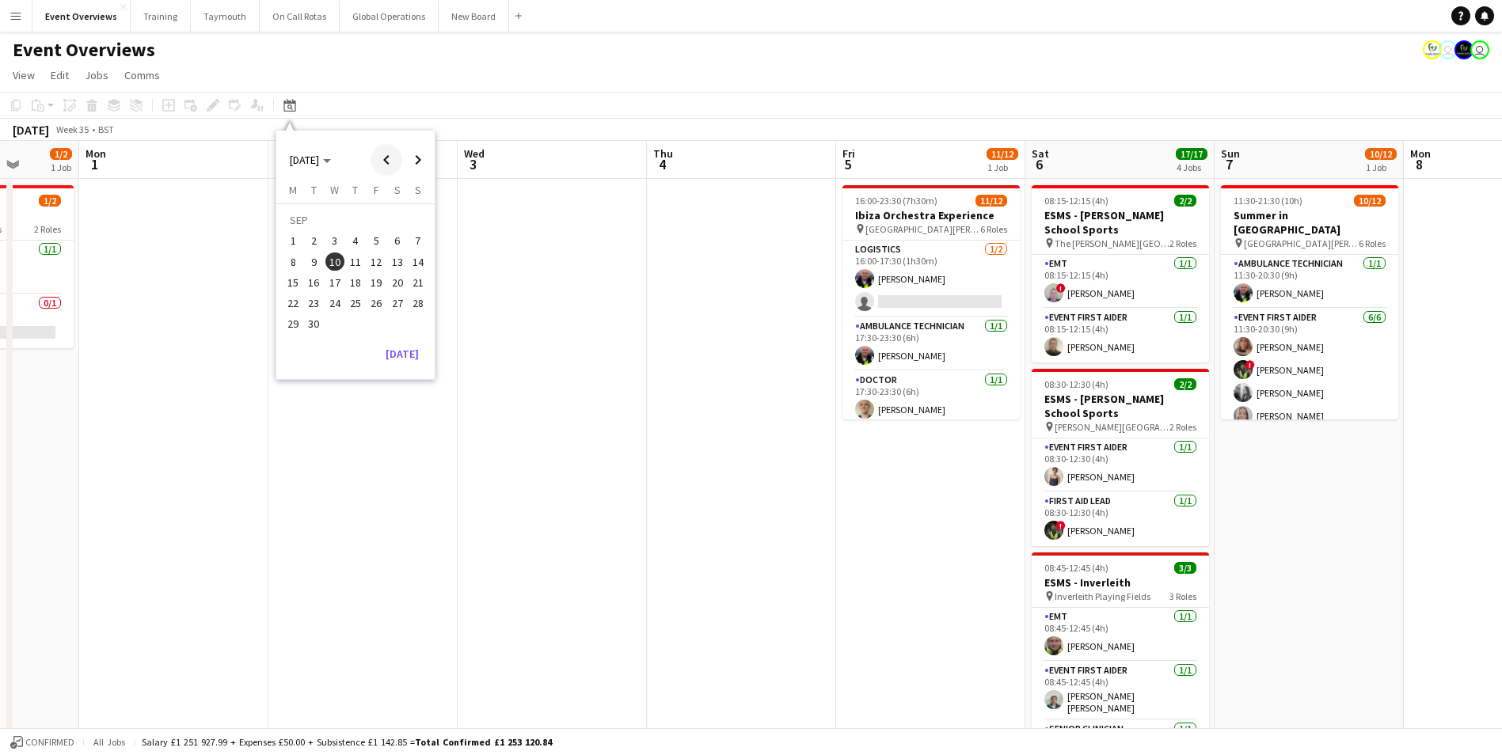
click at [382, 161] on span "Previous month" at bounding box center [387, 160] width 32 height 32
click at [360, 328] on span "31" at bounding box center [355, 324] width 19 height 19
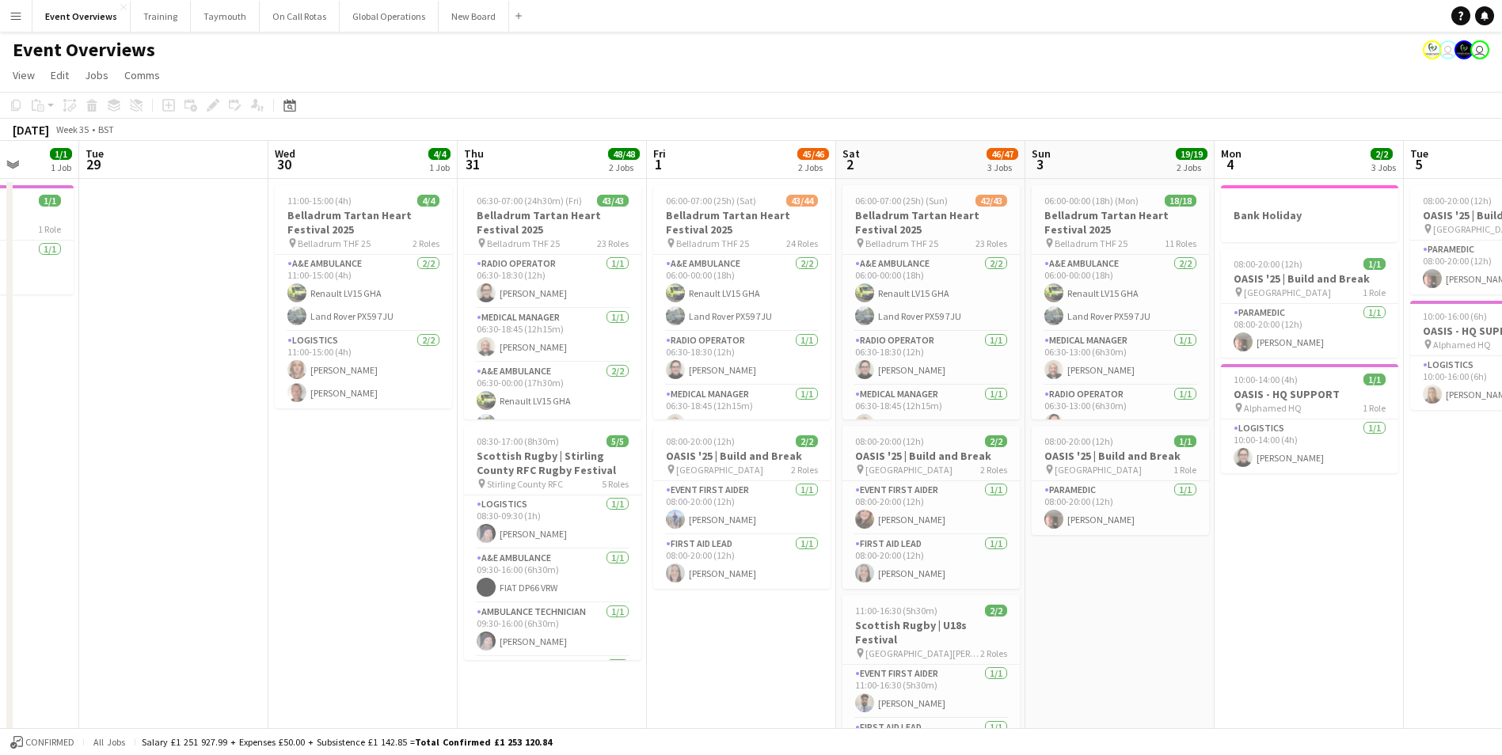
scroll to position [0, 545]
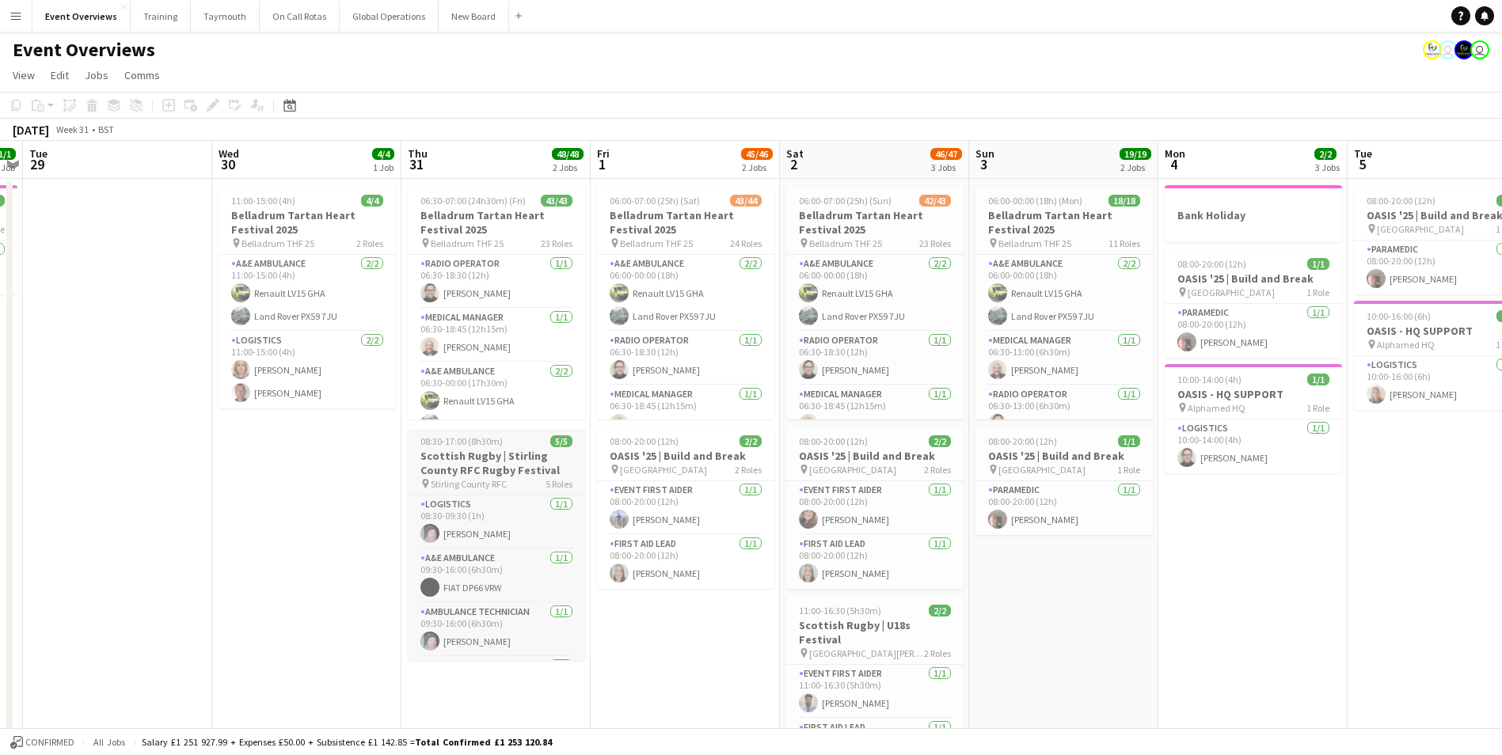
click at [464, 470] on h3 "Scottish Rugby | Stirling County RFC Rugby Festival" at bounding box center [496, 463] width 177 height 29
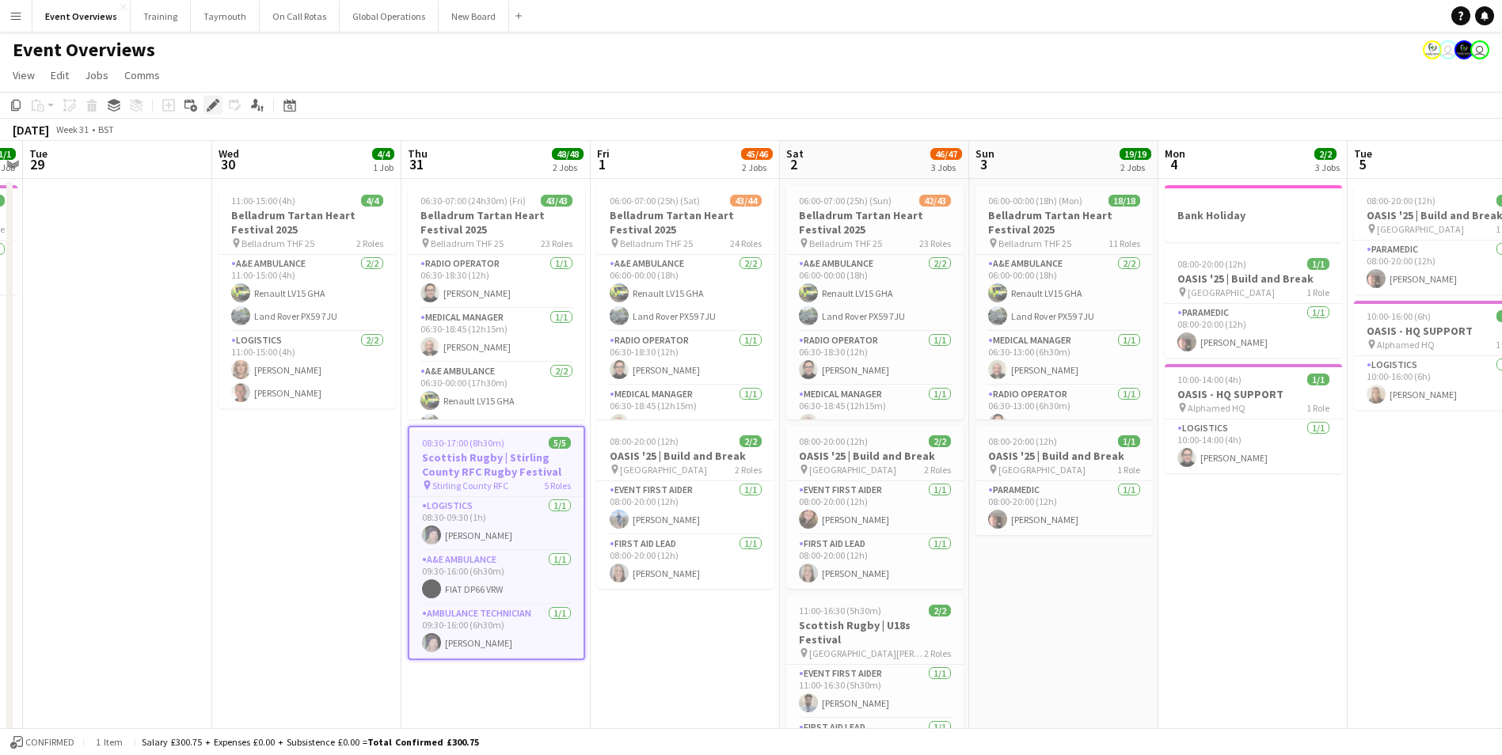
click at [212, 98] on div "Edit" at bounding box center [213, 105] width 19 height 19
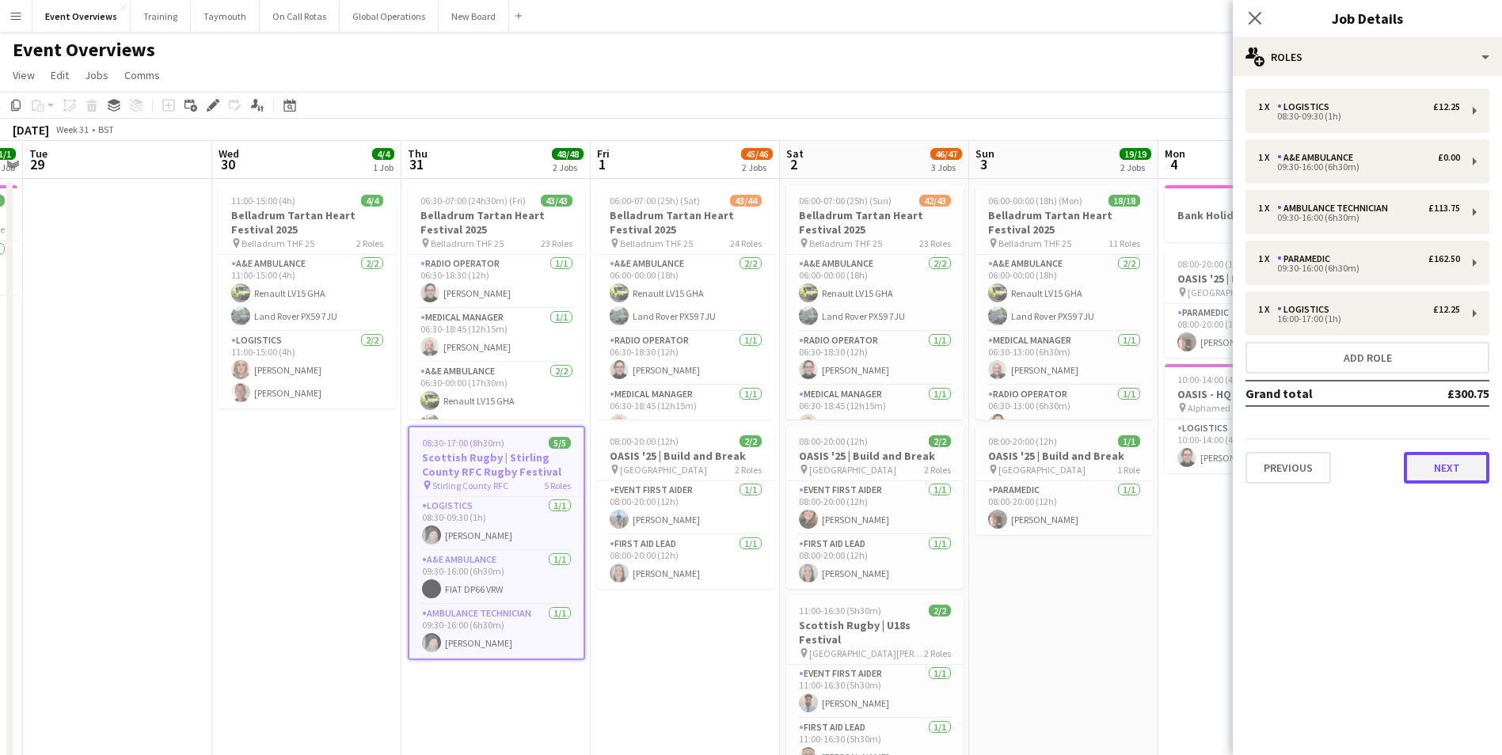
click at [1450, 472] on button "Next" at bounding box center [1447, 468] width 86 height 32
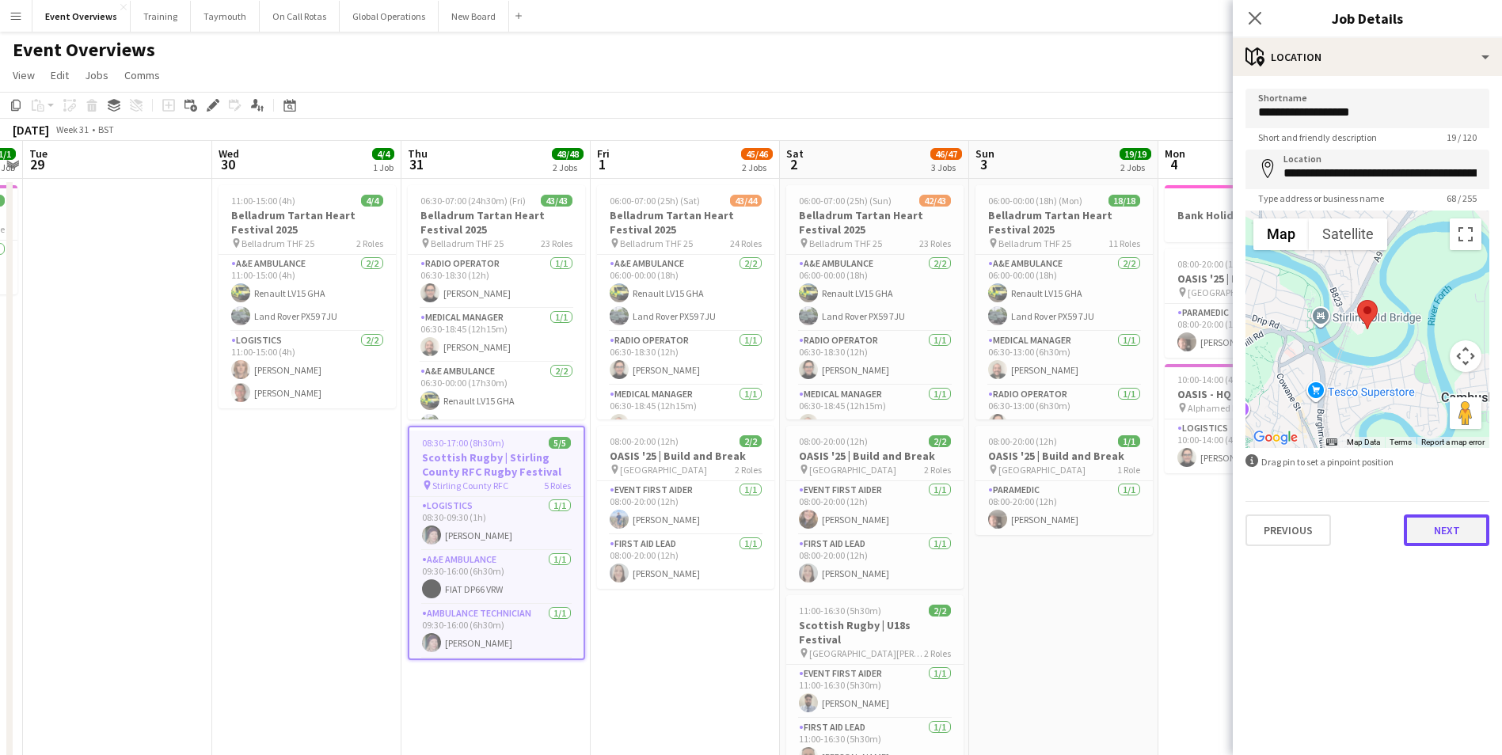
click at [1455, 529] on button "Next" at bounding box center [1447, 531] width 86 height 32
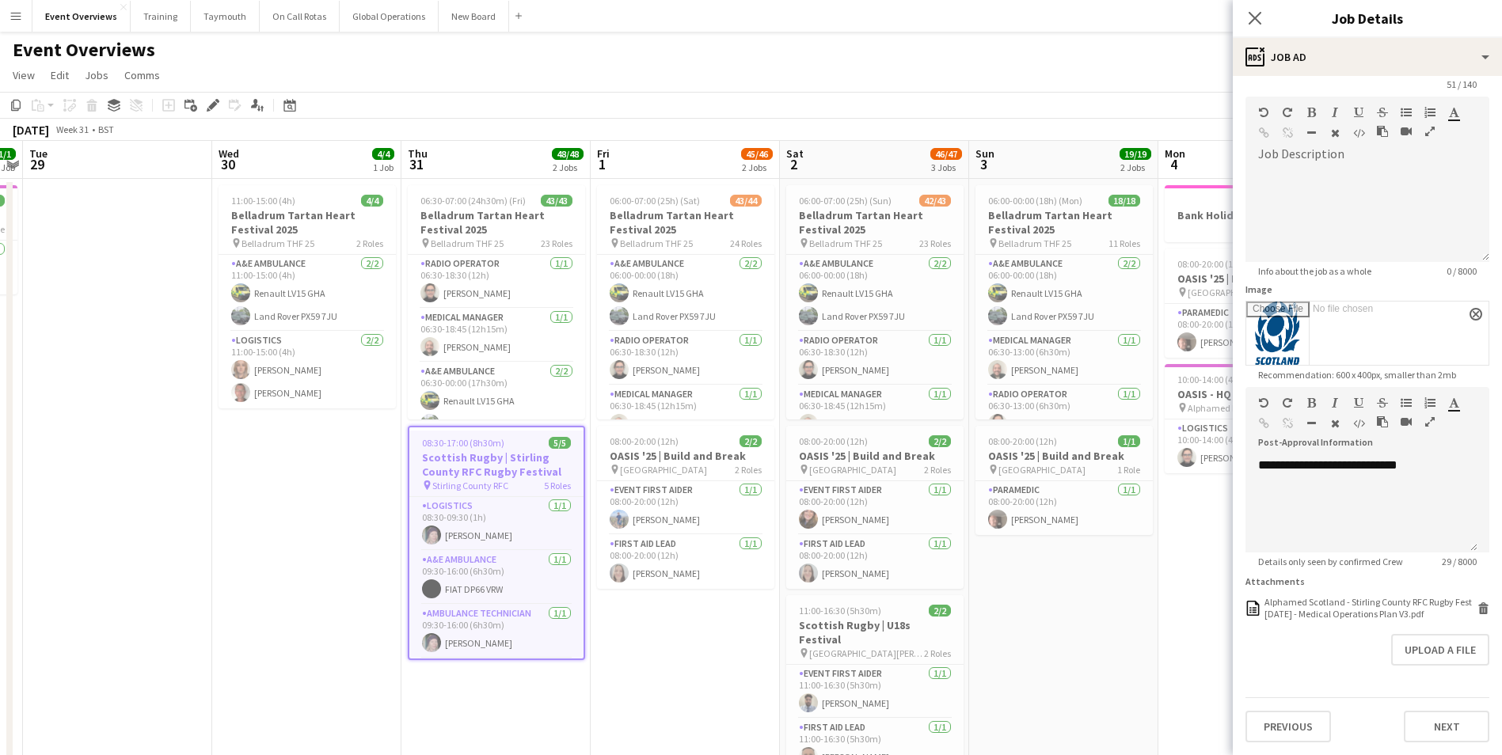
scroll to position [0, 0]
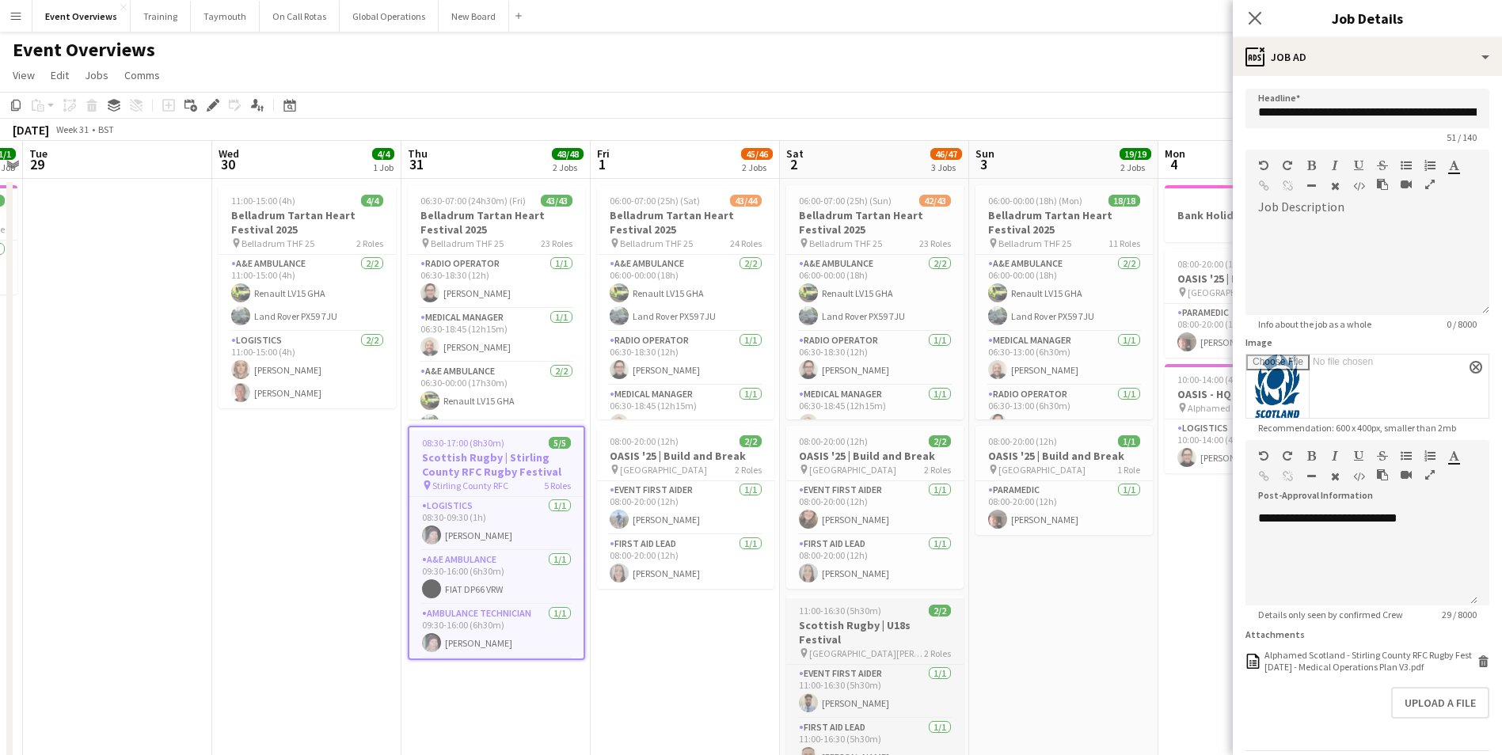
click at [833, 625] on h3 "Scottish Rugby | U18s Festival" at bounding box center [874, 632] width 177 height 29
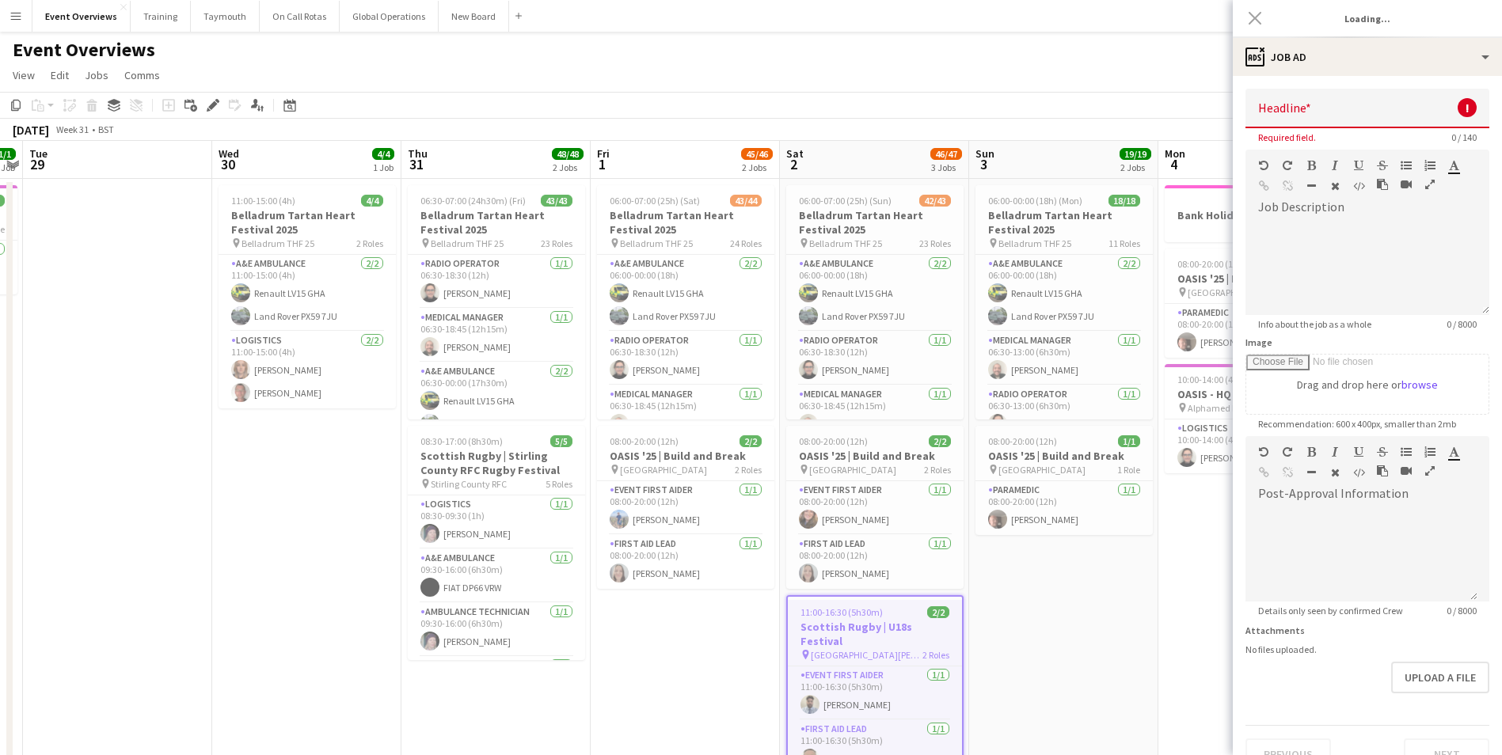
type input "**********"
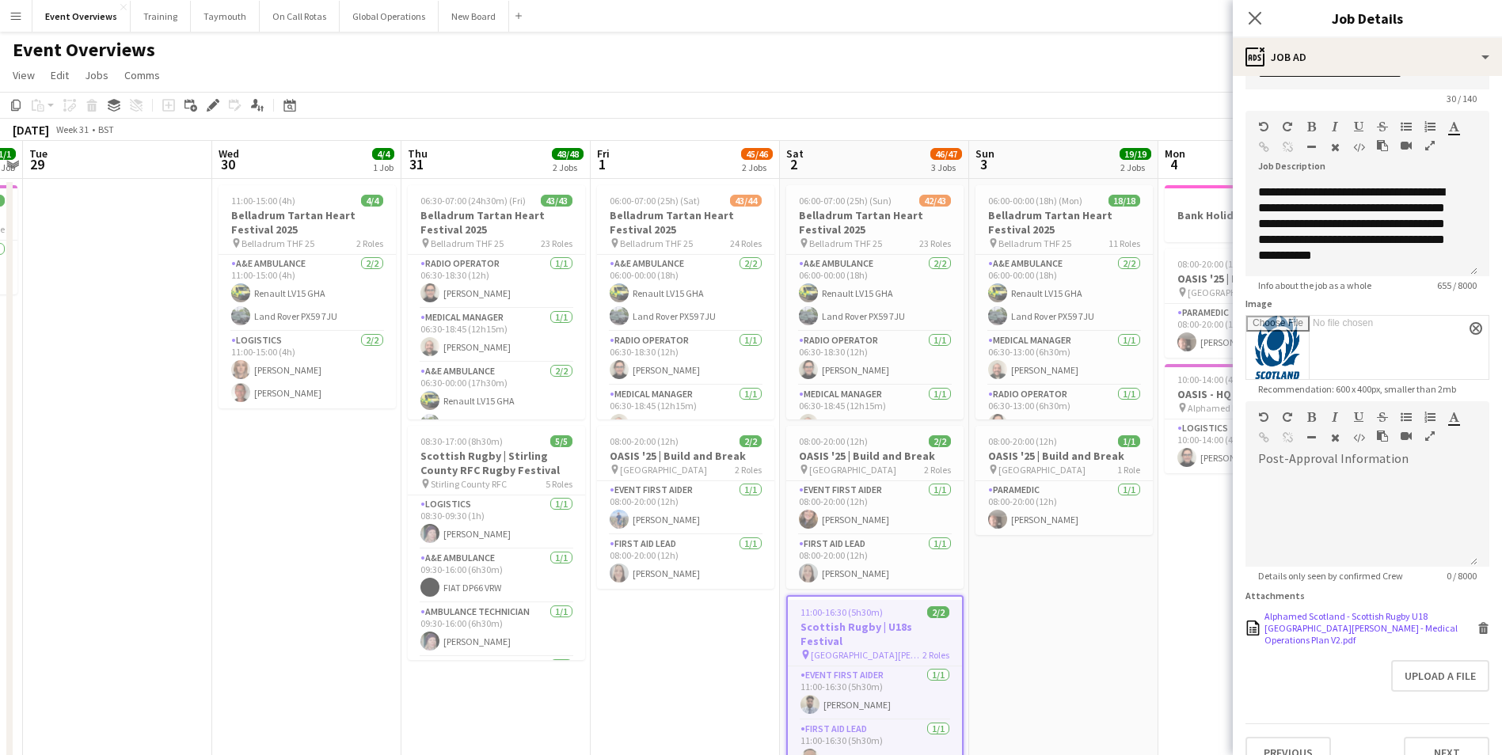
scroll to position [53, 0]
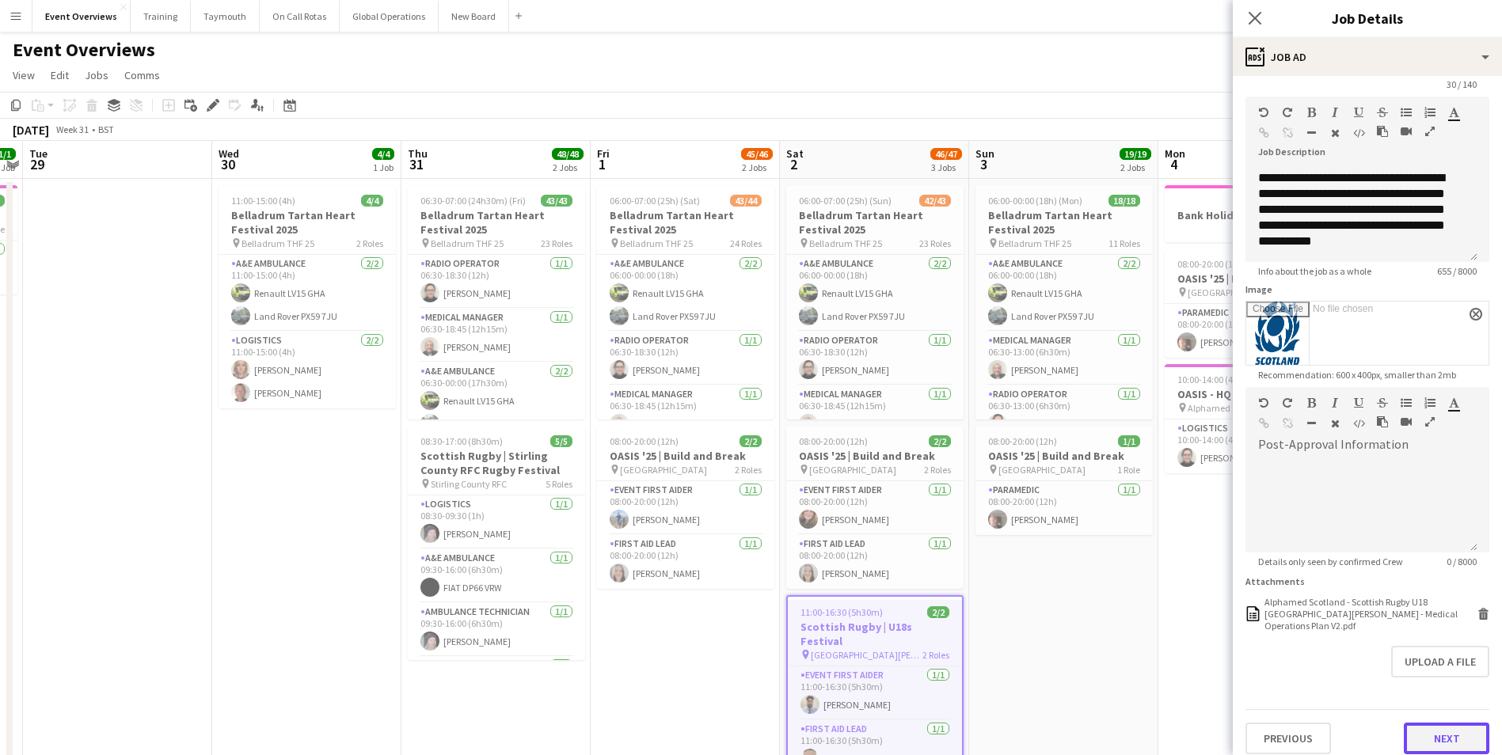
click at [1427, 733] on button "Next" at bounding box center [1447, 739] width 86 height 32
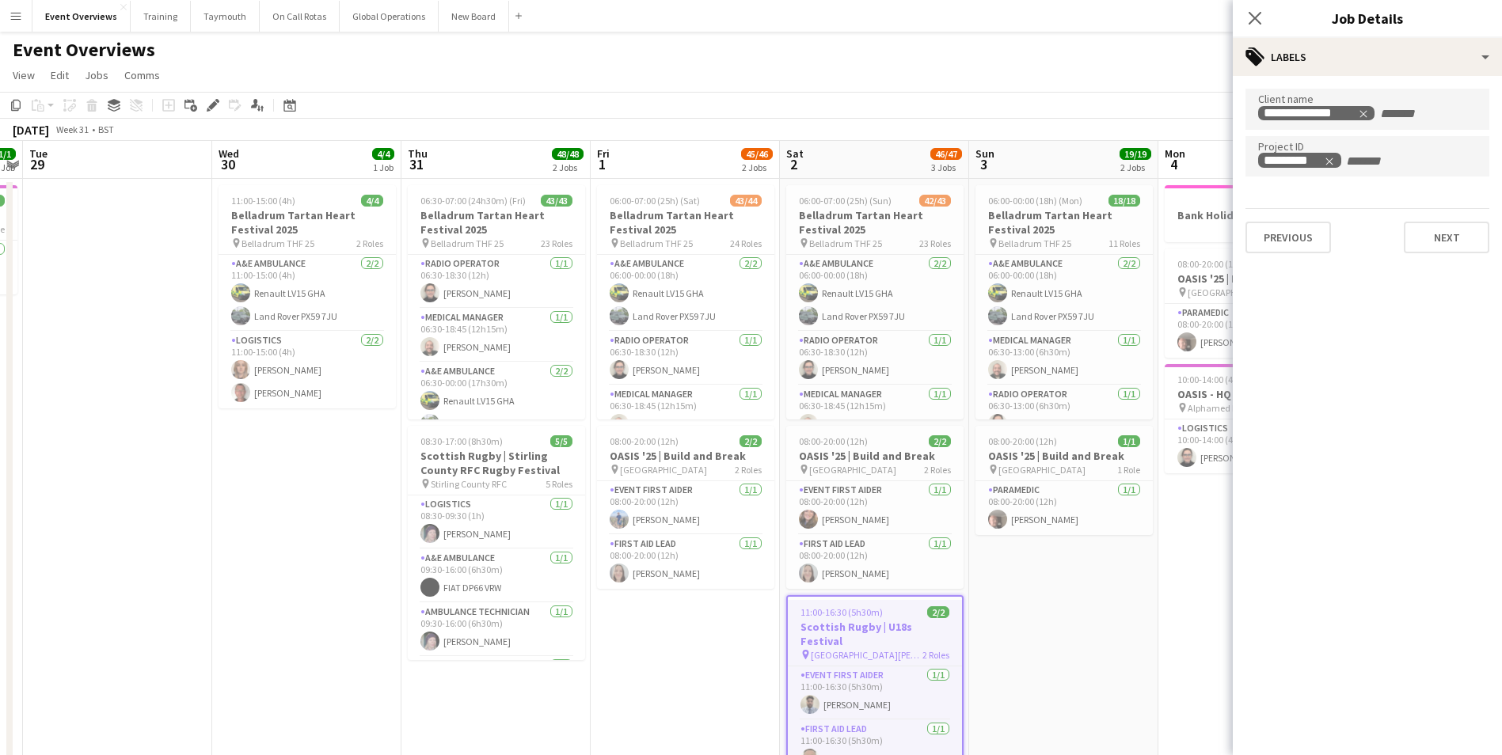
scroll to position [0, 0]
click at [1457, 236] on button "Next" at bounding box center [1447, 238] width 86 height 32
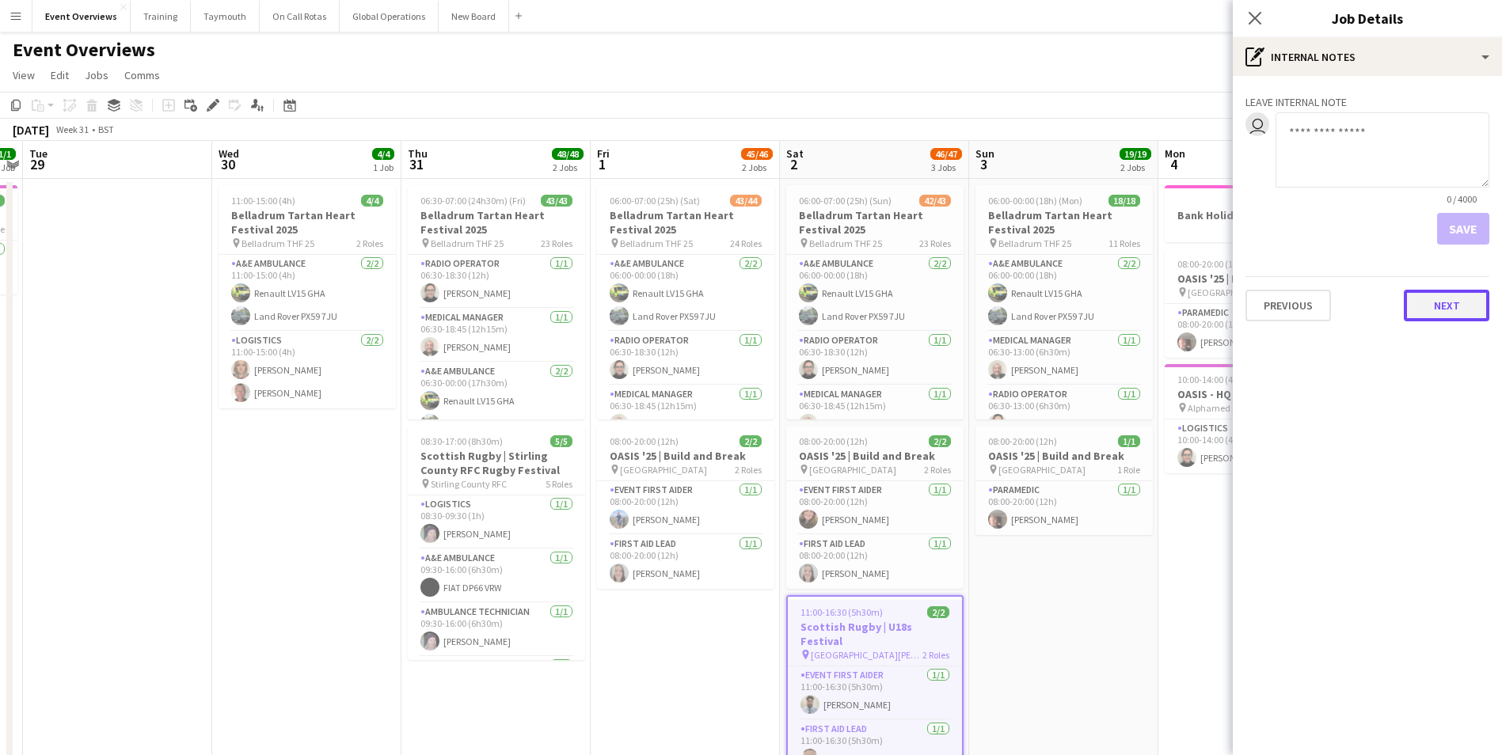
click at [1443, 314] on button "Next" at bounding box center [1447, 306] width 86 height 32
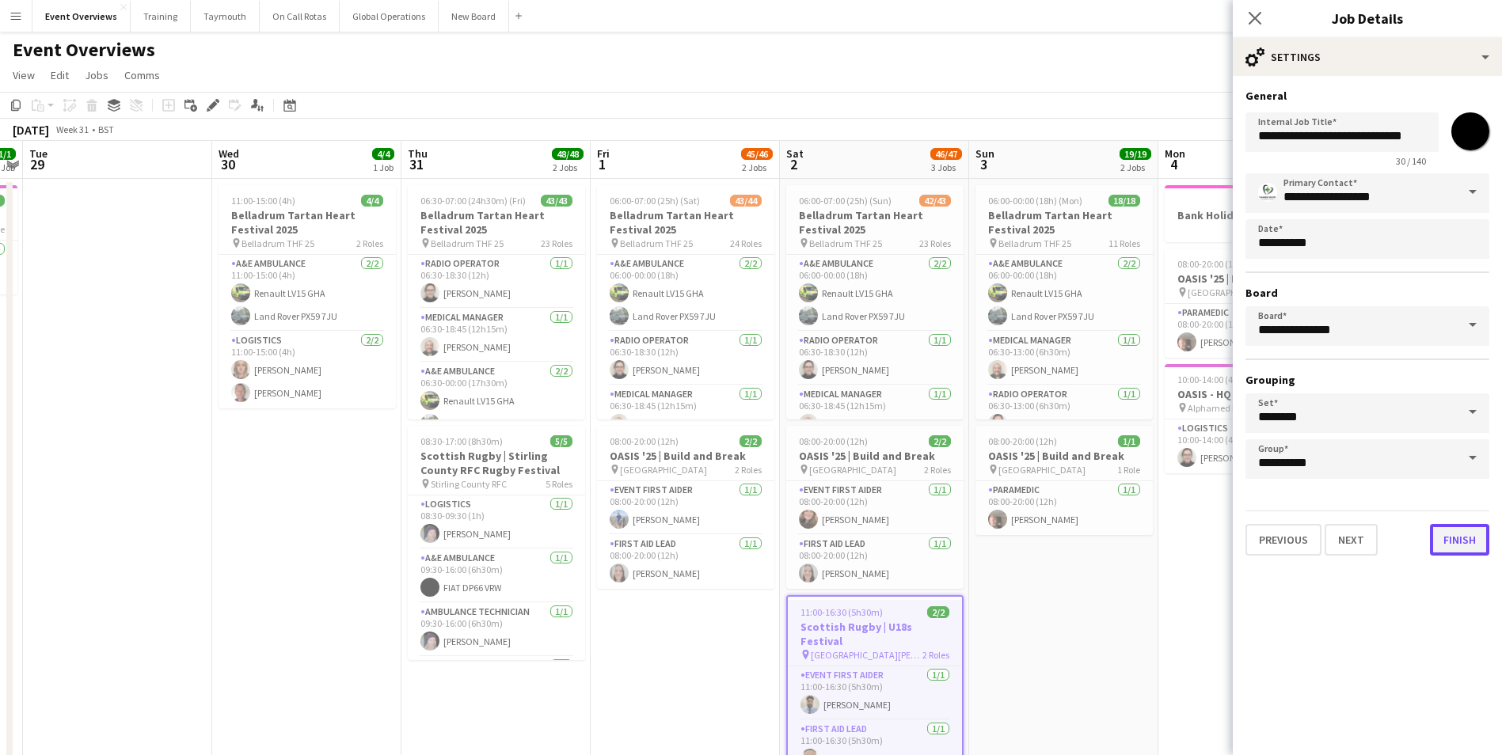
click at [1459, 540] on button "Finish" at bounding box center [1459, 540] width 59 height 32
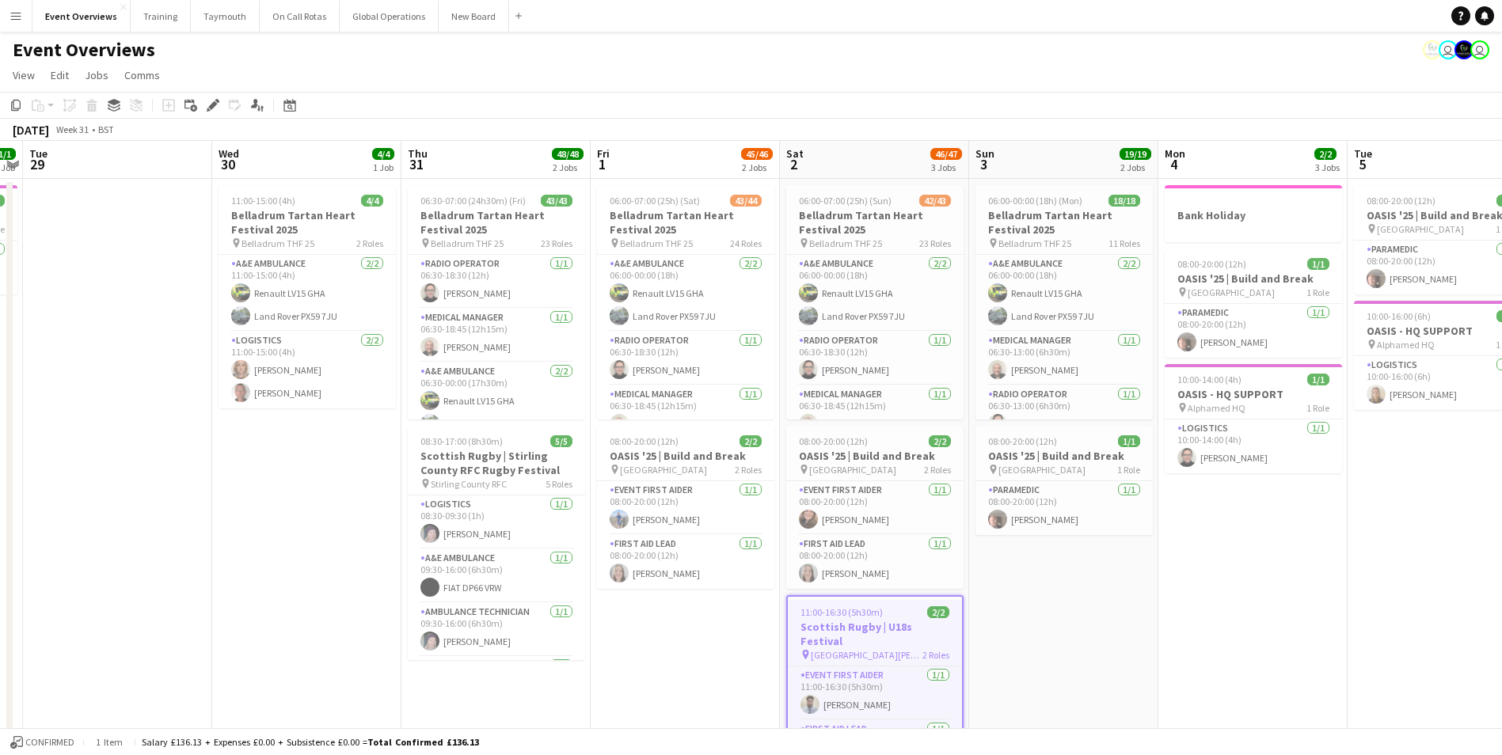
drag, startPoint x: 293, startPoint y: 104, endPoint x: 300, endPoint y: 109, distance: 9.0
click at [293, 103] on icon at bounding box center [289, 105] width 12 height 13
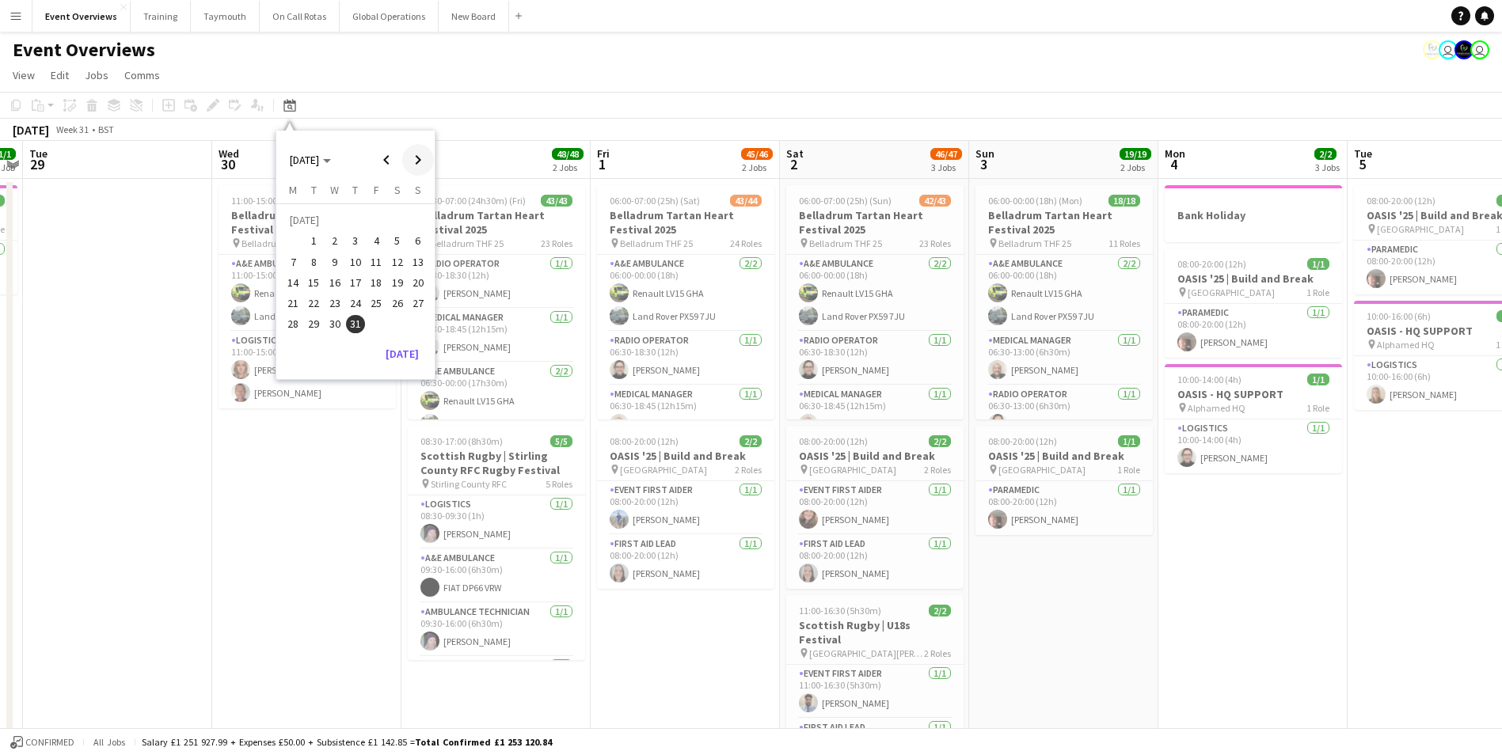
click at [415, 161] on span "Next month" at bounding box center [418, 160] width 32 height 32
click at [418, 157] on span "Next month" at bounding box center [418, 160] width 32 height 32
click at [339, 261] on span "10" at bounding box center [334, 262] width 19 height 19
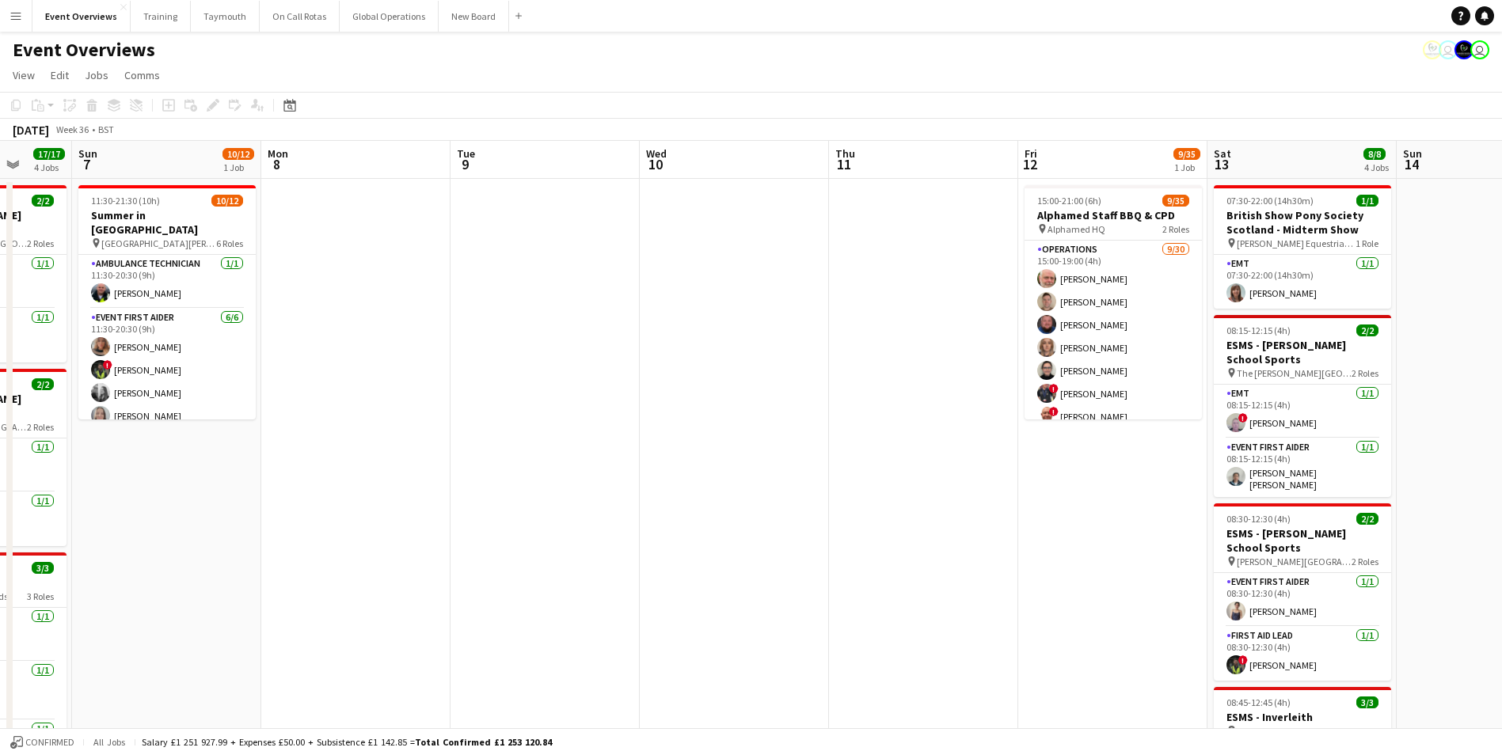
scroll to position [0, 335]
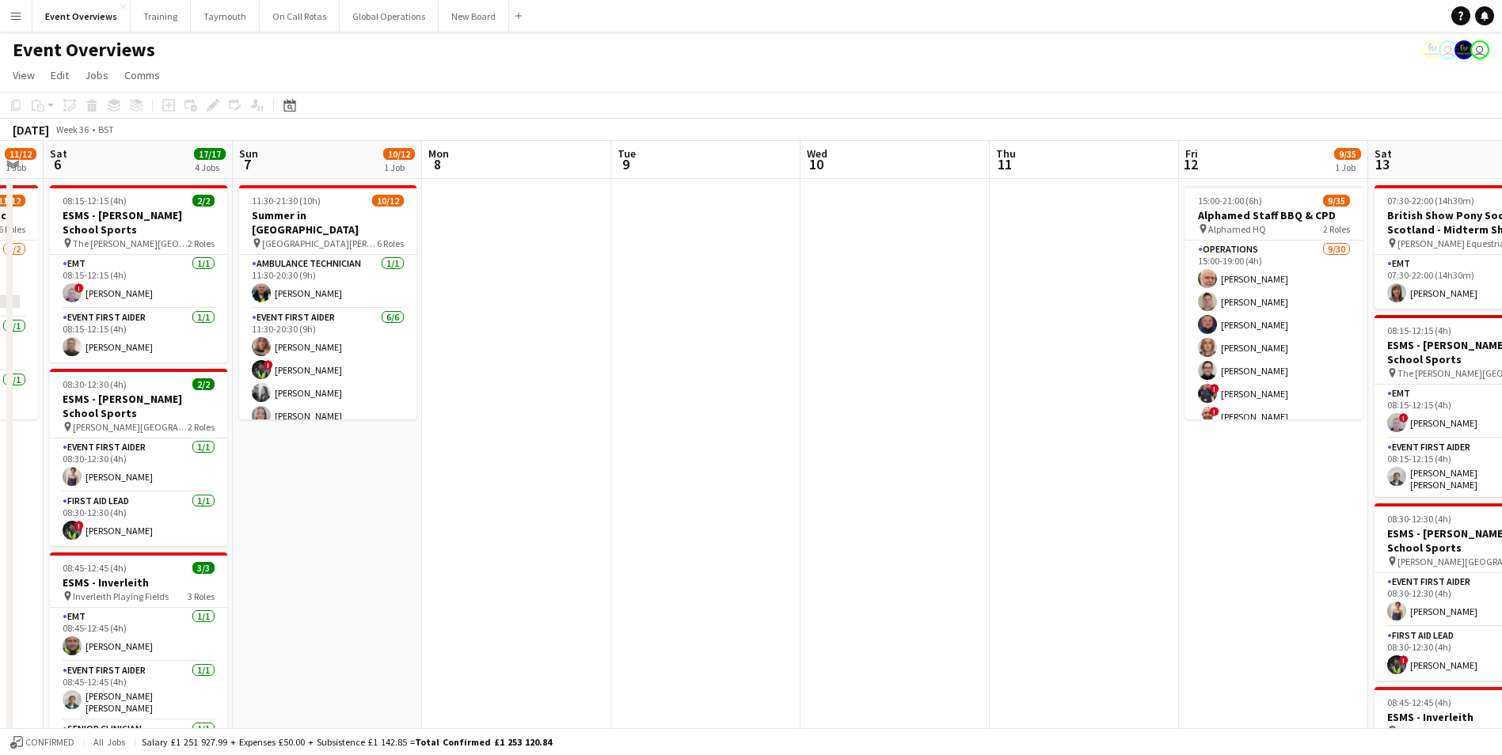
drag, startPoint x: 108, startPoint y: 368, endPoint x: 508, endPoint y: 343, distance: 399.9
click at [508, 343] on app-calendar-viewport "Thu 4 Fri 5 11/12 1 Job Sat 6 17/17 4 Jobs Sun 7 10/12 1 Job Mon 8 Tue 9 Wed 10…" at bounding box center [751, 678] width 1502 height 1075
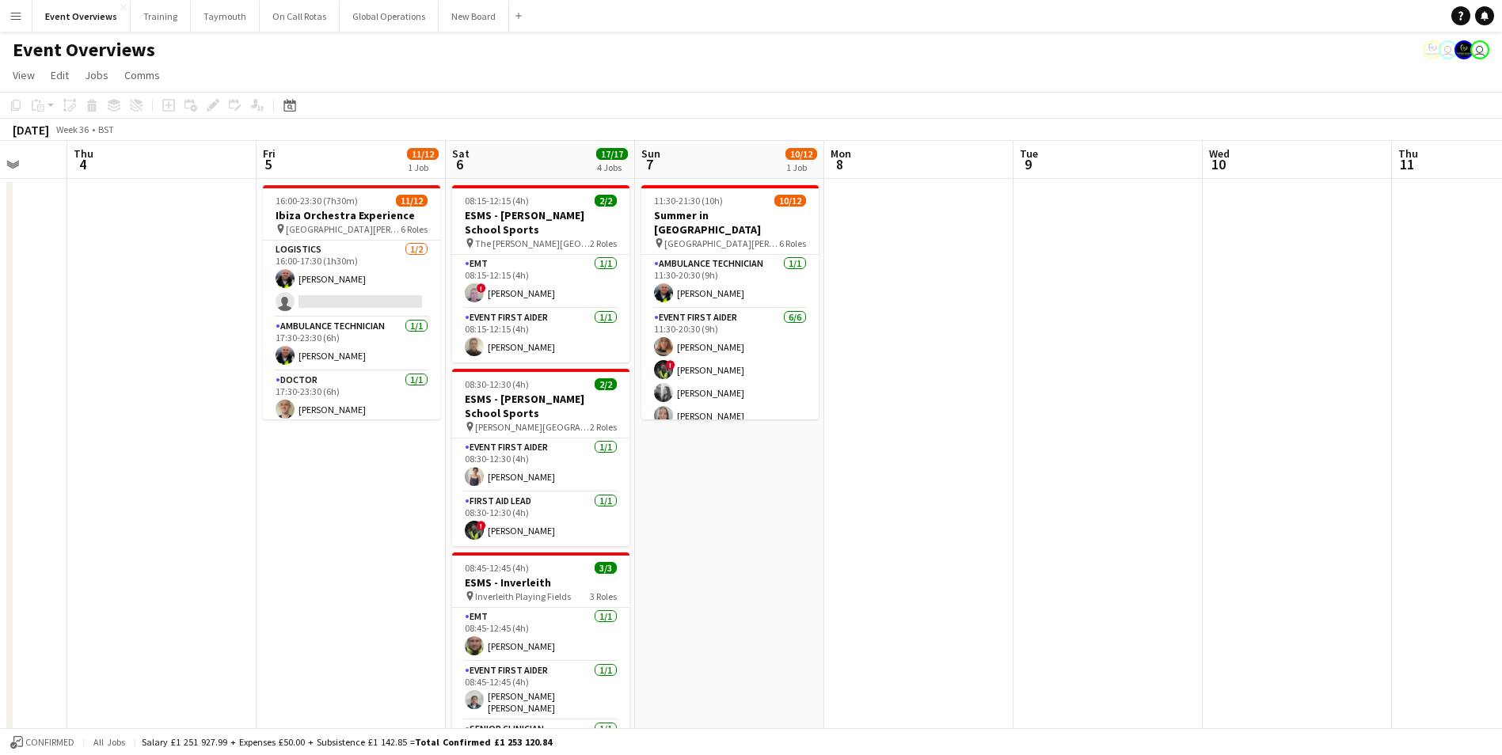
drag, startPoint x: 508, startPoint y: 343, endPoint x: 1112, endPoint y: 280, distance: 607.4
click at [1112, 280] on app-calendar-viewport "Tue 2 Wed 3 Thu 4 Fri 5 11/12 1 Job Sat 6 17/17 4 Jobs Sun 7 10/12 1 Job Mon 8 …" at bounding box center [751, 678] width 1502 height 1075
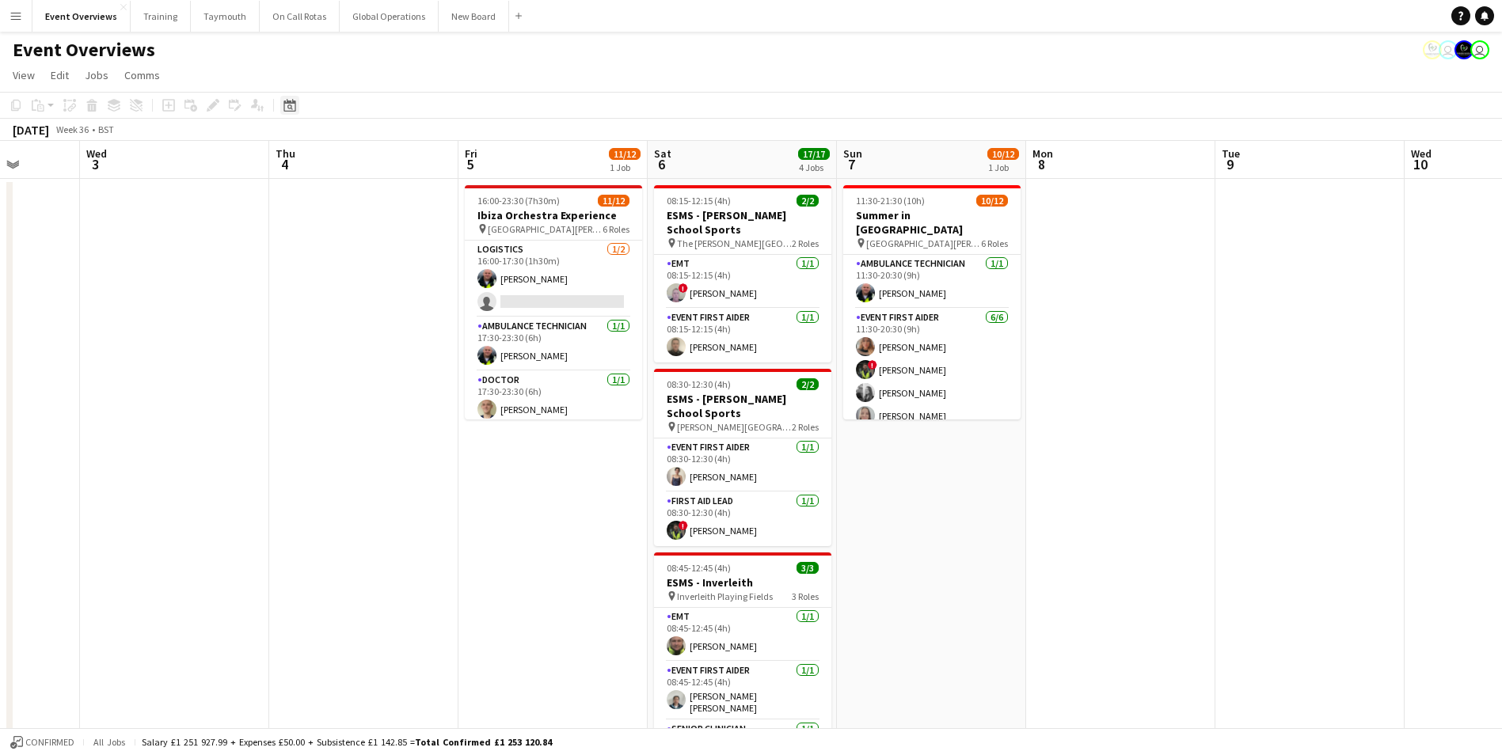
click at [292, 103] on icon at bounding box center [289, 105] width 12 height 13
click at [387, 158] on span "Previous month" at bounding box center [387, 160] width 32 height 32
click at [334, 265] on span "13" at bounding box center [334, 266] width 19 height 19
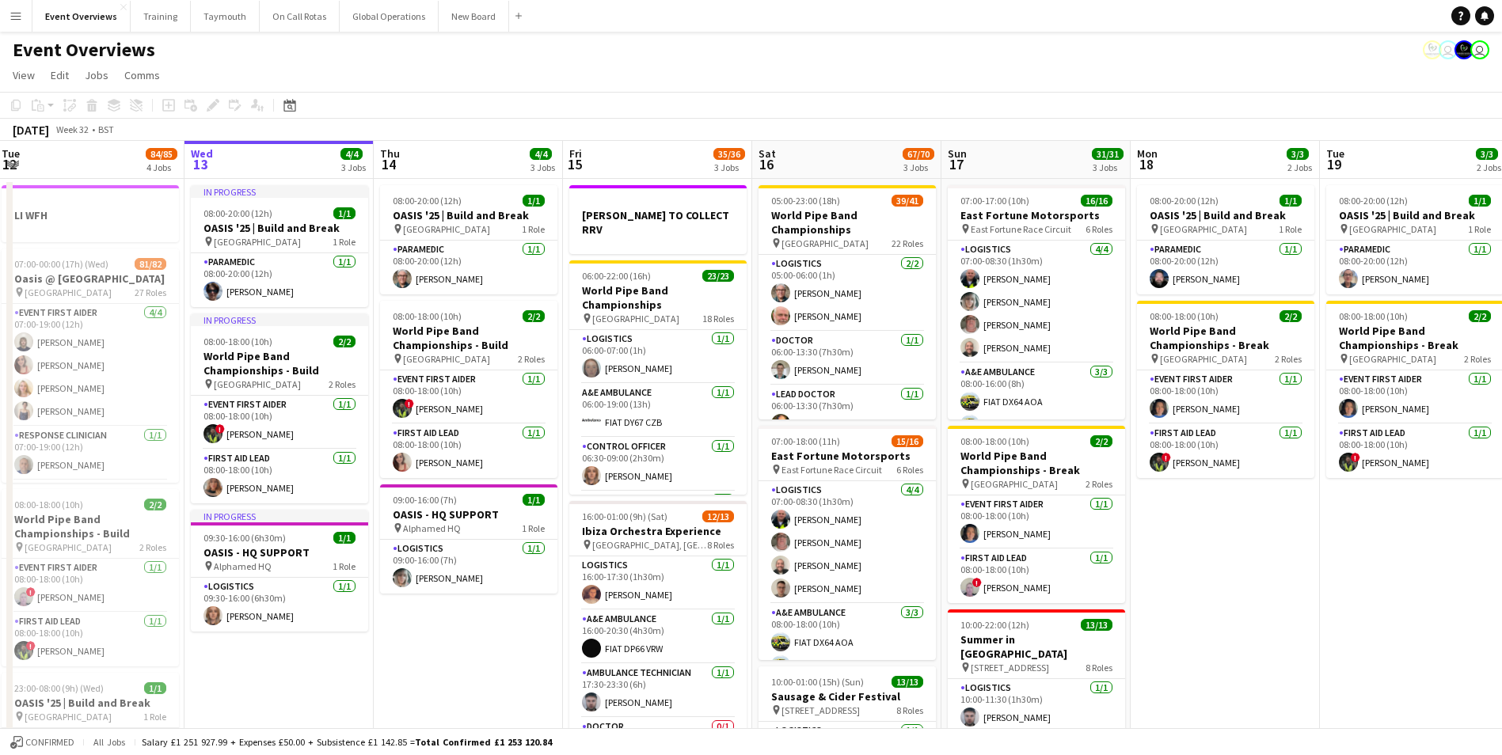
scroll to position [0, 590]
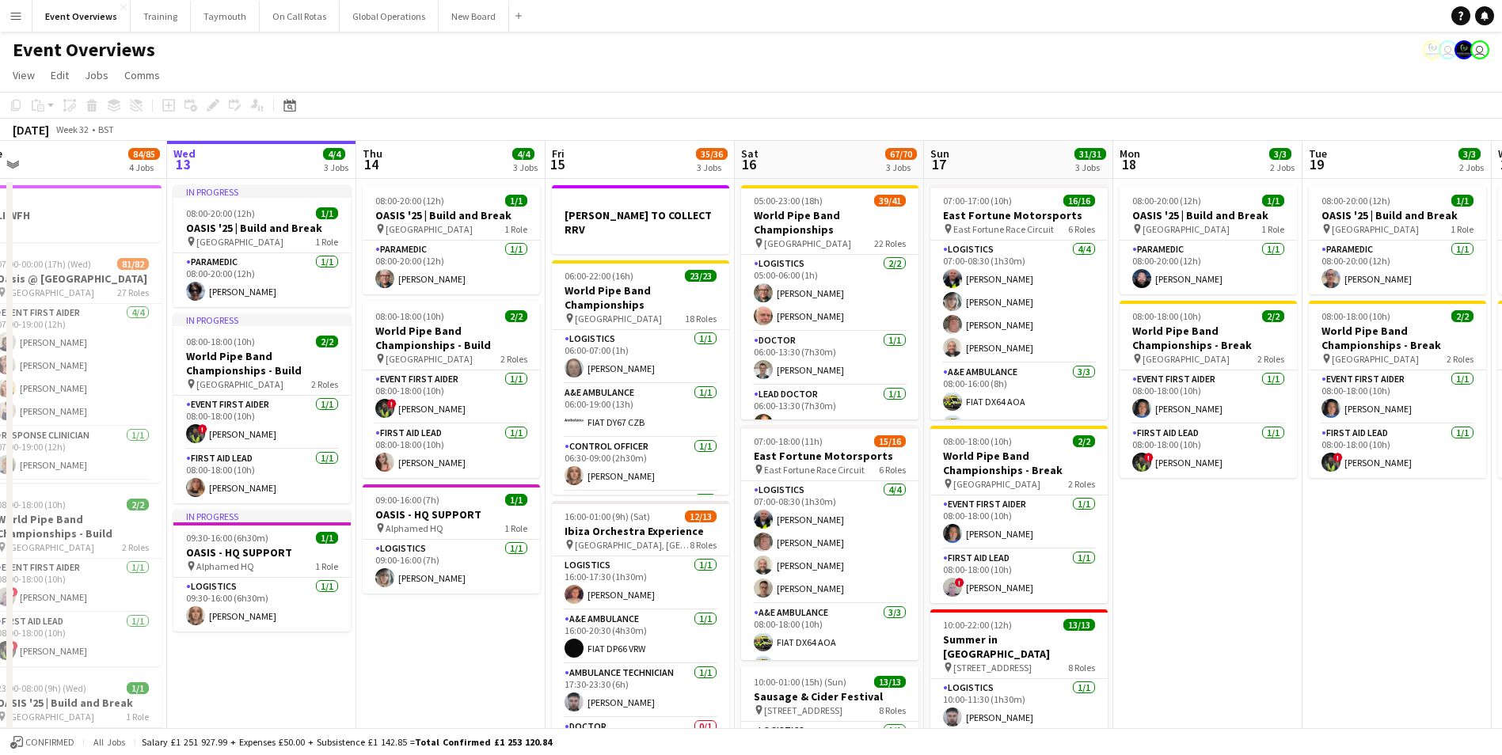
drag, startPoint x: 667, startPoint y: 654, endPoint x: 432, endPoint y: 664, distance: 234.6
click at [432, 664] on app-calendar-viewport "Sat 9 94/95 2 Jobs Sun 10 13/13 1 Job Mon 11 2/2 1 Job Tue 12 84/85 4 Jobs Wed …" at bounding box center [751, 678] width 1502 height 1075
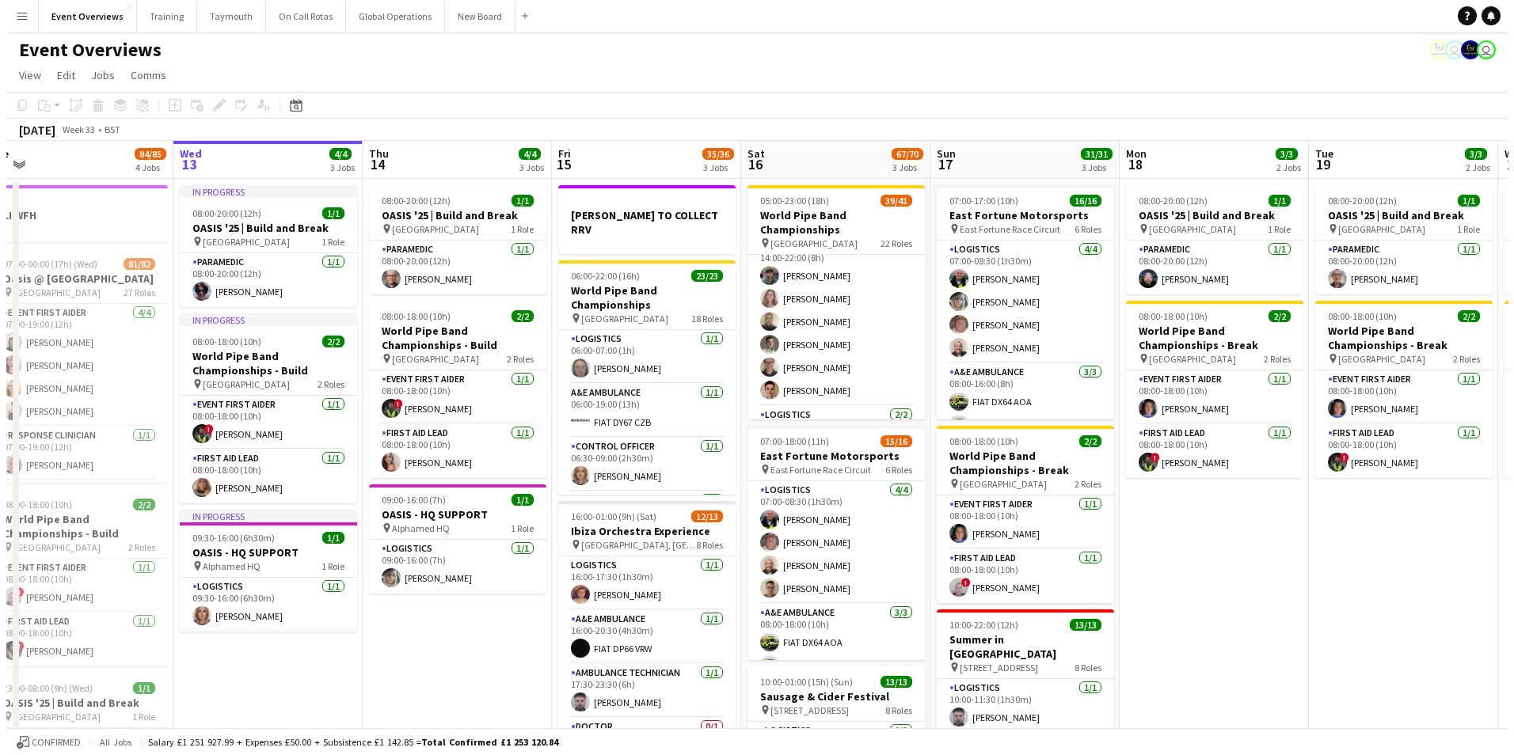
scroll to position [1456, 0]
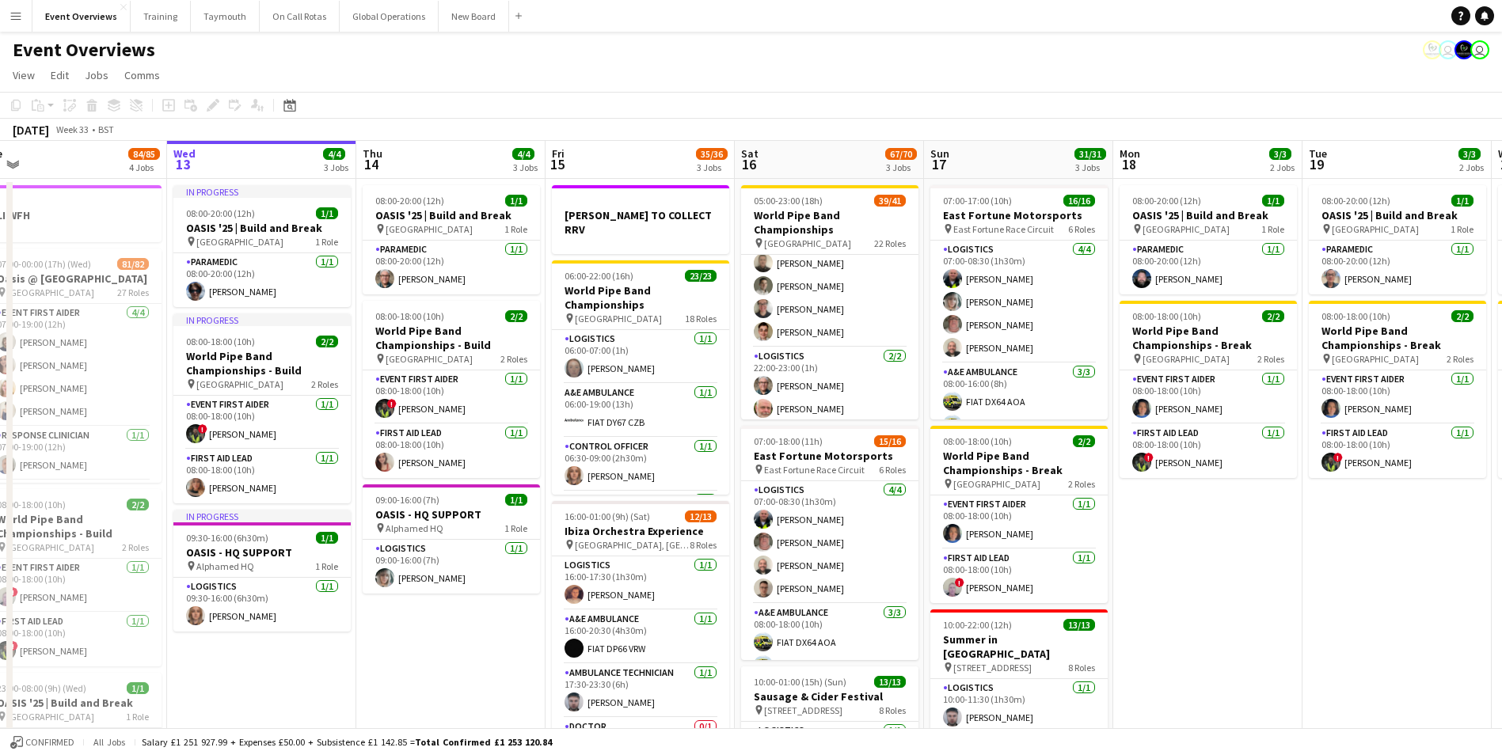
click at [1205, 575] on app-date-cell "08:00-20:00 (12h) 1/1 OASIS '25 | Build and Break pin [GEOGRAPHIC_DATA] 1 Role …" at bounding box center [1207, 697] width 189 height 1037
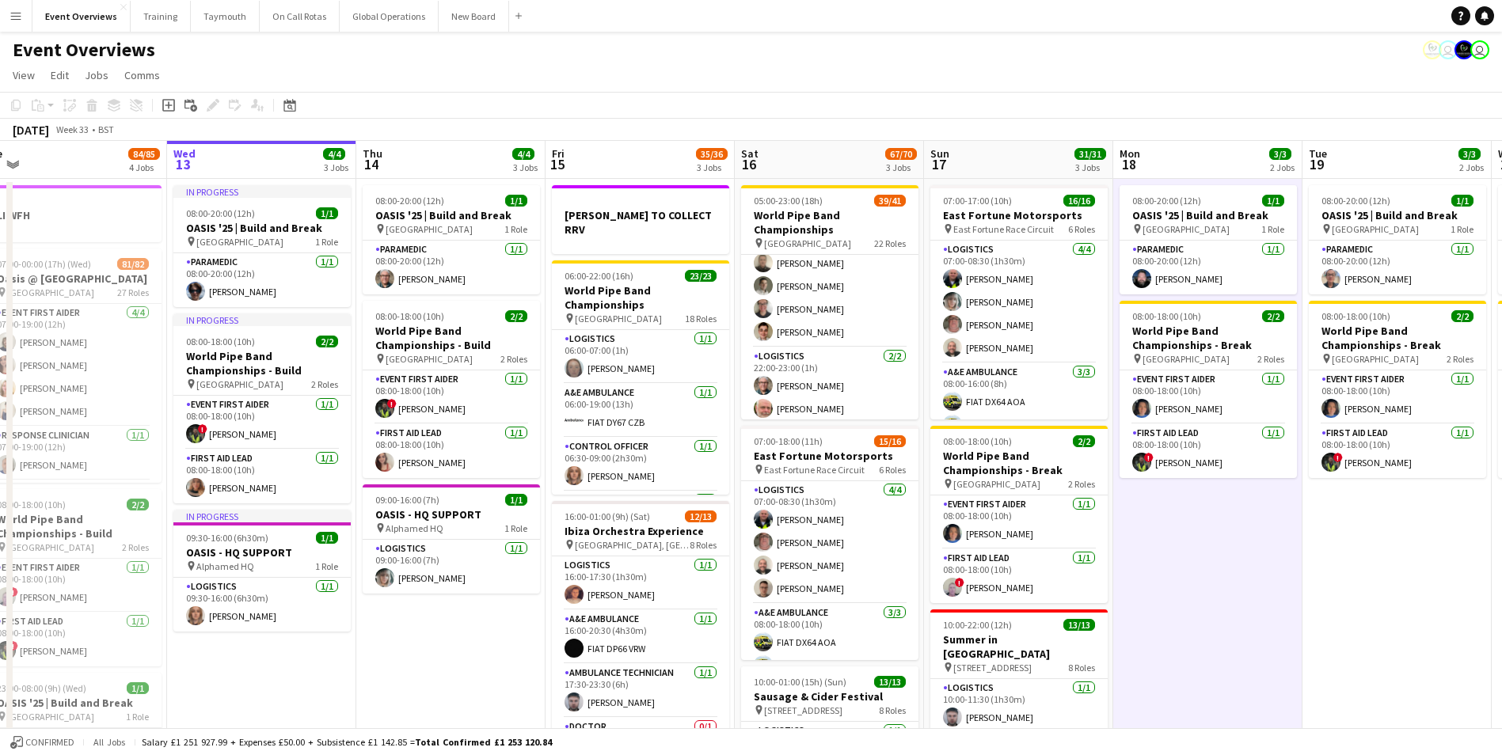
click at [13, 6] on button "Menu" at bounding box center [16, 16] width 32 height 32
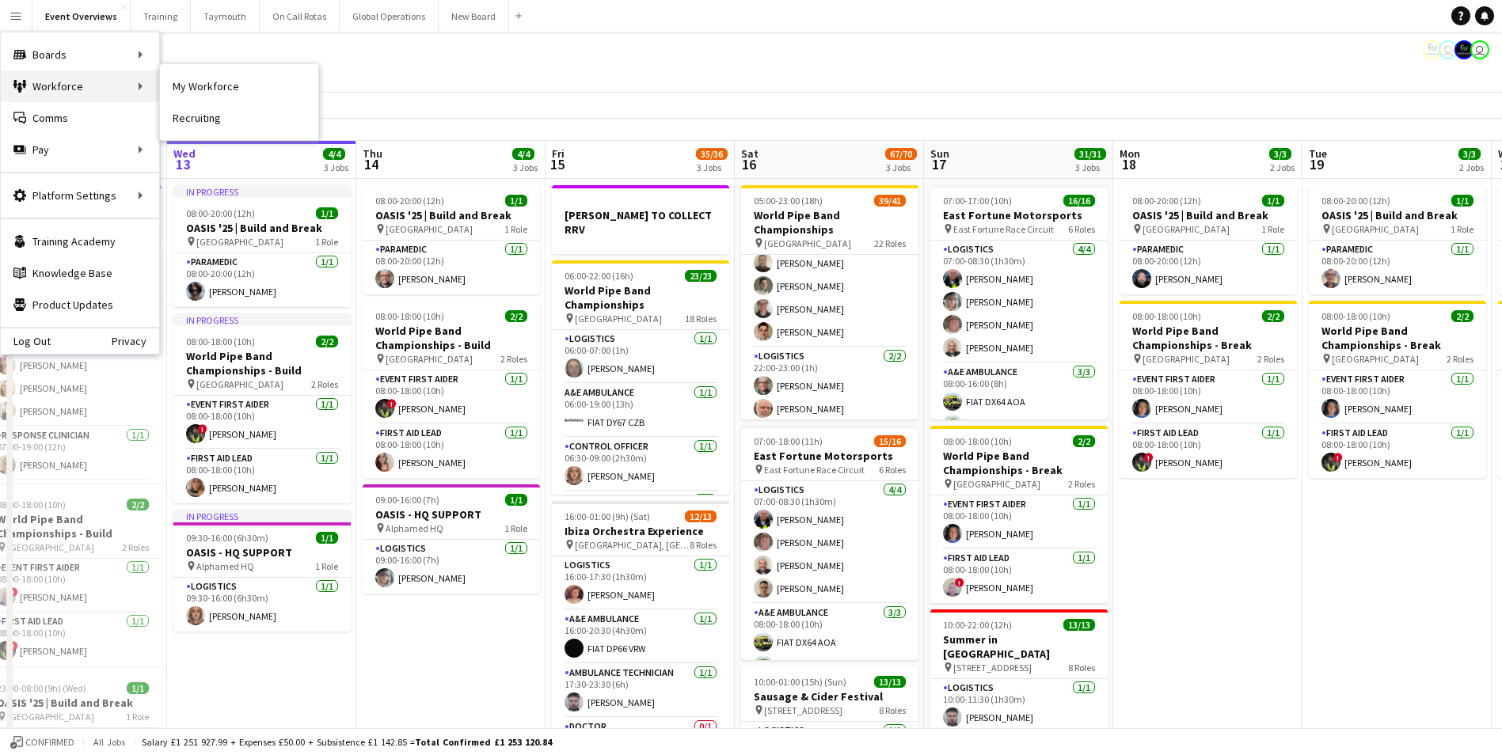
click at [43, 82] on div "Workforce Workforce" at bounding box center [80, 86] width 158 height 32
click at [215, 81] on link "My Workforce" at bounding box center [239, 86] width 158 height 32
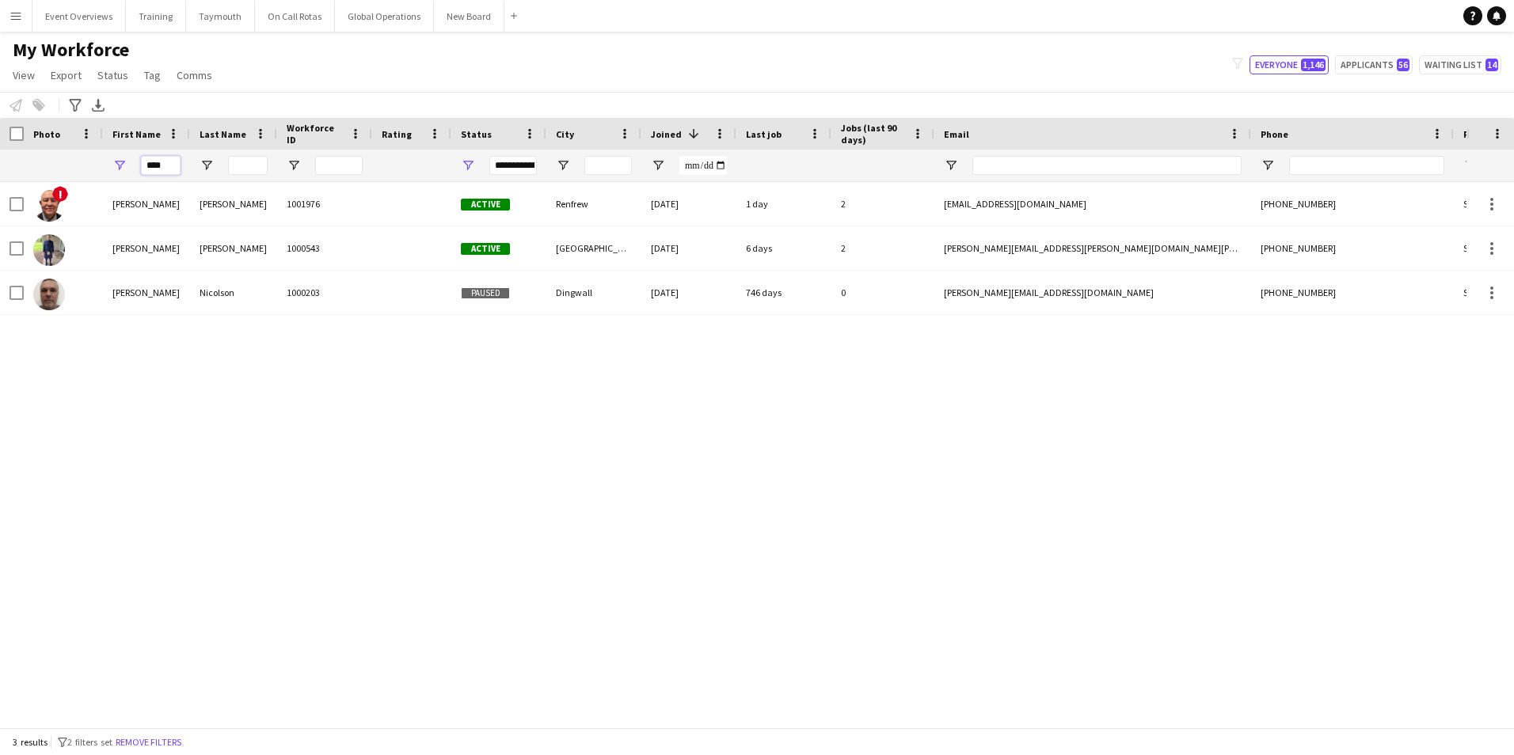
click at [166, 173] on input "****" at bounding box center [161, 165] width 40 height 19
type input "*"
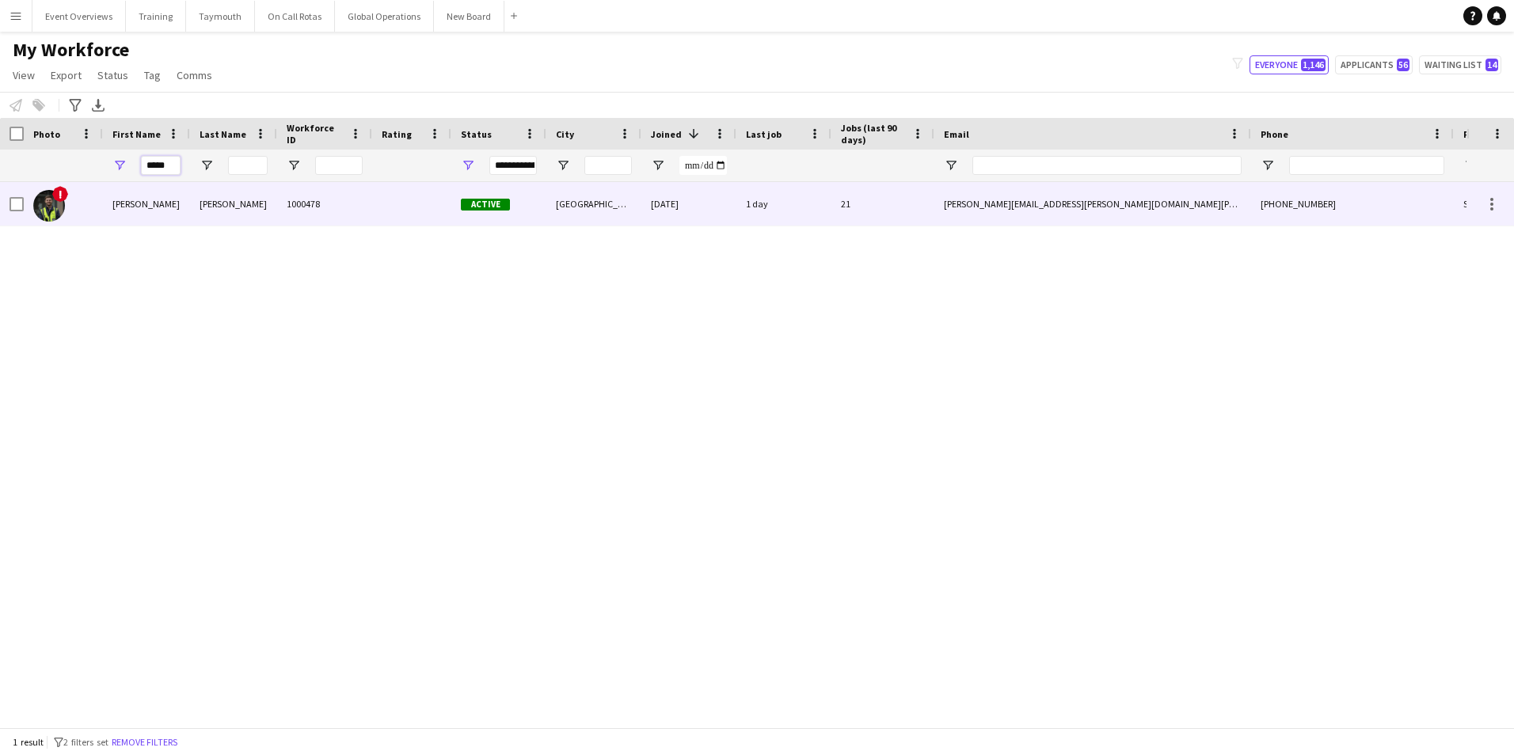
type input "*****"
click at [131, 199] on div "[PERSON_NAME]" at bounding box center [146, 204] width 87 height 44
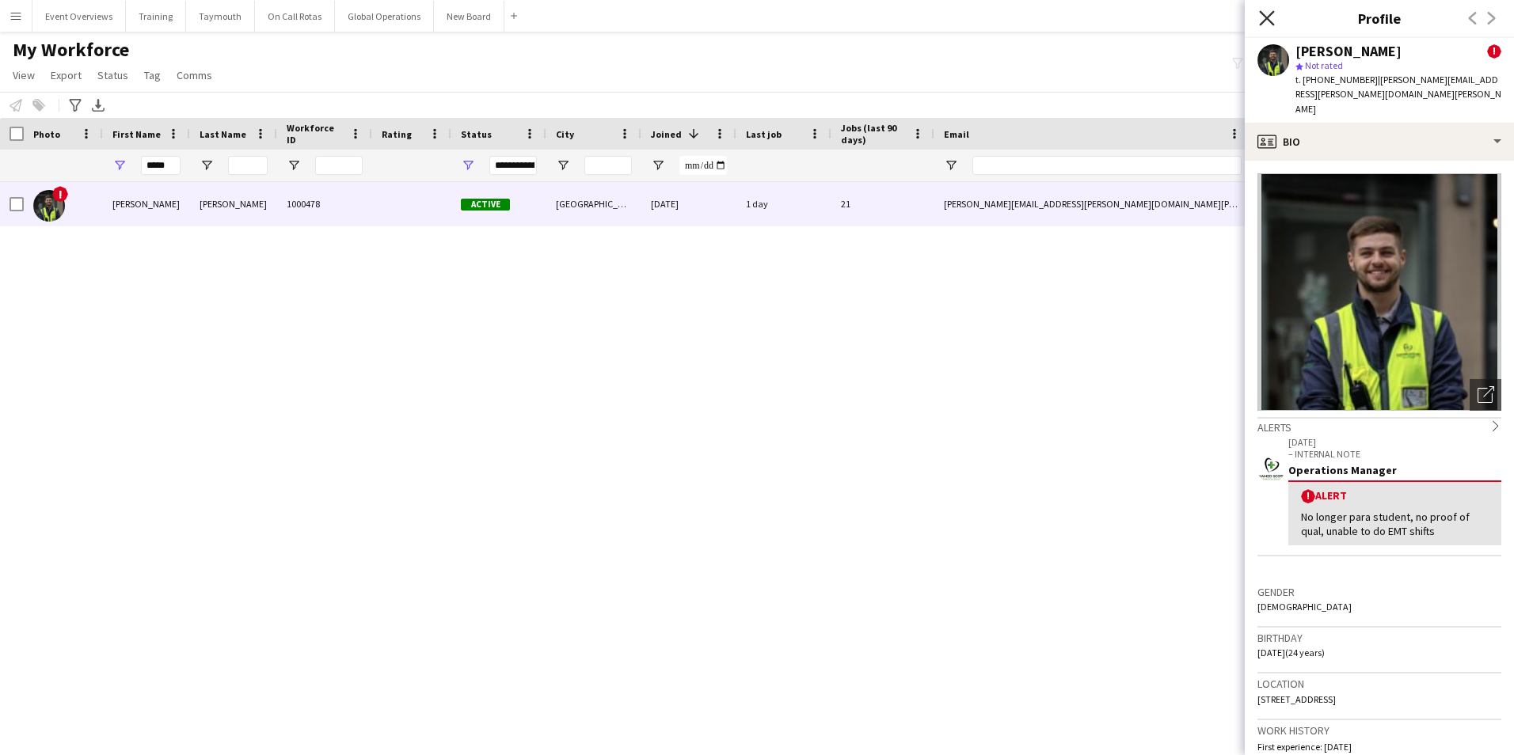
click at [1260, 15] on icon "Close pop-in" at bounding box center [1266, 17] width 15 height 15
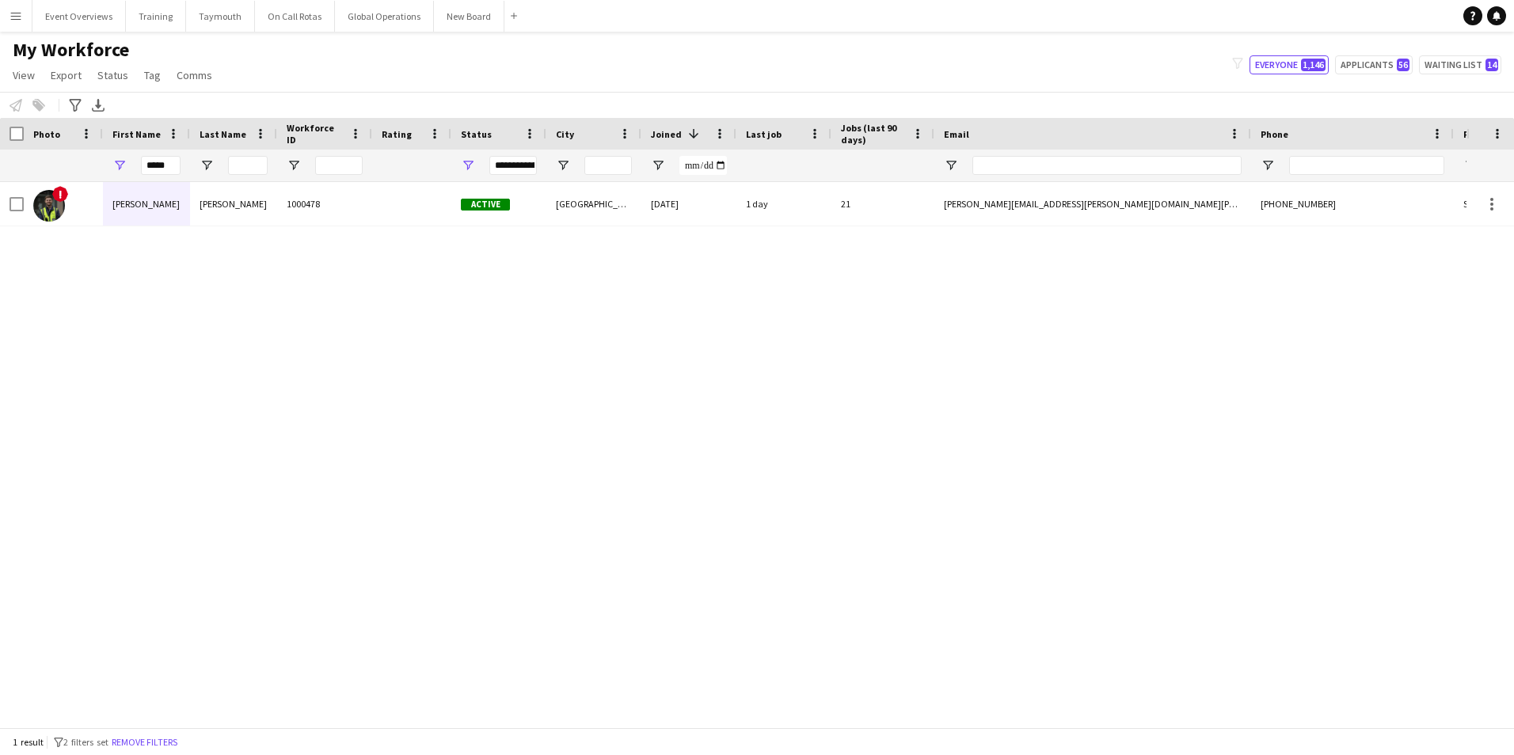
click at [14, 17] on app-icon "Menu" at bounding box center [16, 16] width 13 height 13
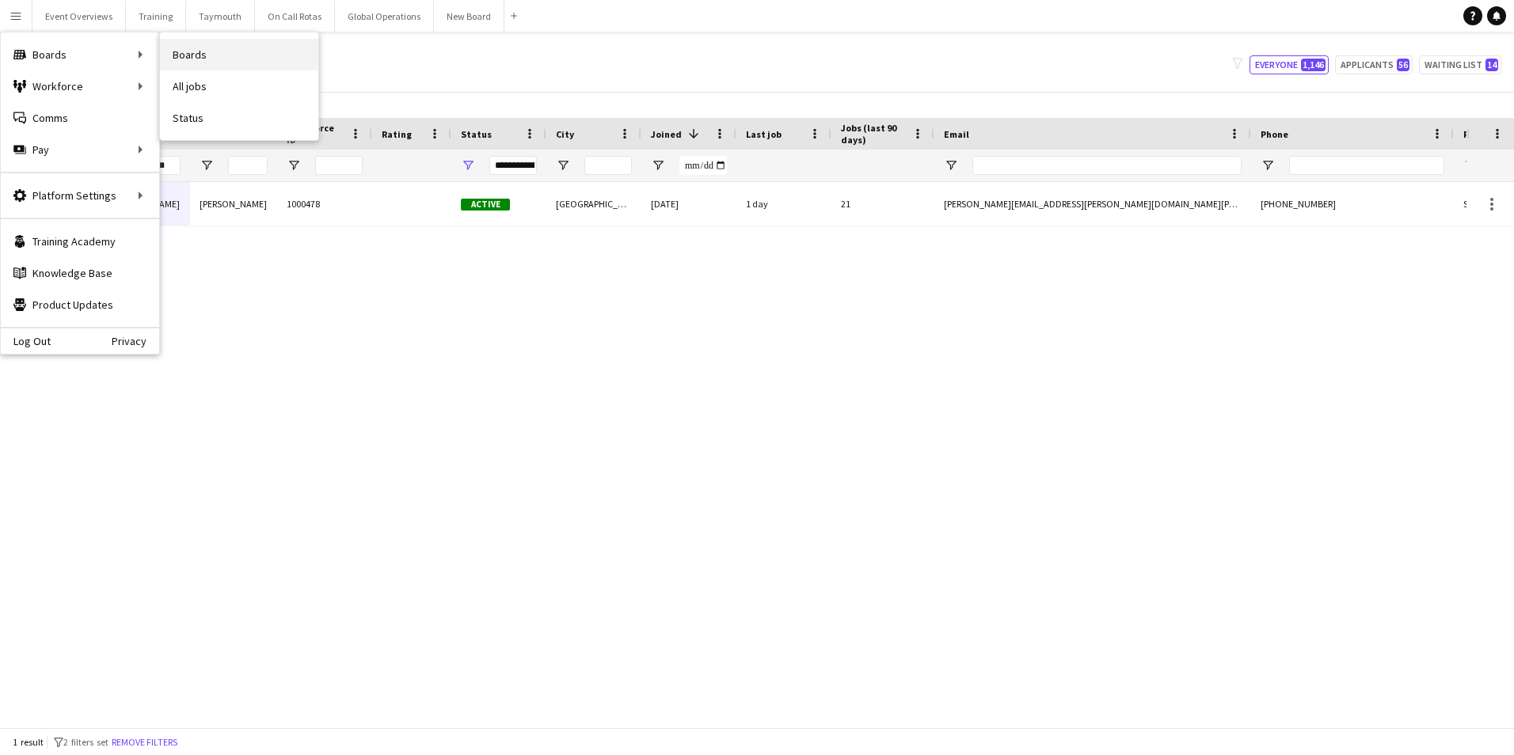
click at [177, 53] on link "Boards" at bounding box center [239, 55] width 158 height 32
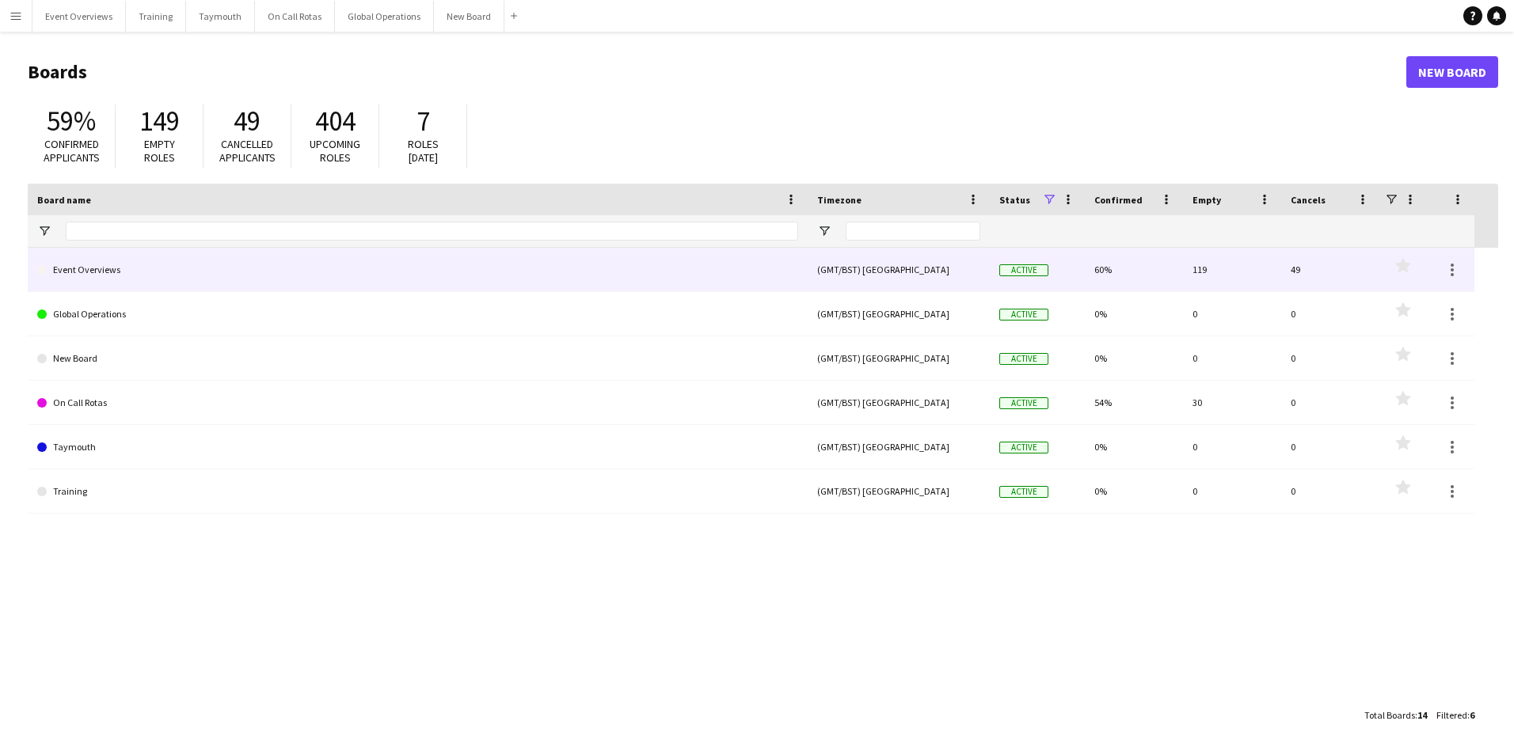
click at [103, 270] on link "Event Overviews" at bounding box center [417, 270] width 761 height 44
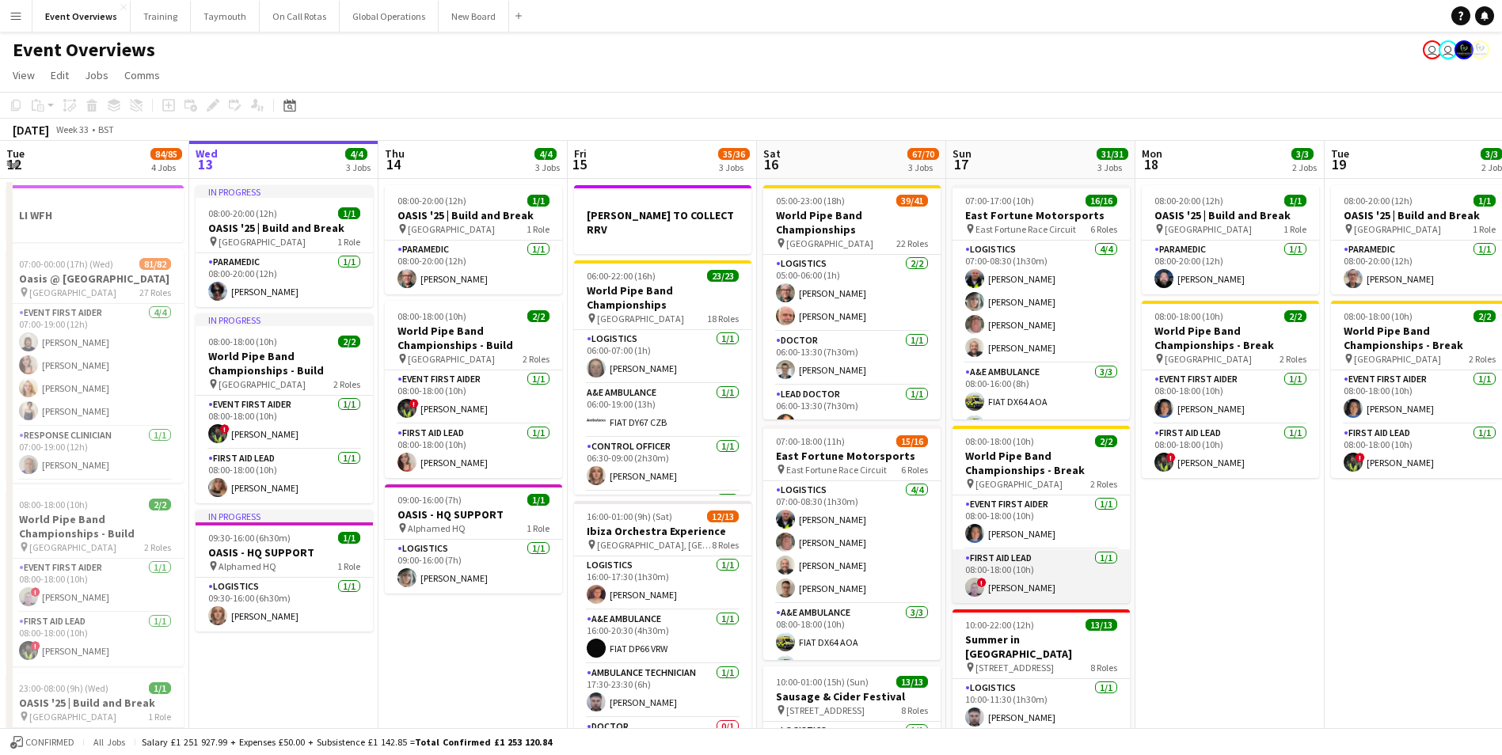
click at [972, 580] on app-user-avatar at bounding box center [974, 587] width 19 height 19
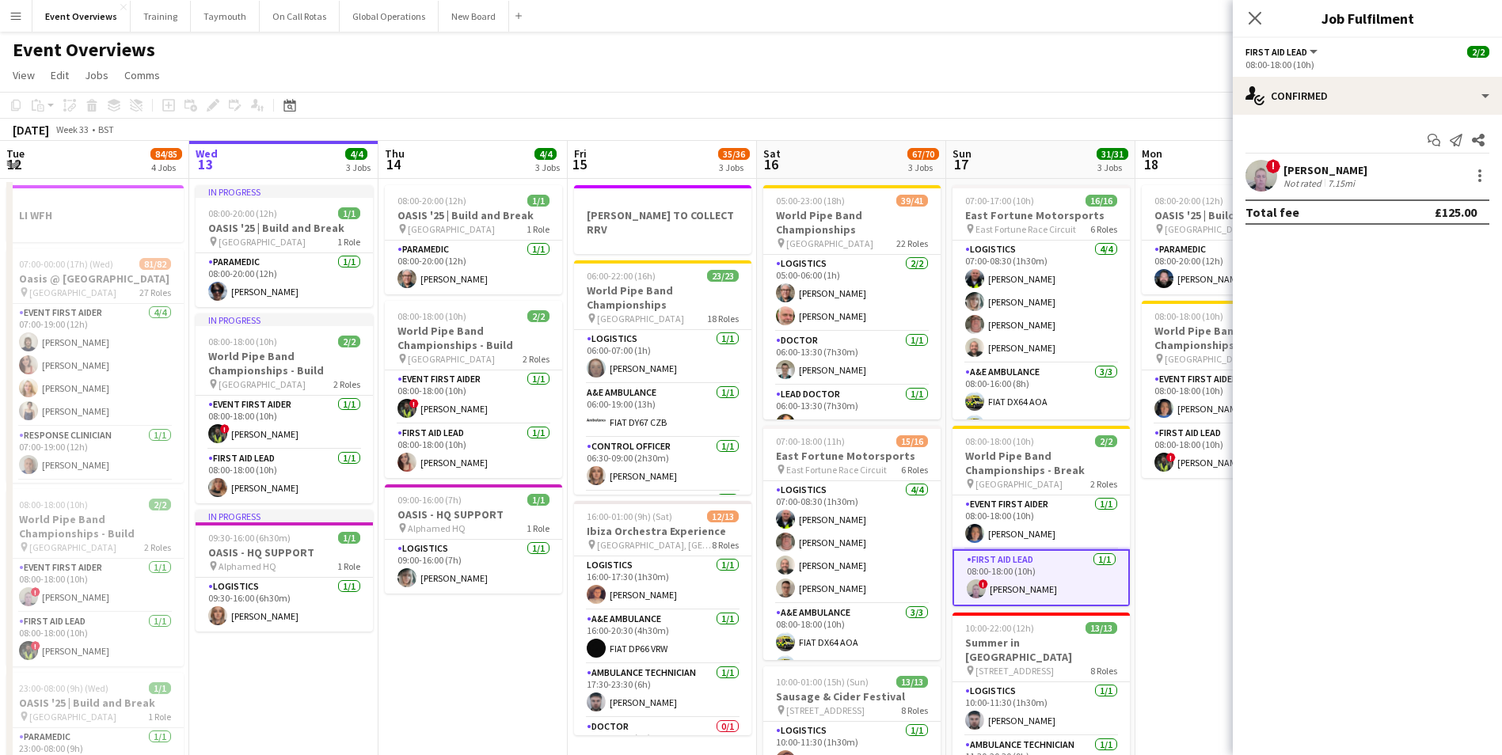
click at [1269, 170] on span "!" at bounding box center [1273, 166] width 14 height 14
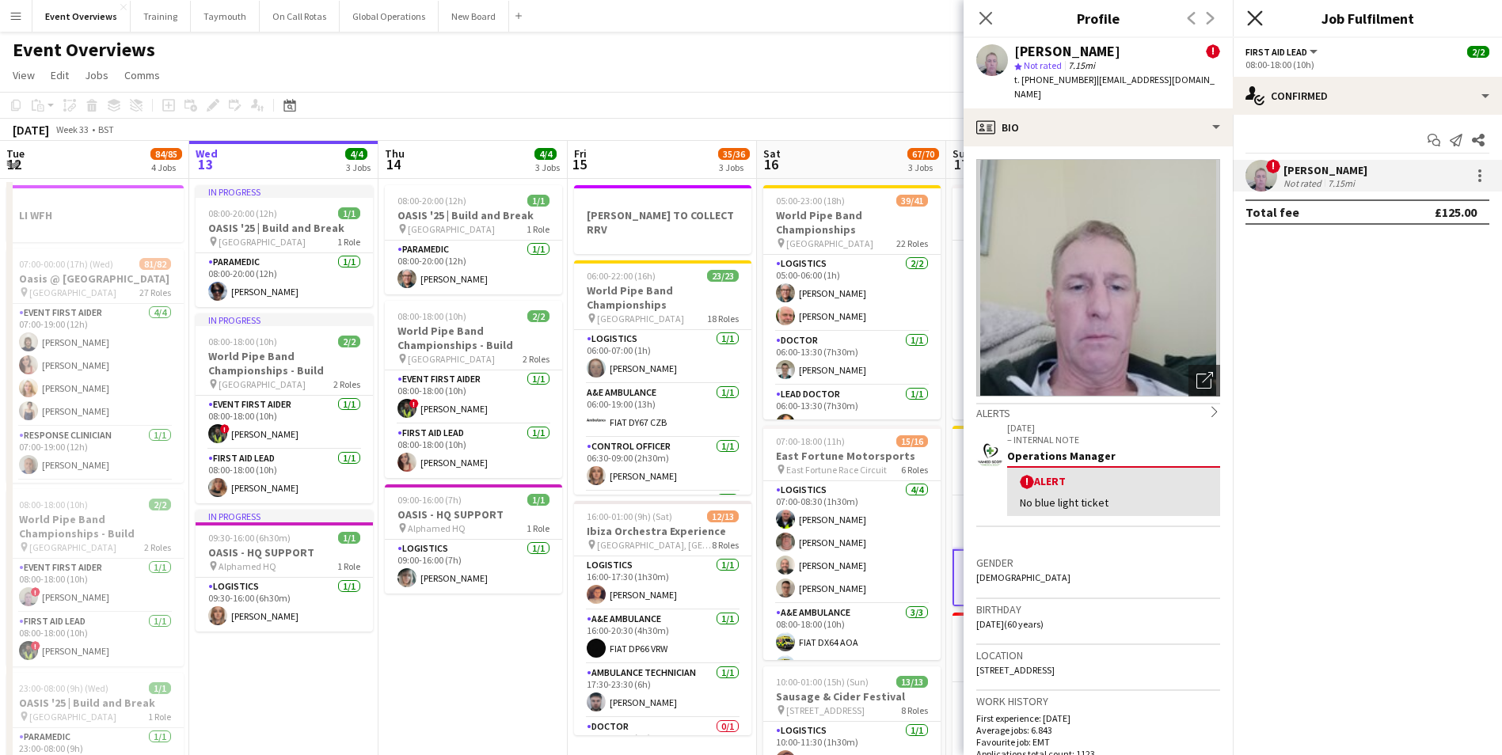
click at [1260, 19] on icon "Close pop-in" at bounding box center [1254, 17] width 15 height 15
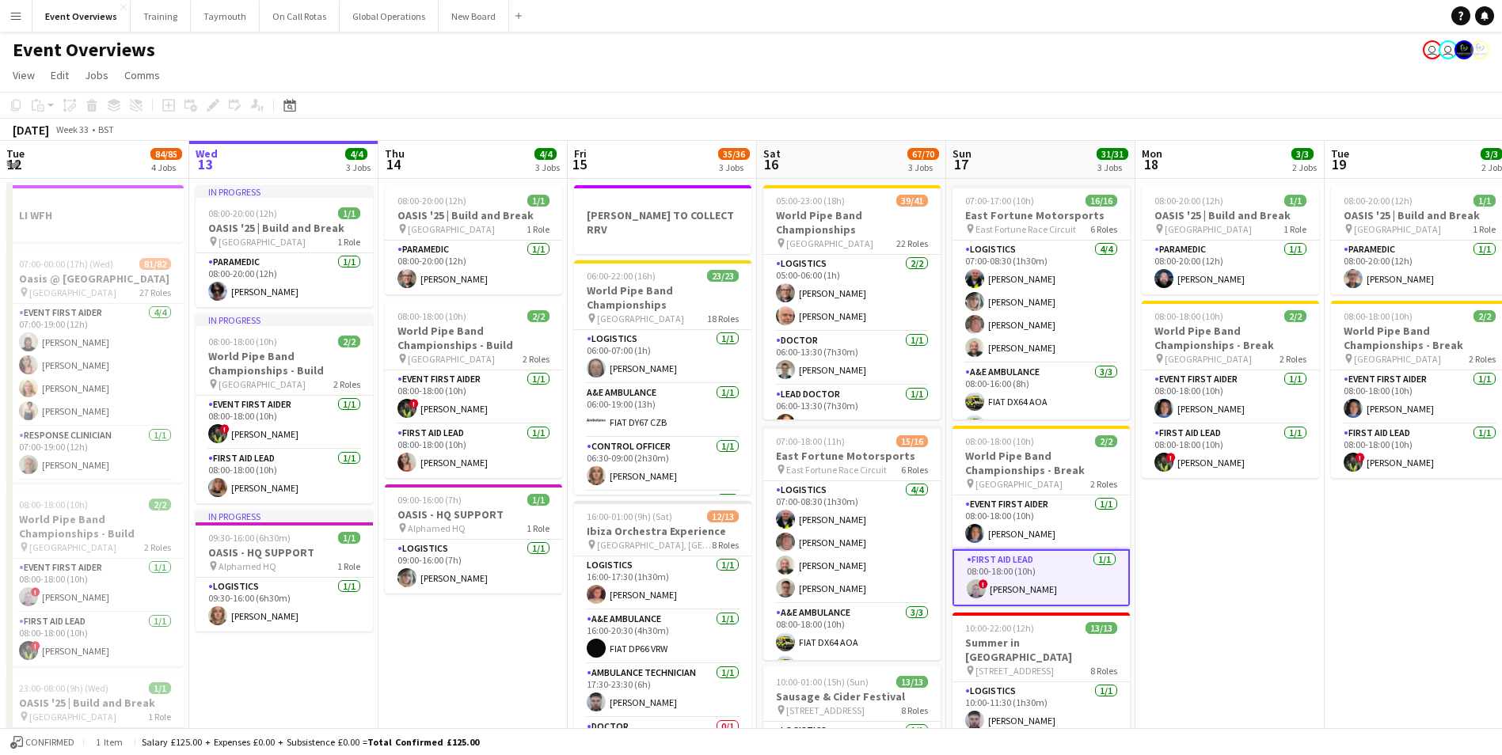
click at [1223, 654] on app-date-cell "08:00-20:00 (12h) 1/1 OASIS '25 | Build and Break pin [GEOGRAPHIC_DATA] 1 Role …" at bounding box center [1230, 556] width 189 height 754
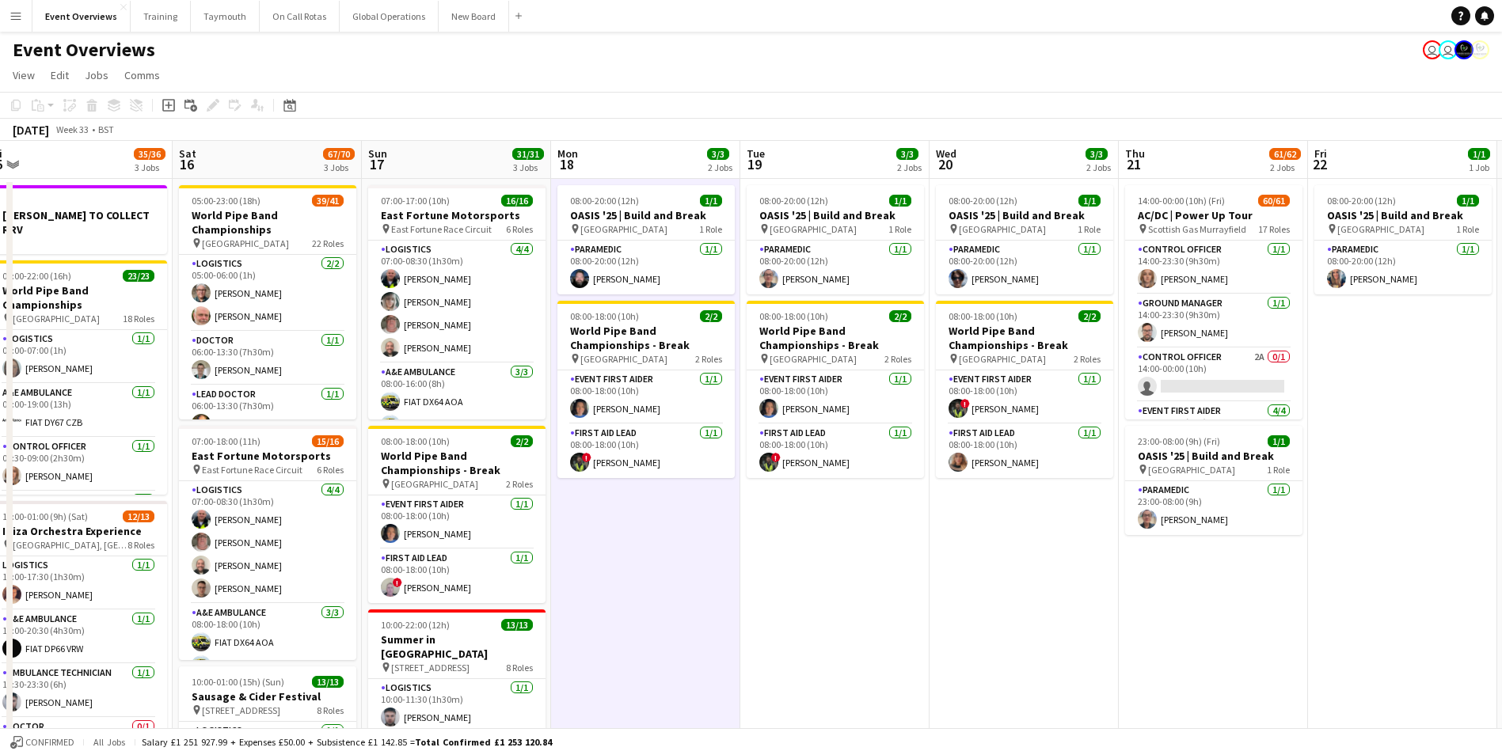
drag, startPoint x: 1221, startPoint y: 644, endPoint x: 595, endPoint y: 691, distance: 627.4
click at [596, 691] on app-calendar-viewport "Tue 12 84/85 4 Jobs Wed 13 4/4 3 Jobs Thu 14 4/4 3 Jobs Fri 15 35/36 3 Jobs Sat…" at bounding box center [751, 642] width 1502 height 1003
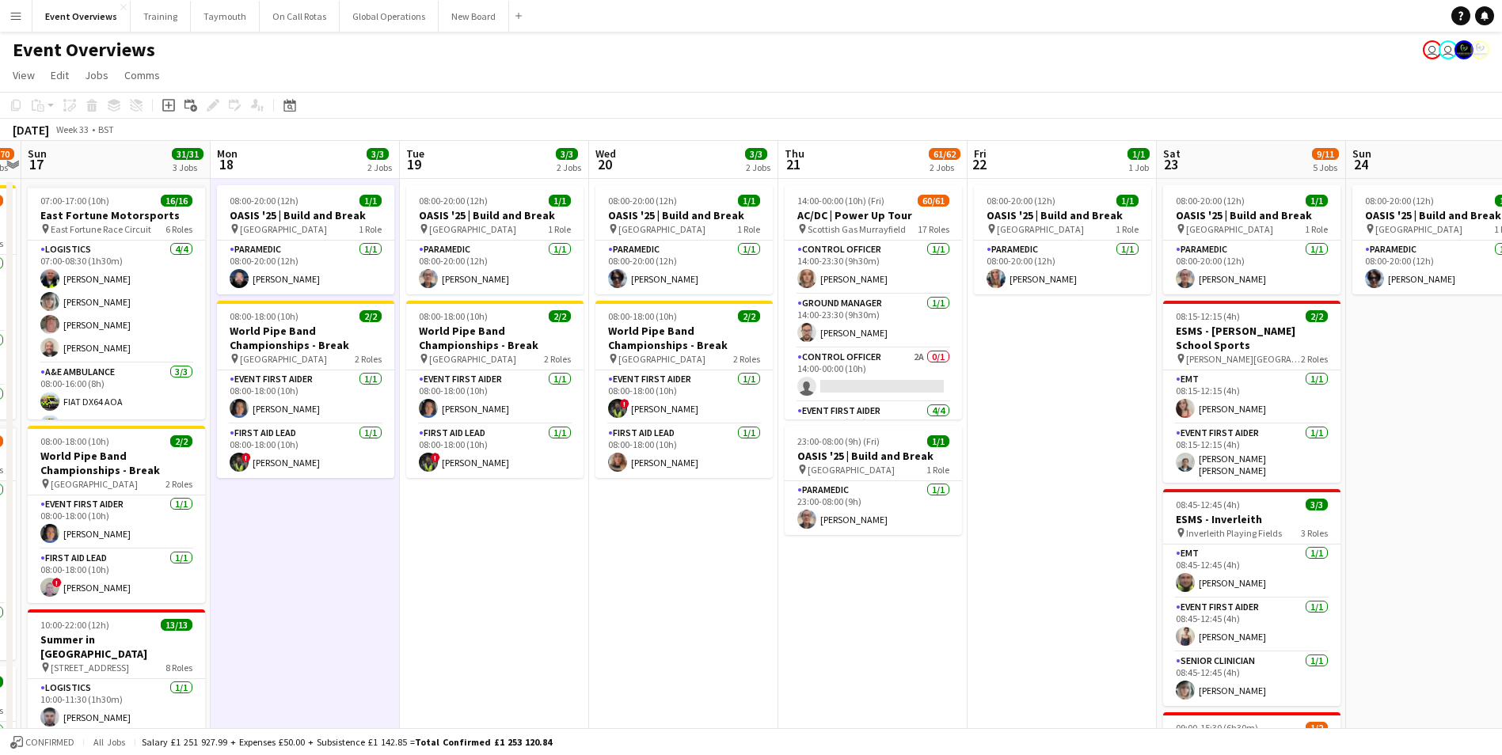
scroll to position [0, 573]
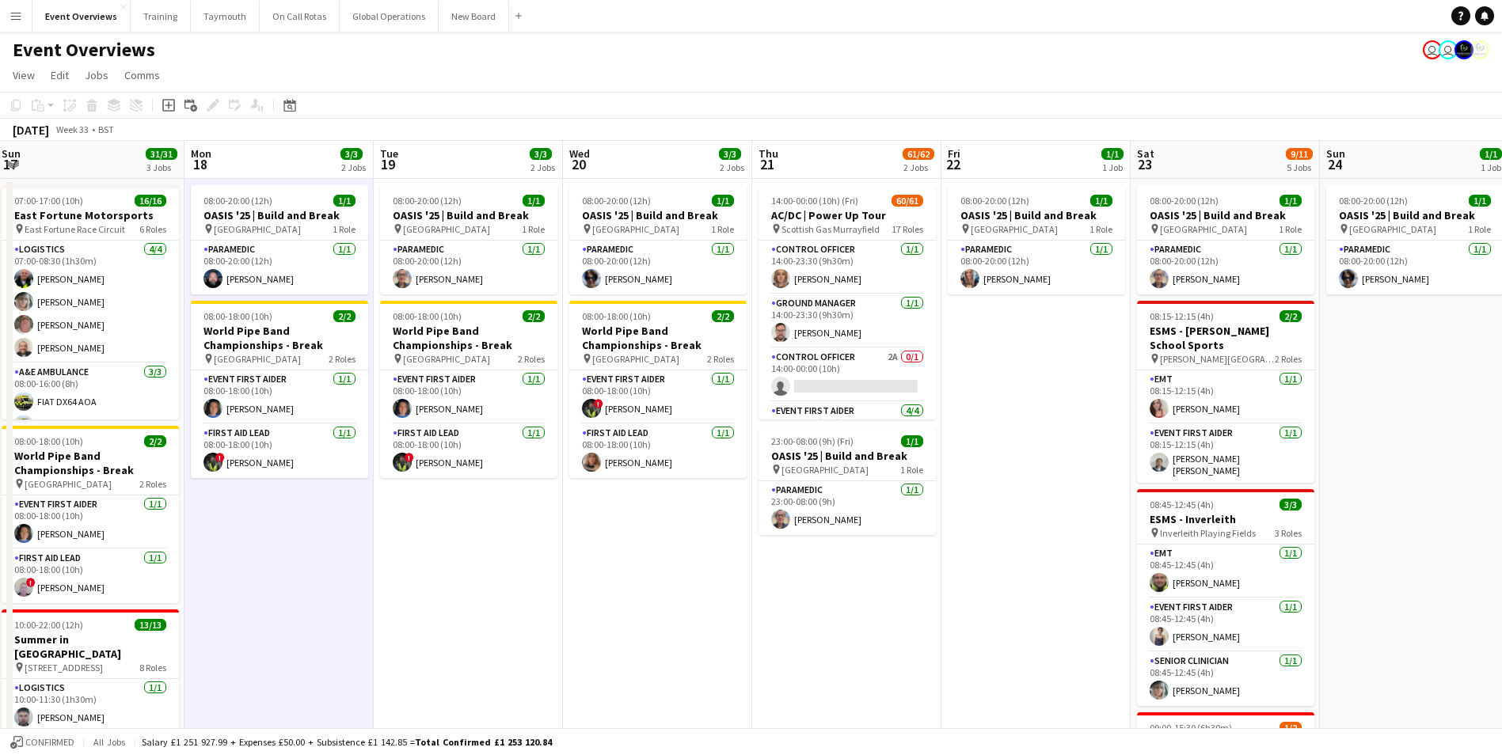
drag, startPoint x: 1181, startPoint y: 614, endPoint x: 855, endPoint y: 633, distance: 326.8
click at [855, 633] on app-calendar-viewport "Thu 14 4/4 3 Jobs Fri 15 35/36 3 Jobs Sat 16 67/70 3 Jobs Sun 17 31/31 3 Jobs M…" at bounding box center [751, 642] width 1502 height 1003
